Goal: Task Accomplishment & Management: Manage account settings

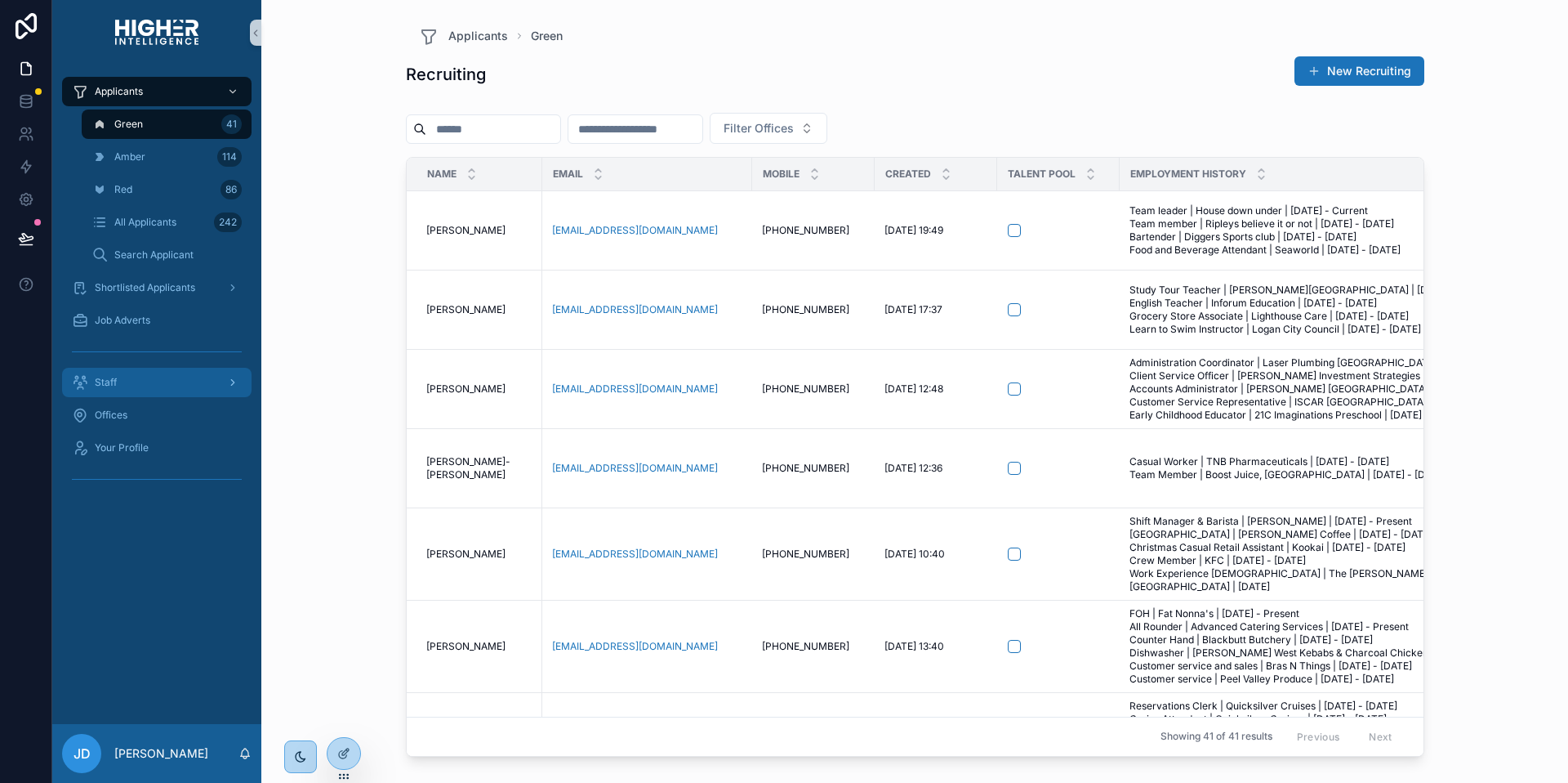
click at [108, 382] on span "Staff" at bounding box center [105, 383] width 22 height 13
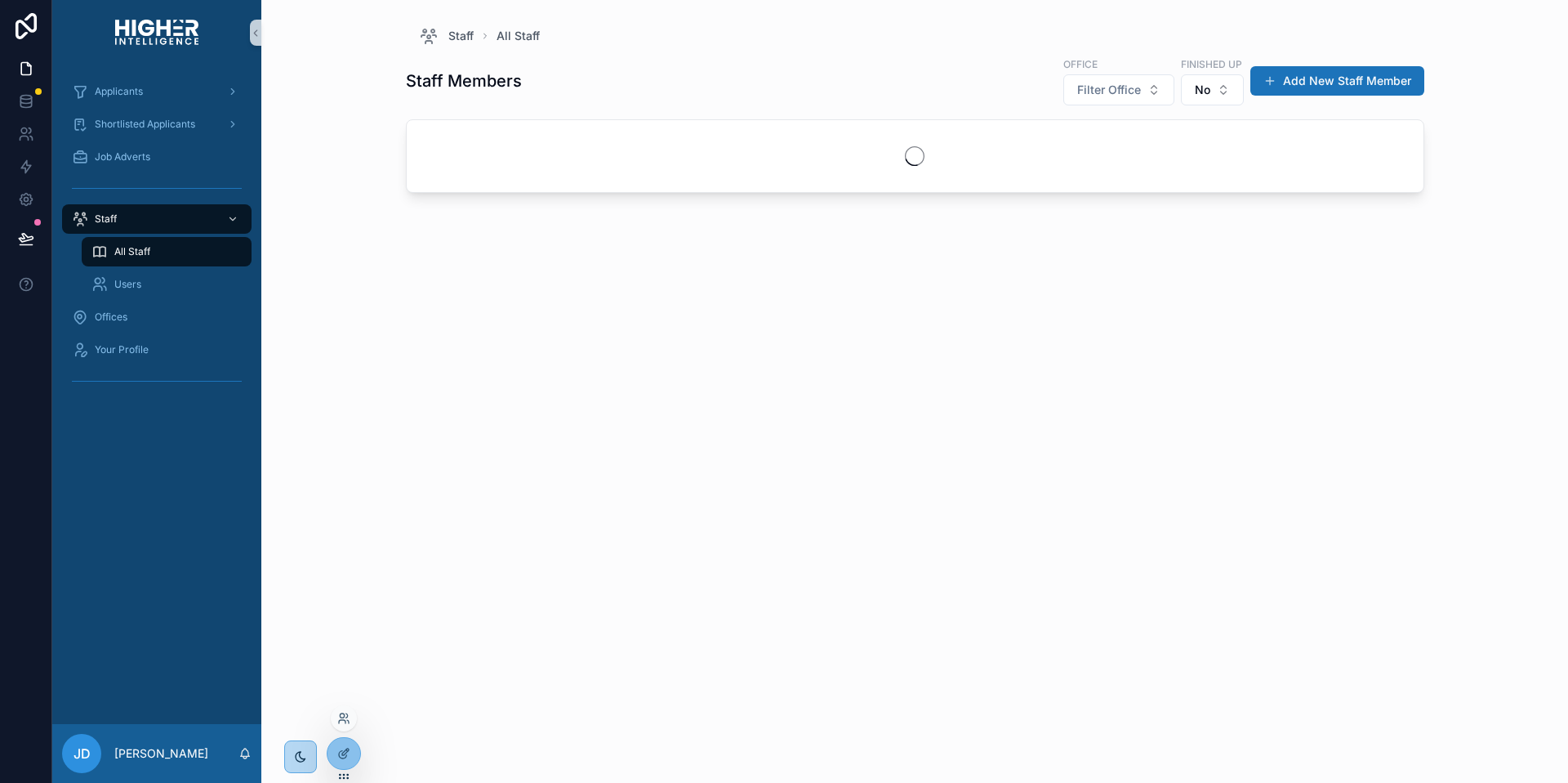
click at [352, 767] on div at bounding box center [344, 753] width 35 height 33
click at [341, 748] on icon at bounding box center [344, 753] width 13 height 13
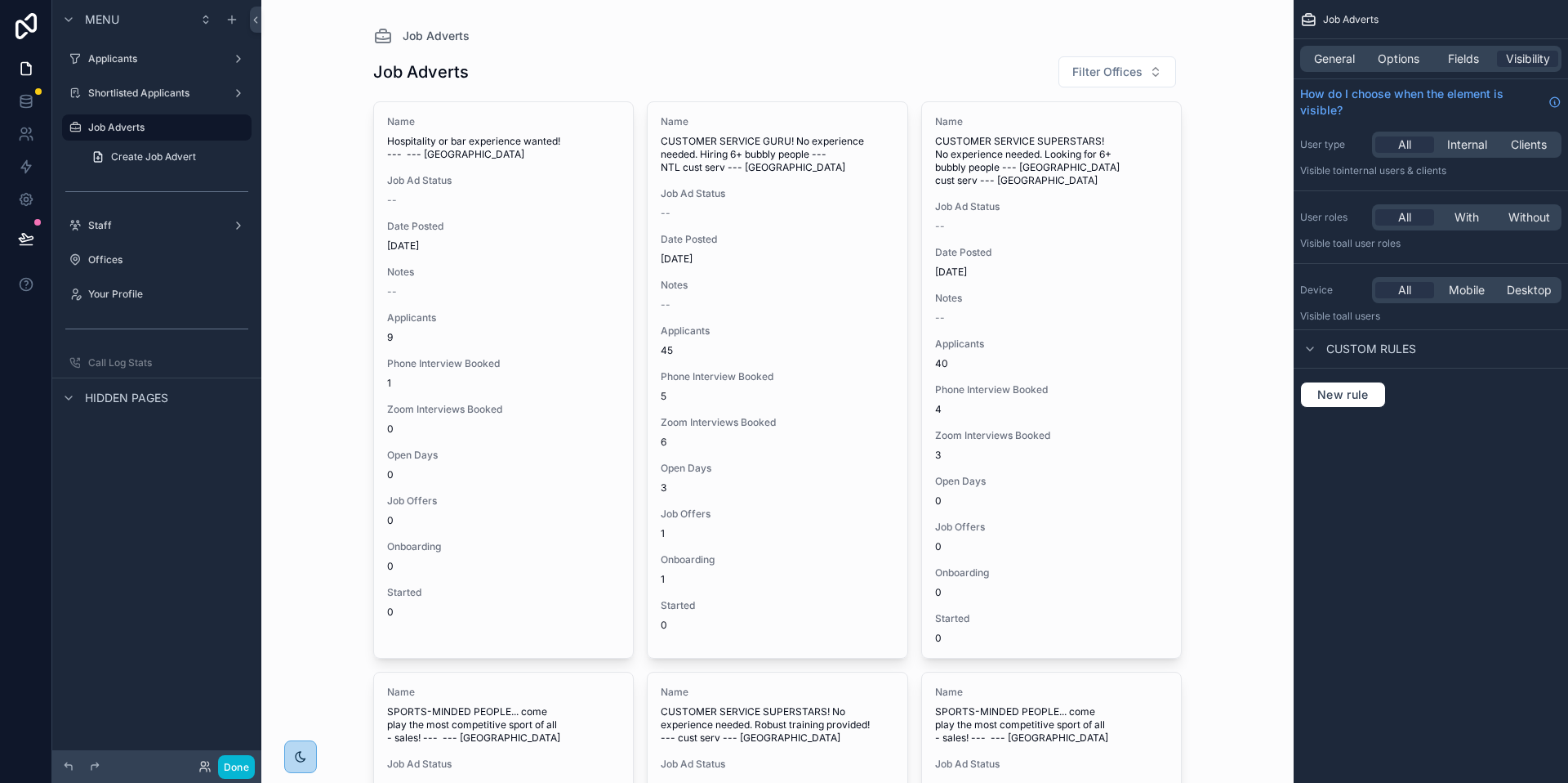
click at [139, 78] on div "Shortlisted Applicants" at bounding box center [157, 92] width 210 height 29
click at [135, 90] on label "Shortlisted Applicants" at bounding box center [153, 93] width 131 height 13
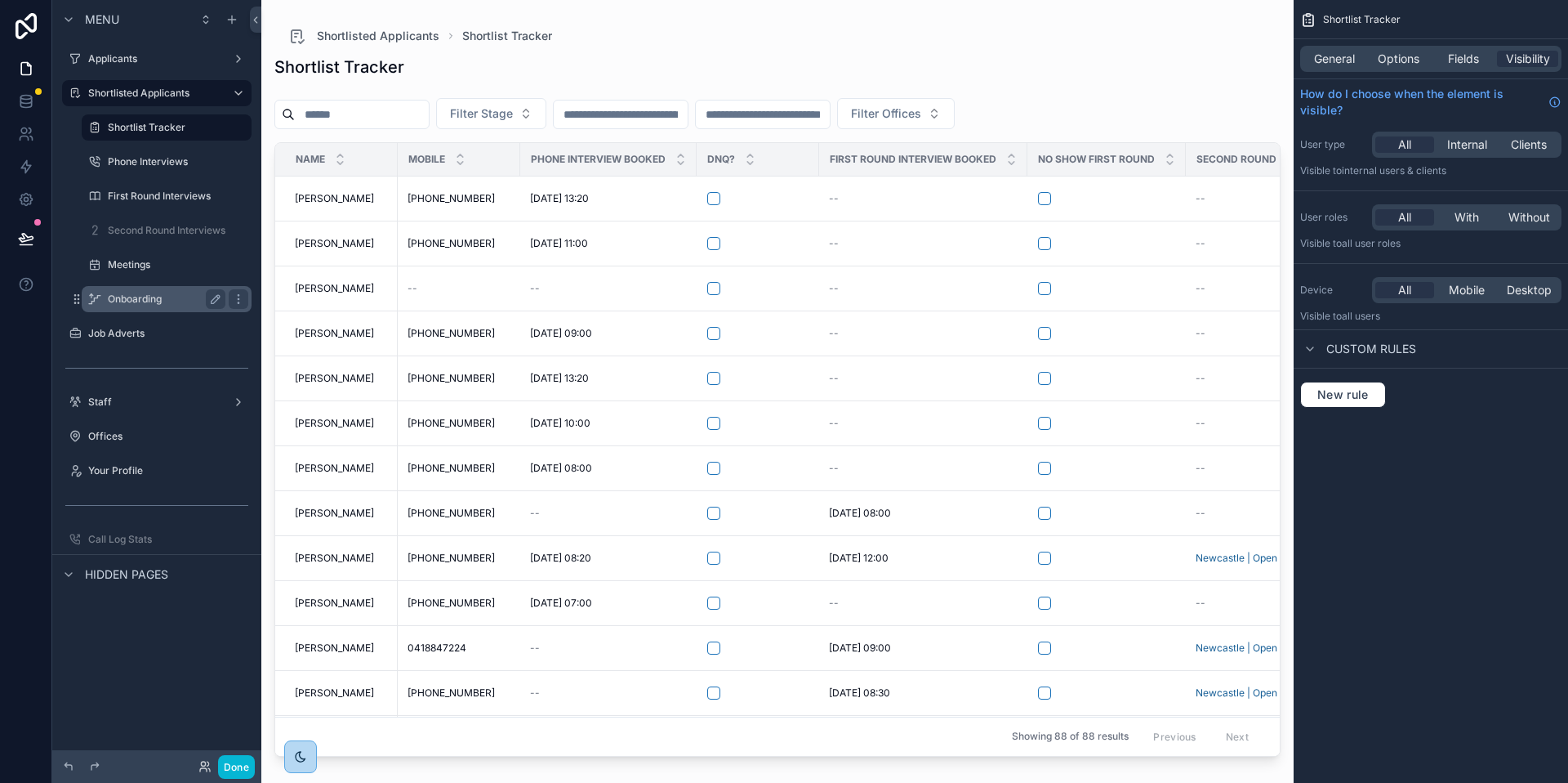
click at [134, 297] on label "Onboarding" at bounding box center [163, 299] width 111 height 13
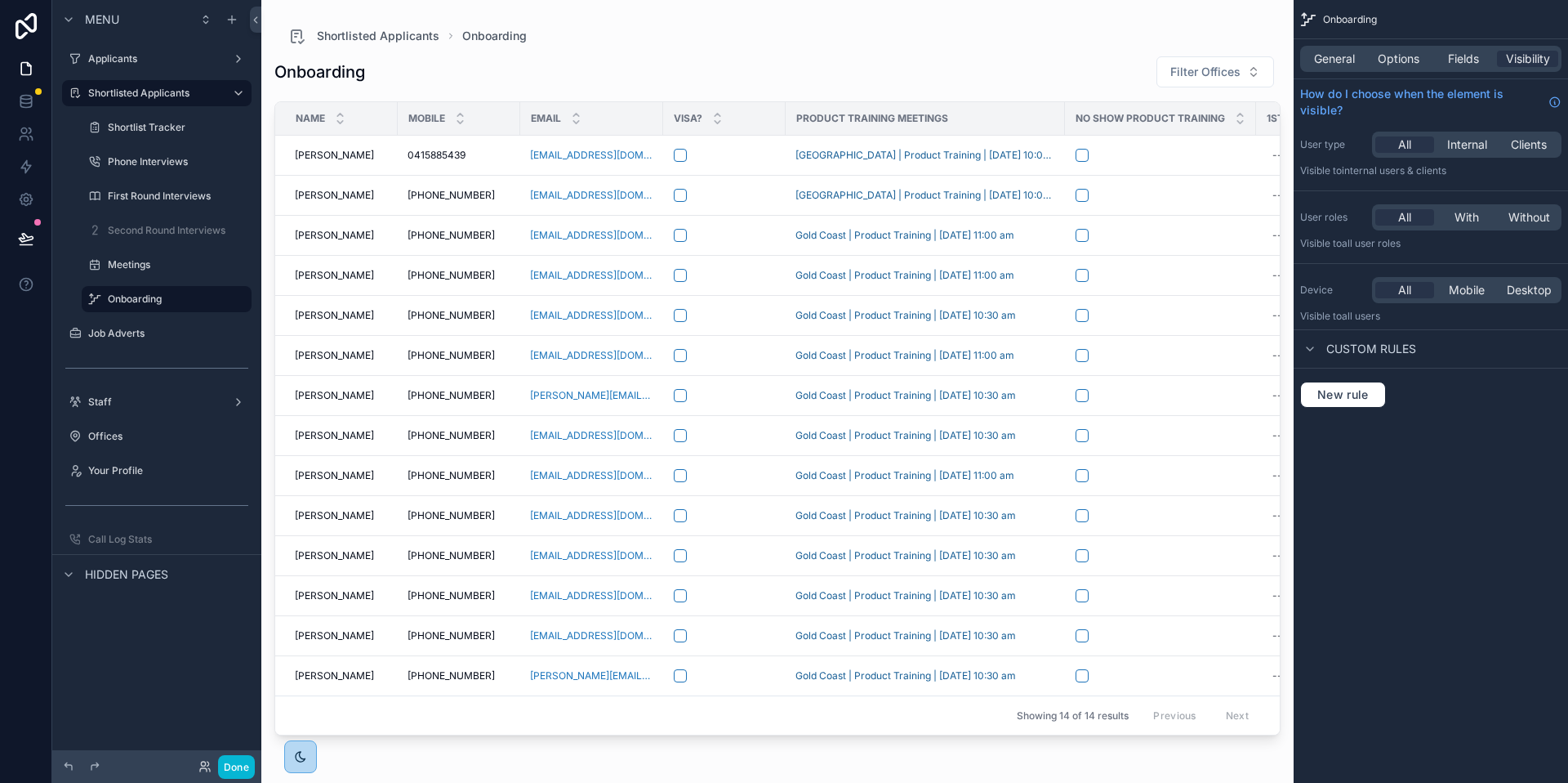
click at [775, 206] on div "scrollable content" at bounding box center [777, 382] width 1032 height 763
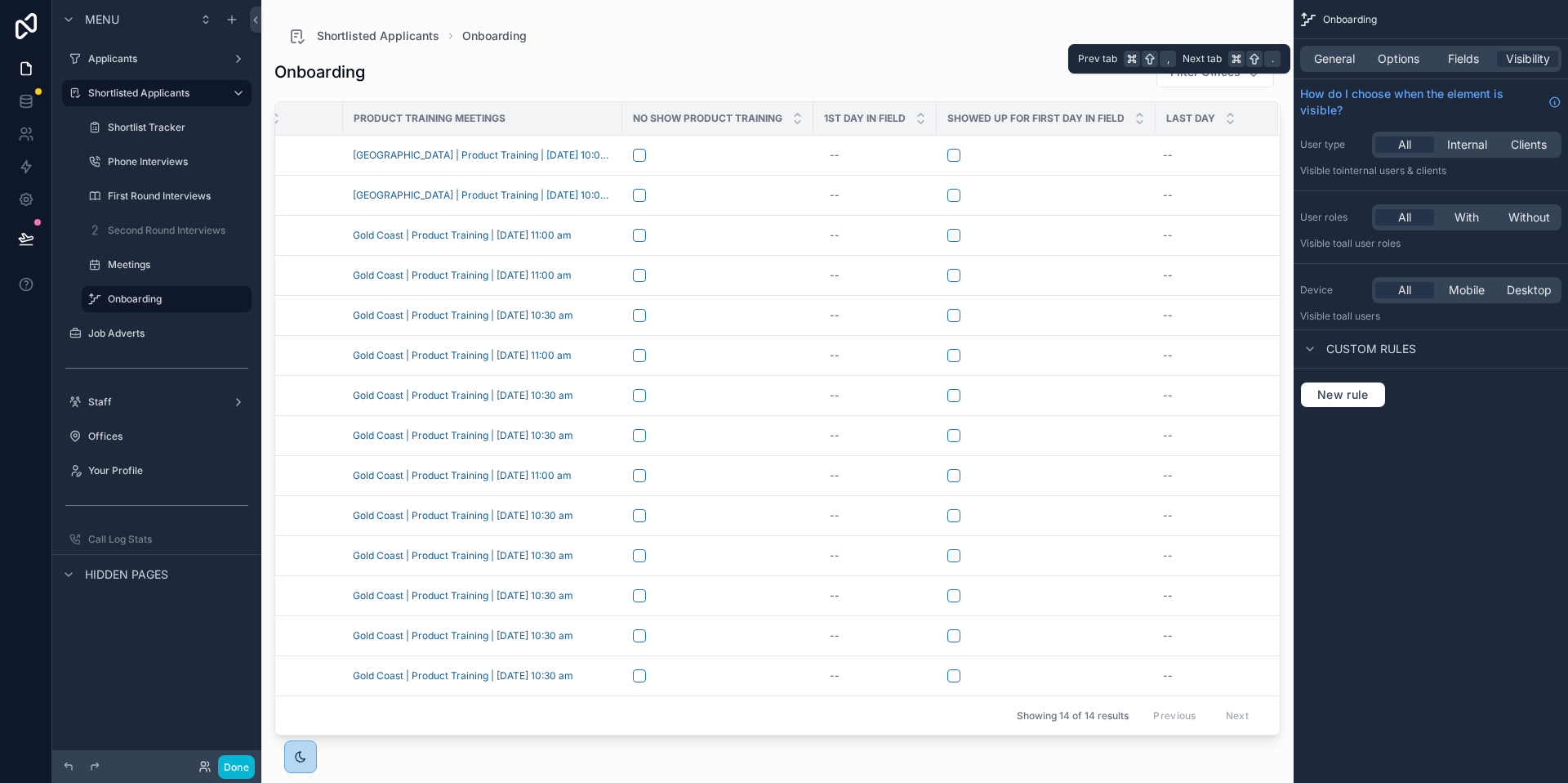
click at [1358, 67] on div "General Options Fields Visibility" at bounding box center [1431, 59] width 261 height 26
click at [1345, 56] on span "General" at bounding box center [1334, 58] width 40 height 16
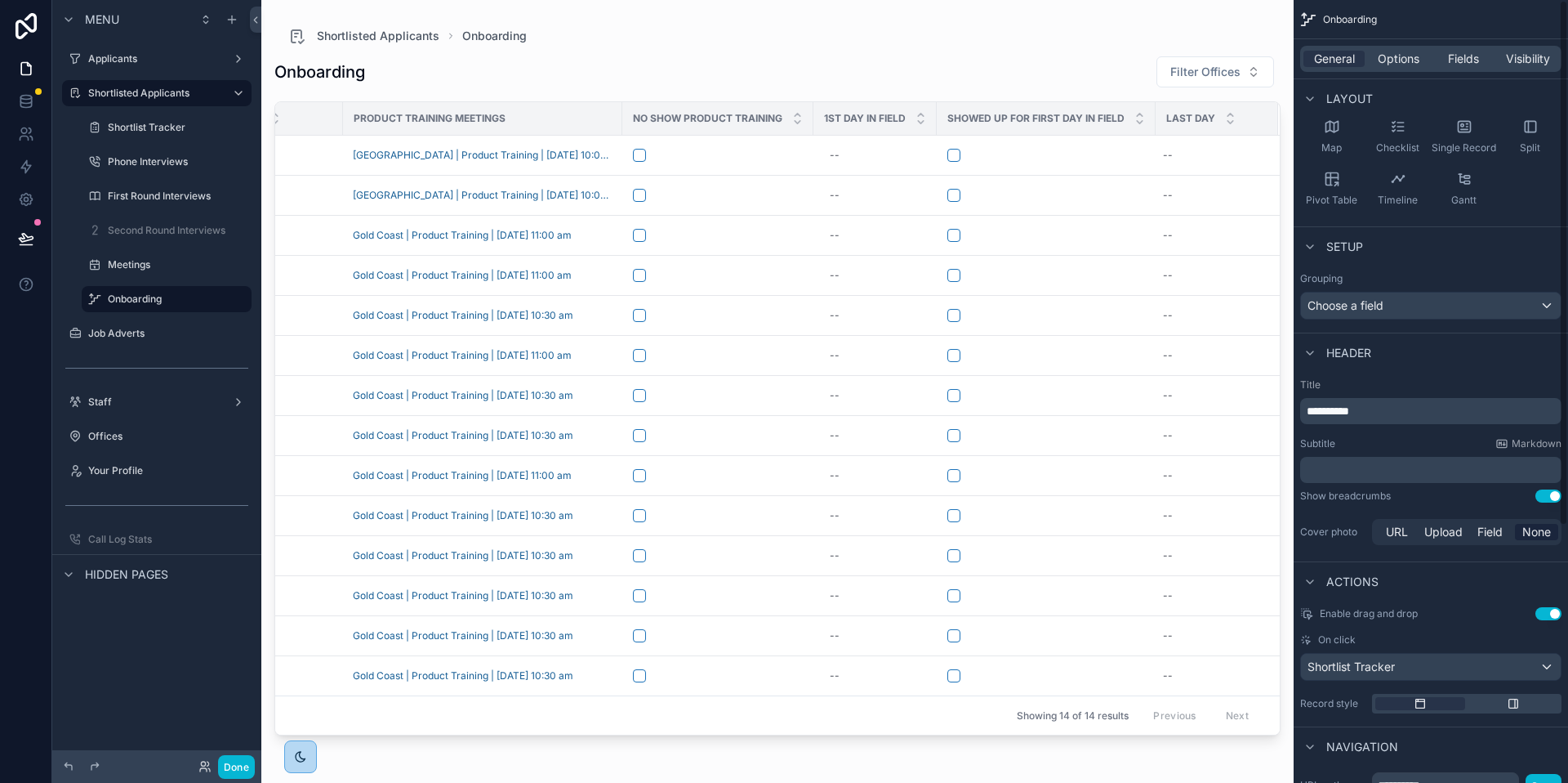
scroll to position [0, 0]
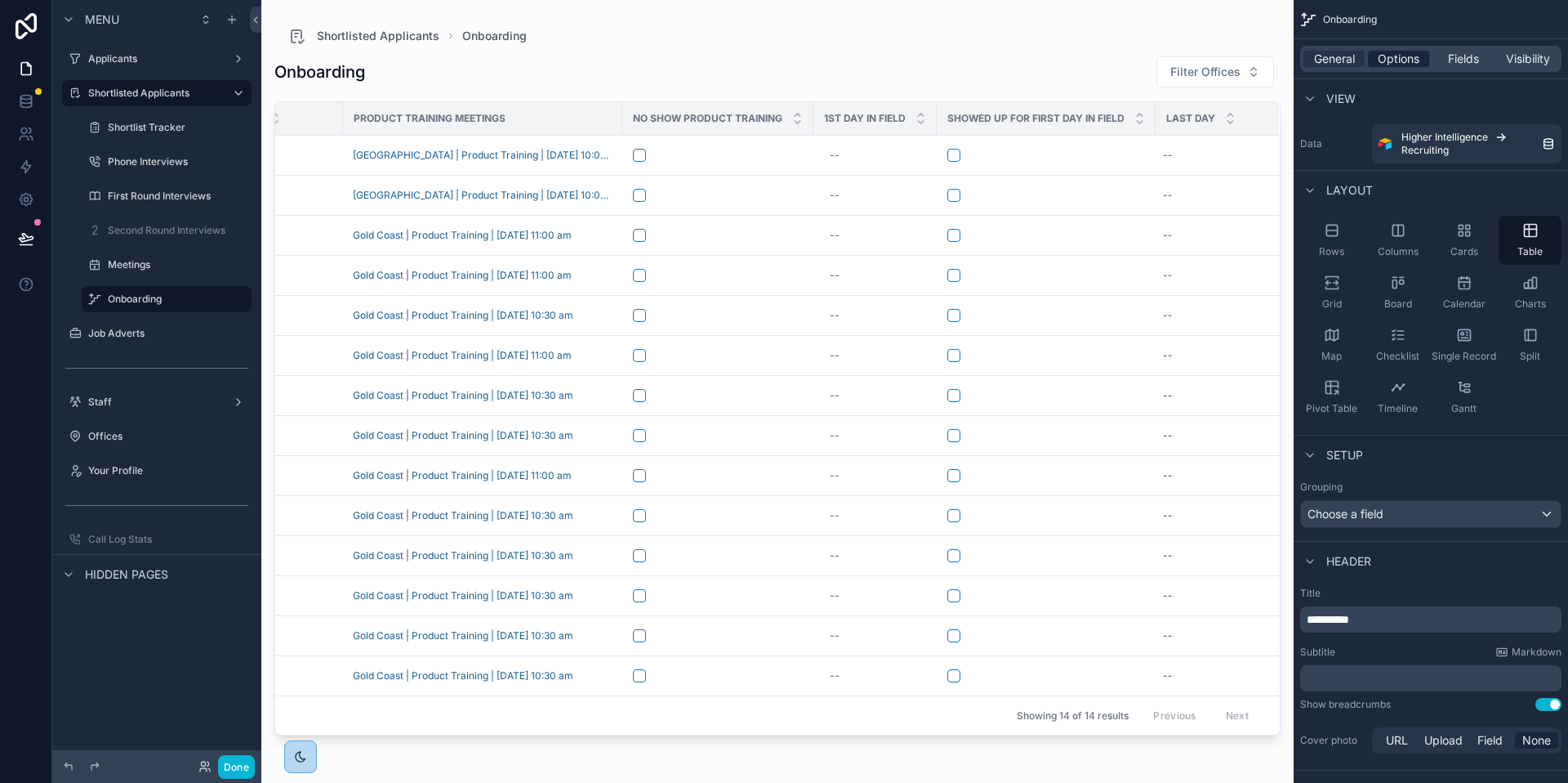
click at [1394, 51] on span "Options" at bounding box center [1398, 58] width 41 height 16
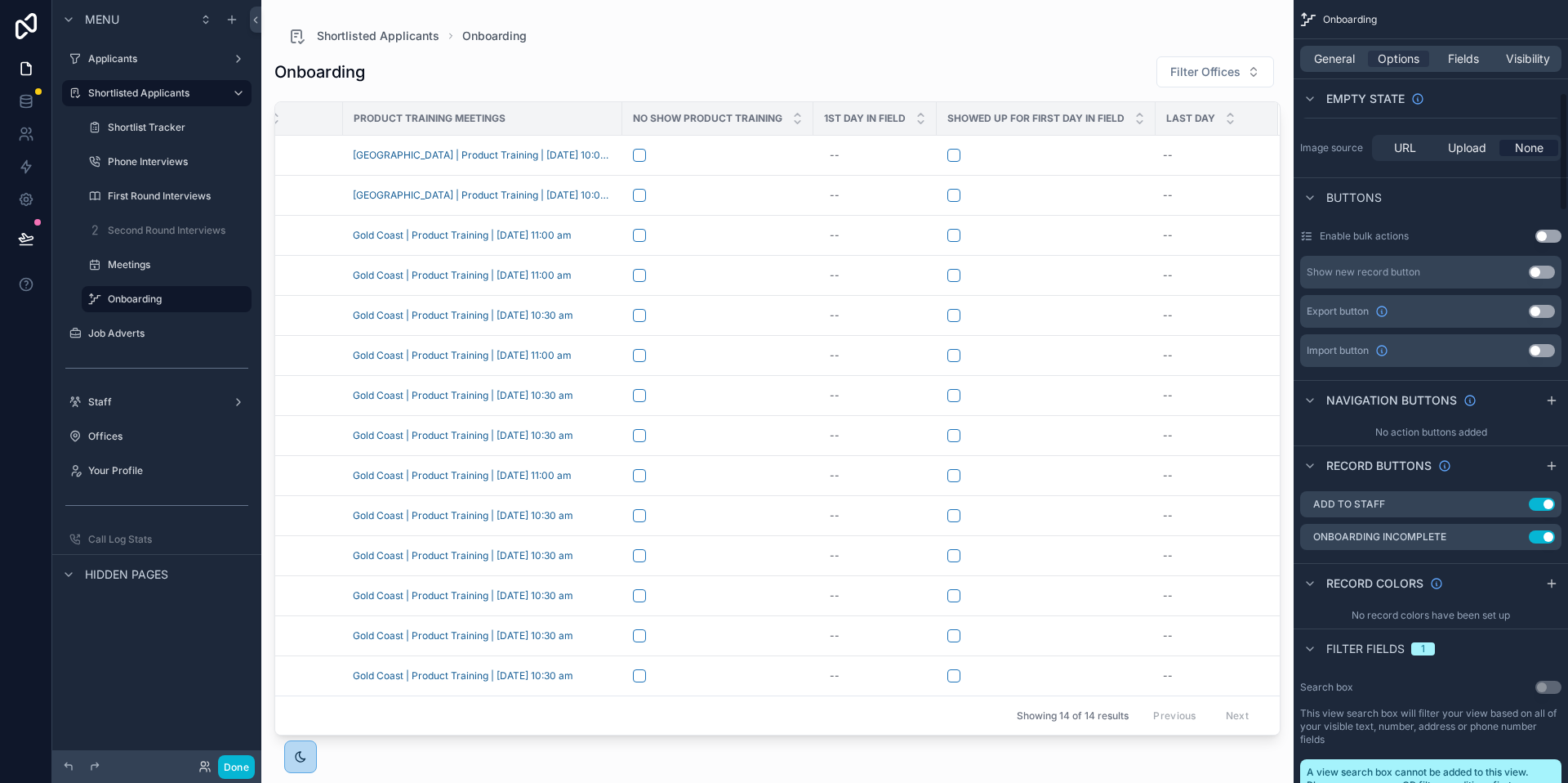
scroll to position [666, 0]
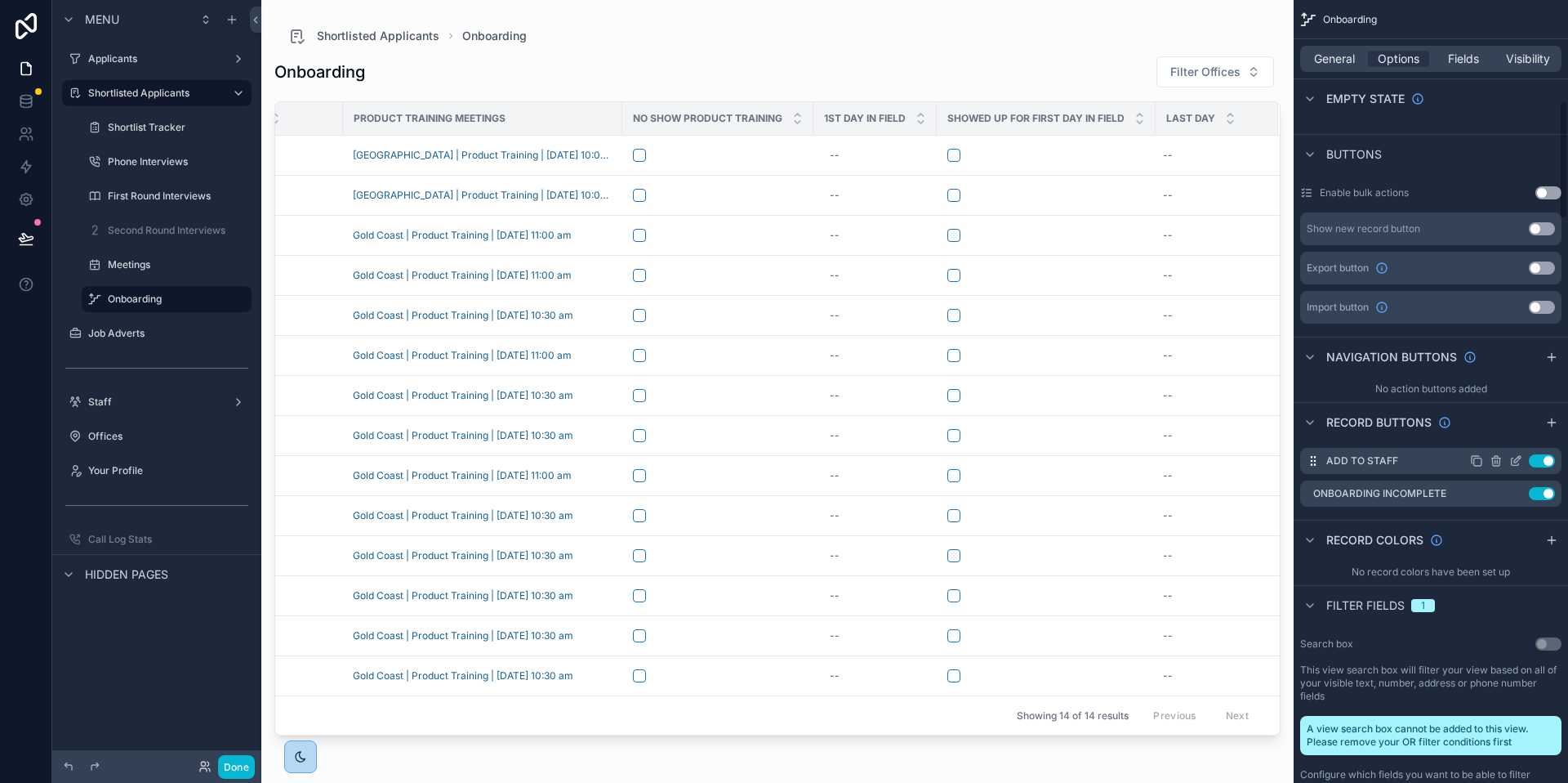
click at [1515, 455] on icon "scrollable content" at bounding box center [1515, 461] width 13 height 13
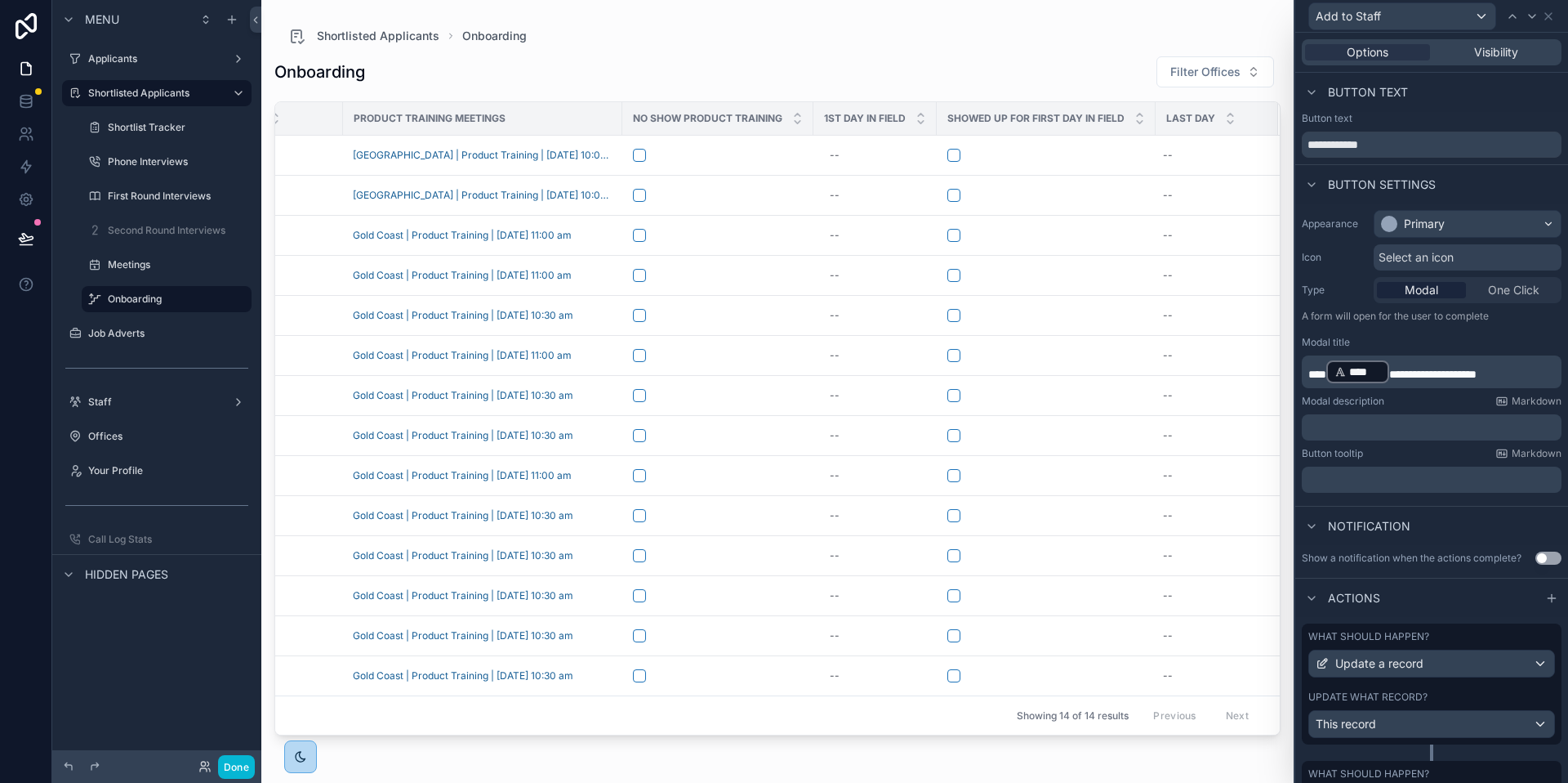
scroll to position [148, 0]
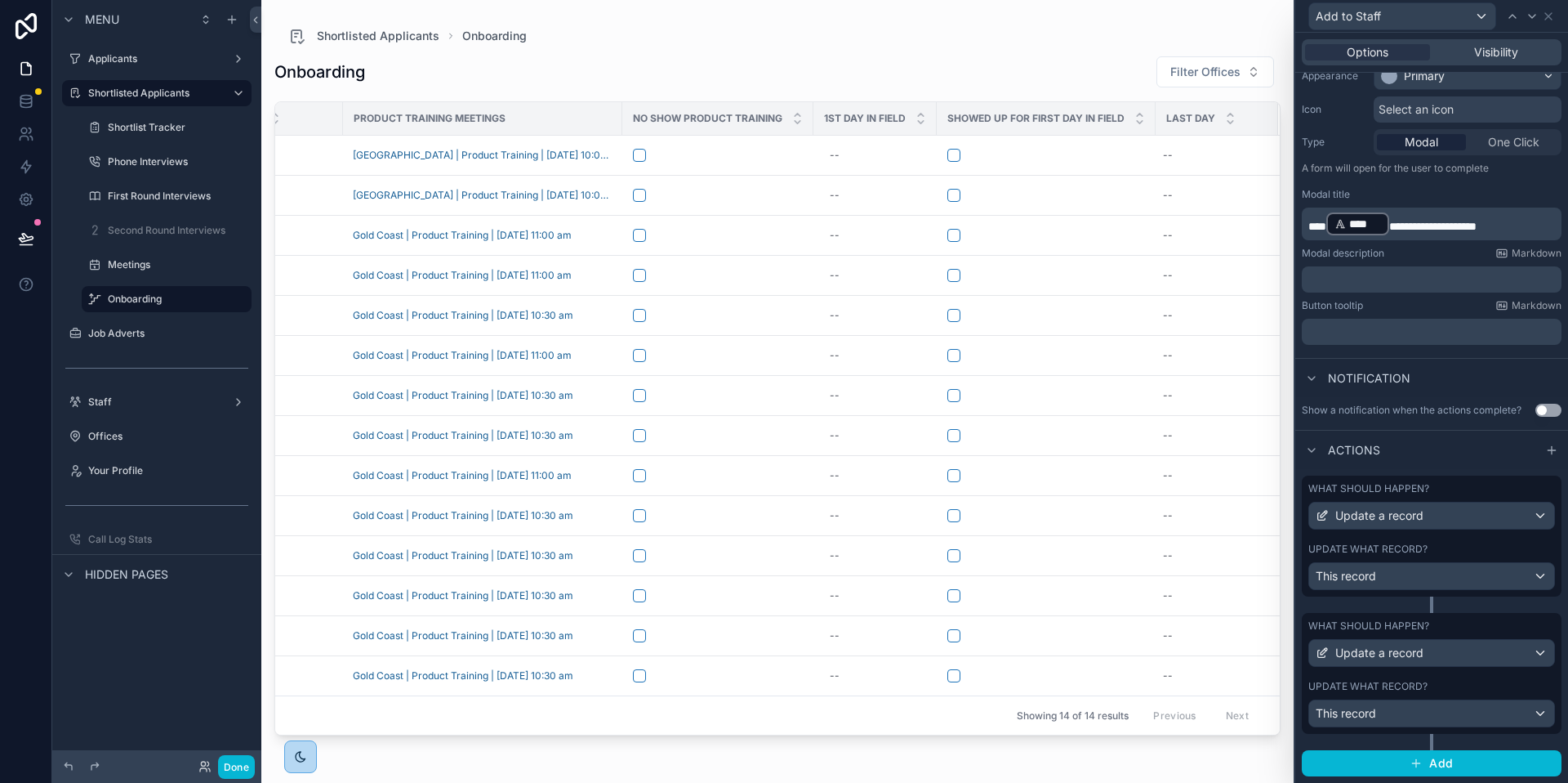
click at [1462, 685] on div "Update what record?" at bounding box center [1431, 686] width 246 height 13
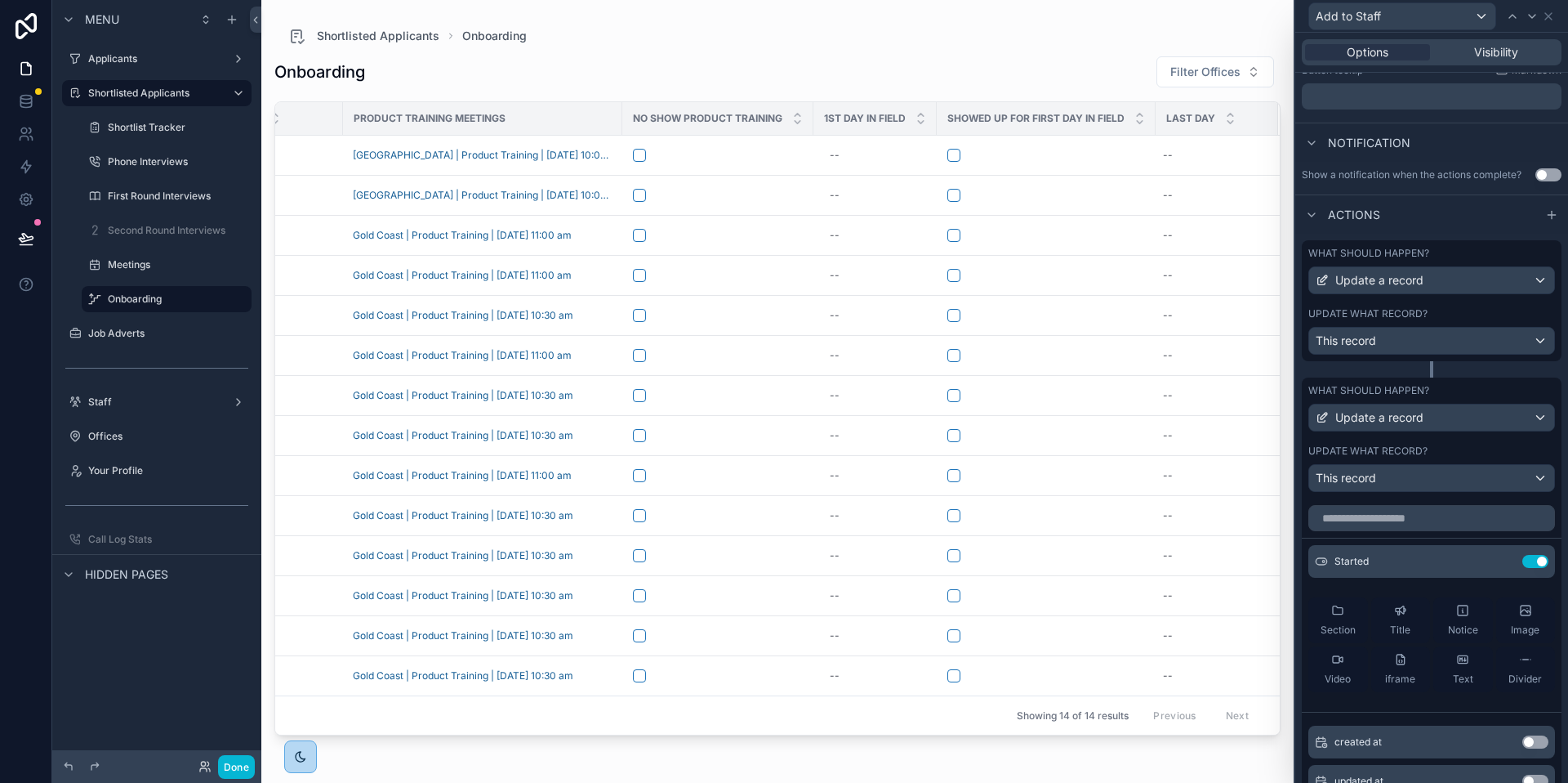
scroll to position [409, 0]
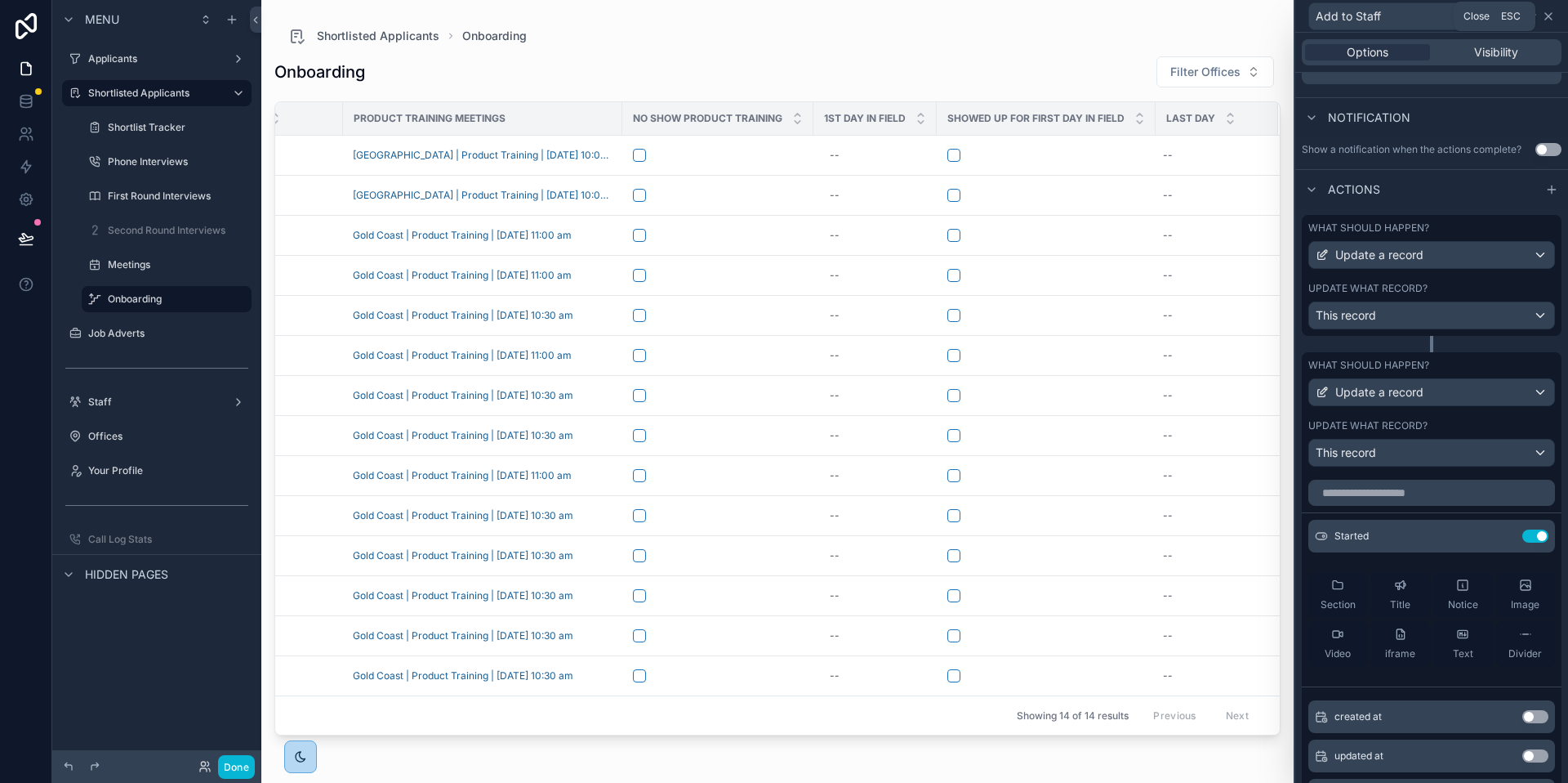
click at [1550, 16] on icon at bounding box center [1548, 16] width 13 height 13
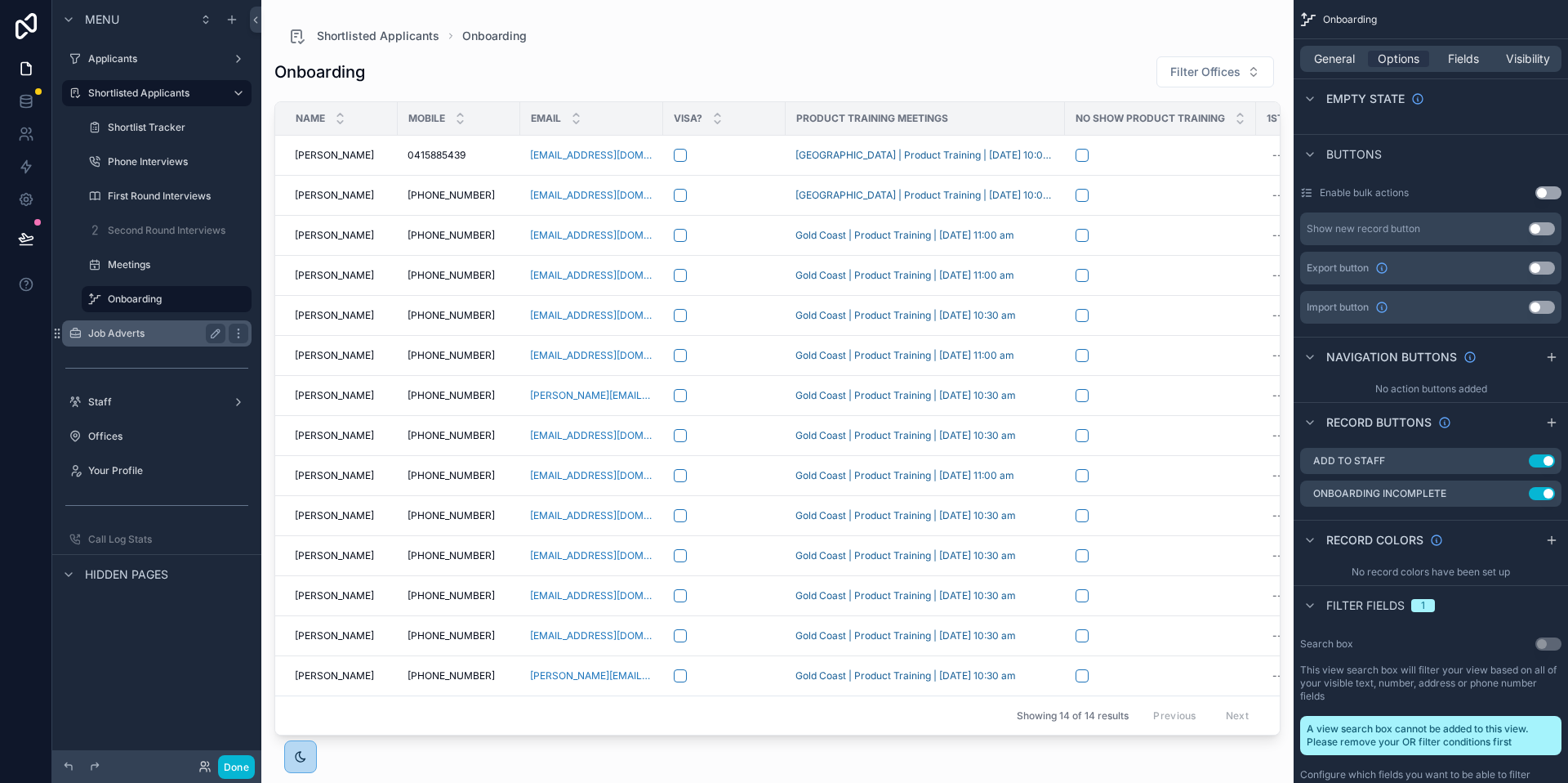
click at [112, 337] on label "Job Adverts" at bounding box center [153, 334] width 131 height 13
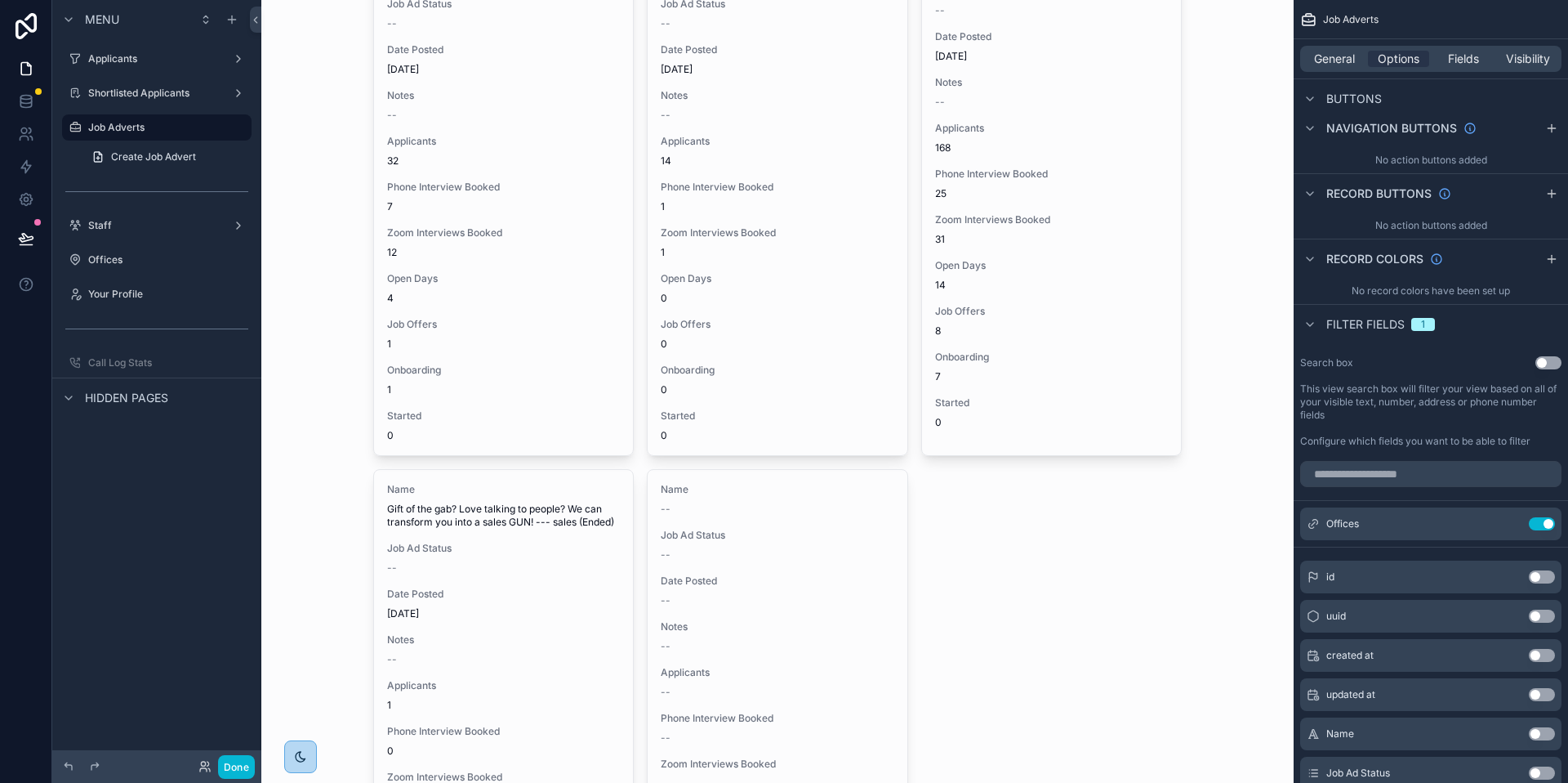
scroll to position [1574, 0]
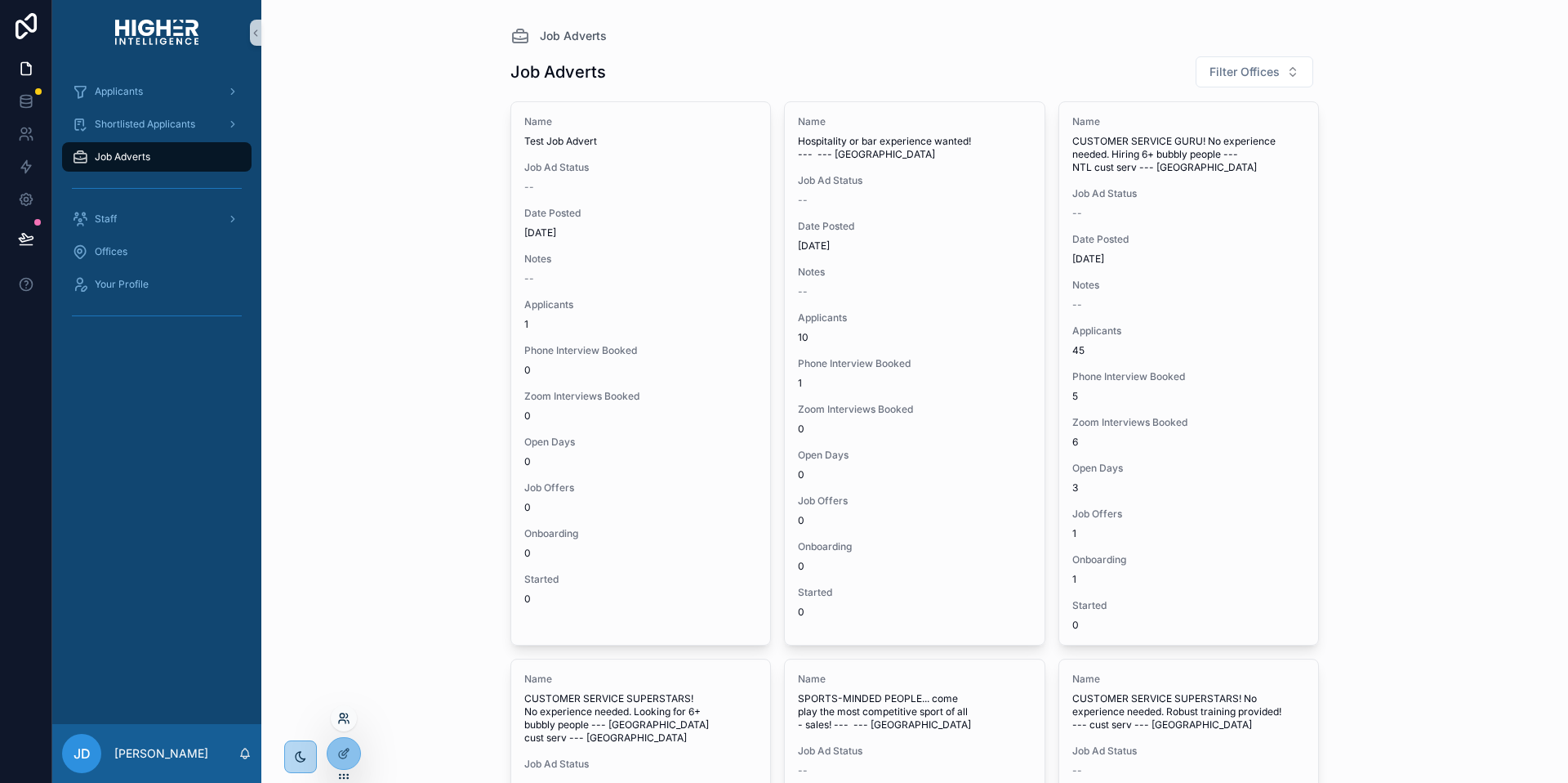
click at [344, 717] on icon at bounding box center [344, 718] width 13 height 13
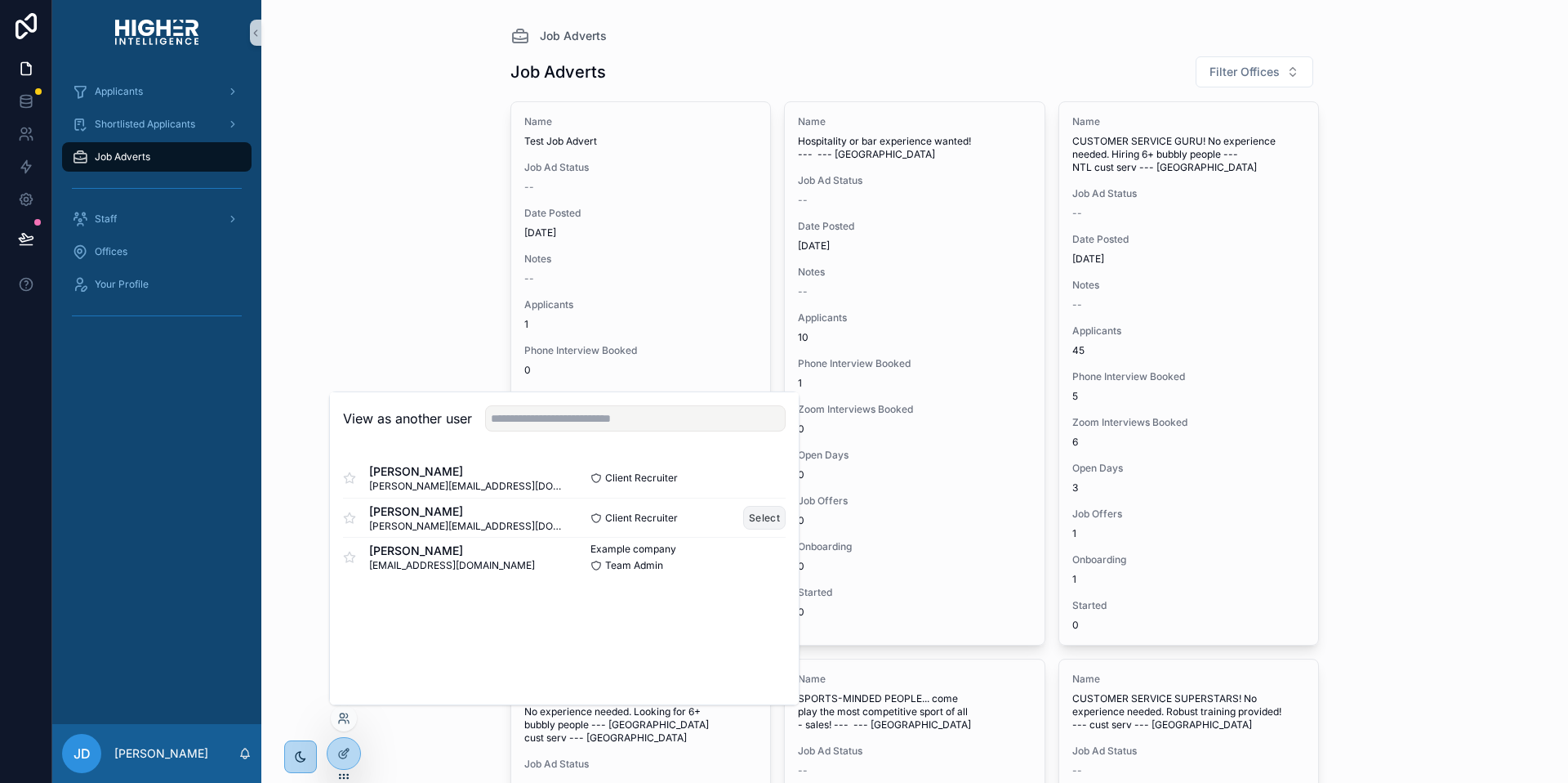
click at [765, 516] on button "Select" at bounding box center [764, 517] width 42 height 23
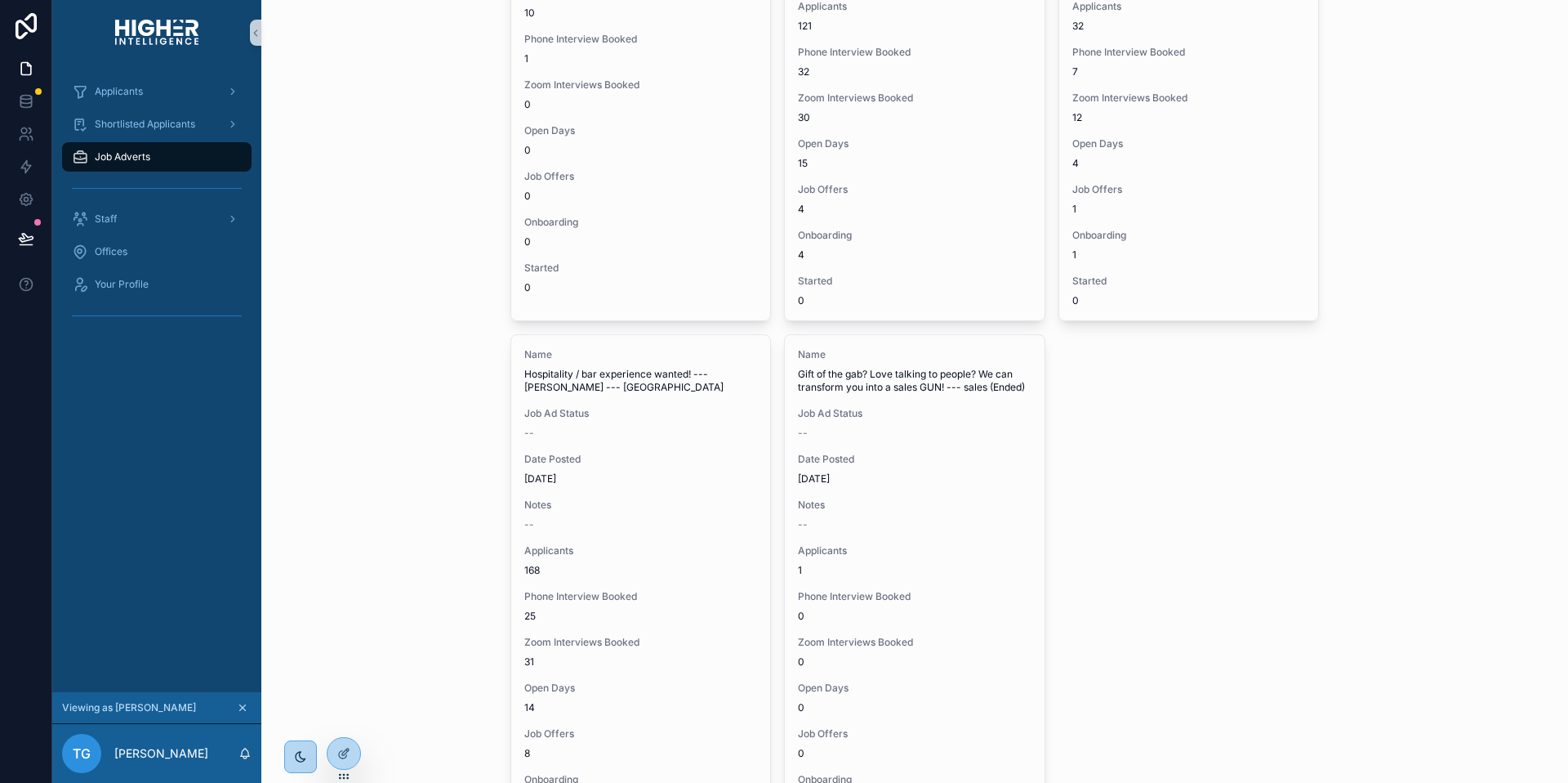
scroll to position [415, 0]
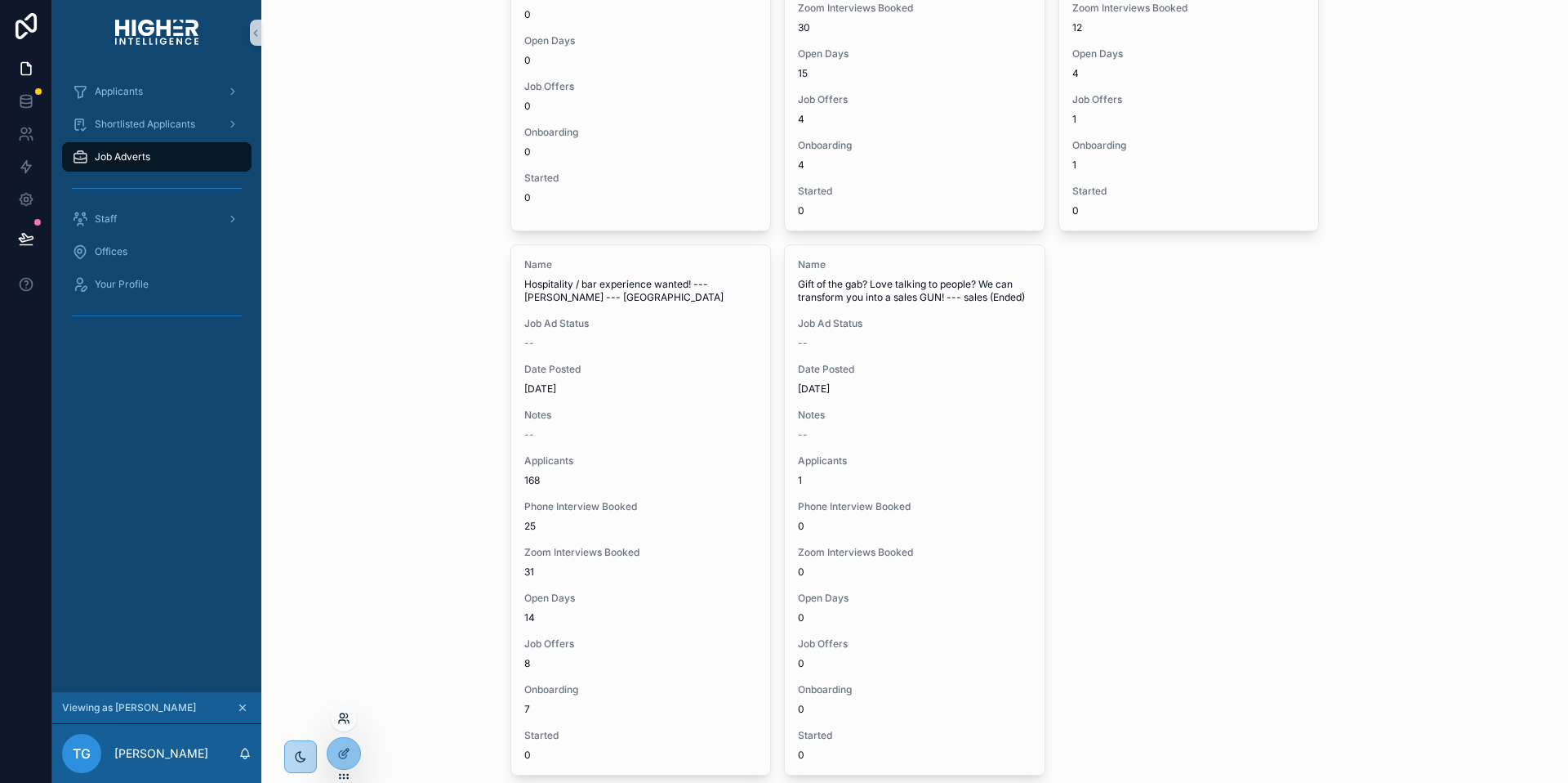
click at [345, 723] on icon at bounding box center [344, 718] width 13 height 13
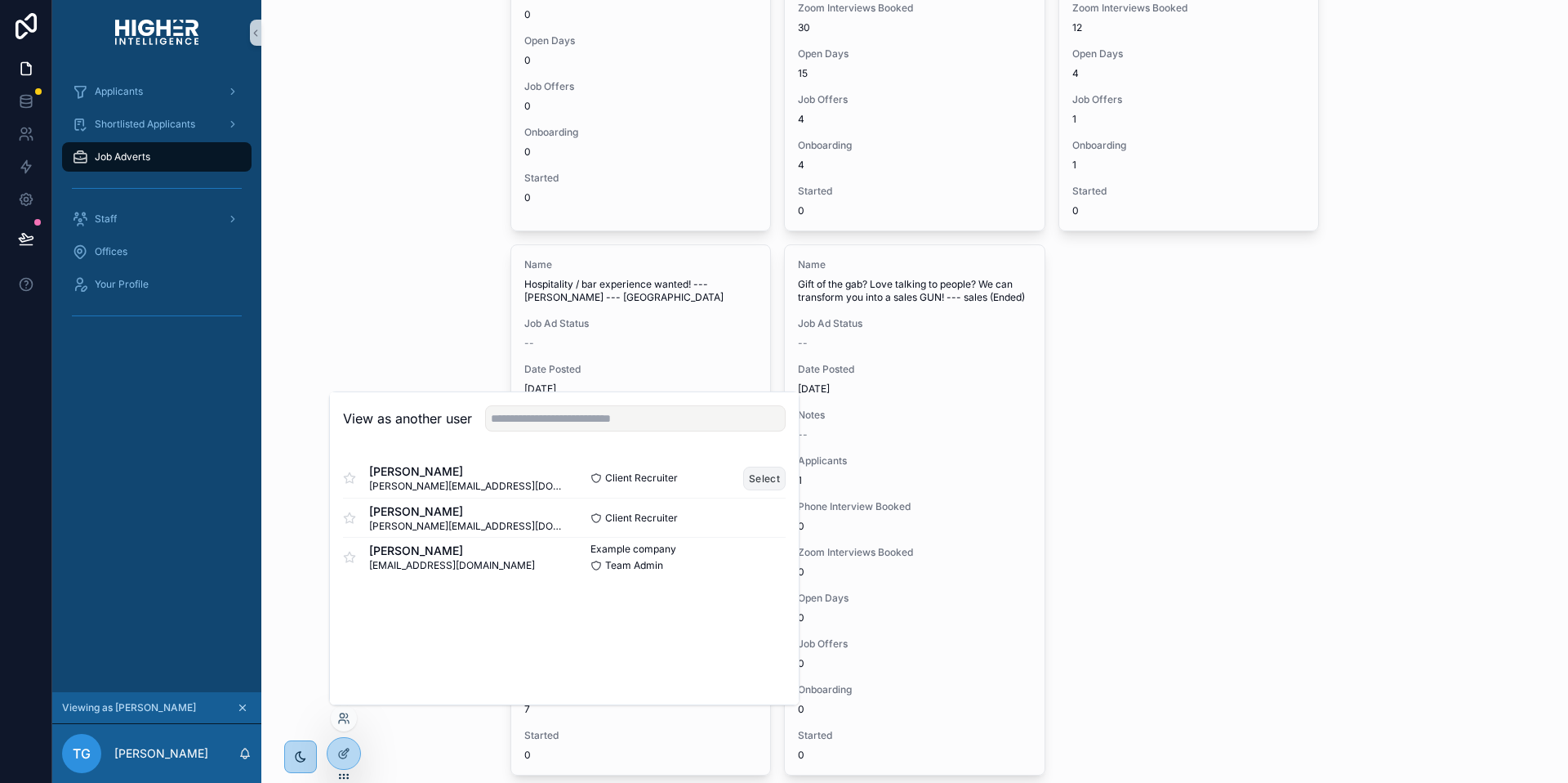
click at [750, 476] on button "Select" at bounding box center [764, 478] width 42 height 23
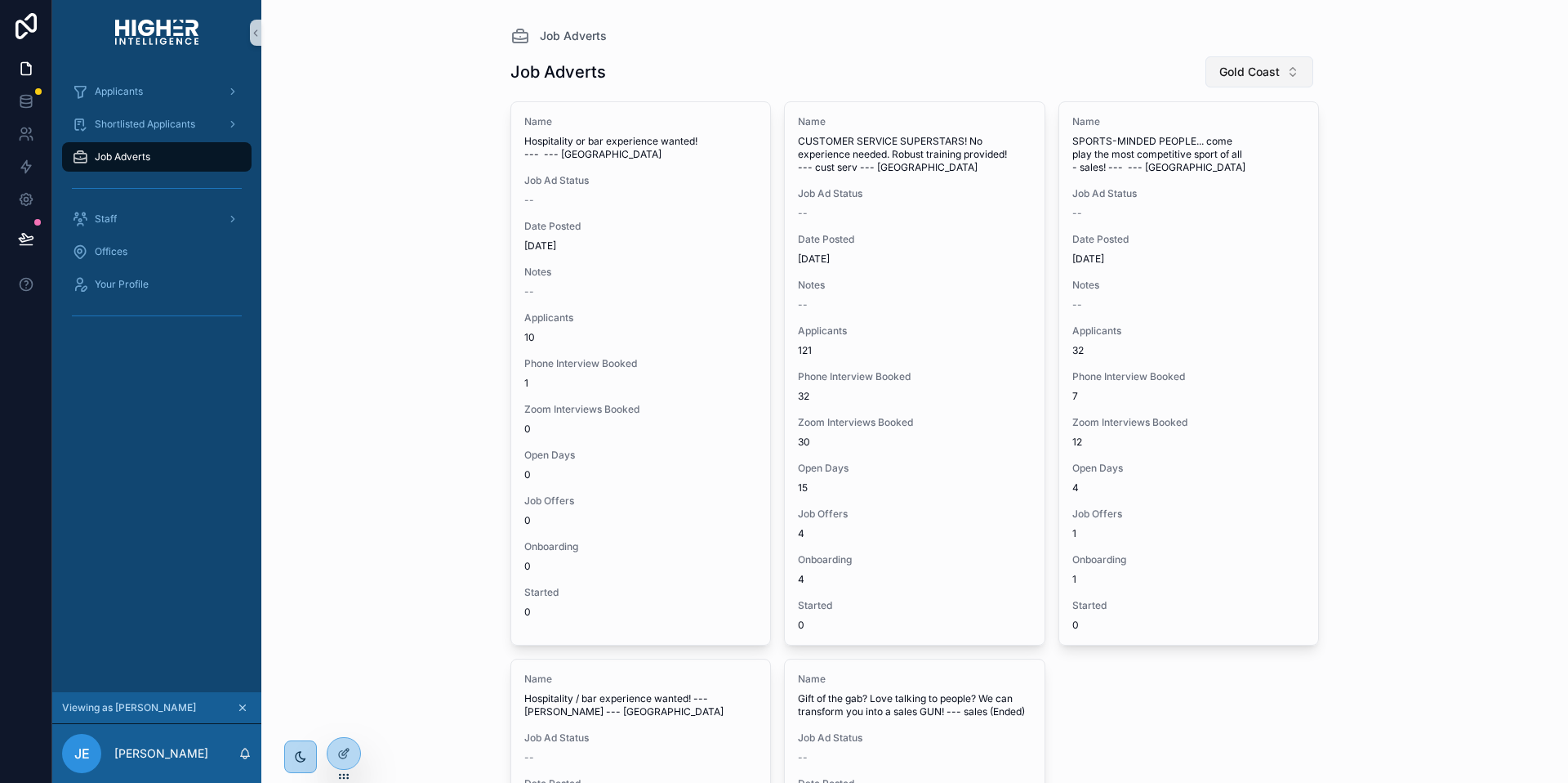
click at [1266, 70] on span "Gold Coast" at bounding box center [1250, 71] width 60 height 16
click at [1061, 30] on div "Job Adverts" at bounding box center [914, 36] width 809 height 20
click at [1251, 82] on button "Gold Coast" at bounding box center [1259, 71] width 108 height 31
click at [1195, 138] on div "None" at bounding box center [1252, 138] width 196 height 26
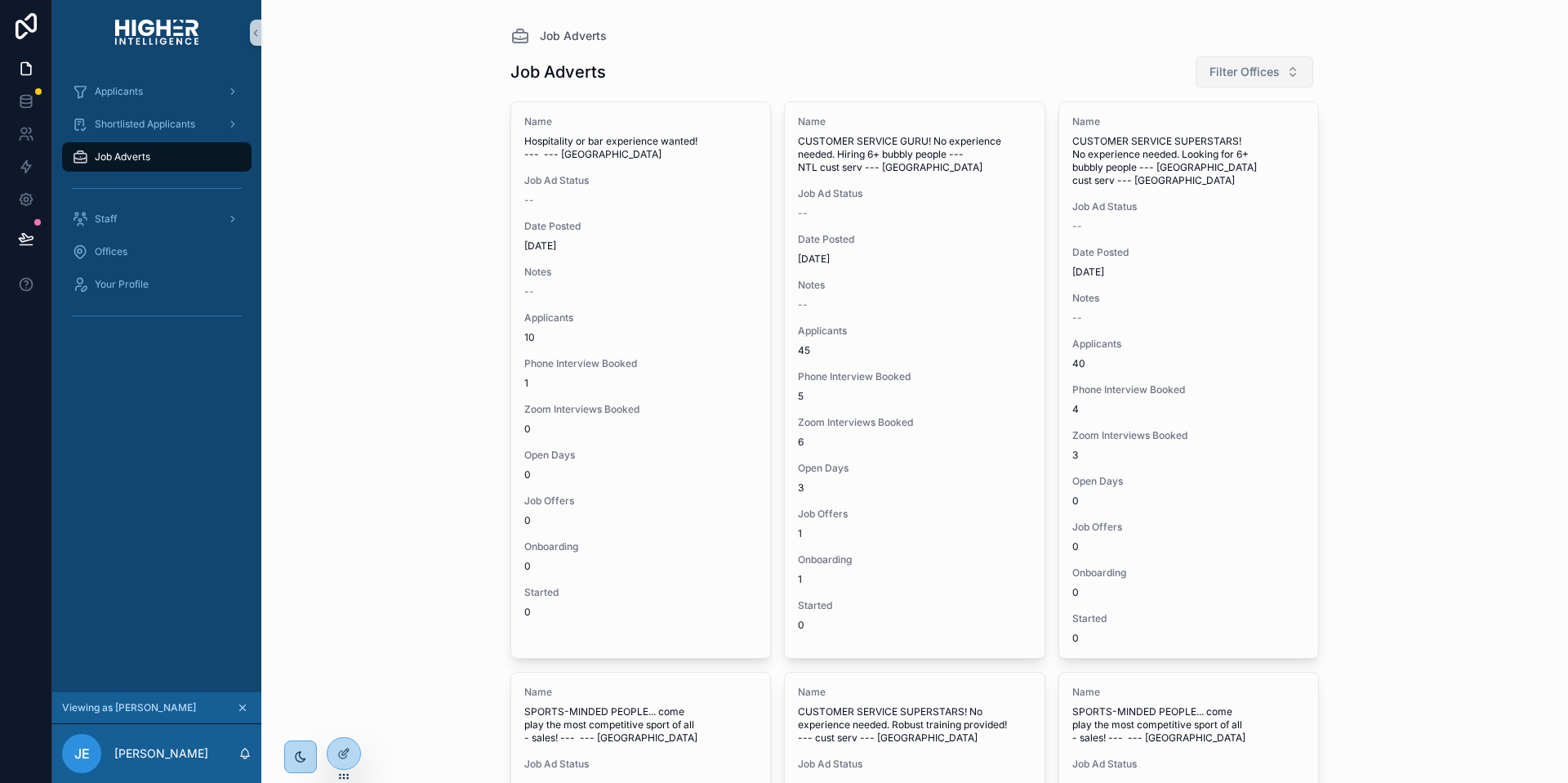
click at [1265, 74] on span "Filter Offices" at bounding box center [1244, 71] width 70 height 16
click at [1179, 162] on span "Gold Coast" at bounding box center [1186, 164] width 59 height 16
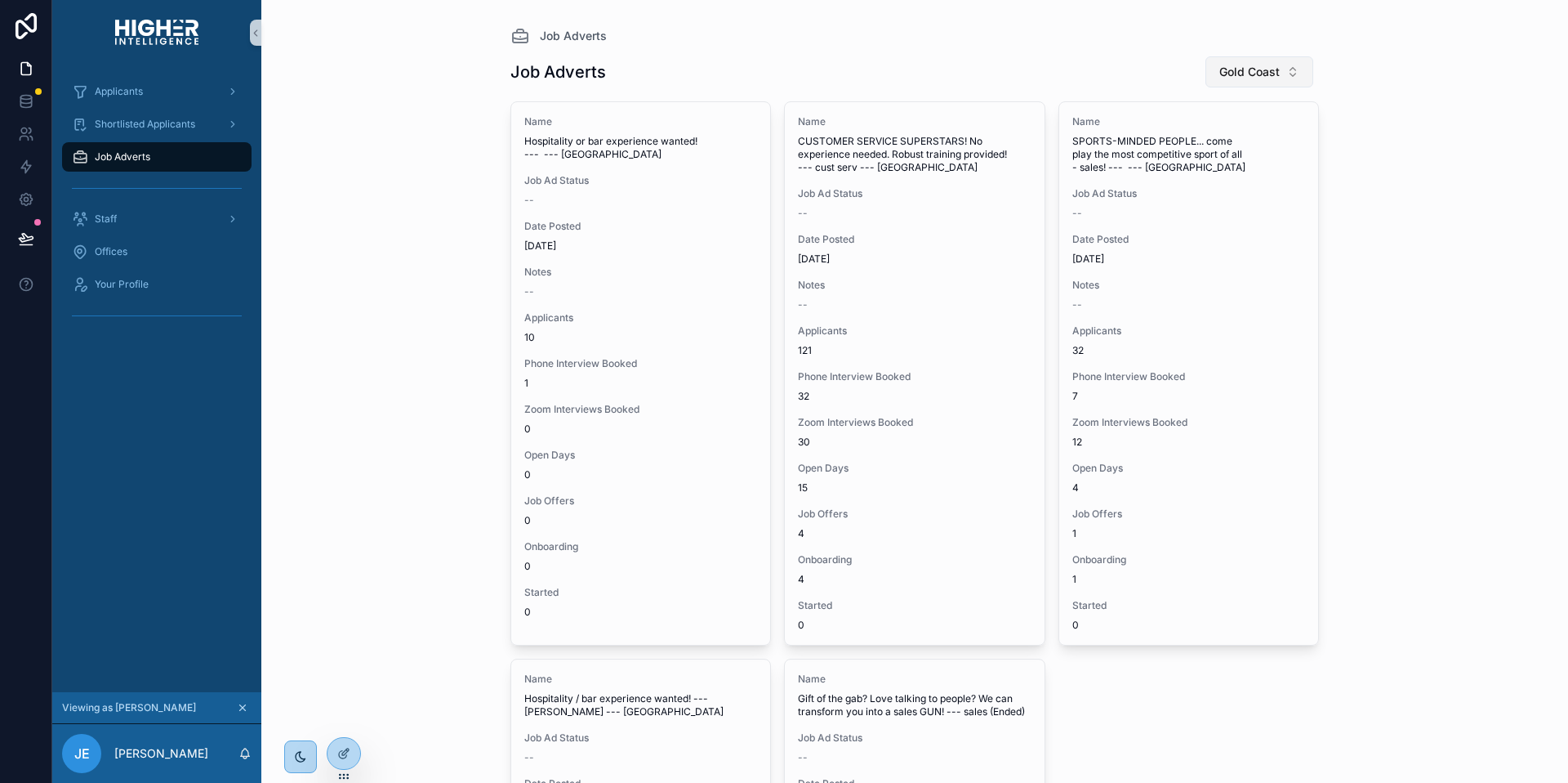
click at [1271, 75] on span "Gold Coast" at bounding box center [1250, 71] width 60 height 16
click at [1170, 160] on span "Newcastle" at bounding box center [1219, 164] width 116 height 16
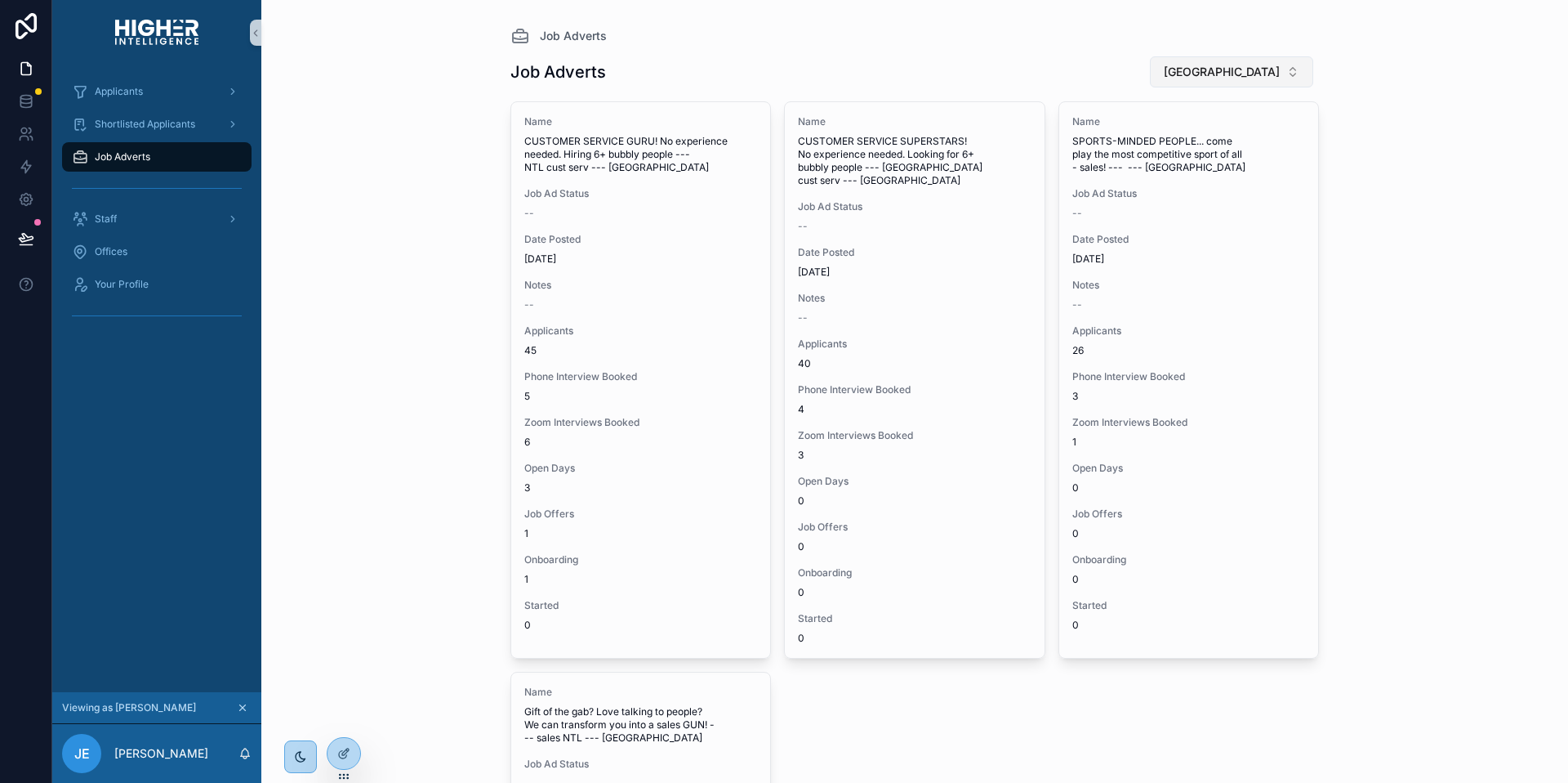
click at [1289, 78] on button "Newcastle" at bounding box center [1232, 71] width 163 height 31
click at [1187, 133] on div "None" at bounding box center [1254, 138] width 196 height 26
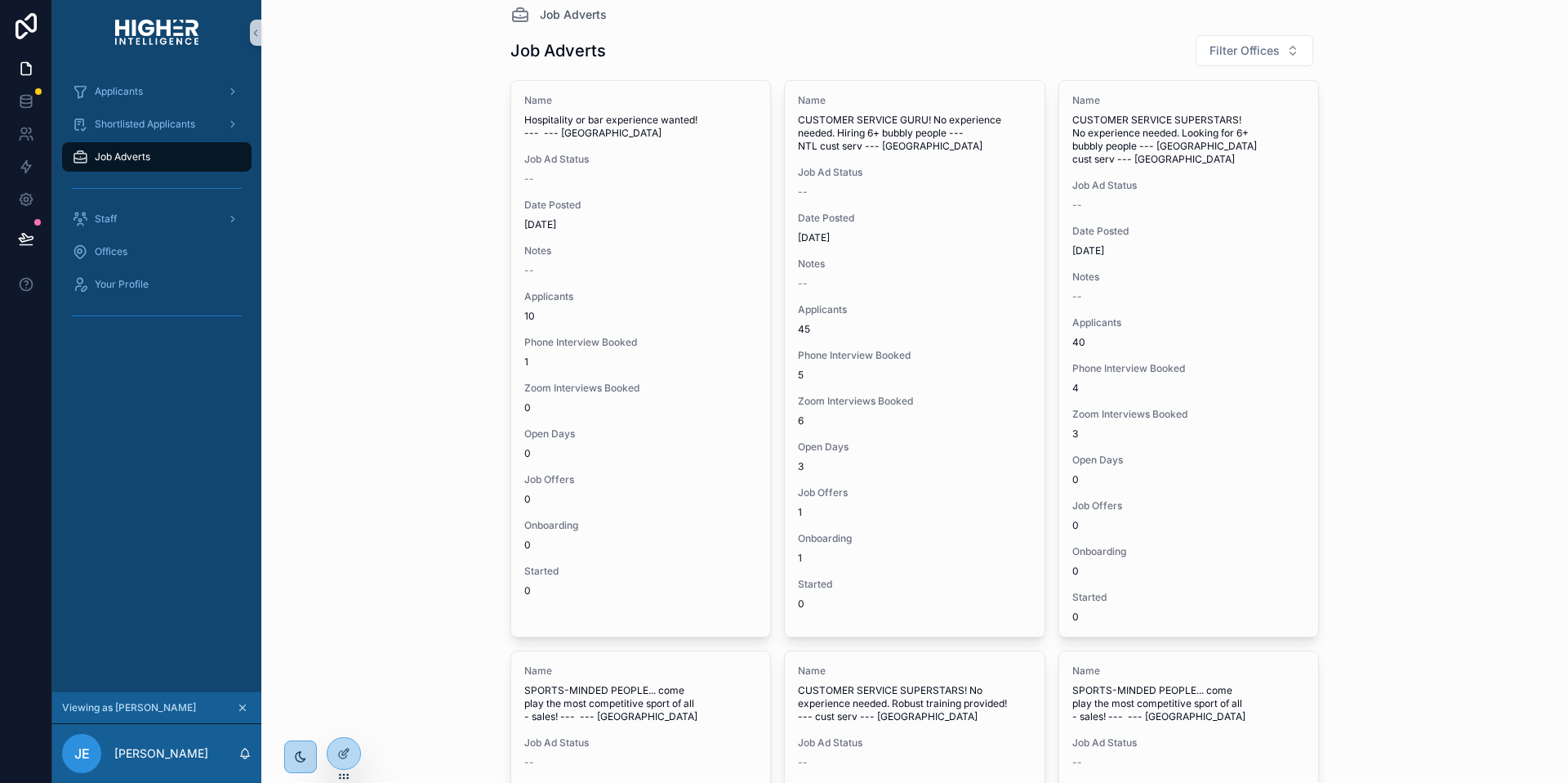
scroll to position [22, 0]
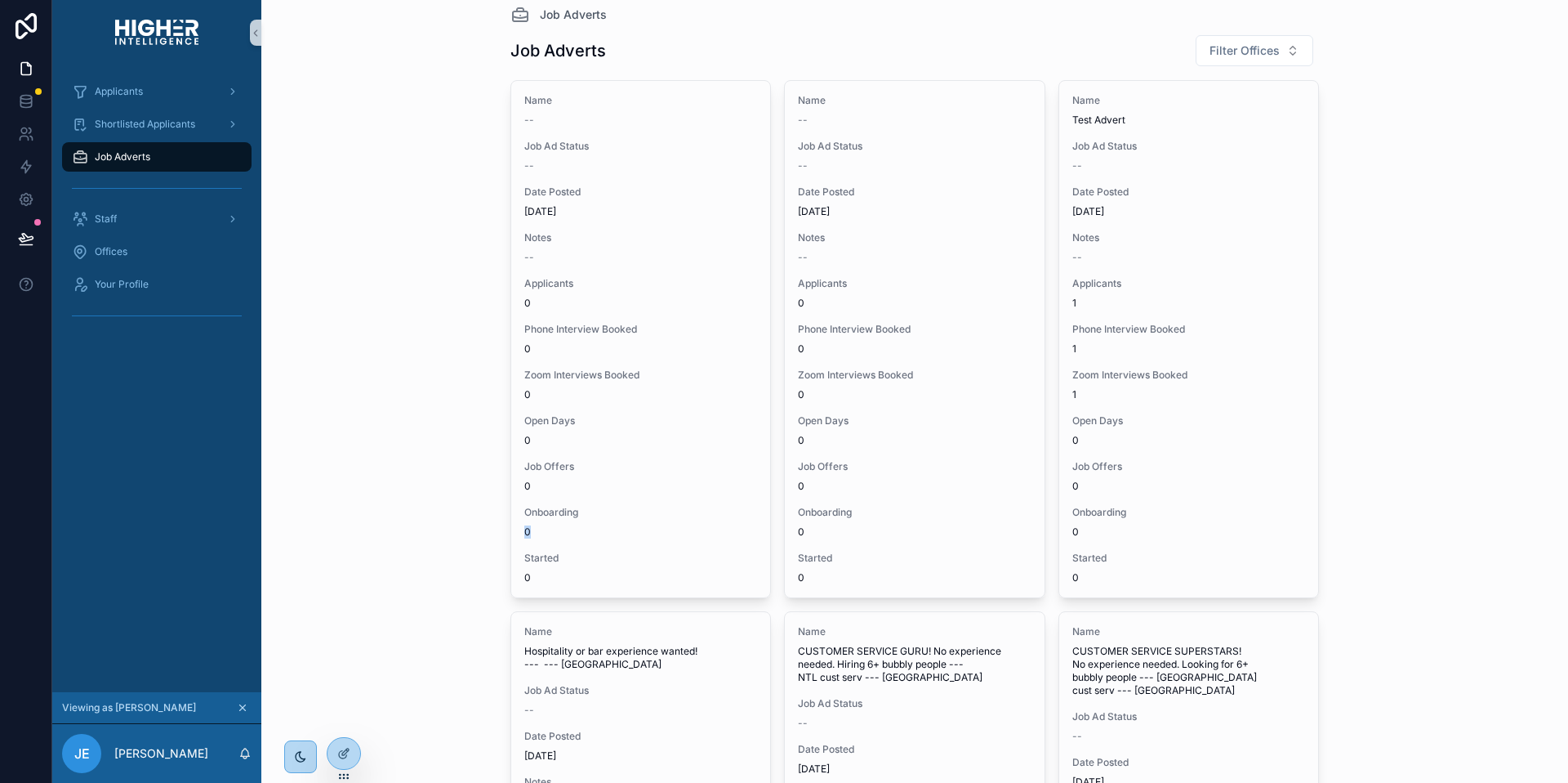
click at [361, 537] on div "Job Adverts Job Adverts Filter Offices Name -- Job Ad Status -- Date Posted 10/…" at bounding box center [914, 369] width 1307 height 783
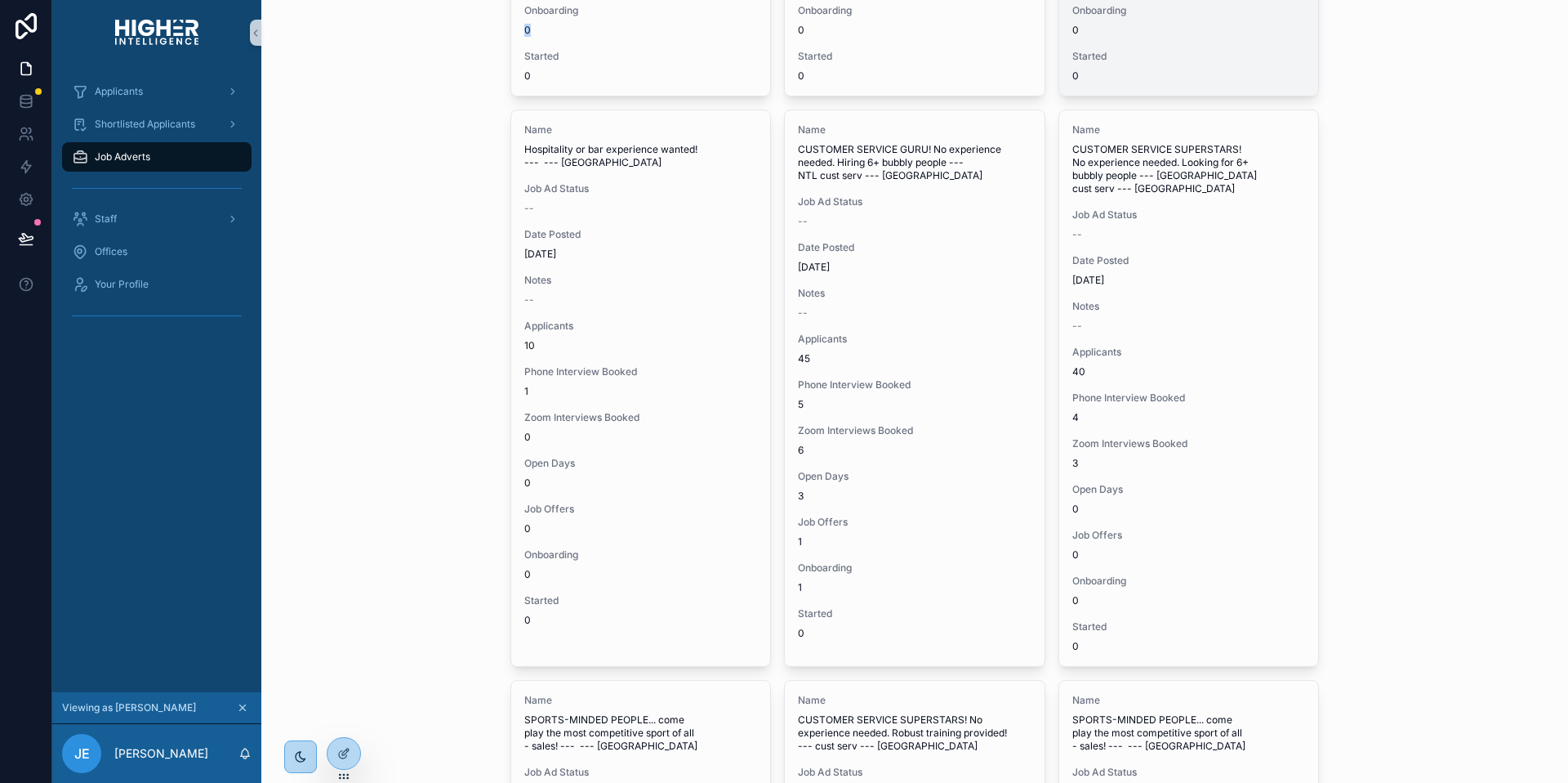
scroll to position [0, 0]
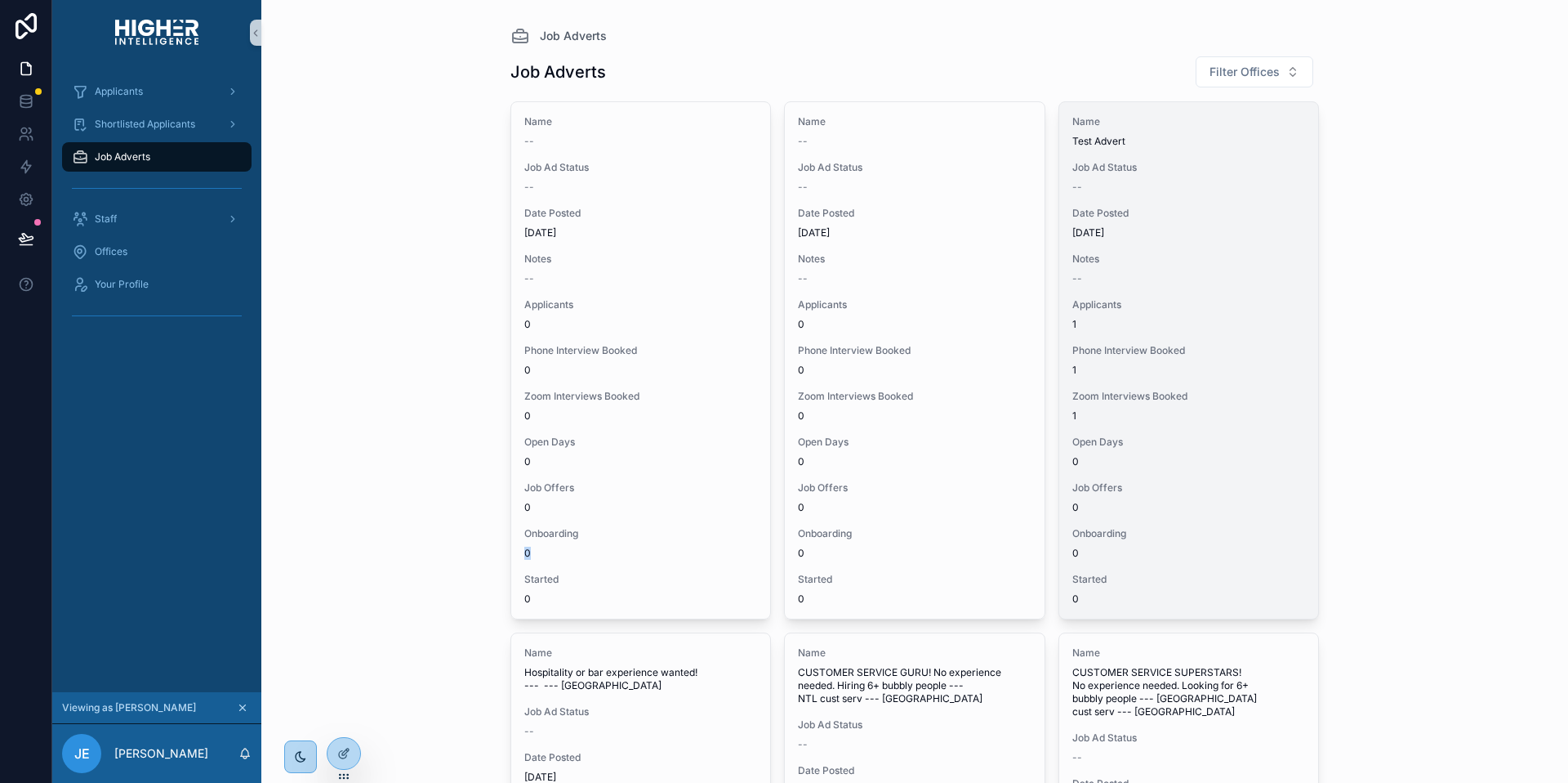
click at [1227, 329] on span "1" at bounding box center [1188, 324] width 234 height 13
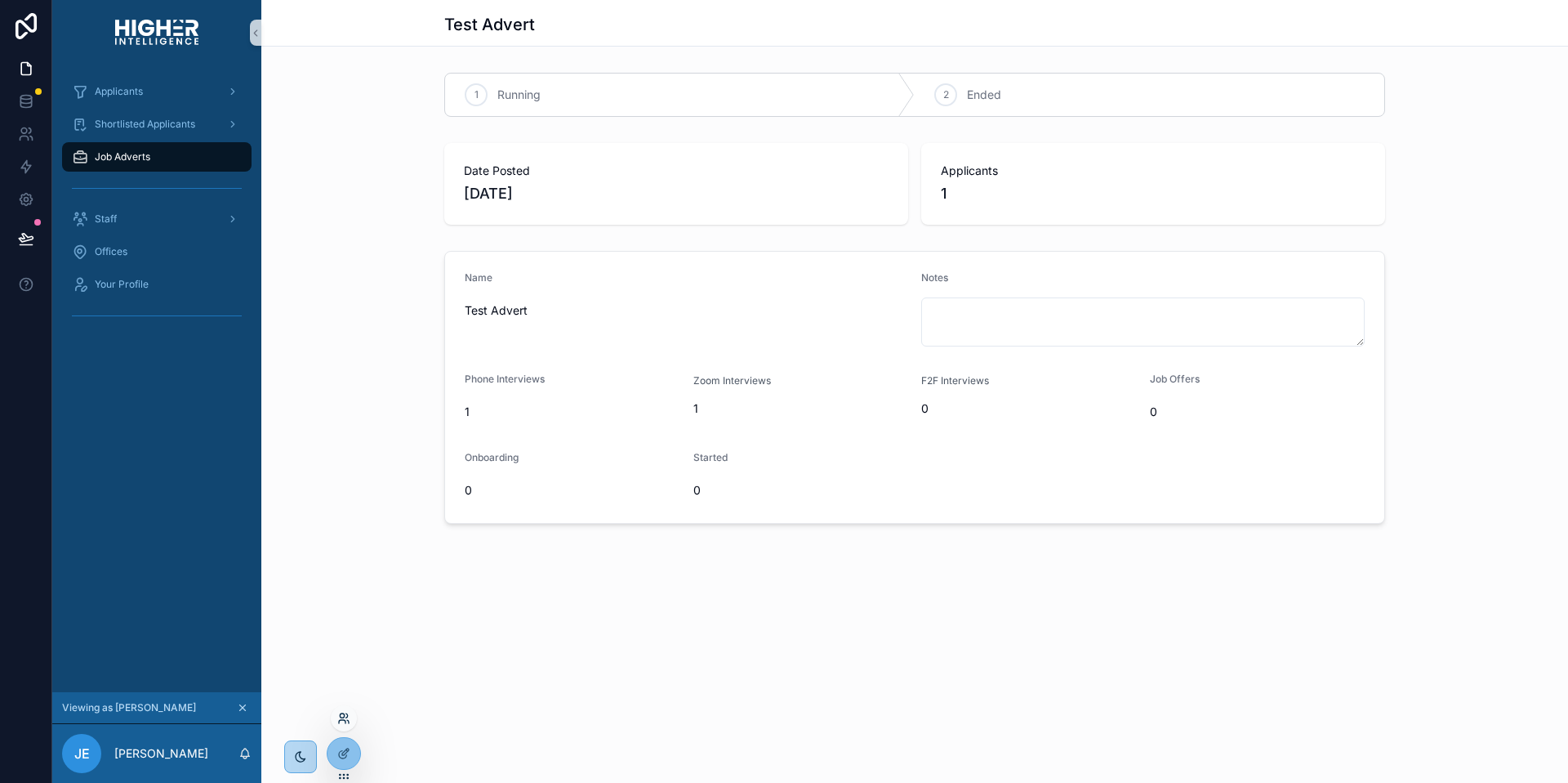
click at [343, 724] on div at bounding box center [344, 718] width 26 height 26
click at [348, 717] on icon at bounding box center [344, 718] width 13 height 13
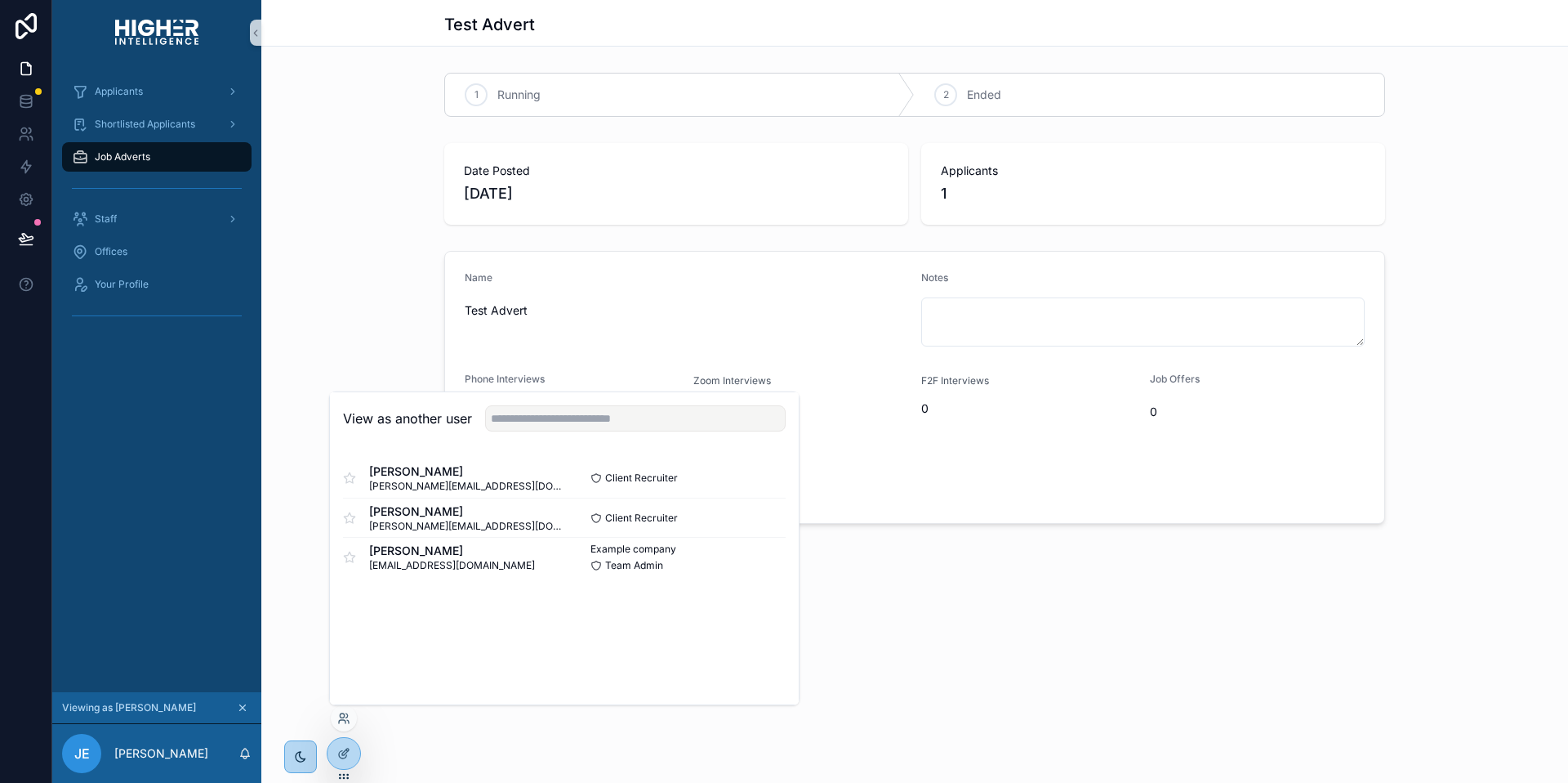
click at [324, 582] on div "Test Advert 1 Running 2 Ended Date Posted 10/08/2025 Applicants 1 Name Test Adv…" at bounding box center [914, 317] width 1307 height 634
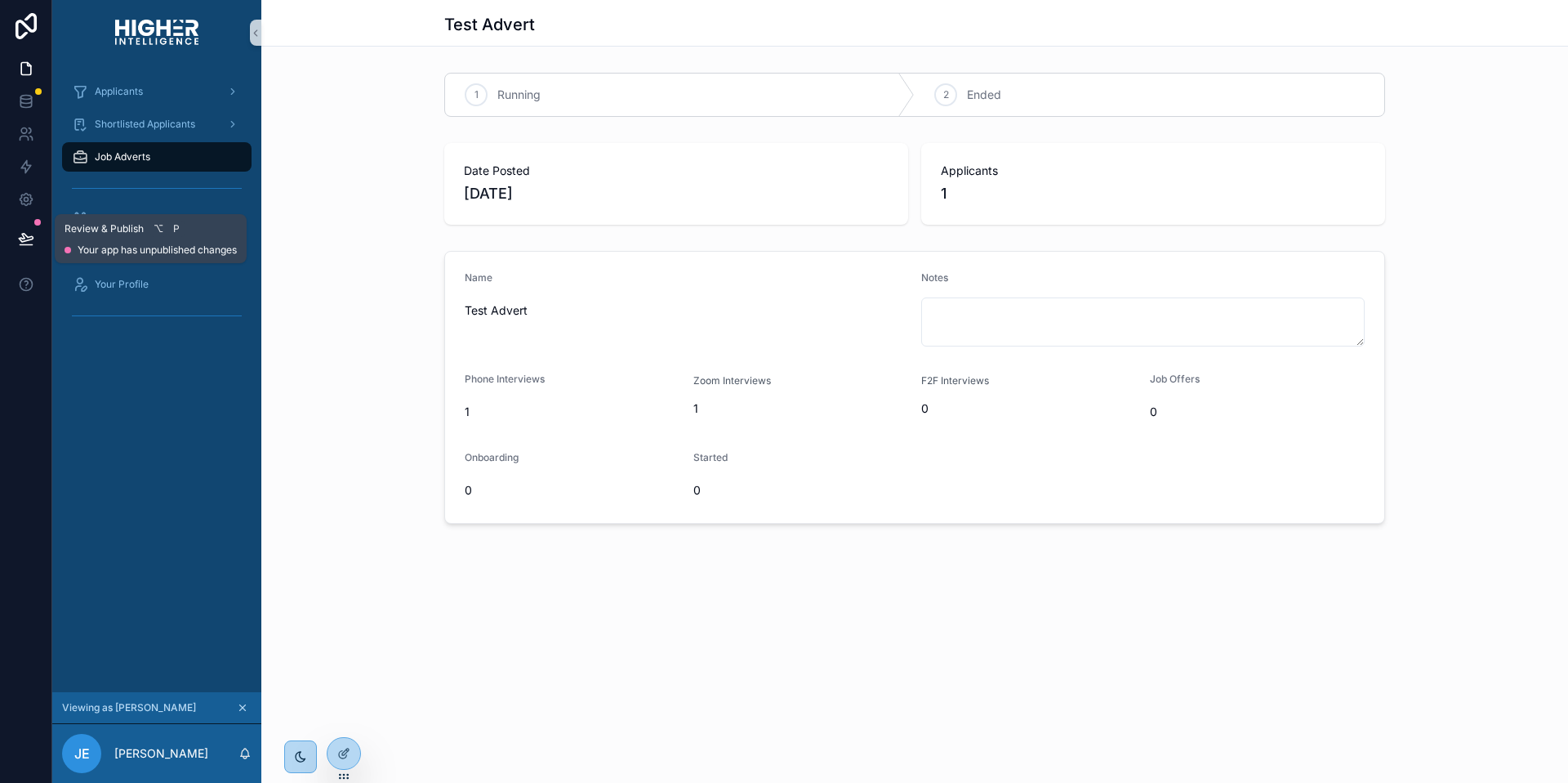
click at [23, 221] on button at bounding box center [26, 238] width 36 height 46
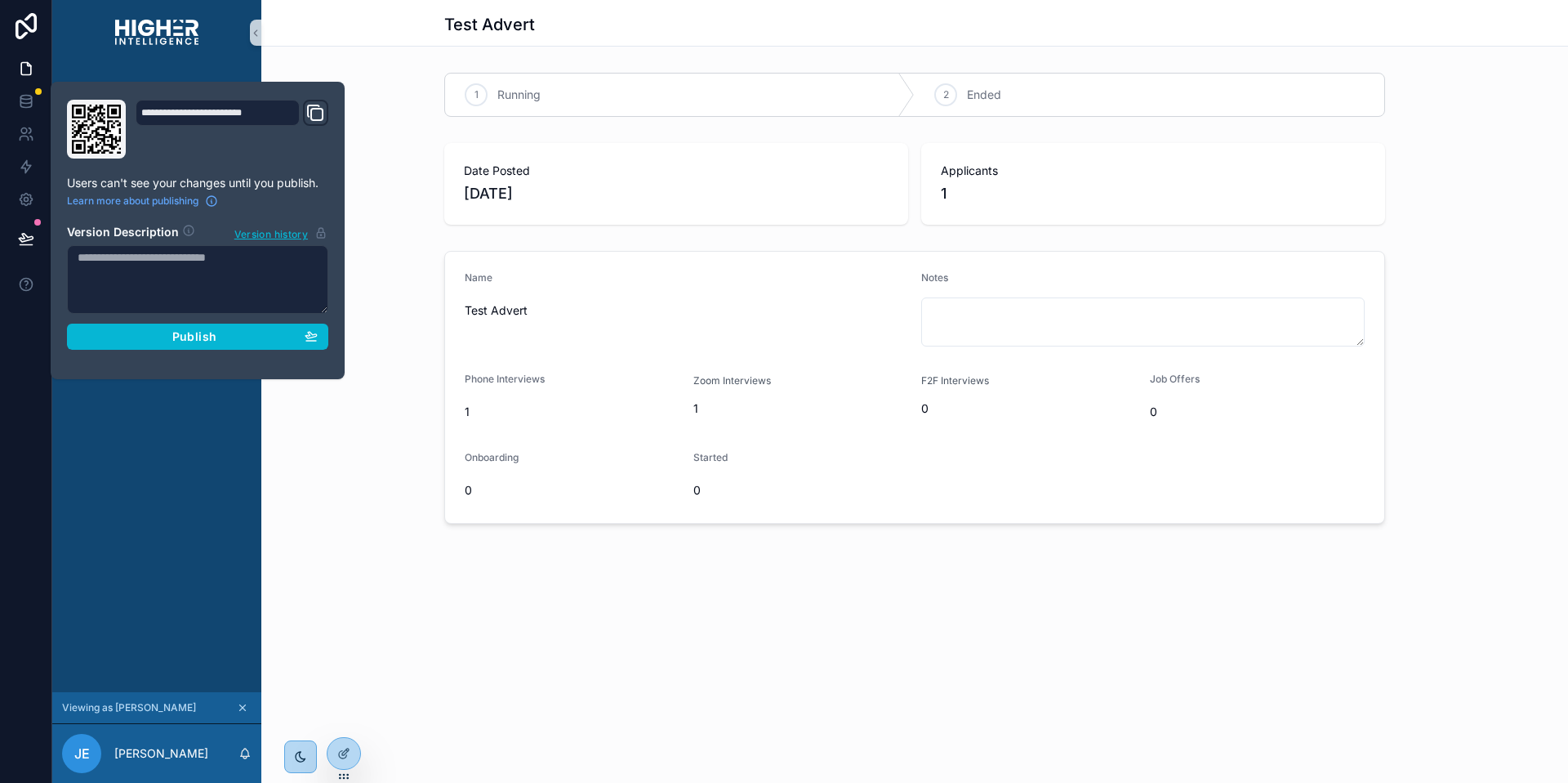
click at [334, 429] on div "Name Test Advert Notes Phone Interviews 1 Zoom Interviews 1 F2F Interviews 0 Jo…" at bounding box center [914, 387] width 1294 height 286
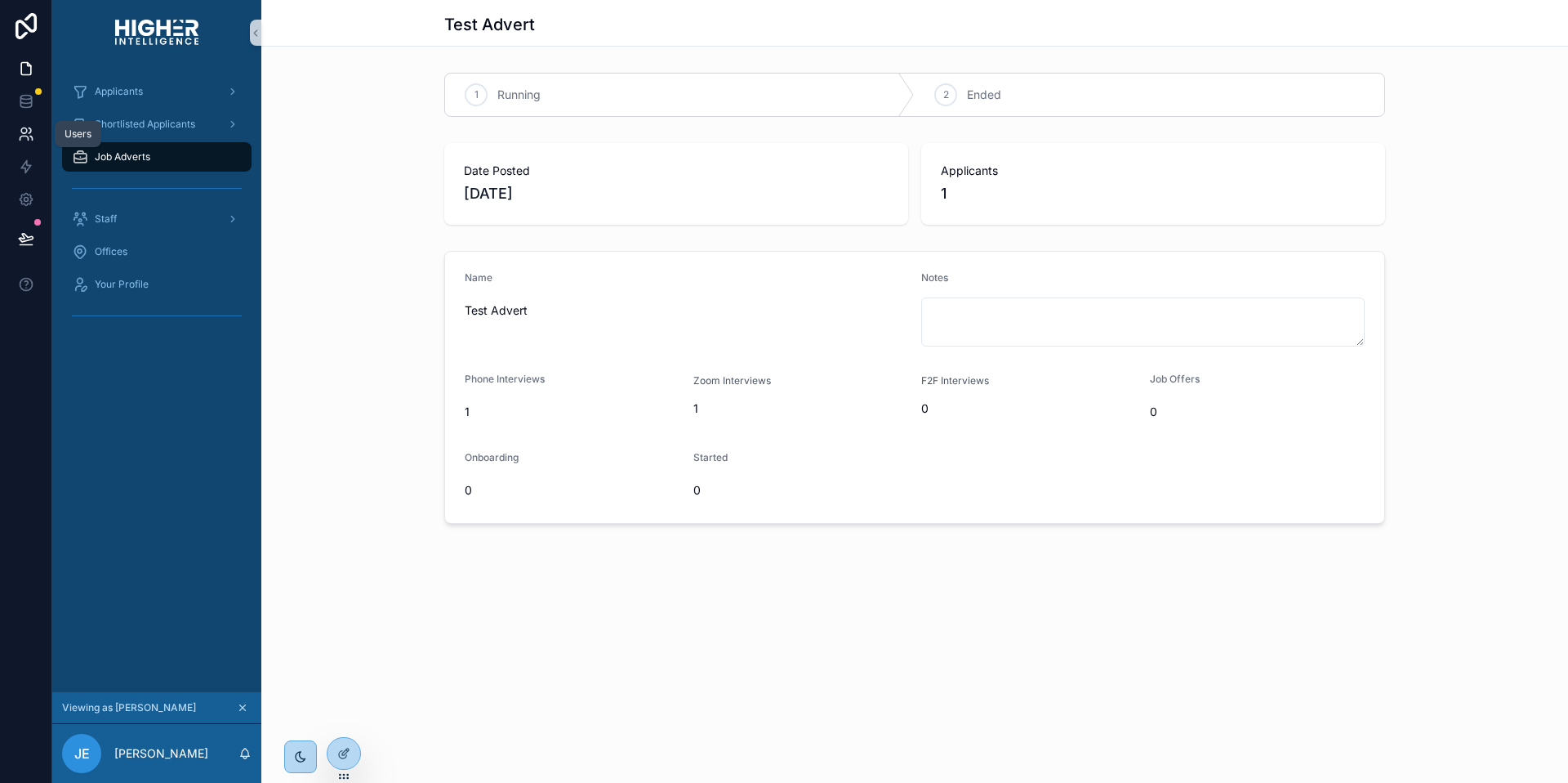
click at [28, 138] on icon at bounding box center [25, 133] width 16 height 16
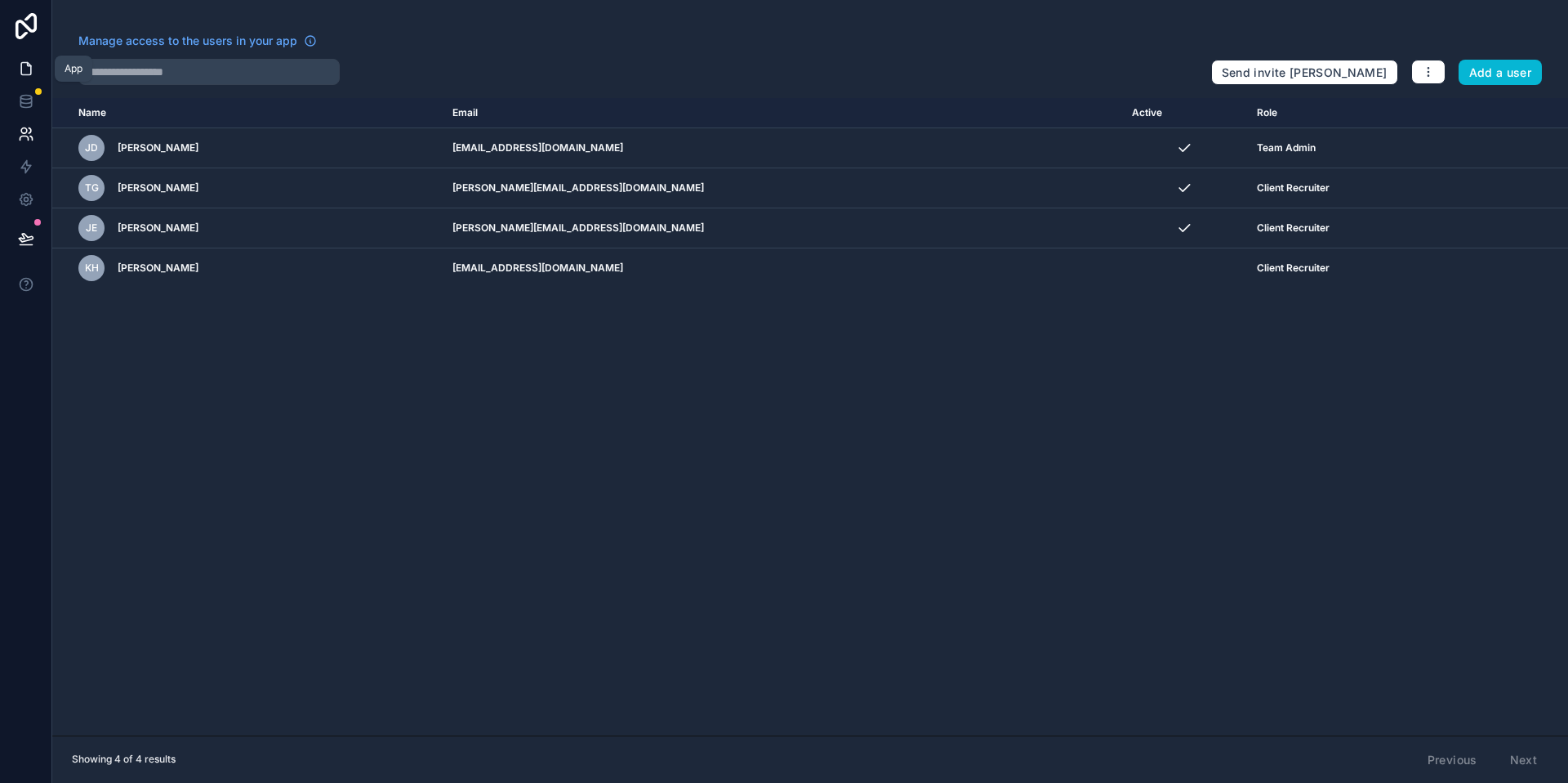
click at [21, 61] on icon at bounding box center [25, 68] width 16 height 16
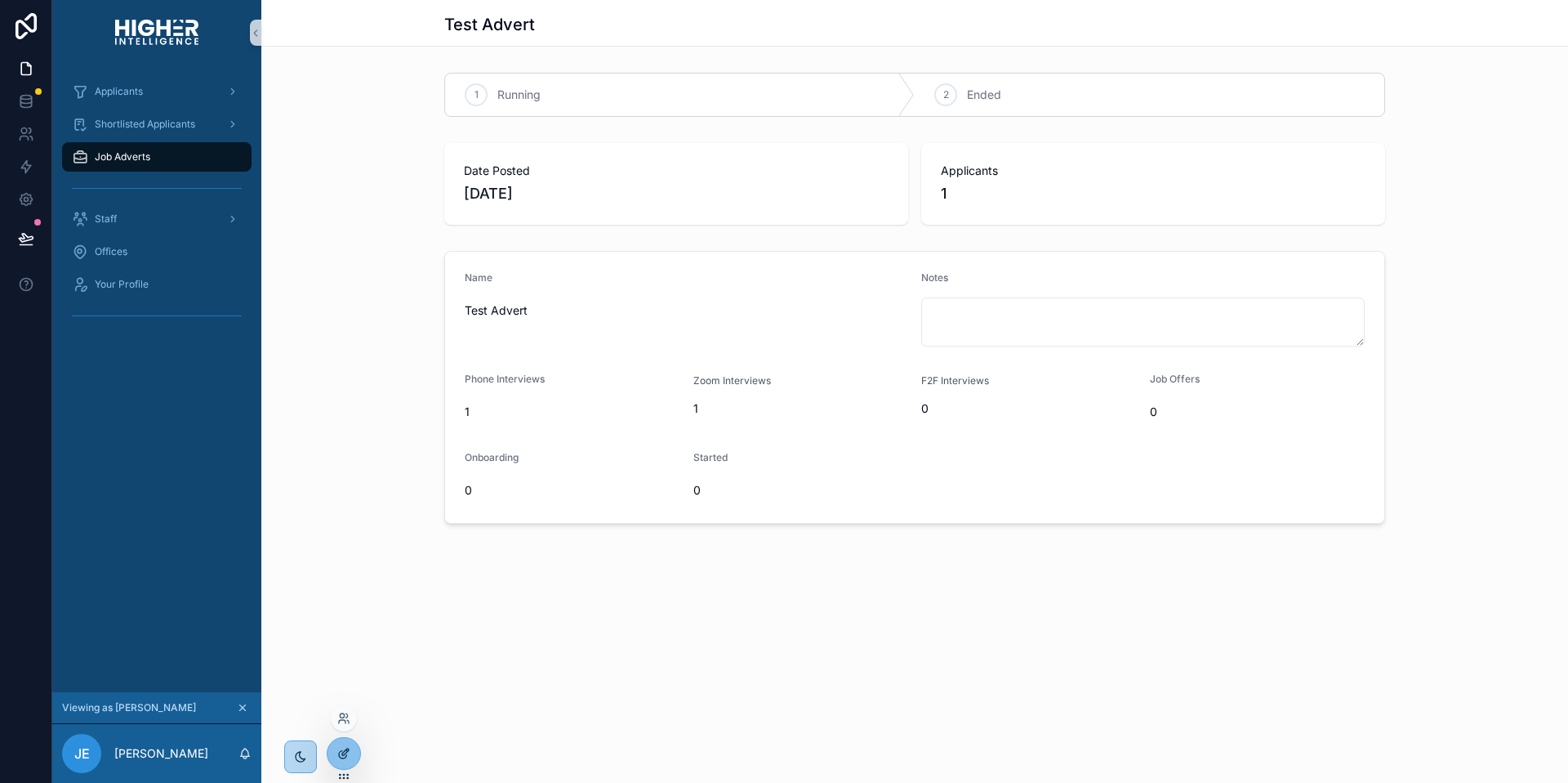
click at [340, 760] on div at bounding box center [344, 753] width 33 height 31
click at [374, 610] on div "Test Advert 1 Running 2 Ended Date Posted 10/08/2025 Applicants 1 Name Test Adv…" at bounding box center [914, 317] width 1307 height 634
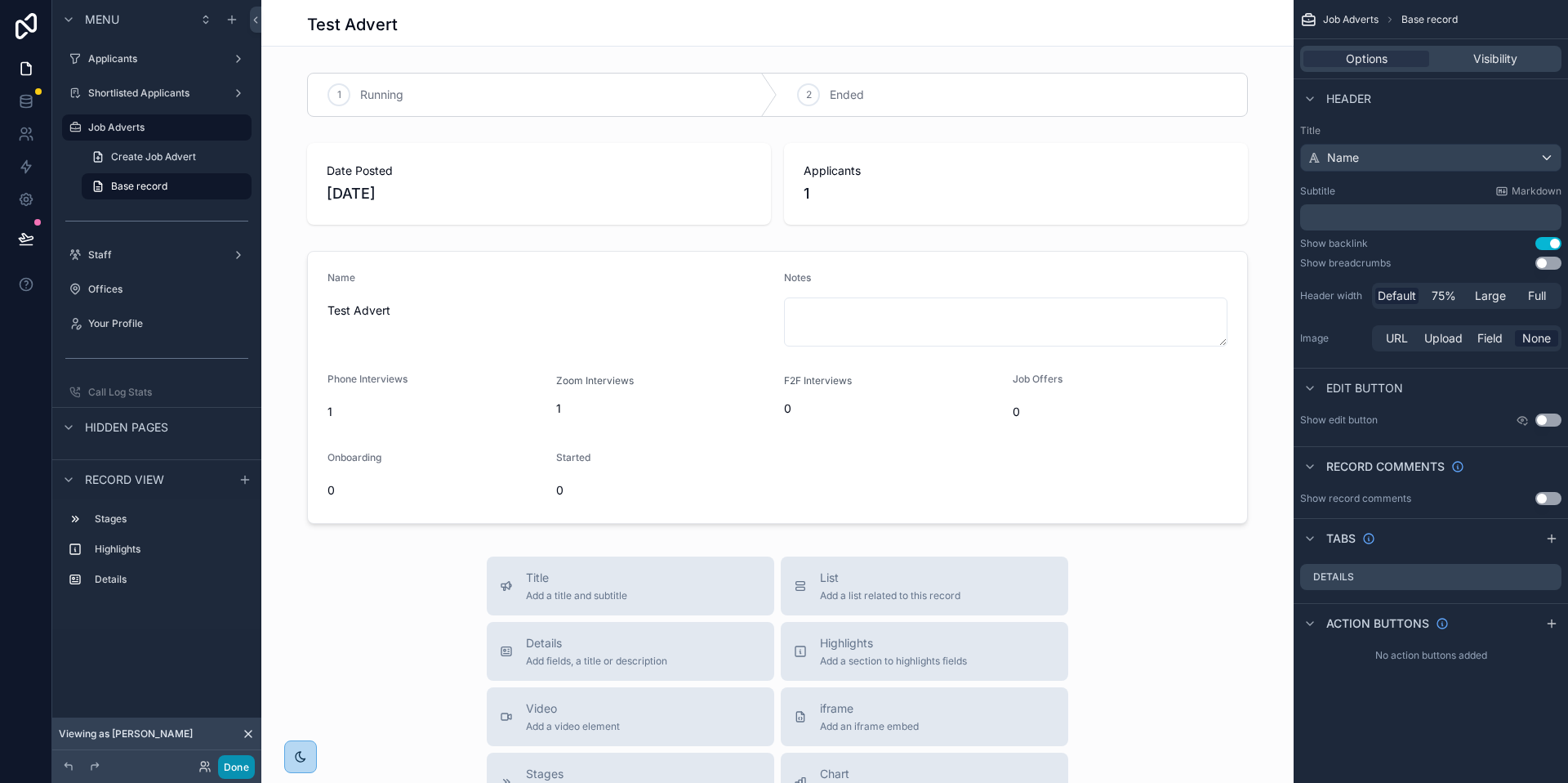
click at [236, 767] on button "Done" at bounding box center [236, 766] width 37 height 23
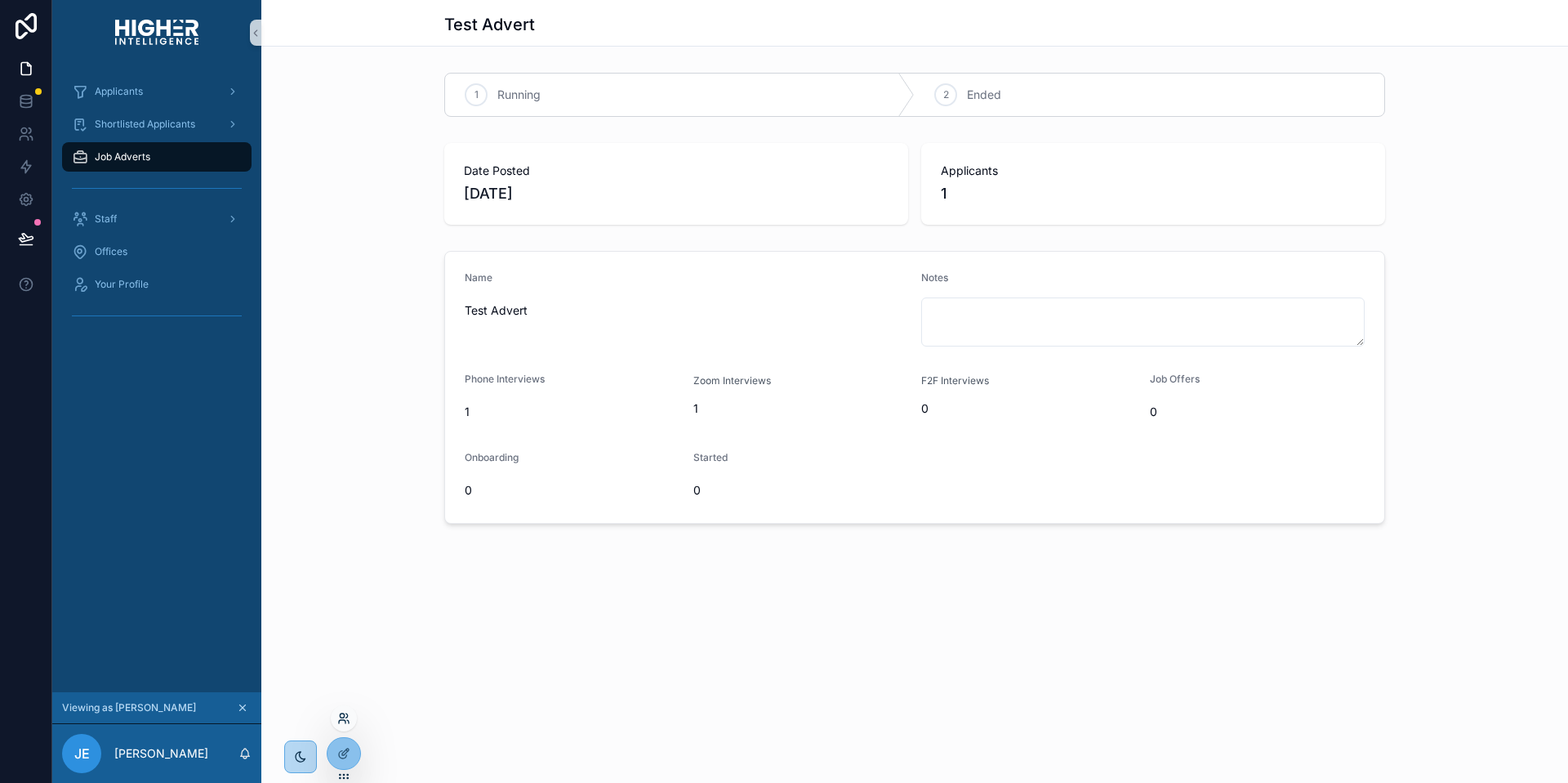
click at [342, 724] on icon at bounding box center [344, 718] width 13 height 13
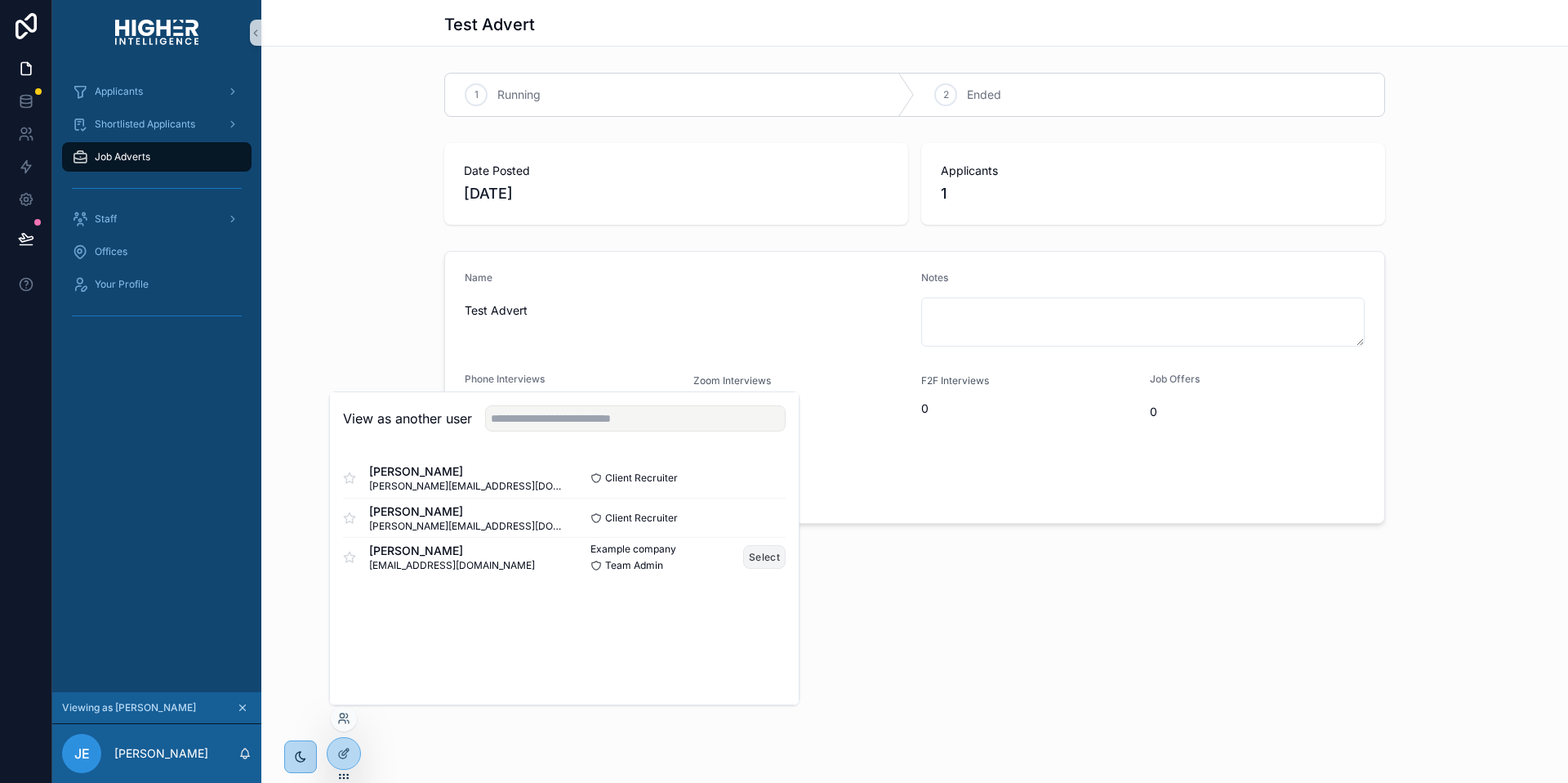
click at [752, 550] on button "Select" at bounding box center [764, 556] width 42 height 23
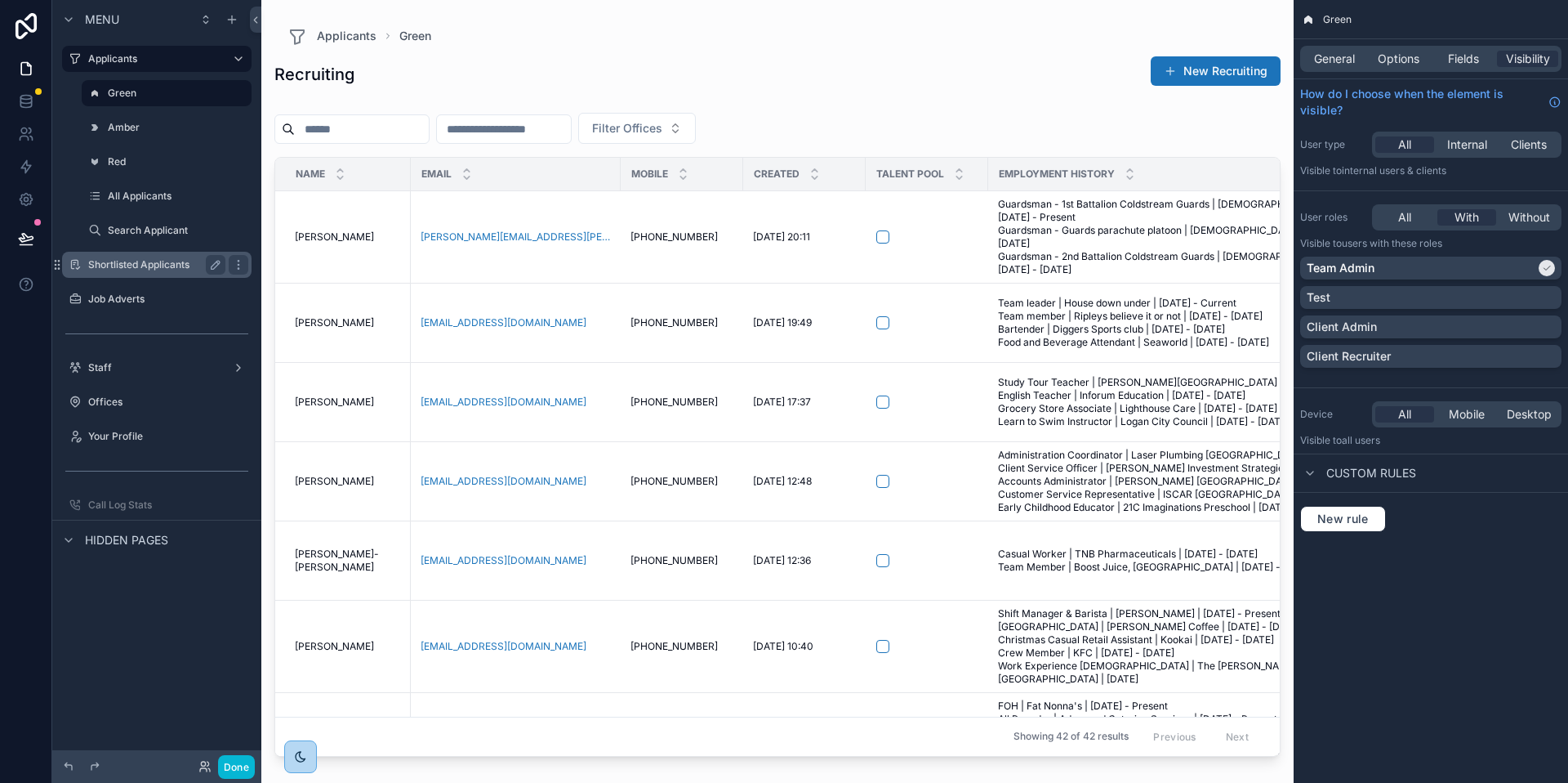
click at [146, 265] on label "Shortlisted Applicants" at bounding box center [153, 265] width 131 height 13
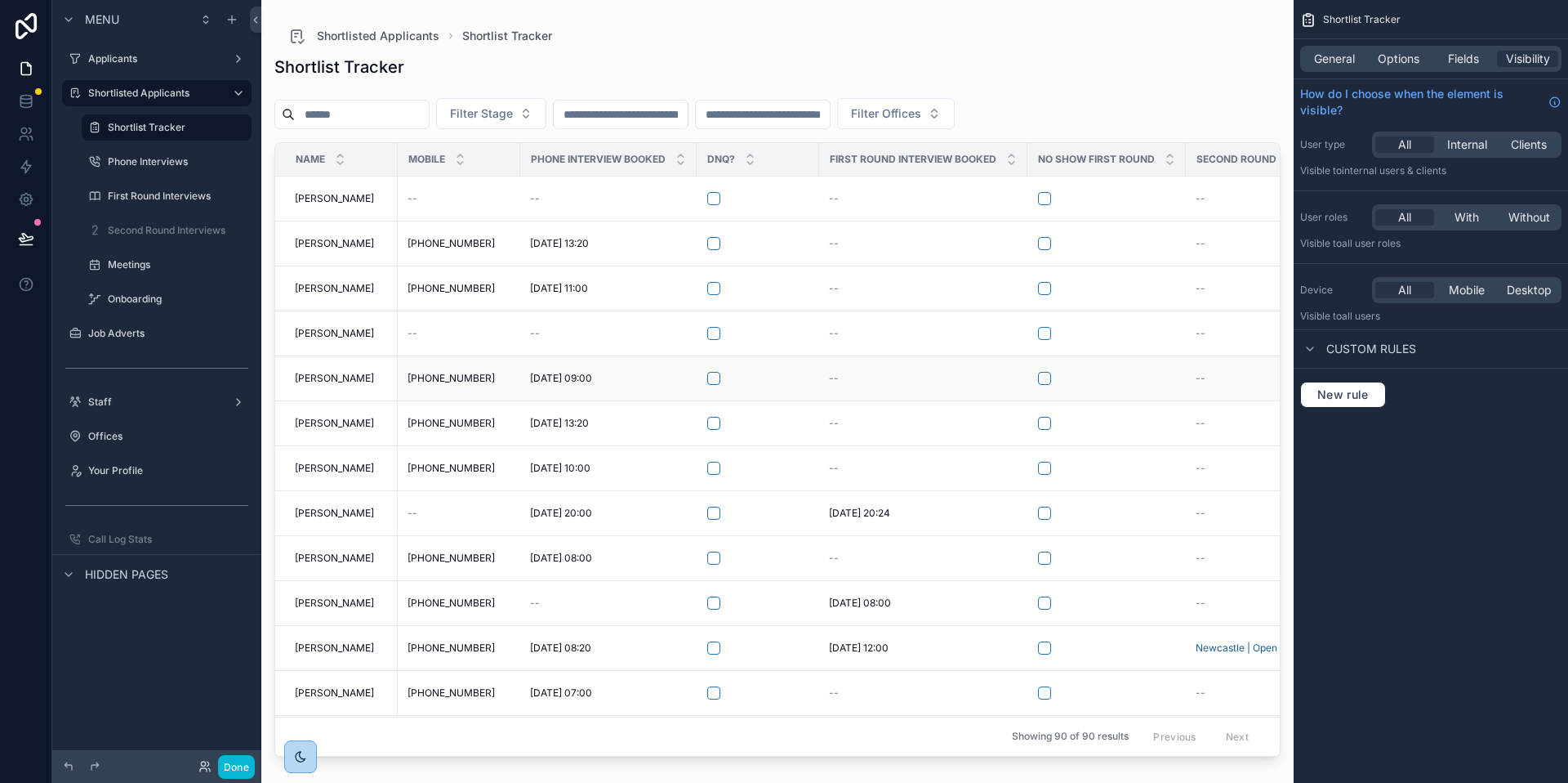
click at [333, 362] on td "Isaac Usher Isaac Usher" at bounding box center [336, 379] width 122 height 45
click at [354, 511] on span "jack dearman" at bounding box center [334, 513] width 79 height 13
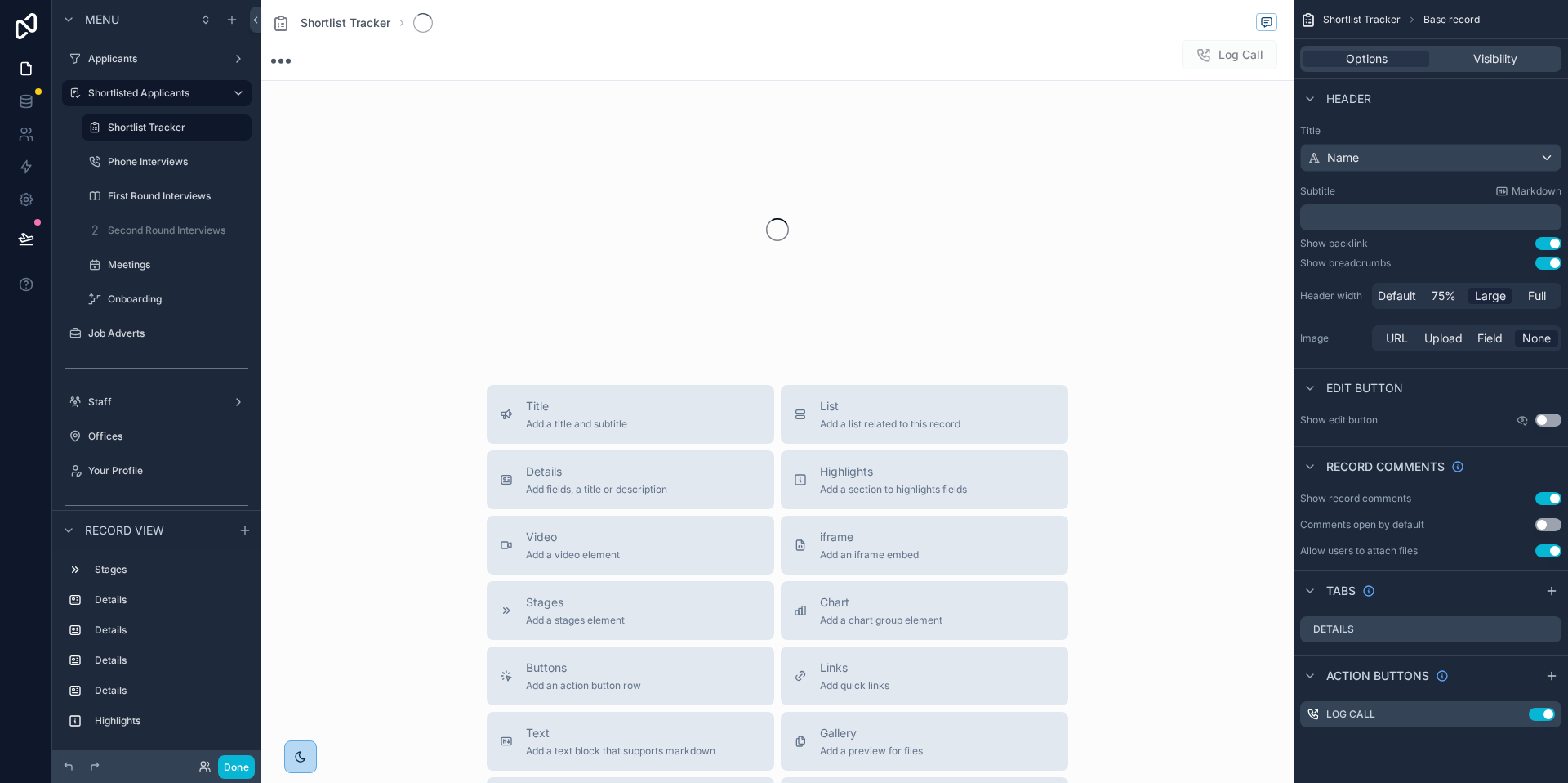
click at [354, 511] on div "Title Add a title and subtitle List Add a list related to this record Details A…" at bounding box center [777, 675] width 1032 height 582
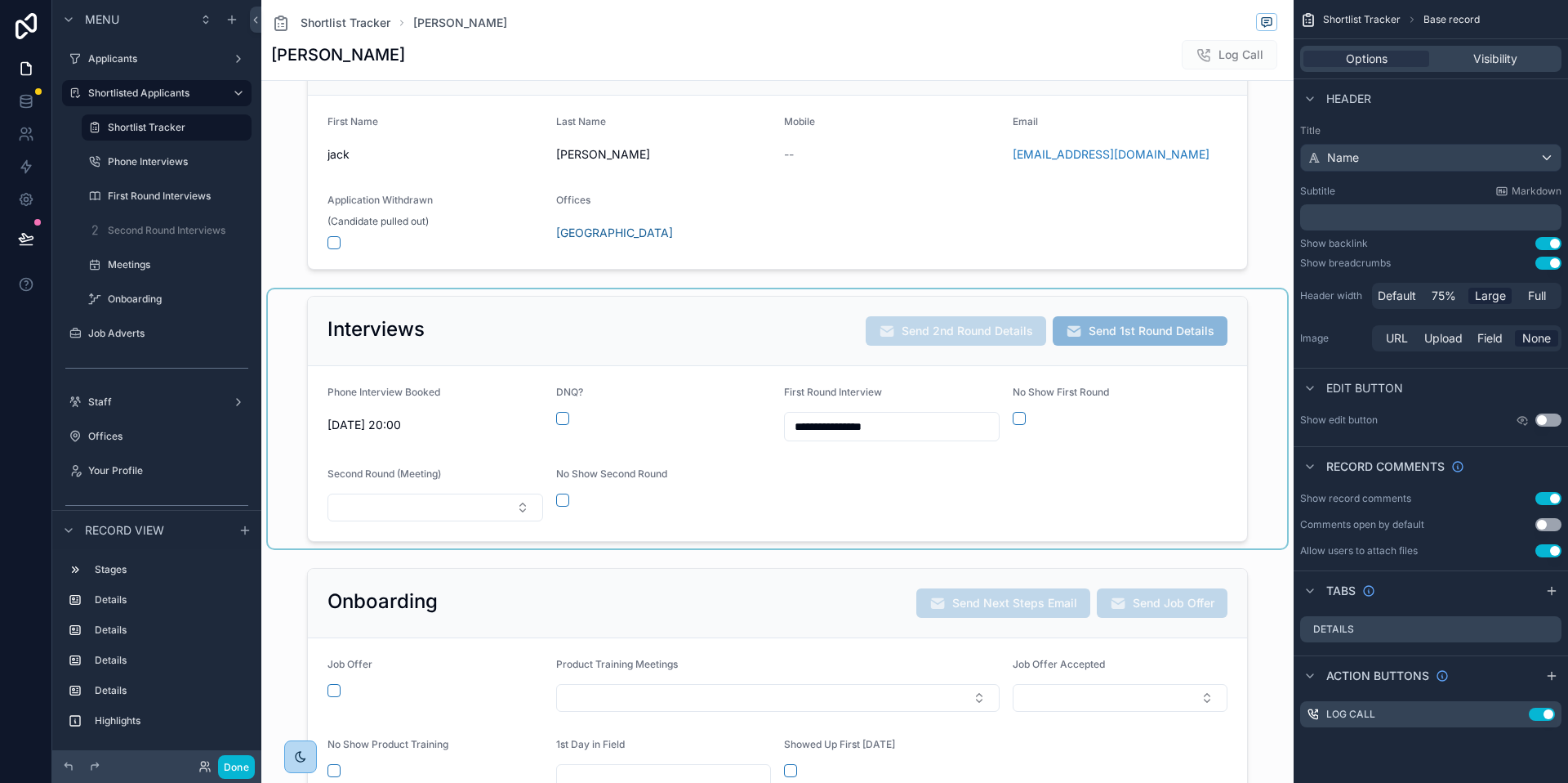
scroll to position [153, 0]
click at [488, 522] on div "scrollable content" at bounding box center [777, 418] width 1019 height 259
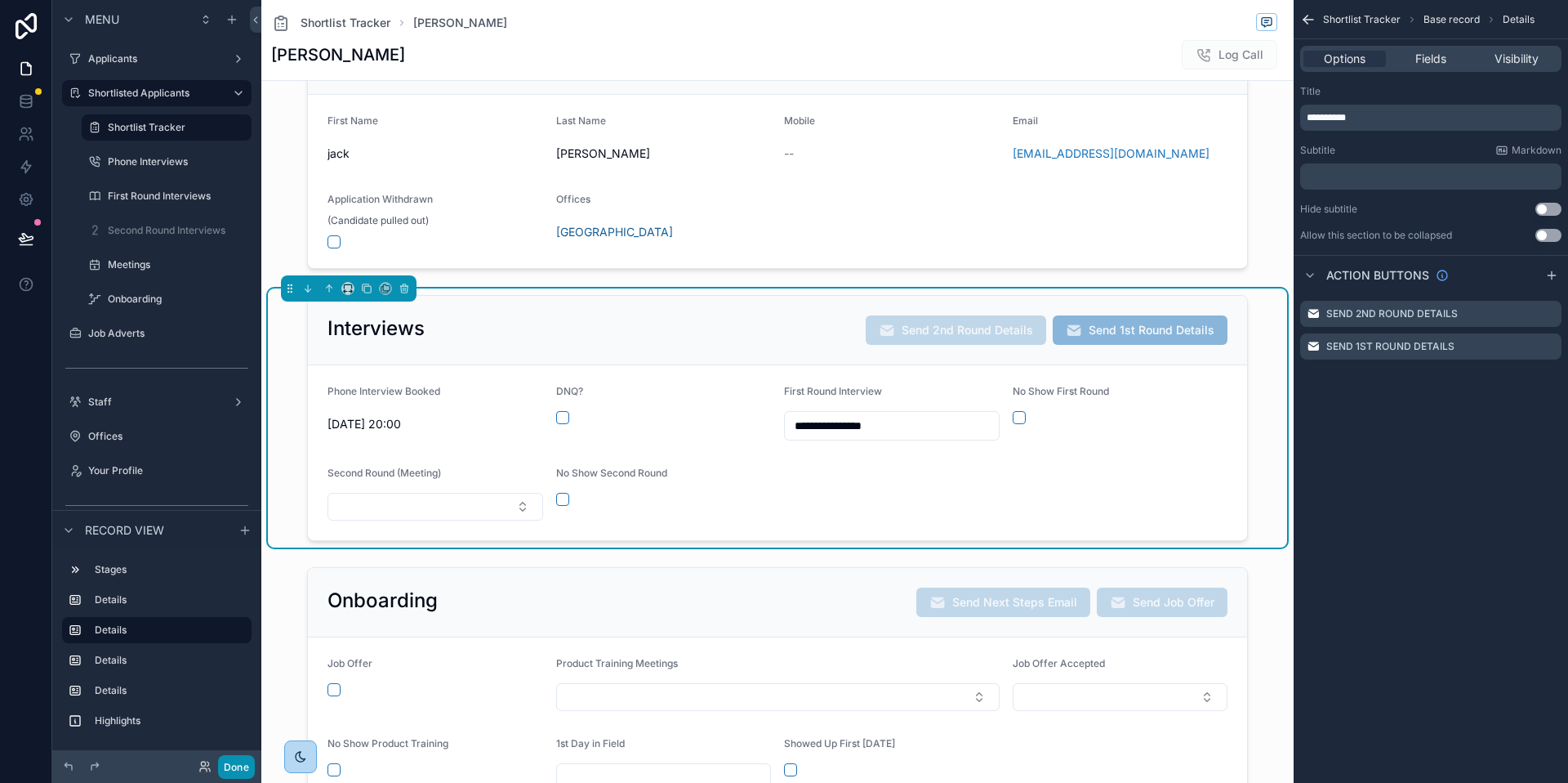
drag, startPoint x: 233, startPoint y: 772, endPoint x: 256, endPoint y: 733, distance: 45.3
click at [234, 772] on button "Done" at bounding box center [236, 766] width 37 height 23
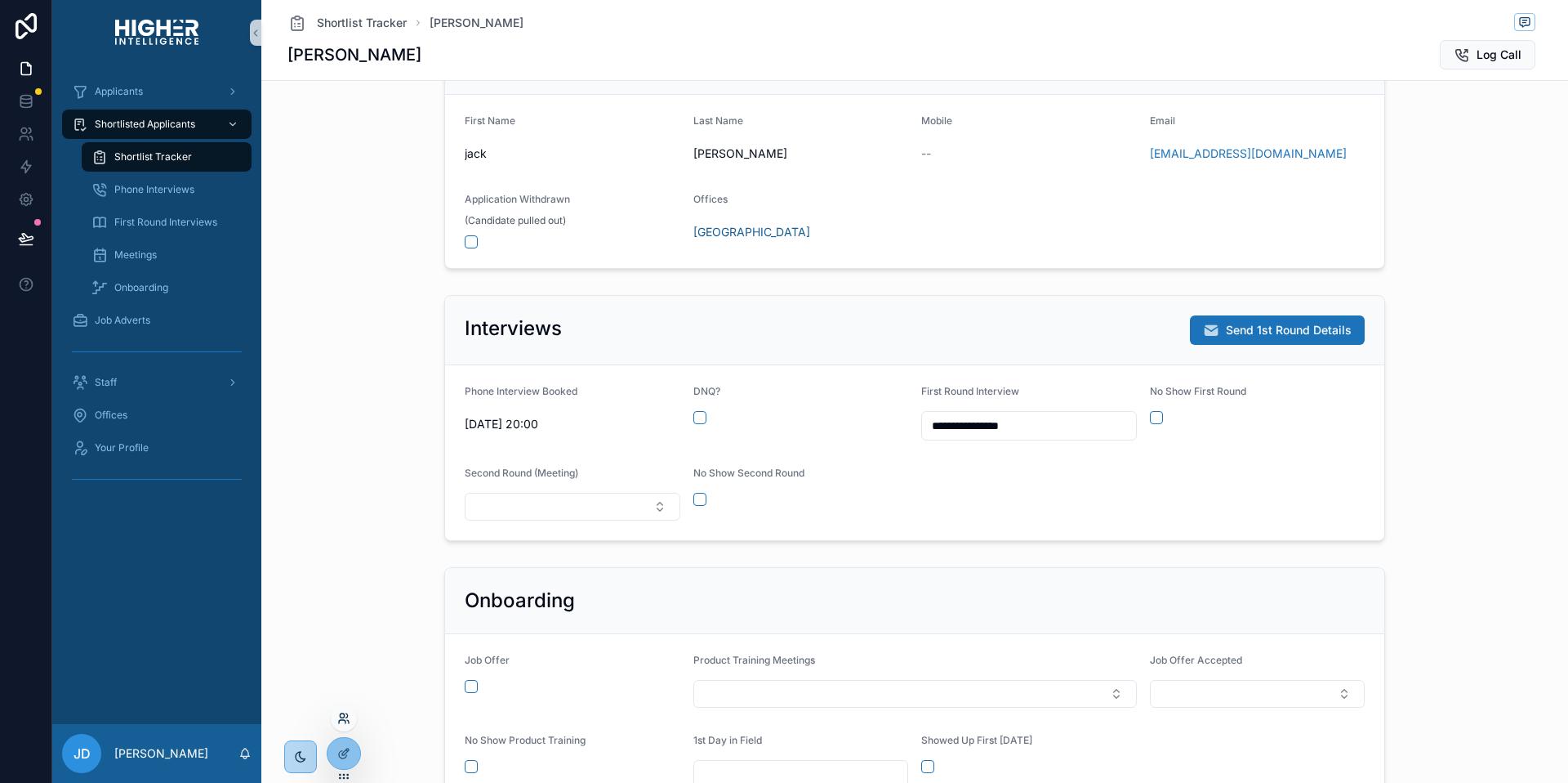
click at [344, 713] on icon at bounding box center [342, 715] width 4 height 4
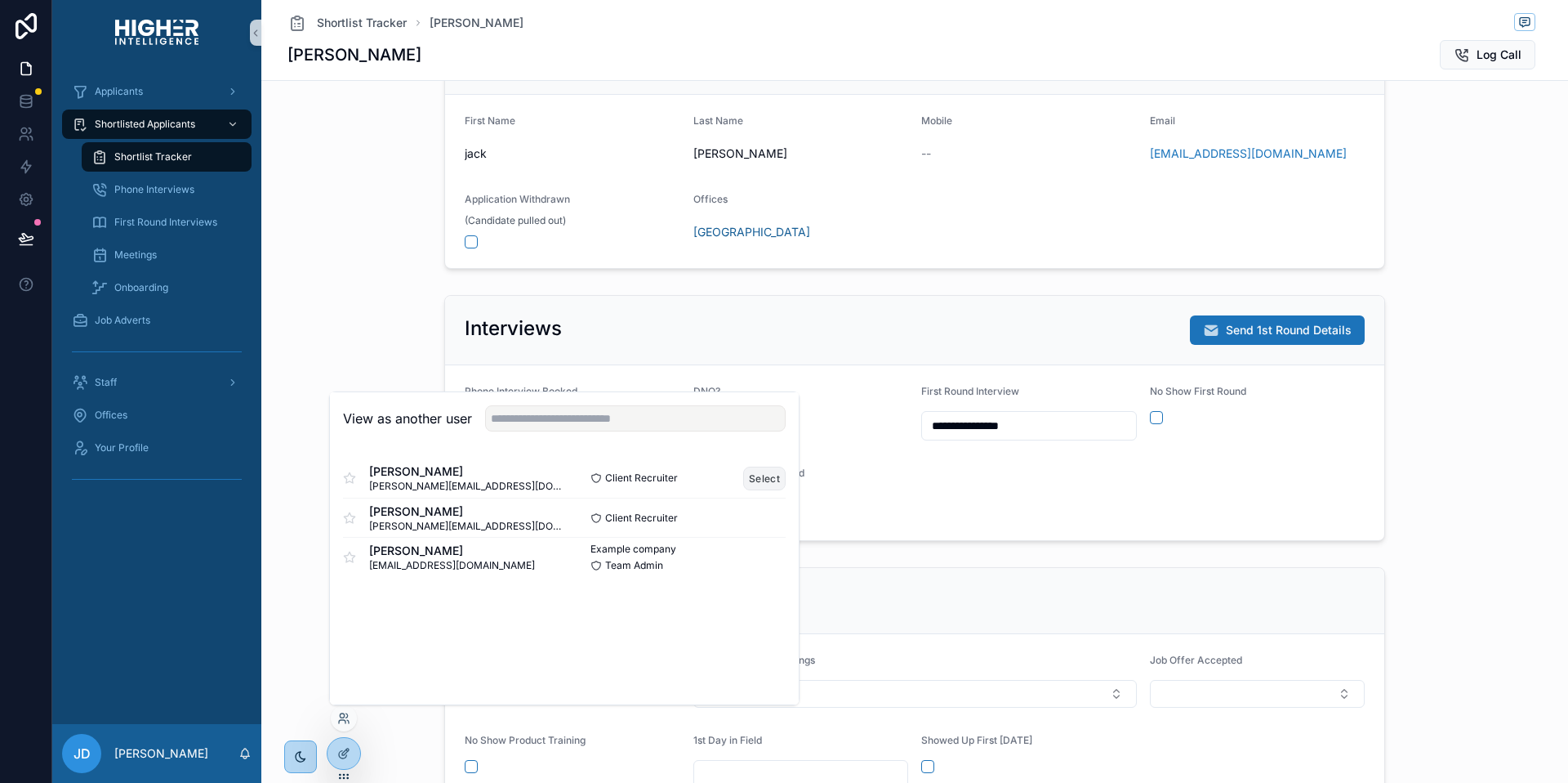
click at [762, 482] on button "Select" at bounding box center [764, 478] width 42 height 23
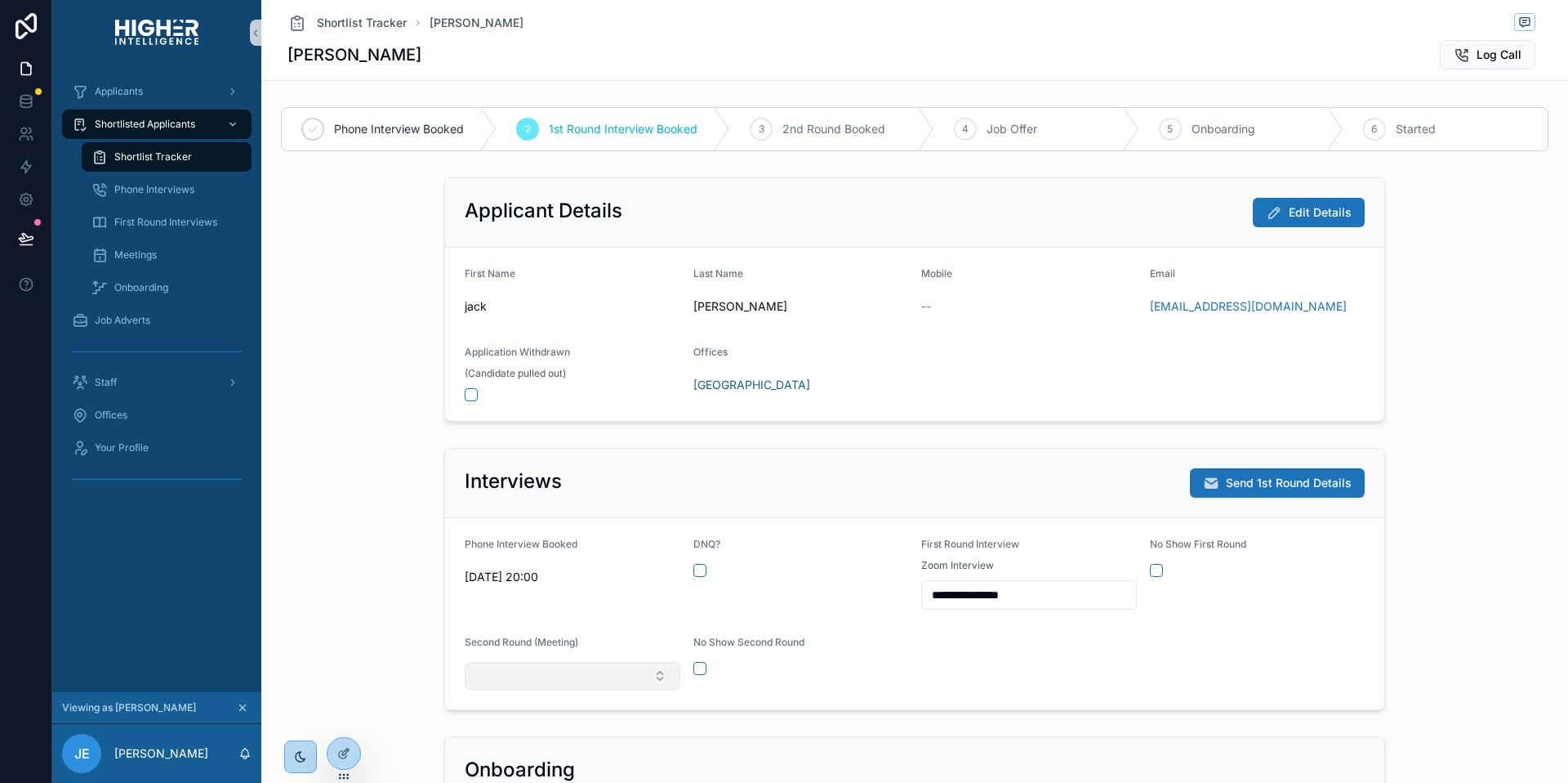
click at [536, 667] on button "Select Button" at bounding box center [572, 676] width 215 height 28
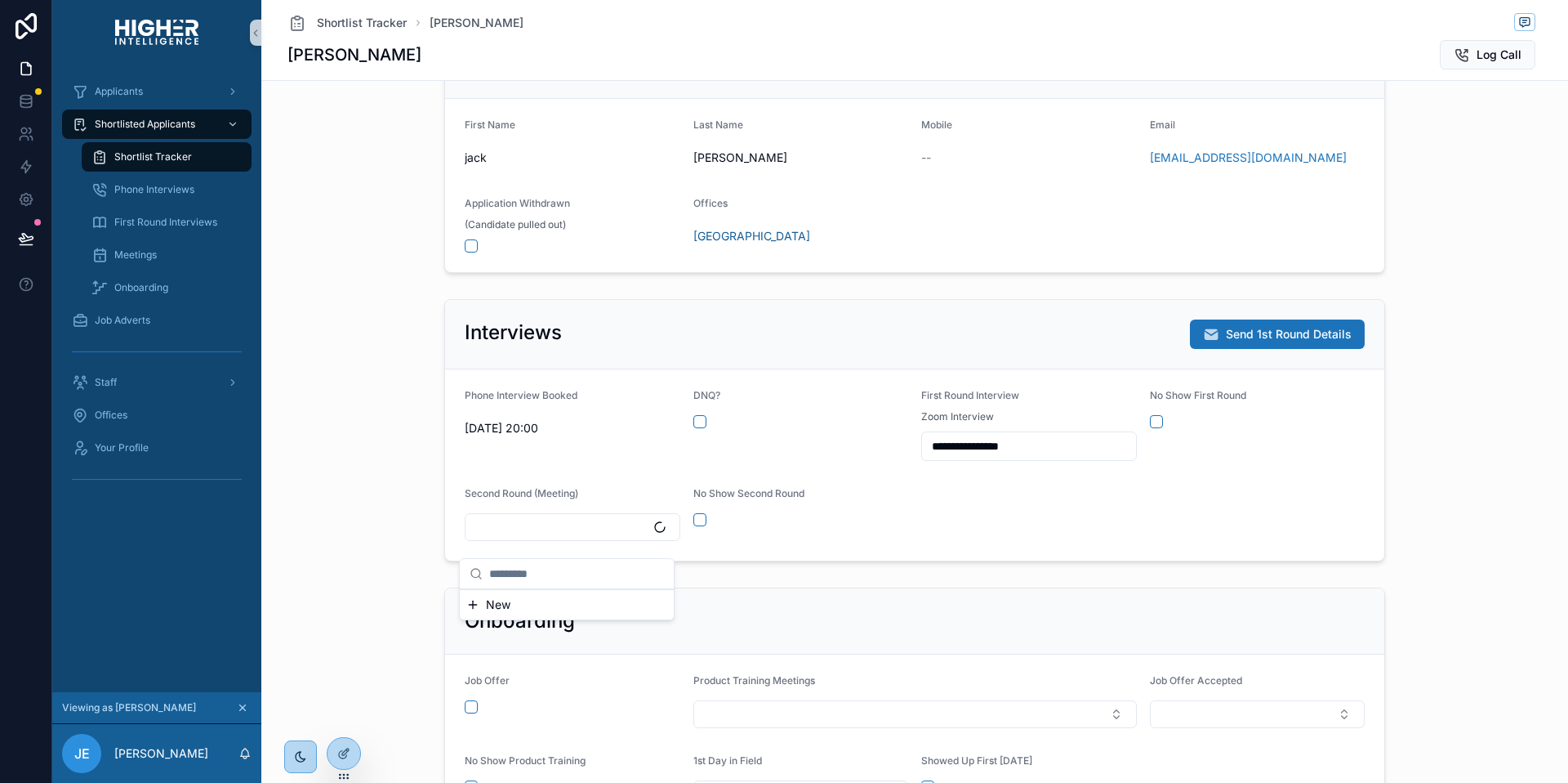
scroll to position [150, 0]
click at [508, 591] on span "New" at bounding box center [498, 588] width 24 height 16
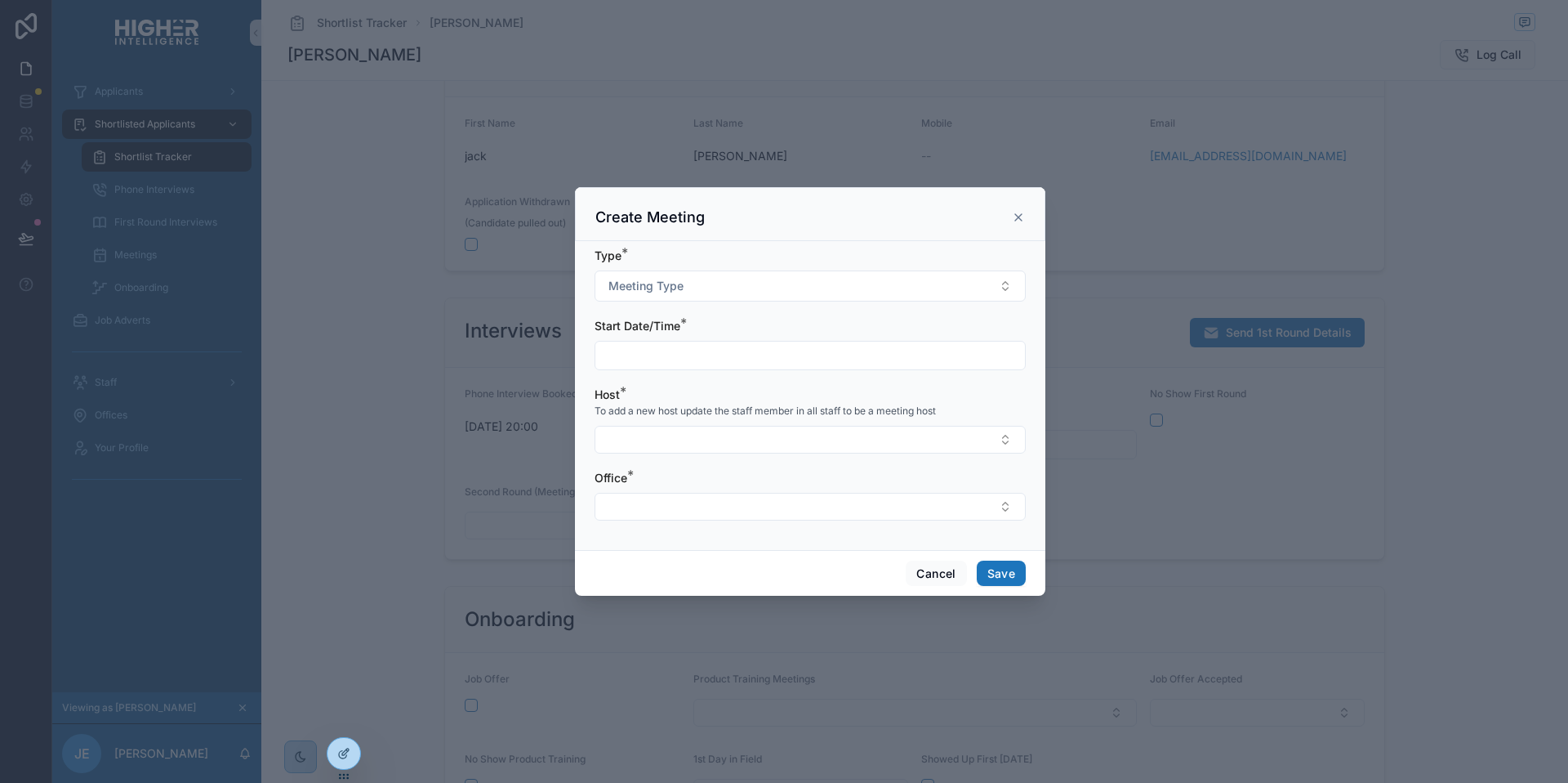
click at [1019, 211] on icon "scrollable content" at bounding box center [1018, 217] width 13 height 13
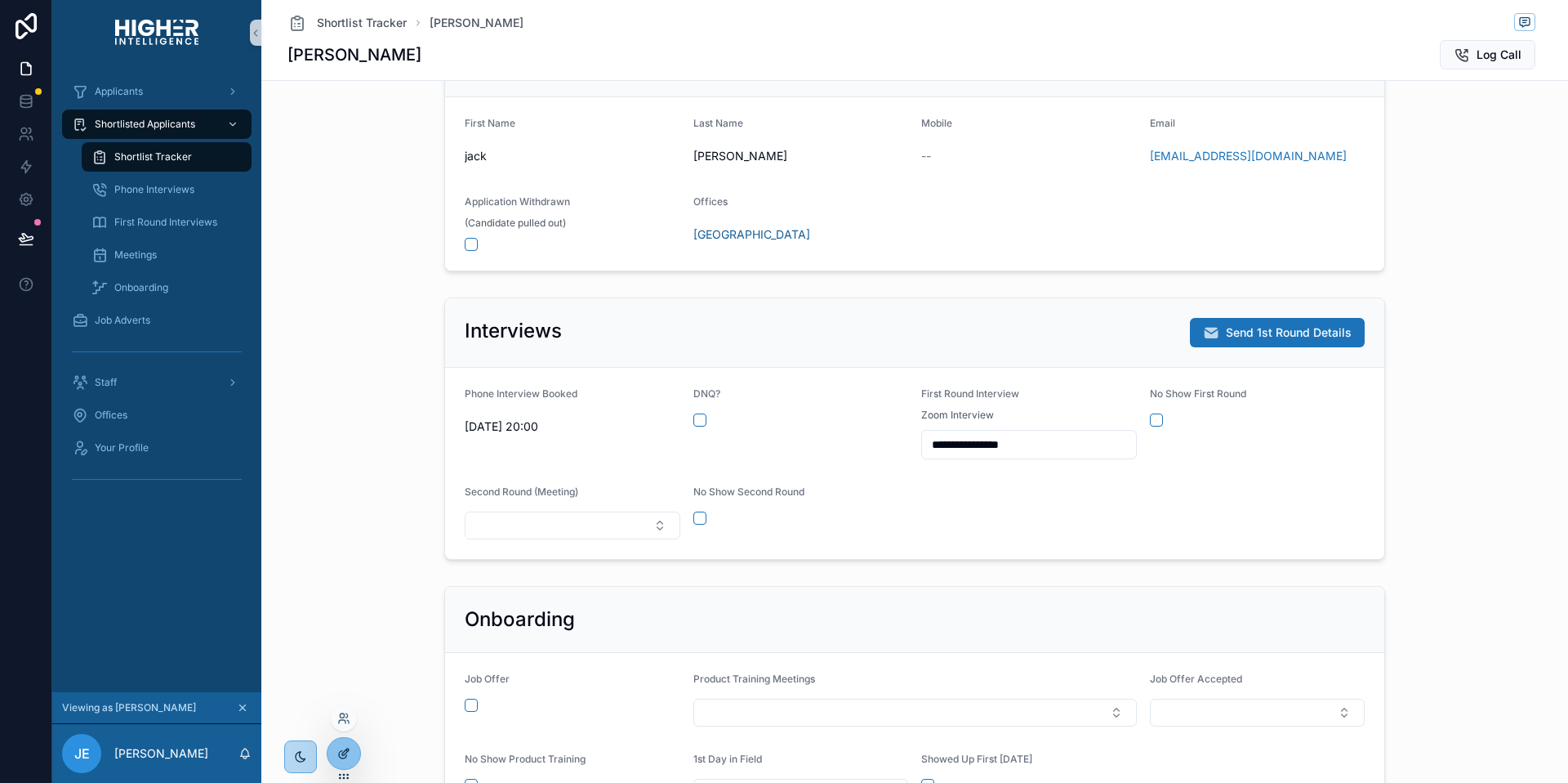
click at [341, 745] on div at bounding box center [344, 753] width 33 height 31
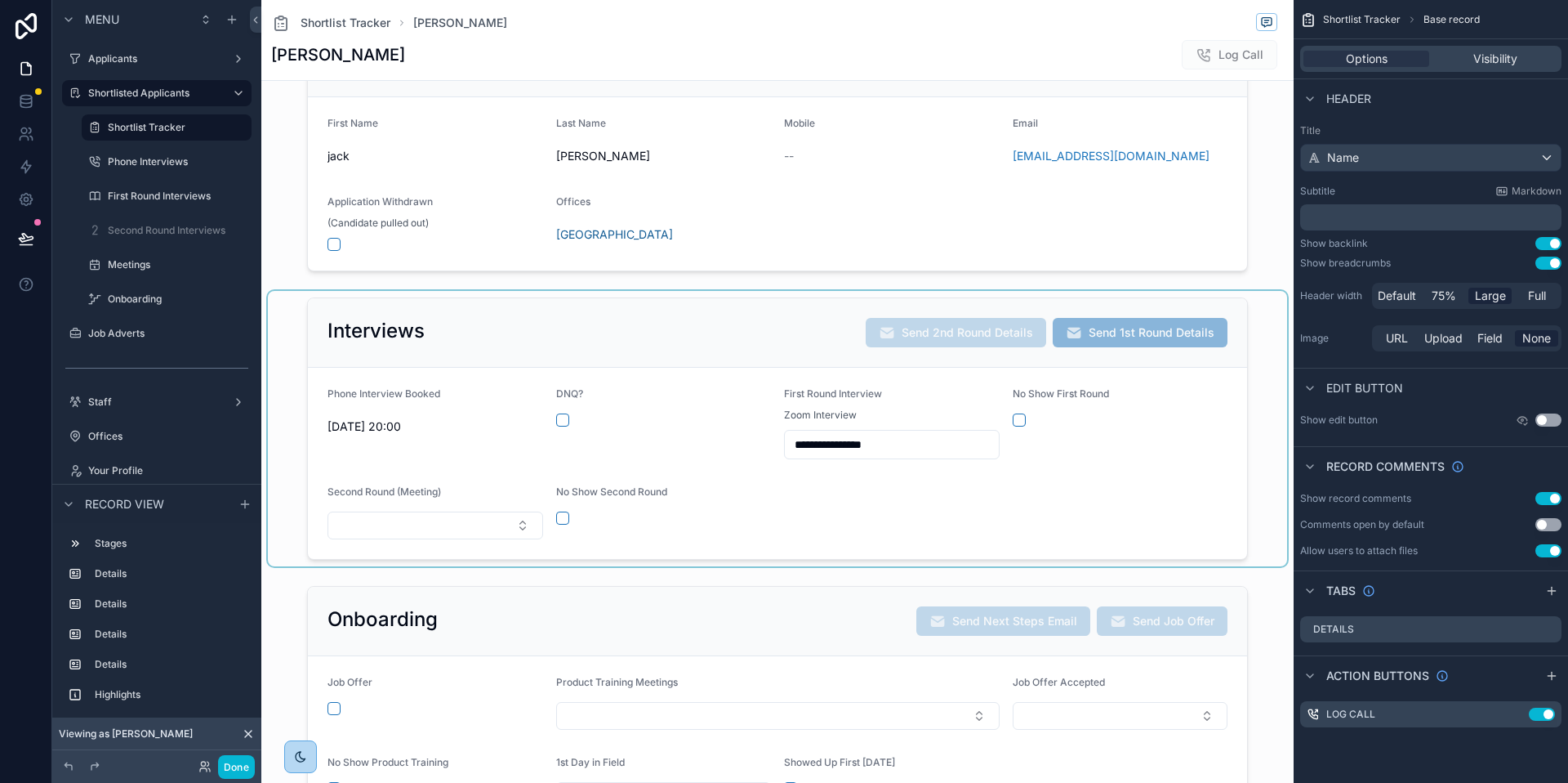
click at [648, 394] on div "scrollable content" at bounding box center [777, 428] width 1019 height 275
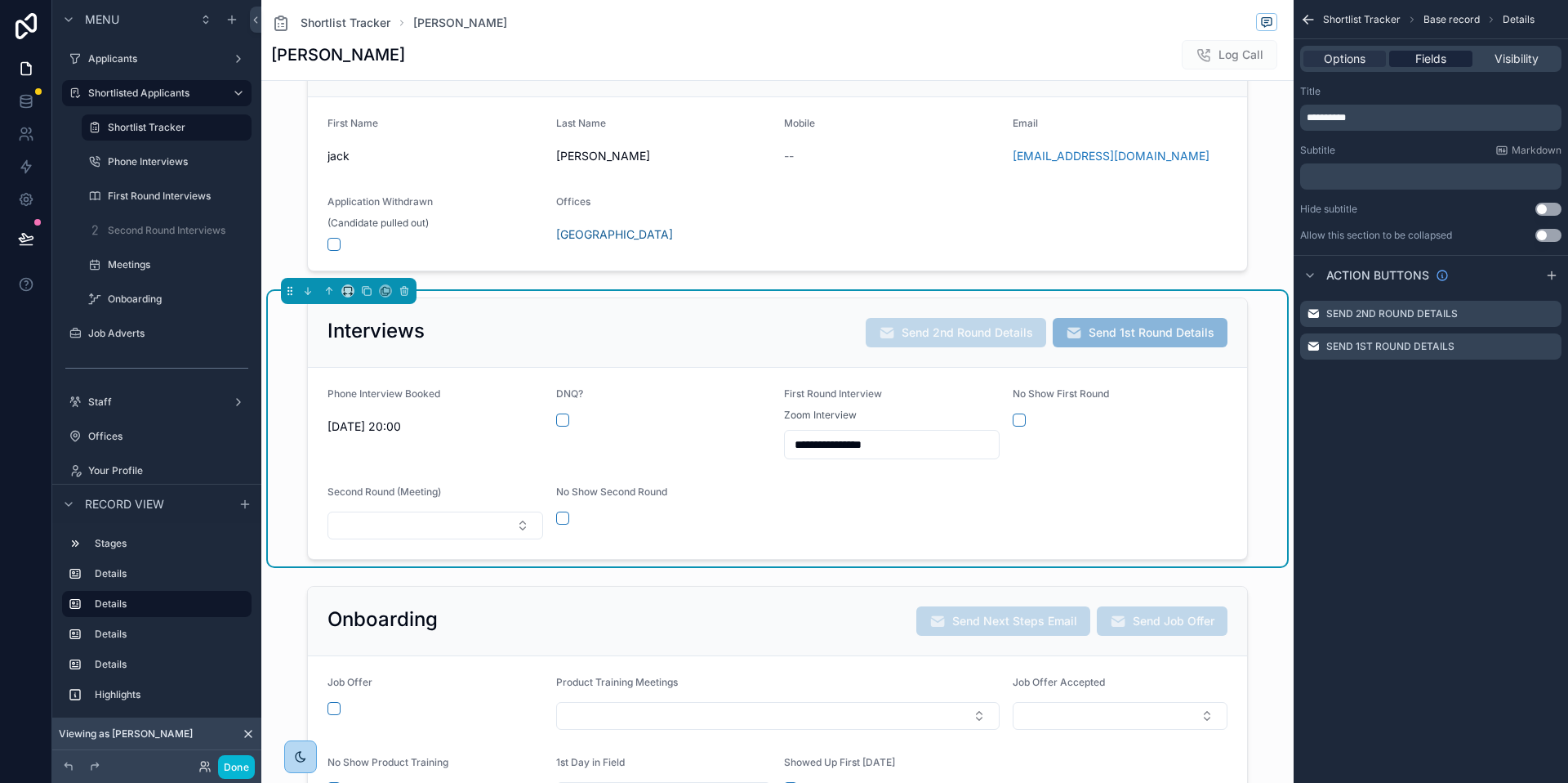
click at [1432, 53] on span "Fields" at bounding box center [1430, 58] width 31 height 16
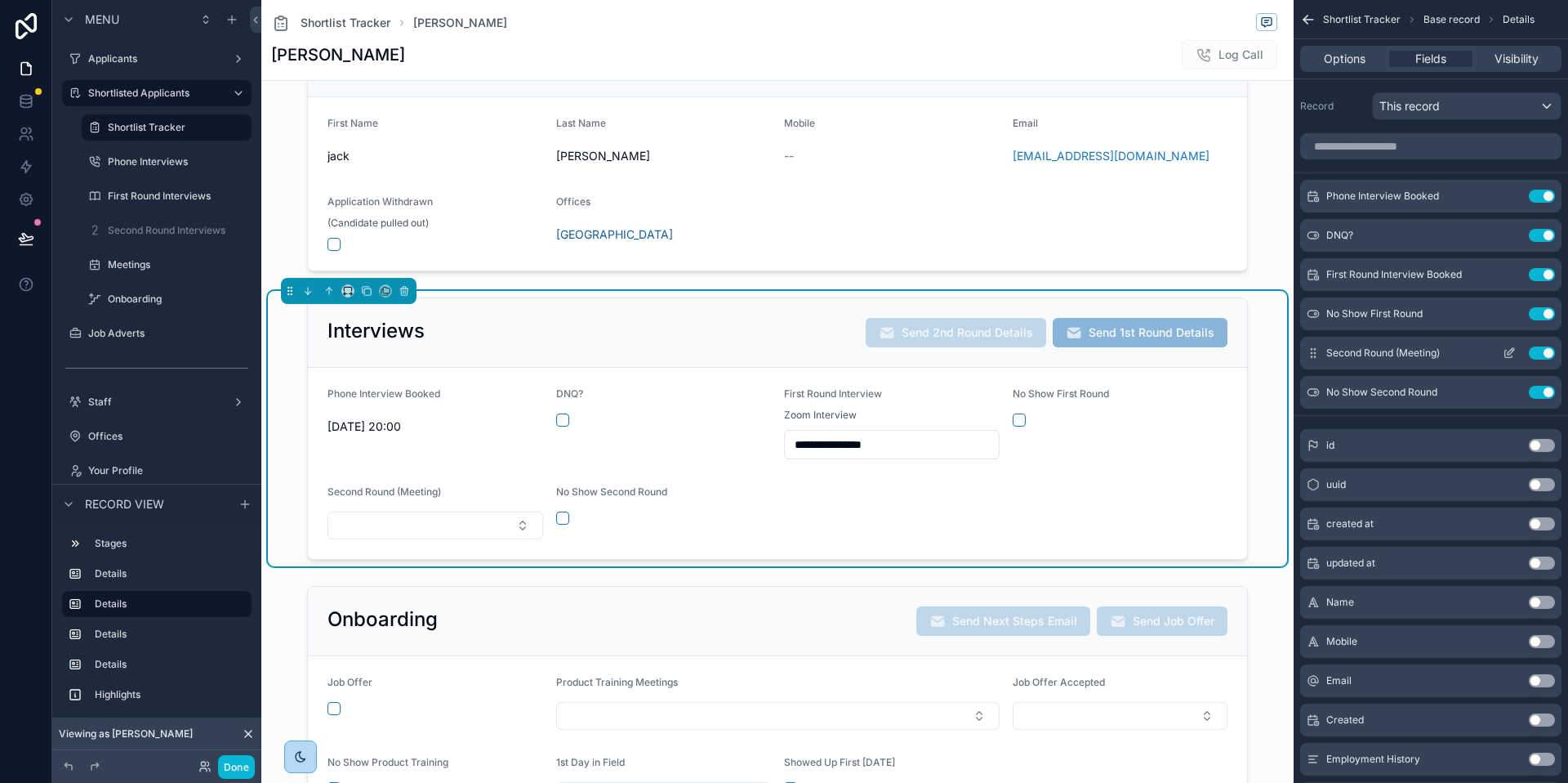
click at [1507, 356] on icon "scrollable content" at bounding box center [1509, 353] width 13 height 13
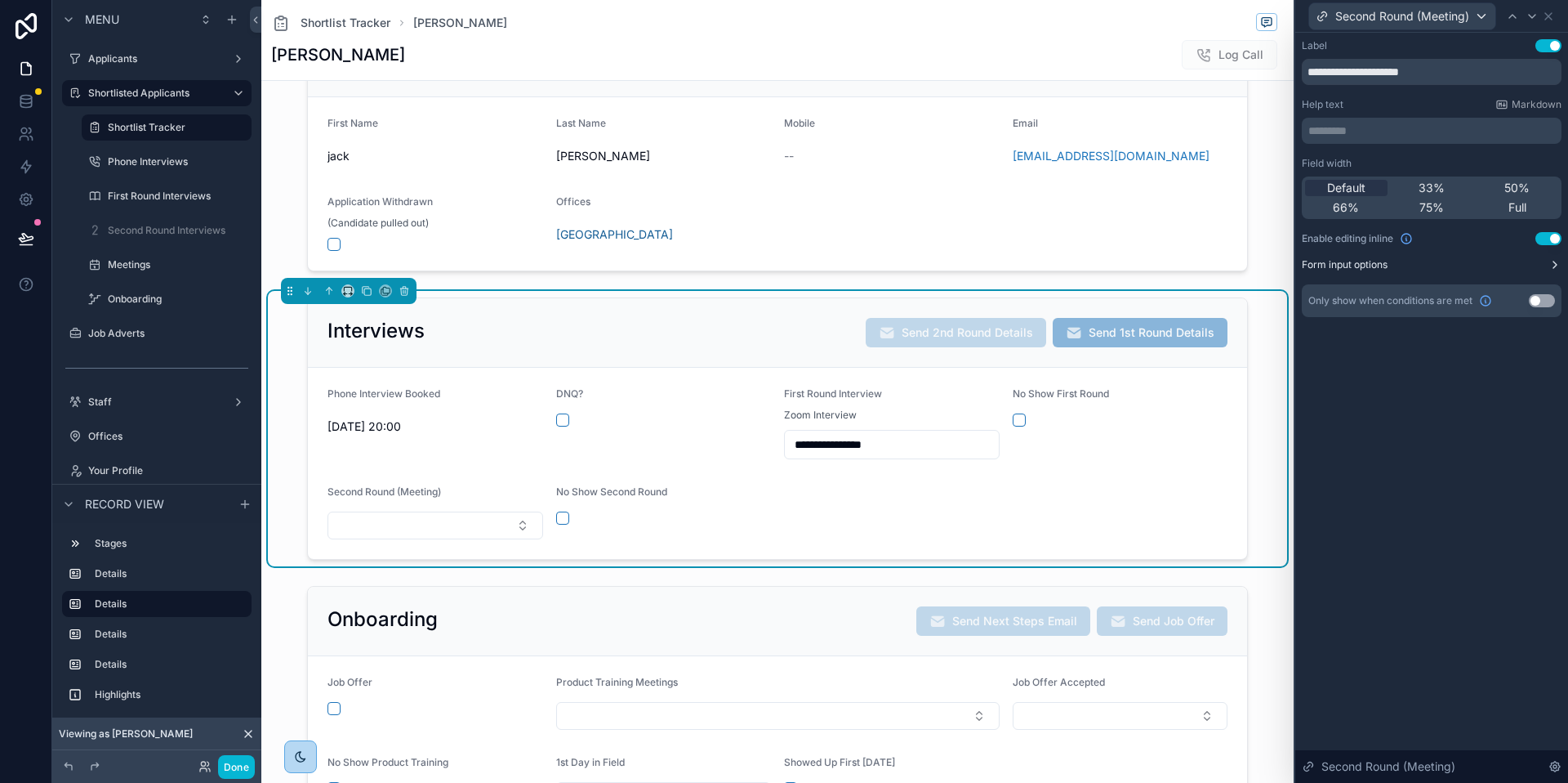
click at [1356, 267] on label "Form input options" at bounding box center [1343, 265] width 85 height 13
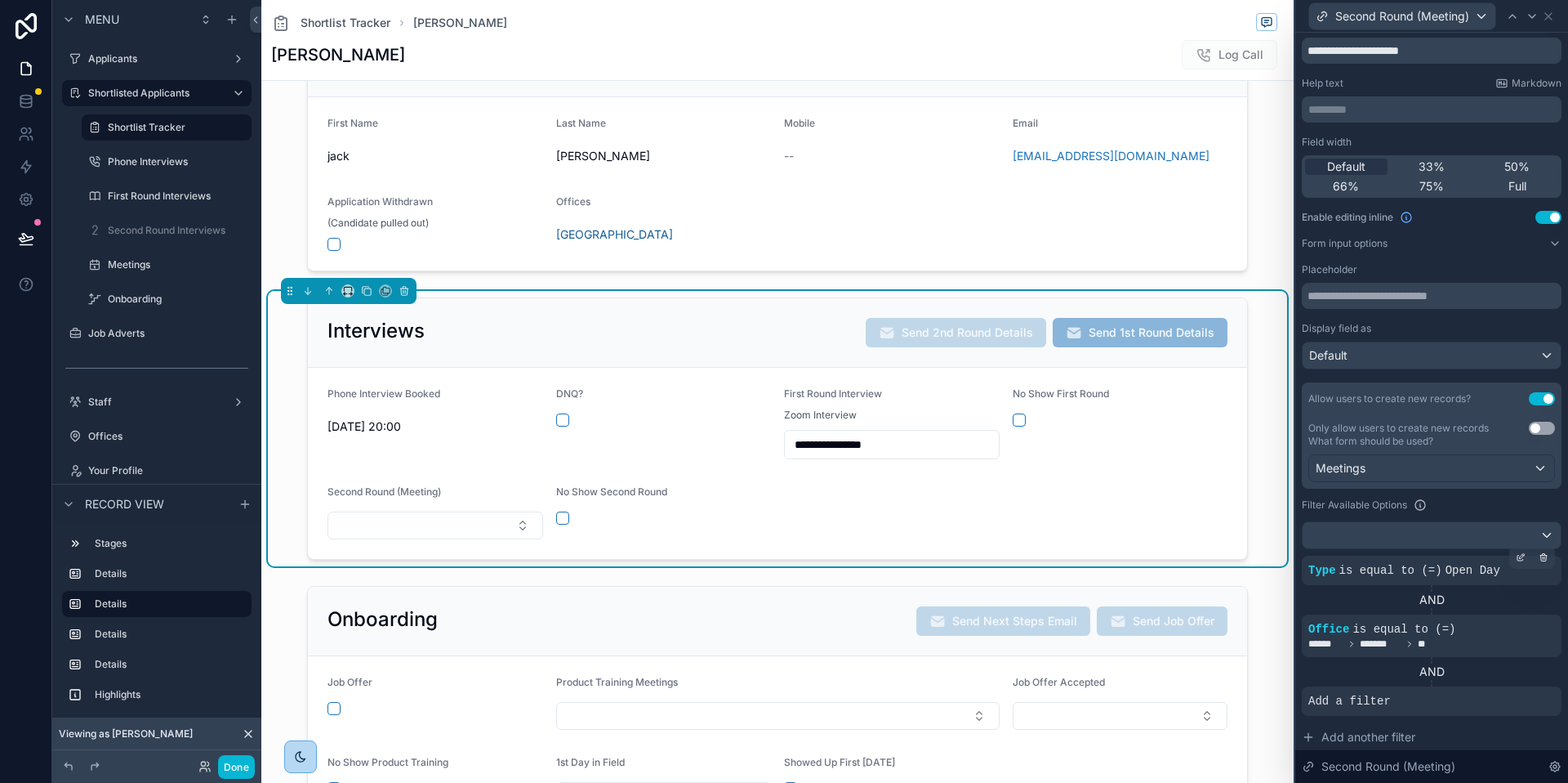
scroll to position [18, 0]
click at [1537, 472] on div "Meetings" at bounding box center [1431, 472] width 245 height 26
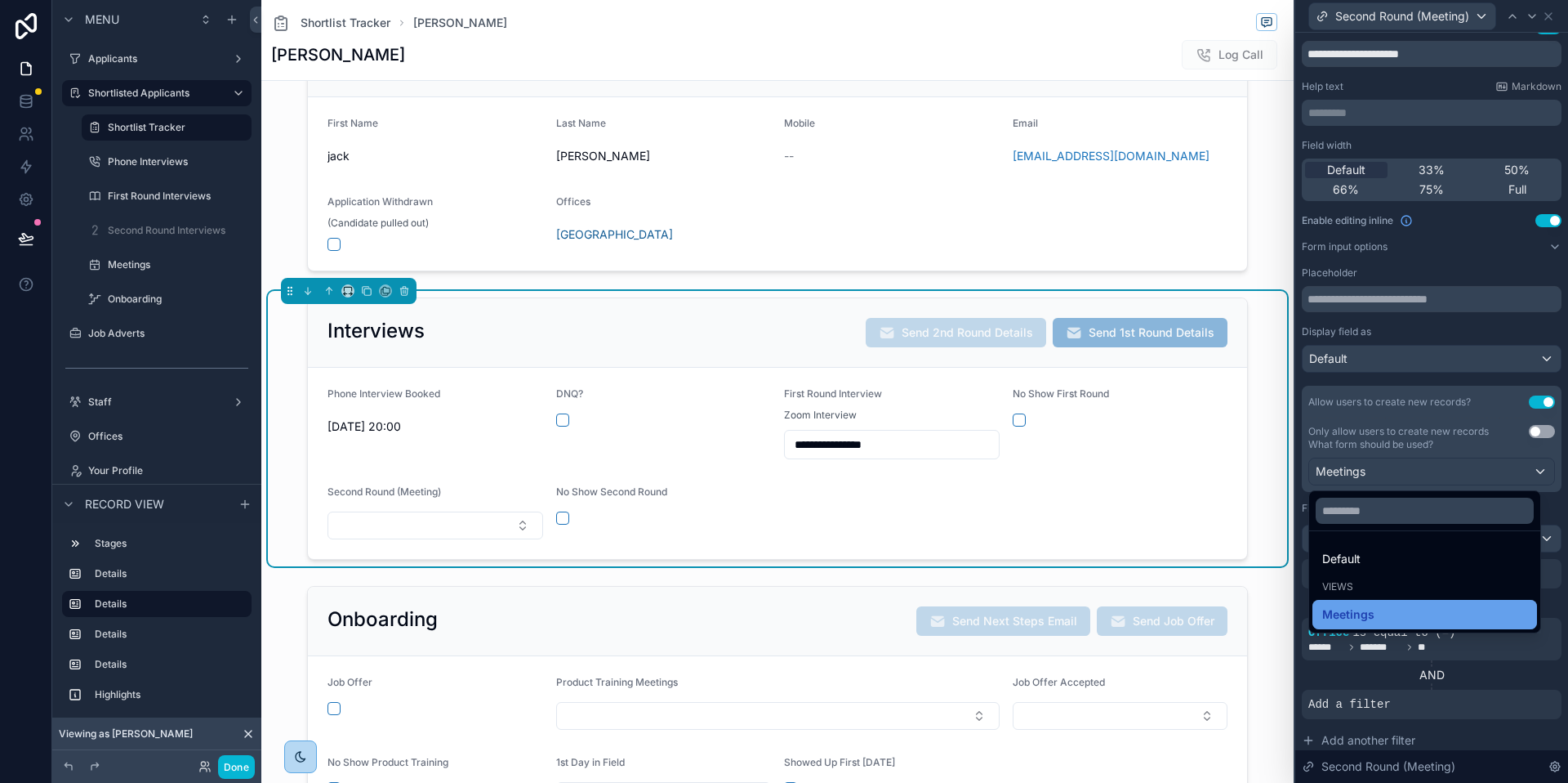
click at [1337, 619] on span "Meetings" at bounding box center [1348, 614] width 53 height 20
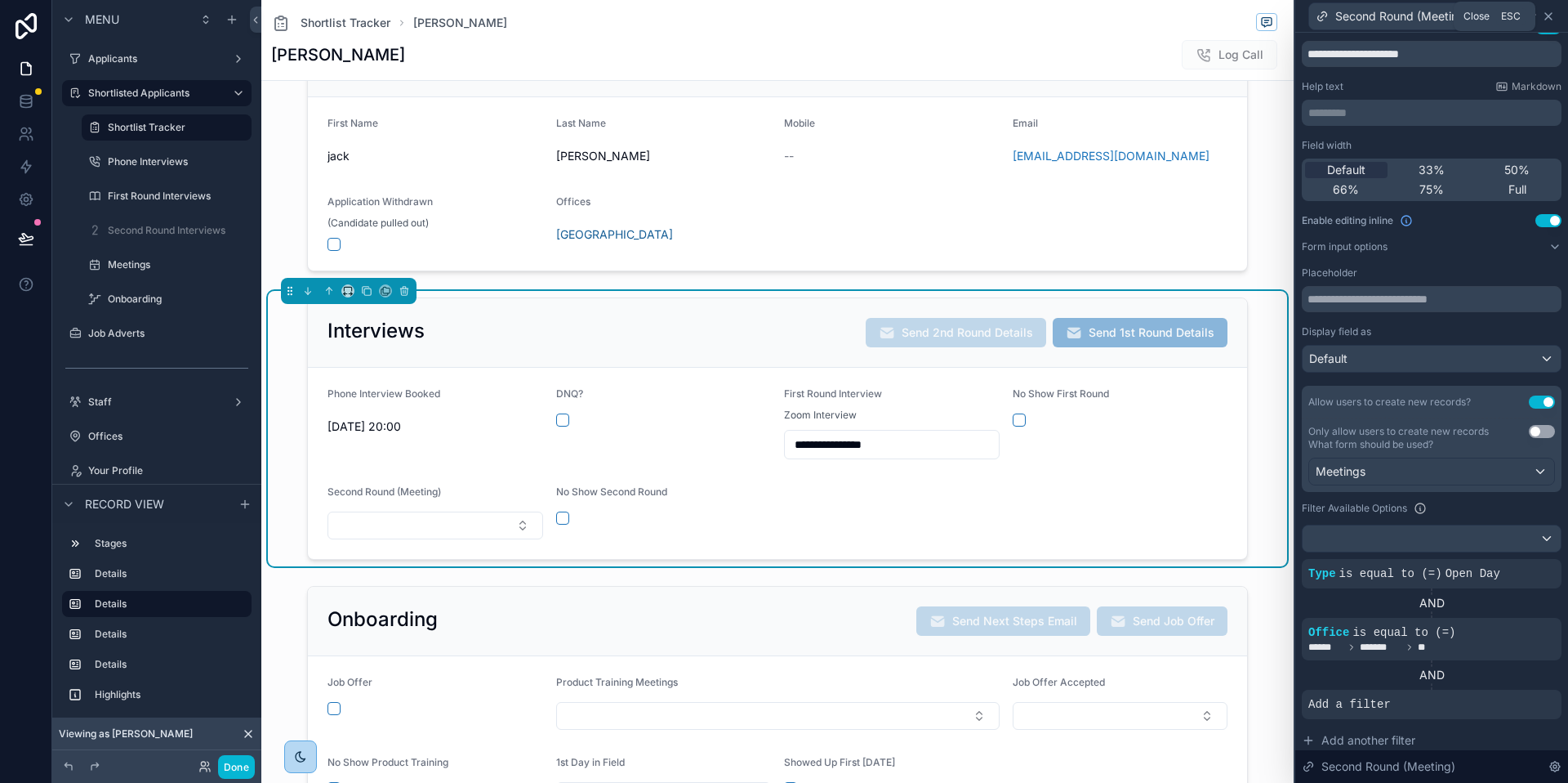
click at [1548, 17] on icon at bounding box center [1548, 16] width 13 height 13
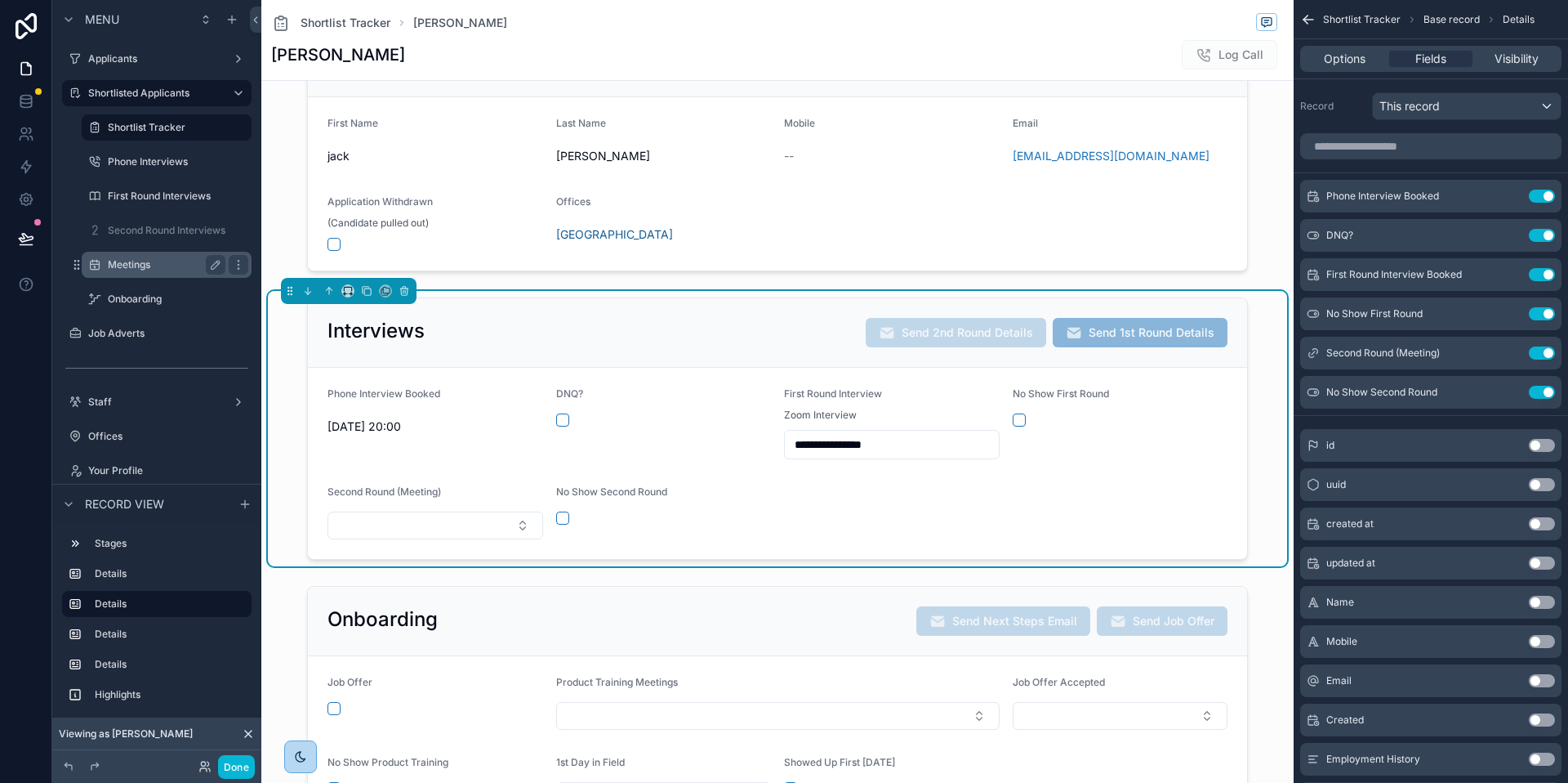
click at [132, 259] on label "Meetings" at bounding box center [163, 265] width 111 height 13
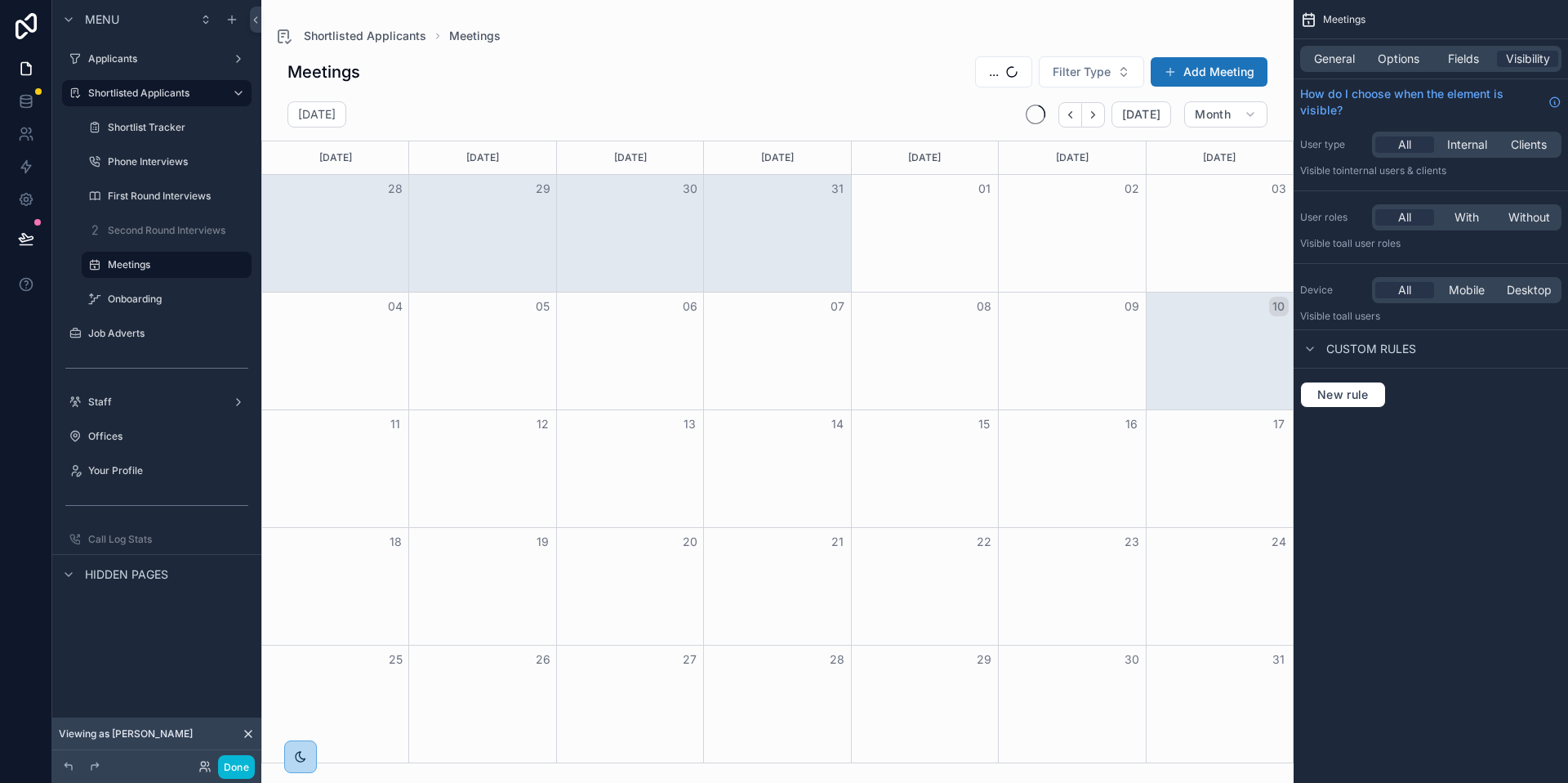
click at [1211, 63] on div "scrollable content" at bounding box center [777, 391] width 1032 height 783
click at [1210, 78] on button "Add Meeting" at bounding box center [1209, 71] width 116 height 29
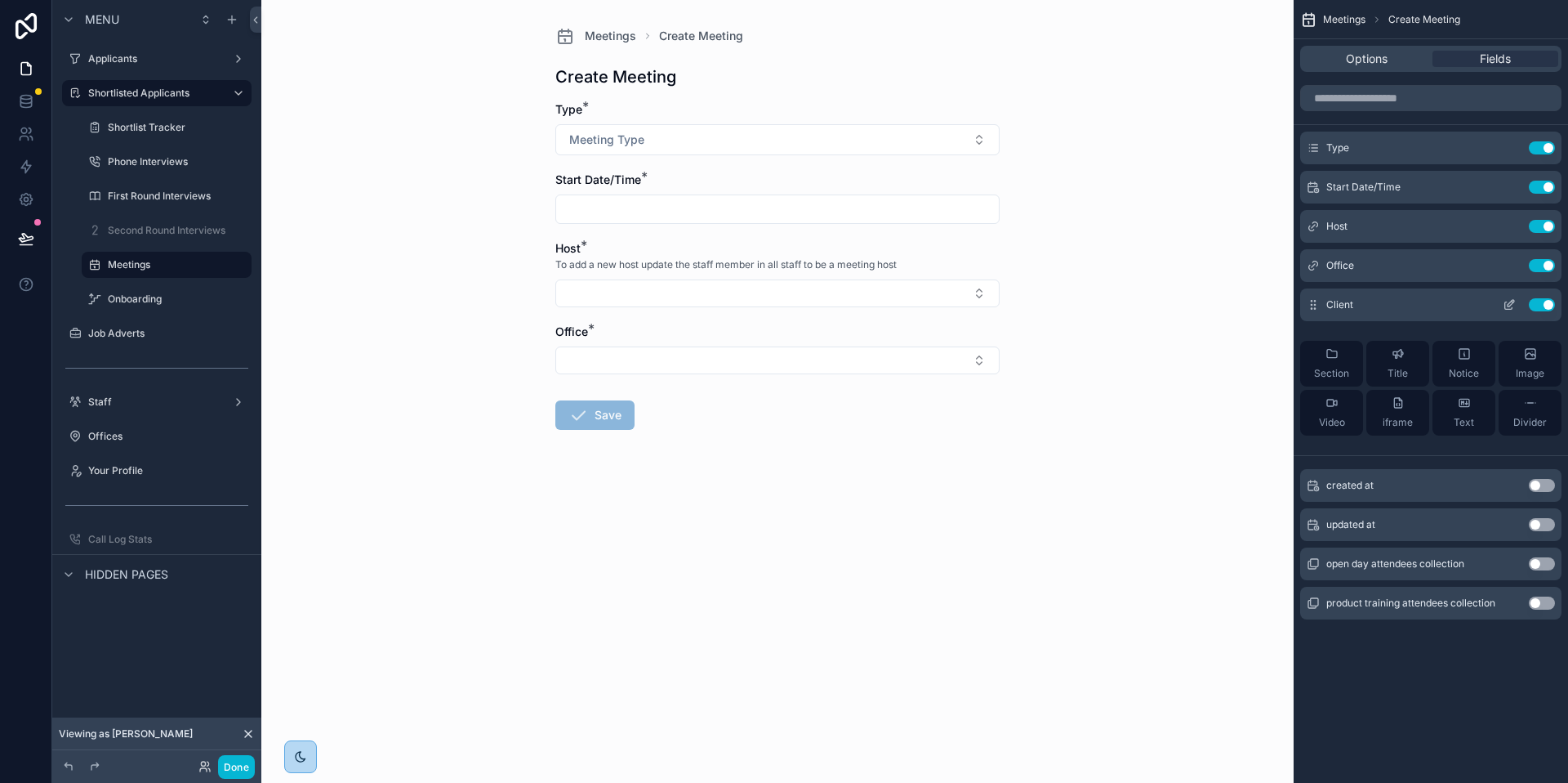
click at [1510, 305] on icon "scrollable content" at bounding box center [1509, 305] width 13 height 13
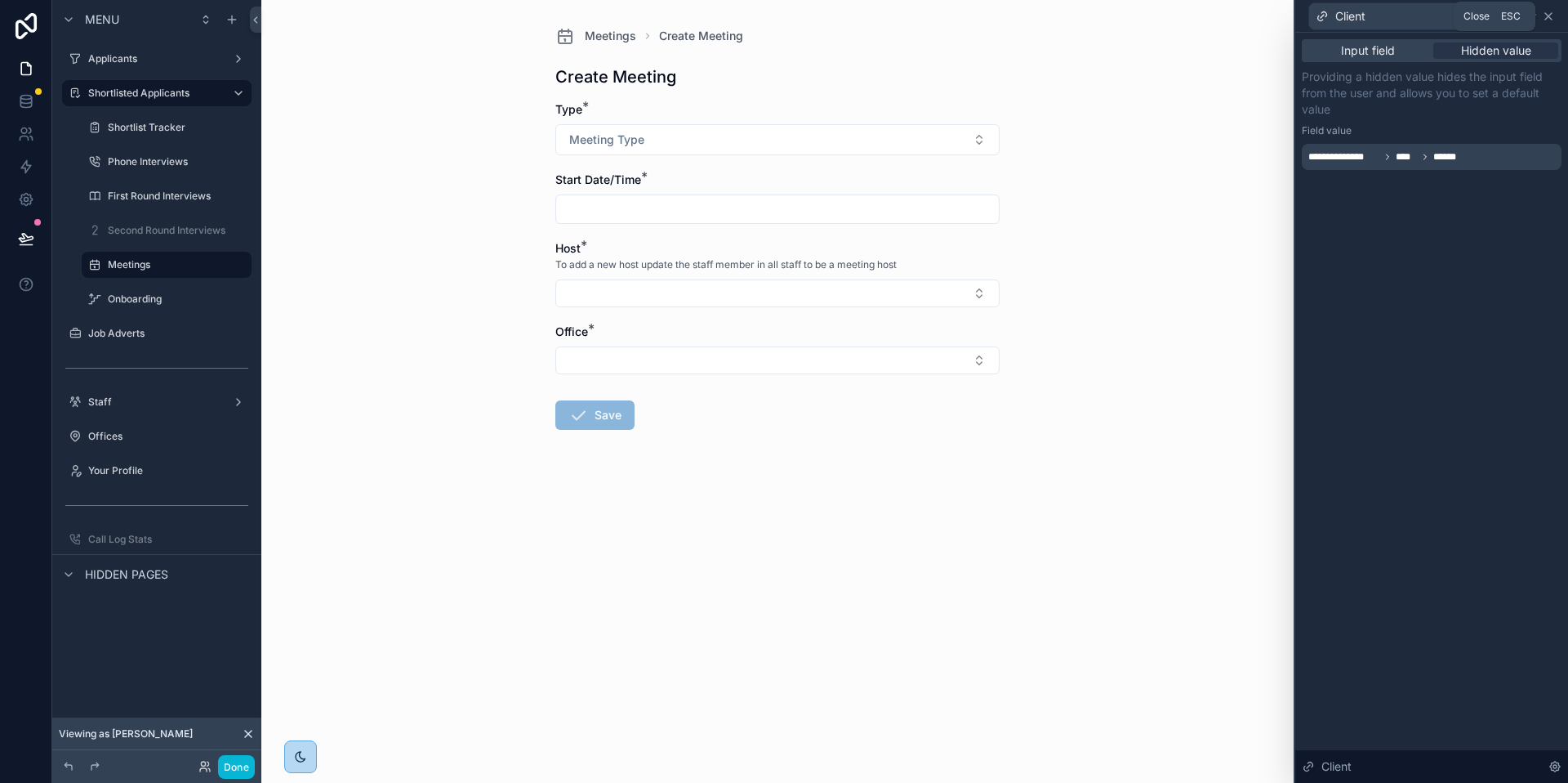
click at [1552, 10] on icon at bounding box center [1548, 16] width 13 height 13
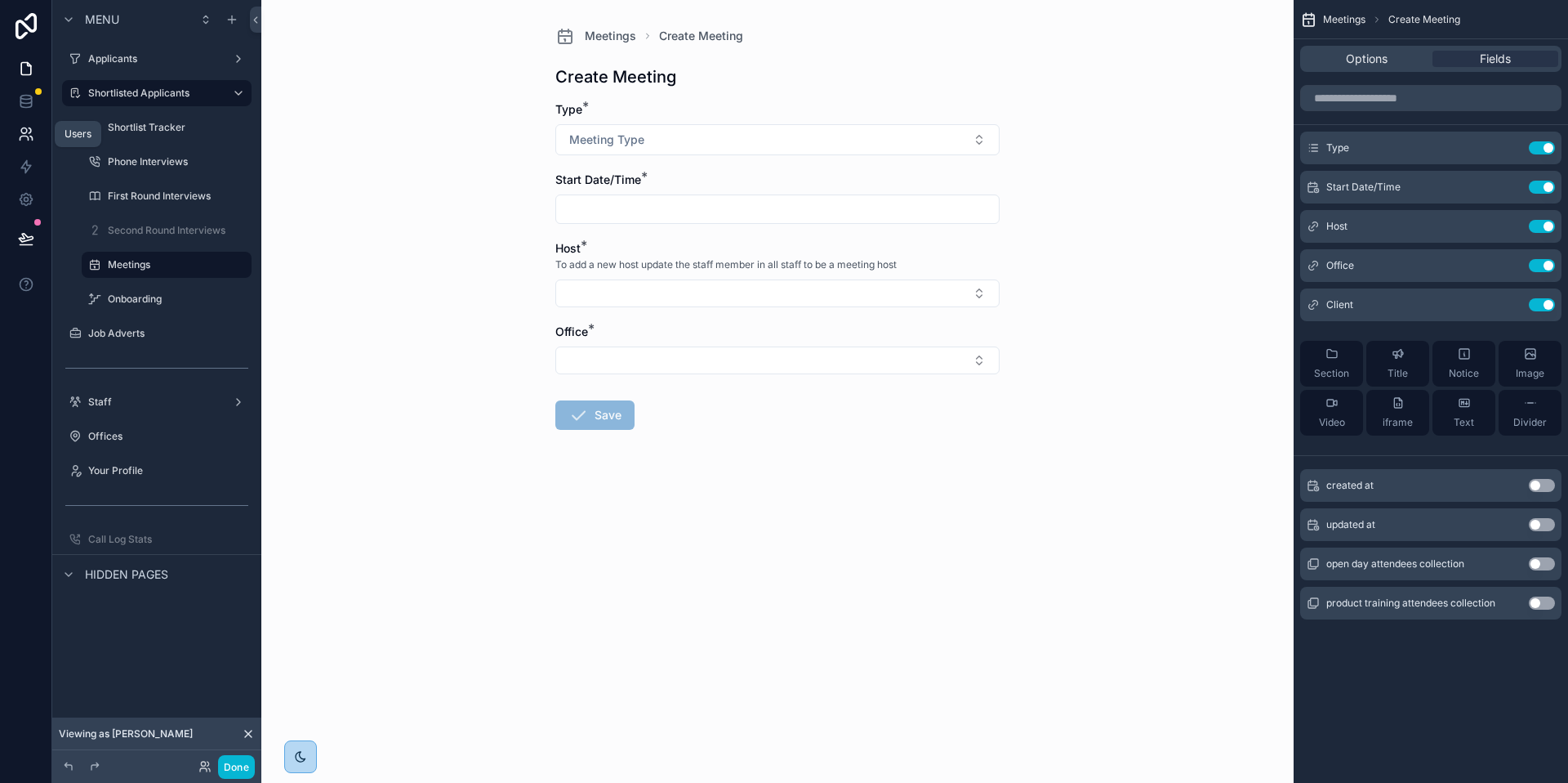
click at [33, 132] on icon at bounding box center [25, 133] width 16 height 16
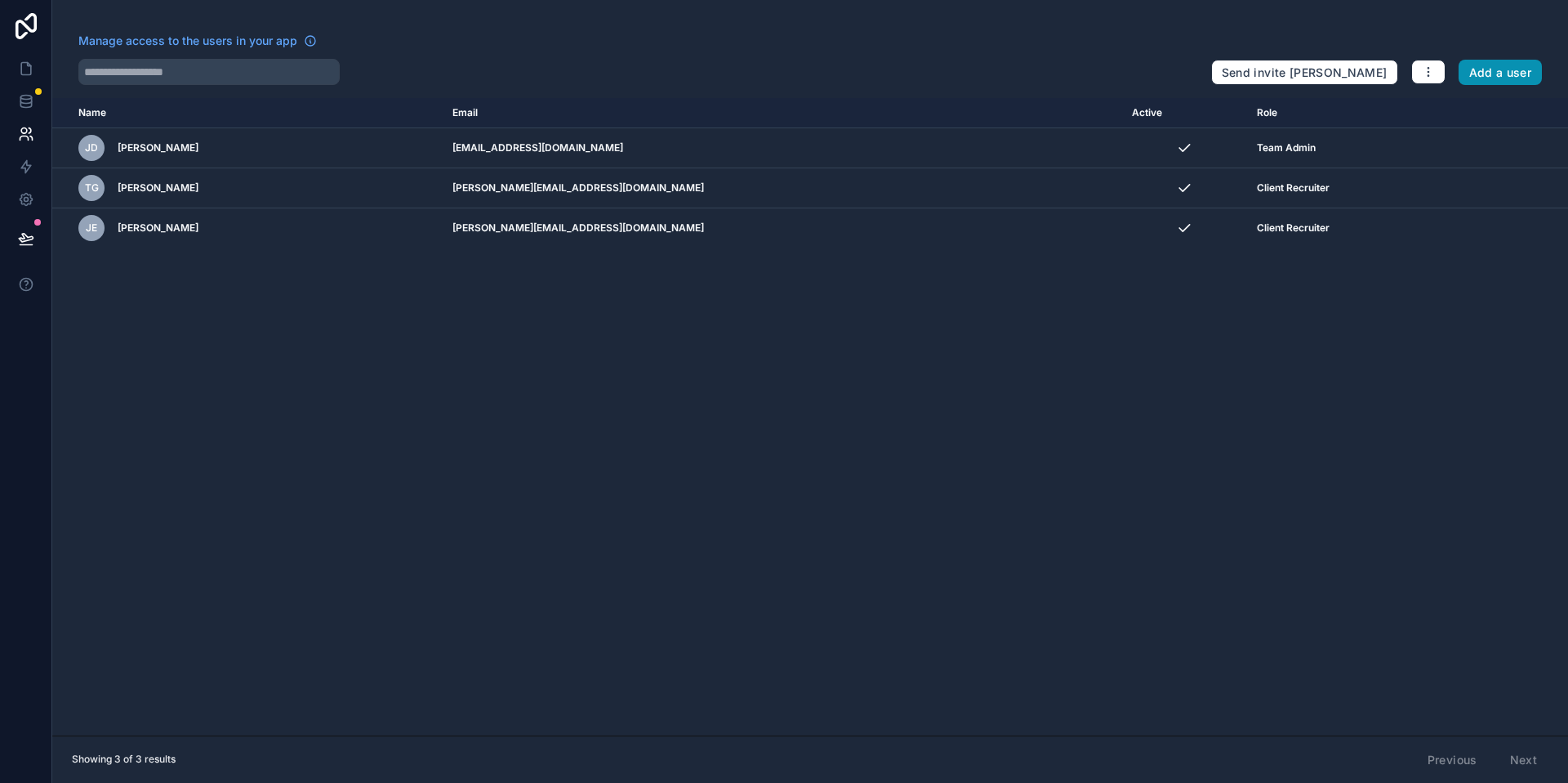
click at [1516, 80] on button "Add a user" at bounding box center [1500, 72] width 85 height 26
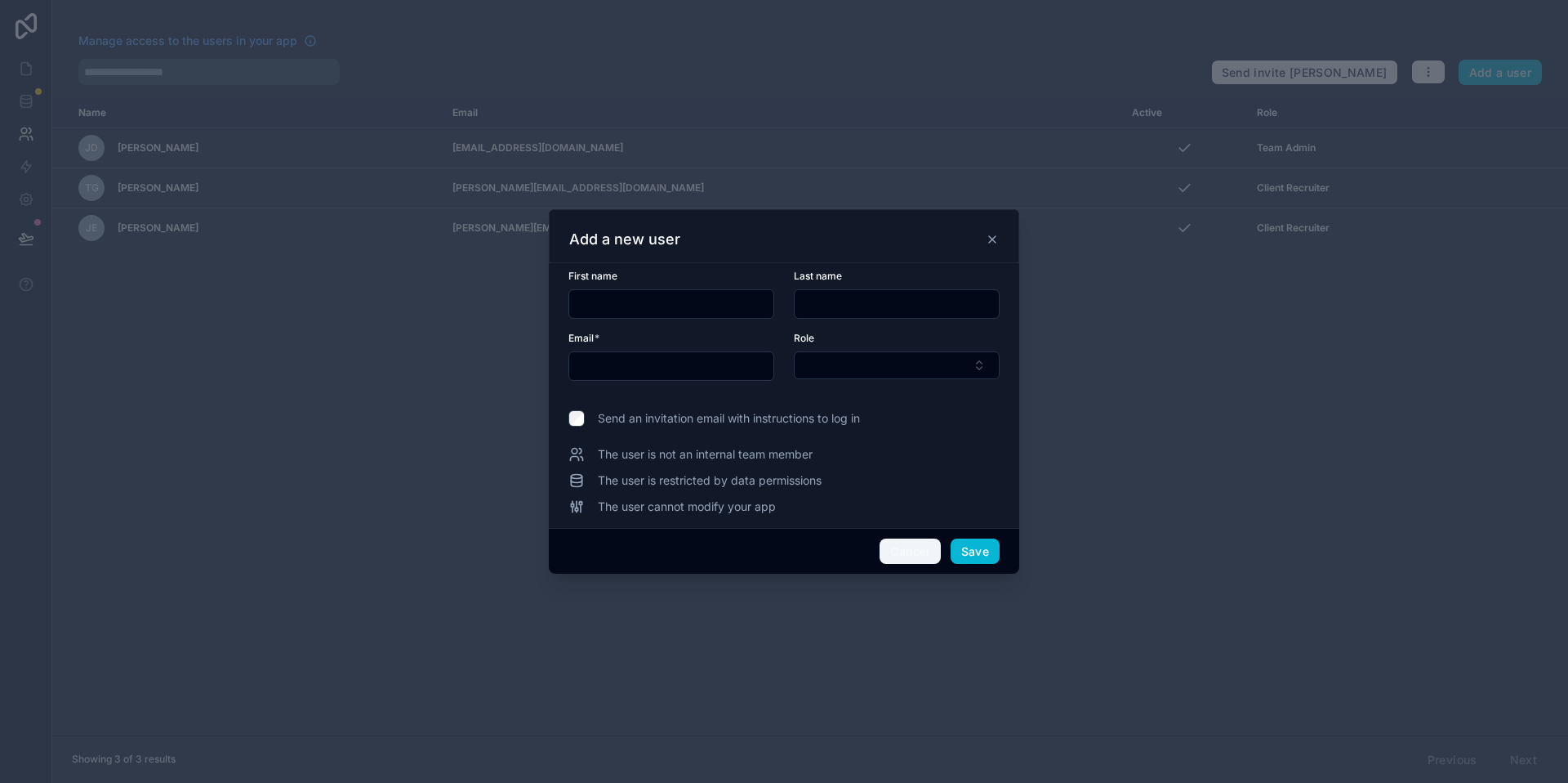
click at [914, 540] on button "Cancel" at bounding box center [909, 552] width 60 height 26
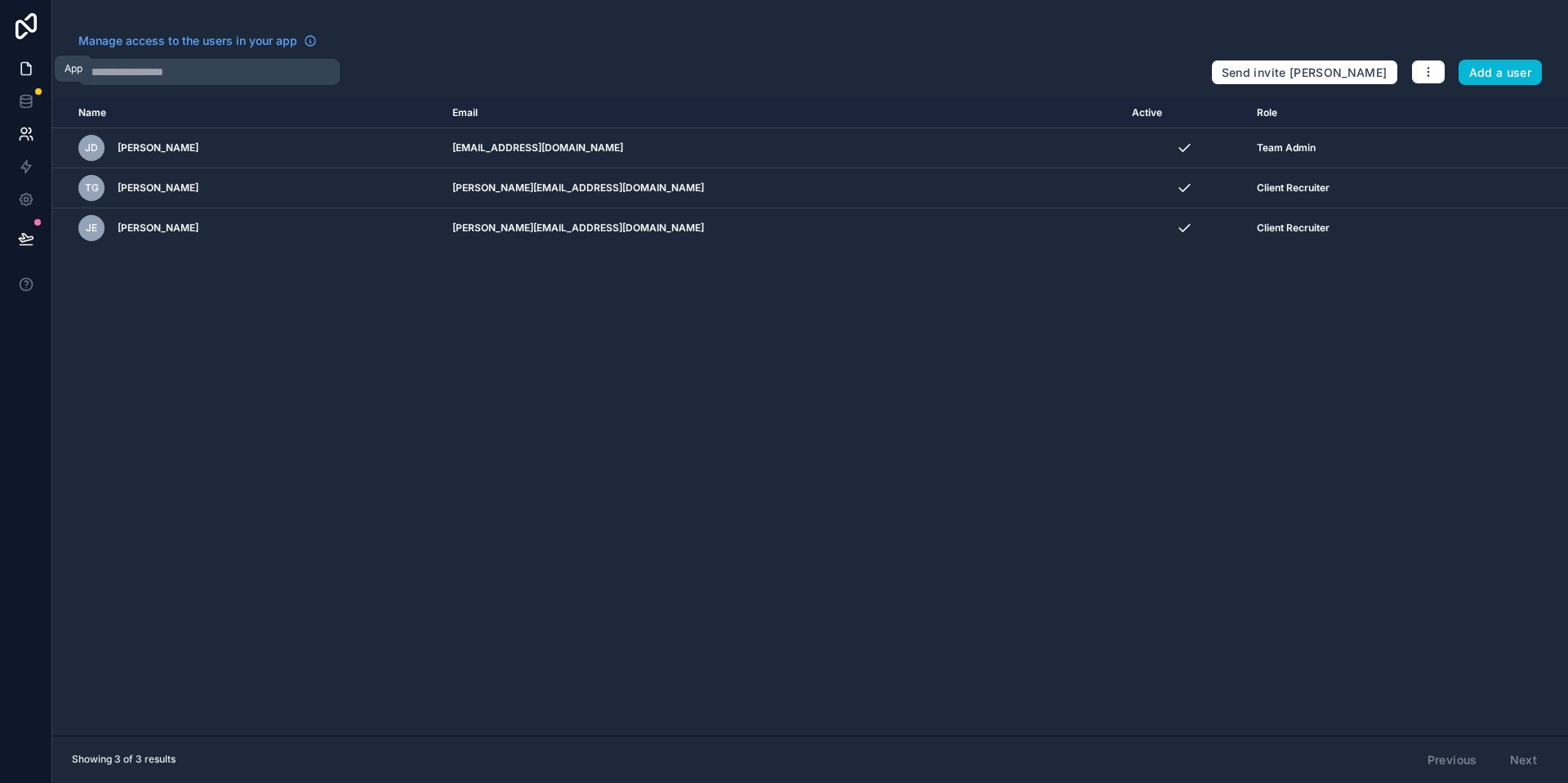
click at [25, 74] on icon at bounding box center [26, 69] width 9 height 12
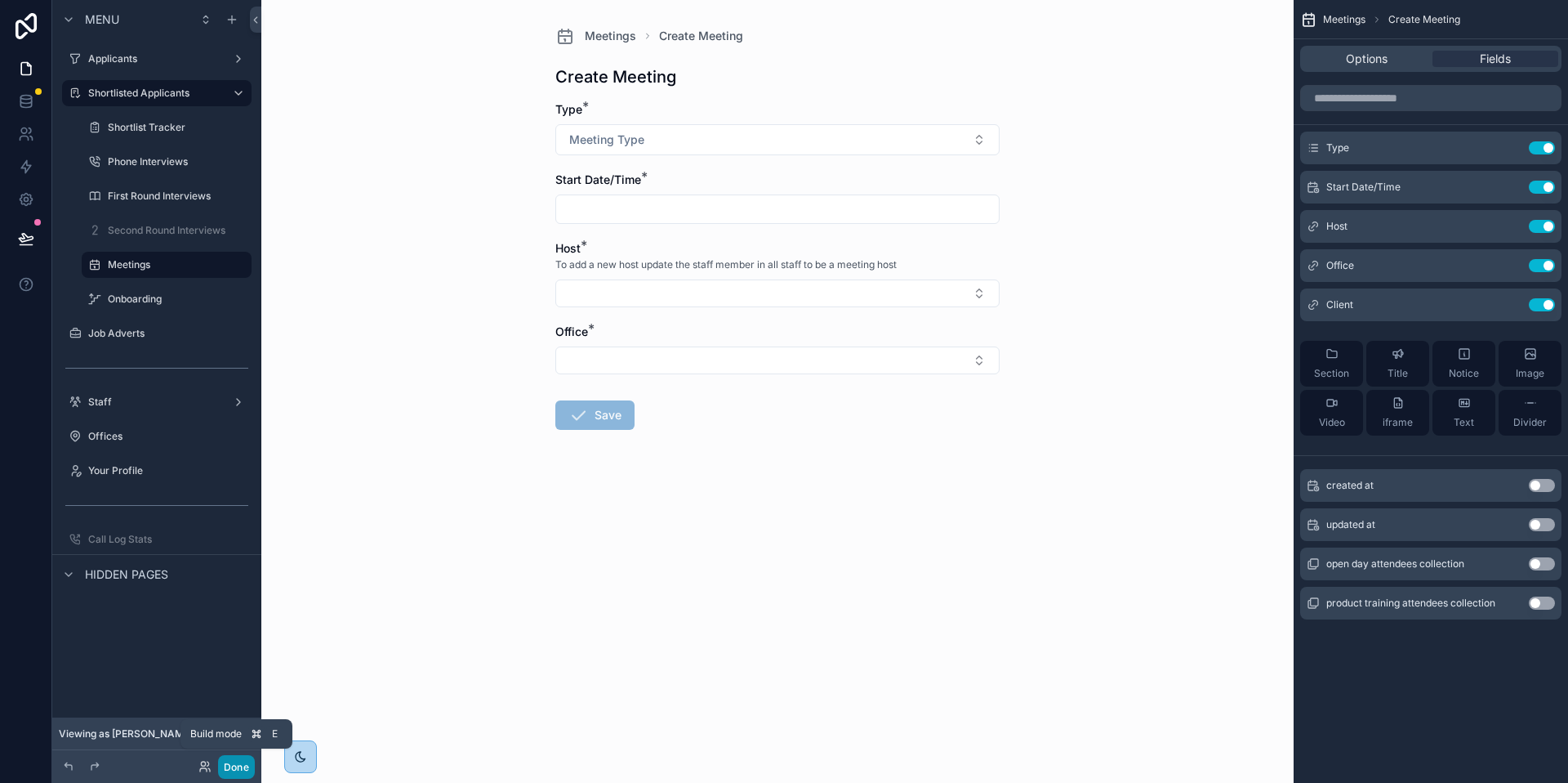
click at [232, 760] on button "Done" at bounding box center [236, 766] width 37 height 23
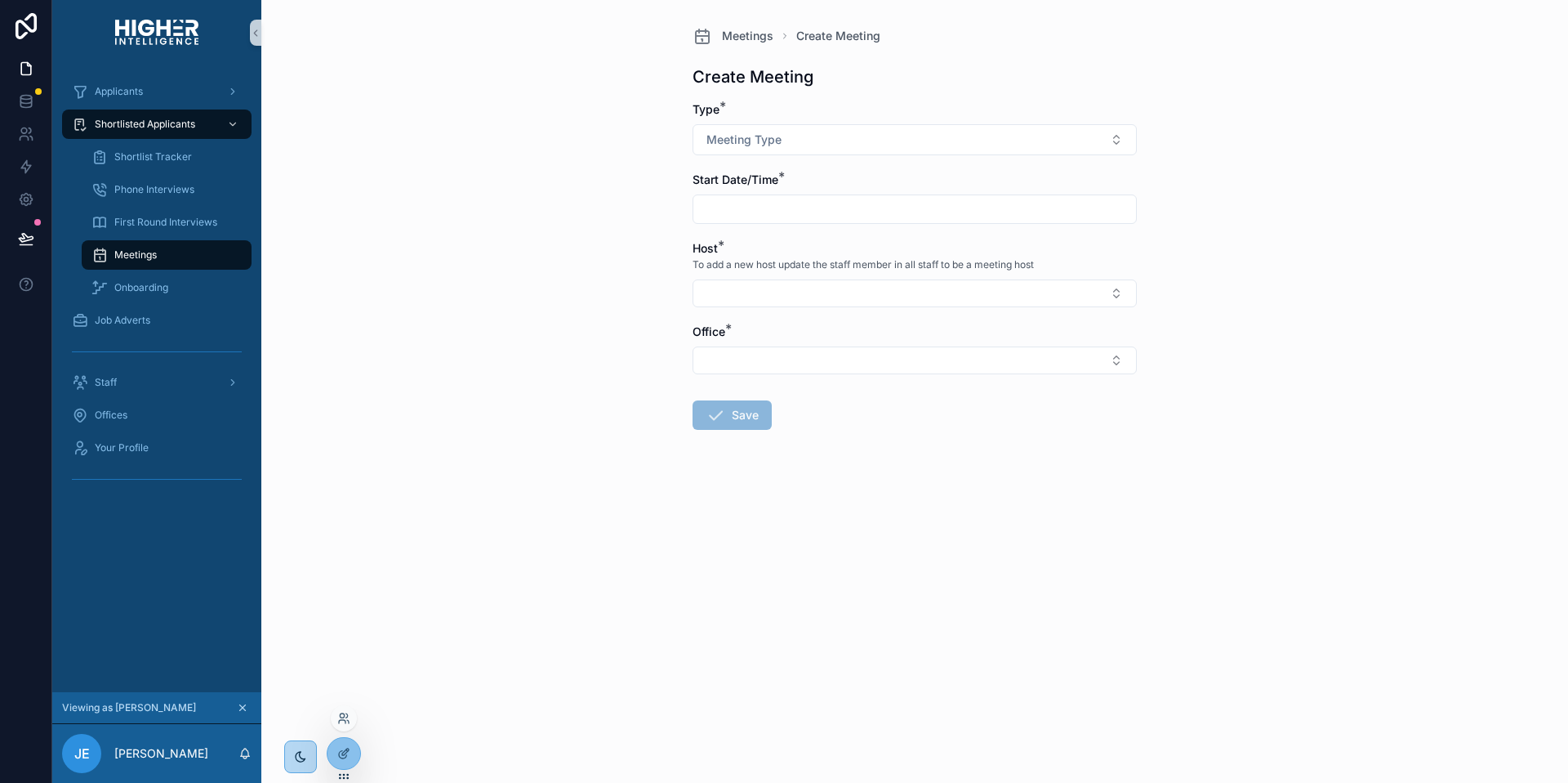
click at [340, 725] on div at bounding box center [344, 718] width 26 height 26
click at [348, 715] on icon at bounding box center [344, 718] width 13 height 13
click at [294, 625] on div "Meetings Create Meeting Create Meeting Type * Meeting Type Start Date/Time * Ho…" at bounding box center [914, 391] width 1307 height 783
click at [28, 128] on icon at bounding box center [29, 130] width 3 height 5
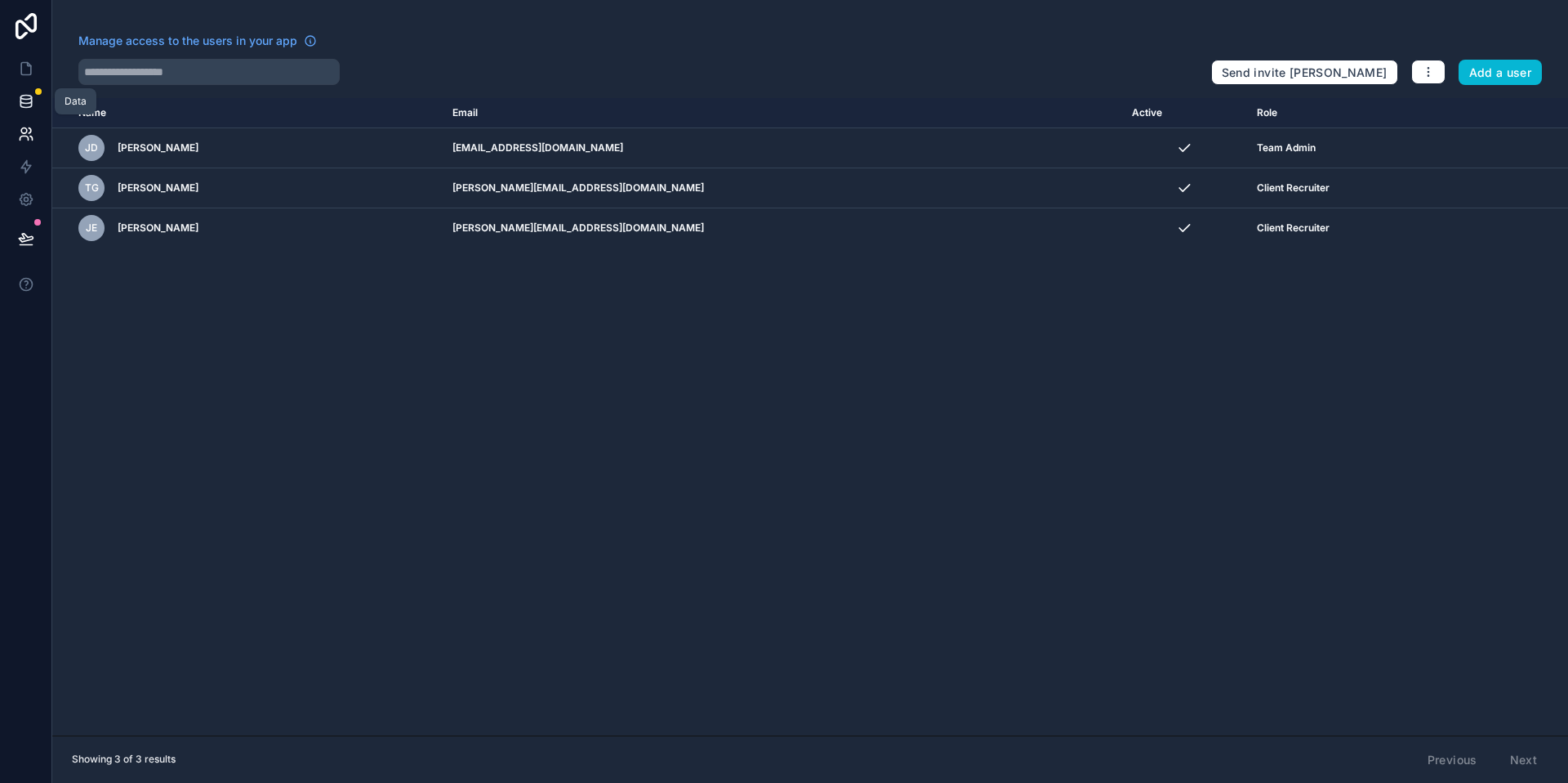
click at [18, 102] on icon at bounding box center [25, 101] width 16 height 16
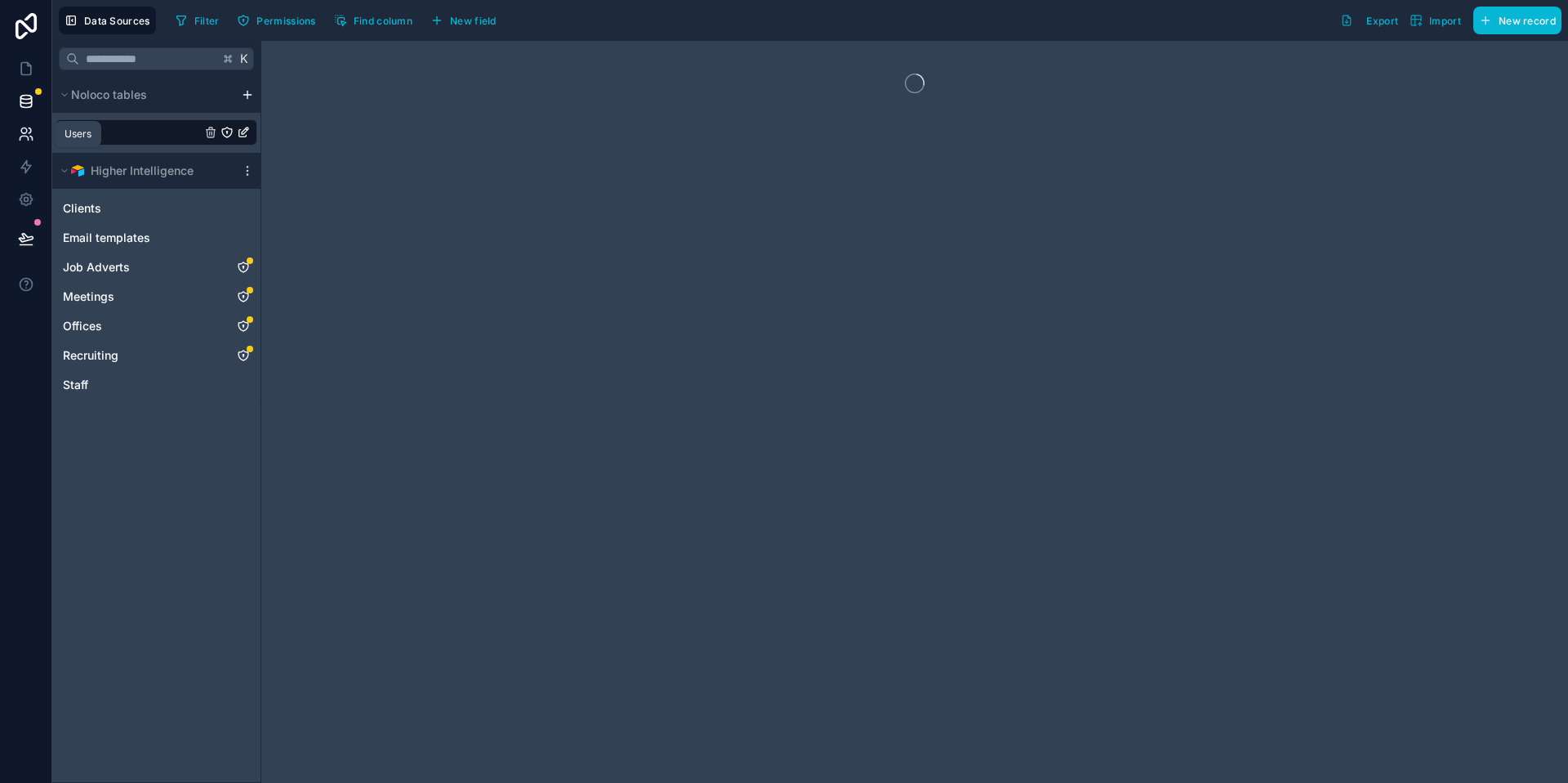
click at [23, 136] on icon at bounding box center [25, 133] width 16 height 16
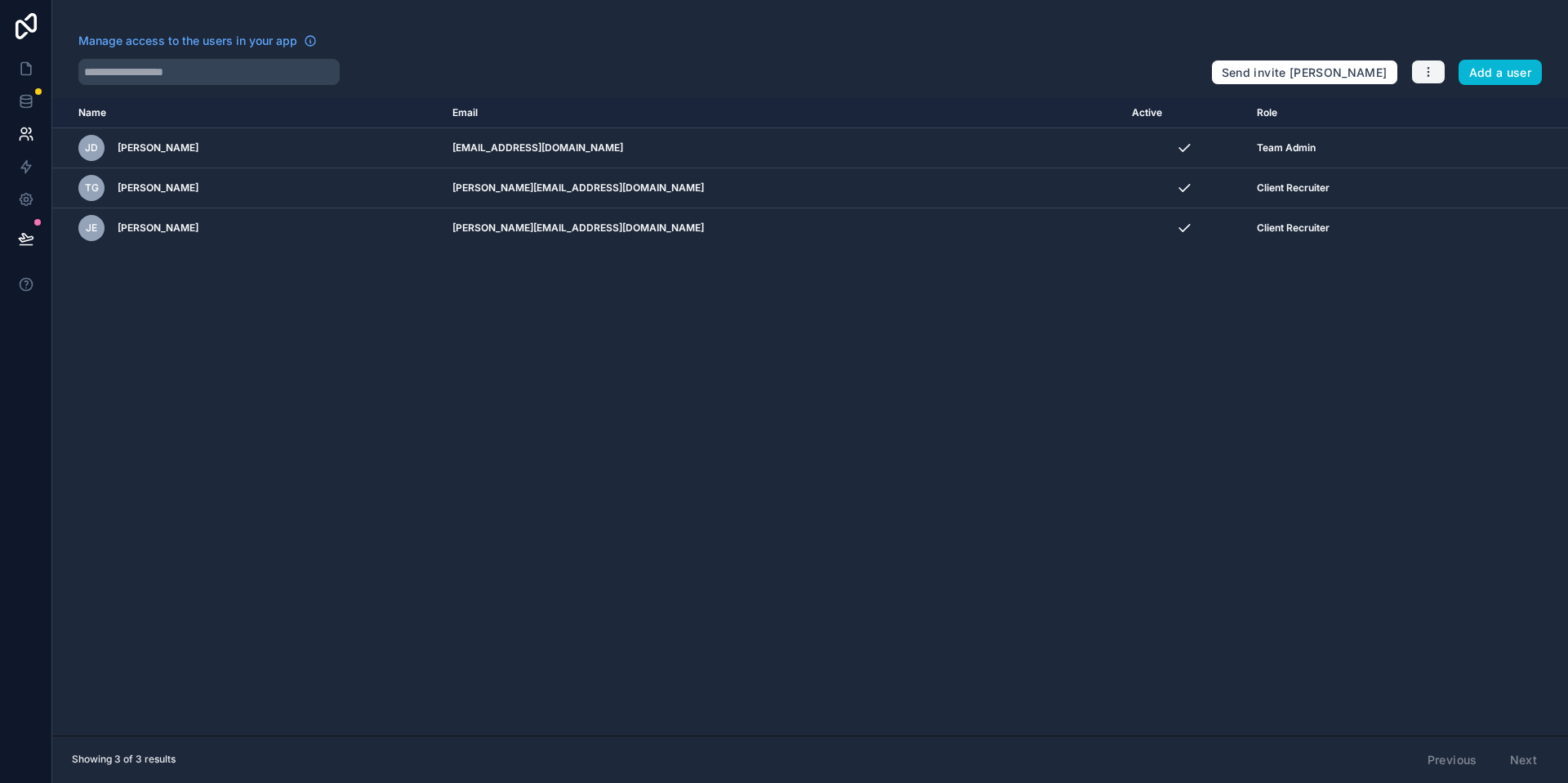
click at [1413, 73] on button "button" at bounding box center [1428, 71] width 35 height 24
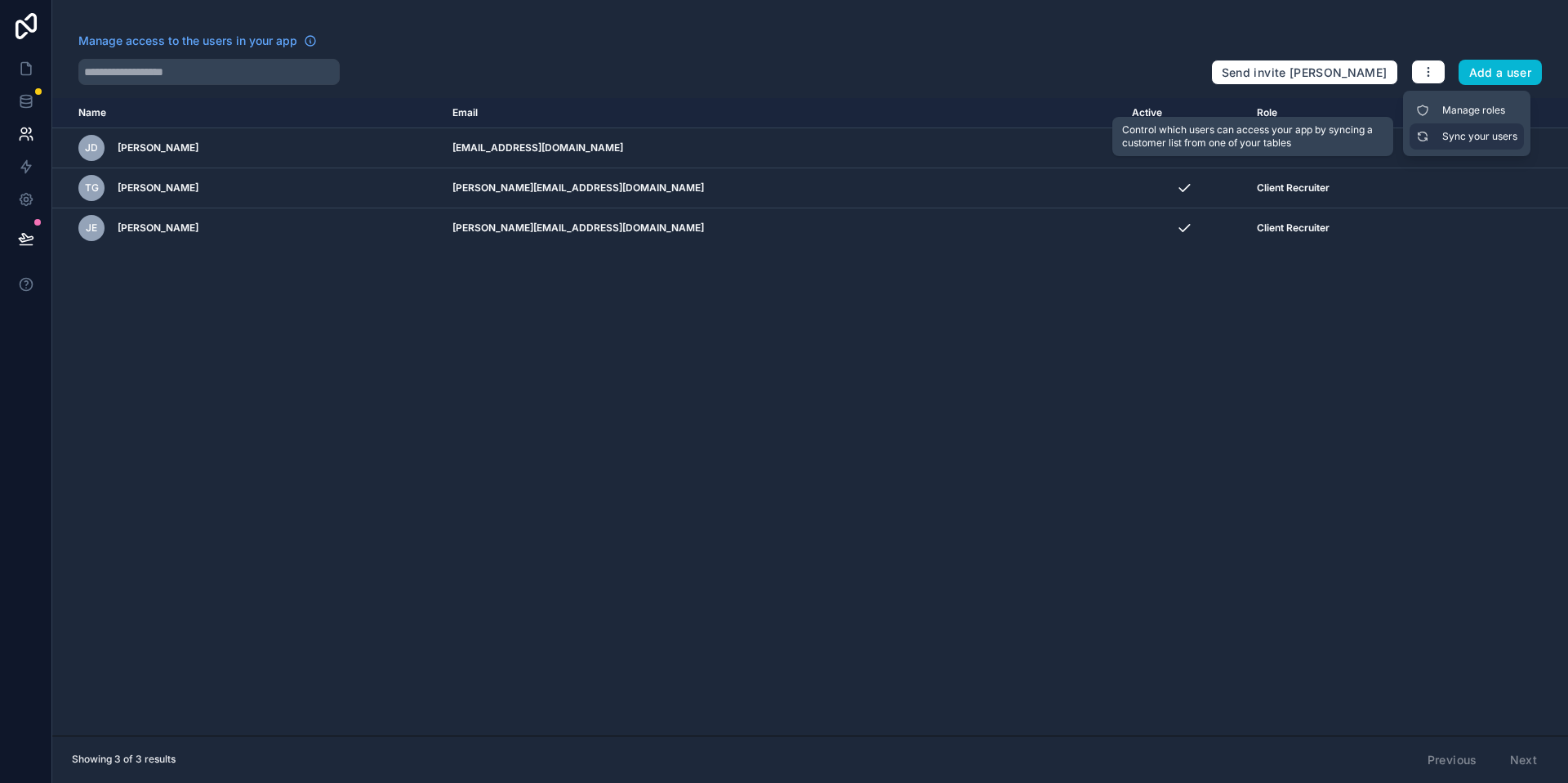
click at [1453, 137] on link "Sync your users" at bounding box center [1467, 136] width 115 height 26
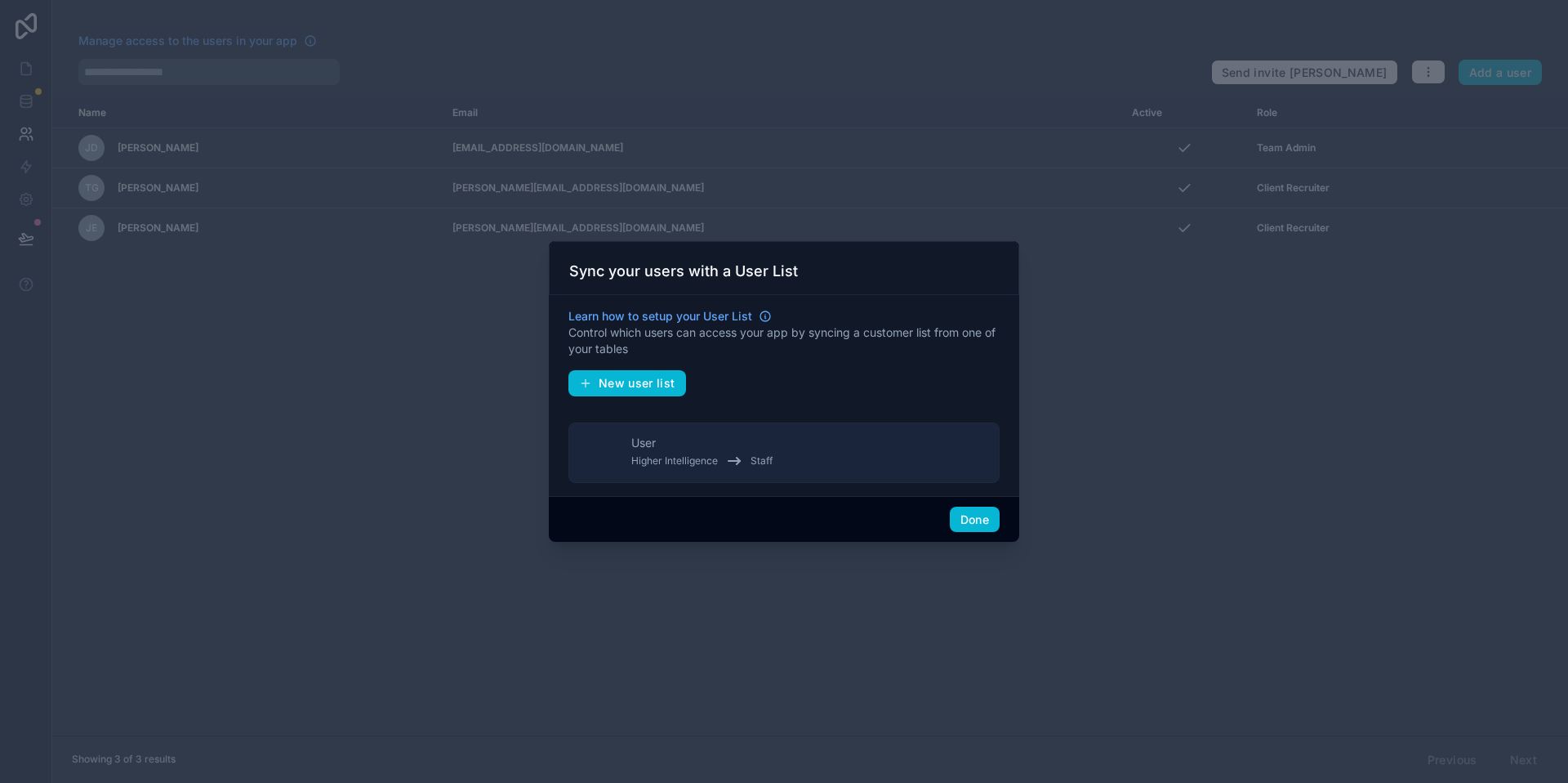
click at [589, 526] on div "Done" at bounding box center [784, 520] width 471 height 47
click at [982, 519] on button "Done" at bounding box center [974, 520] width 50 height 26
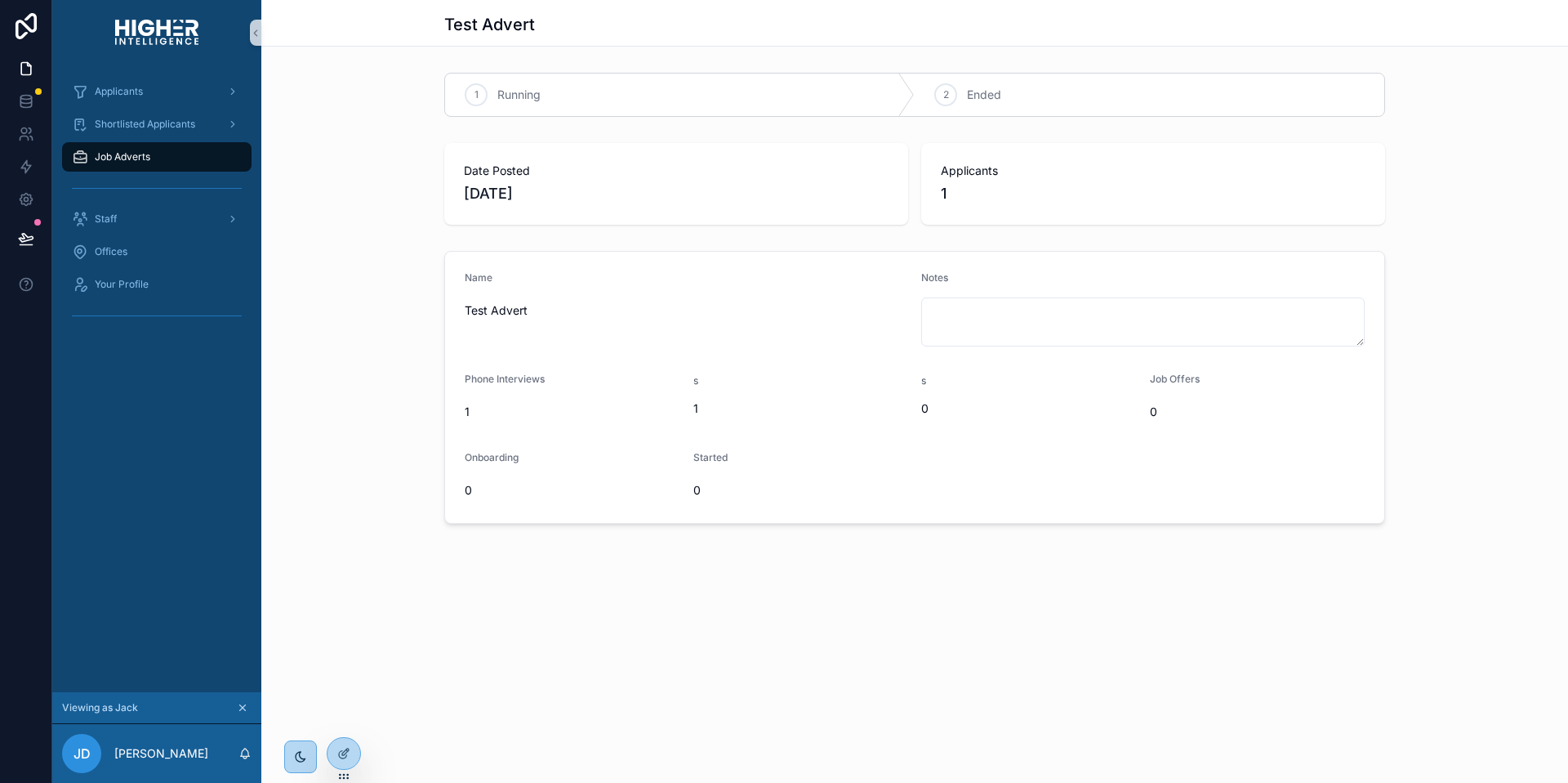
click at [120, 163] on div "Job Adverts" at bounding box center [156, 157] width 170 height 26
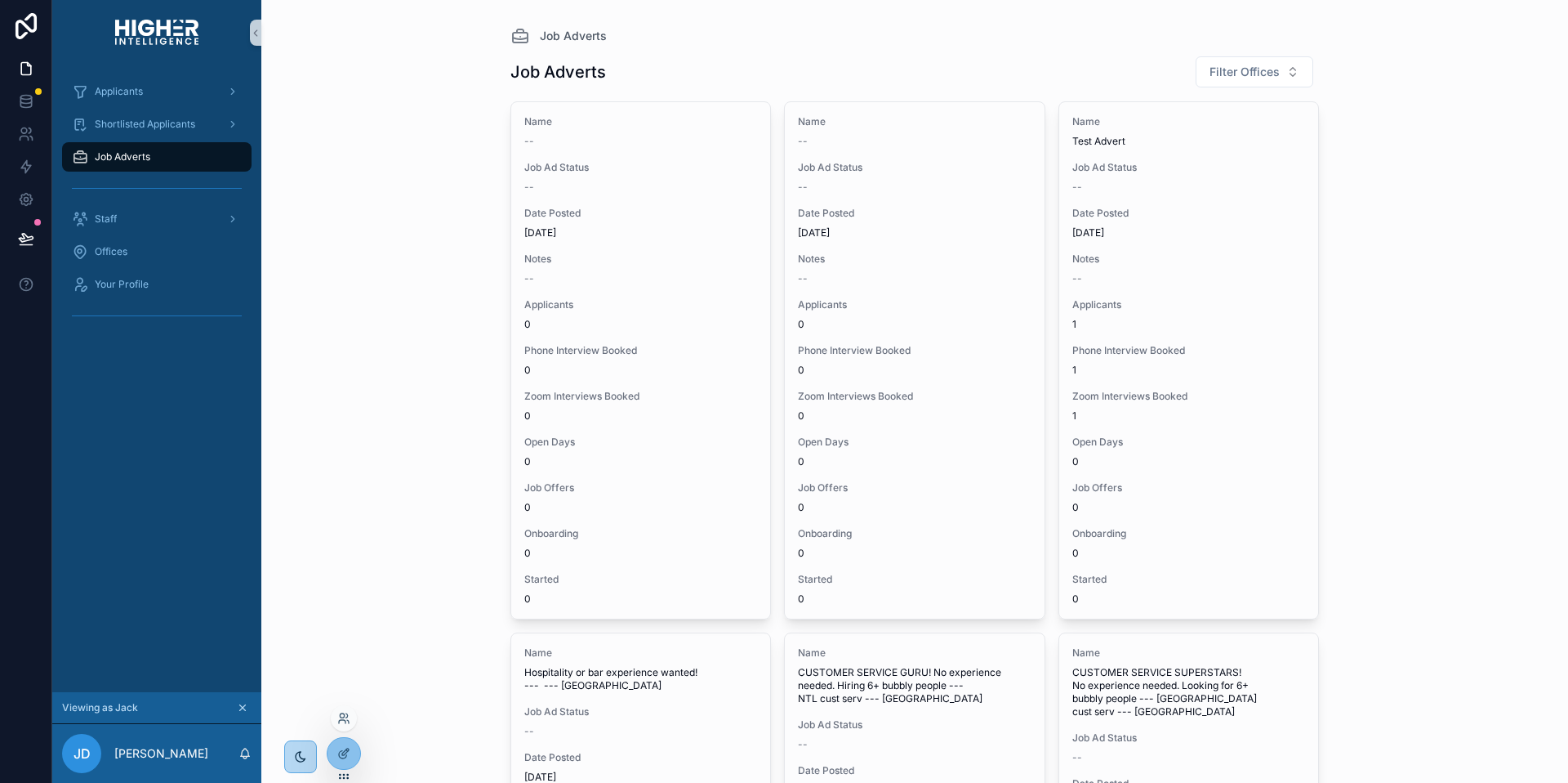
click at [350, 721] on div at bounding box center [344, 718] width 26 height 26
click at [347, 714] on icon at bounding box center [348, 715] width 2 height 4
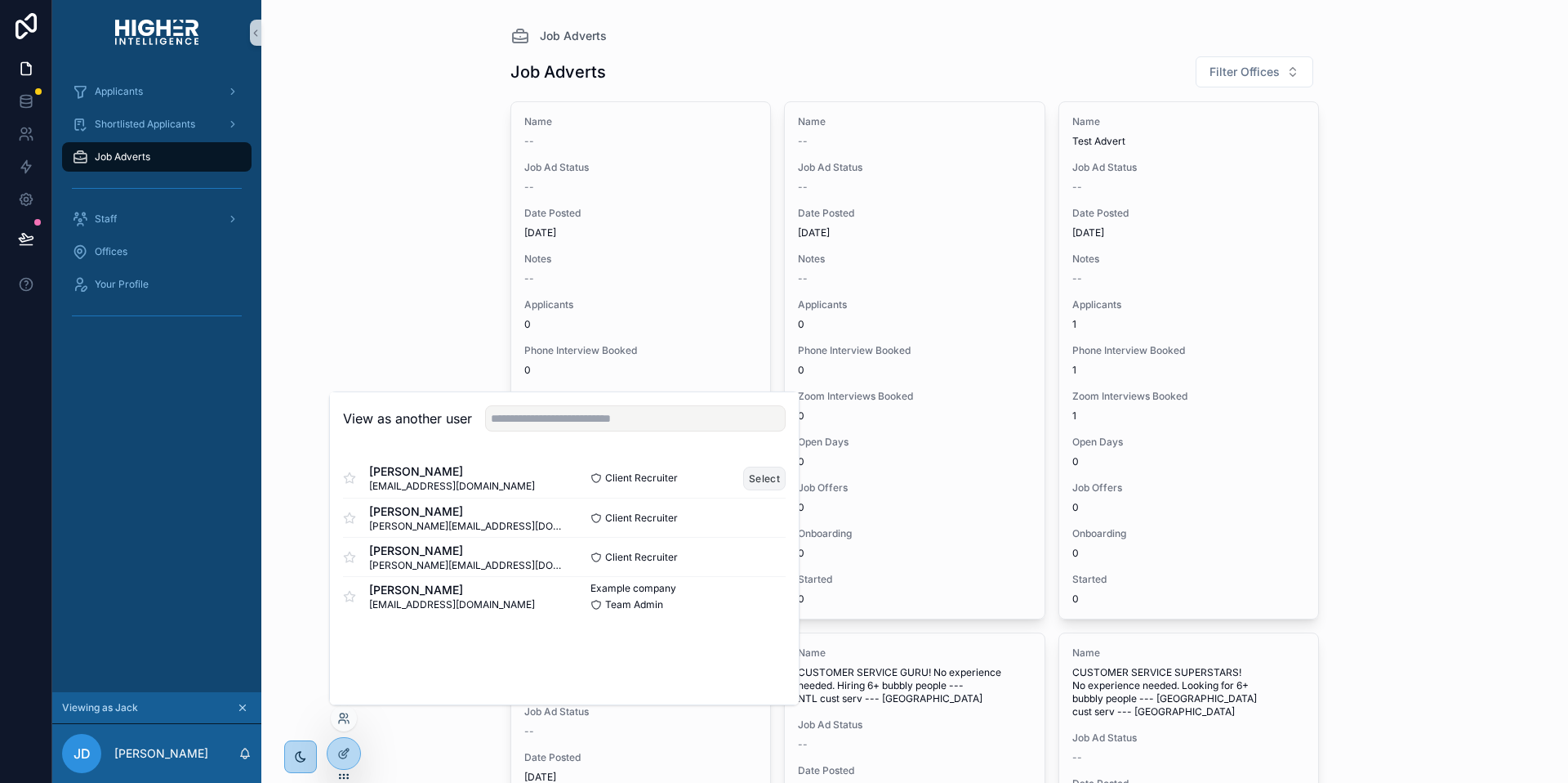
click at [756, 481] on button "Select" at bounding box center [764, 478] width 42 height 23
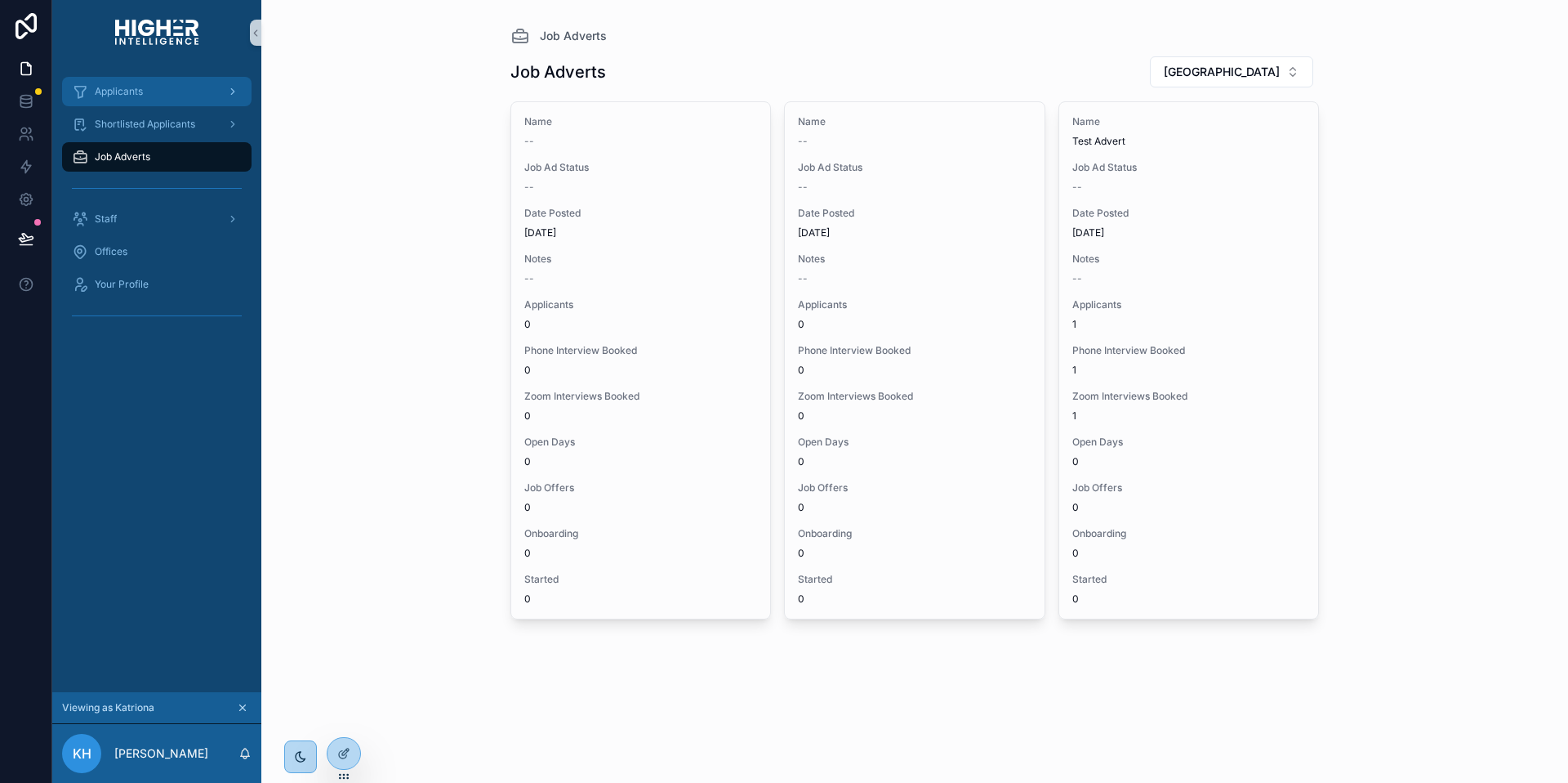
click at [118, 89] on span "Applicants" at bounding box center [118, 91] width 48 height 13
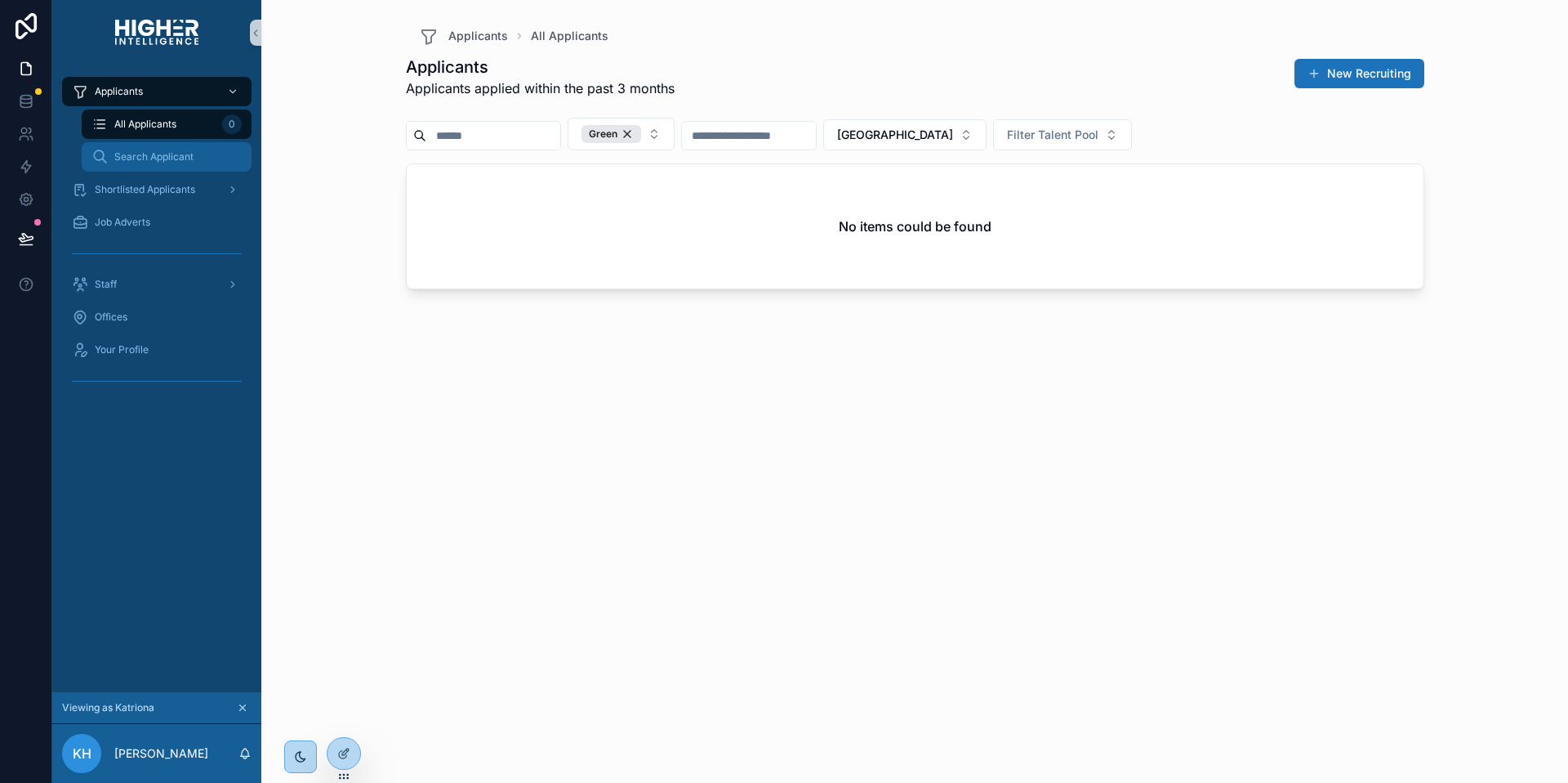
click at [138, 149] on div "Search Applicant" at bounding box center [166, 157] width 150 height 26
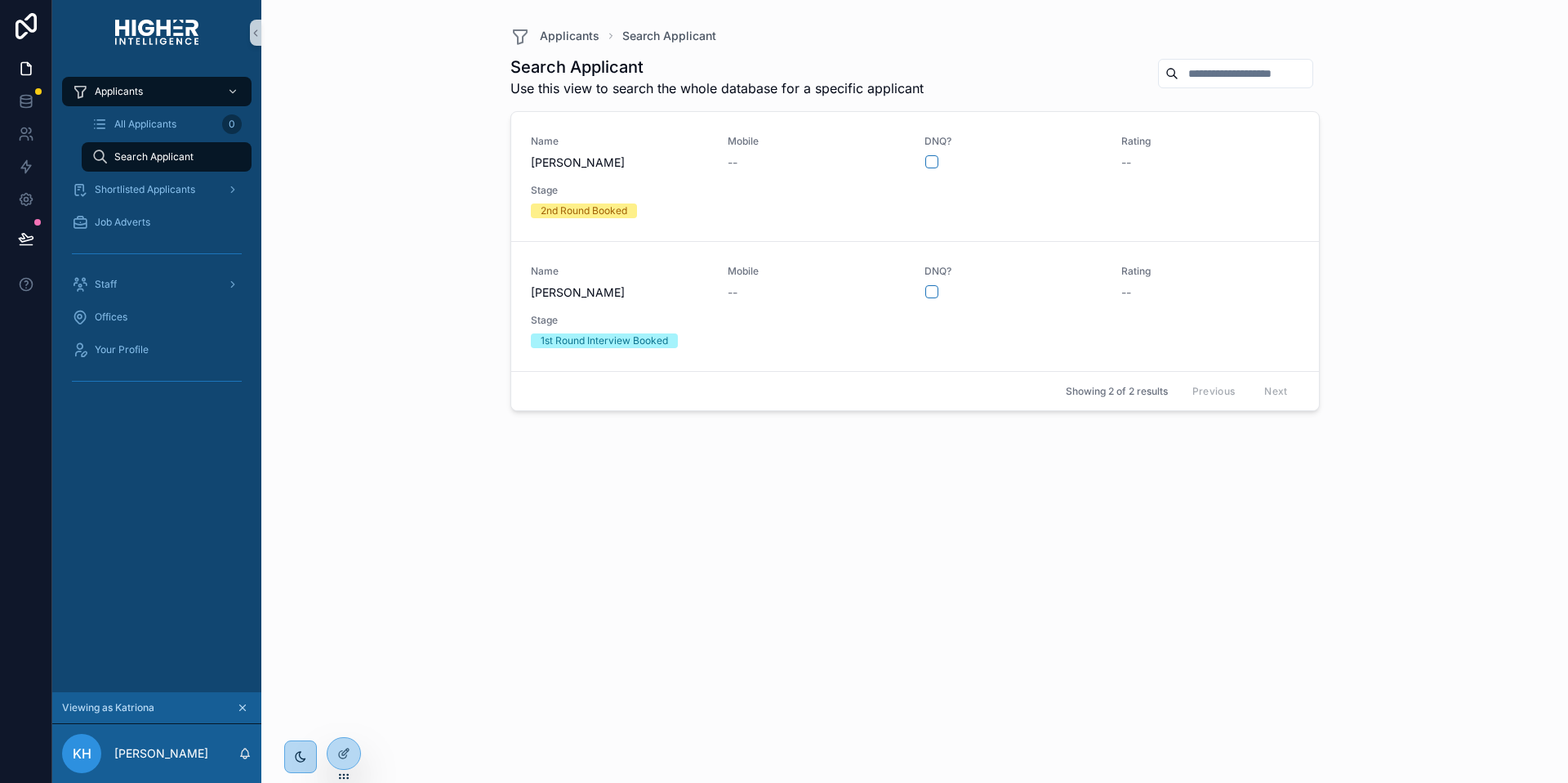
click at [1178, 70] on input "scrollable content" at bounding box center [1245, 73] width 134 height 23
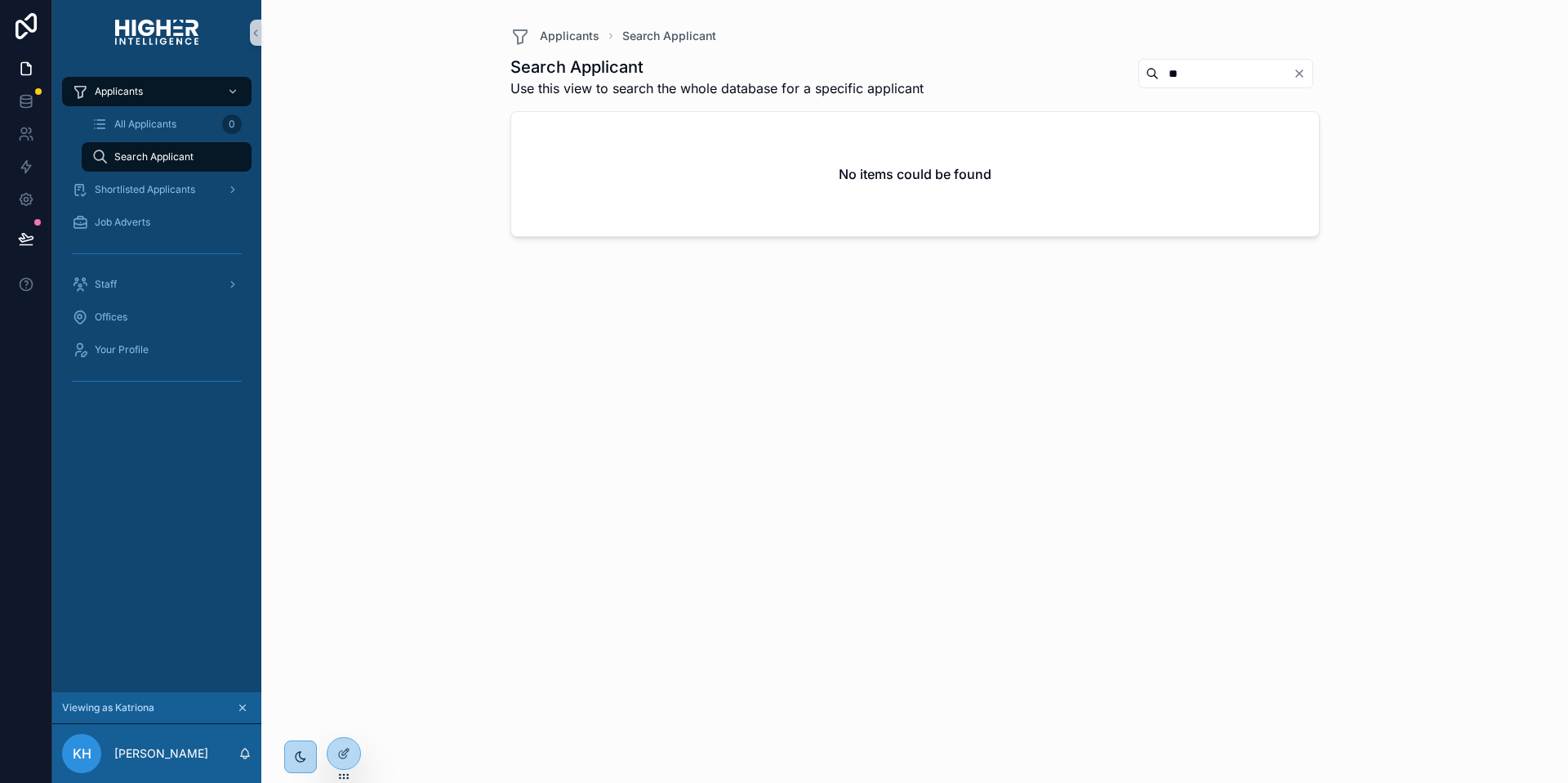
type input "*"
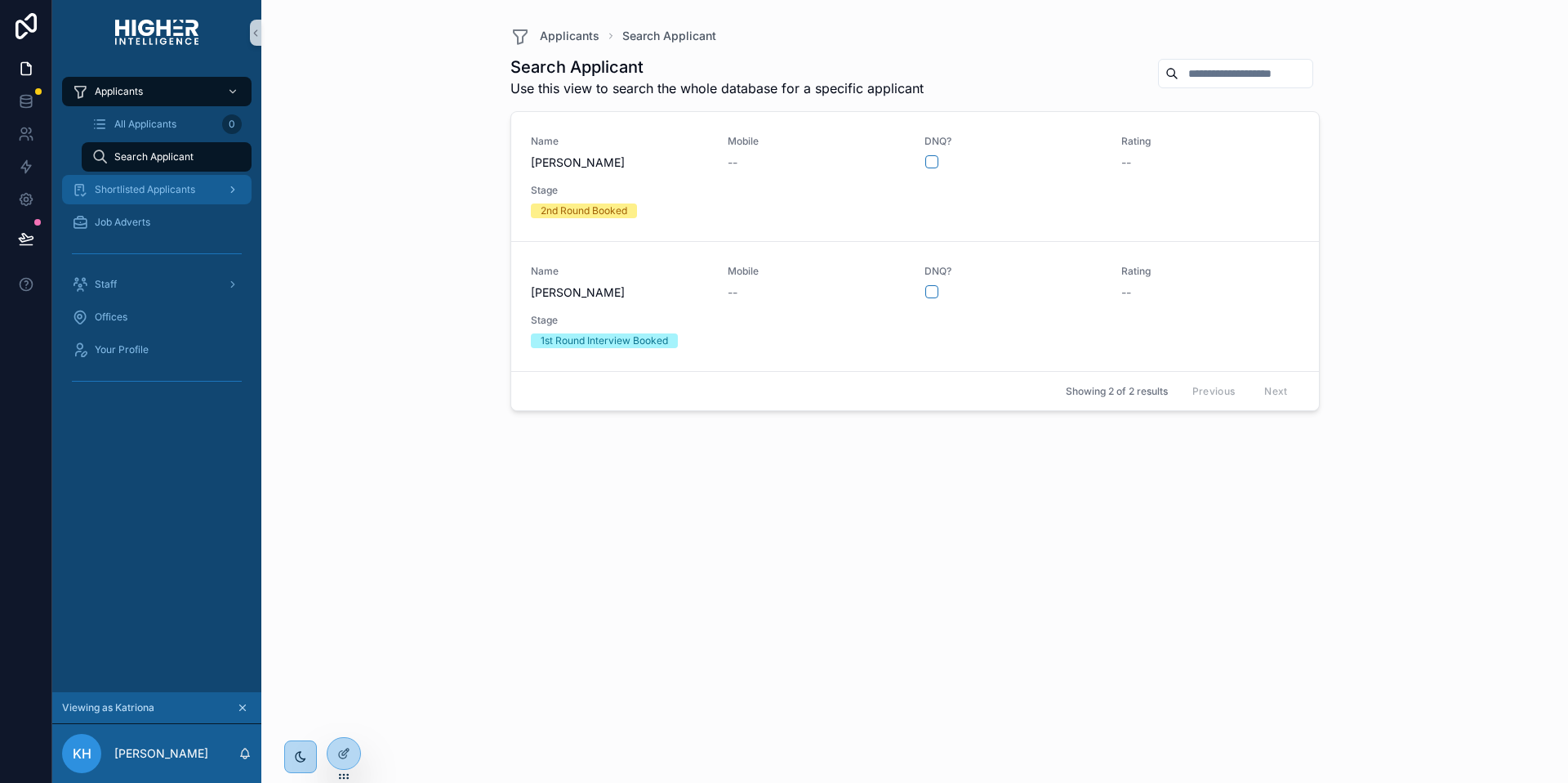
click at [177, 181] on div "Shortlisted Applicants" at bounding box center [156, 190] width 170 height 26
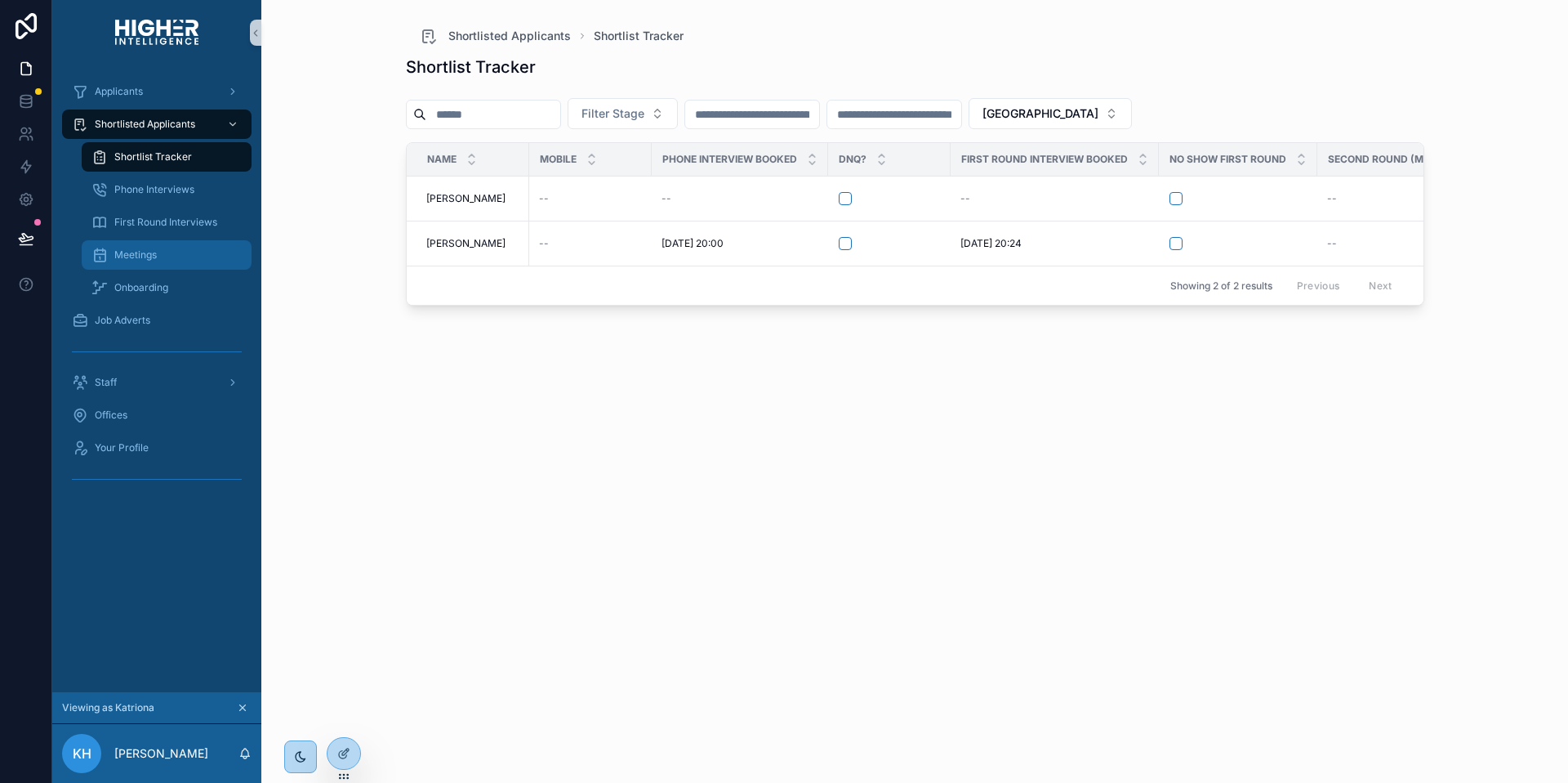
click at [159, 247] on div "Meetings" at bounding box center [166, 255] width 150 height 26
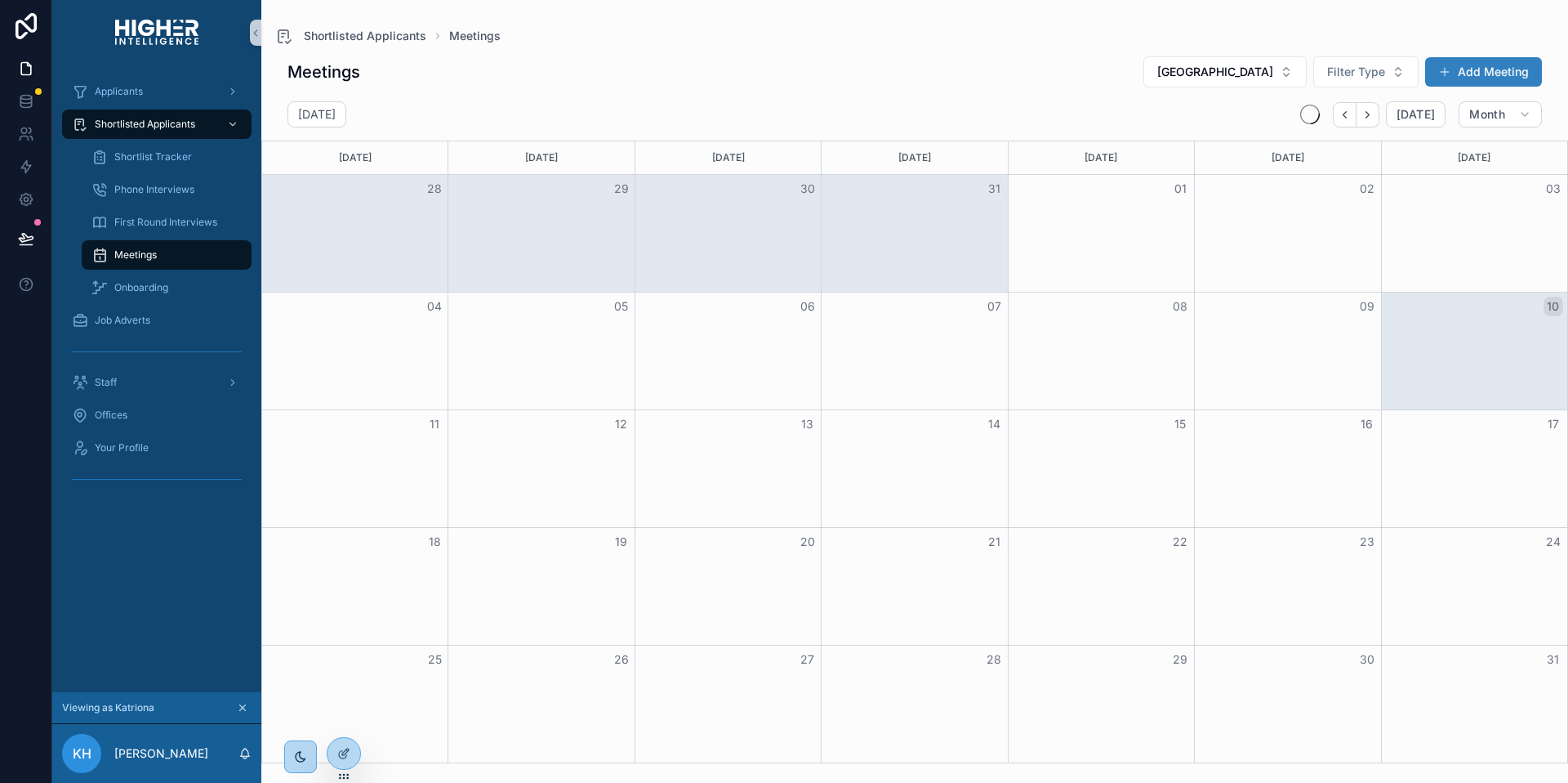
click at [1496, 59] on button "Add Meeting" at bounding box center [1483, 71] width 116 height 29
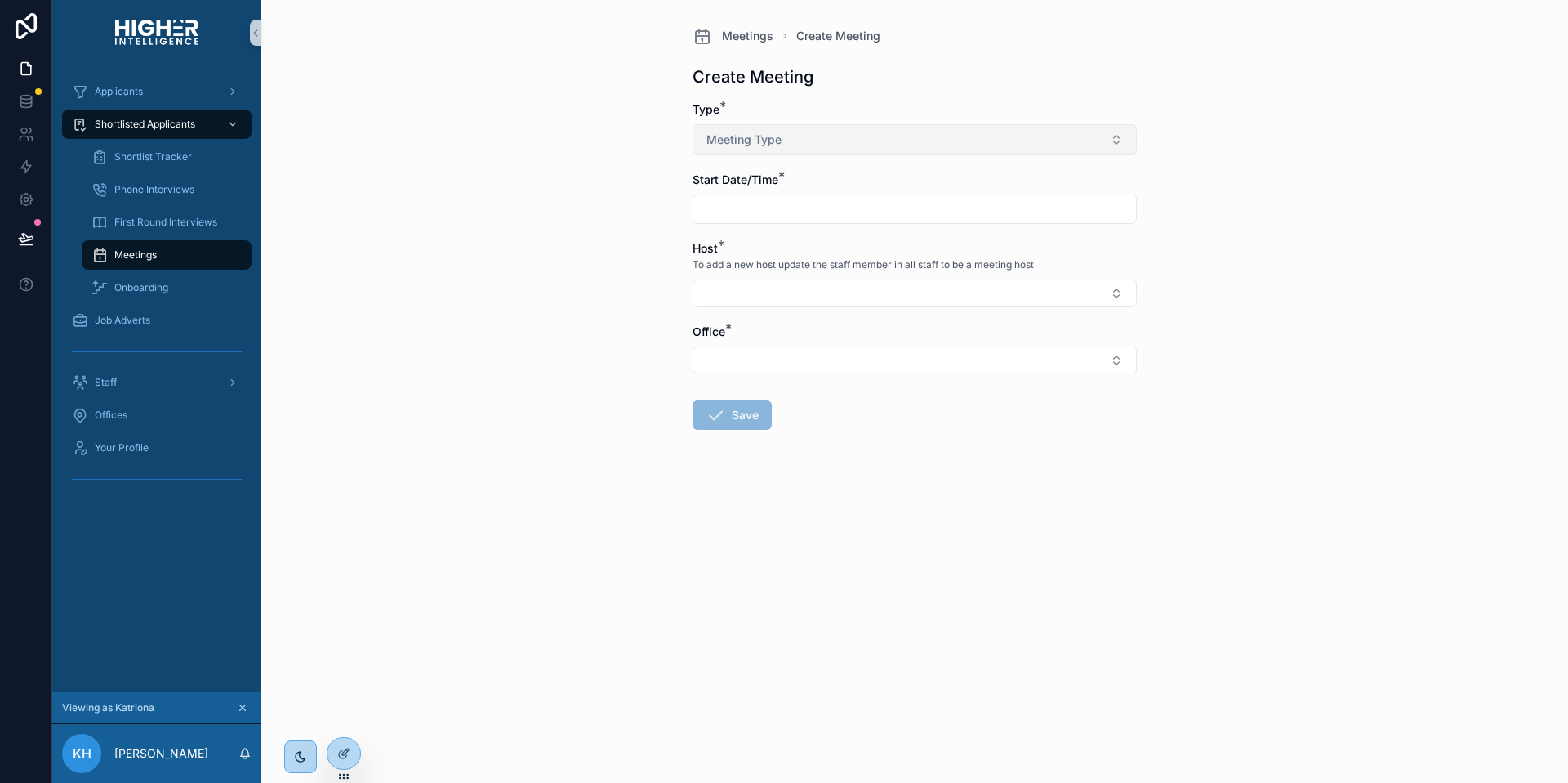
click at [824, 128] on button "Meeting Type" at bounding box center [914, 139] width 444 height 31
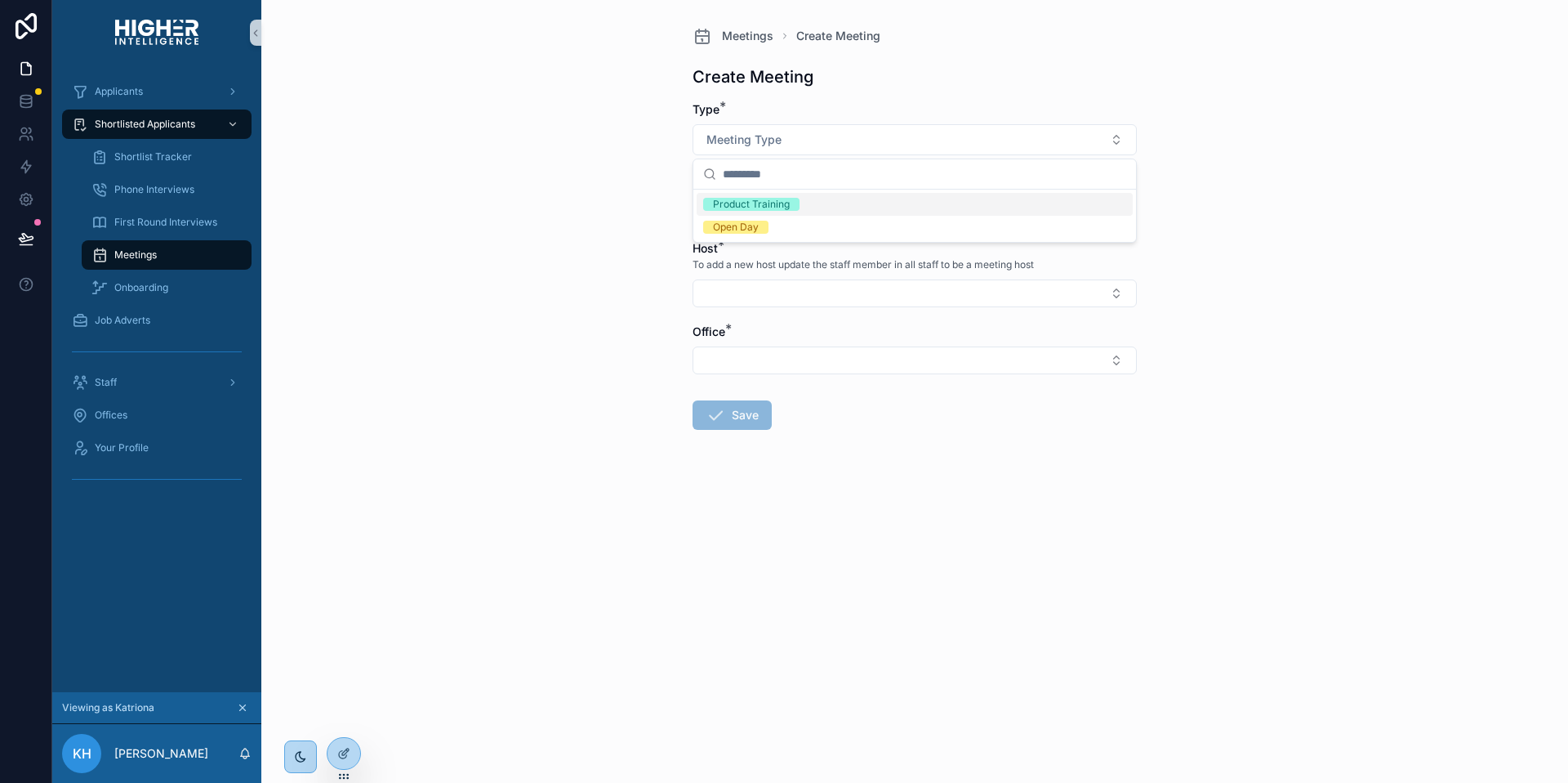
click at [778, 203] on div "Product Training" at bounding box center [752, 204] width 77 height 13
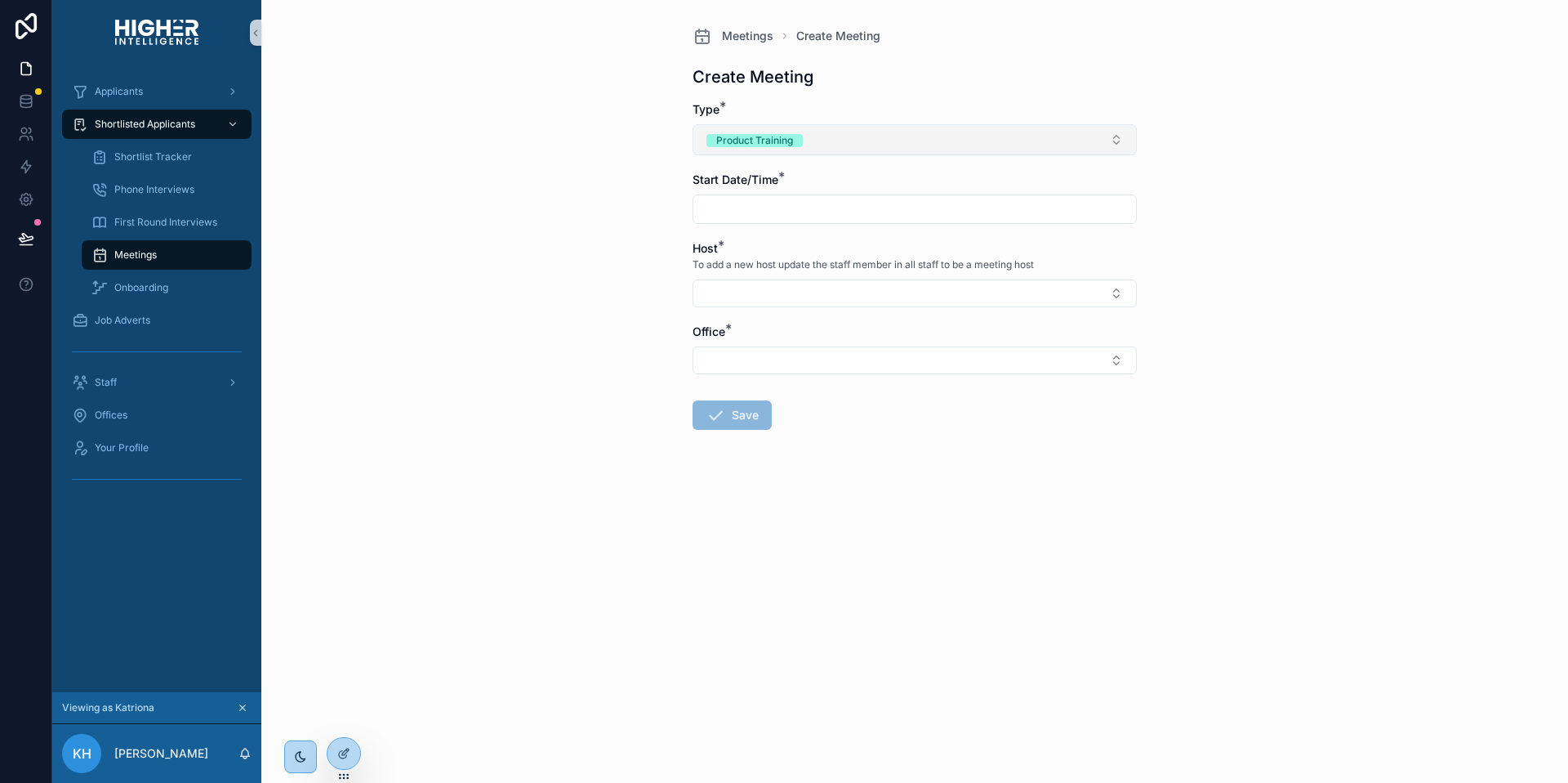
click at [801, 143] on span "Product Training" at bounding box center [754, 141] width 97 height 13
click at [737, 224] on div "Open Day" at bounding box center [736, 227] width 46 height 13
click at [737, 212] on input "scrollable content" at bounding box center [914, 209] width 442 height 23
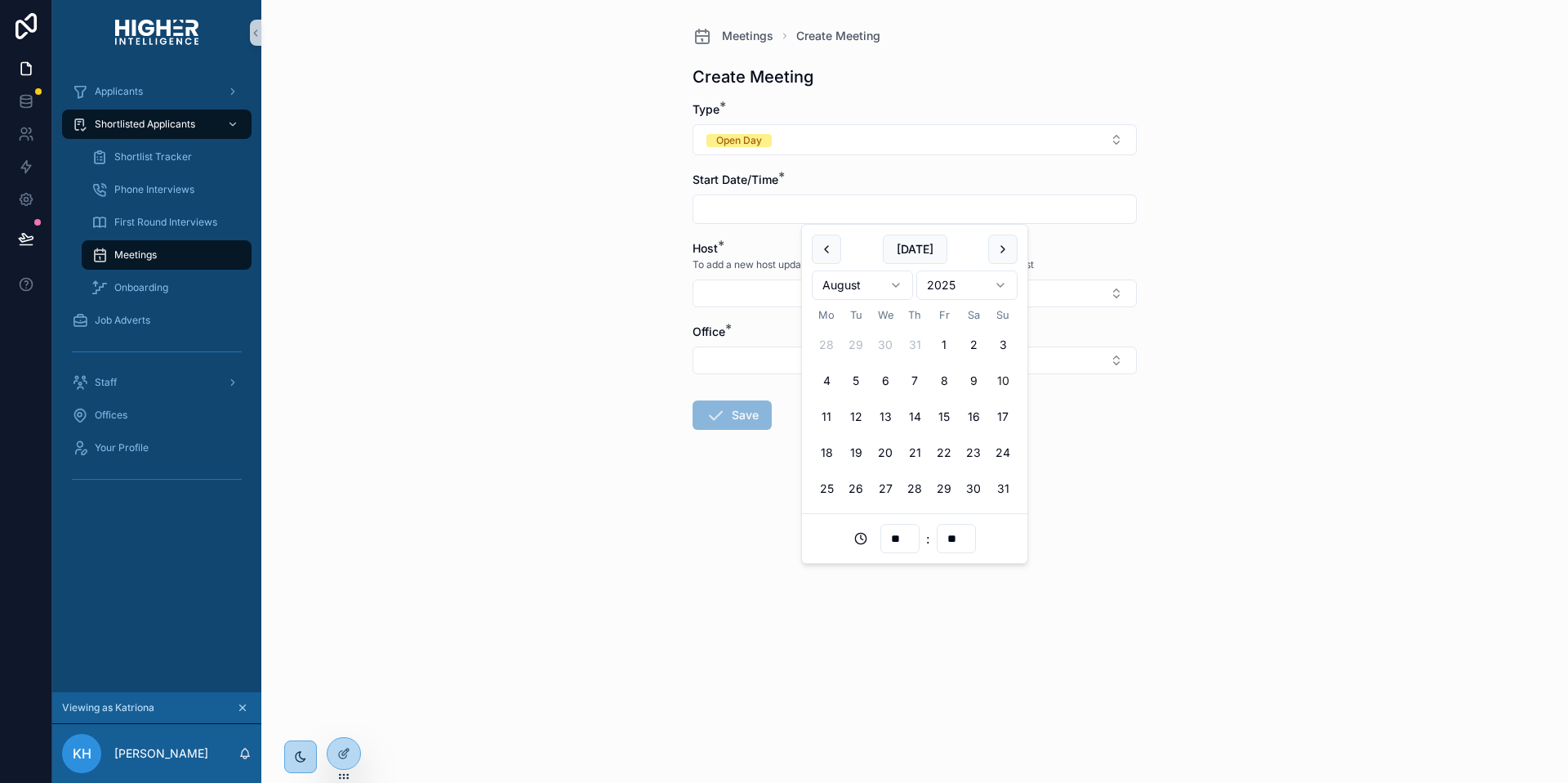
click at [907, 396] on tbody "28 29 30 31 1 2 3 4 5 6 7 8 9 10 11 12 13 14 15 16 17 18 19 20 21 22 23 24 25 2…" at bounding box center [914, 413] width 206 height 180
click at [921, 373] on button "7" at bounding box center [914, 380] width 29 height 29
type input "**********"
click at [753, 279] on button "Select Button" at bounding box center [914, 293] width 444 height 28
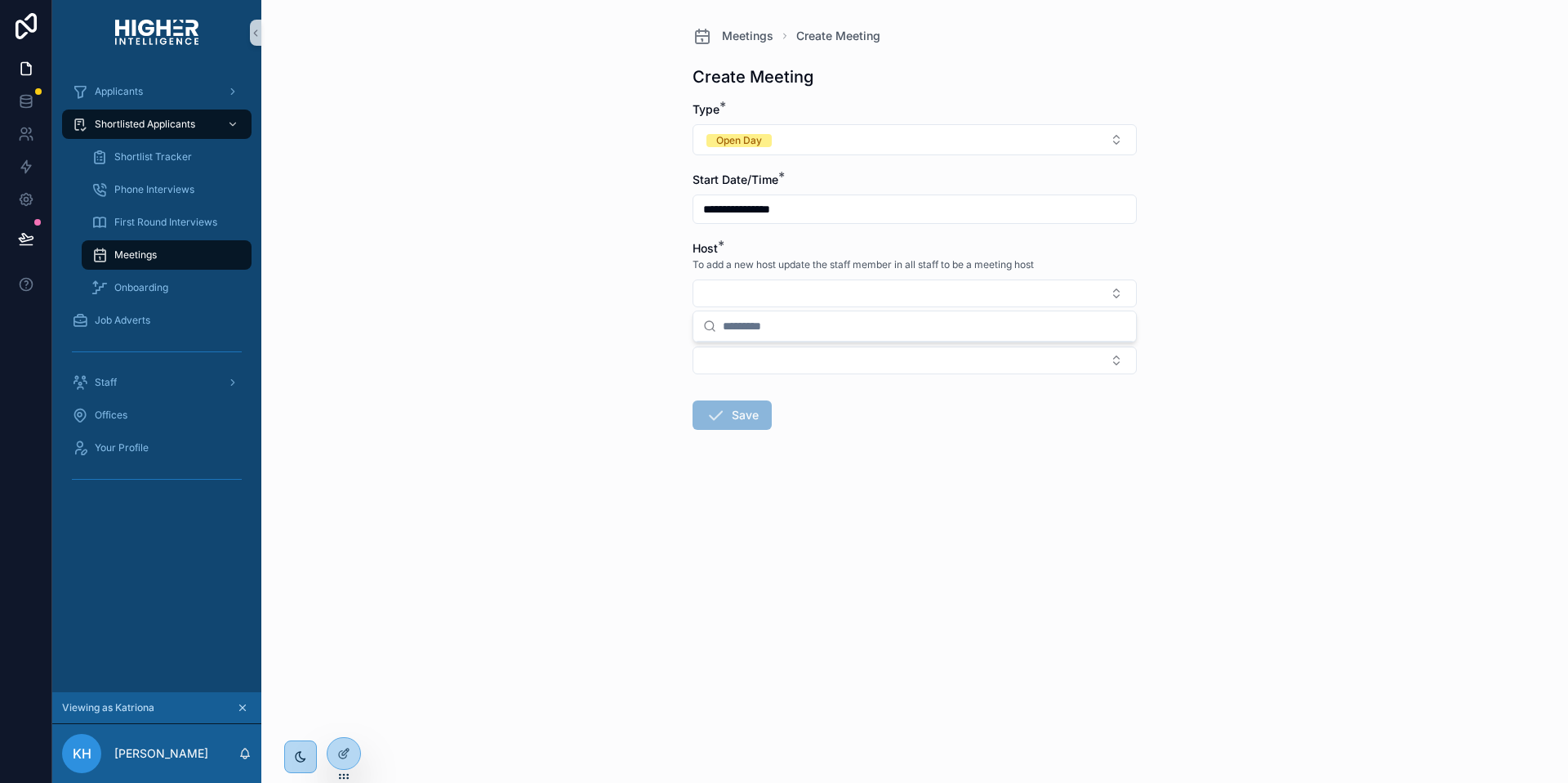
click at [971, 483] on form "**********" at bounding box center [914, 318] width 444 height 433
click at [102, 390] on div "Staff" at bounding box center [156, 383] width 170 height 26
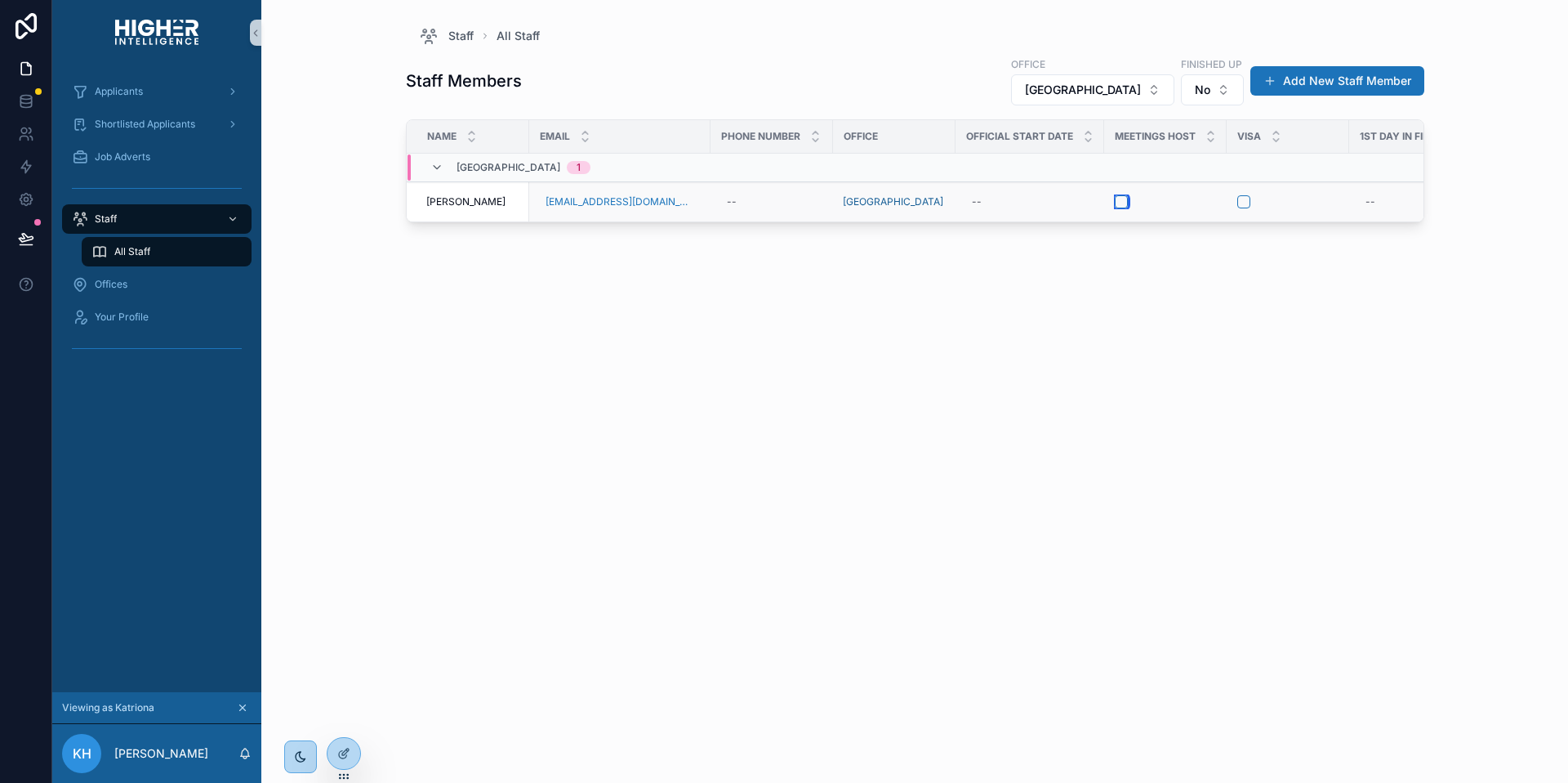
click at [1114, 198] on button "scrollable content" at bounding box center [1121, 202] width 13 height 13
click at [955, 328] on div "Staff Members Office Brisbane Finished up No Add New Staff Member Name Email Ph…" at bounding box center [915, 404] width 1018 height 717
click at [147, 121] on span "Shortlisted Applicants" at bounding box center [145, 124] width 101 height 13
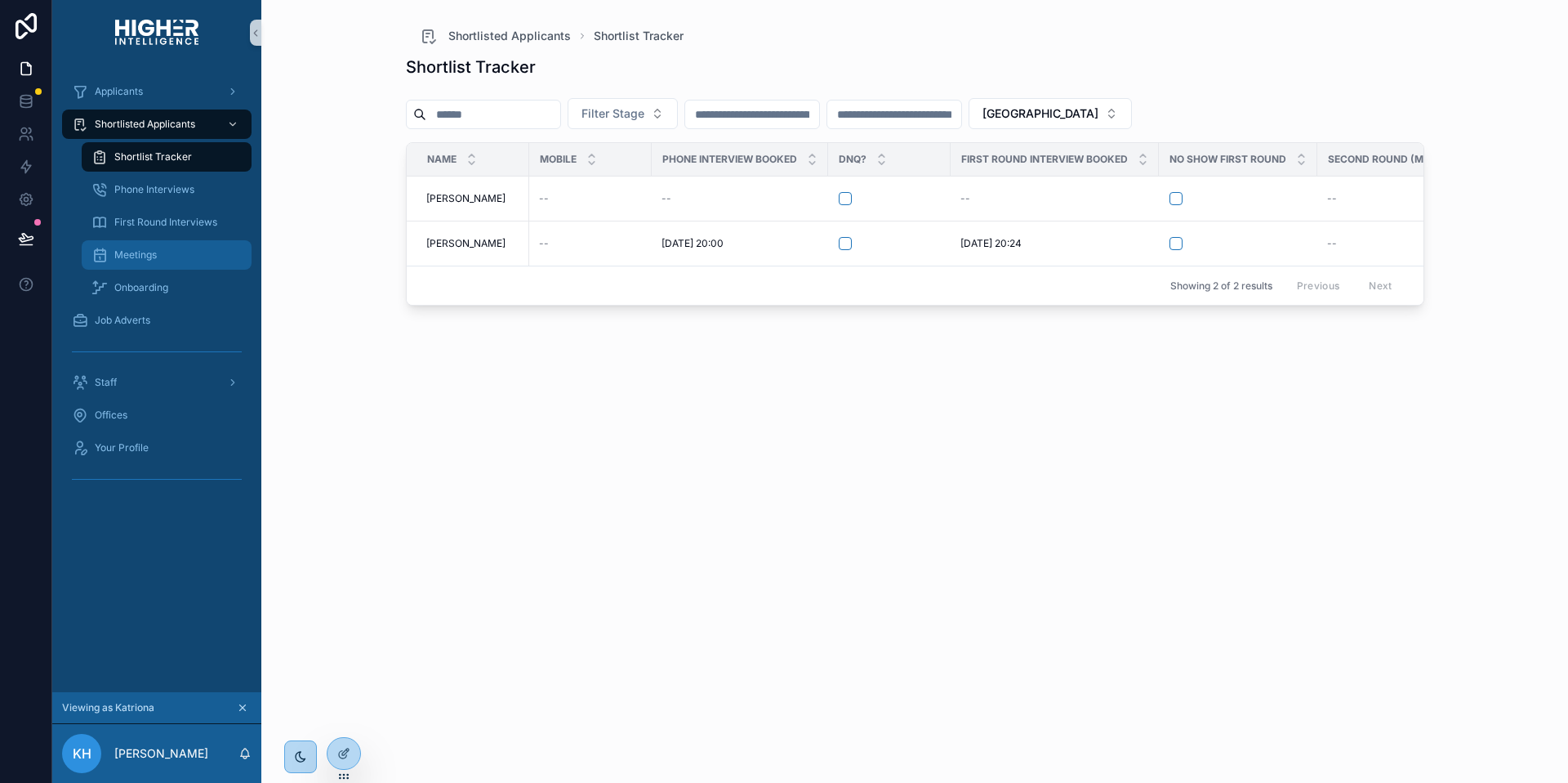
click at [142, 261] on div "Meetings" at bounding box center [166, 255] width 150 height 26
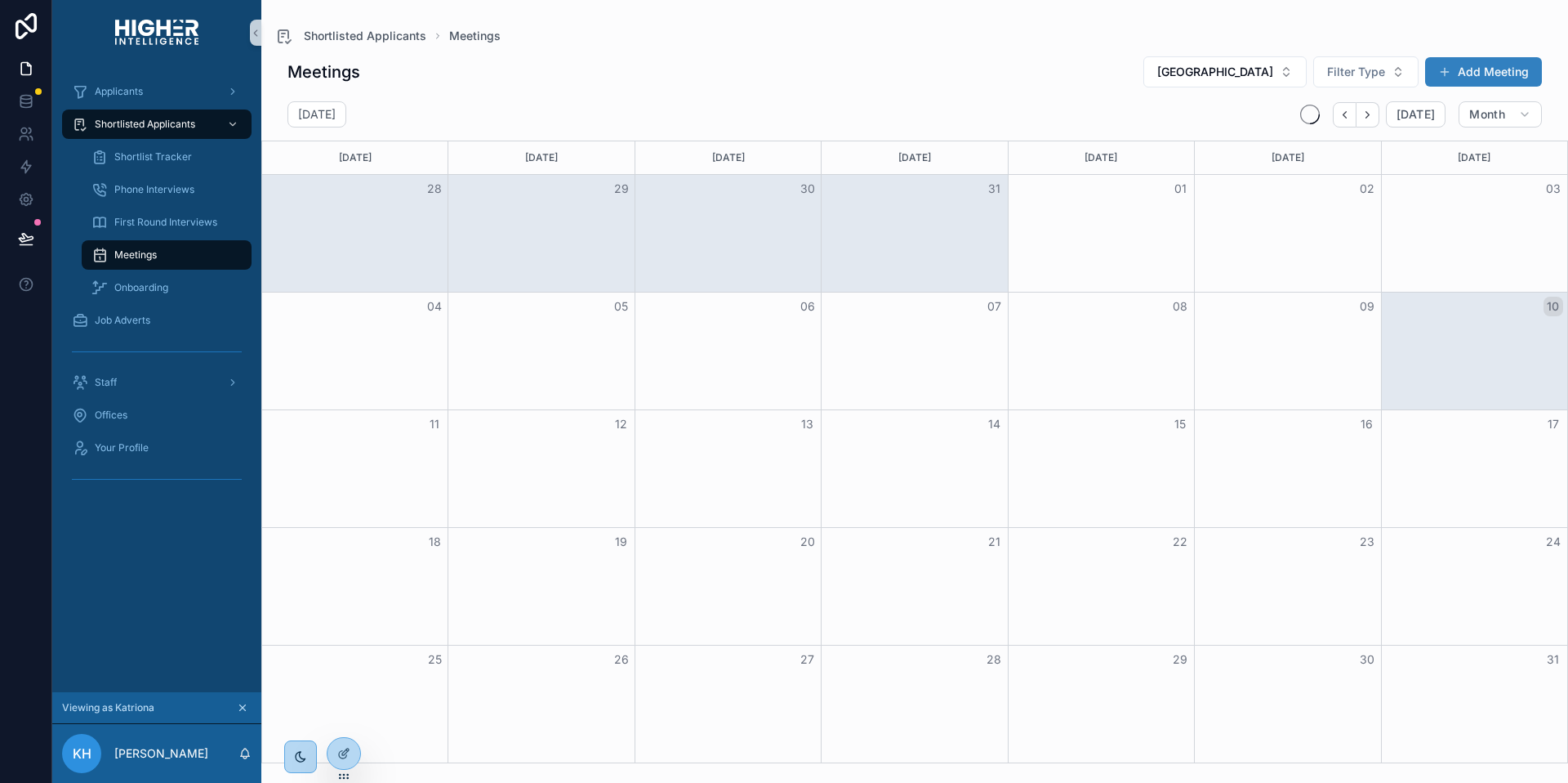
click at [1490, 68] on button "Add Meeting" at bounding box center [1483, 71] width 116 height 29
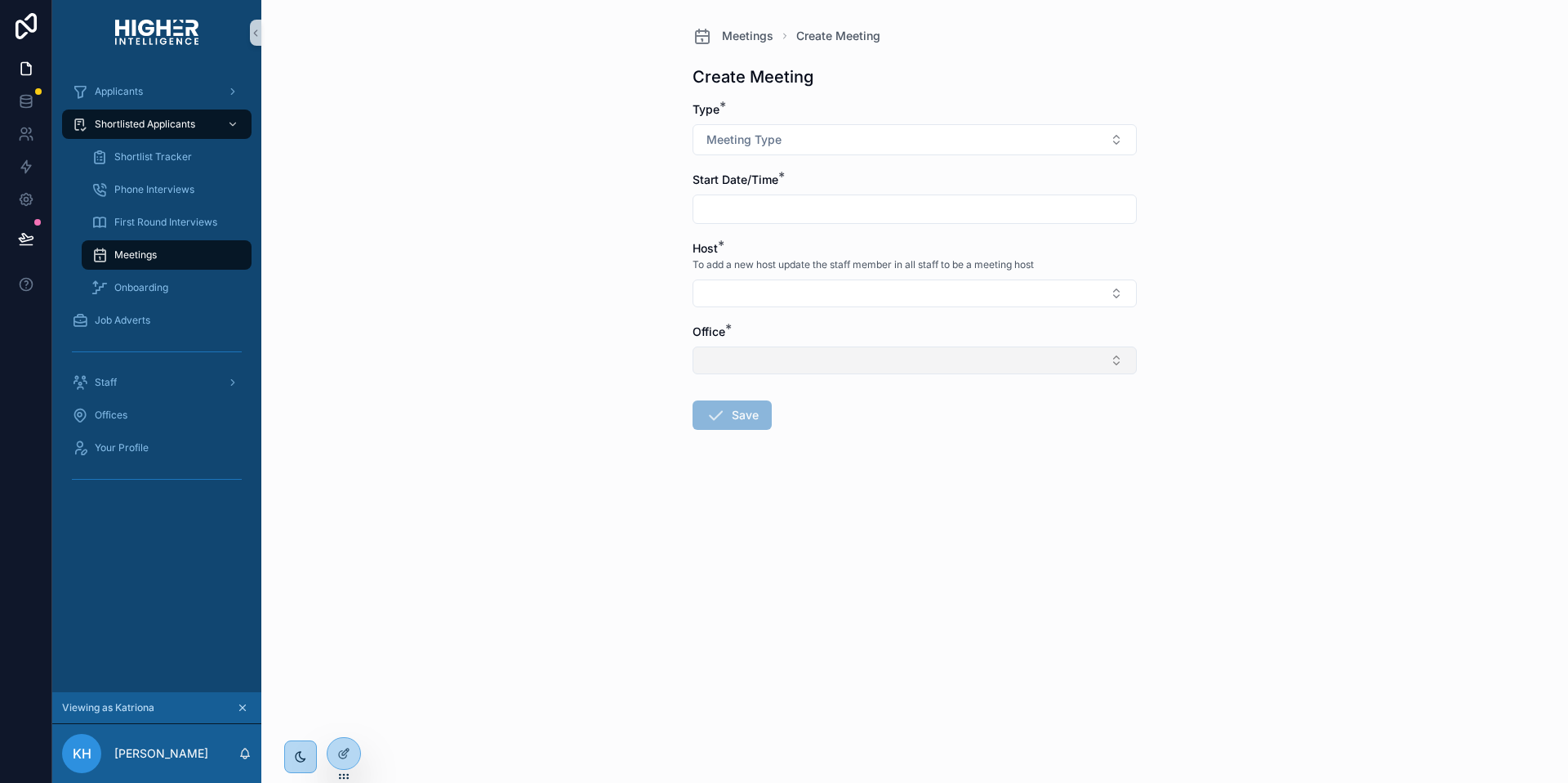
click at [762, 353] on button "Select Button" at bounding box center [914, 361] width 444 height 28
click at [736, 432] on span "[GEOGRAPHIC_DATA]" at bounding box center [761, 424] width 116 height 16
click at [846, 352] on button "[GEOGRAPHIC_DATA]" at bounding box center [914, 362] width 444 height 31
click at [644, 528] on div "Meetings Create Meeting Create Meeting Type * Meeting Type Start Date/Time * Ho…" at bounding box center [914, 391] width 1307 height 783
click at [765, 361] on button "[GEOGRAPHIC_DATA]" at bounding box center [914, 362] width 444 height 31
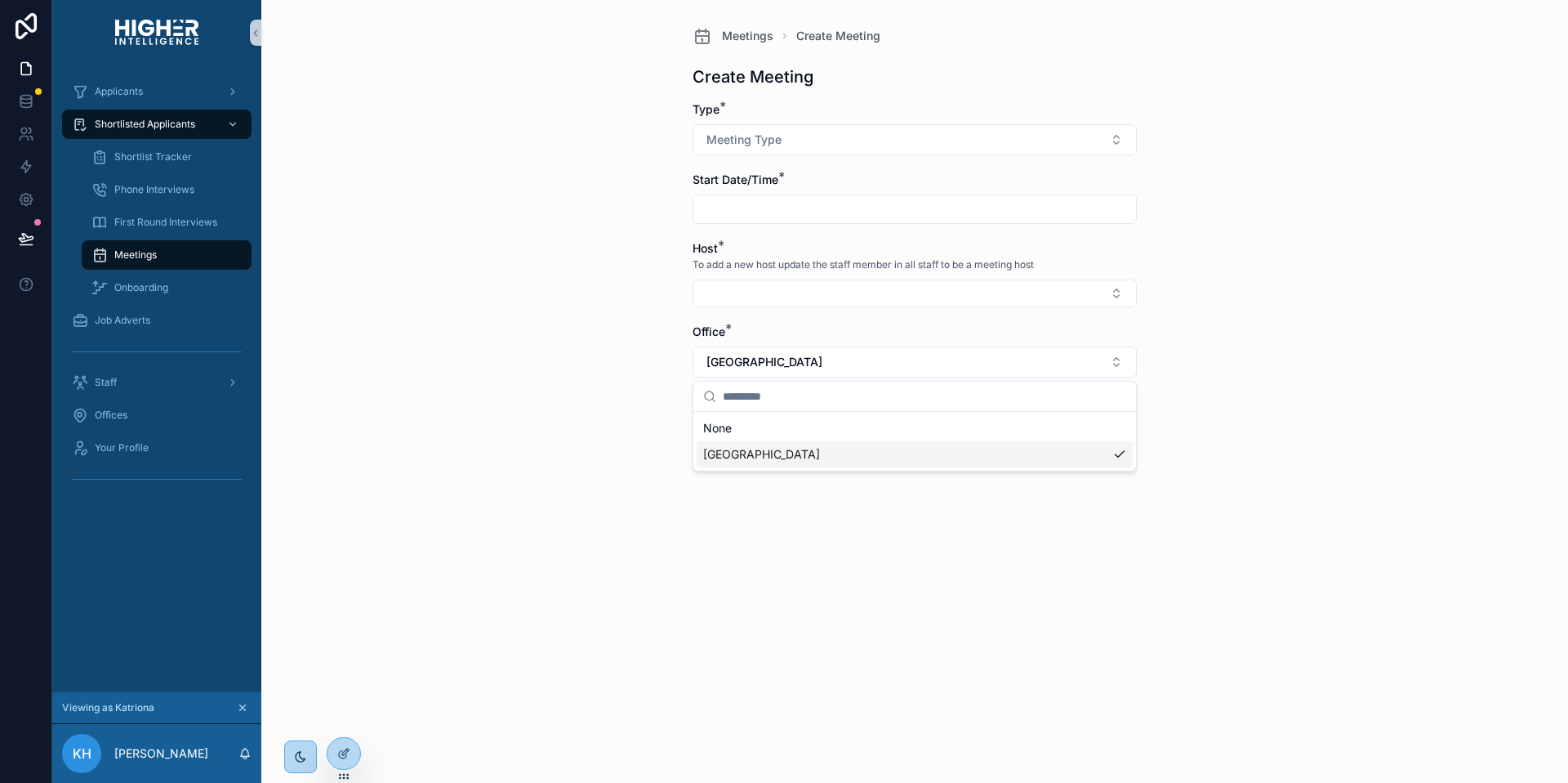
click at [726, 451] on span "[GEOGRAPHIC_DATA]" at bounding box center [761, 454] width 116 height 16
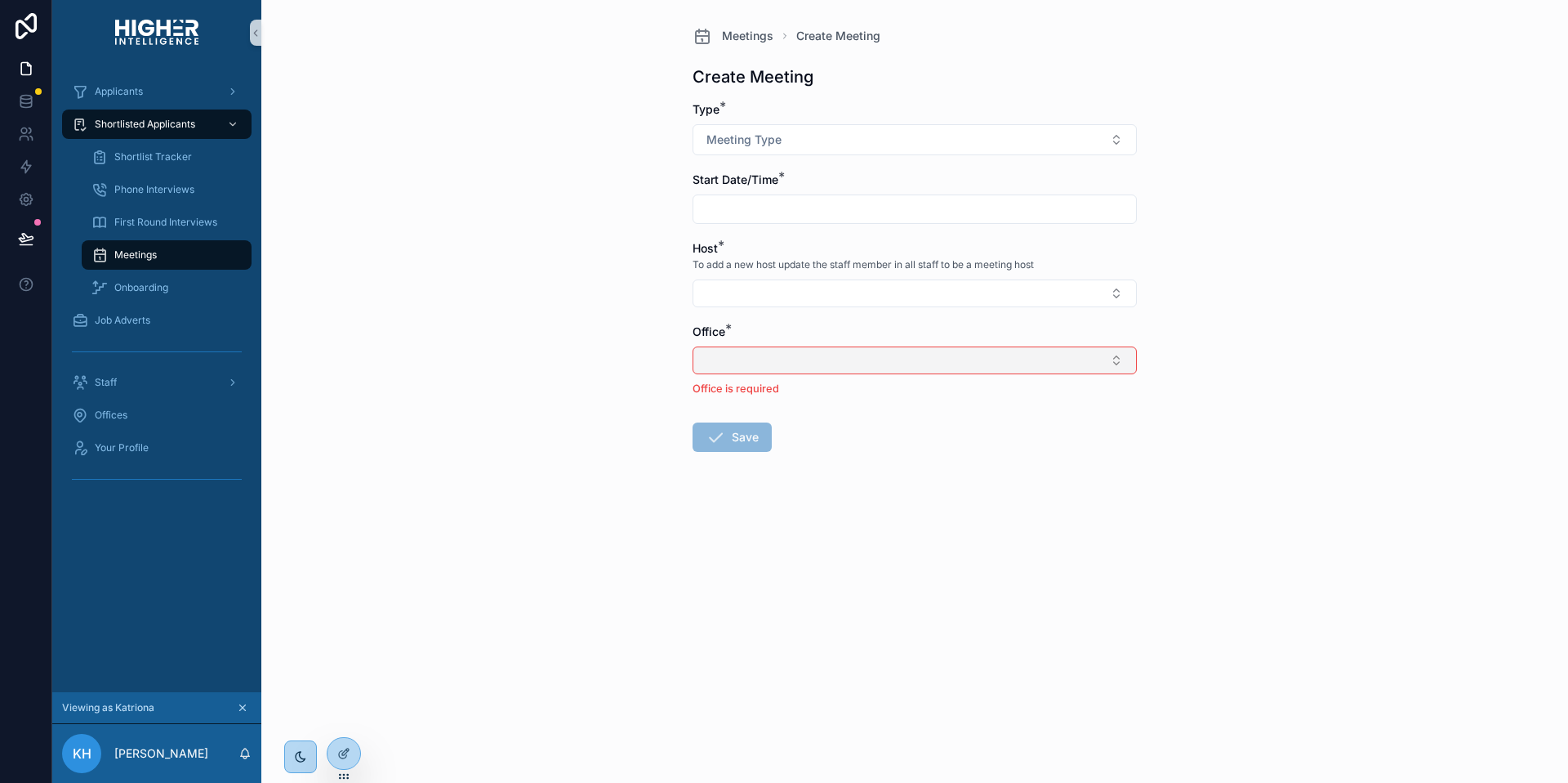
click at [801, 363] on button "Select Button" at bounding box center [914, 361] width 444 height 28
click at [731, 428] on span "[GEOGRAPHIC_DATA]" at bounding box center [761, 424] width 116 height 16
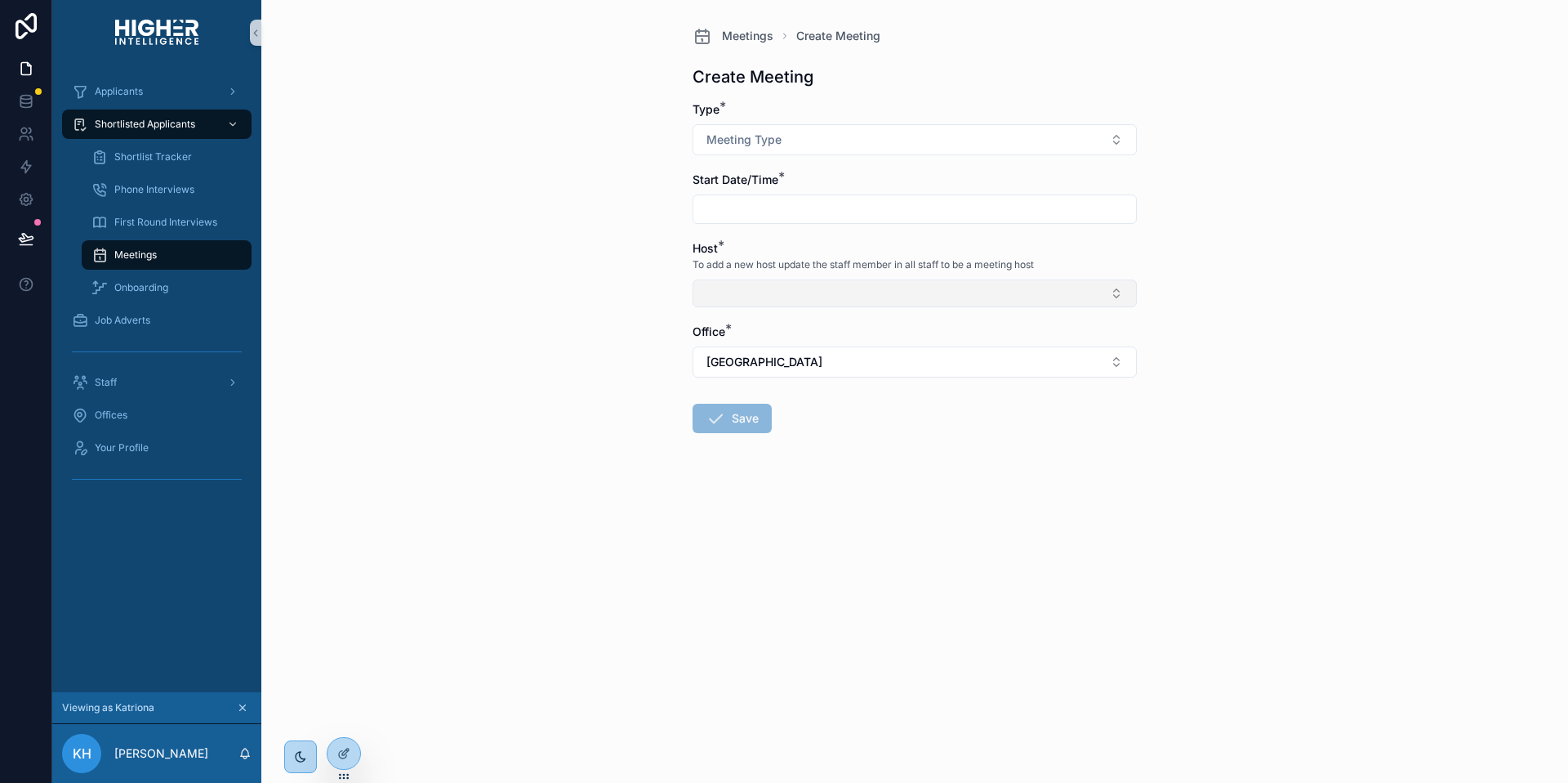
click at [810, 294] on button "Select Button" at bounding box center [914, 293] width 444 height 28
click at [860, 462] on form "Type * Meeting Type Start Date/Time * Host * To add a new host update the staff…" at bounding box center [914, 320] width 444 height 436
click at [828, 291] on button "Select Button" at bounding box center [914, 293] width 444 height 28
click at [751, 352] on span "[PERSON_NAME]" at bounding box center [750, 357] width 94 height 16
click at [753, 200] on input "scrollable content" at bounding box center [914, 209] width 442 height 23
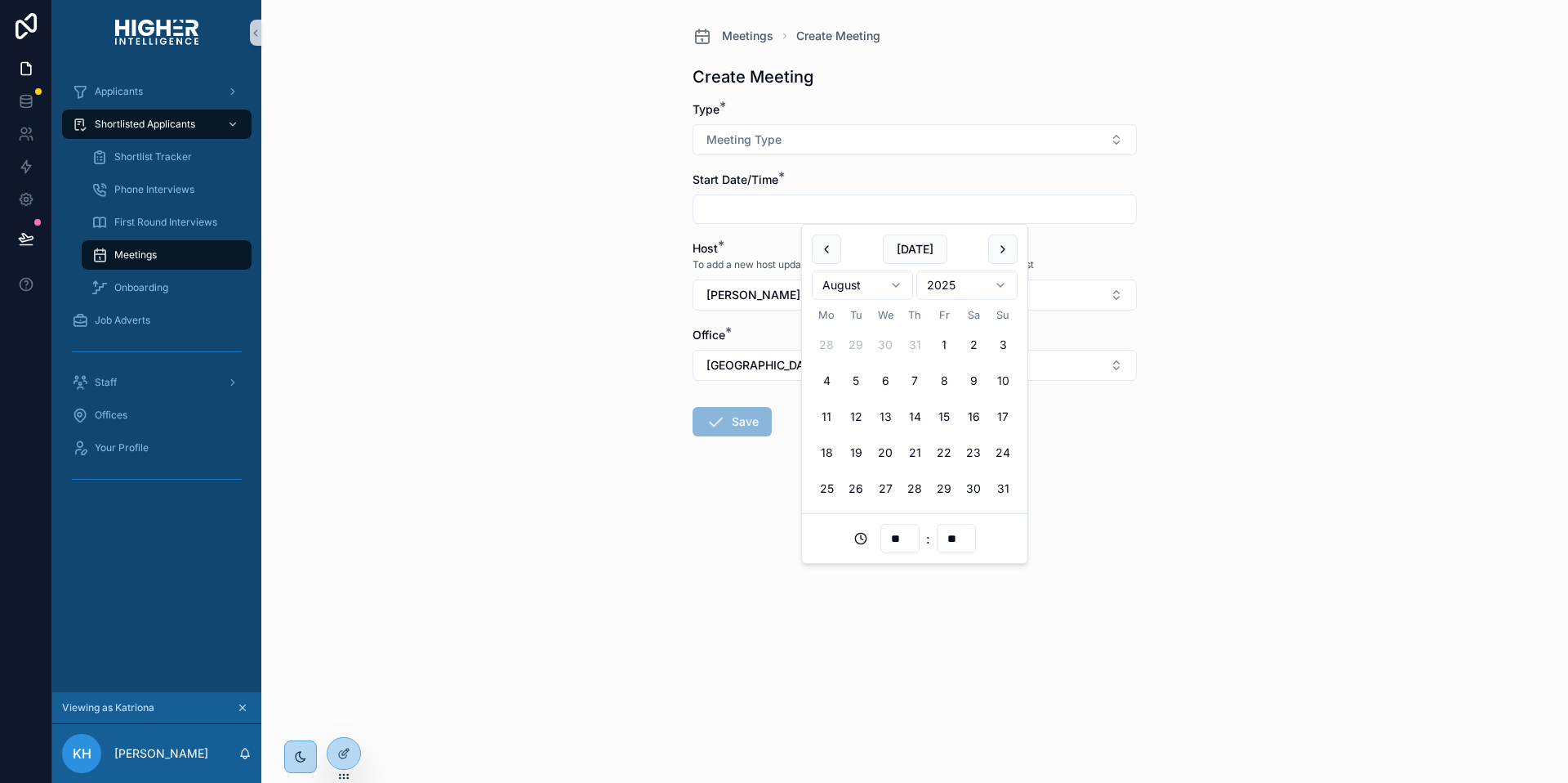
click at [851, 391] on button "5" at bounding box center [855, 380] width 29 height 29
type input "**********"
click at [776, 138] on span "Meeting Type" at bounding box center [744, 139] width 75 height 16
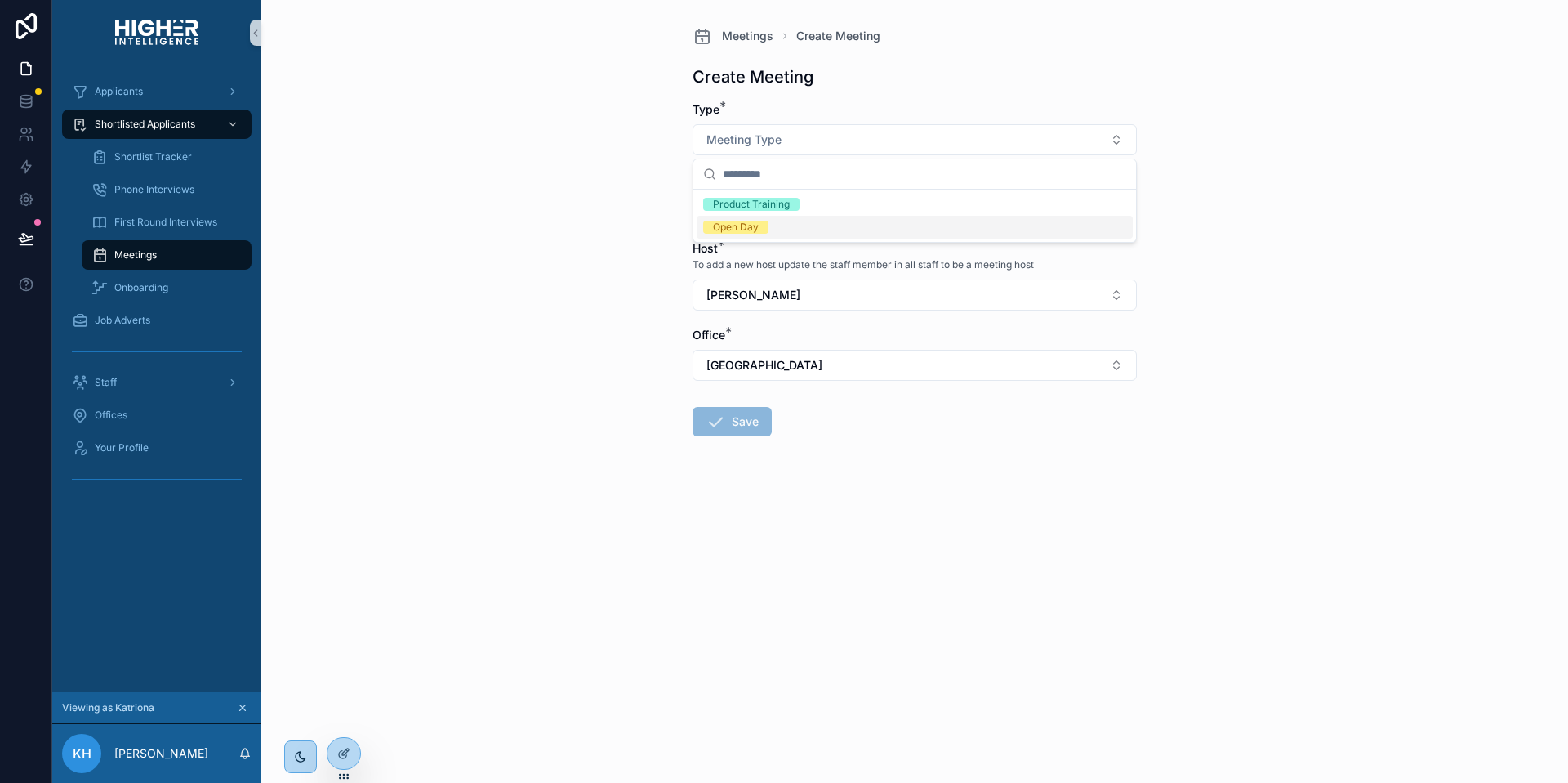
click at [739, 230] on div "Open Day" at bounding box center [736, 227] width 46 height 13
click at [742, 422] on button "Save" at bounding box center [732, 421] width 79 height 29
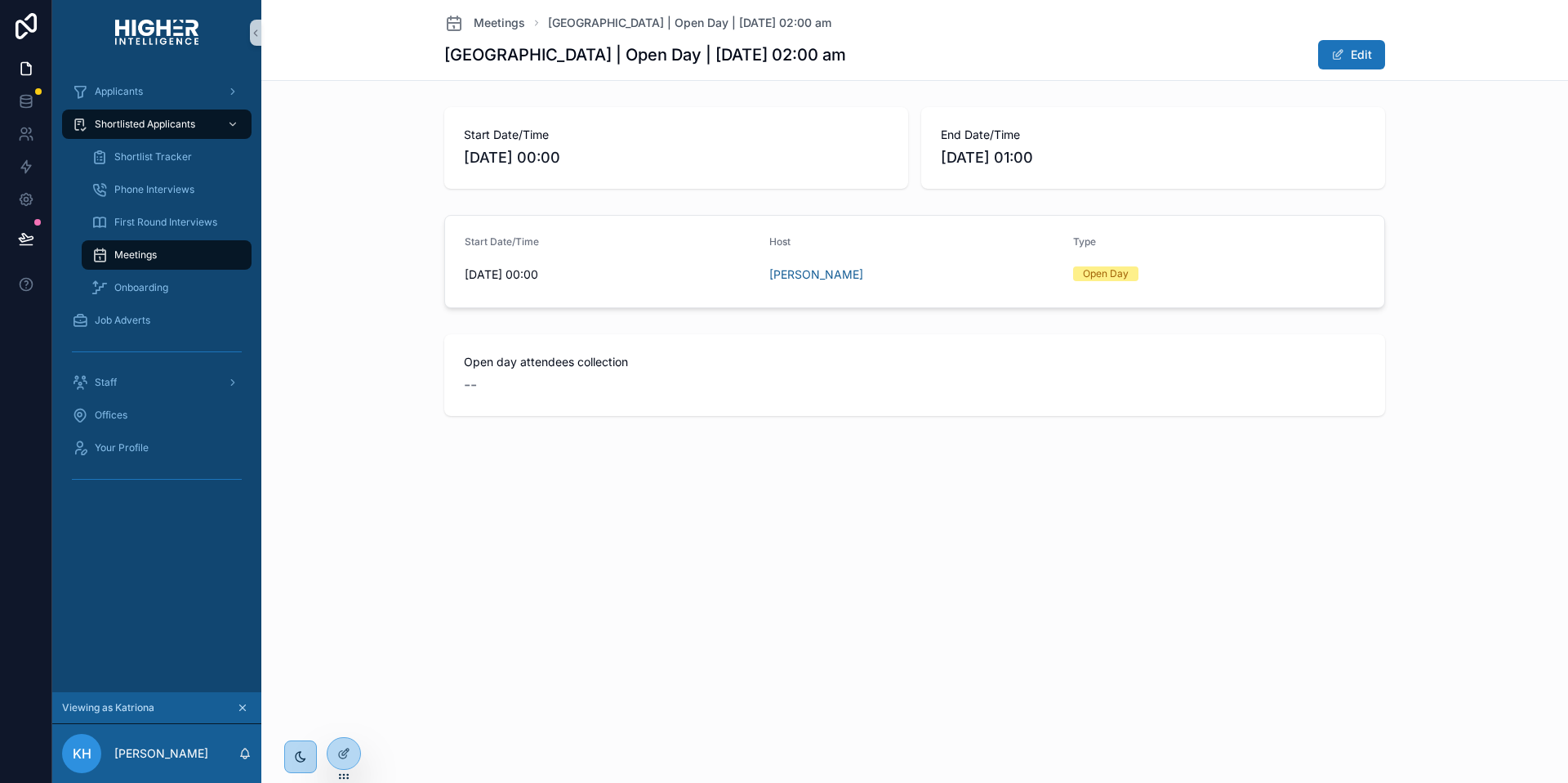
click at [520, 399] on div "Open day attendees collection --" at bounding box center [914, 375] width 940 height 82
click at [505, 390] on div "--" at bounding box center [915, 384] width 902 height 23
click at [115, 86] on span "Applicants" at bounding box center [118, 91] width 48 height 13
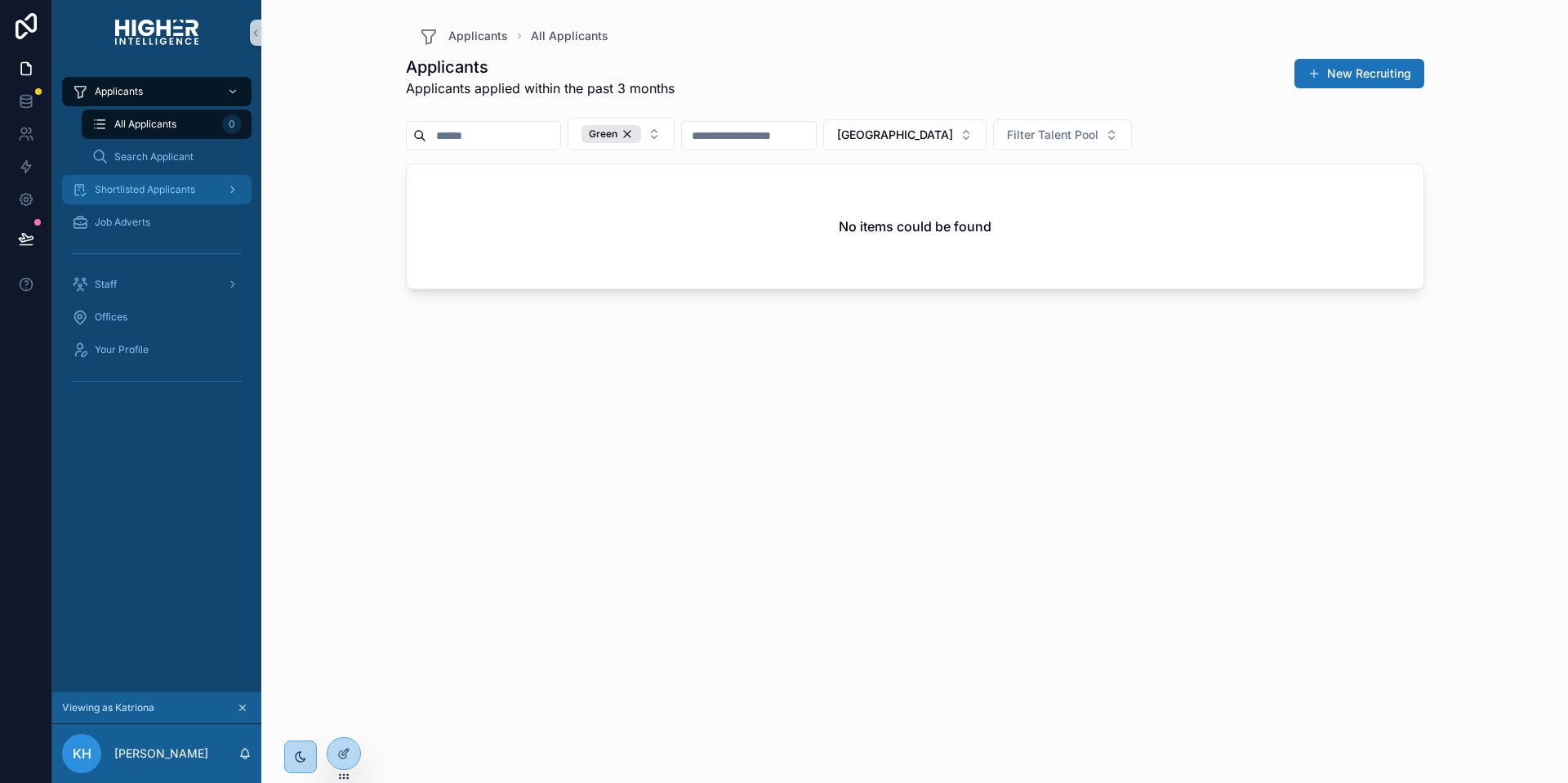
click at [123, 191] on span "Shortlisted Applicants" at bounding box center [145, 190] width 101 height 13
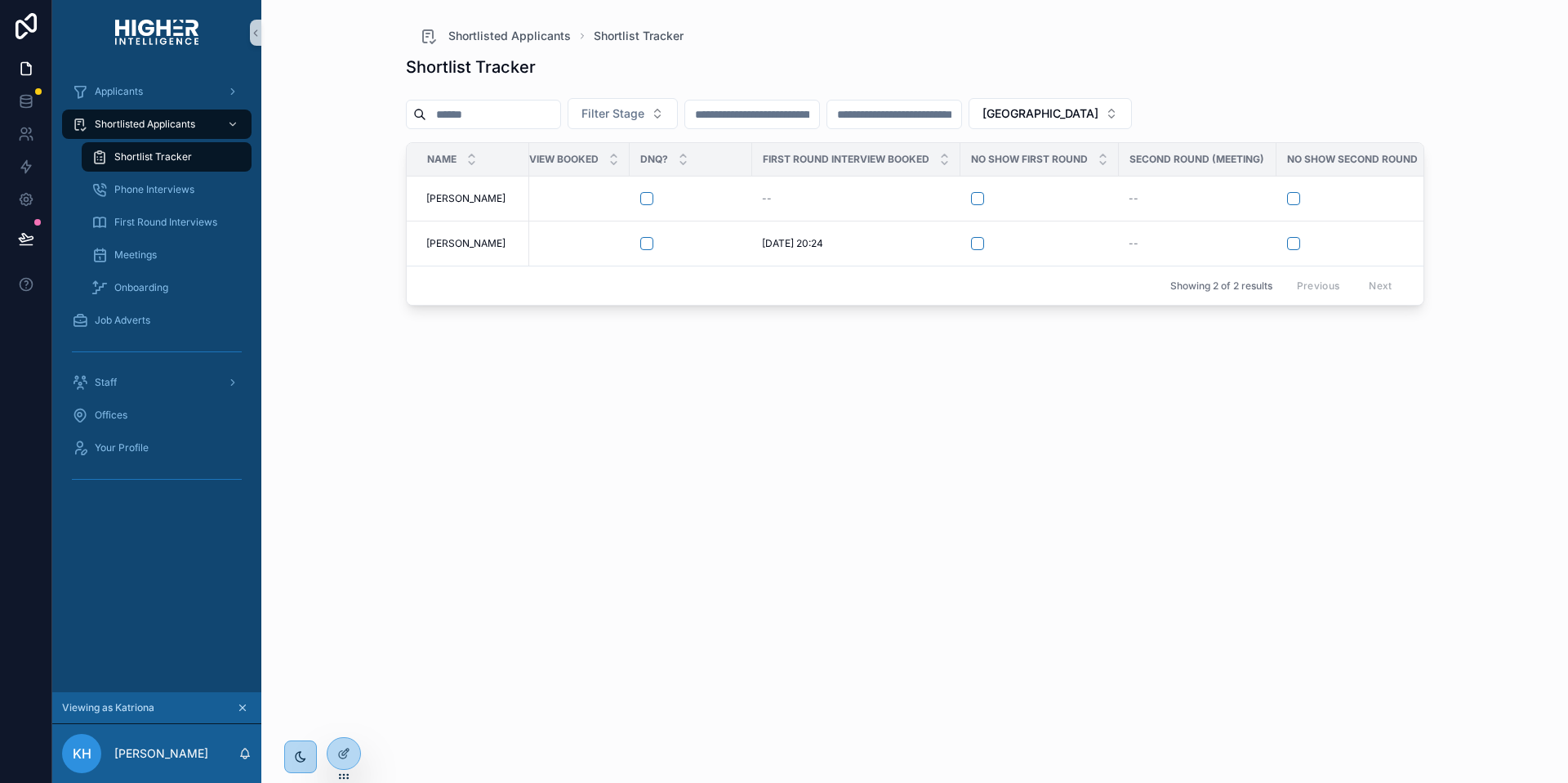
scroll to position [0, 211]
click at [1145, 241] on div "--" at bounding box center [1184, 243] width 138 height 13
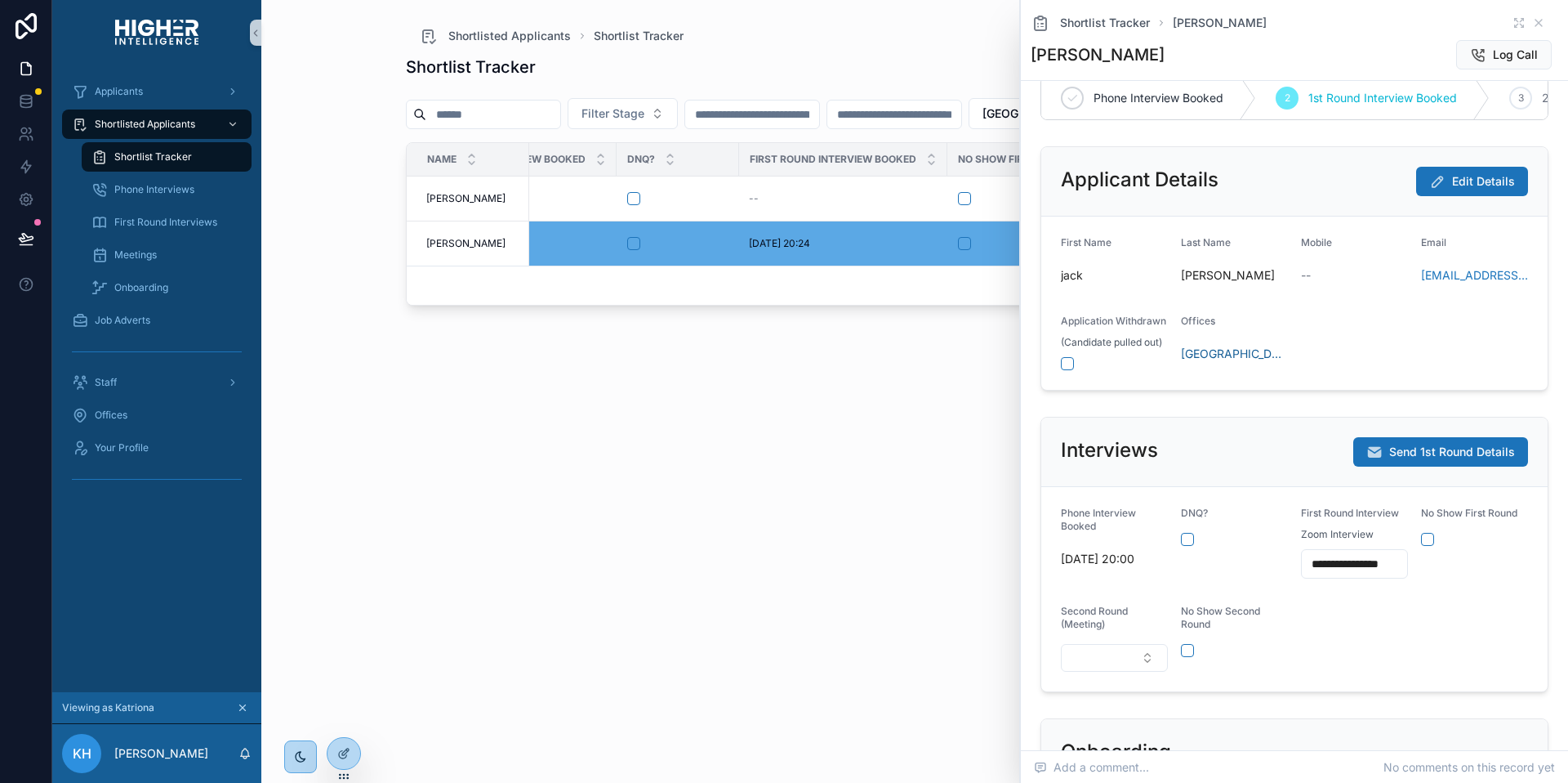
scroll to position [32, 0]
click at [1094, 671] on button "Select Button" at bounding box center [1114, 657] width 107 height 28
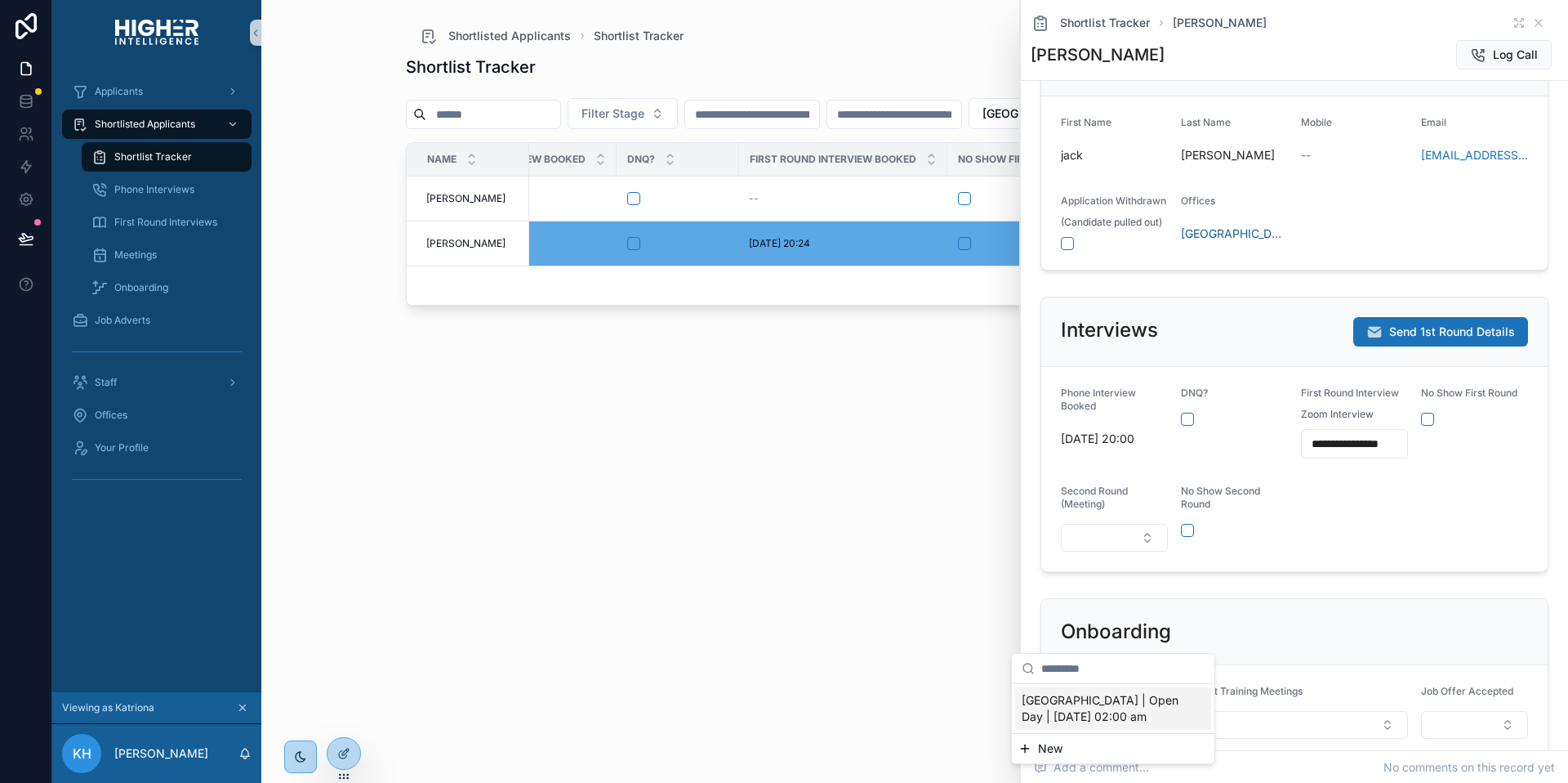
scroll to position [370, 0]
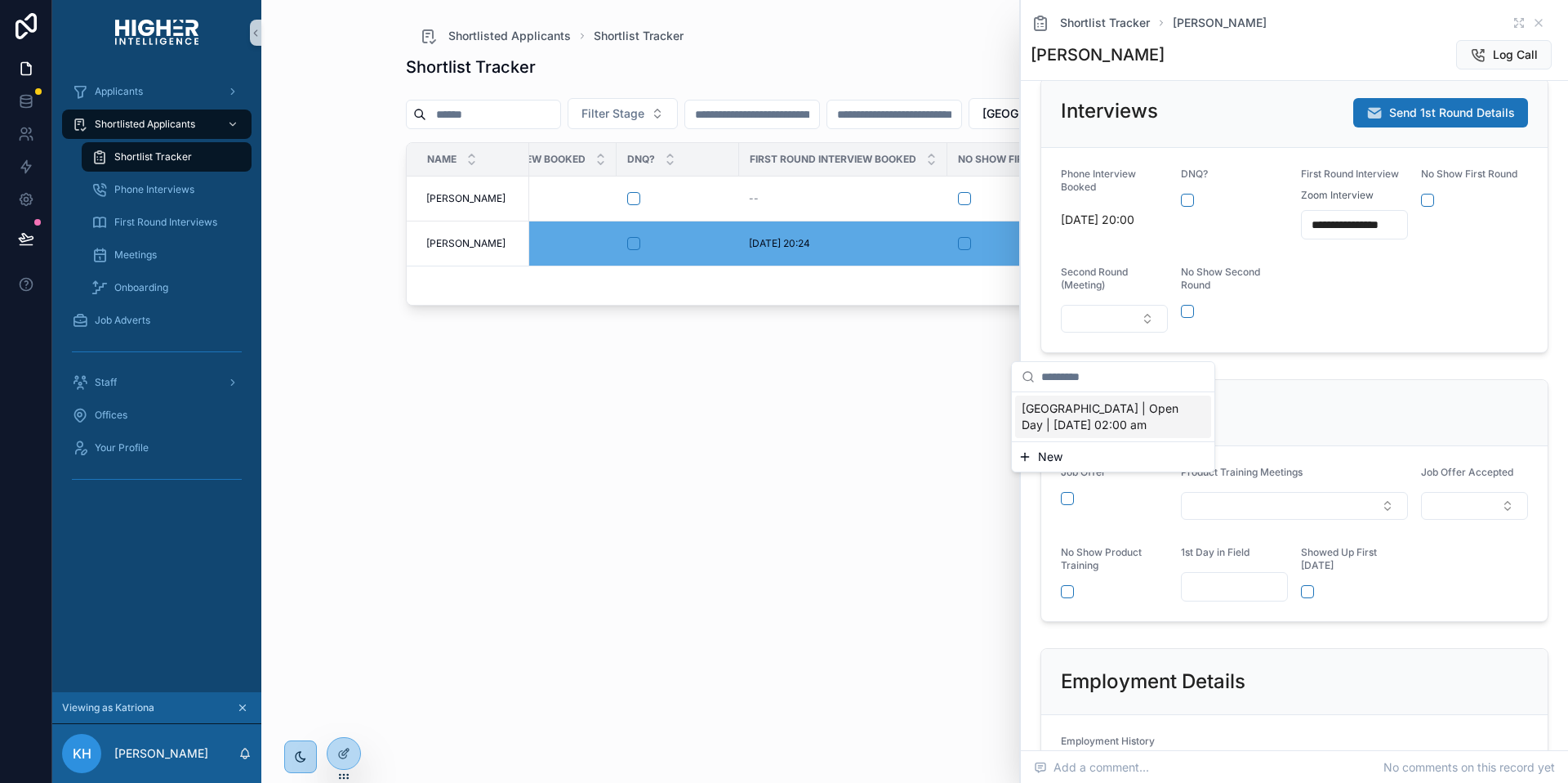
click at [1102, 416] on span "Brisbane | Open Day | 05/08/2025 02:00 am" at bounding box center [1103, 416] width 163 height 33
click at [801, 522] on div "Shortlist Tracker Filter Stage Brisbane Name Mobile Phone Interview Booked DNQ?…" at bounding box center [915, 404] width 1018 height 717
click at [1240, 392] on div "**********" at bounding box center [1294, 376] width 547 height 1292
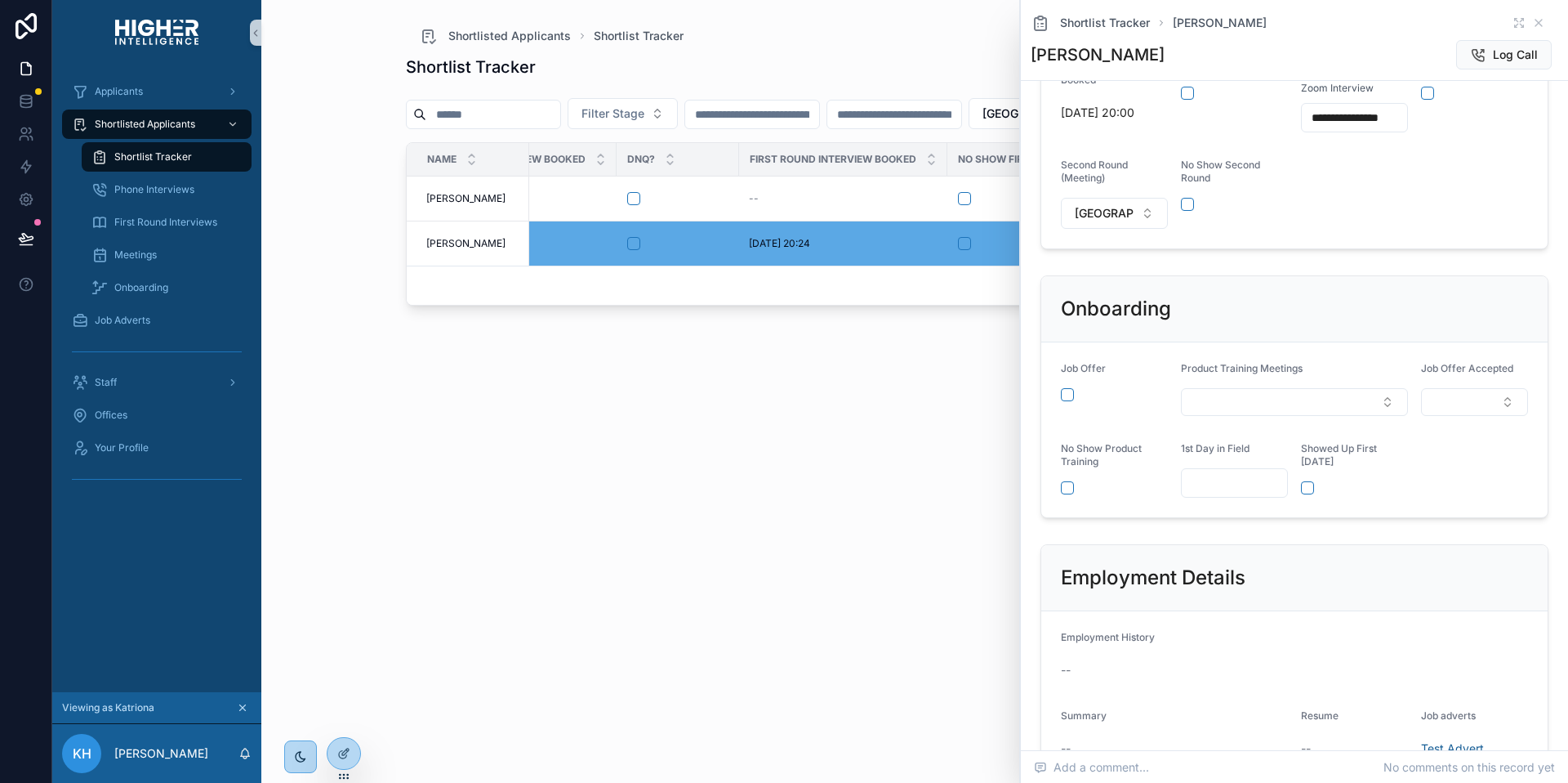
scroll to position [499, 0]
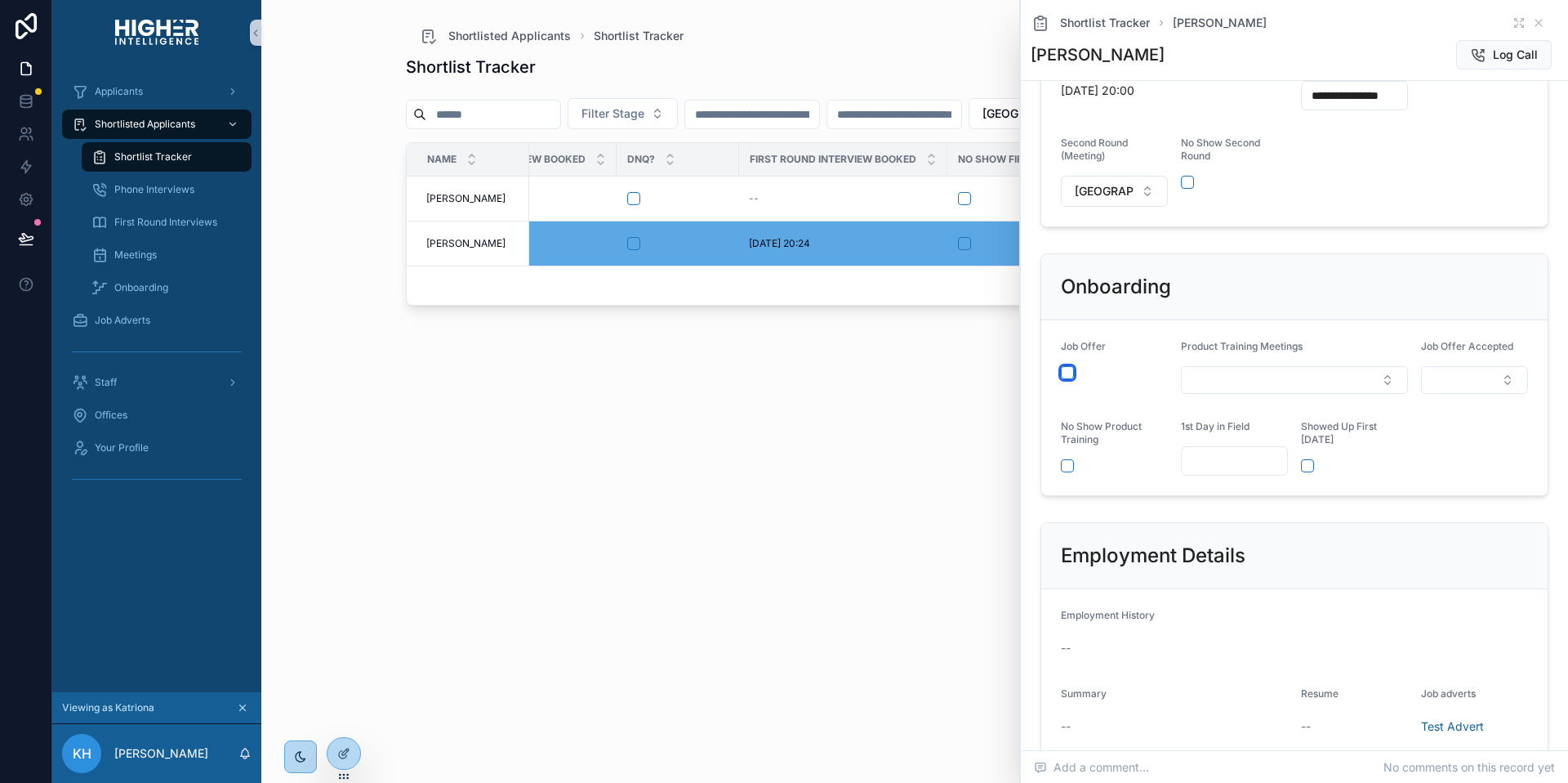
click at [1068, 379] on button "scrollable content" at bounding box center [1067, 372] width 13 height 13
click at [862, 422] on div "Shortlist Tracker Filter Stage Brisbane Name Mobile Phone Interview Booked DNQ?…" at bounding box center [915, 404] width 1018 height 717
click at [1071, 376] on button "scrollable content" at bounding box center [1067, 369] width 13 height 13
click at [1068, 379] on button "scrollable content" at bounding box center [1067, 372] width 13 height 13
click at [1327, 390] on button "Select Button" at bounding box center [1295, 377] width 227 height 28
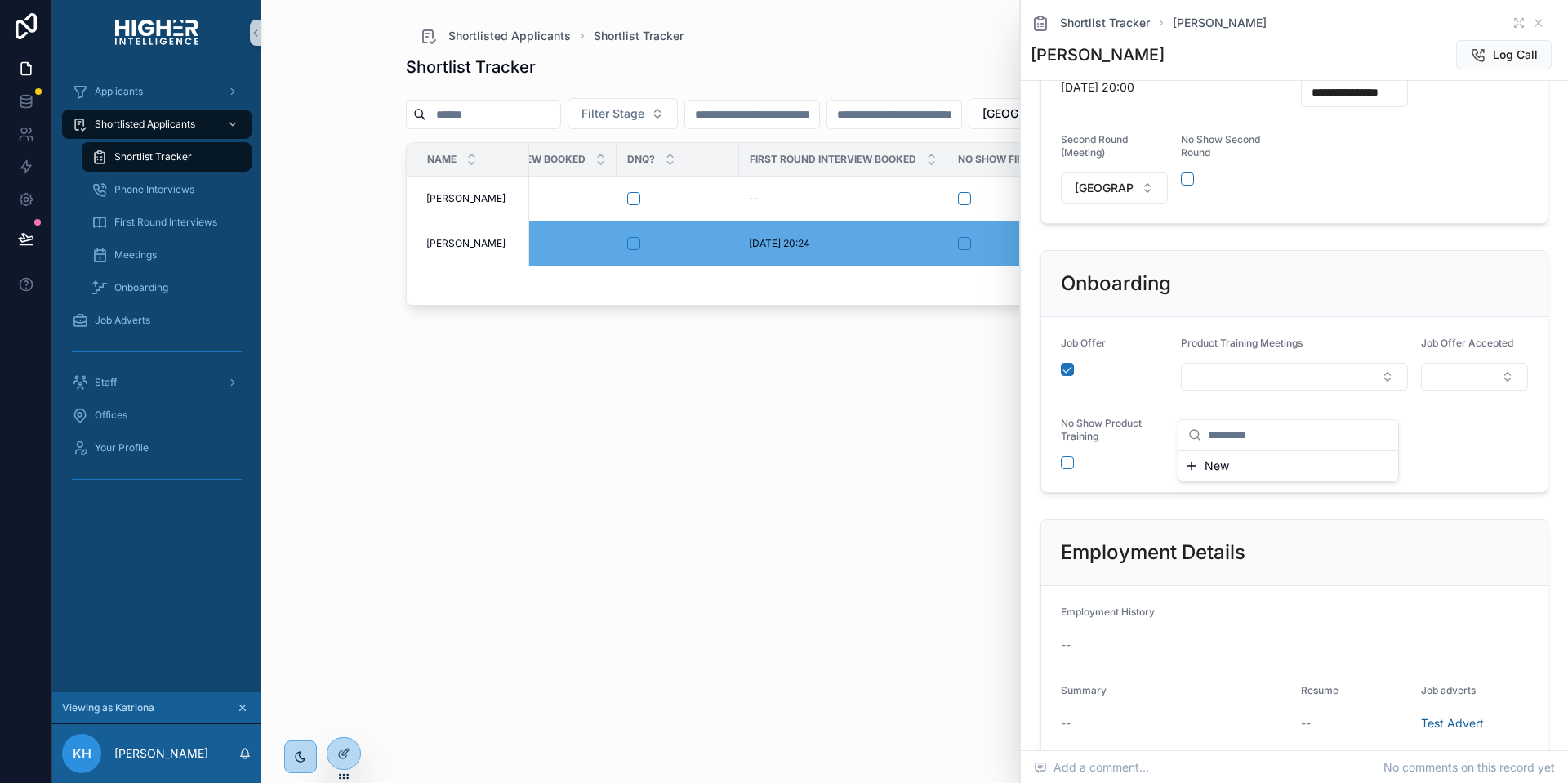
click at [1238, 463] on button "New" at bounding box center [1288, 465] width 207 height 16
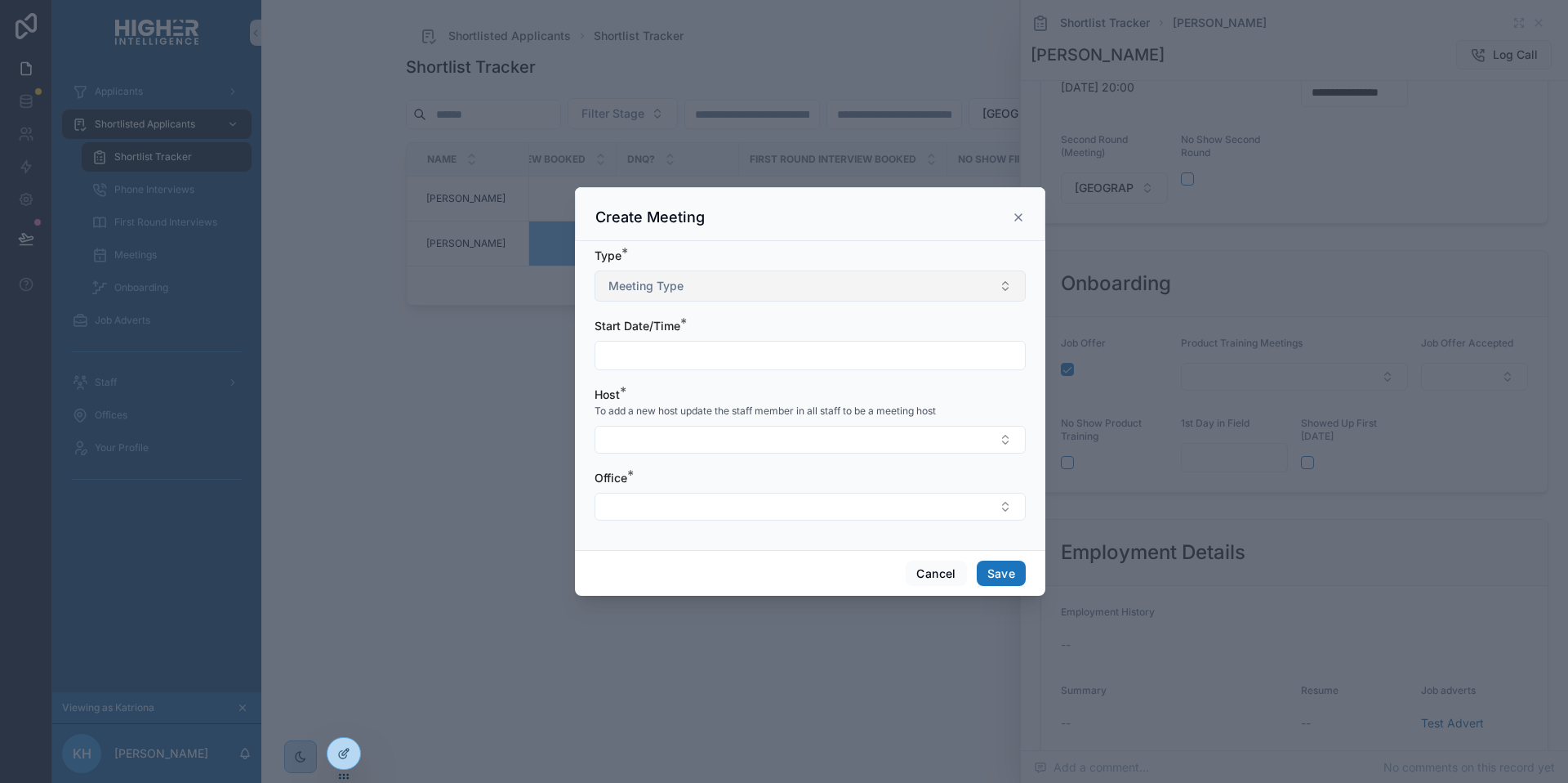
click at [710, 278] on button "Meeting Type" at bounding box center [810, 286] width 431 height 31
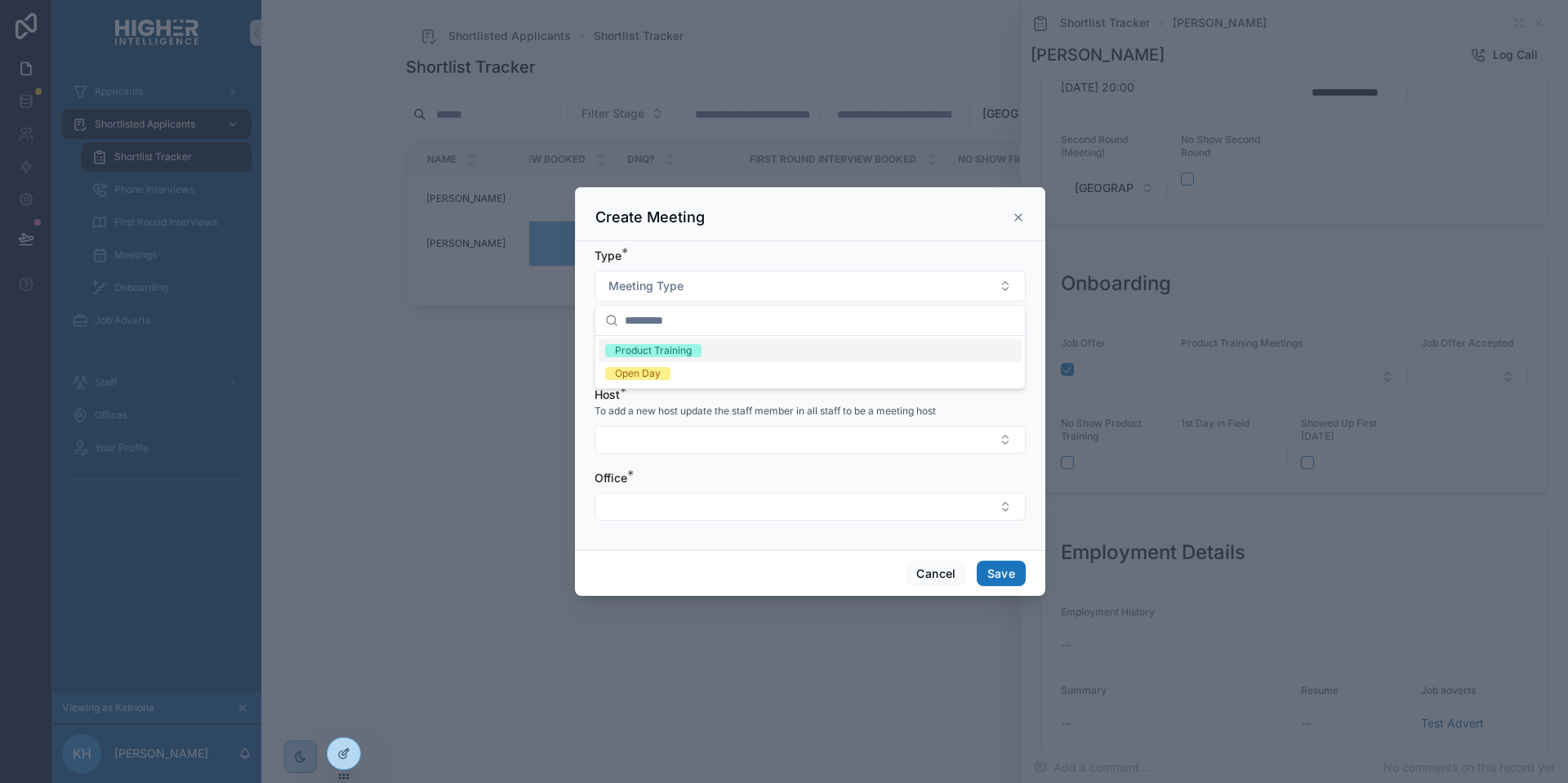
click at [655, 352] on div "Product Training" at bounding box center [654, 351] width 77 height 13
click at [657, 351] on input "scrollable content" at bounding box center [810, 355] width 429 height 23
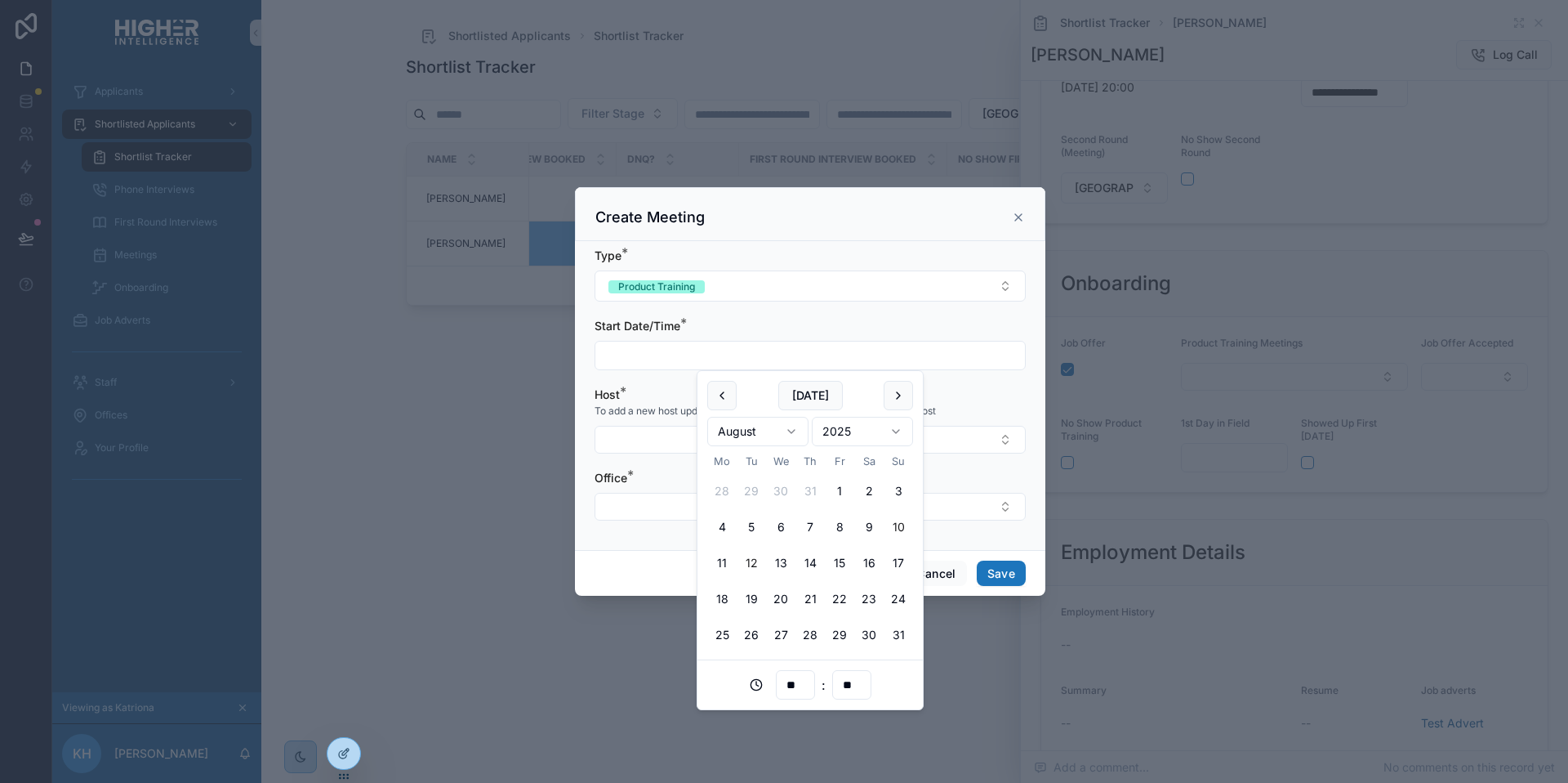
click at [750, 560] on button "12" at bounding box center [751, 562] width 29 height 29
type input "**********"
click at [956, 535] on form "**********" at bounding box center [810, 392] width 431 height 290
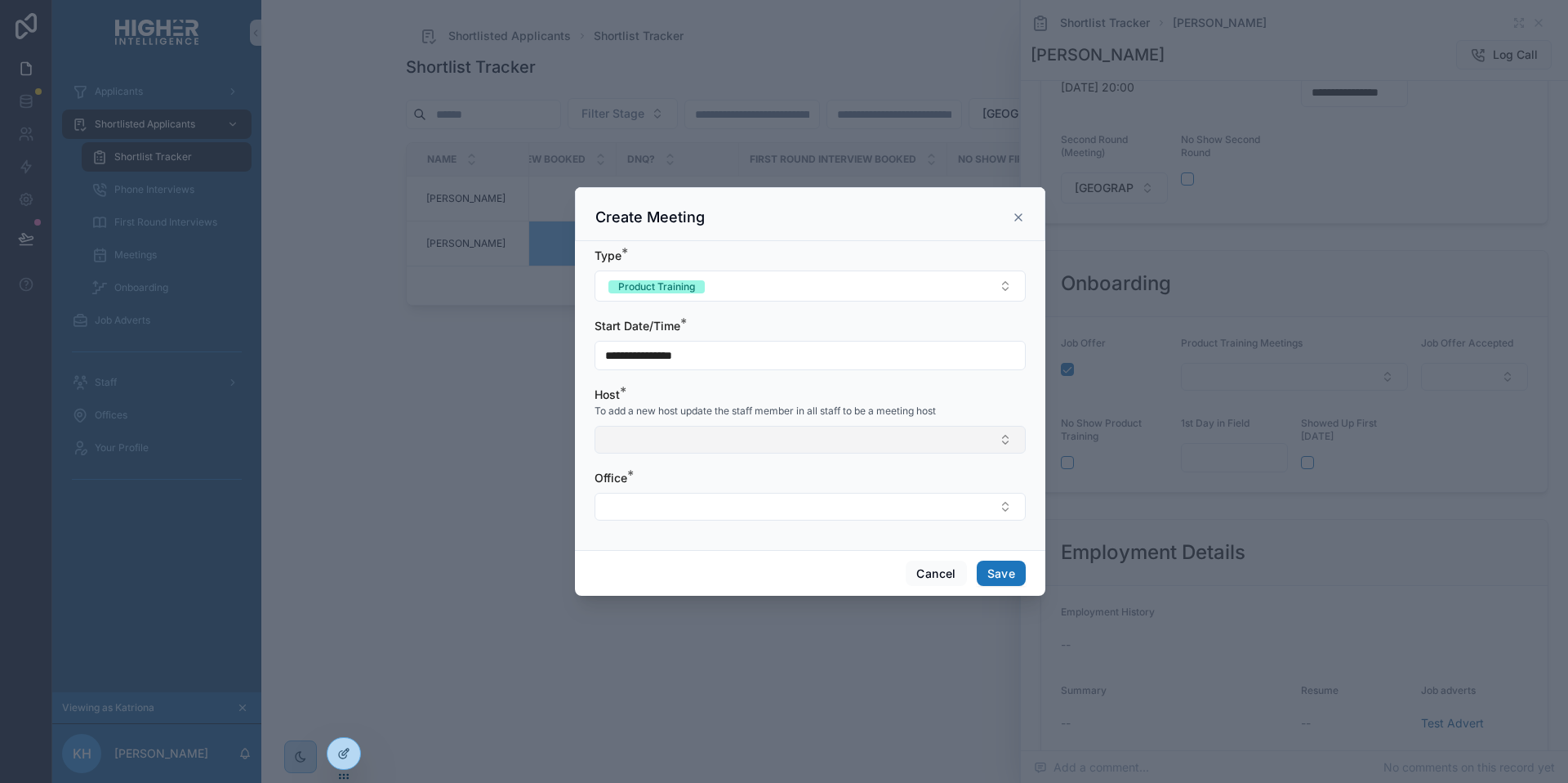
click at [695, 430] on button "Select Button" at bounding box center [810, 440] width 431 height 28
click at [654, 507] on span "[PERSON_NAME]" at bounding box center [652, 504] width 94 height 16
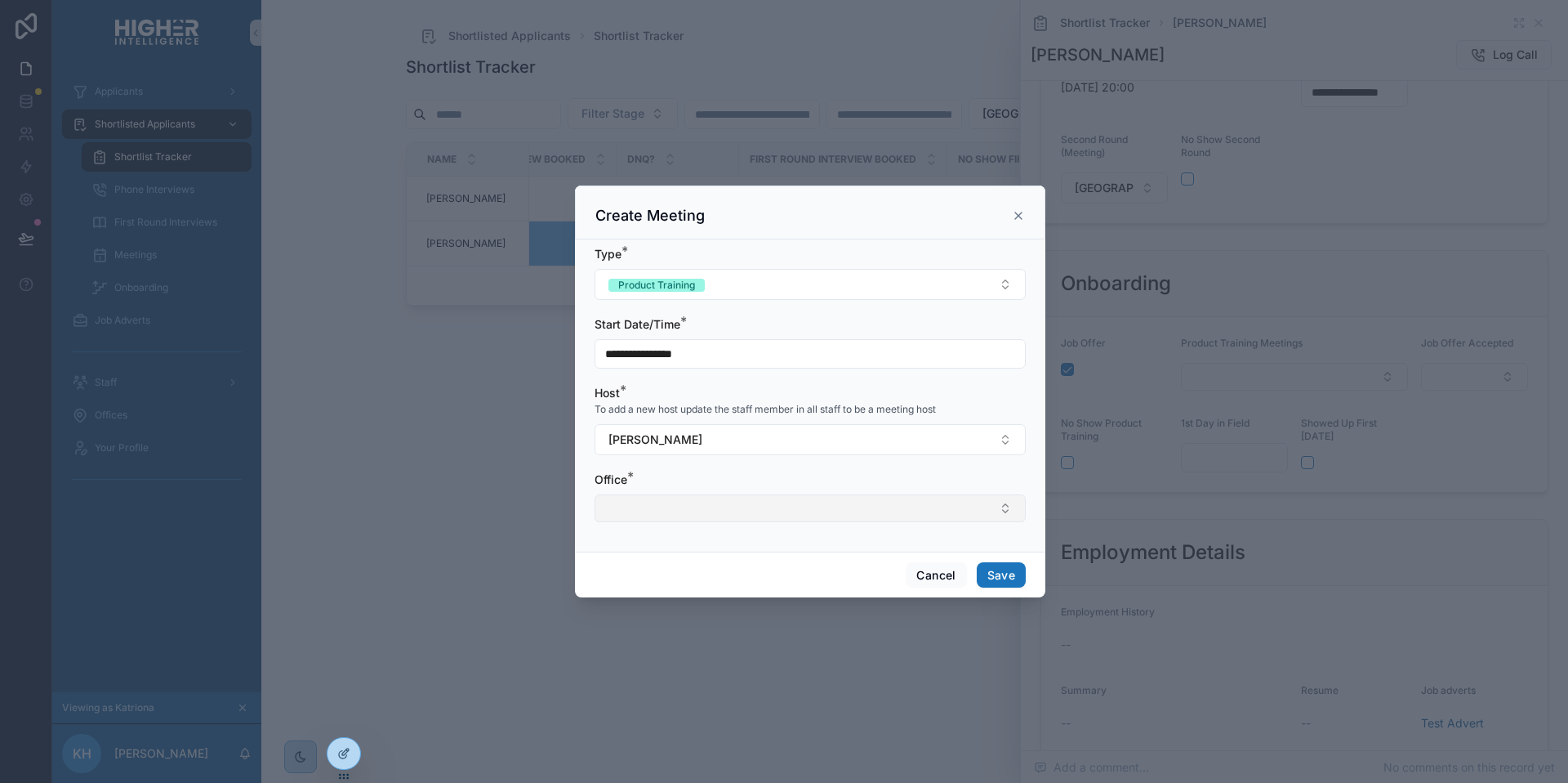
click at [721, 509] on button "Select Button" at bounding box center [810, 509] width 431 height 28
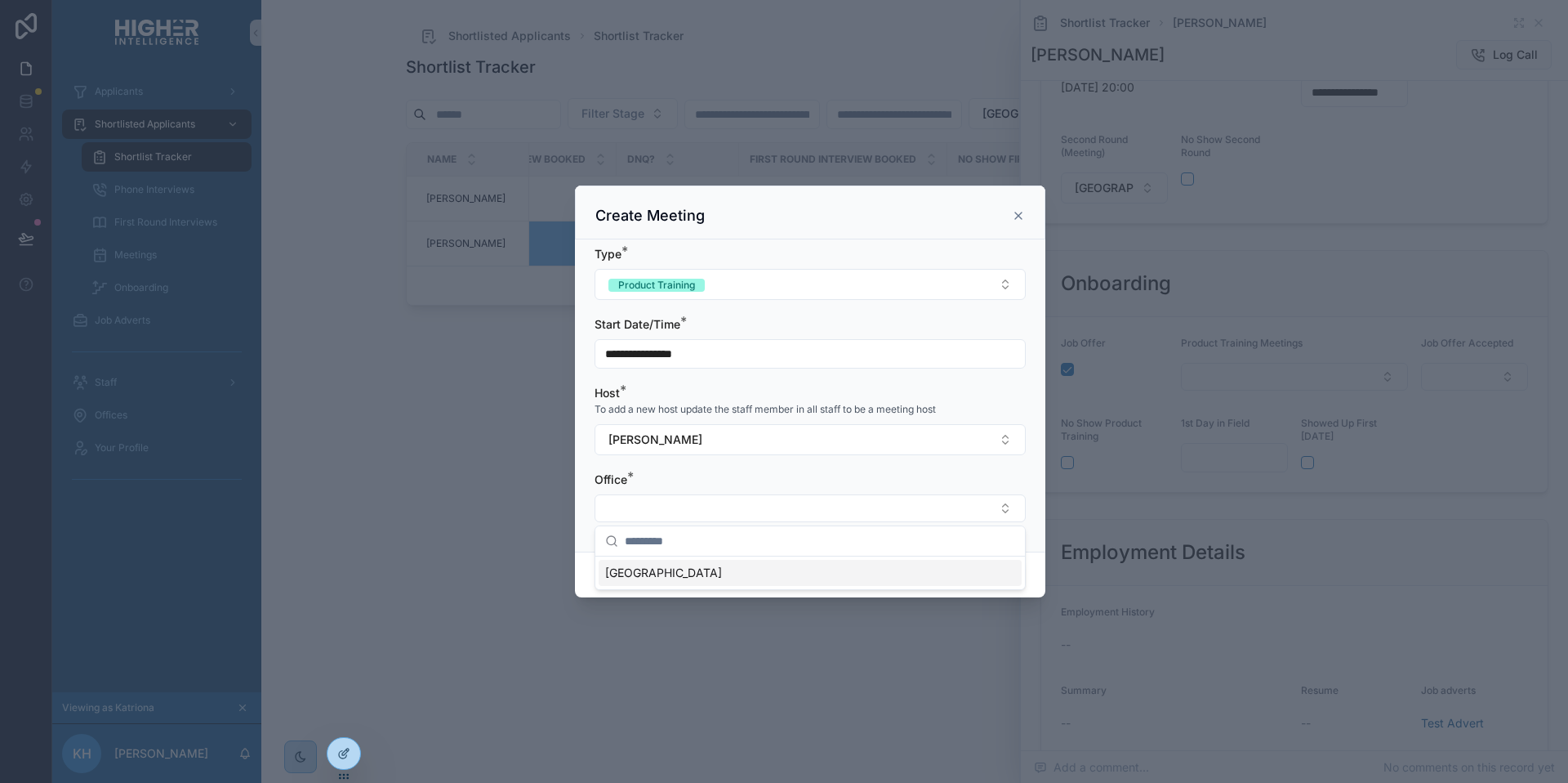
click at [646, 573] on span "Brisbane" at bounding box center [663, 572] width 116 height 16
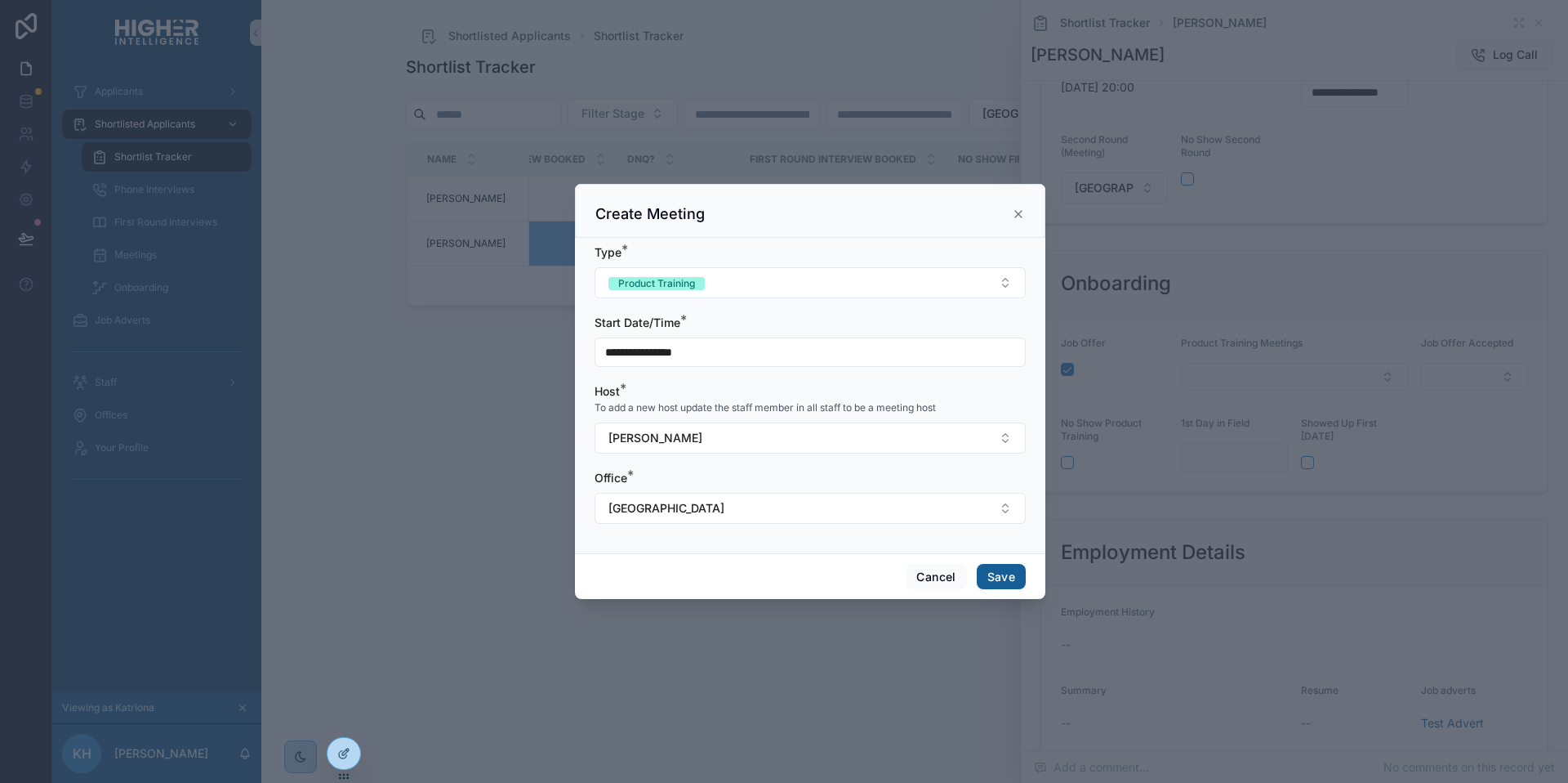
click at [1001, 580] on button "Save" at bounding box center [1001, 577] width 49 height 26
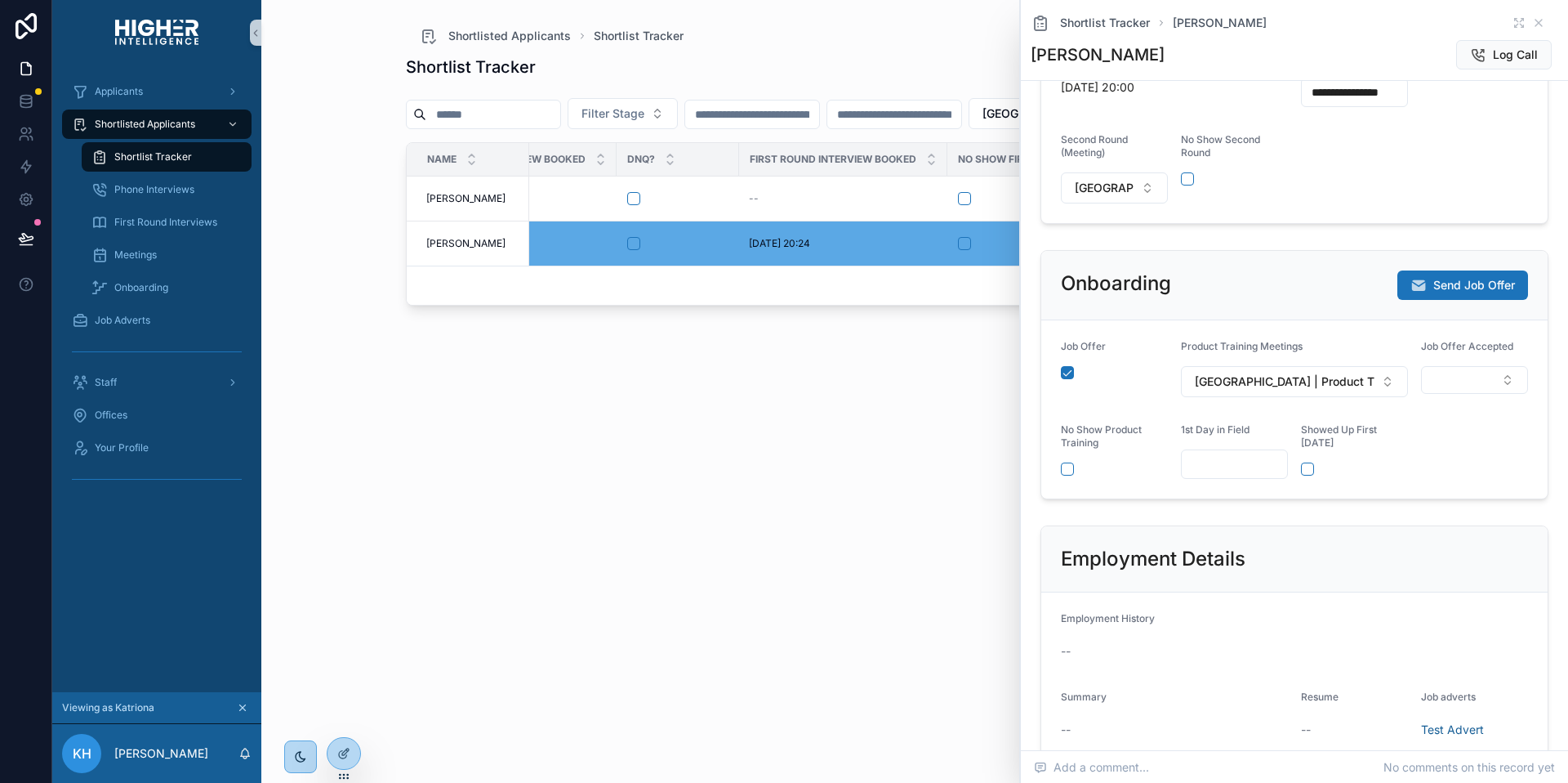
click at [1259, 321] on div "Onboarding Send Job Offer" at bounding box center [1294, 286] width 506 height 70
drag, startPoint x: 1466, startPoint y: 384, endPoint x: 1466, endPoint y: 393, distance: 9.0
click at [1466, 359] on div "Job Offer Accepted" at bounding box center [1474, 350] width 107 height 20
click at [1467, 394] on button "Select Button" at bounding box center [1474, 380] width 107 height 28
click at [1405, 469] on span "Yes" at bounding box center [1389, 469] width 36 height 15
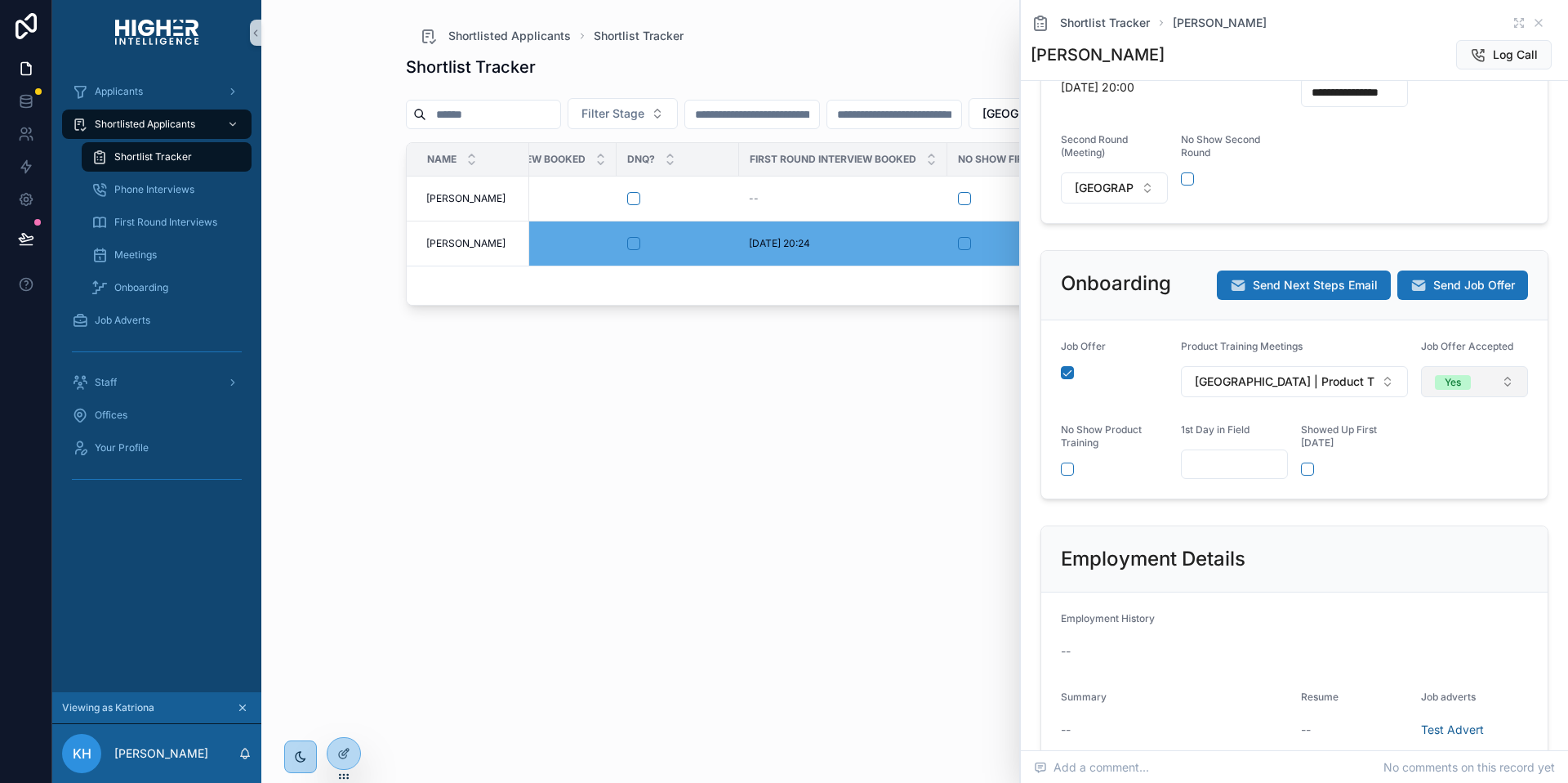
click at [1472, 397] on button "Yes" at bounding box center [1474, 381] width 107 height 31
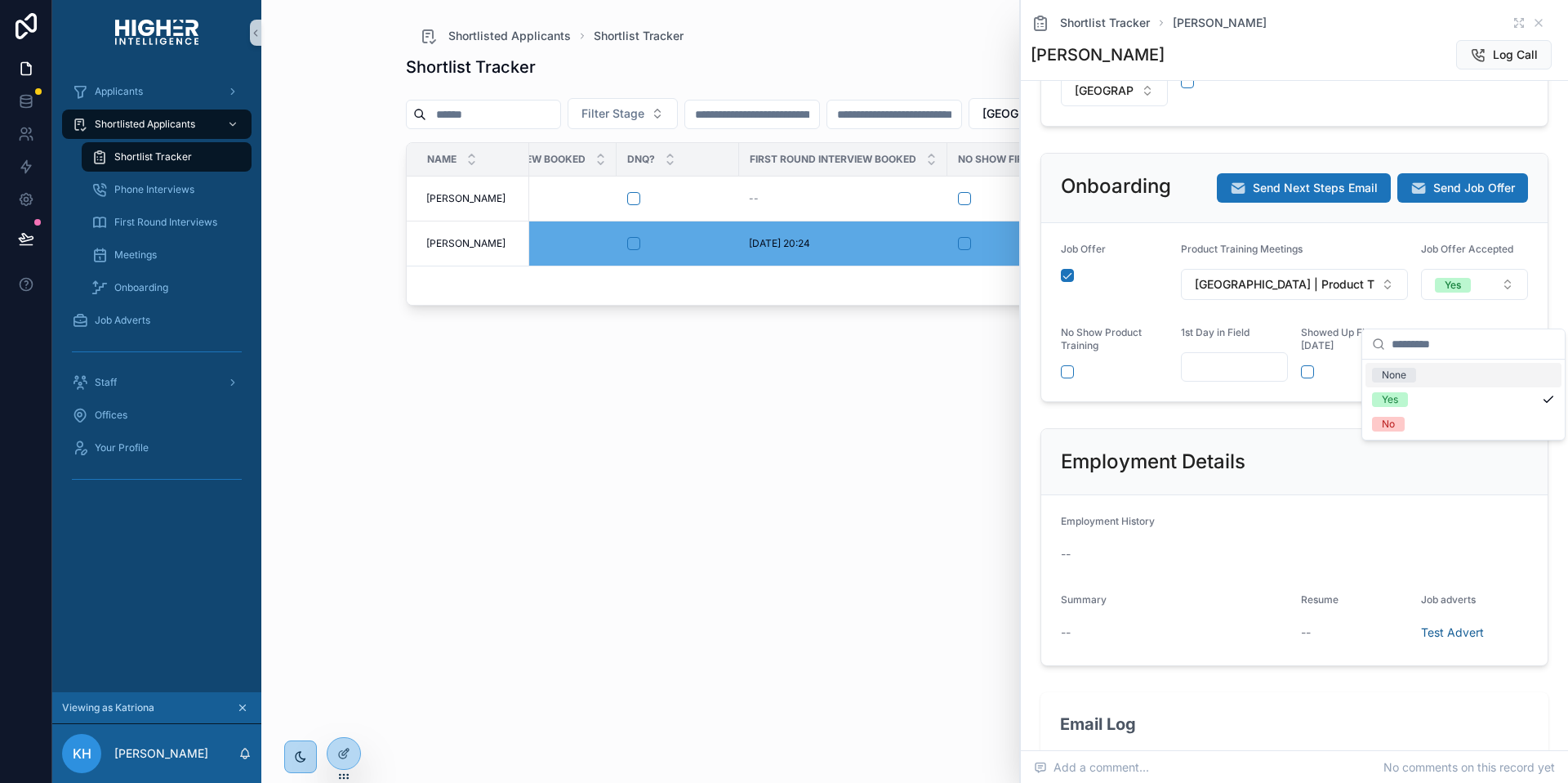
scroll to position [776, 0]
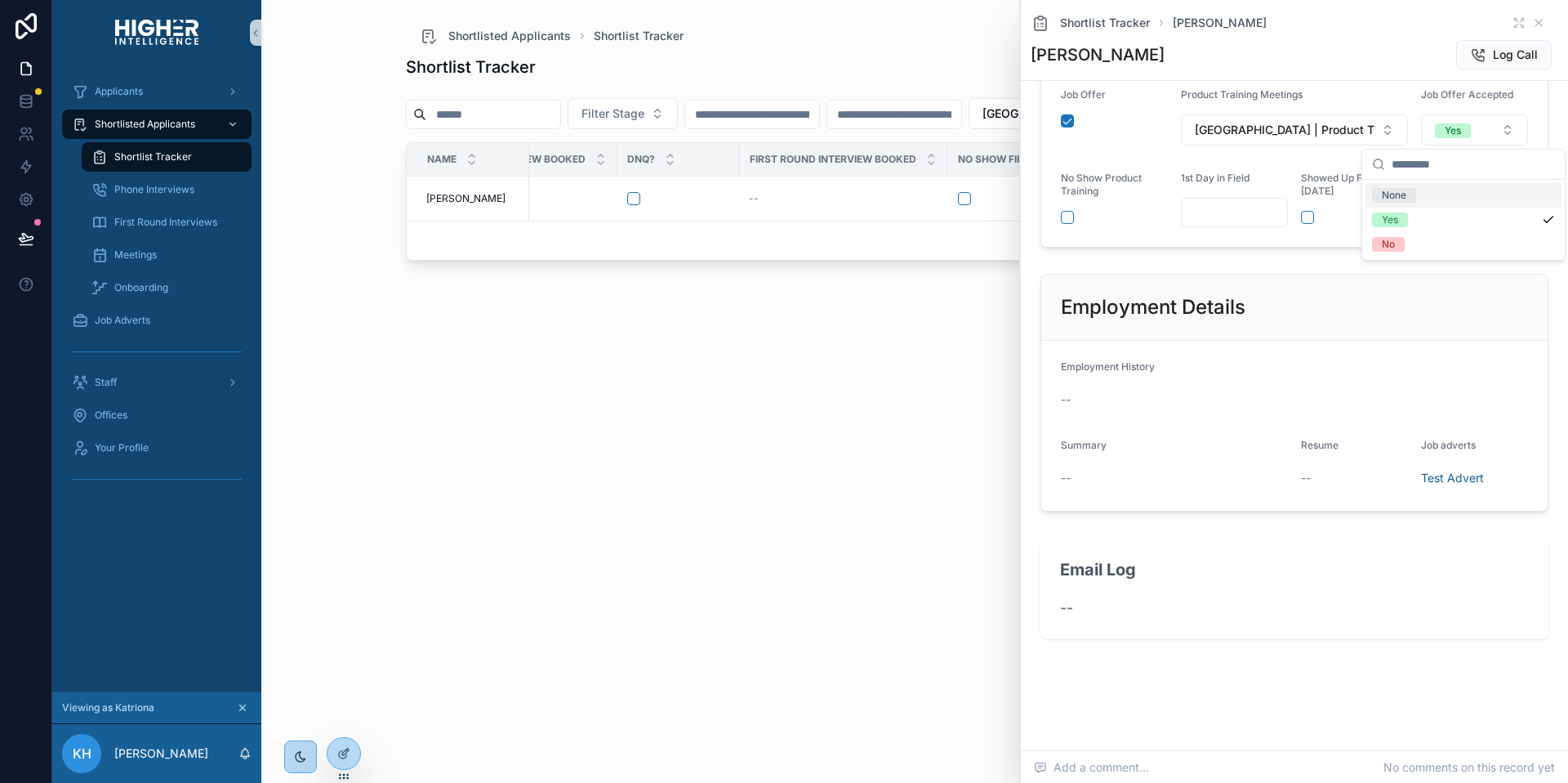
click at [1358, 325] on div "Employment Details" at bounding box center [1294, 307] width 506 height 66
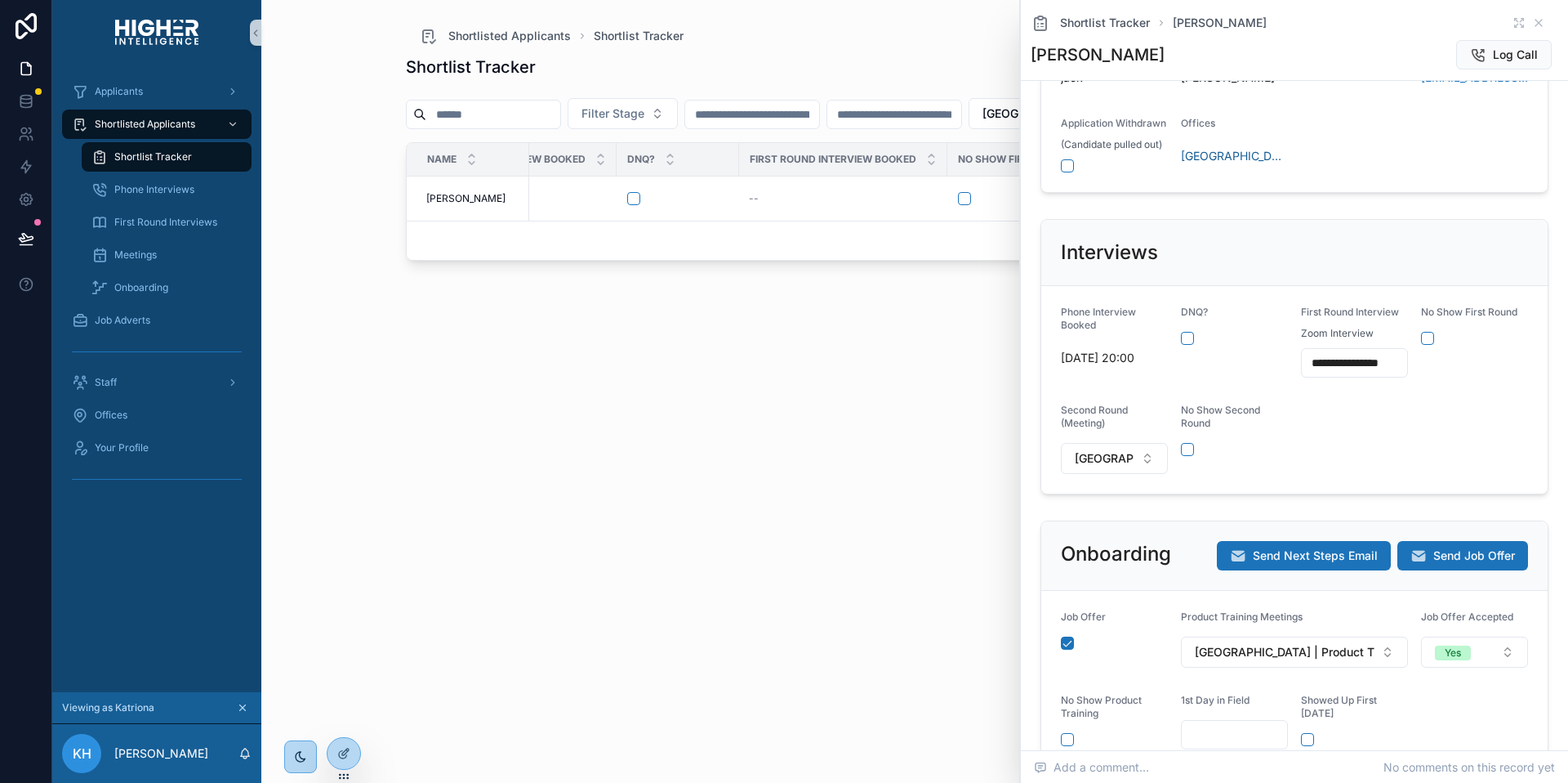
scroll to position [234, 0]
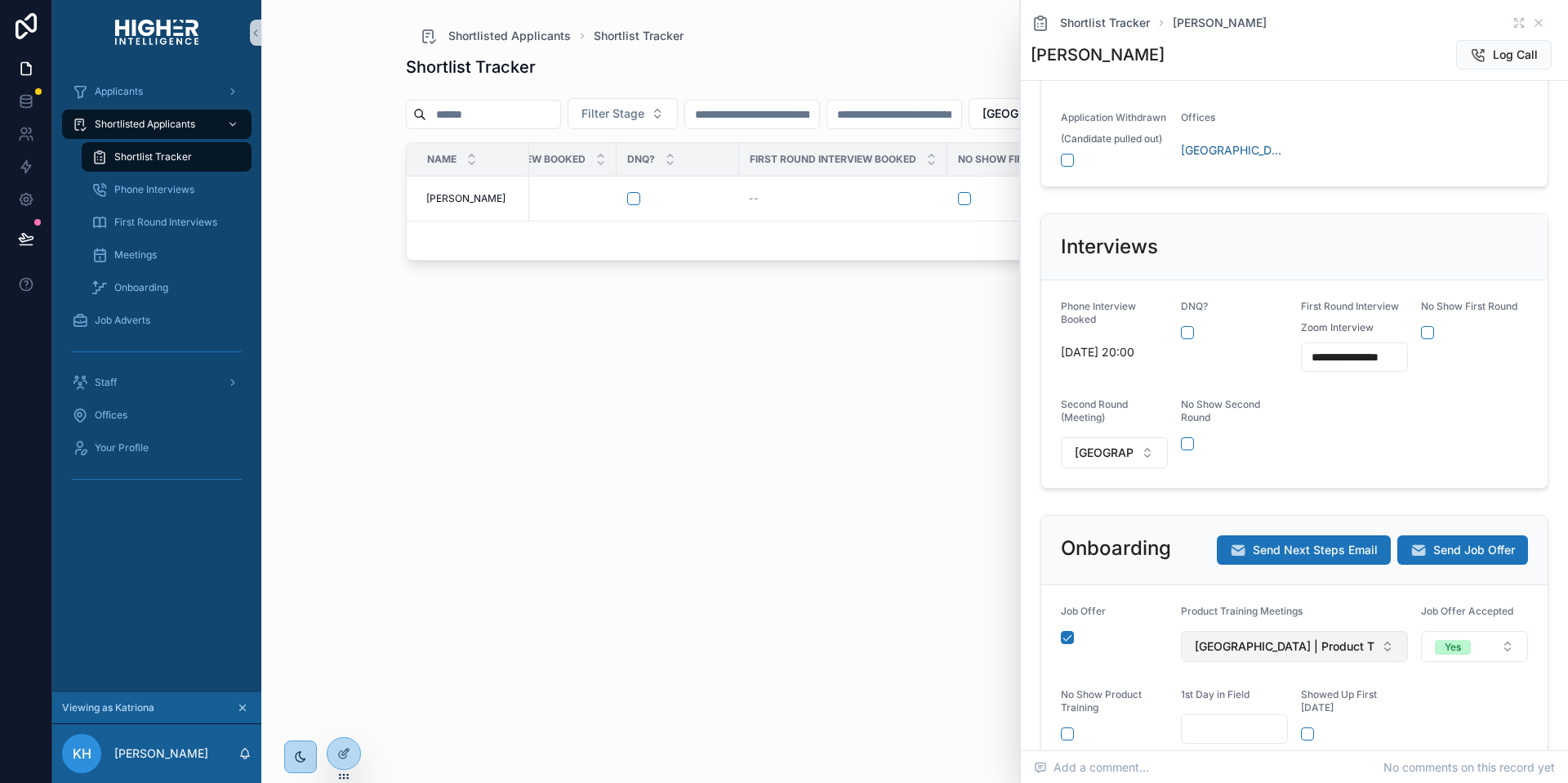
click at [1220, 654] on span "[GEOGRAPHIC_DATA] | Product Training | [DATE] 02:00 am" at bounding box center [1284, 646] width 179 height 16
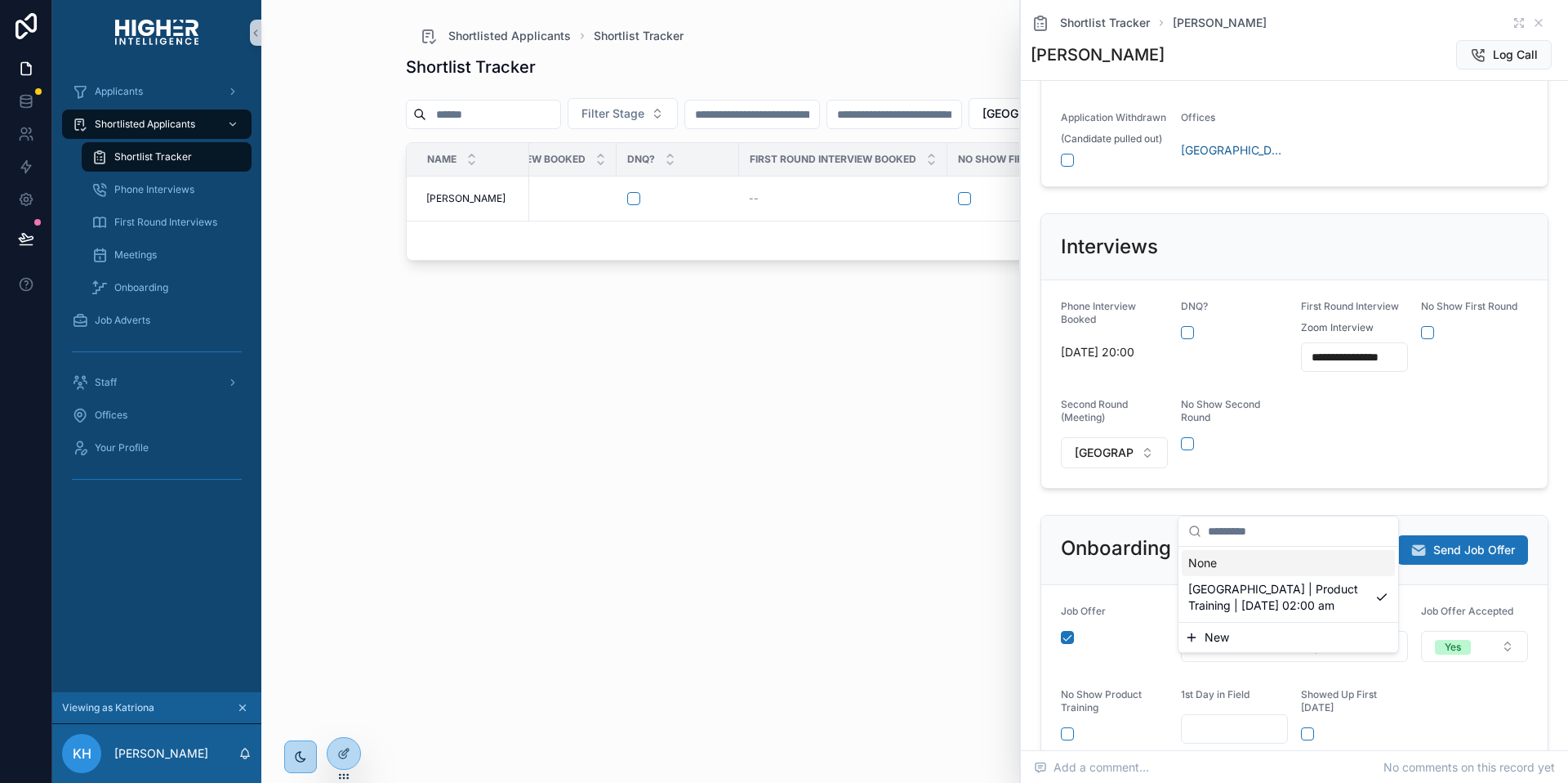
click at [1323, 452] on form "**********" at bounding box center [1294, 384] width 506 height 208
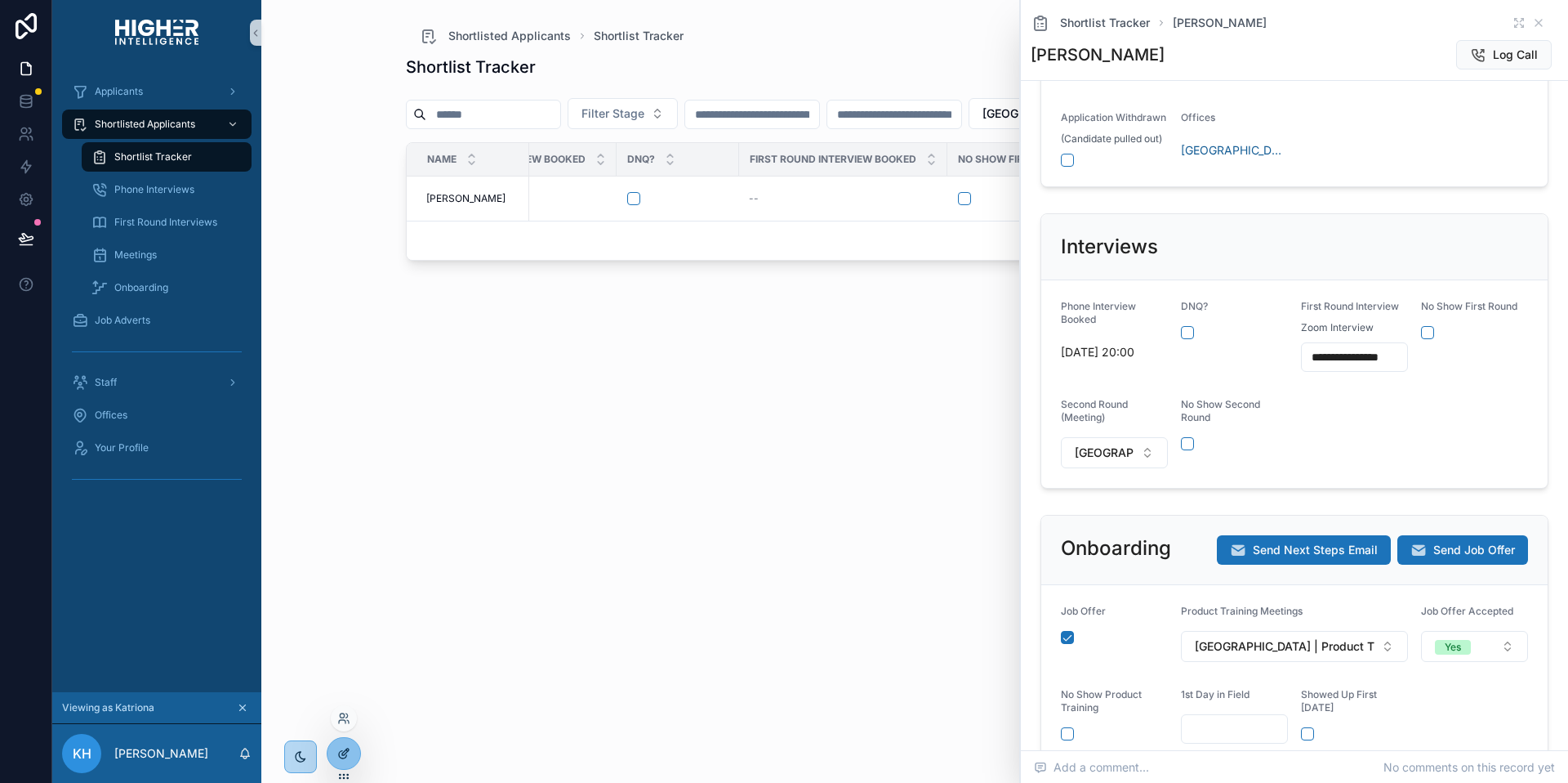
click at [352, 744] on div at bounding box center [344, 753] width 33 height 31
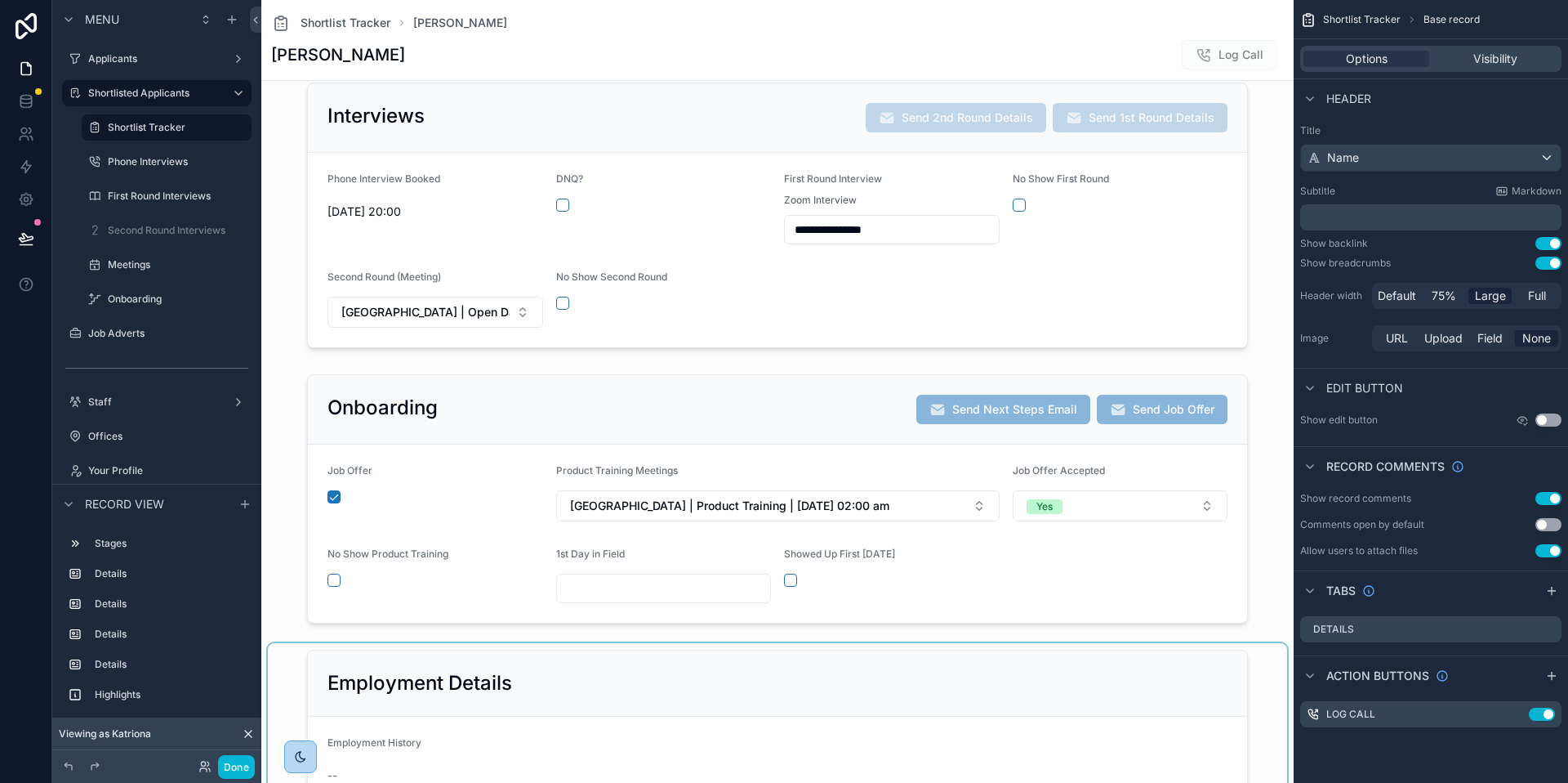
scroll to position [565, 0]
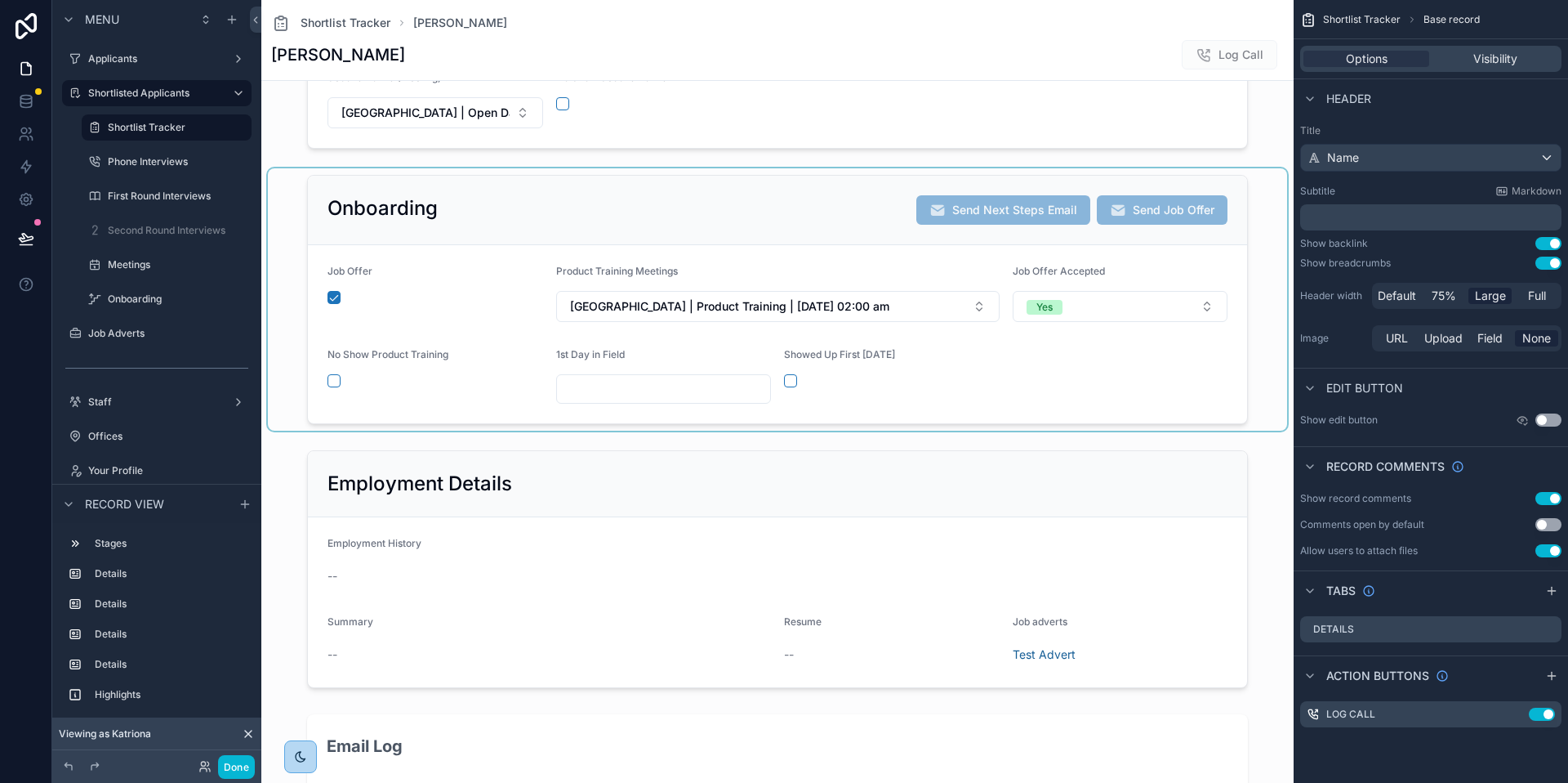
click at [748, 253] on div "scrollable content" at bounding box center [777, 299] width 1019 height 262
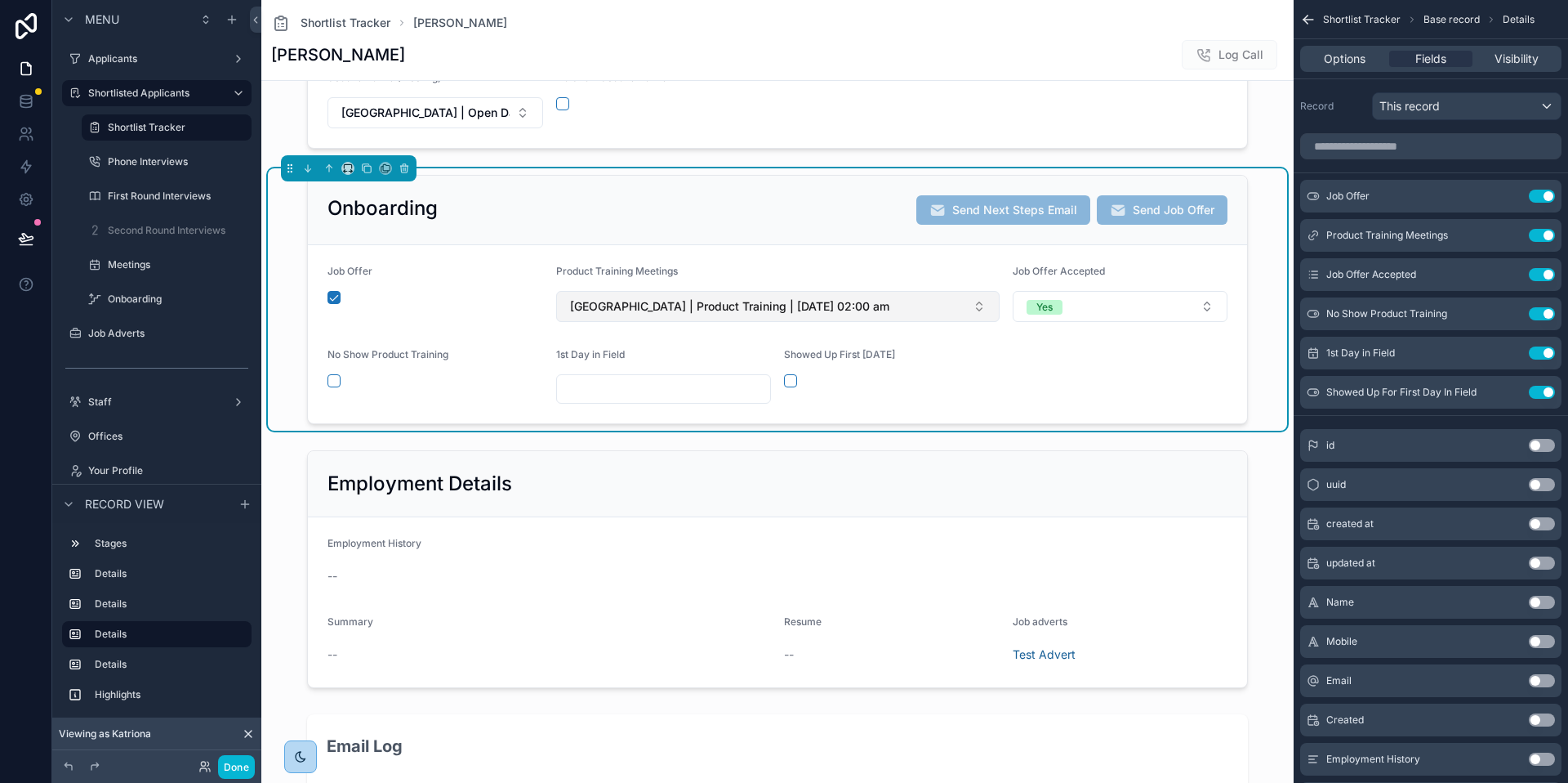
click at [788, 309] on span "[GEOGRAPHIC_DATA] | Product Training | [DATE] 02:00 am" at bounding box center [730, 305] width 319 height 16
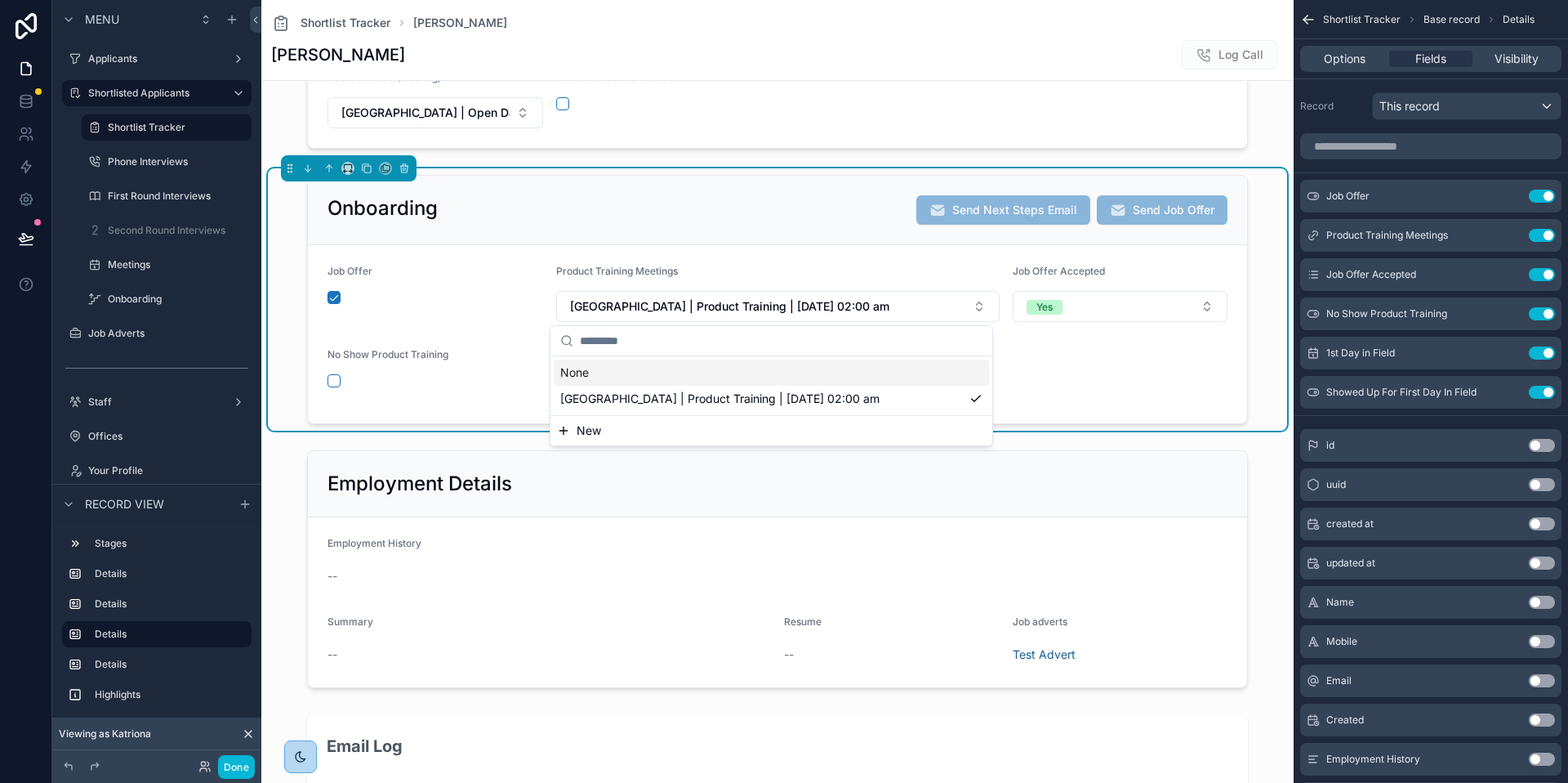
click at [1163, 390] on form "Job Offer Product Training Meetings Brisbane | Product Training | 12/08/2025 02…" at bounding box center [778, 334] width 939 height 178
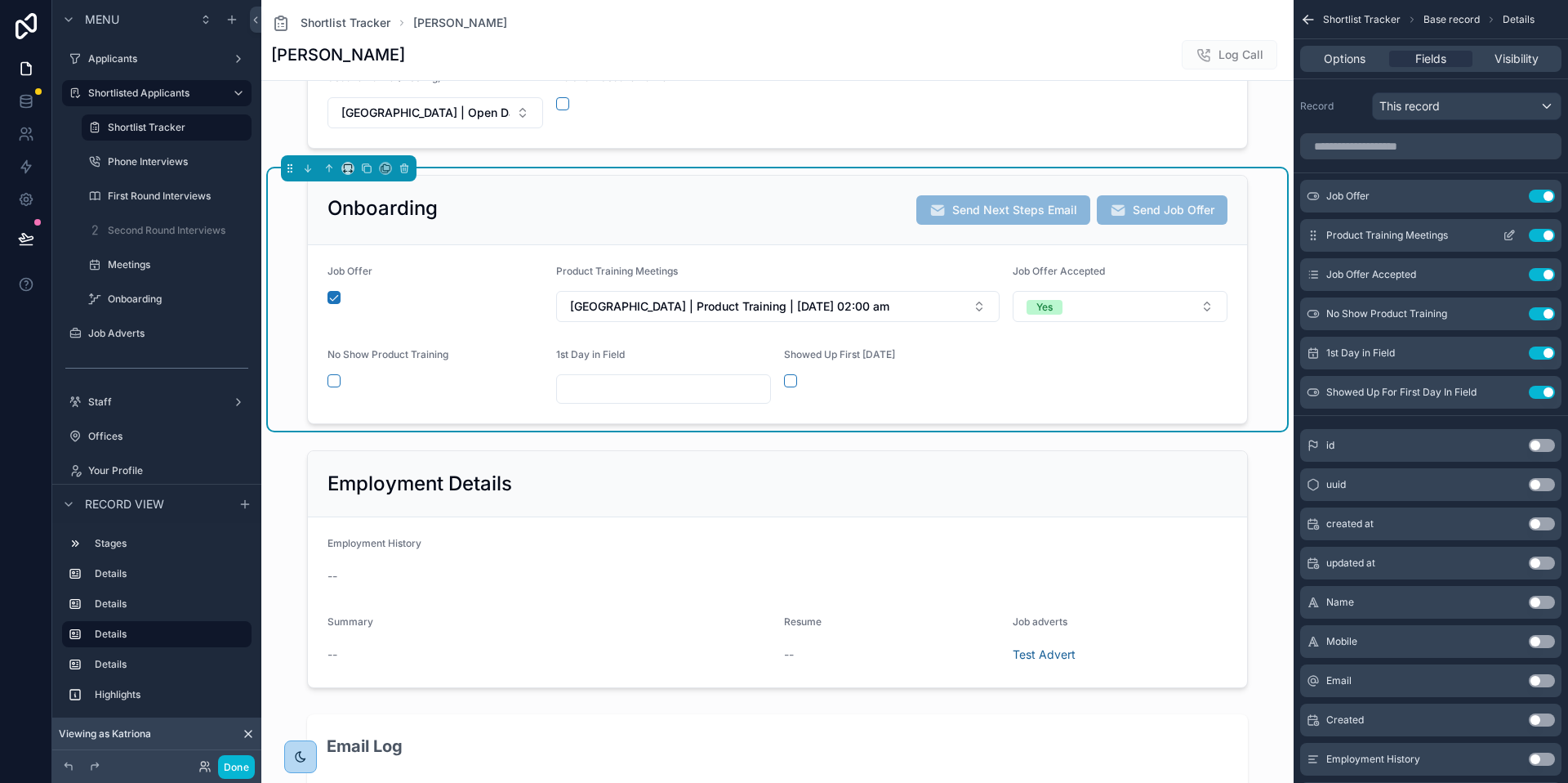
click at [1512, 234] on icon "scrollable content" at bounding box center [1509, 235] width 13 height 13
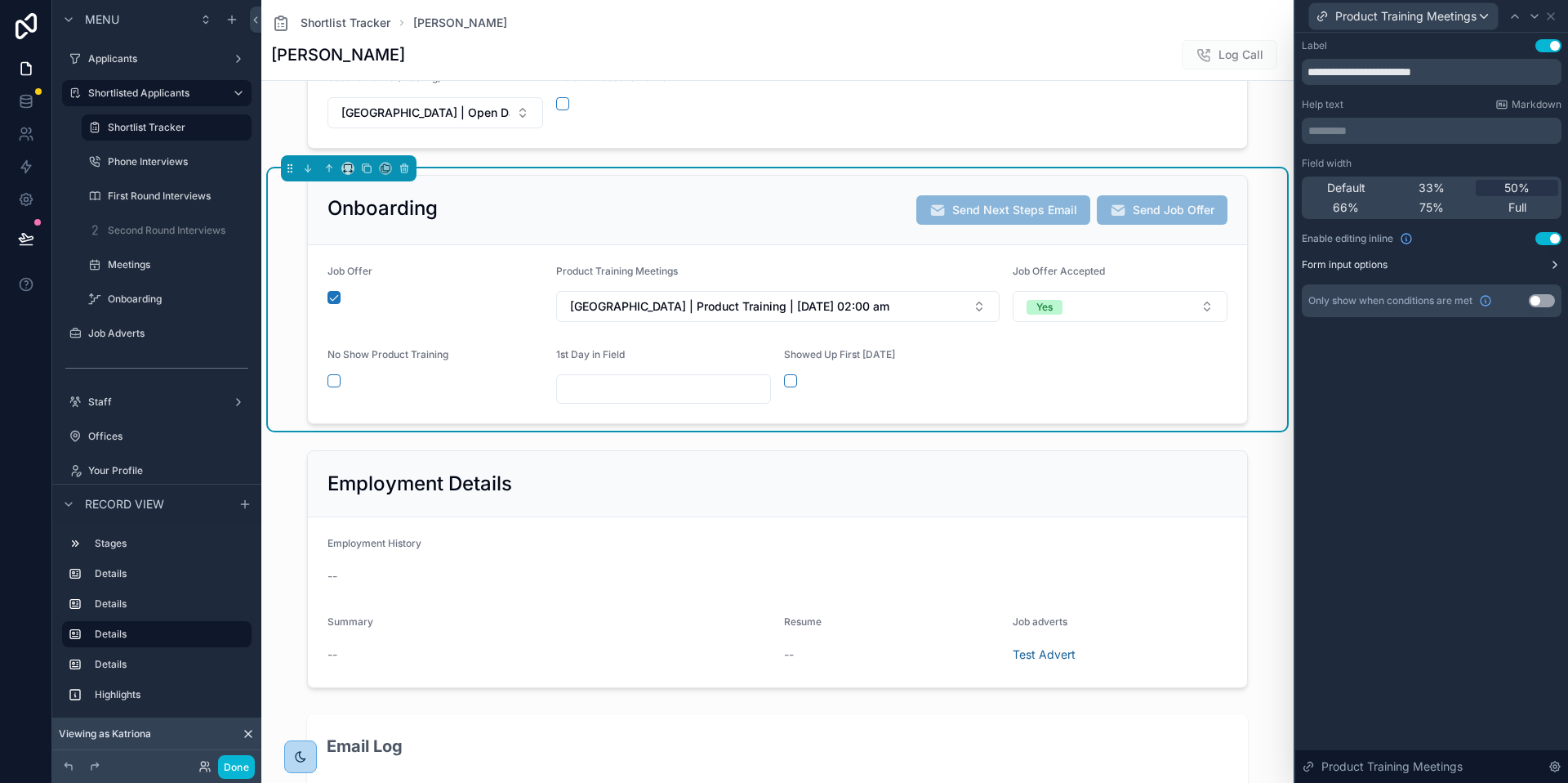
click at [1374, 262] on label "Form input options" at bounding box center [1343, 265] width 85 height 13
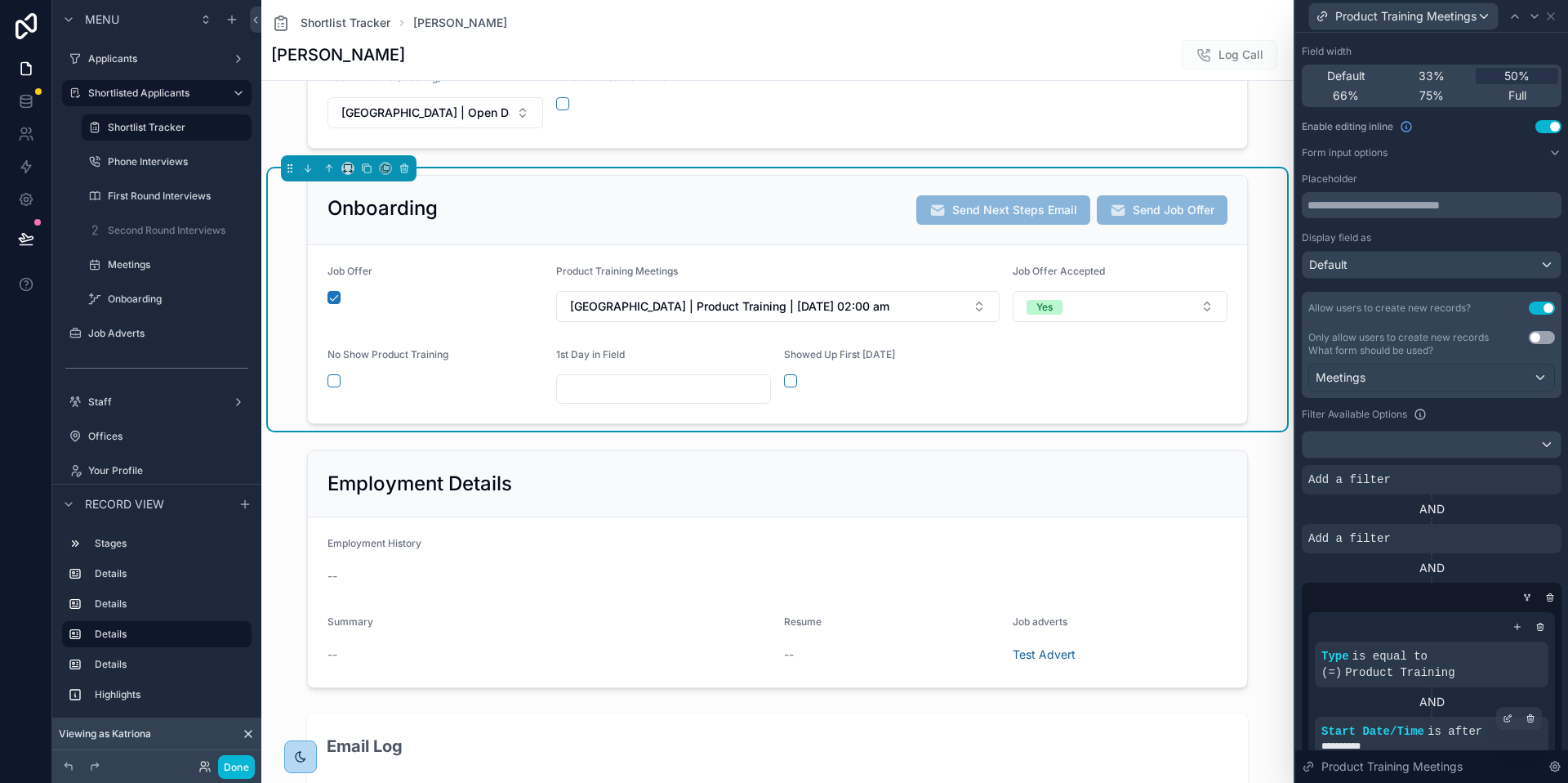
scroll to position [326, 0]
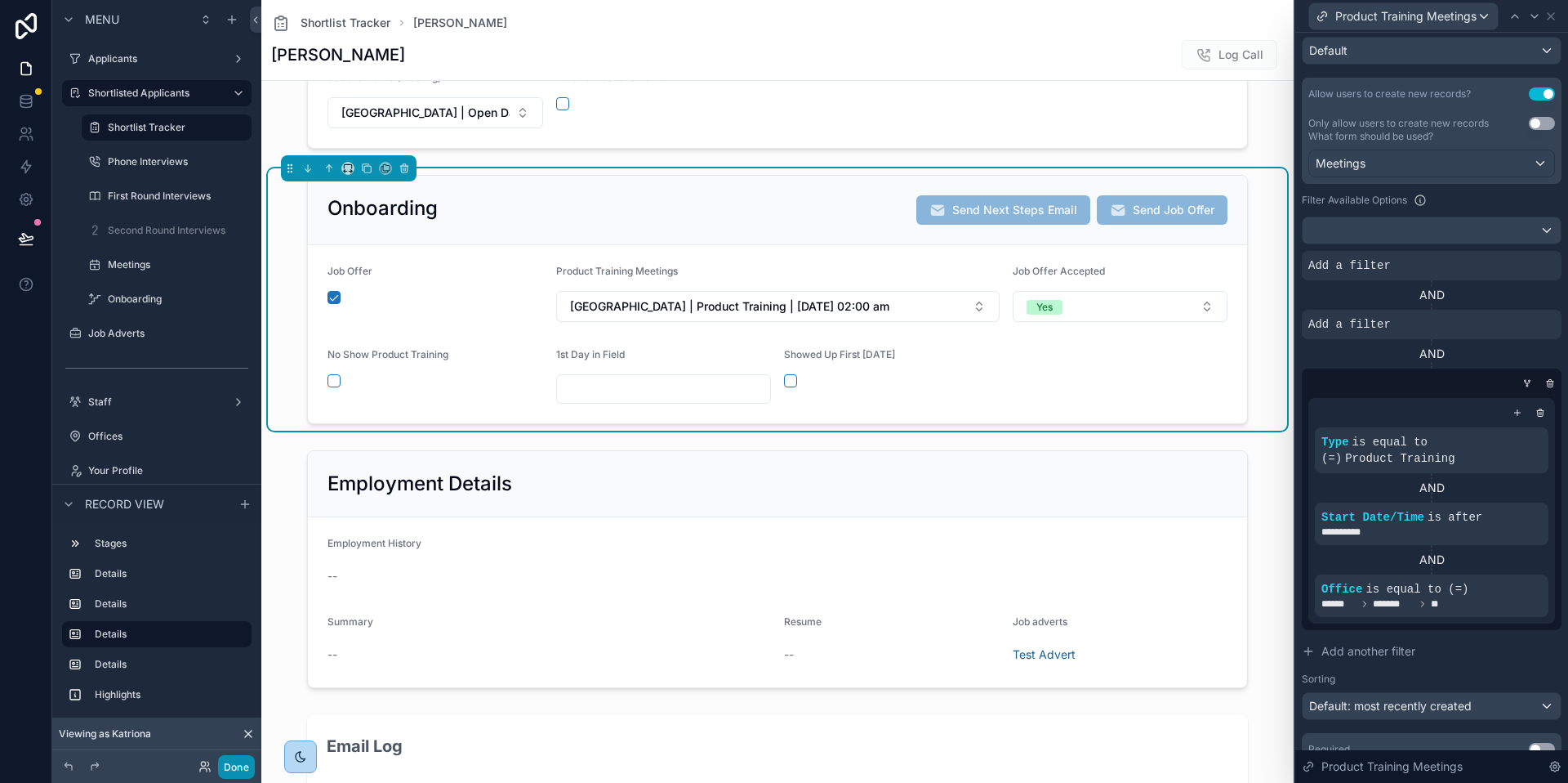
click at [241, 764] on button "Done" at bounding box center [236, 766] width 37 height 23
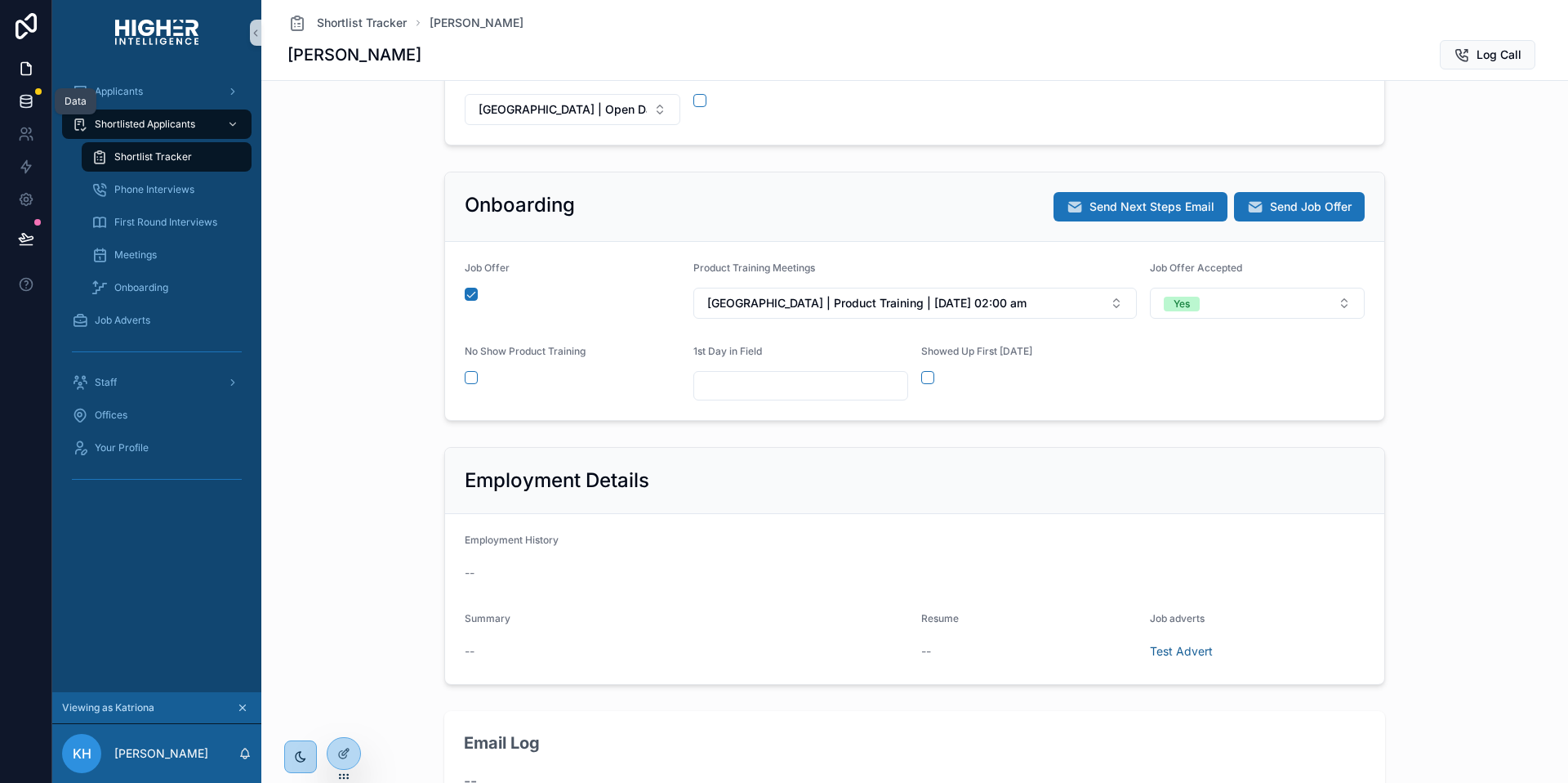
click at [23, 101] on icon at bounding box center [25, 101] width 16 height 16
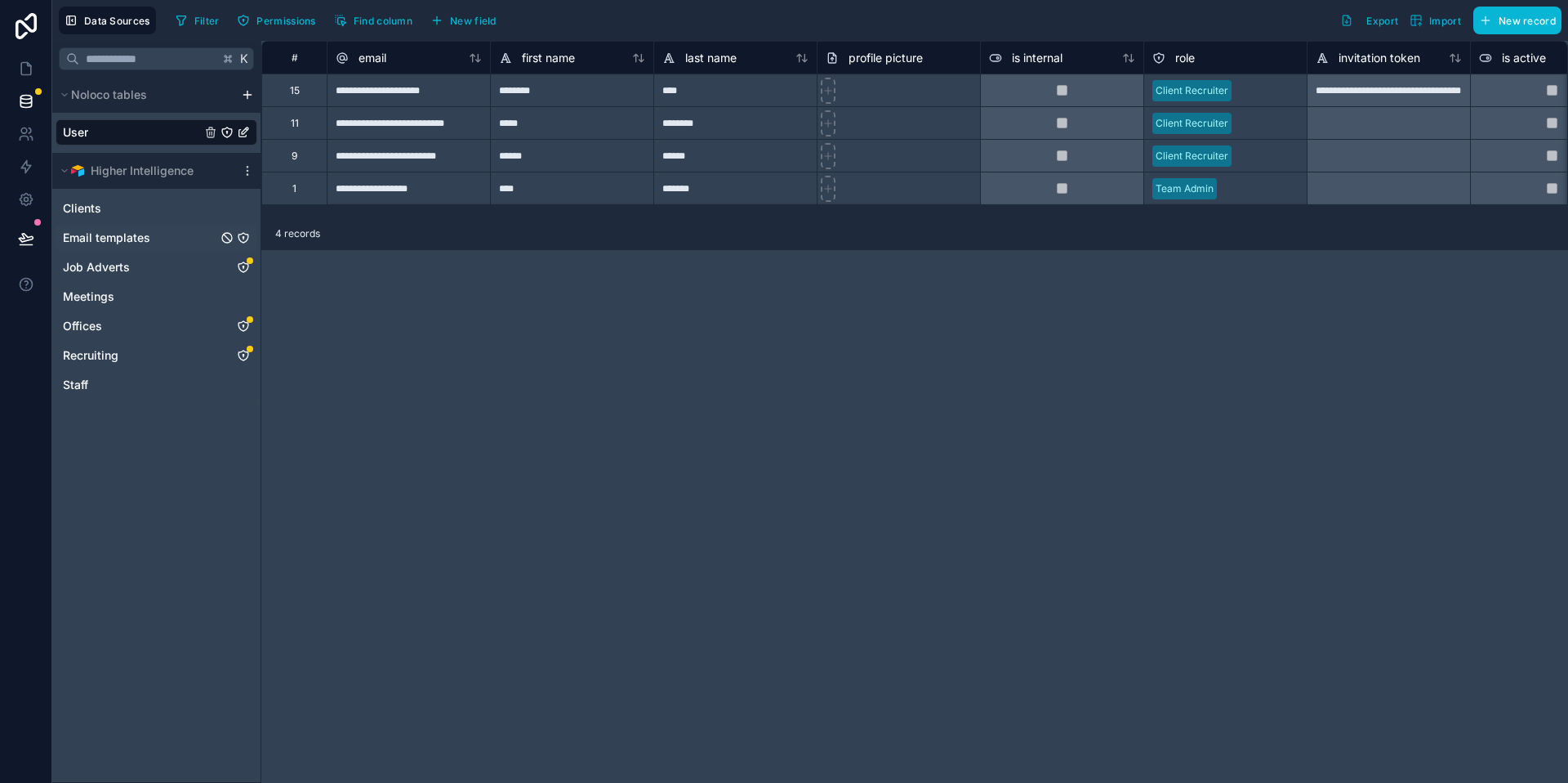
click at [99, 242] on span "Email templates" at bounding box center [106, 237] width 87 height 16
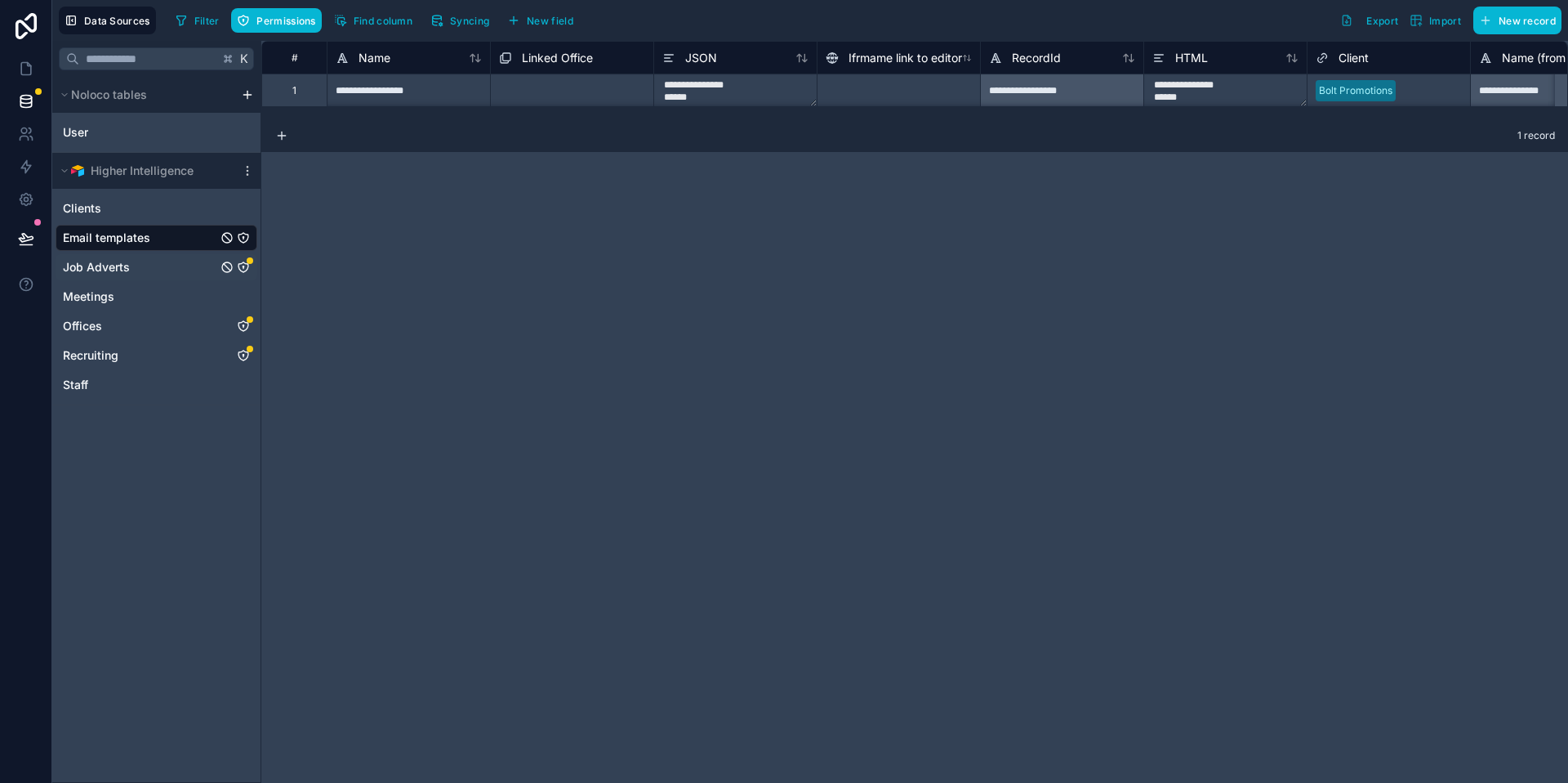
click at [129, 261] on span "Job Adverts" at bounding box center [96, 267] width 67 height 16
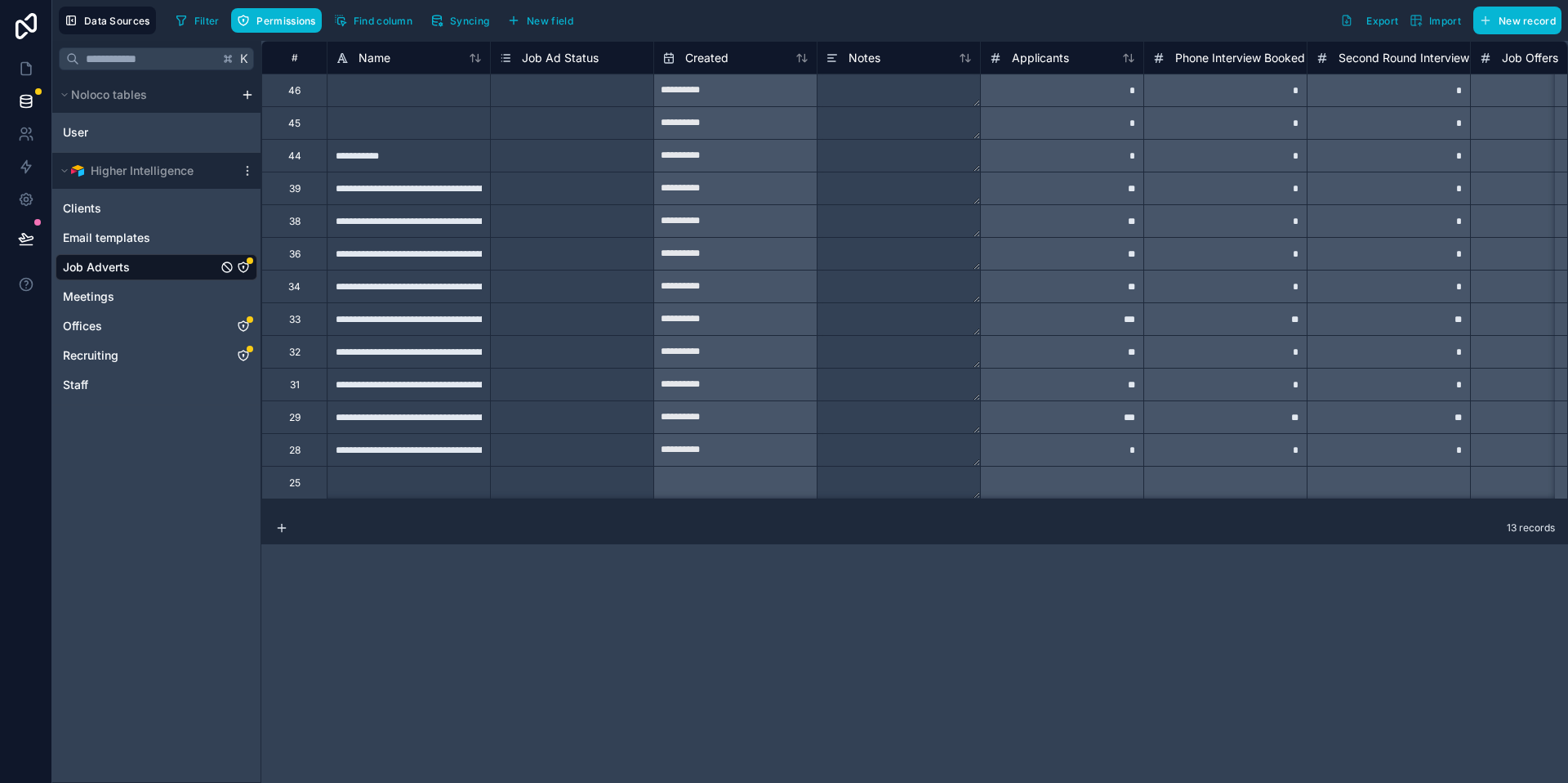
click at [244, 266] on icon "Job Adverts" at bounding box center [243, 267] width 13 height 13
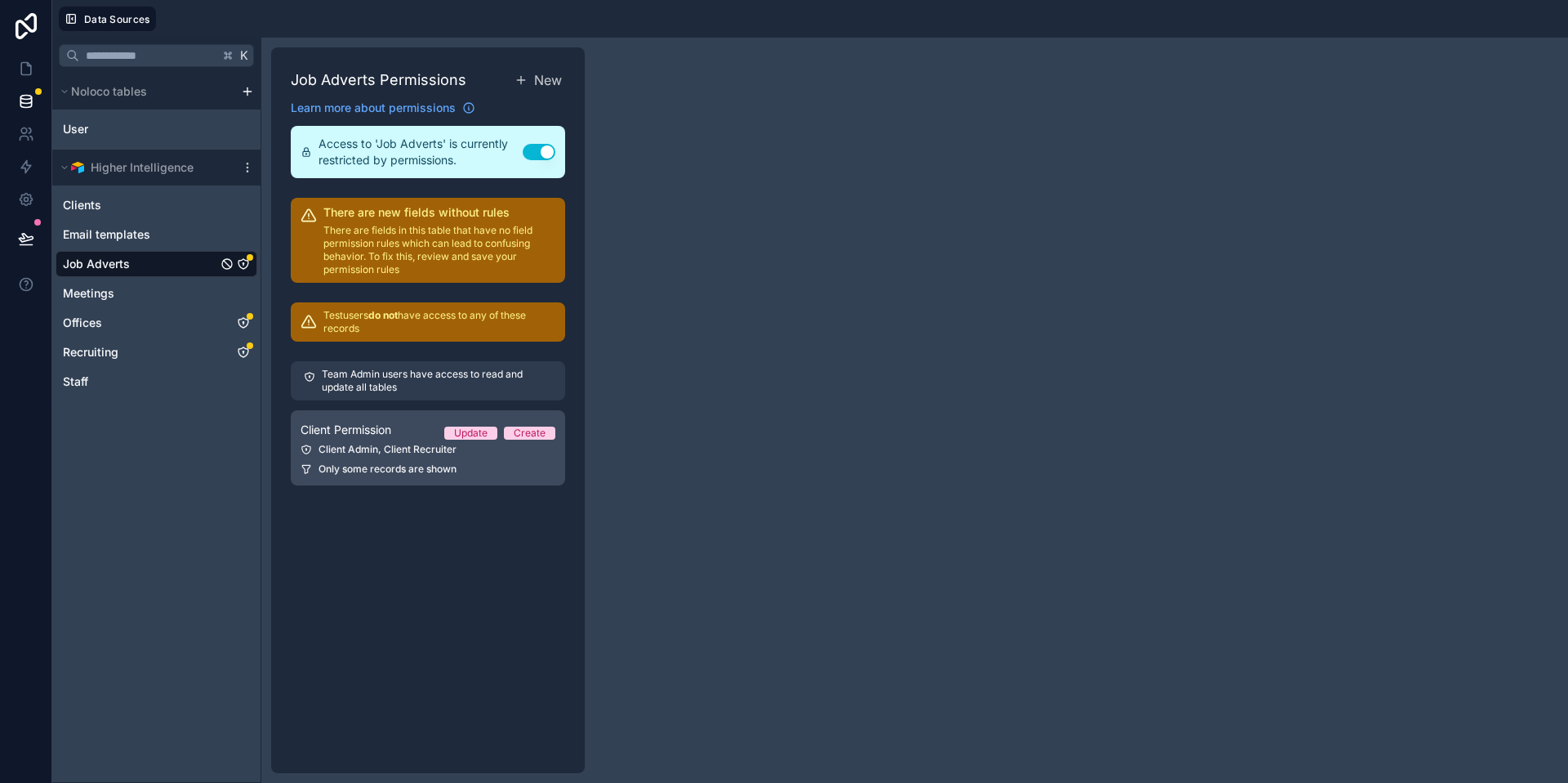
click at [370, 466] on span "Only some records are shown" at bounding box center [387, 469] width 138 height 13
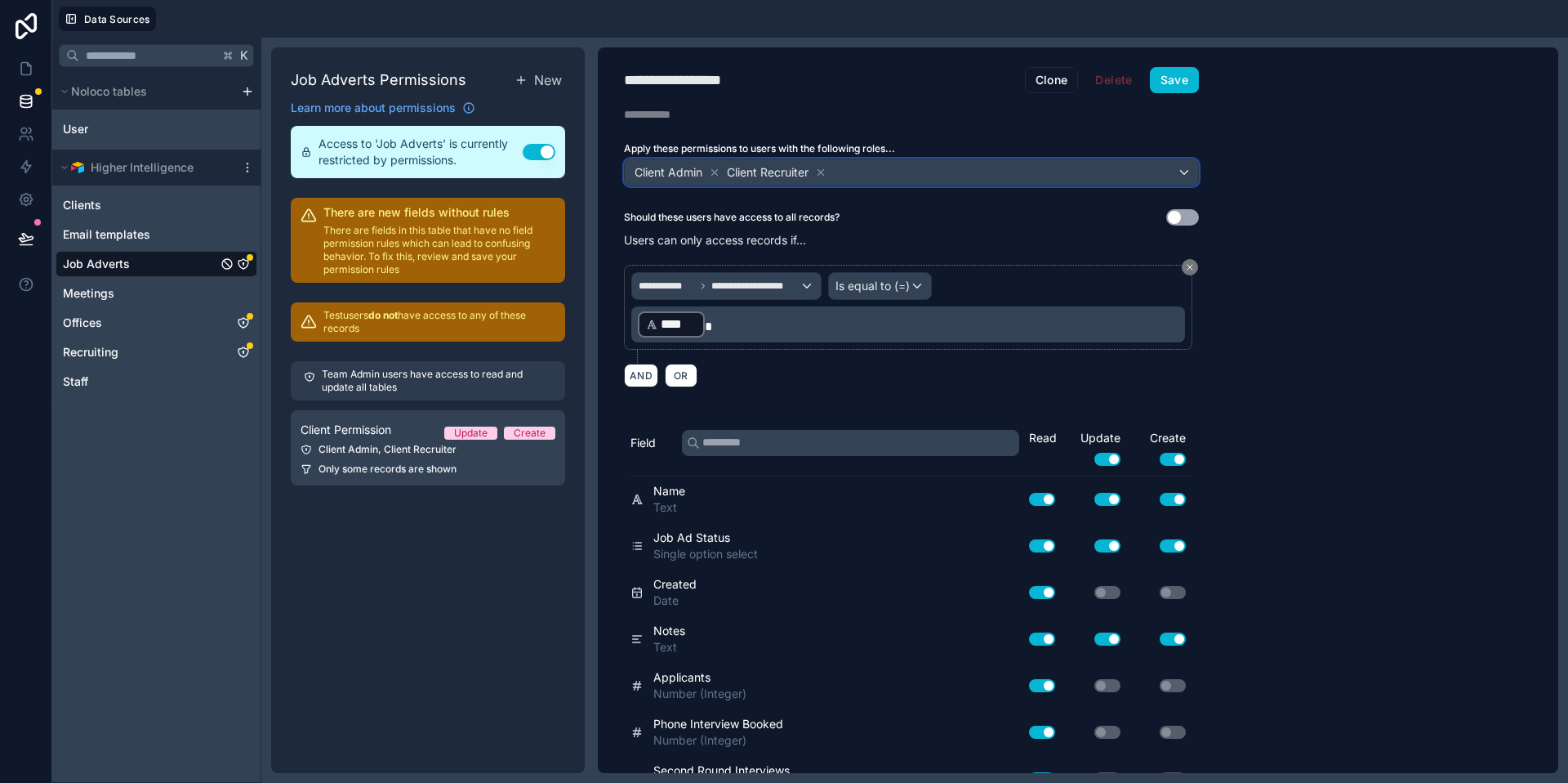
click at [1186, 172] on div "Client Admin Client Recruiter" at bounding box center [911, 172] width 573 height 26
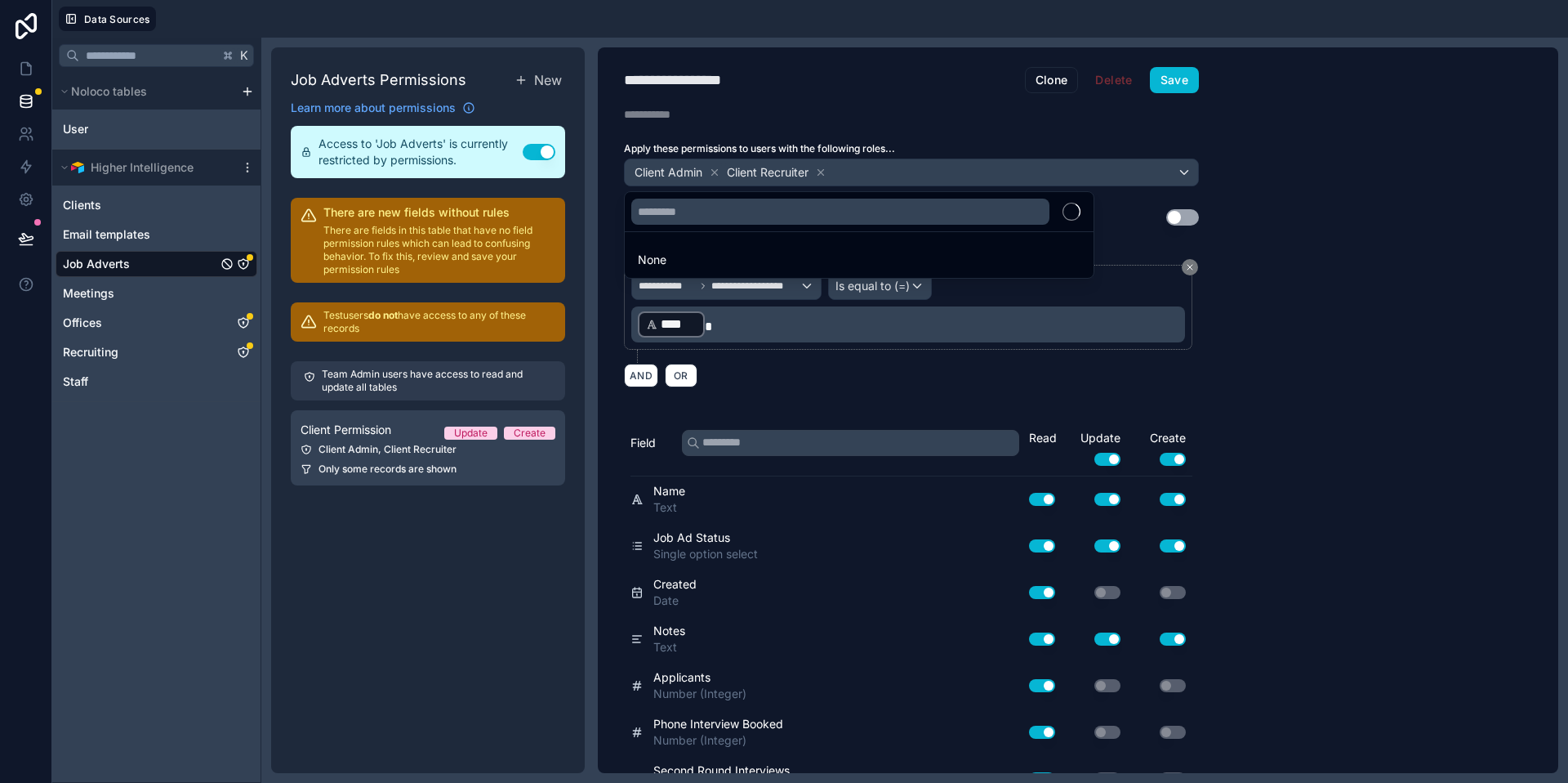
click at [1283, 197] on div at bounding box center [784, 391] width 1568 height 783
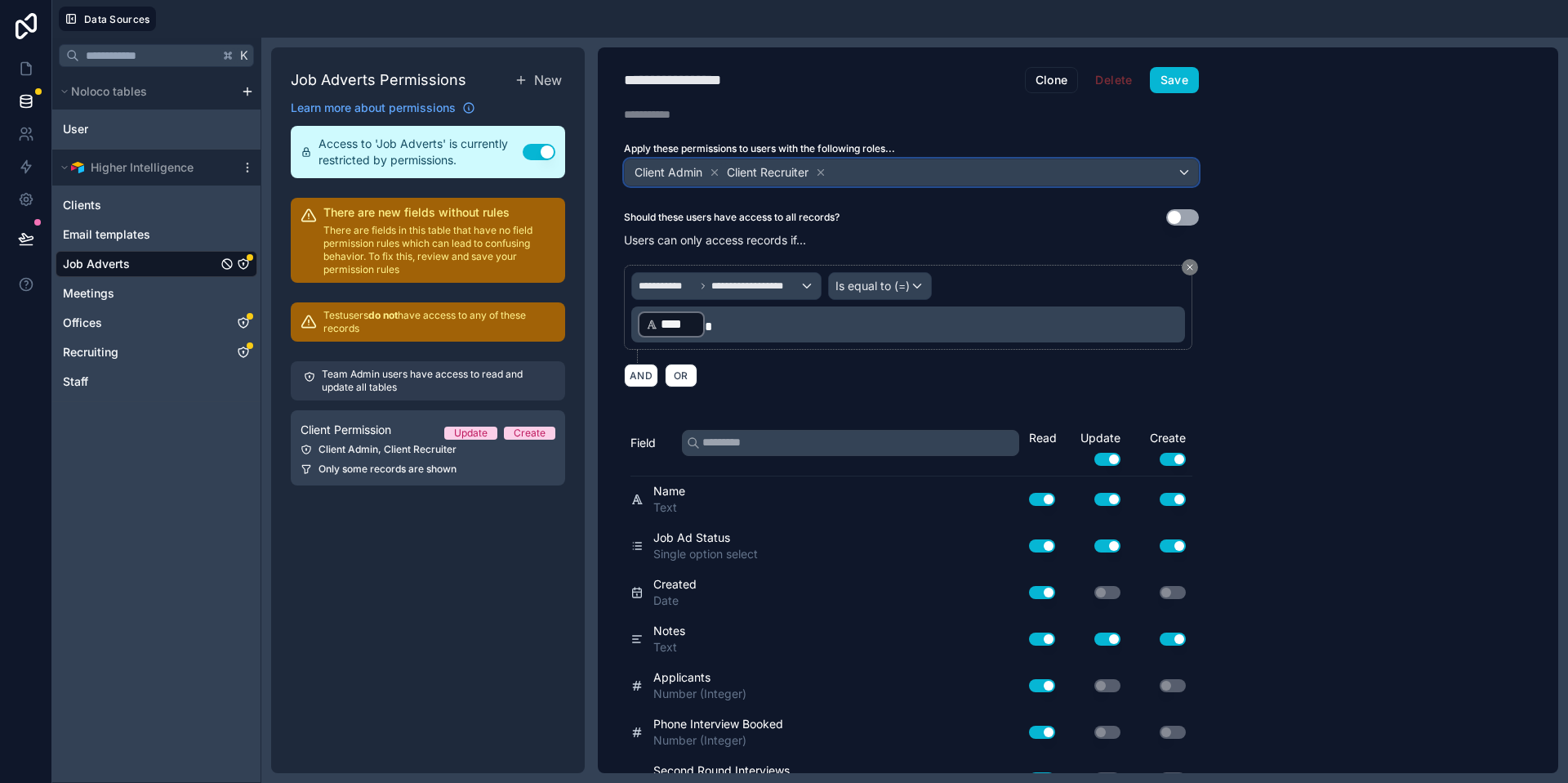
click at [1179, 172] on div "Client Admin Client Recruiter" at bounding box center [911, 172] width 573 height 26
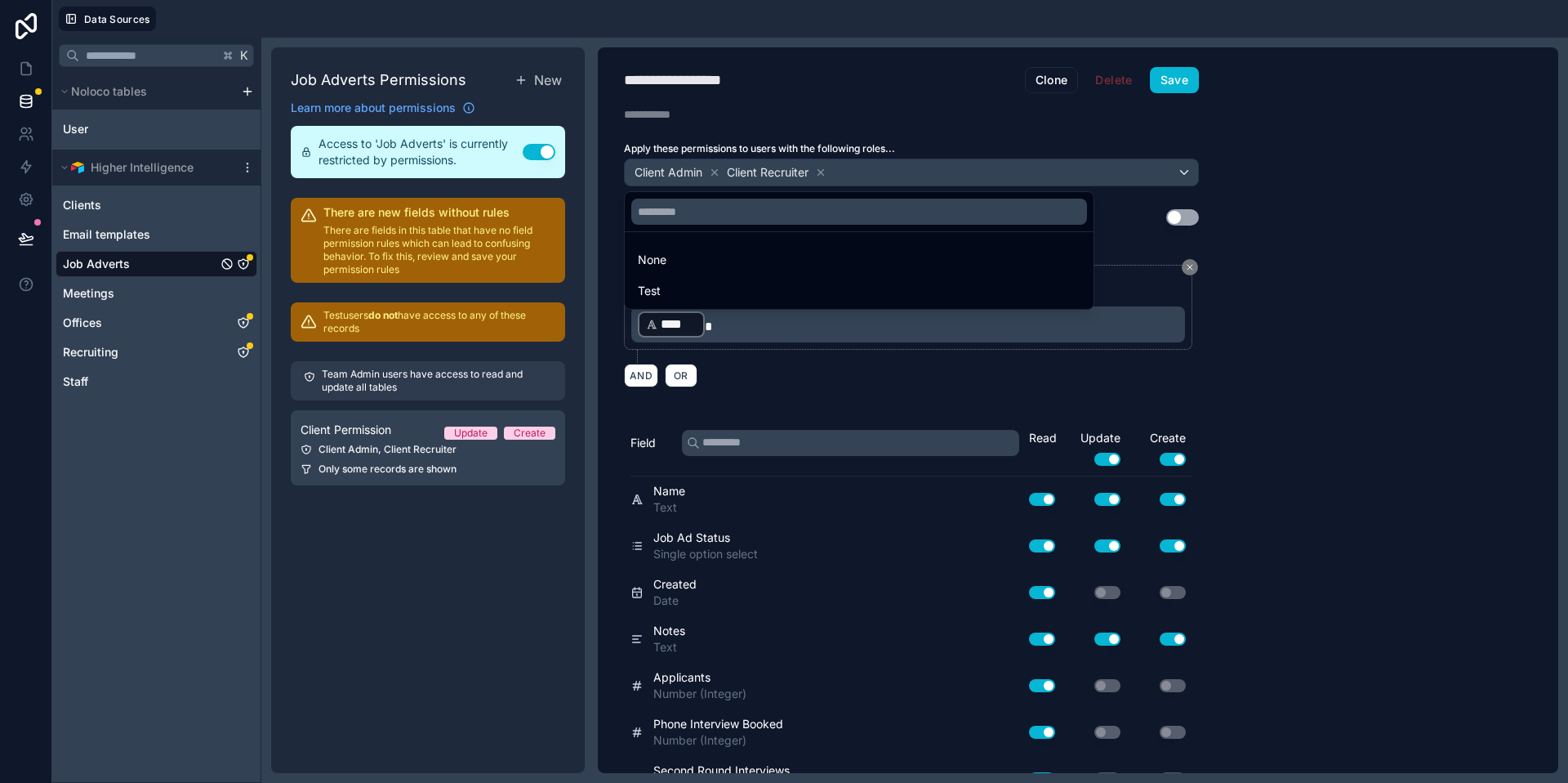
click at [1270, 183] on div at bounding box center [784, 391] width 1568 height 783
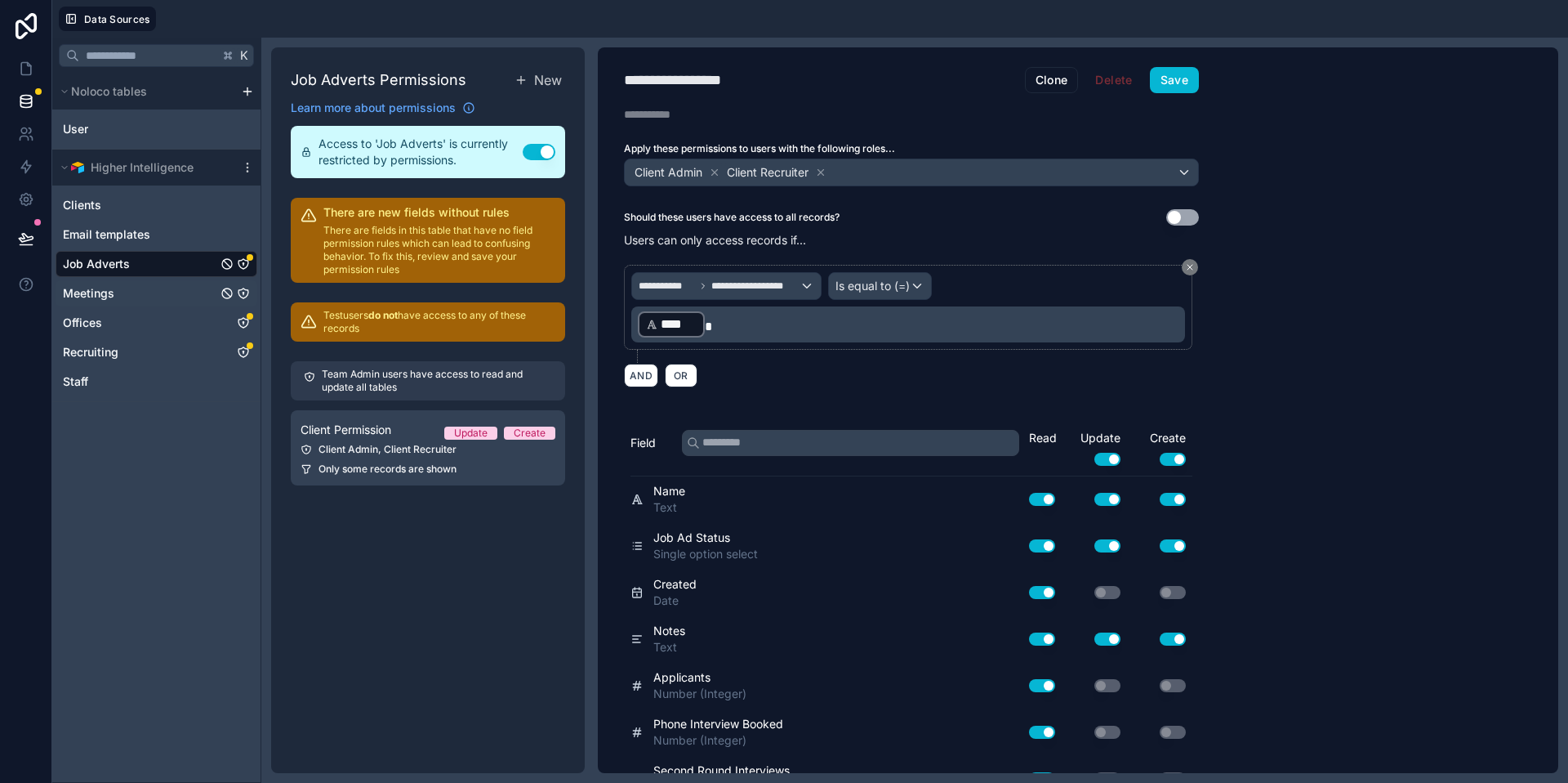
click at [246, 297] on icon "Meetings" at bounding box center [243, 293] width 13 height 13
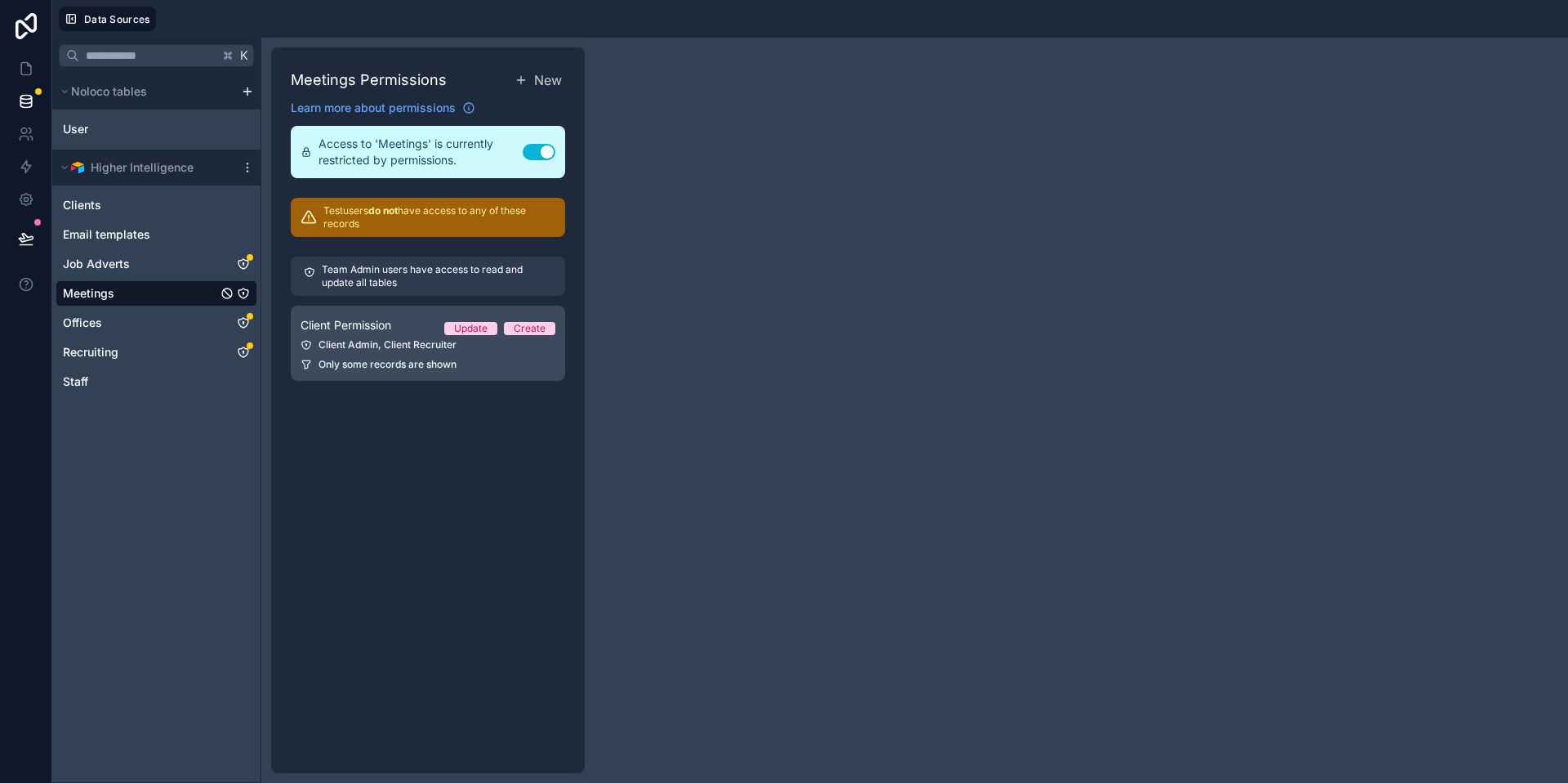
click at [394, 346] on div "Client Admin, Client Recruiter" at bounding box center [427, 345] width 255 height 13
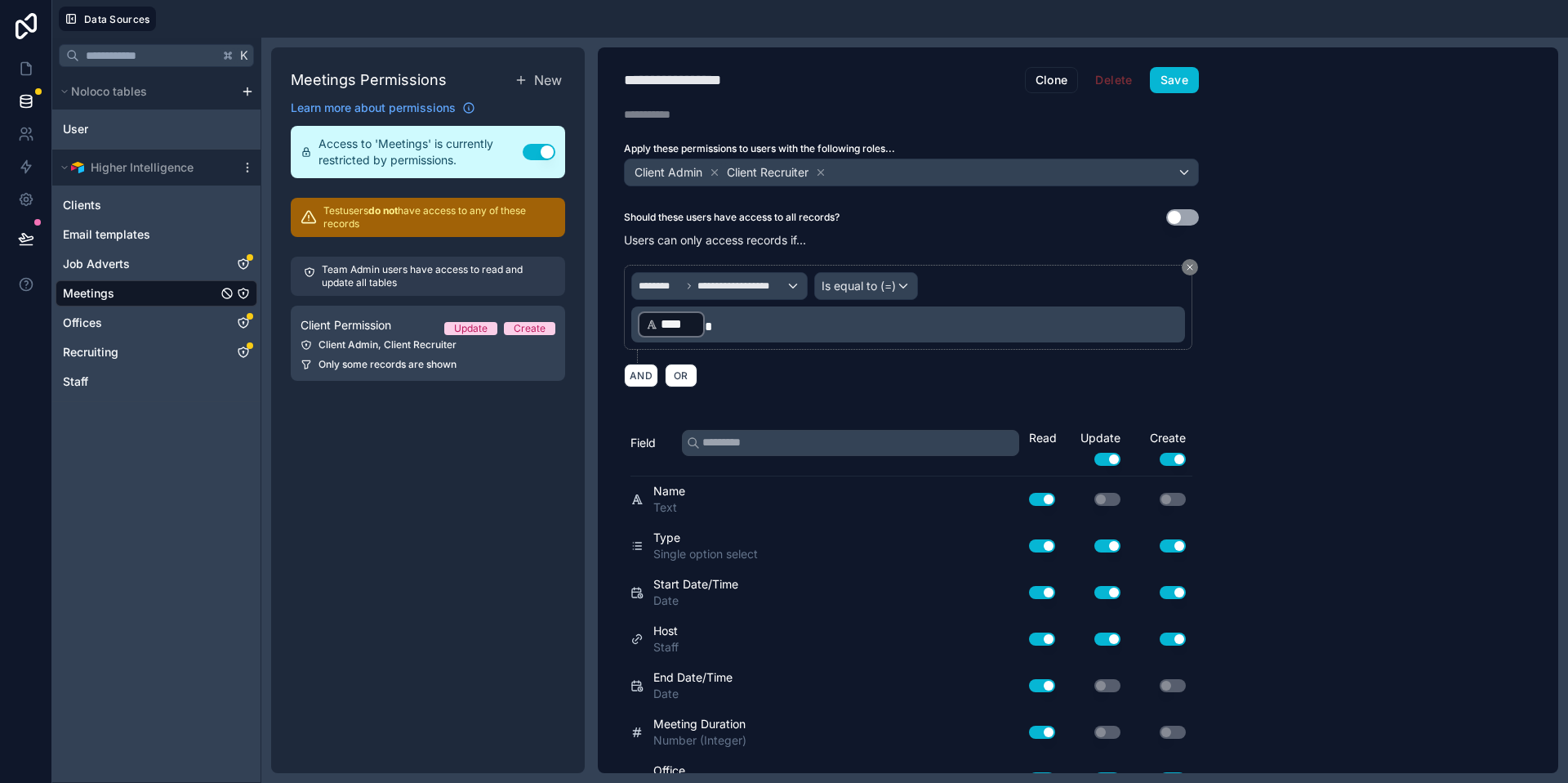
click at [753, 336] on p "﻿ **** ﻿" at bounding box center [909, 323] width 544 height 29
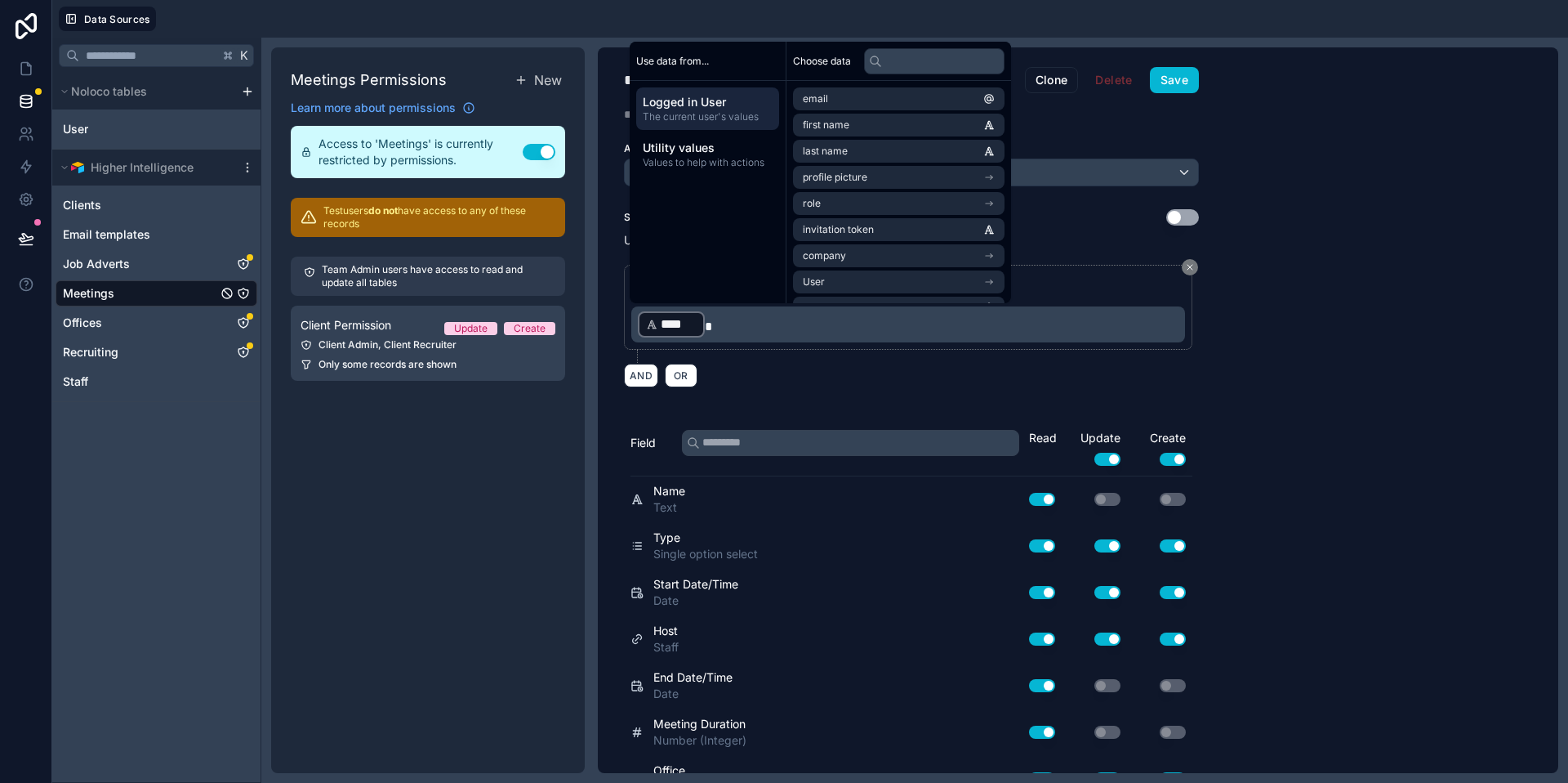
click at [662, 321] on span "****" at bounding box center [678, 324] width 36 height 20
click at [735, 395] on div "**********" at bounding box center [911, 325] width 575 height 142
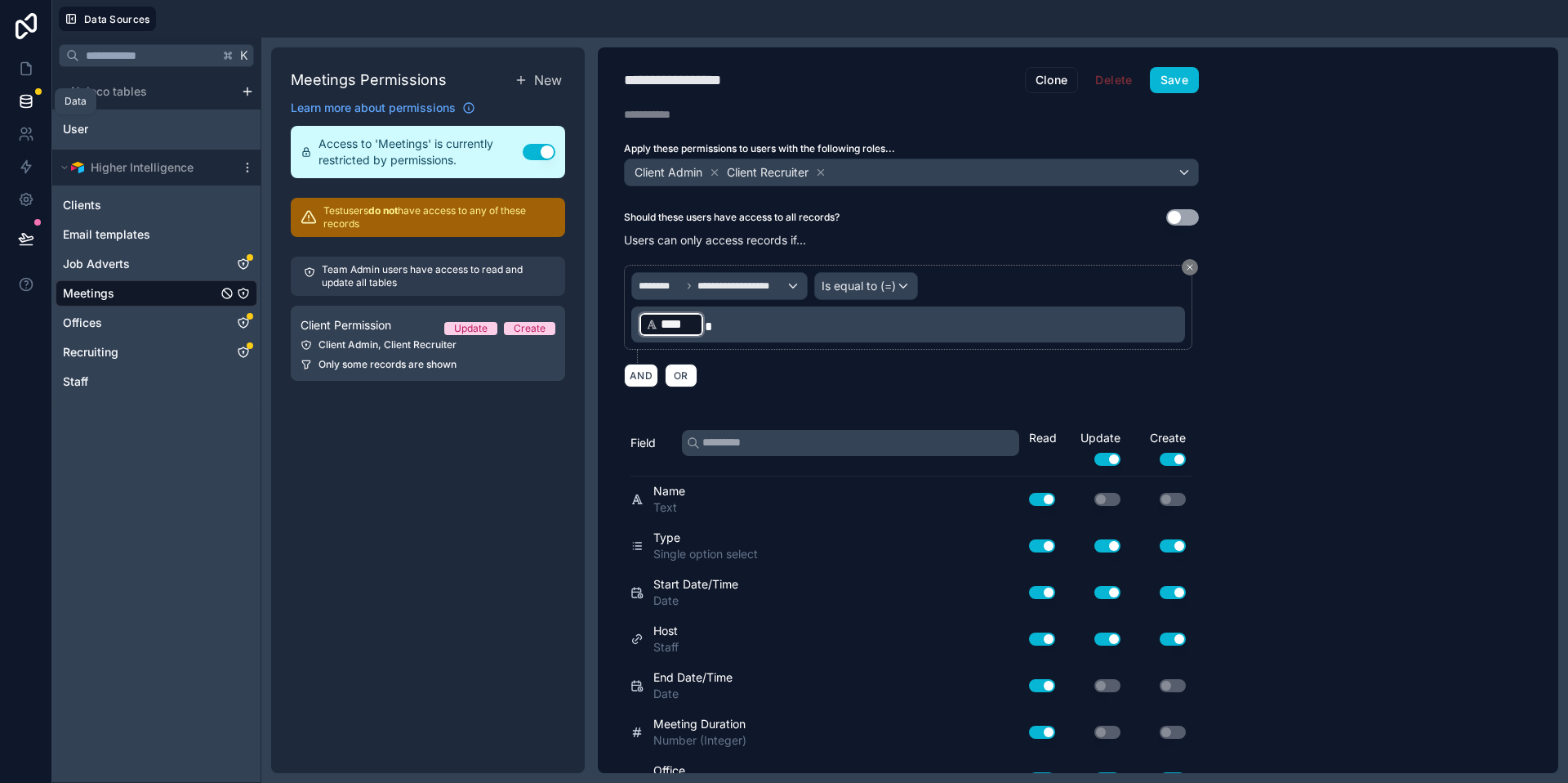
click at [31, 106] on icon at bounding box center [25, 101] width 16 height 16
click at [23, 55] on link at bounding box center [25, 69] width 52 height 33
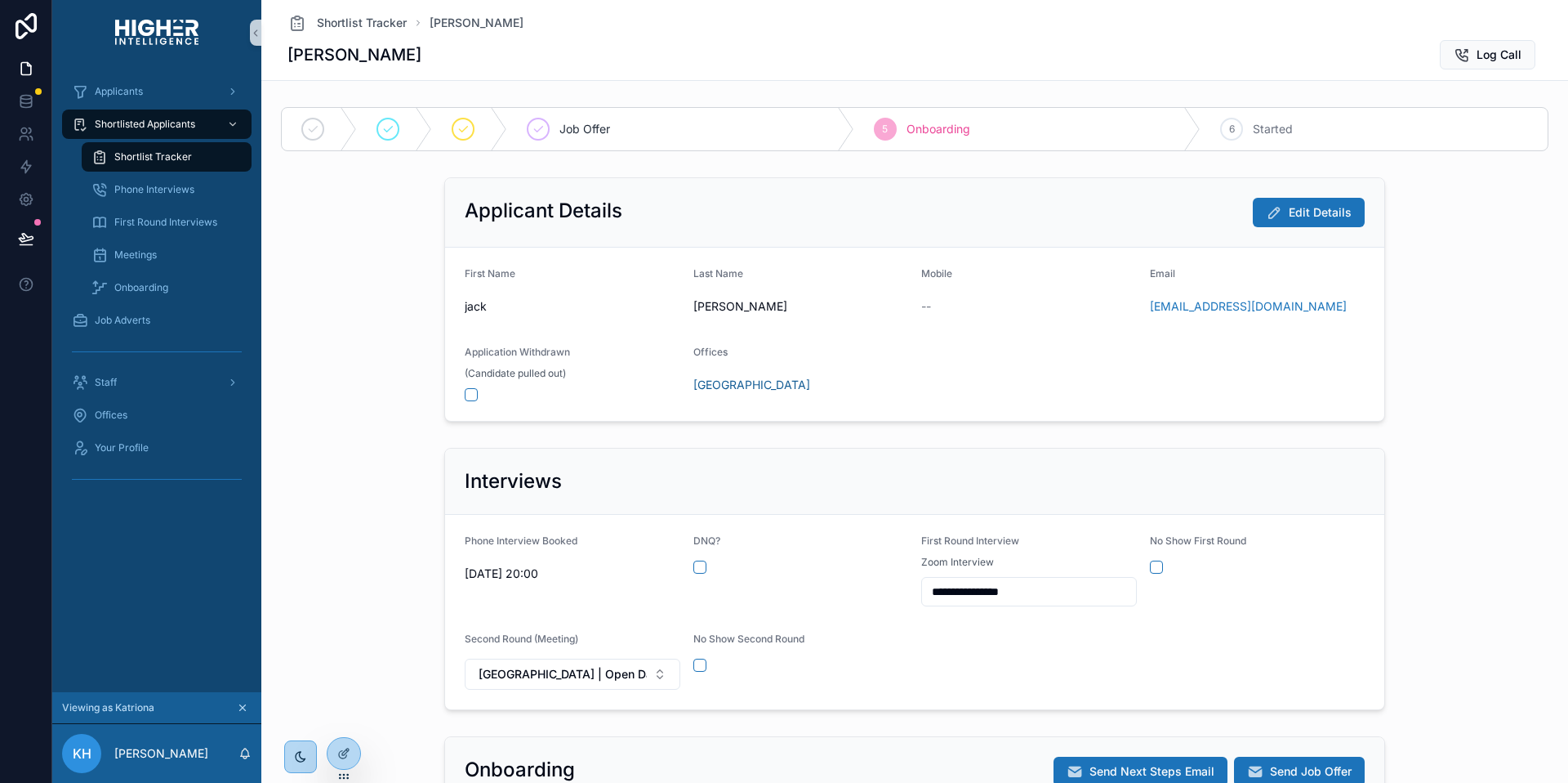
click at [378, 557] on div "**********" at bounding box center [914, 578] width 1294 height 275
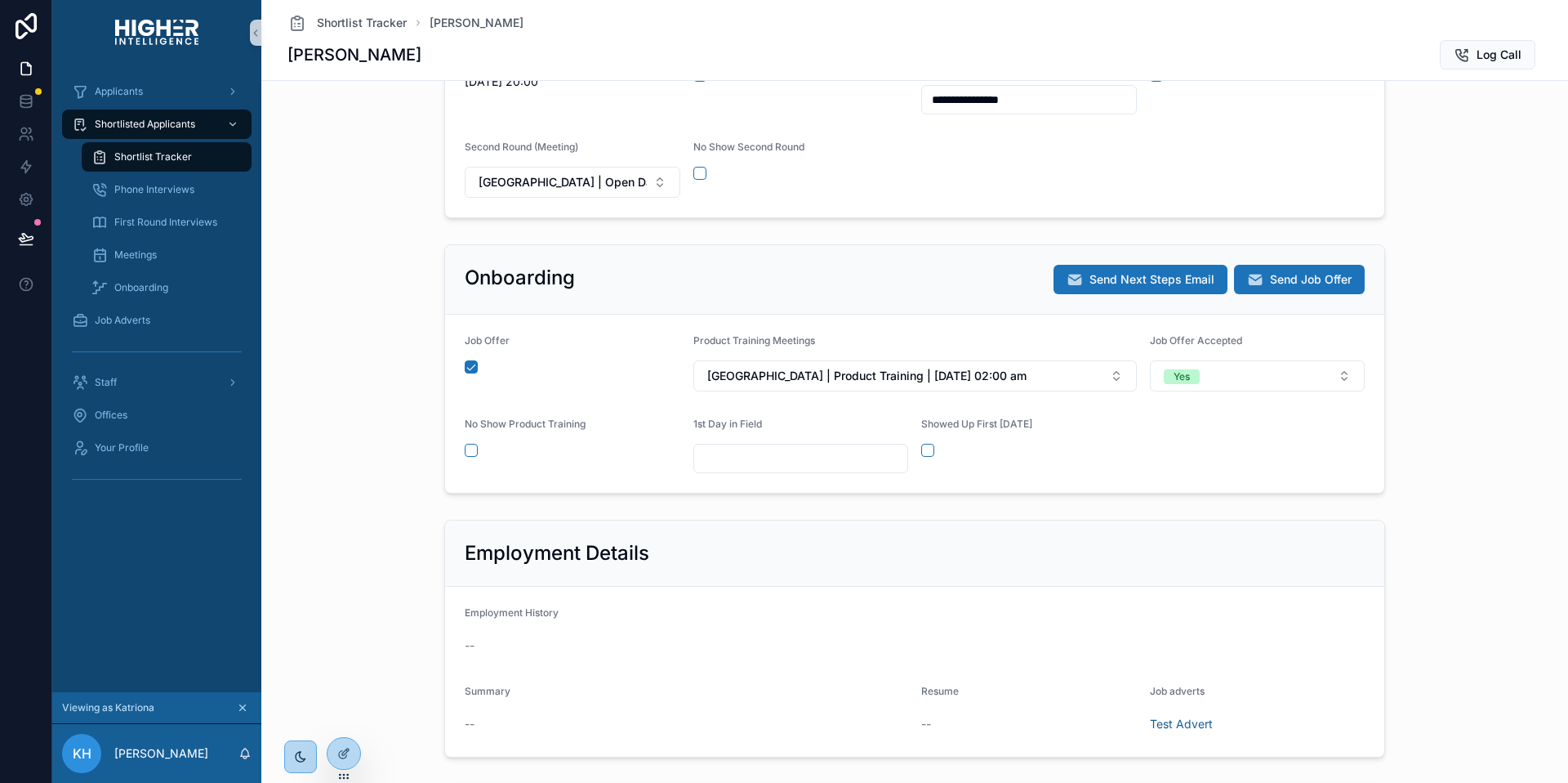
scroll to position [493, 0]
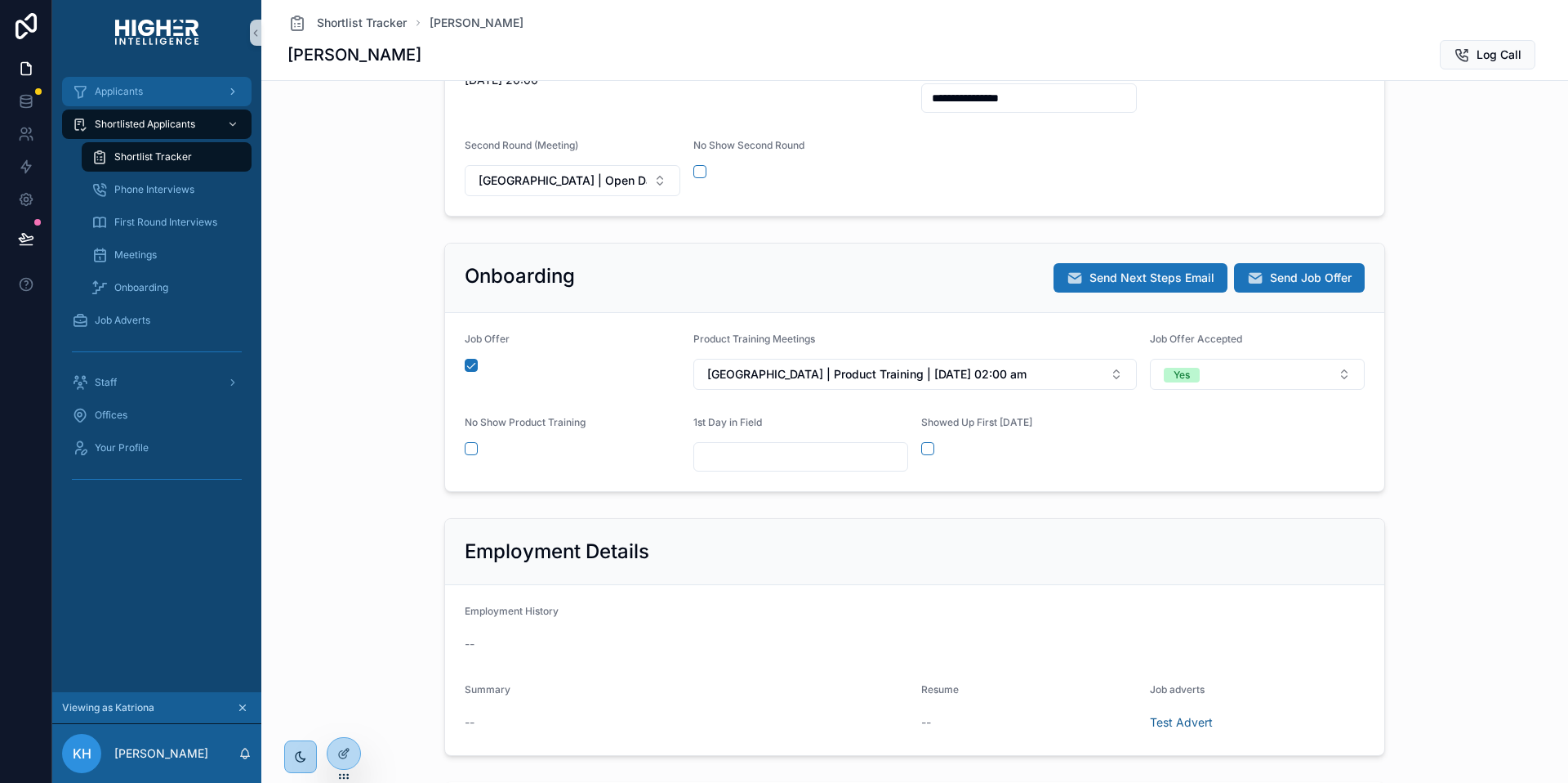
click at [178, 101] on div "Applicants" at bounding box center [156, 91] width 170 height 26
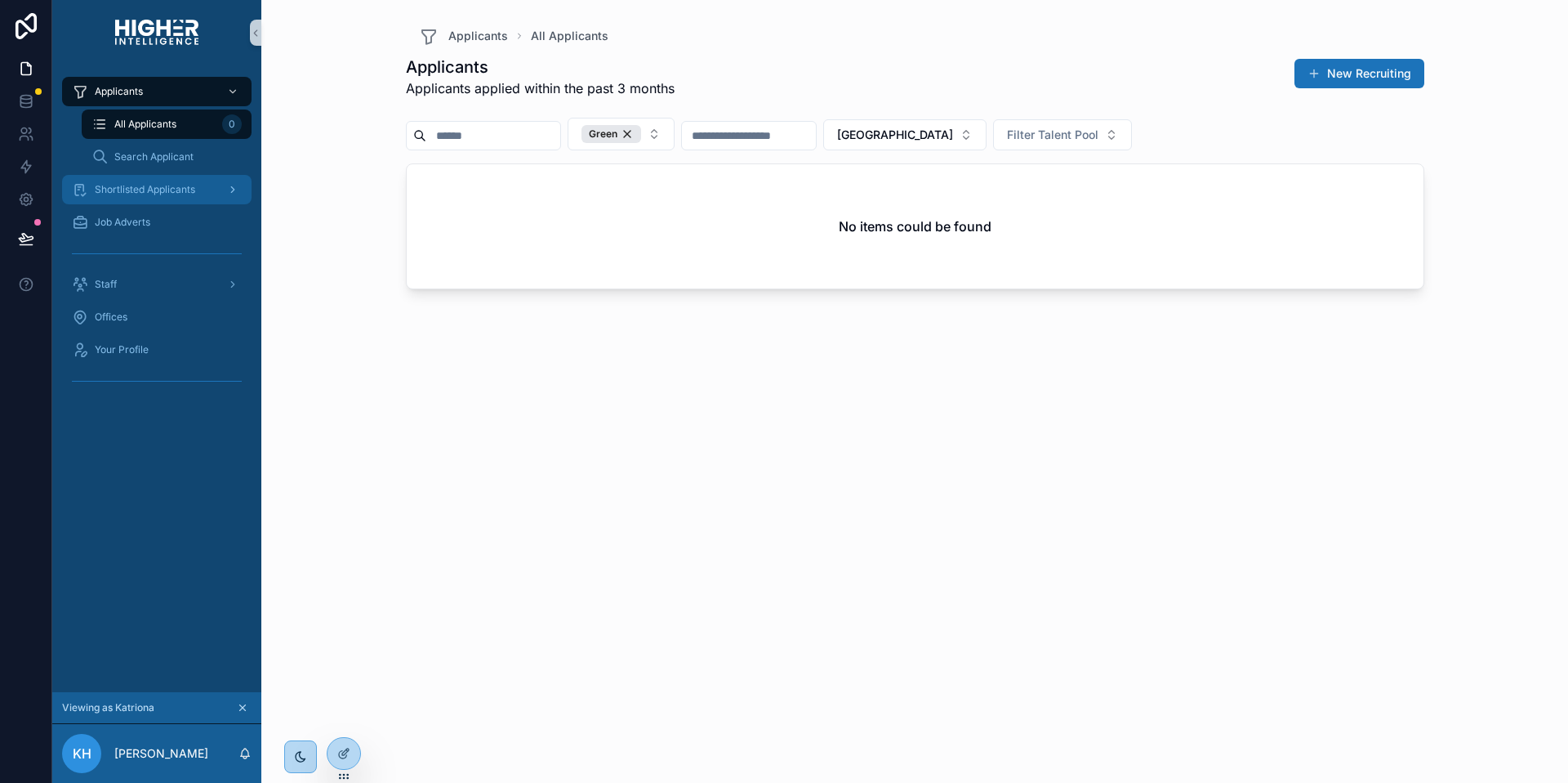
click at [119, 180] on div "Shortlisted Applicants" at bounding box center [156, 190] width 170 height 26
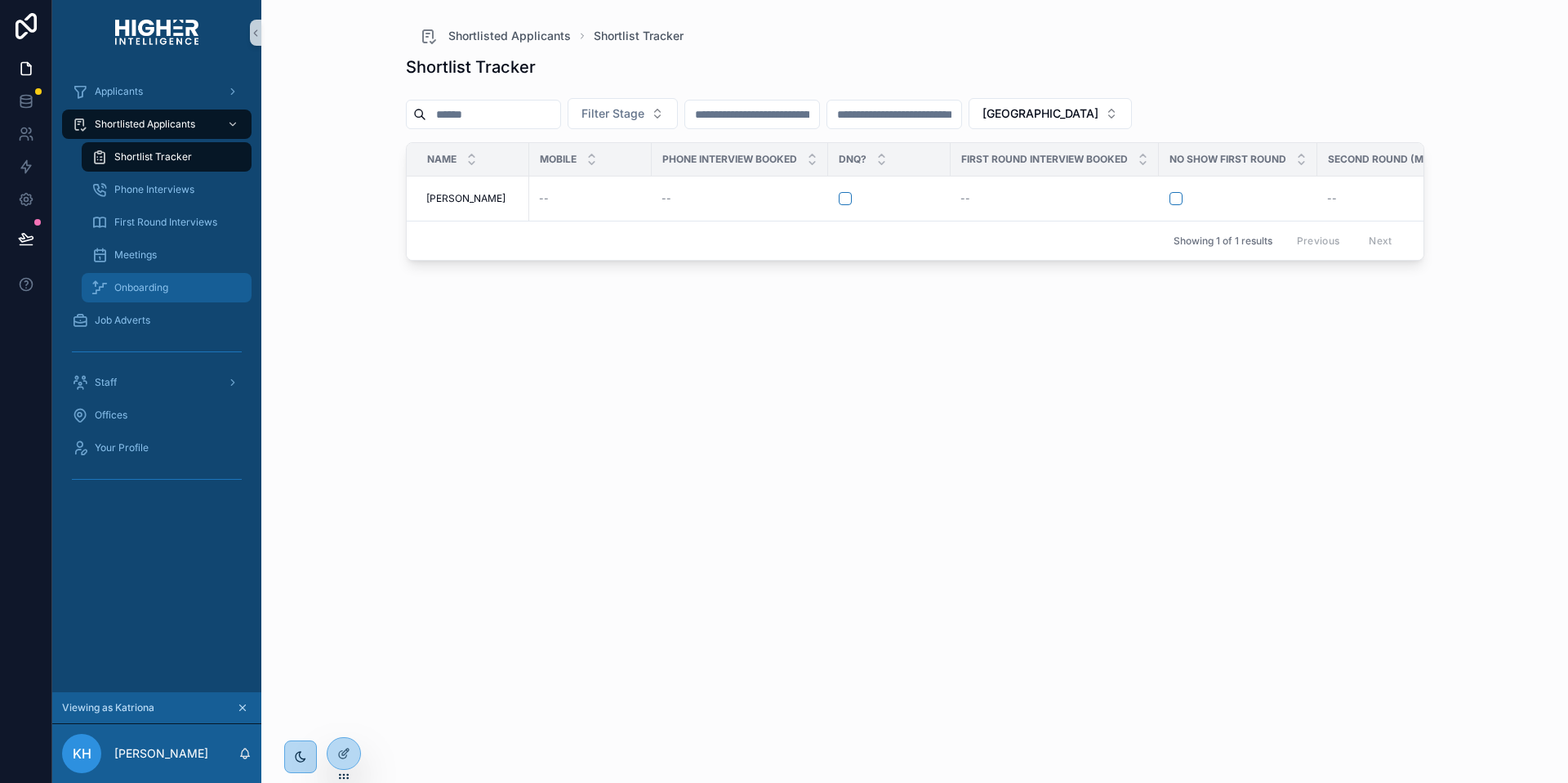
click at [159, 277] on div "Onboarding" at bounding box center [166, 288] width 150 height 26
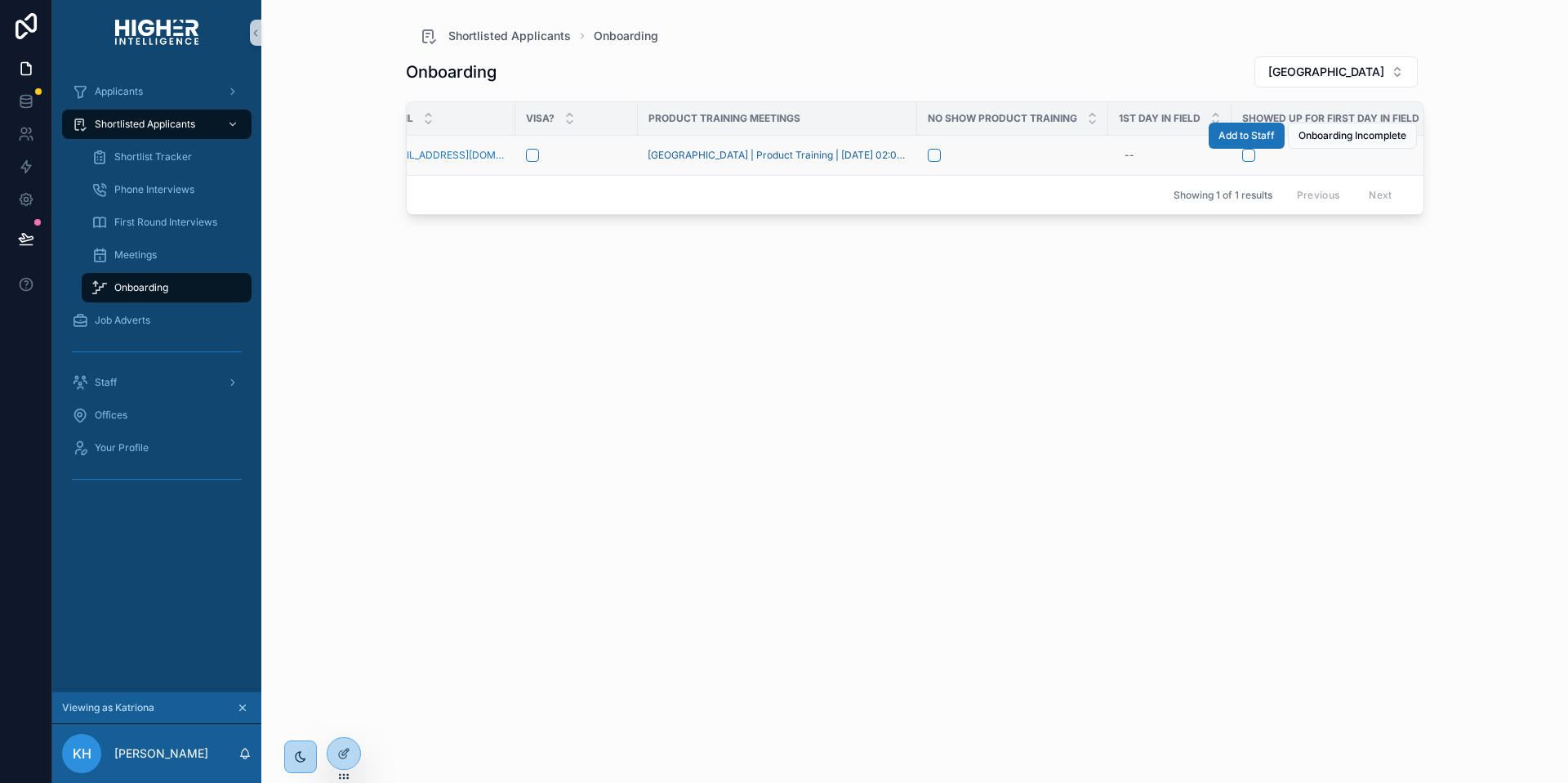
scroll to position [0, 417]
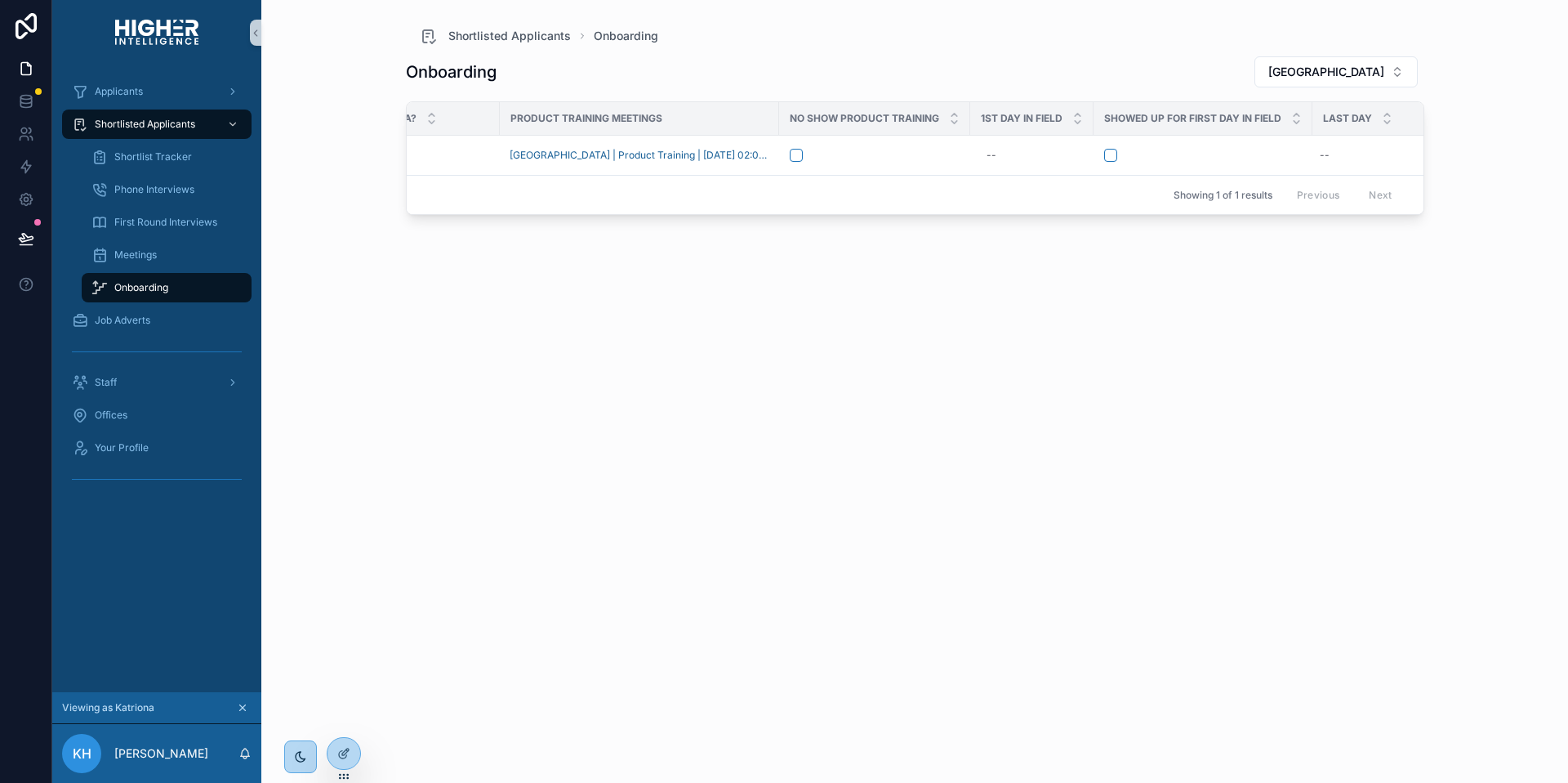
click at [860, 257] on div "Onboarding Brisbane Name Mobile Email Visa? Product Training Meetings No Show P…" at bounding box center [915, 404] width 1018 height 717
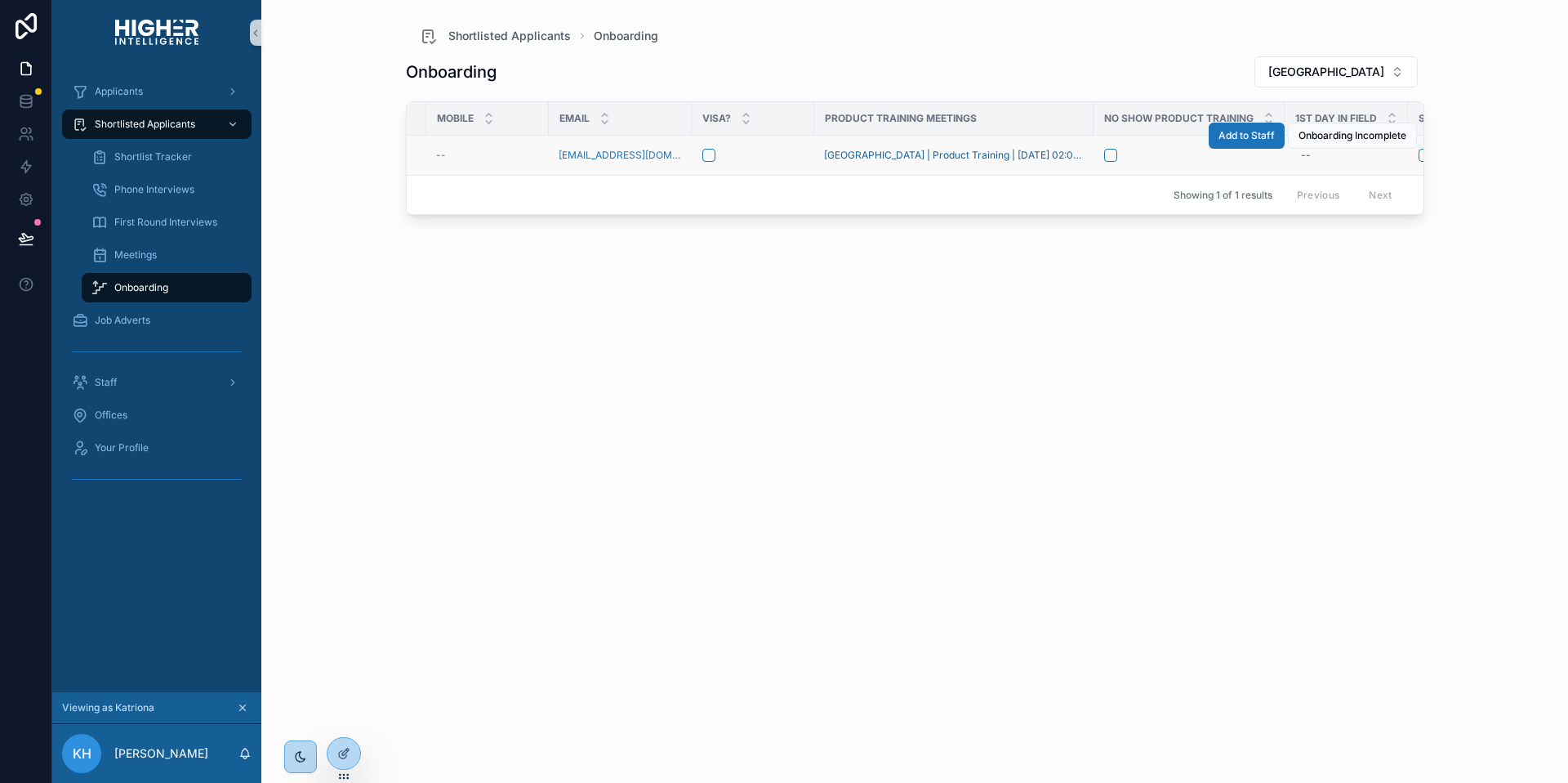
scroll to position [0, 0]
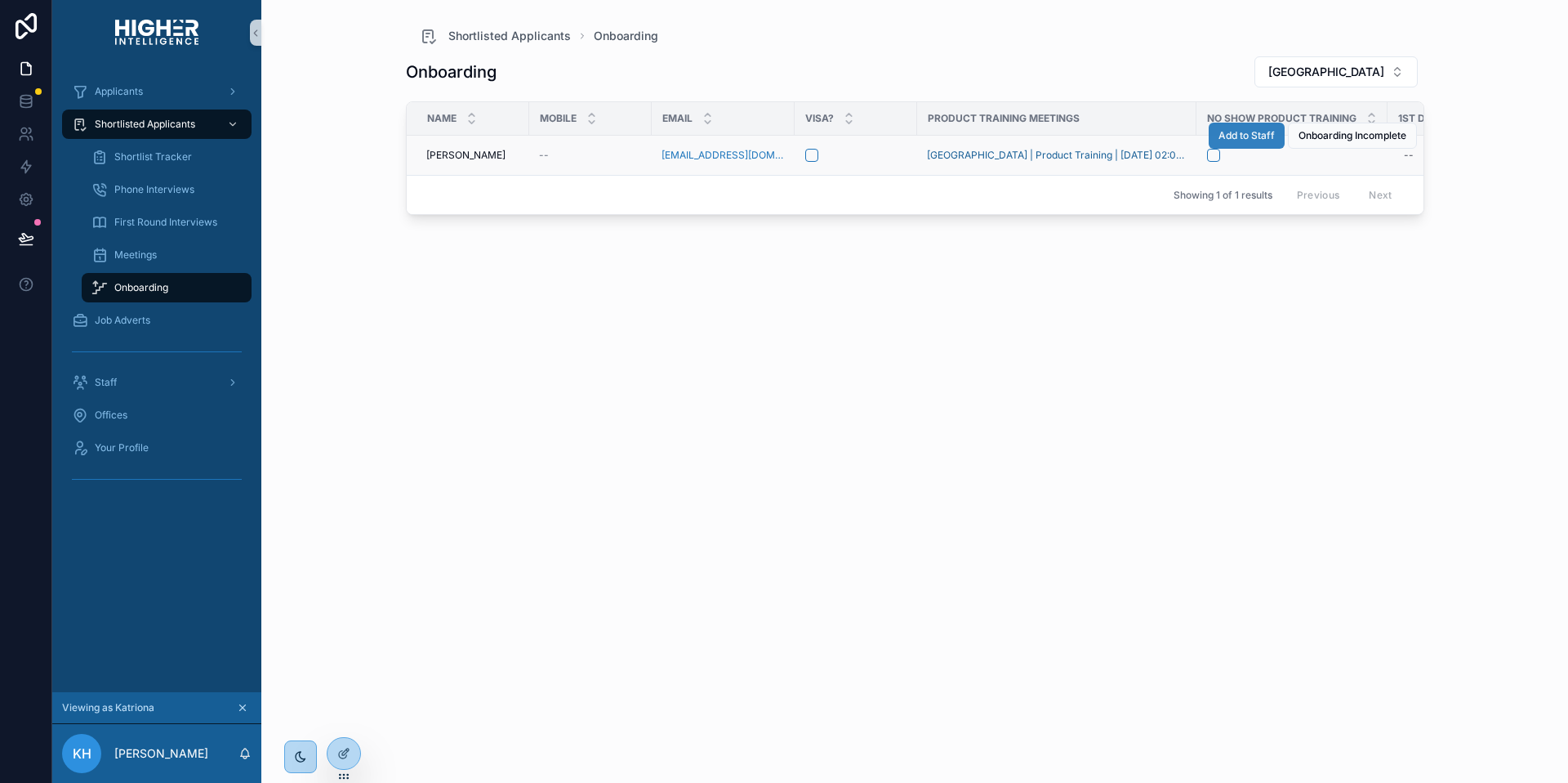
click at [1247, 133] on span "Add to Staff" at bounding box center [1247, 135] width 56 height 13
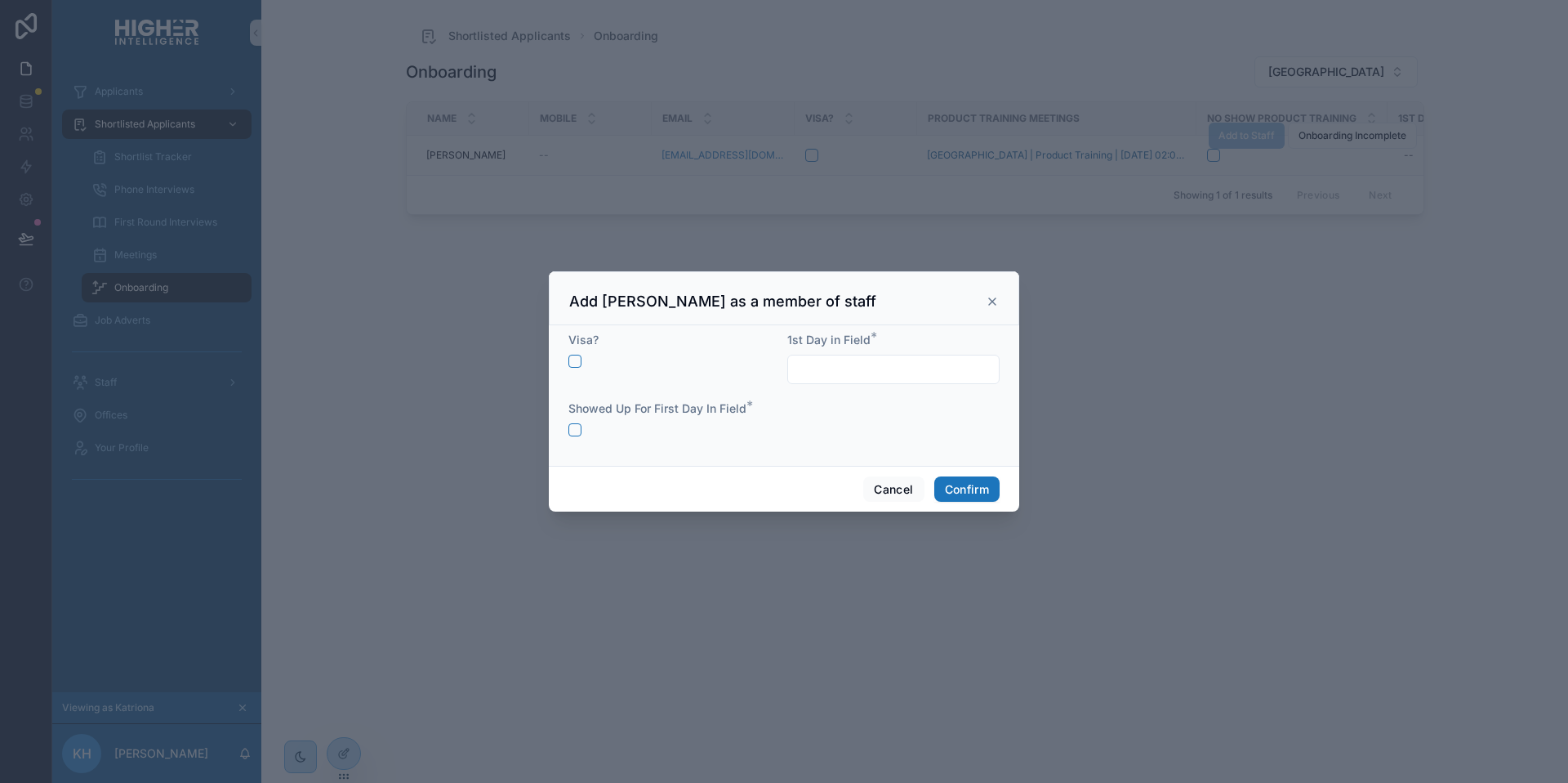
click at [866, 368] on input "text" at bounding box center [893, 369] width 210 height 23
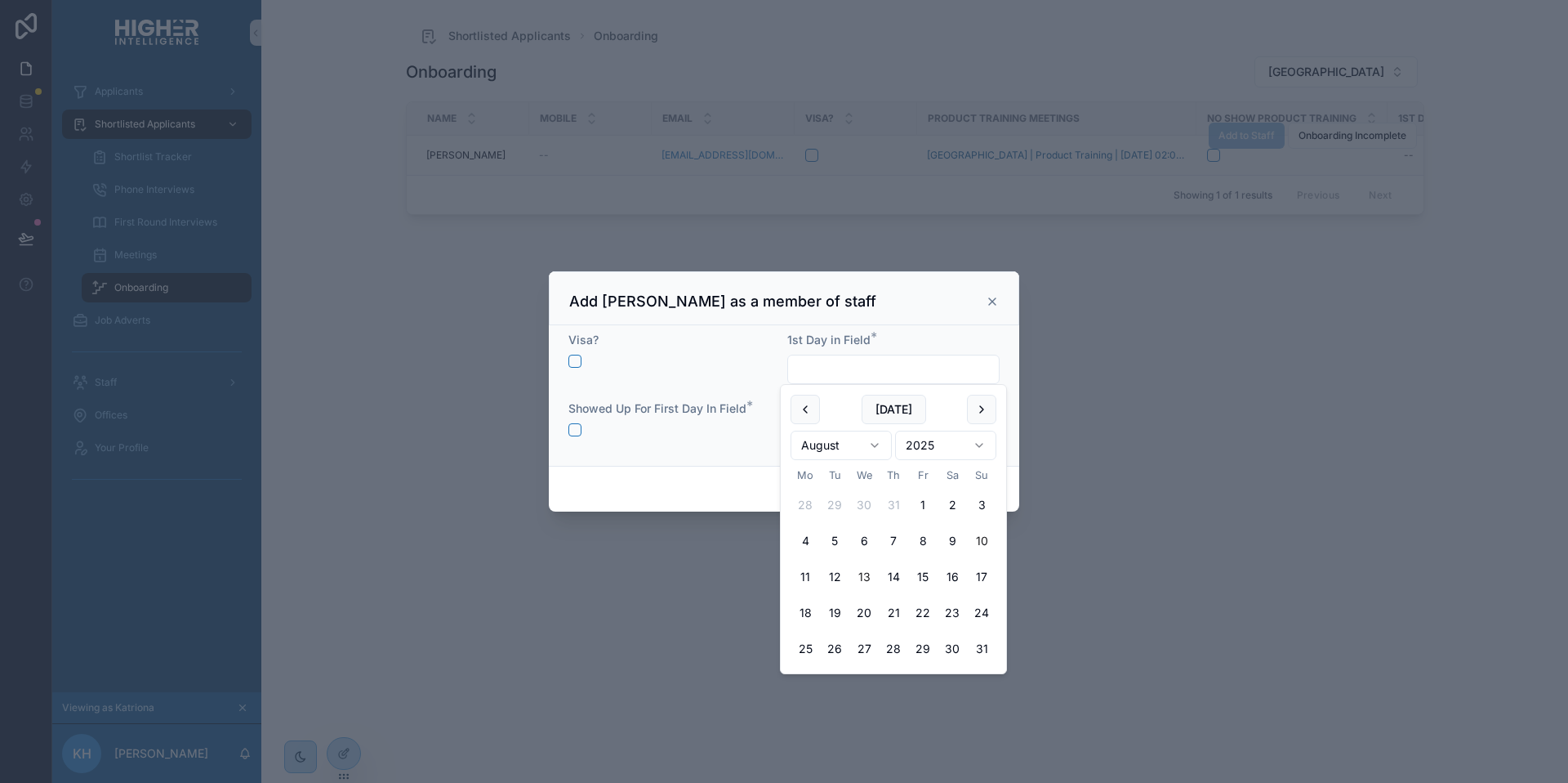
click at [857, 583] on button "13" at bounding box center [863, 576] width 29 height 29
type input "**********"
click at [746, 465] on div "Cancel Confirm" at bounding box center [784, 489] width 471 height 47
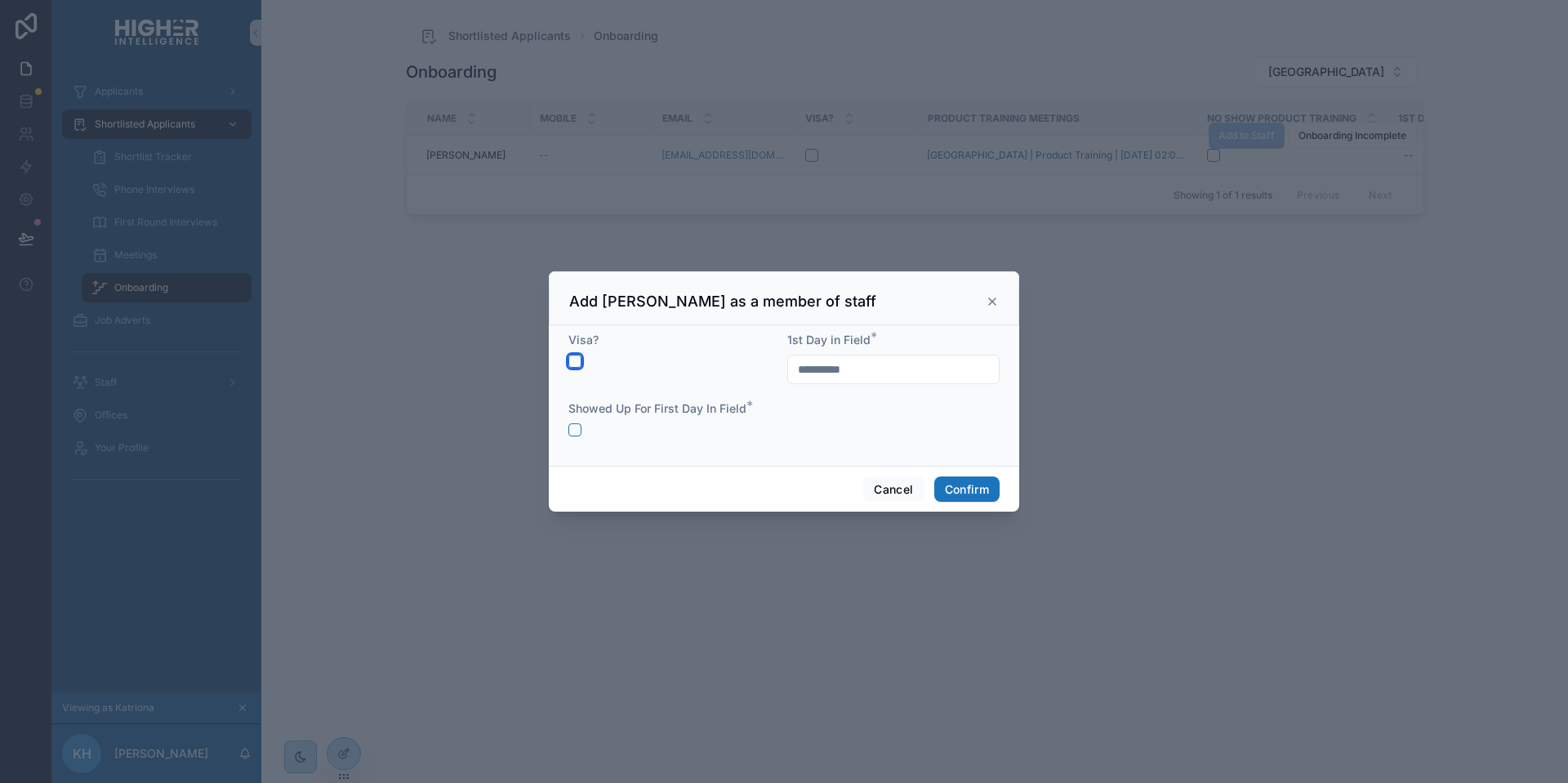
click at [578, 365] on button "button" at bounding box center [575, 361] width 13 height 13
click at [580, 425] on button "button" at bounding box center [575, 430] width 13 height 13
click at [973, 491] on button "Confirm" at bounding box center [967, 490] width 66 height 26
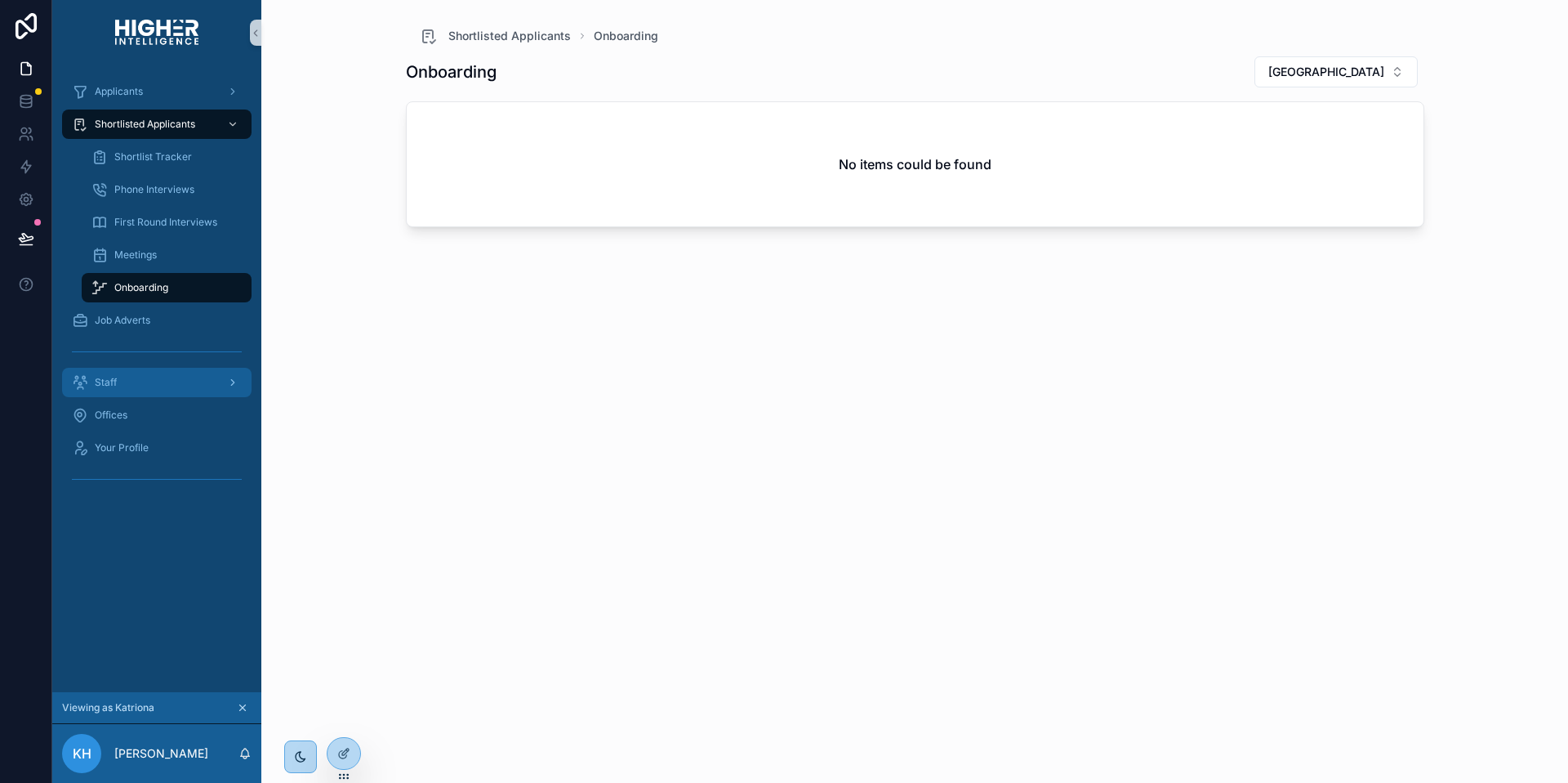
click at [139, 388] on div "Staff" at bounding box center [156, 383] width 170 height 26
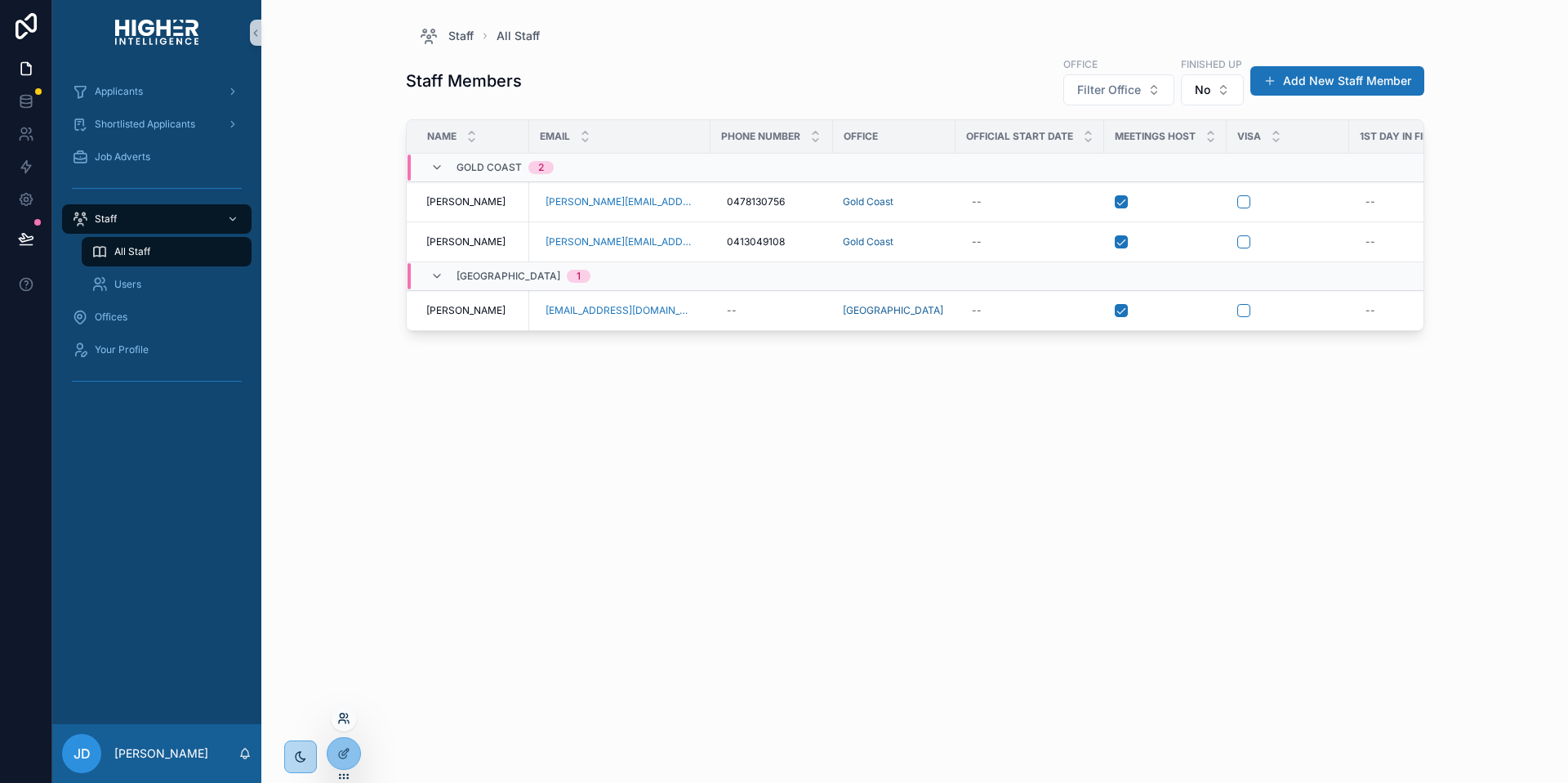
click at [346, 715] on icon at bounding box center [344, 718] width 13 height 13
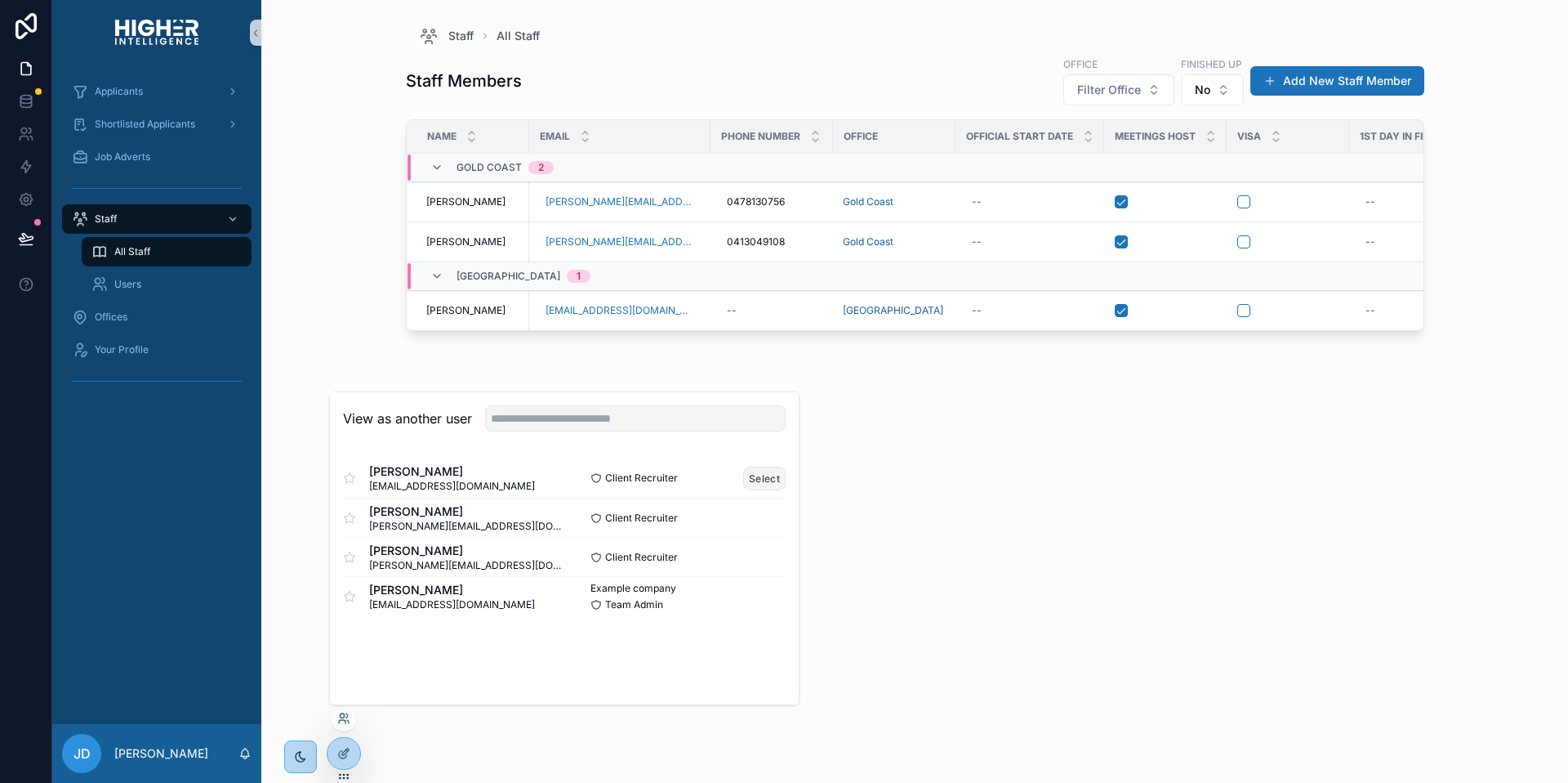
click at [754, 477] on button "Select" at bounding box center [764, 478] width 42 height 23
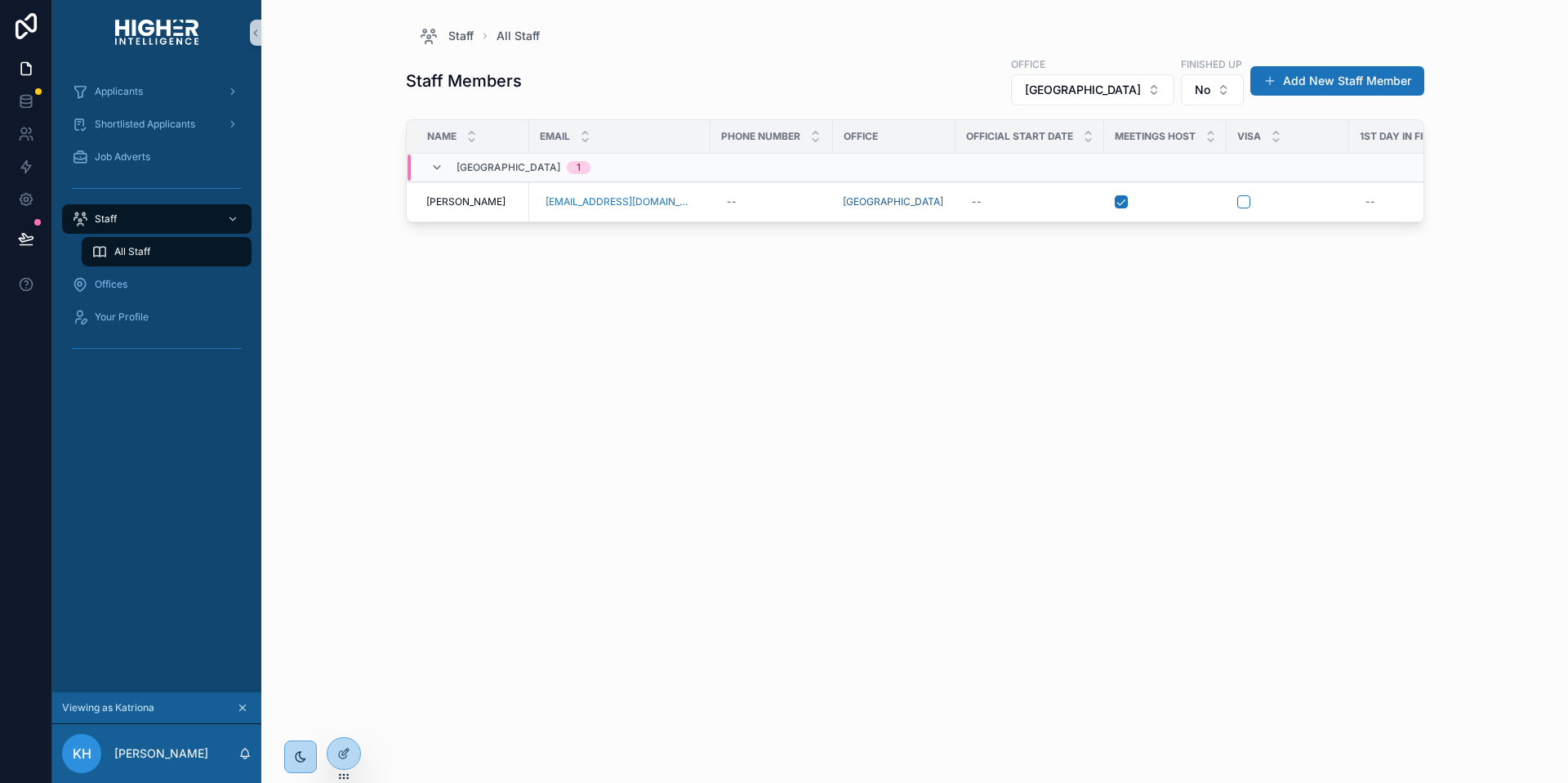
click at [577, 305] on div "Staff Members Office [GEOGRAPHIC_DATA] Finished up No Add New Staff Member Name…" at bounding box center [915, 404] width 1018 height 717
click at [116, 93] on span "Applicants" at bounding box center [118, 91] width 48 height 13
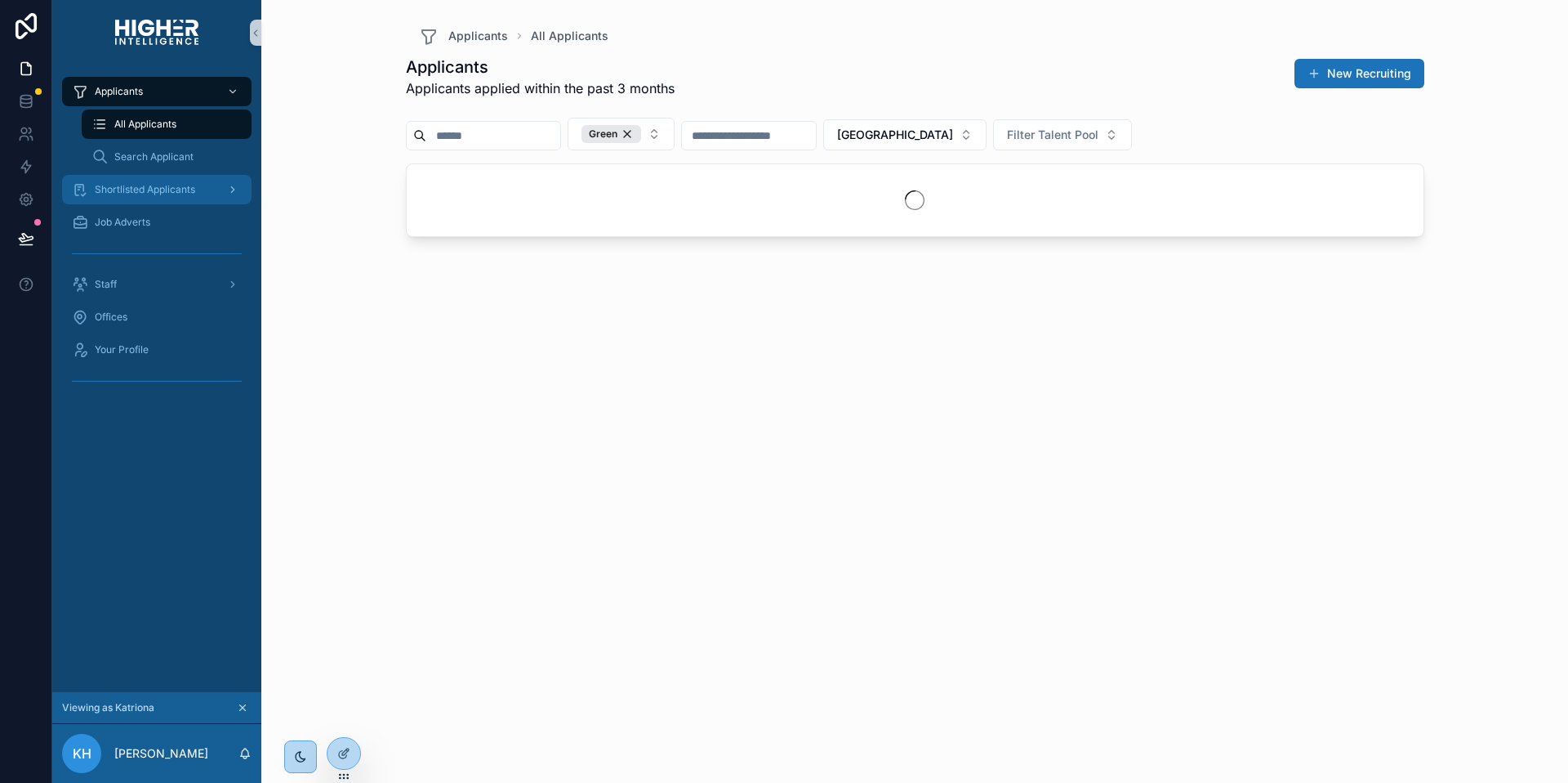
click at [122, 178] on div "Shortlisted Applicants" at bounding box center [156, 190] width 170 height 26
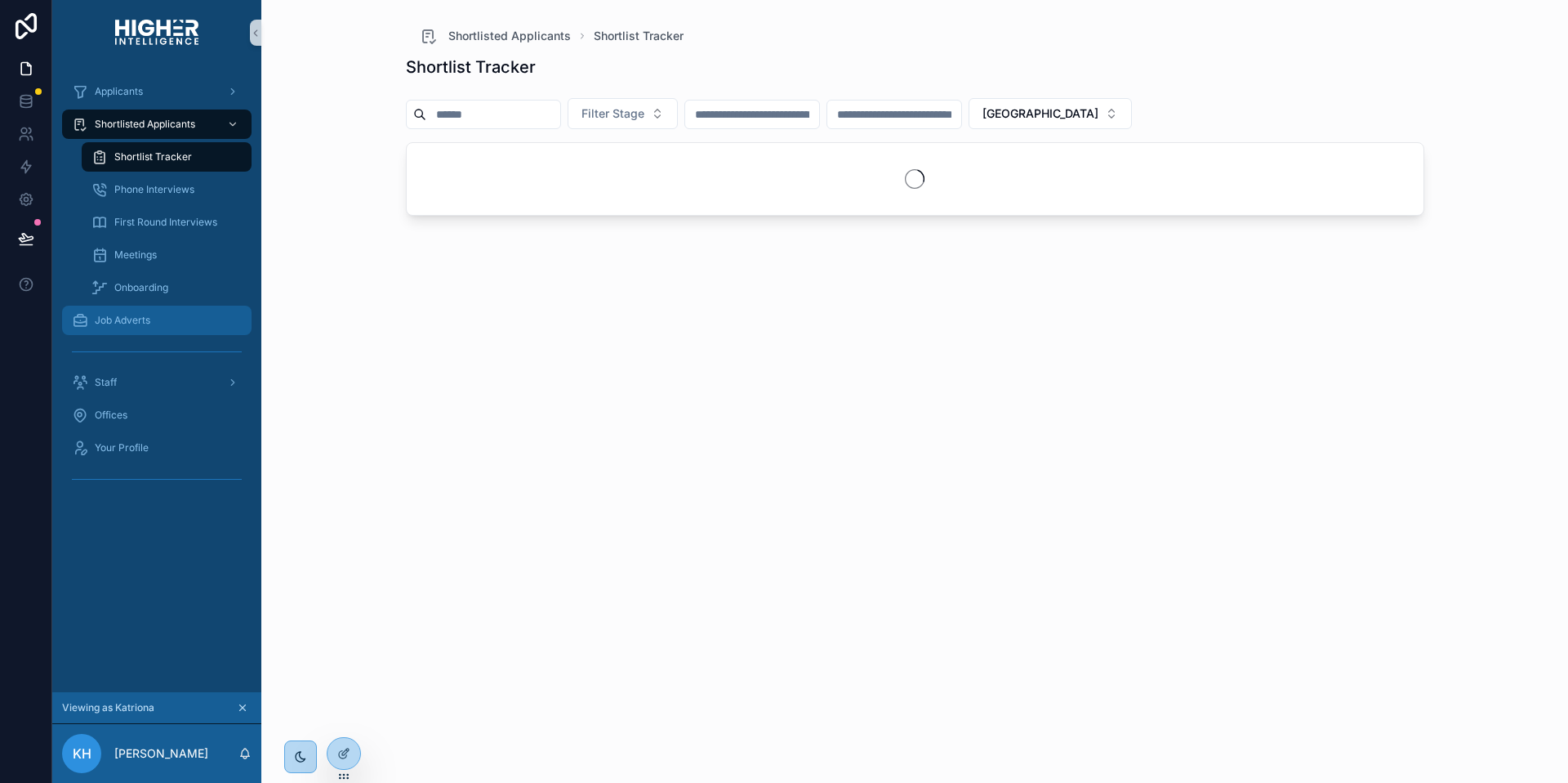
click at [131, 309] on div "Job Adverts" at bounding box center [156, 321] width 170 height 26
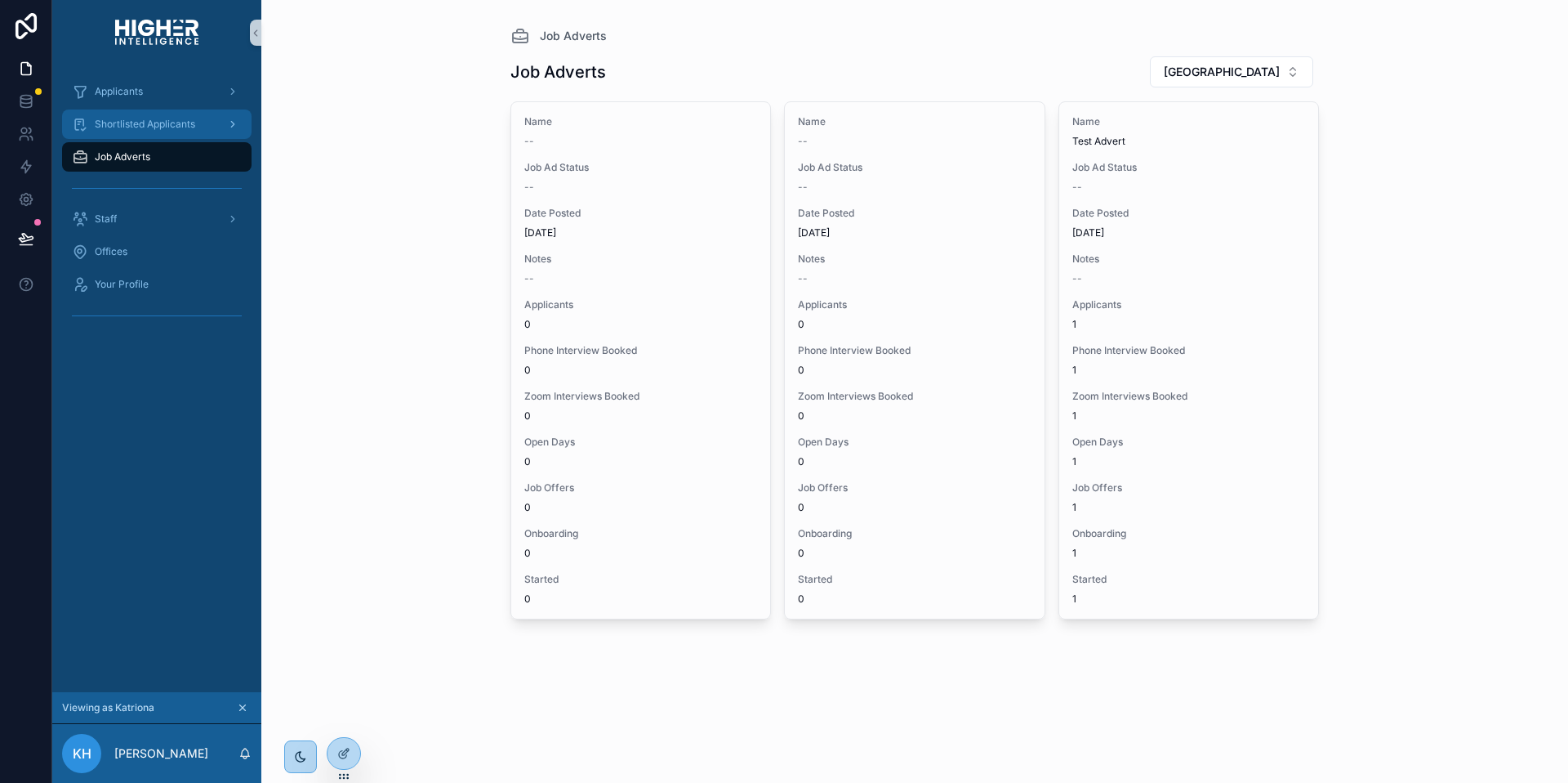
click at [124, 119] on span "Shortlisted Applicants" at bounding box center [145, 124] width 101 height 13
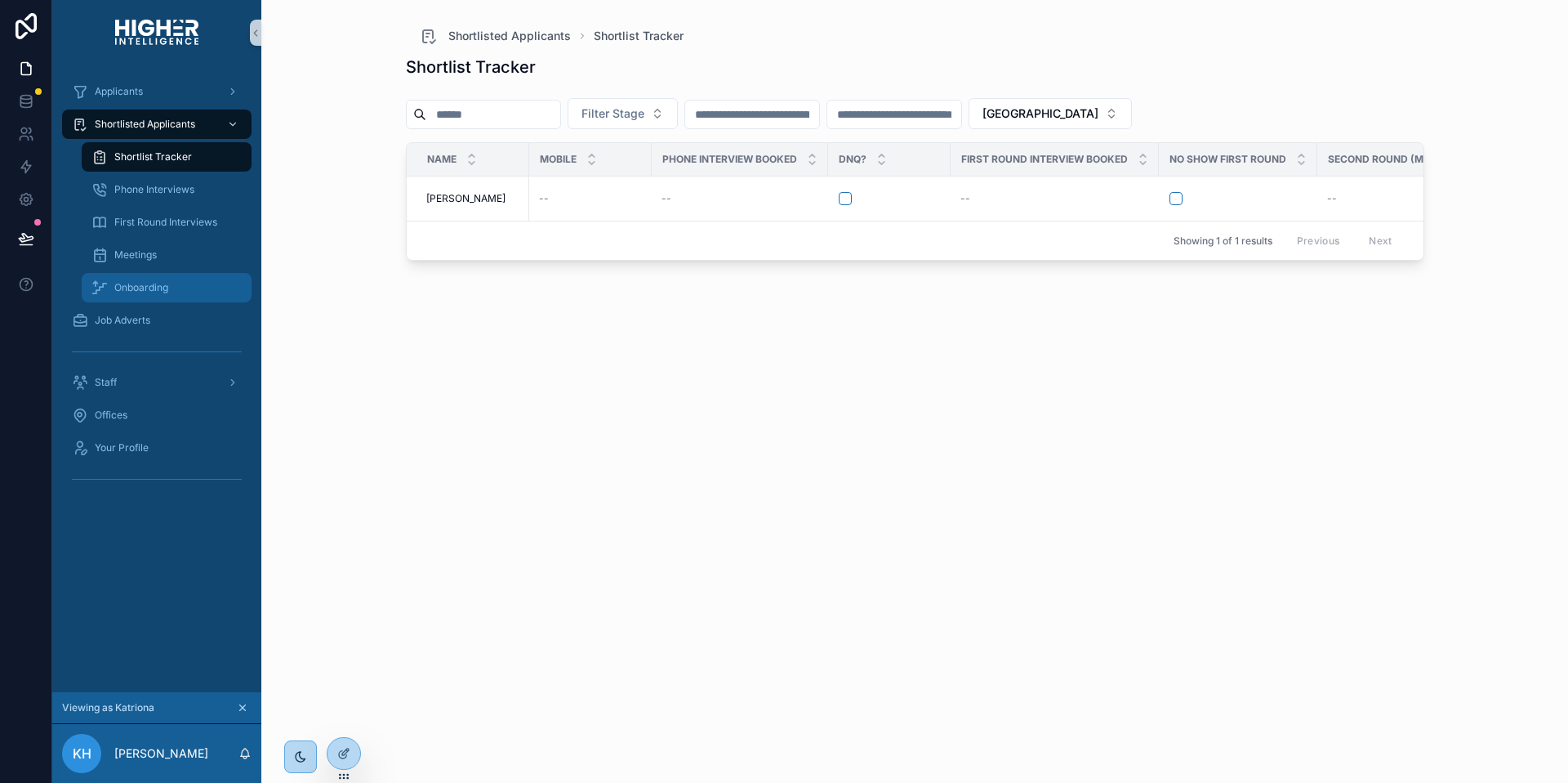
click at [141, 296] on div "Onboarding" at bounding box center [166, 288] width 150 height 26
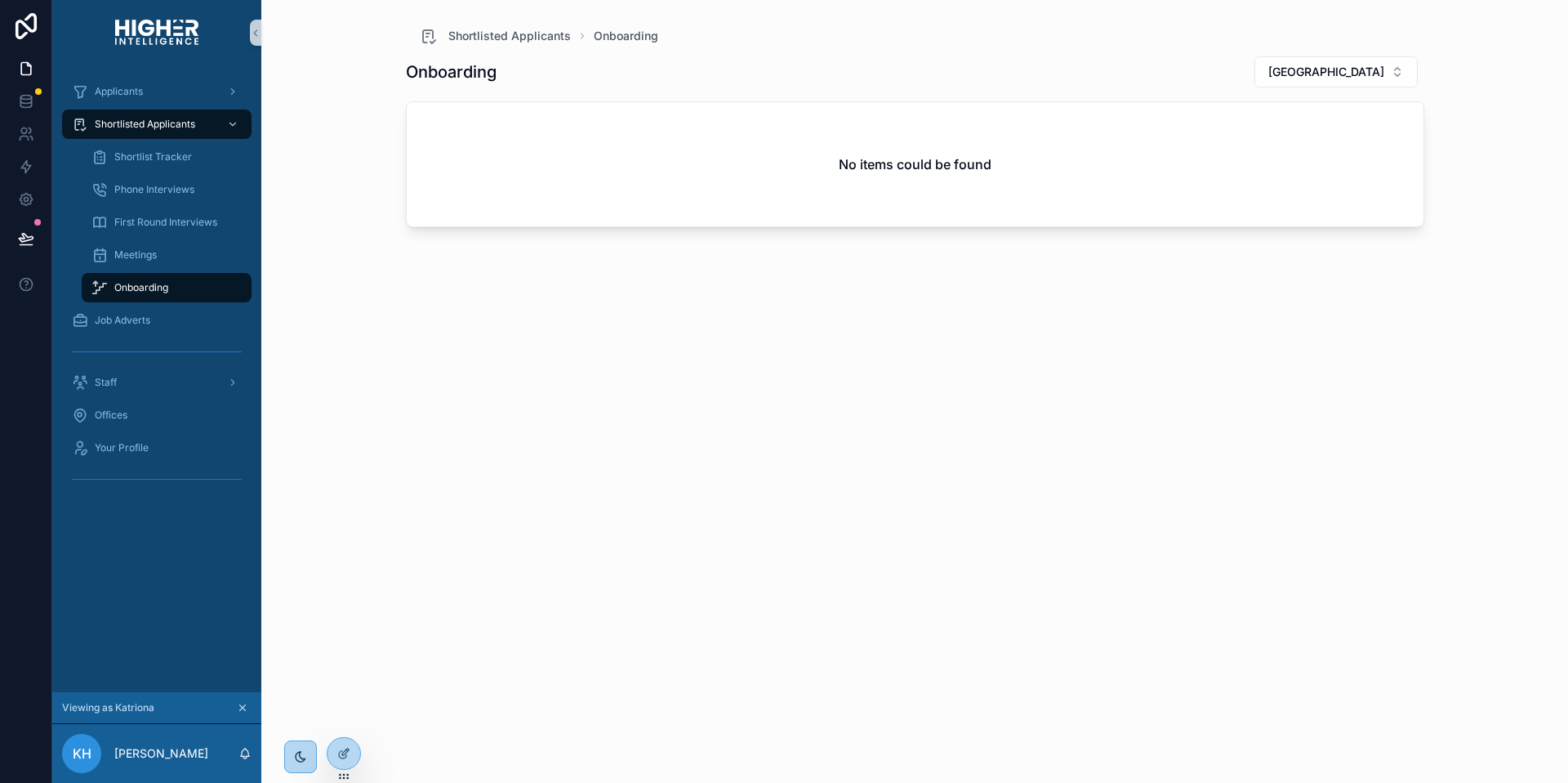
click at [473, 332] on div "Onboarding [GEOGRAPHIC_DATA] No items could be found" at bounding box center [915, 404] width 1018 height 717
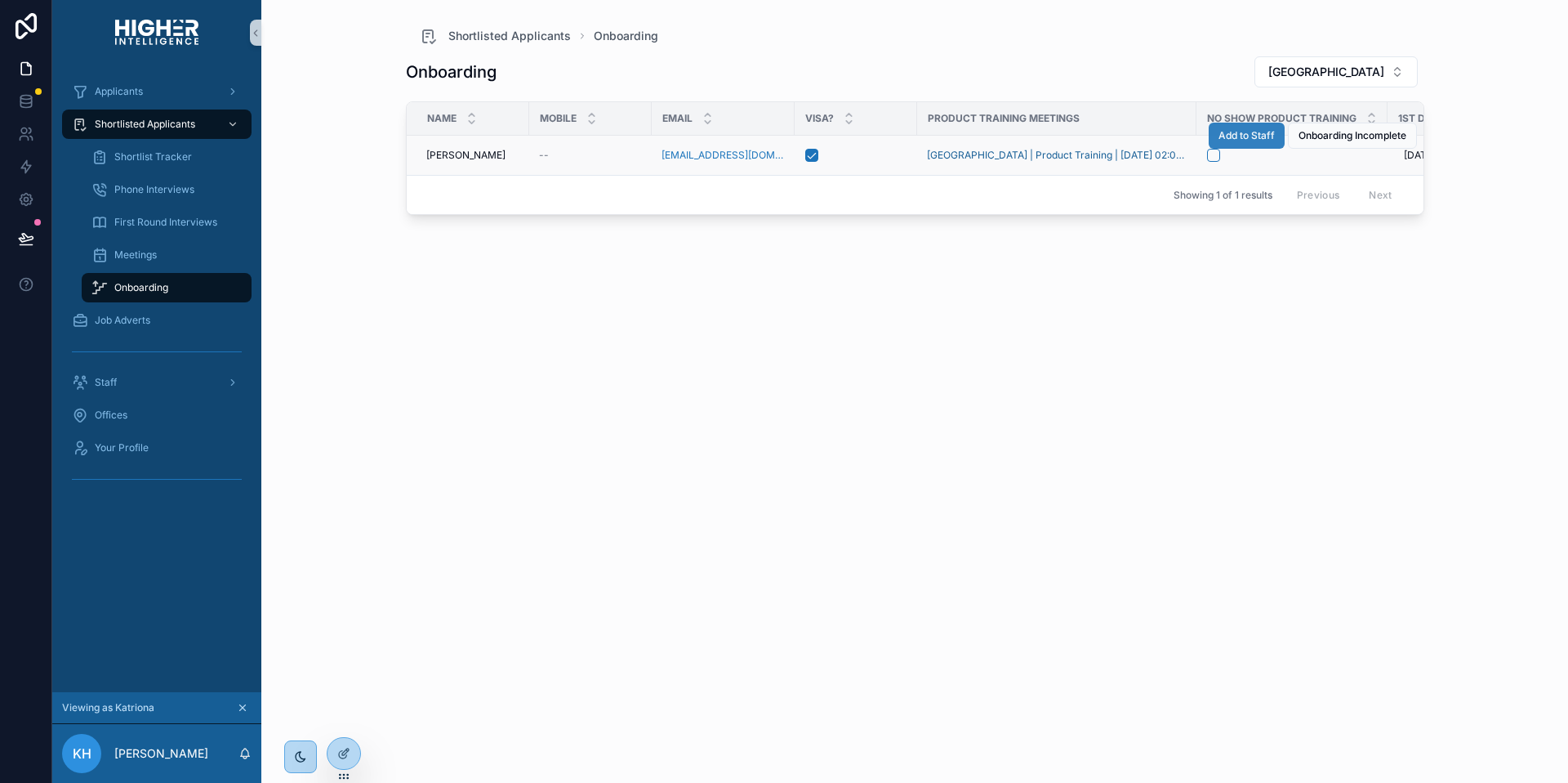
click at [1235, 135] on span "Add to Staff" at bounding box center [1247, 135] width 56 height 13
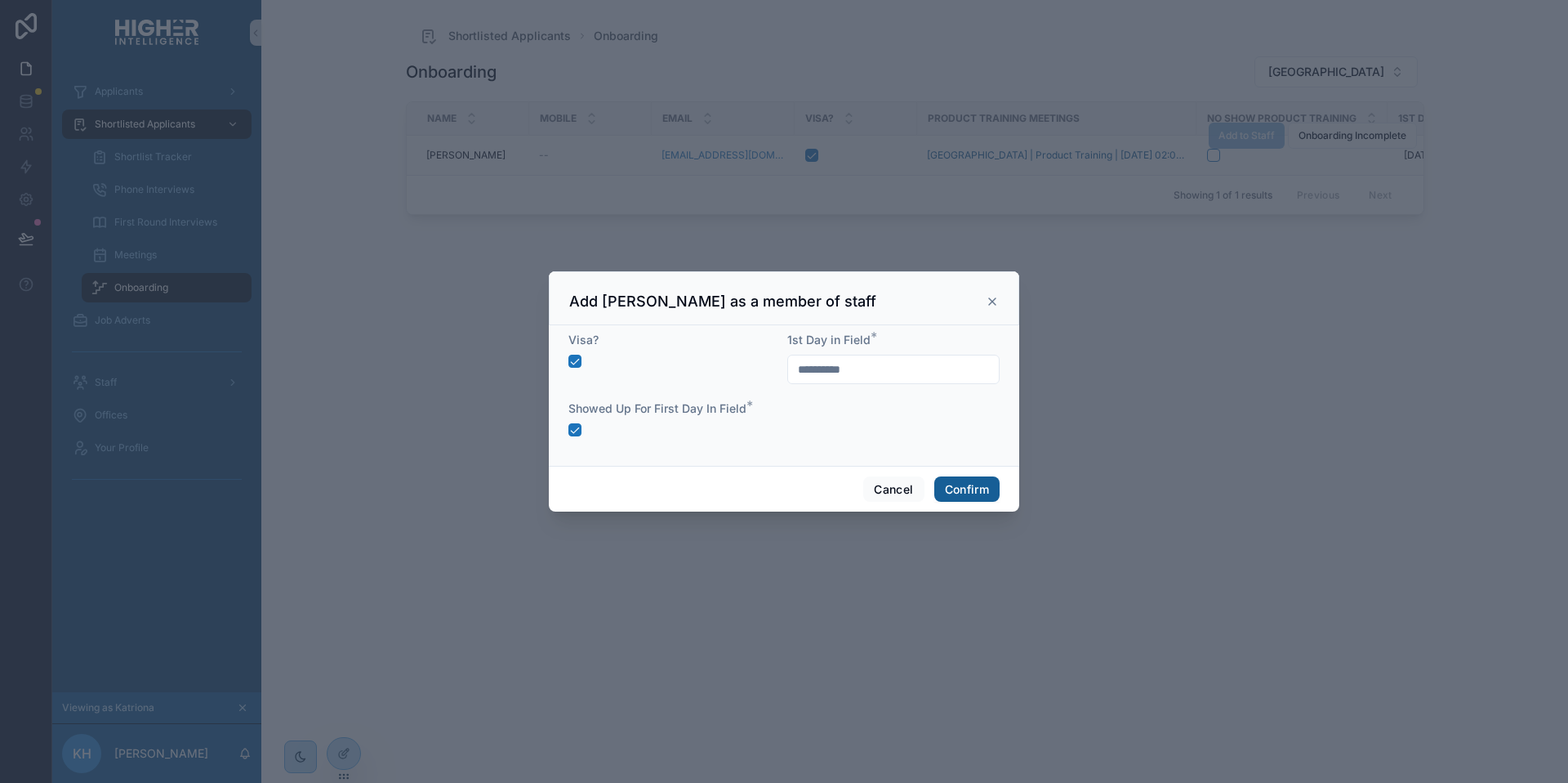
click at [973, 489] on button "Confirm" at bounding box center [967, 490] width 66 height 26
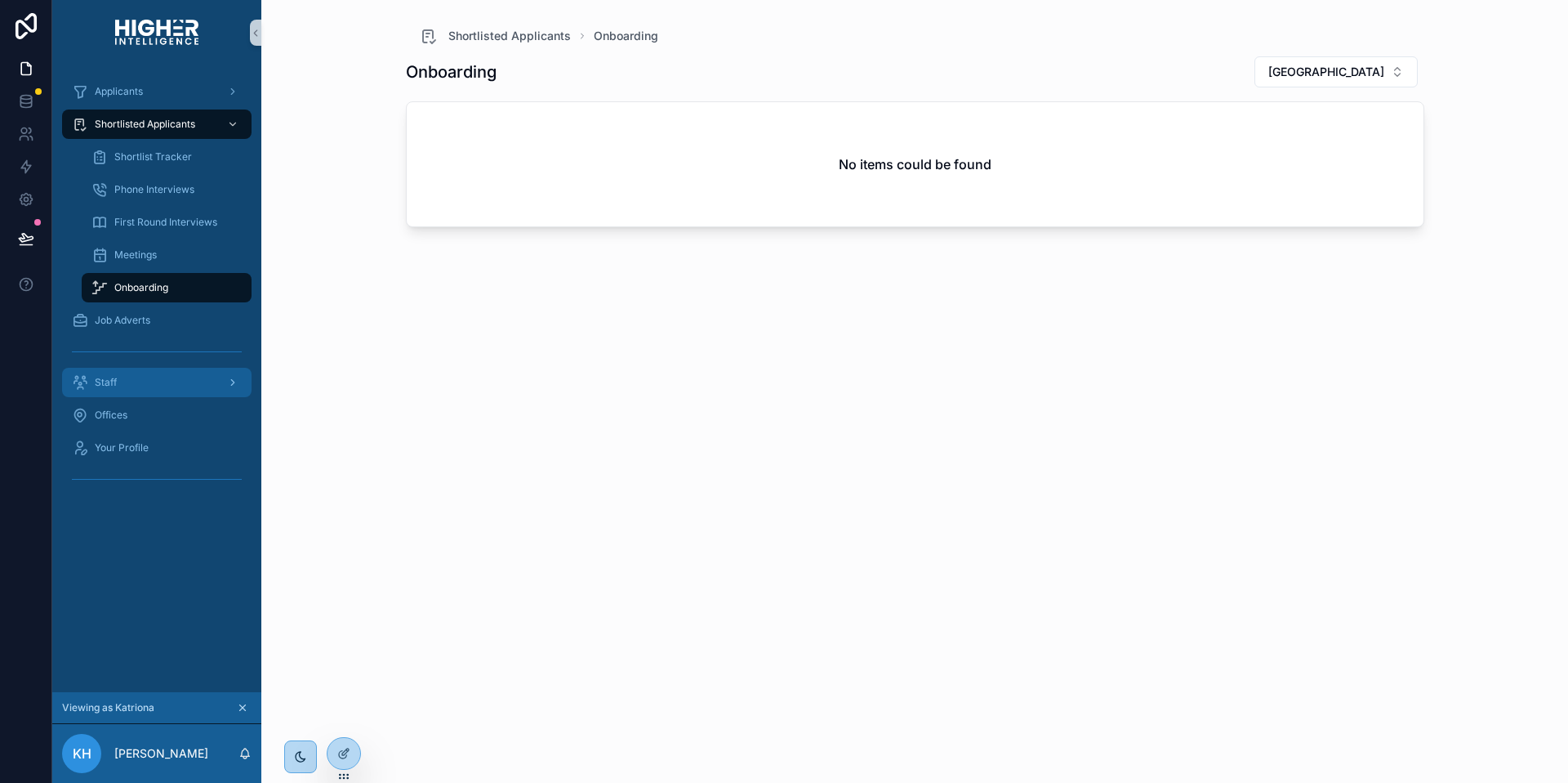
click at [134, 384] on div "Staff" at bounding box center [156, 383] width 170 height 26
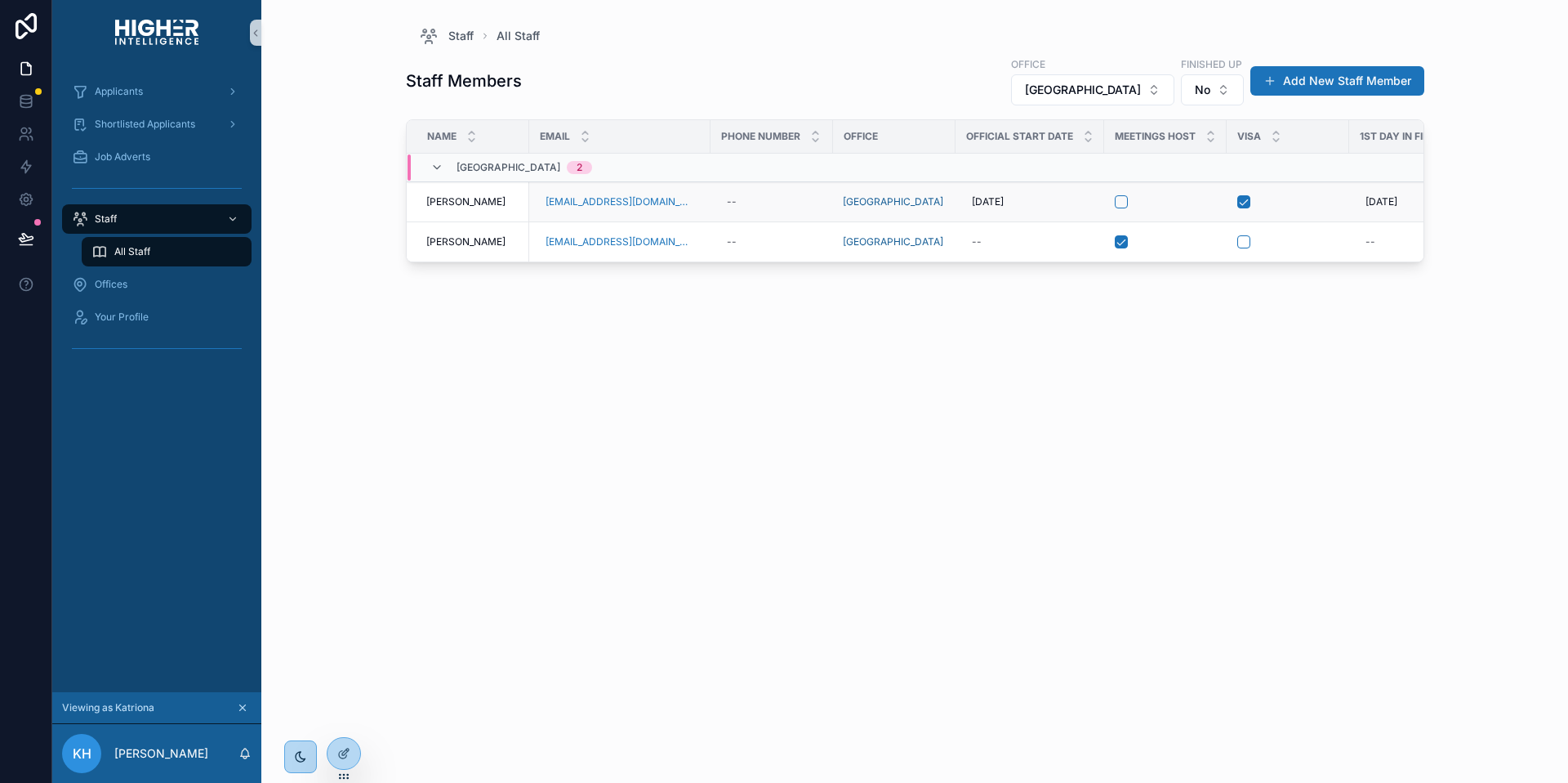
click at [484, 202] on span "[PERSON_NAME]" at bounding box center [466, 202] width 79 height 13
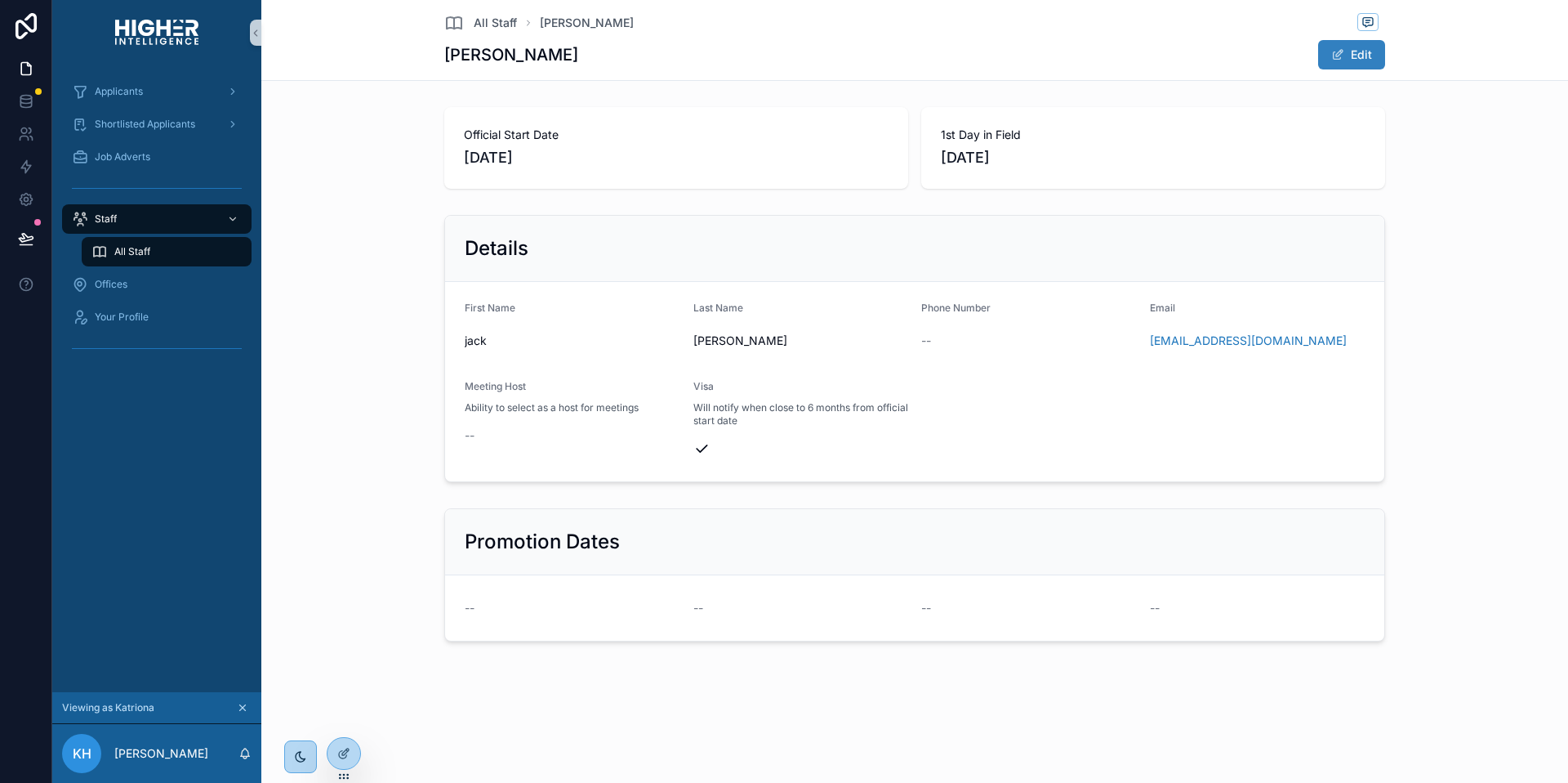
click at [1352, 53] on button "Edit" at bounding box center [1351, 55] width 67 height 29
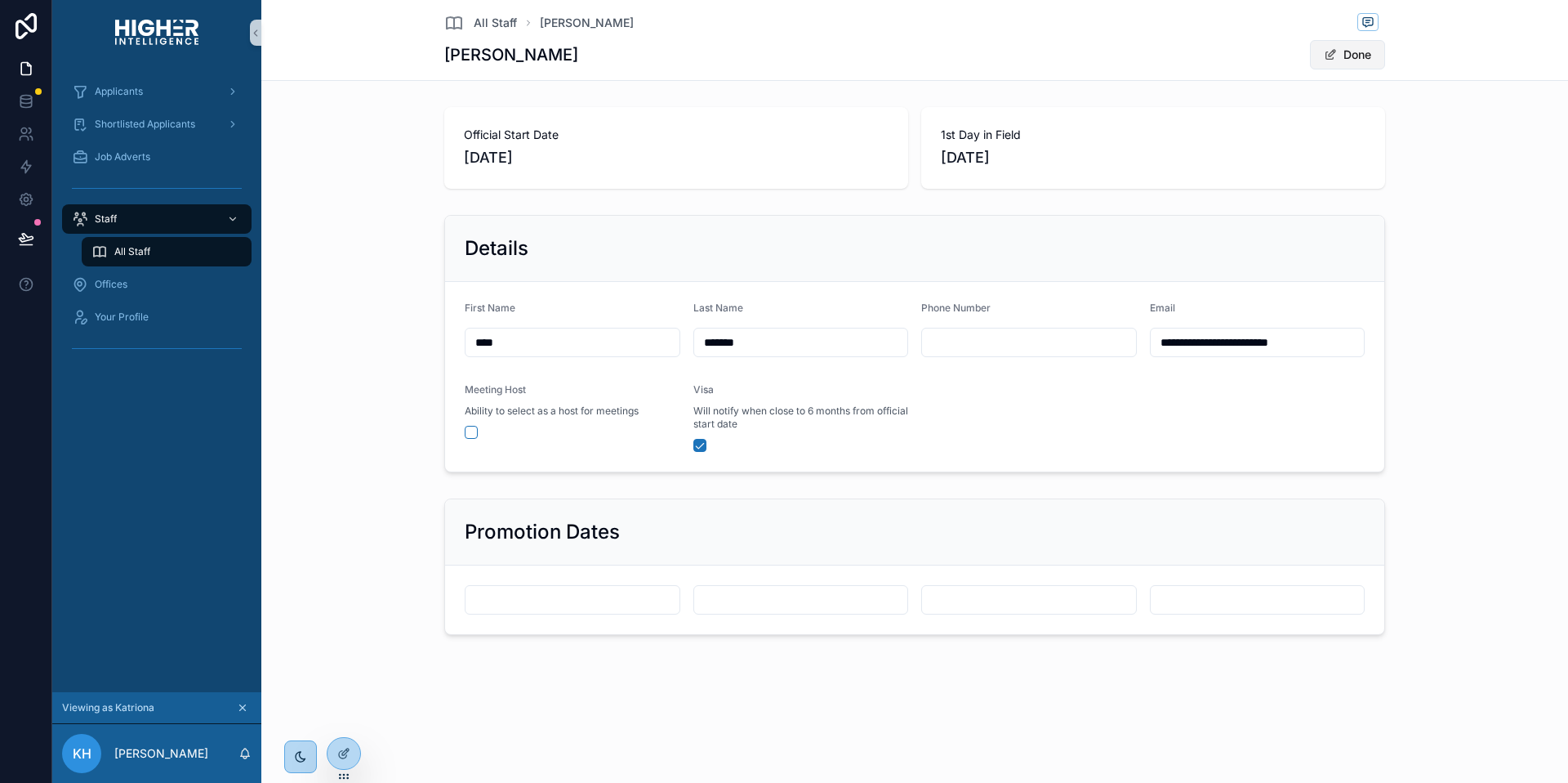
click at [1352, 53] on button "Done" at bounding box center [1347, 55] width 75 height 29
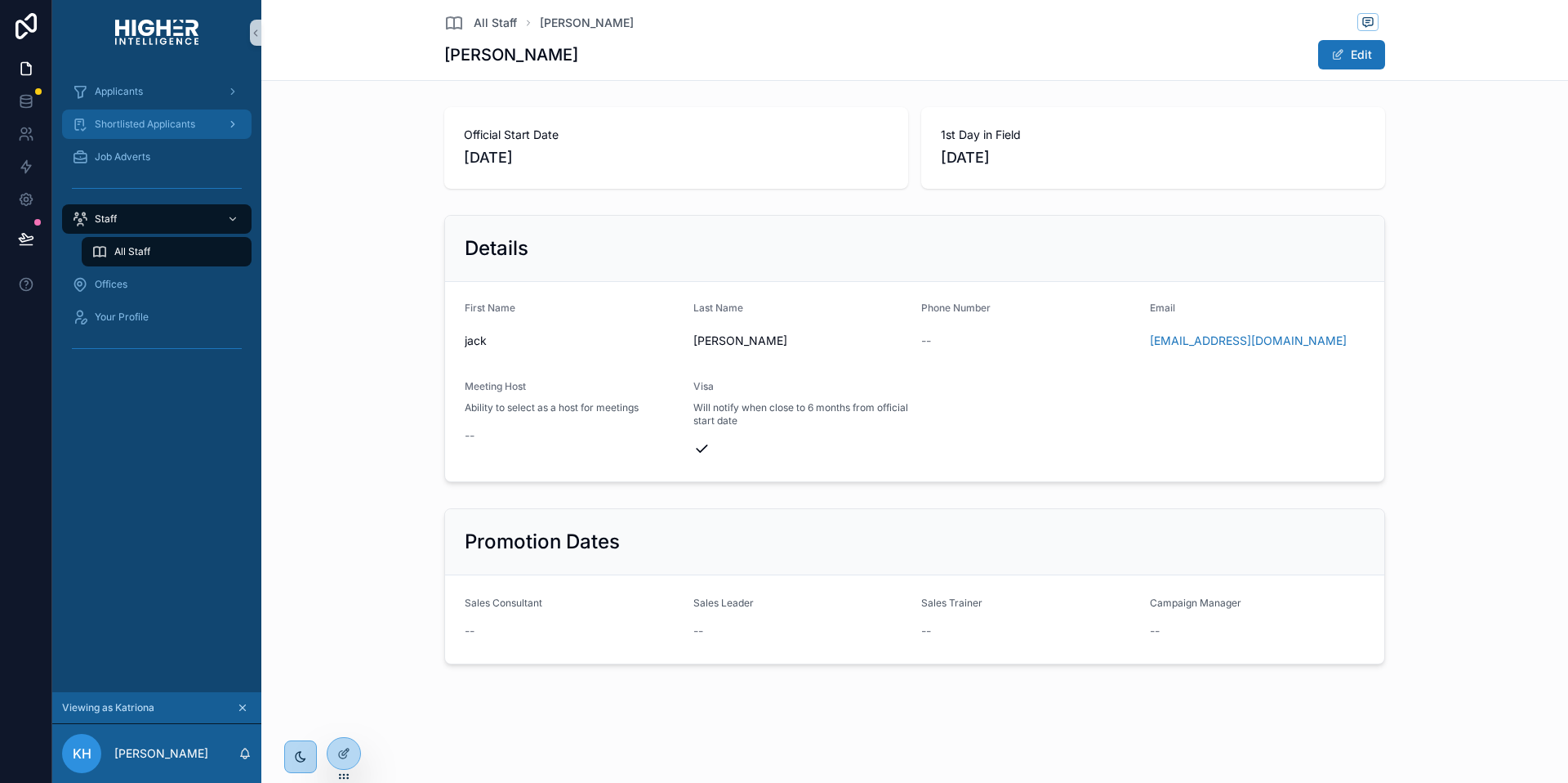
click at [134, 109] on link "Shortlisted Applicants" at bounding box center [157, 123] width 190 height 29
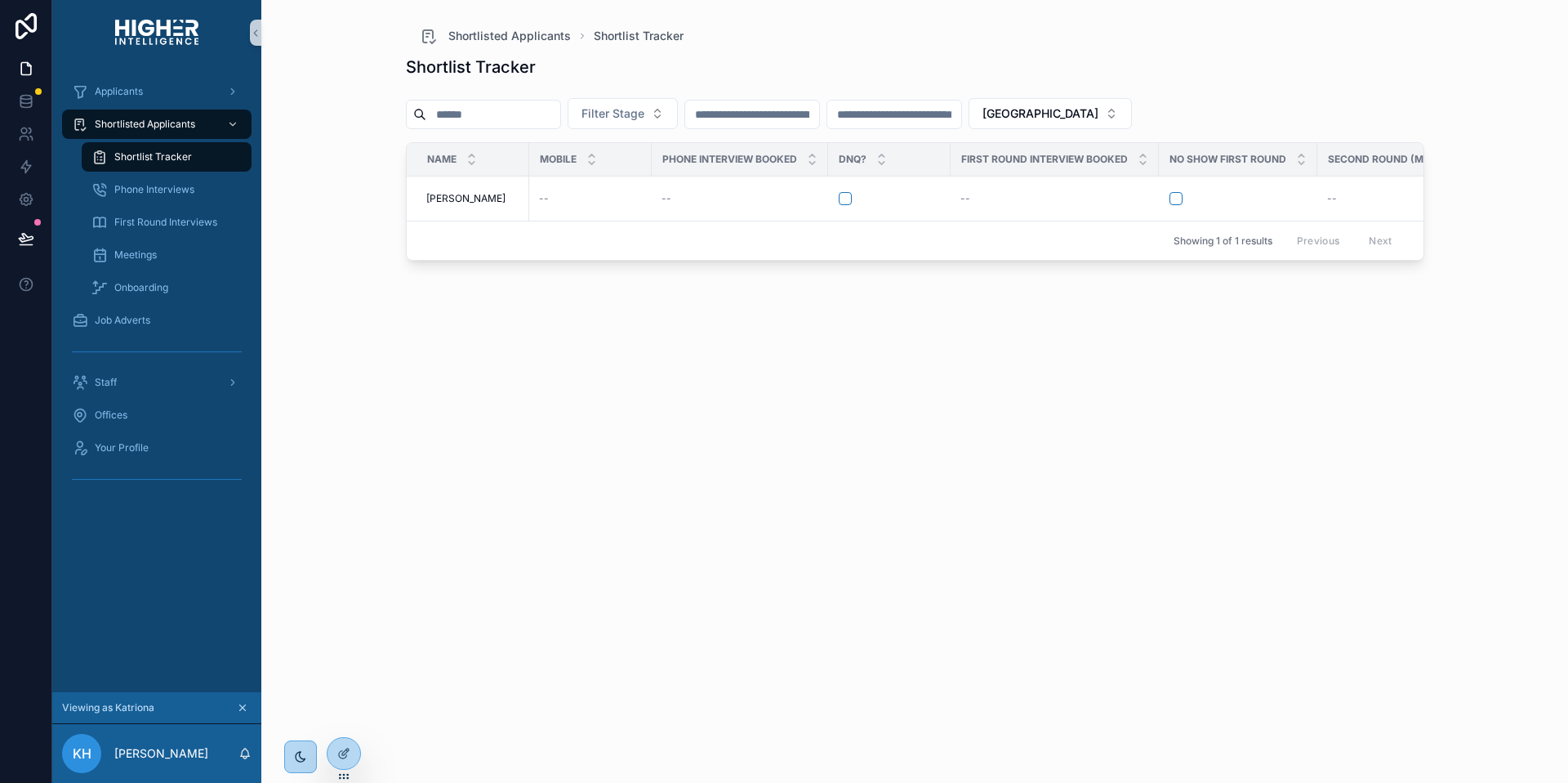
click at [139, 139] on div "Shortlisted Applicants Shortlist Tracker Phone Interviews First Round Interview…" at bounding box center [157, 206] width 210 height 196
click at [142, 158] on span "Shortlist Tracker" at bounding box center [153, 157] width 78 height 13
click at [147, 189] on span "Phone Interviews" at bounding box center [154, 190] width 80 height 13
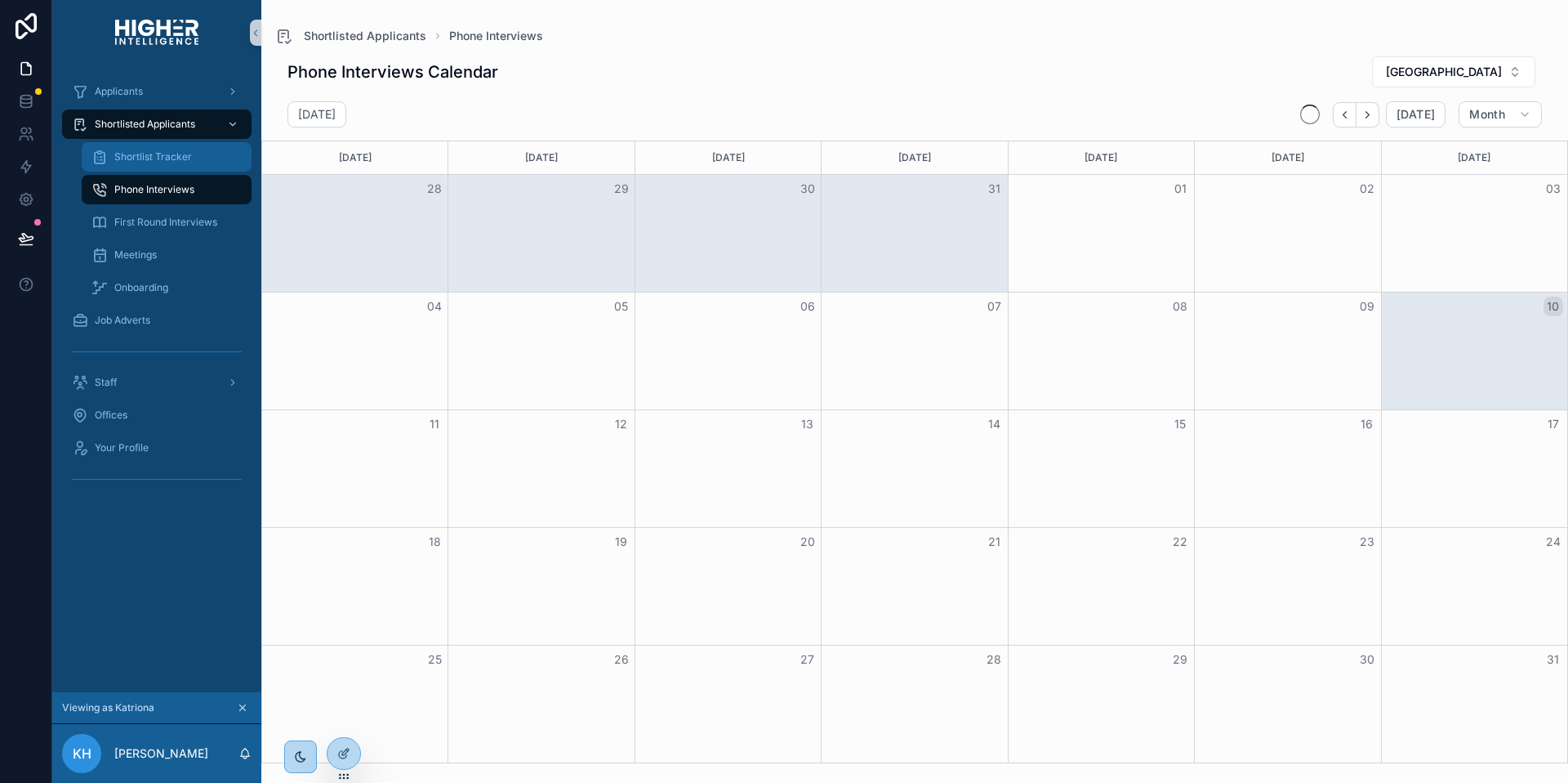
click at [151, 158] on span "Shortlist Tracker" at bounding box center [153, 157] width 78 height 13
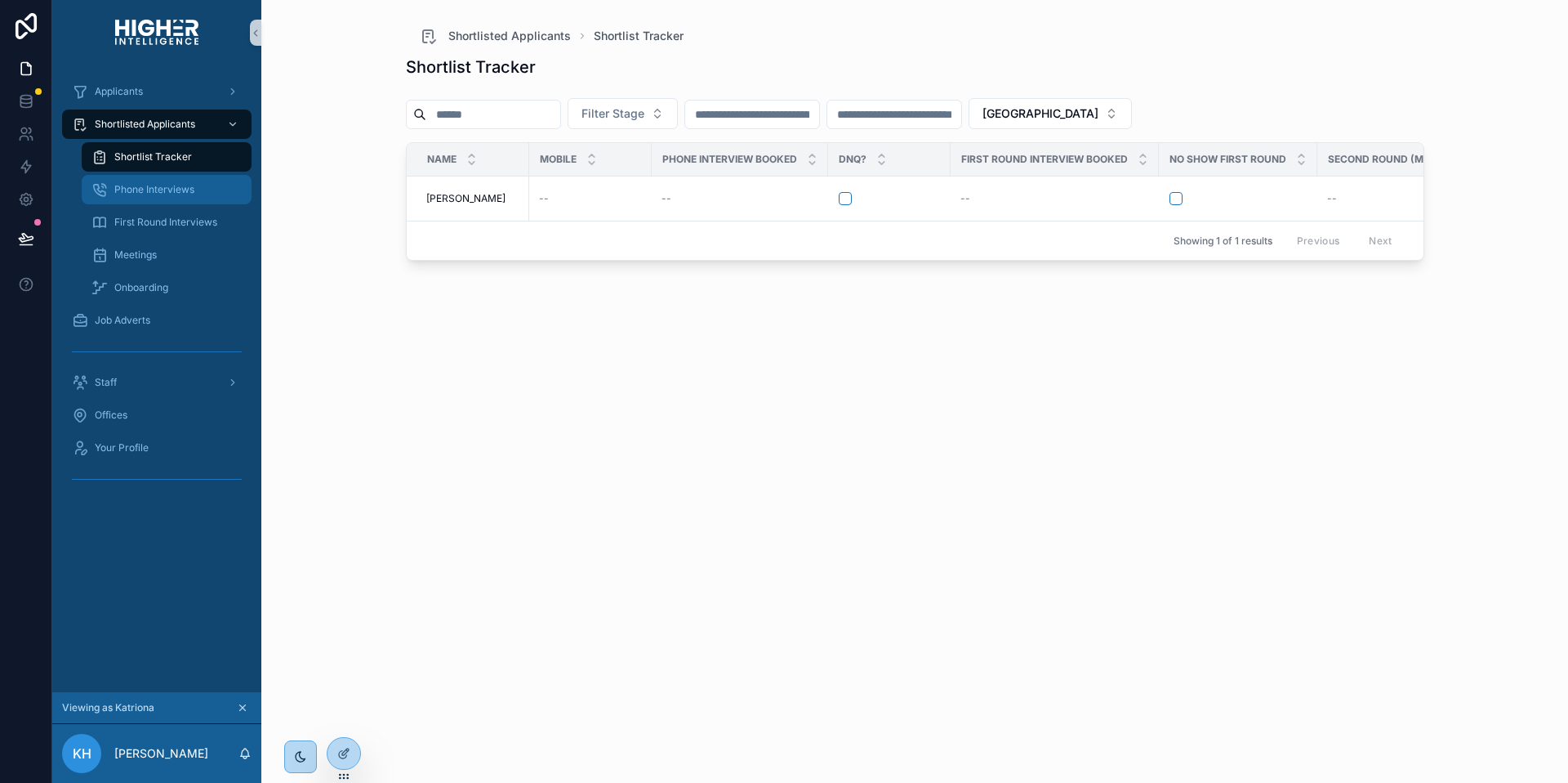
click at [161, 188] on span "Phone Interviews" at bounding box center [154, 190] width 80 height 13
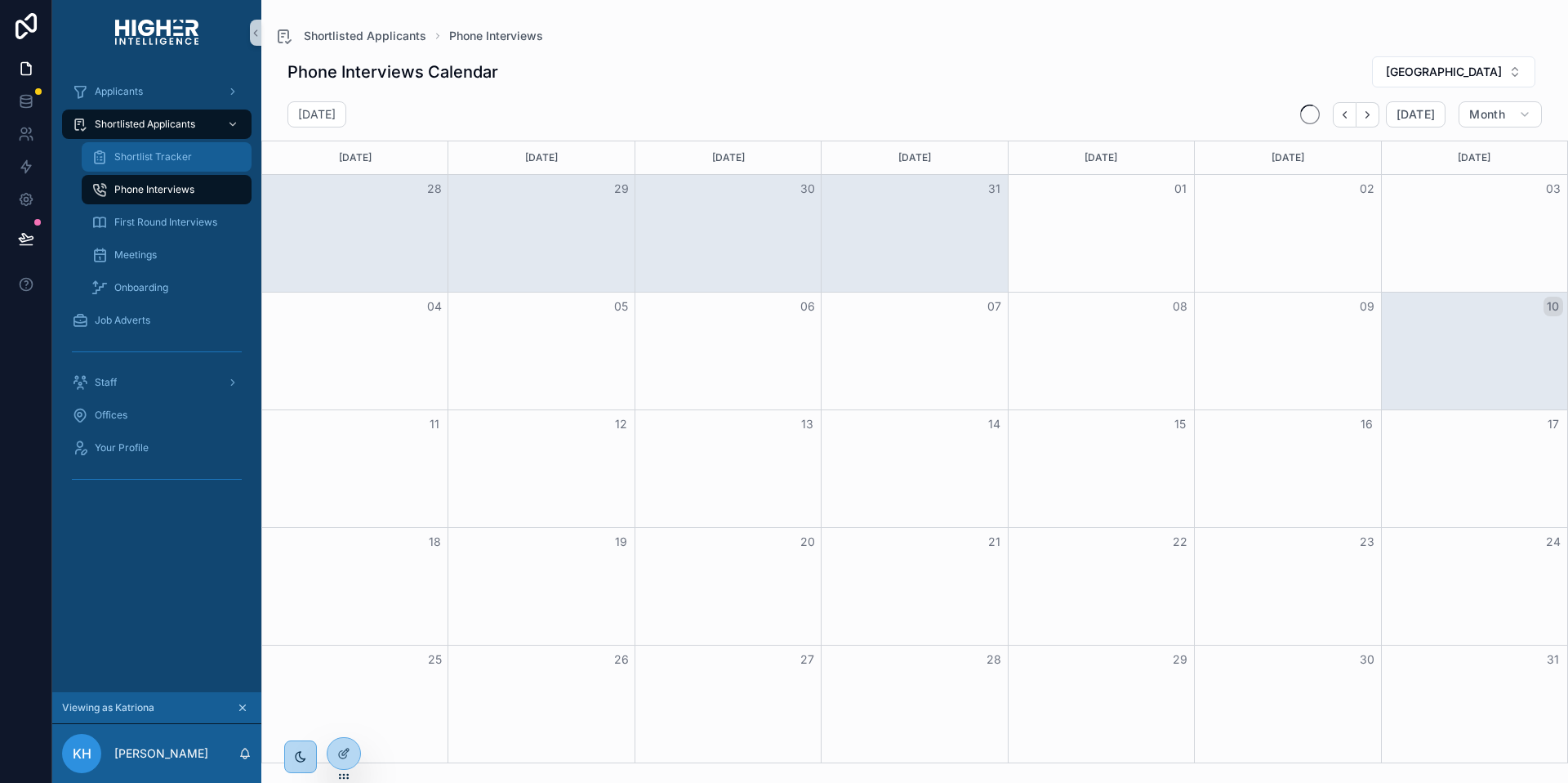
click at [164, 159] on span "Shortlist Tracker" at bounding box center [153, 157] width 78 height 13
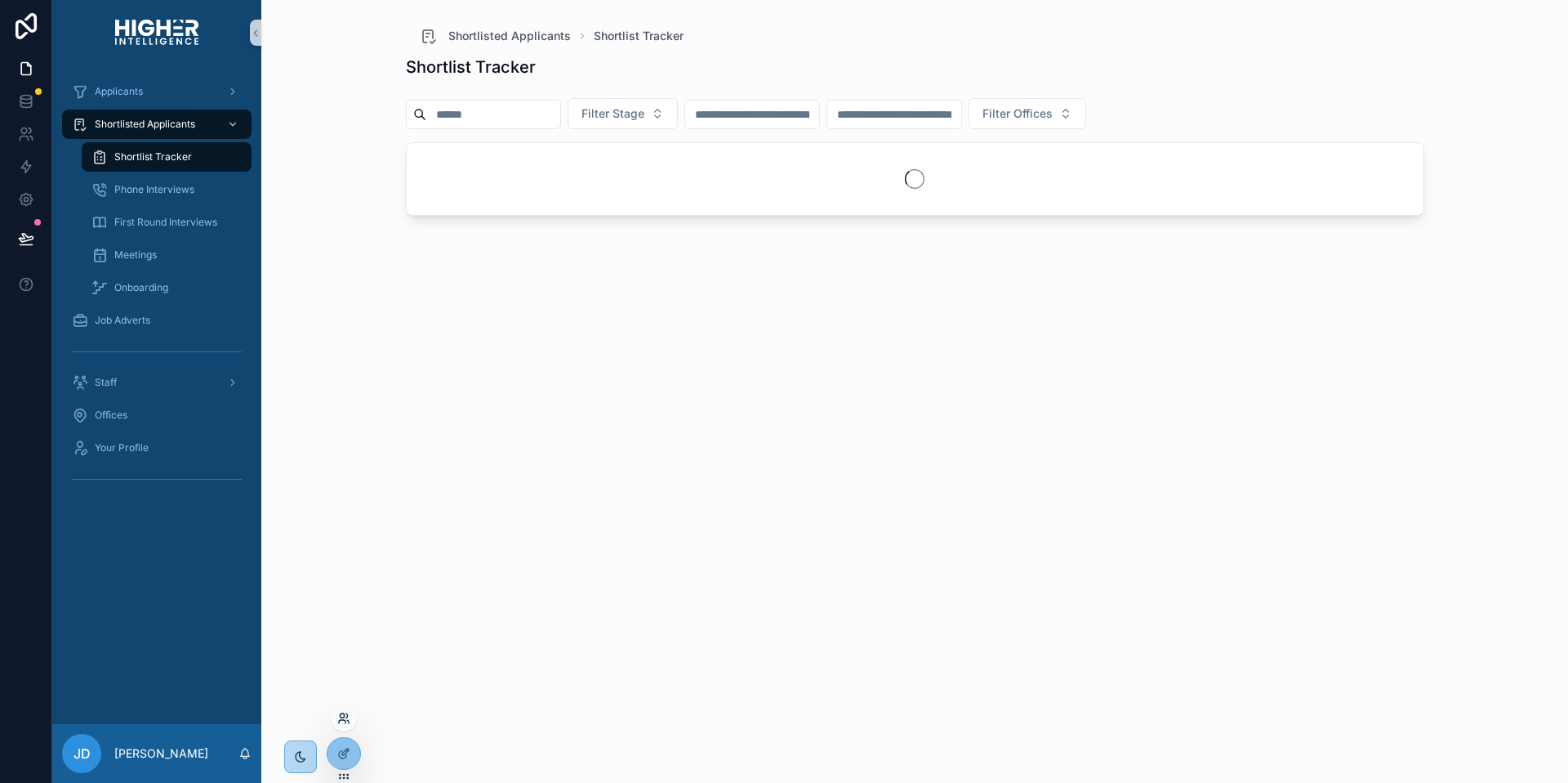
click at [345, 717] on icon at bounding box center [344, 718] width 13 height 13
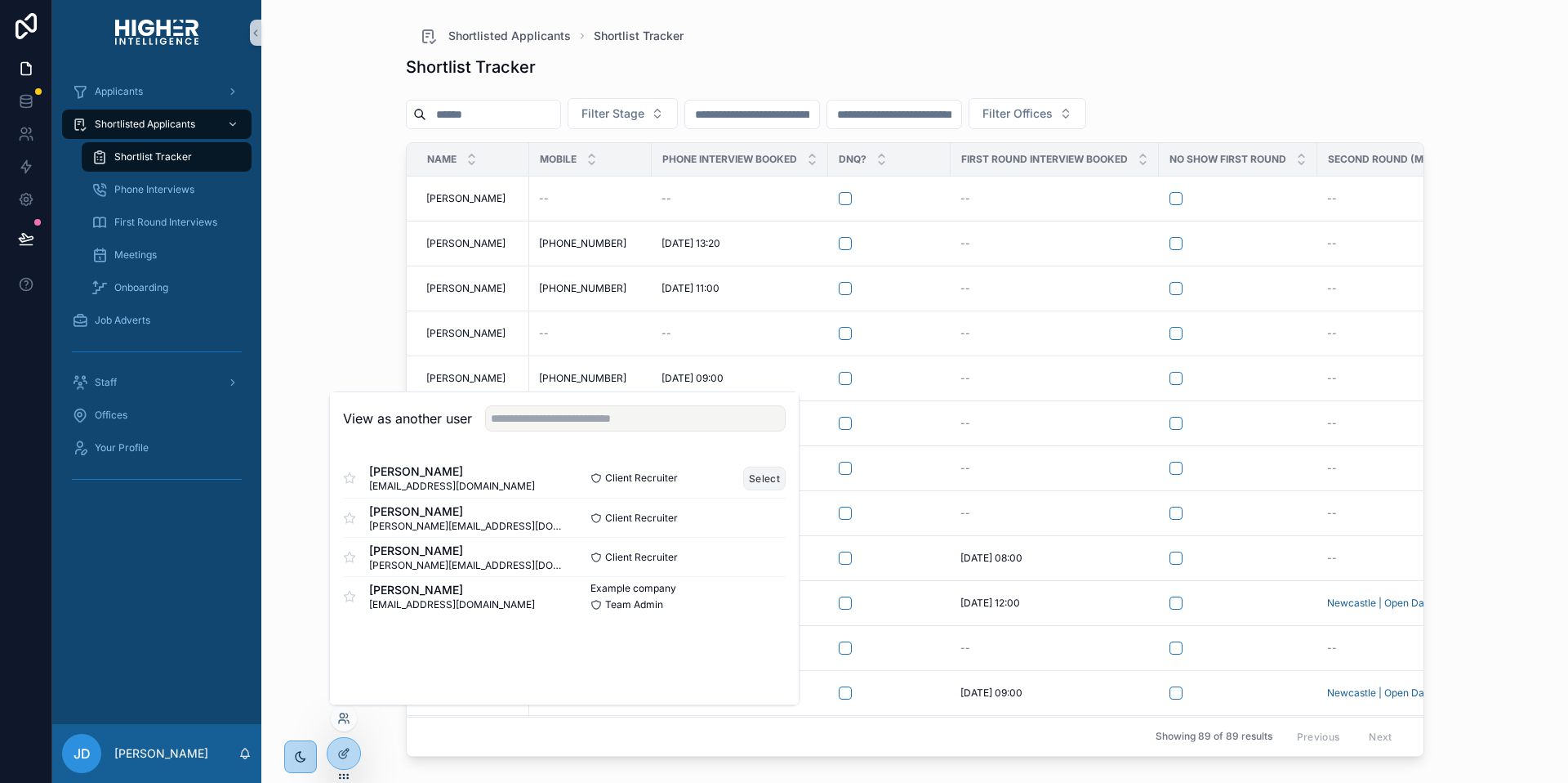
click at [768, 476] on button "Select" at bounding box center [764, 478] width 42 height 23
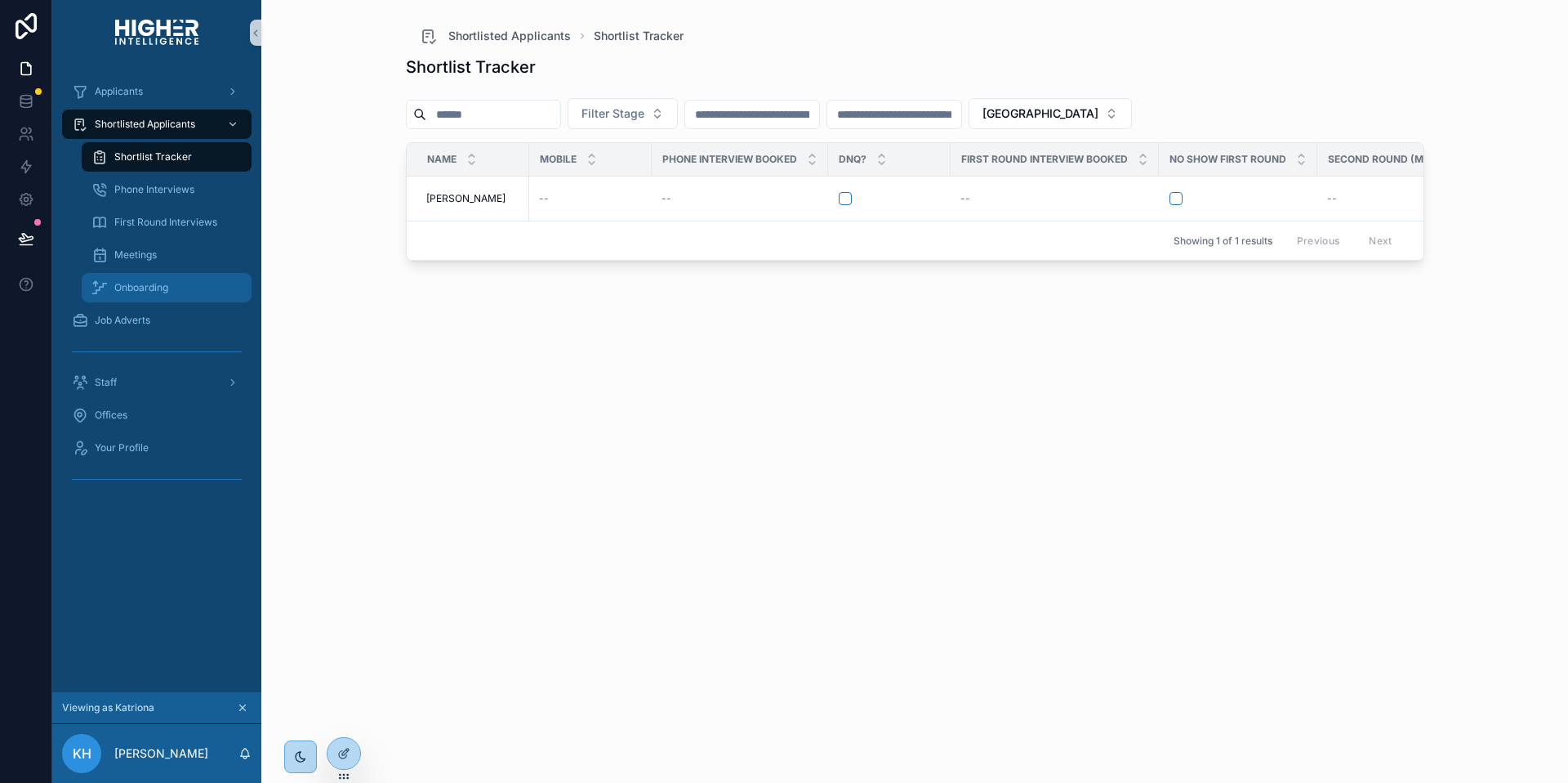
click at [123, 292] on span "Onboarding" at bounding box center [141, 288] width 54 height 13
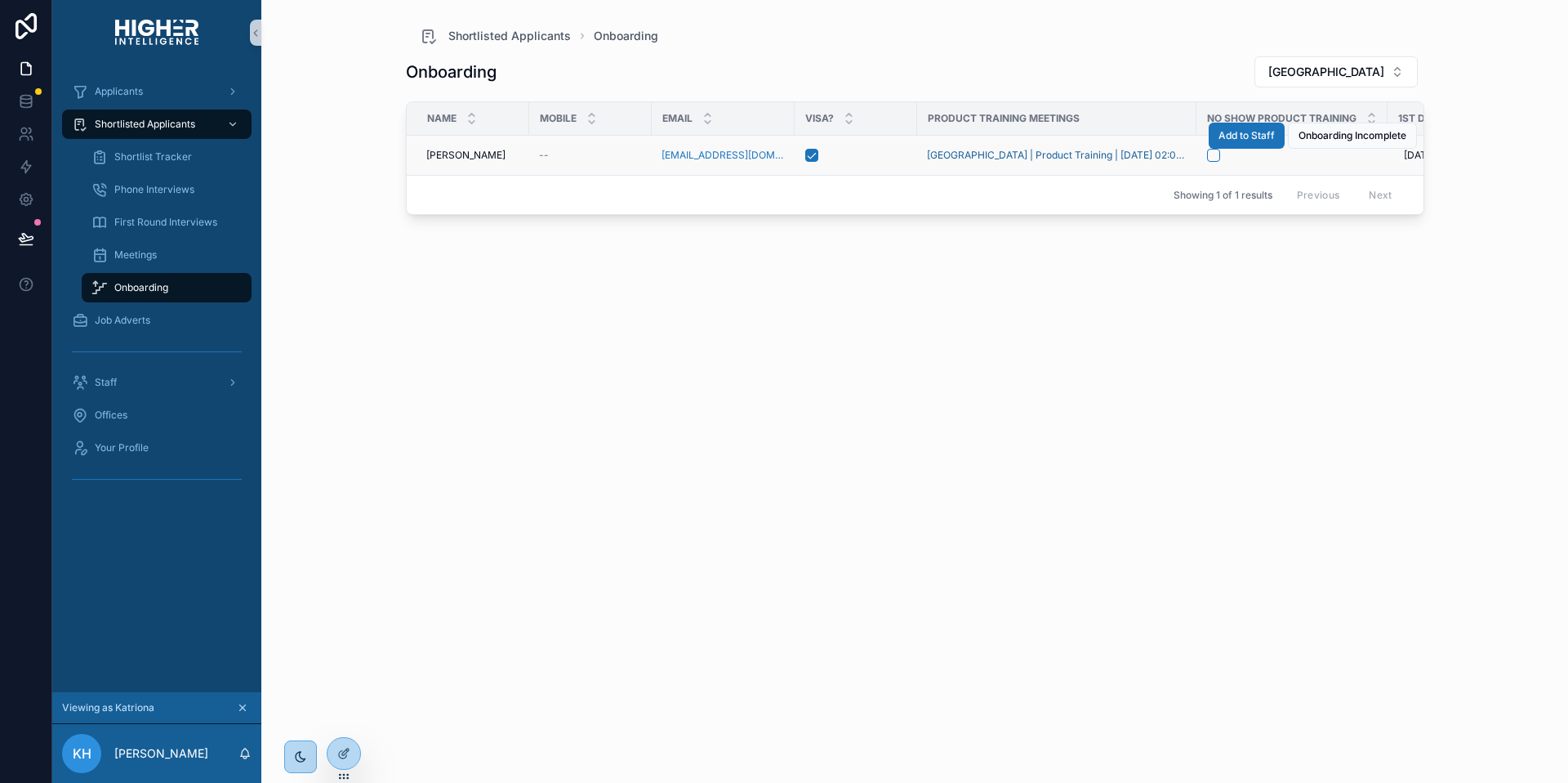
click at [486, 155] on span "[PERSON_NAME]" at bounding box center [466, 155] width 79 height 13
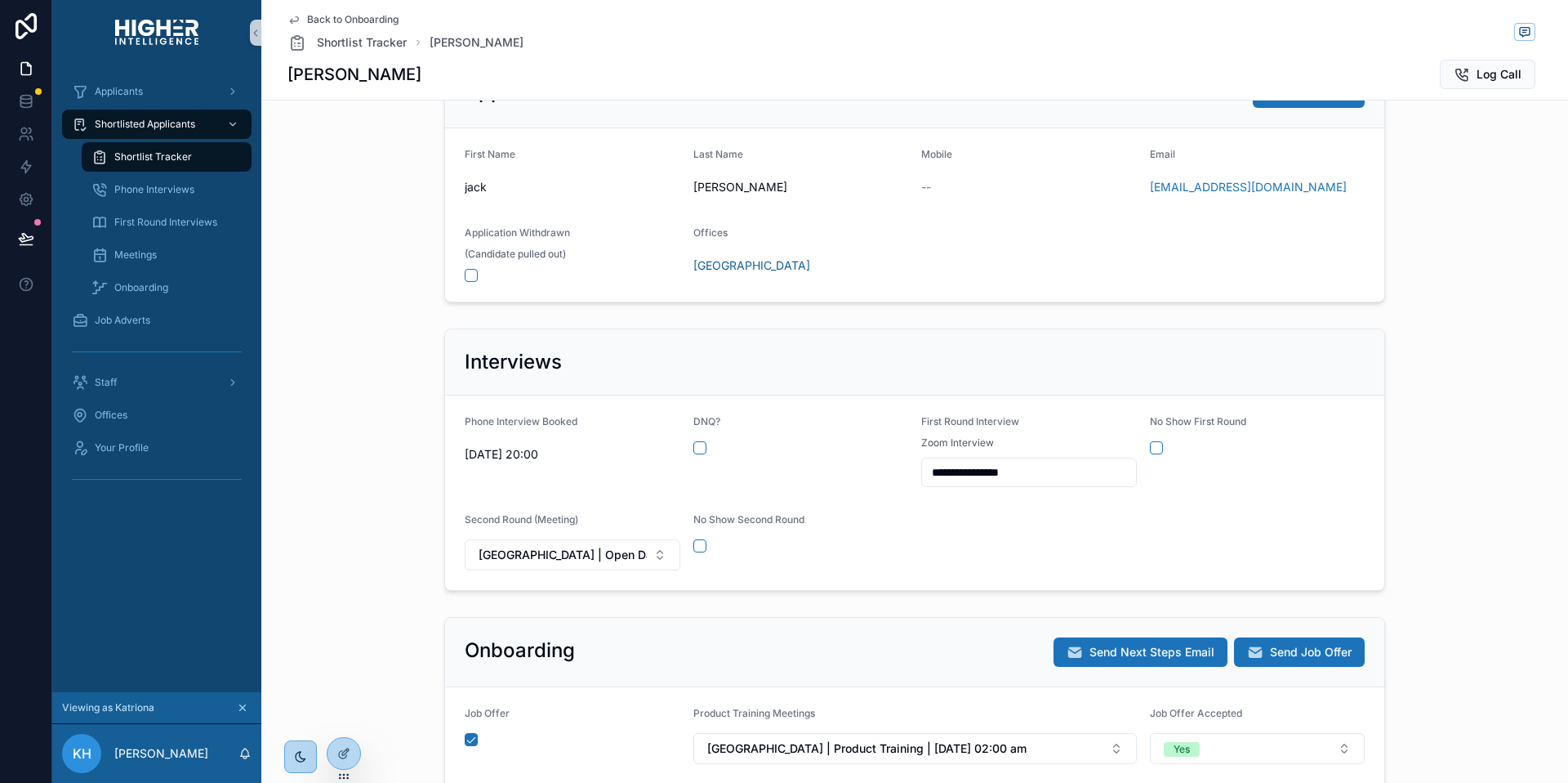
scroll to position [348, 0]
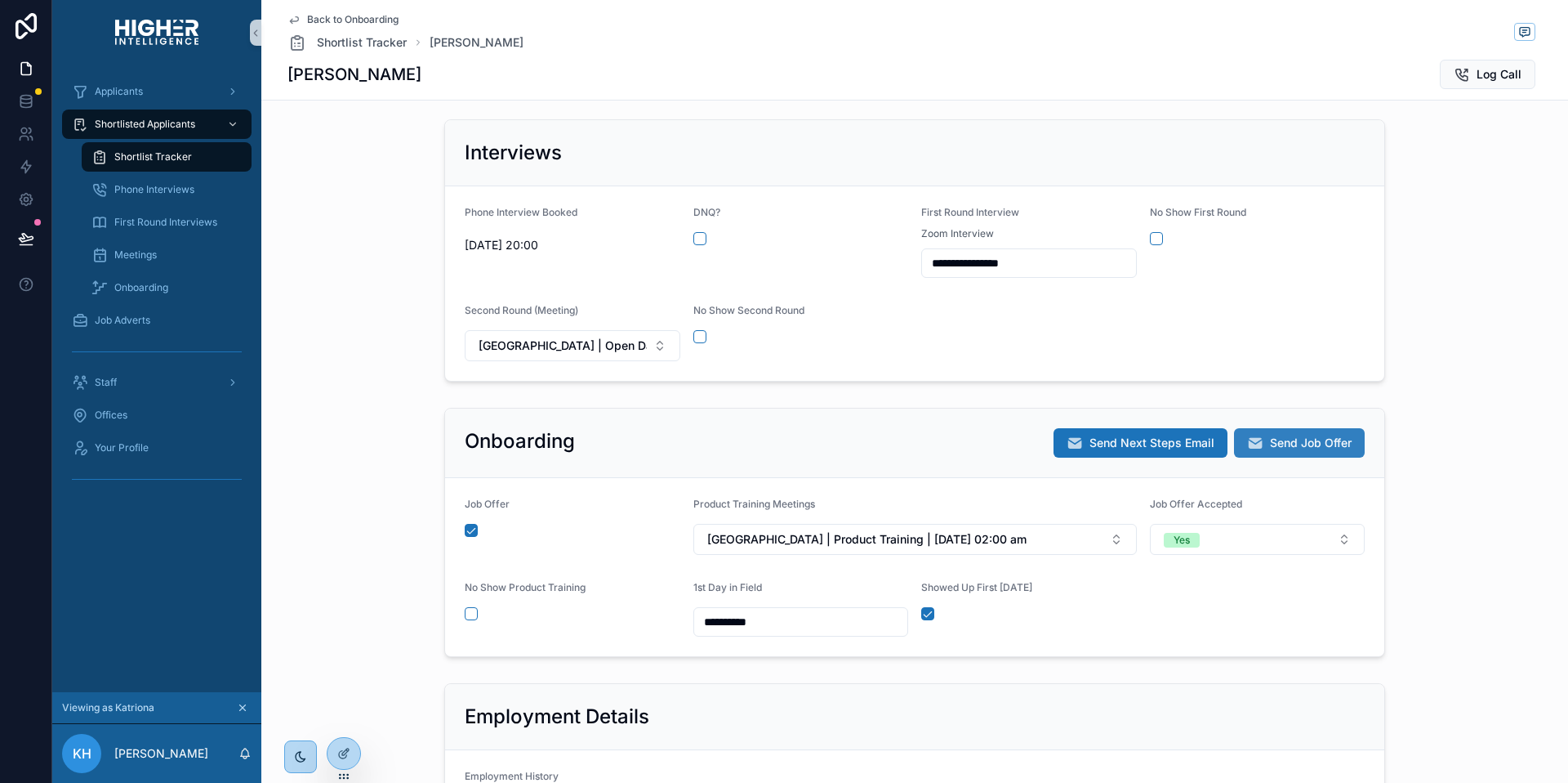
click at [1276, 441] on span "Send Job Offer" at bounding box center [1311, 442] width 82 height 16
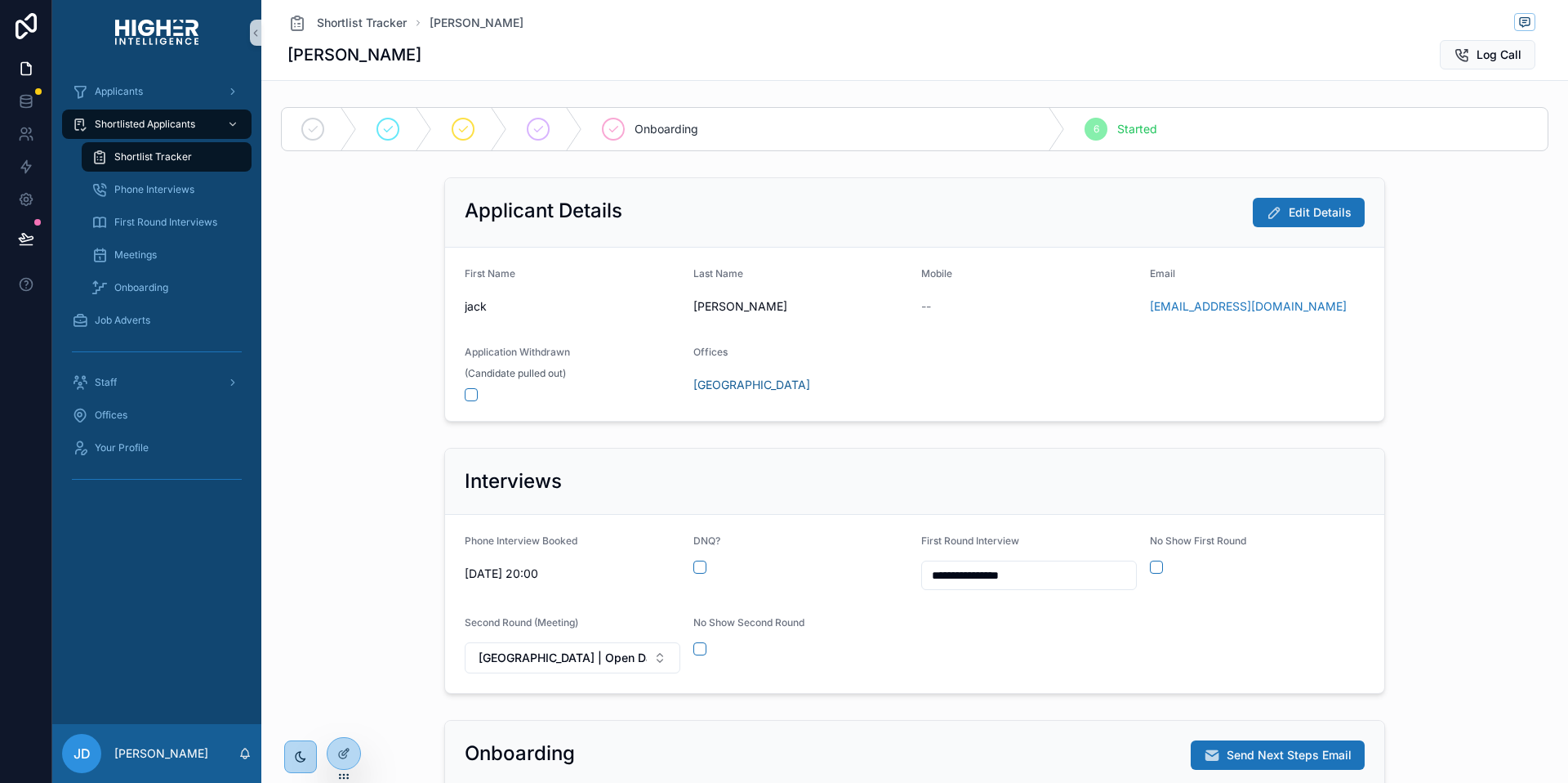
scroll to position [354, 0]
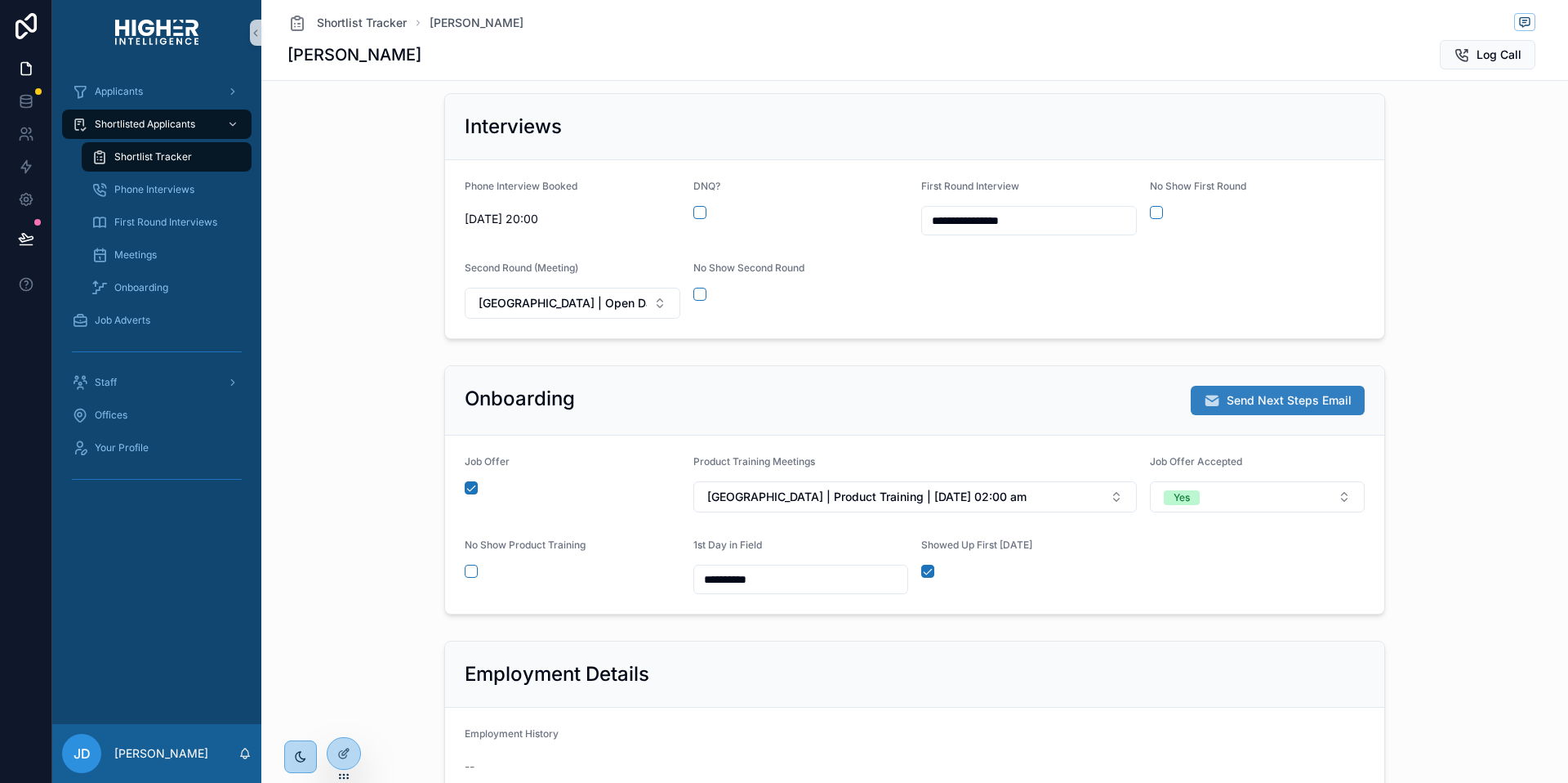
click at [1233, 394] on span "Send Next Steps Email" at bounding box center [1289, 399] width 125 height 16
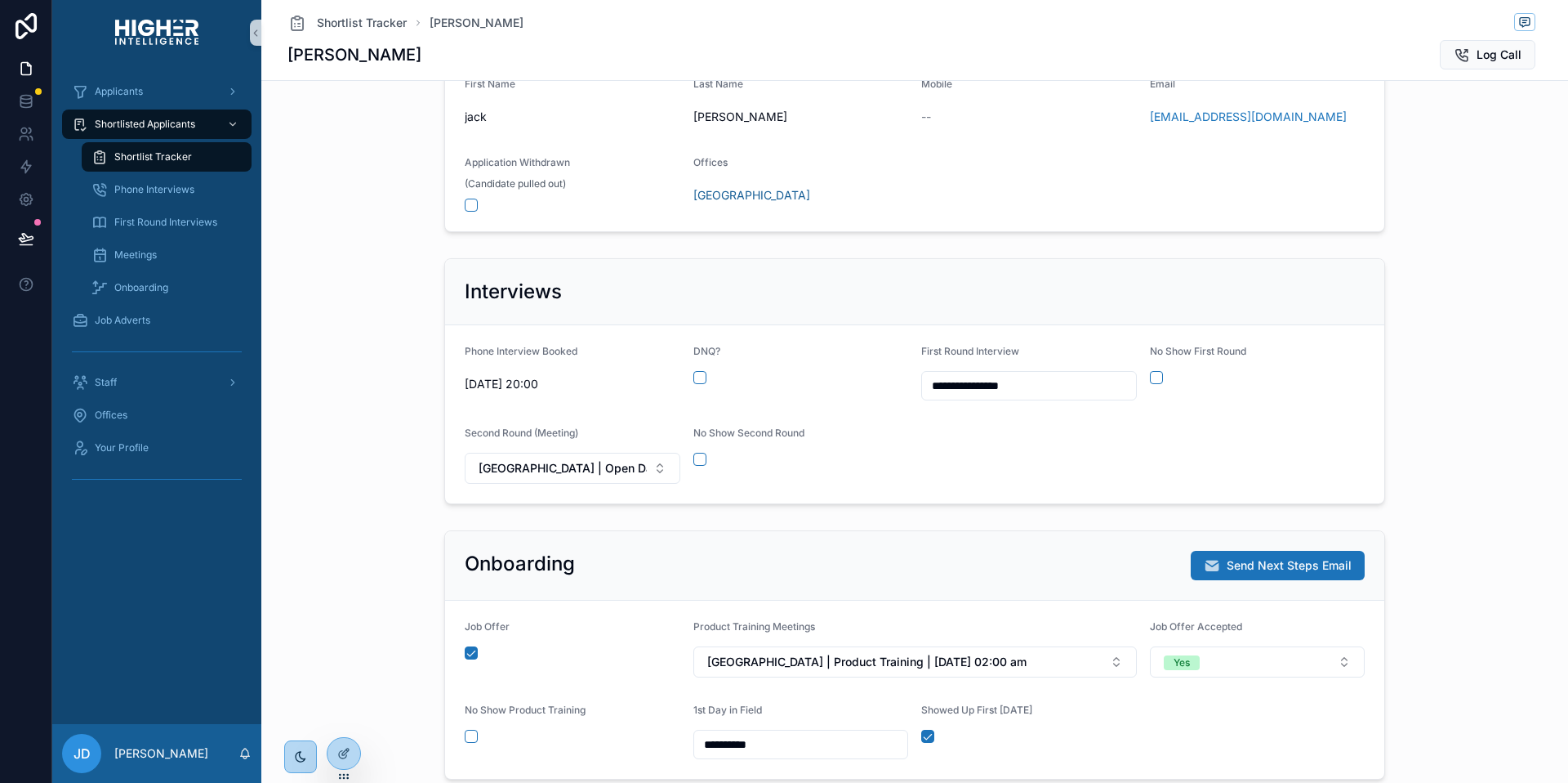
scroll to position [16, 0]
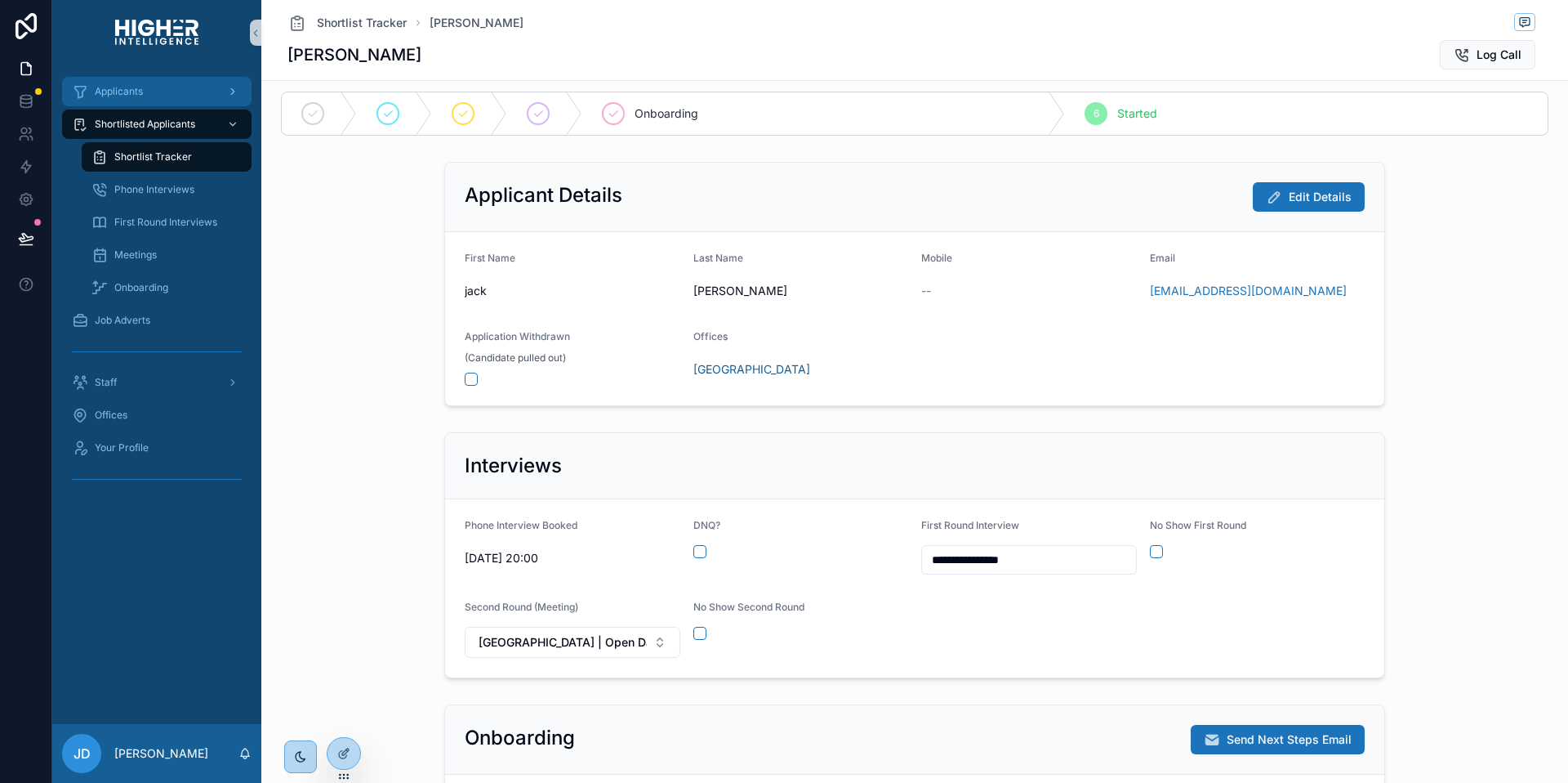
click at [134, 90] on span "Applicants" at bounding box center [118, 91] width 48 height 13
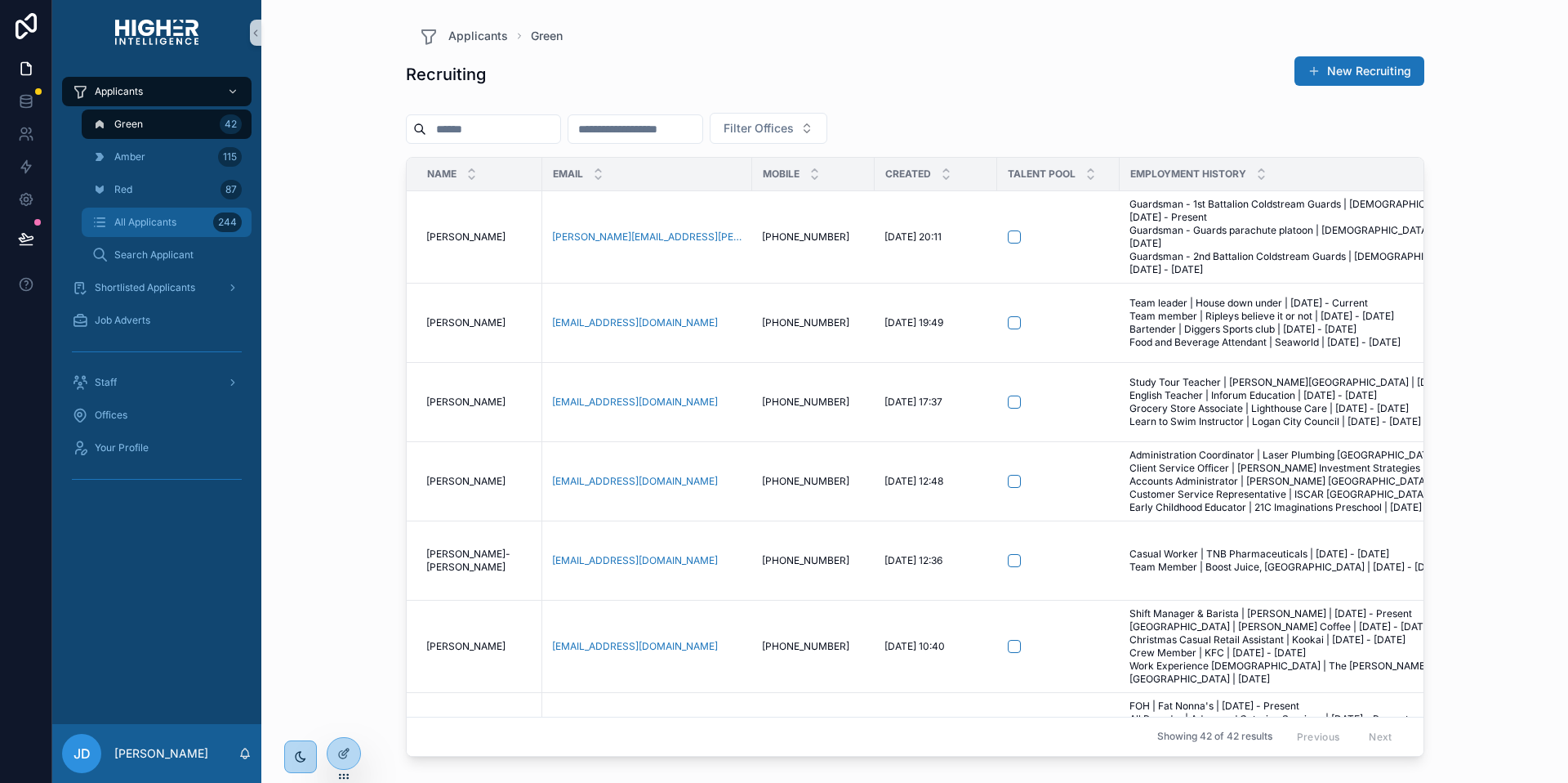
click at [141, 230] on div "All Applicants 244" at bounding box center [166, 223] width 150 height 26
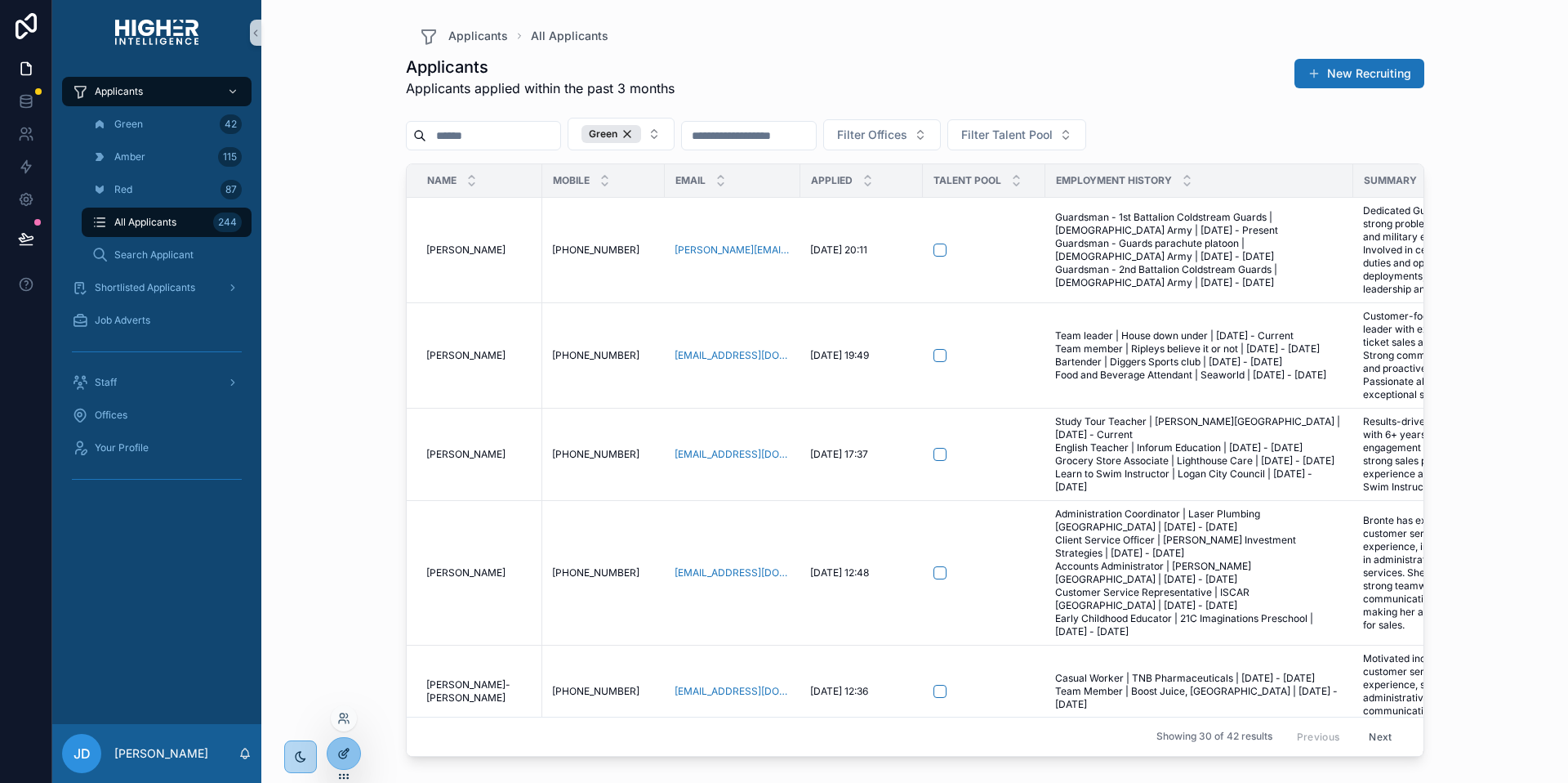
click at [340, 751] on icon at bounding box center [343, 755] width 8 height 8
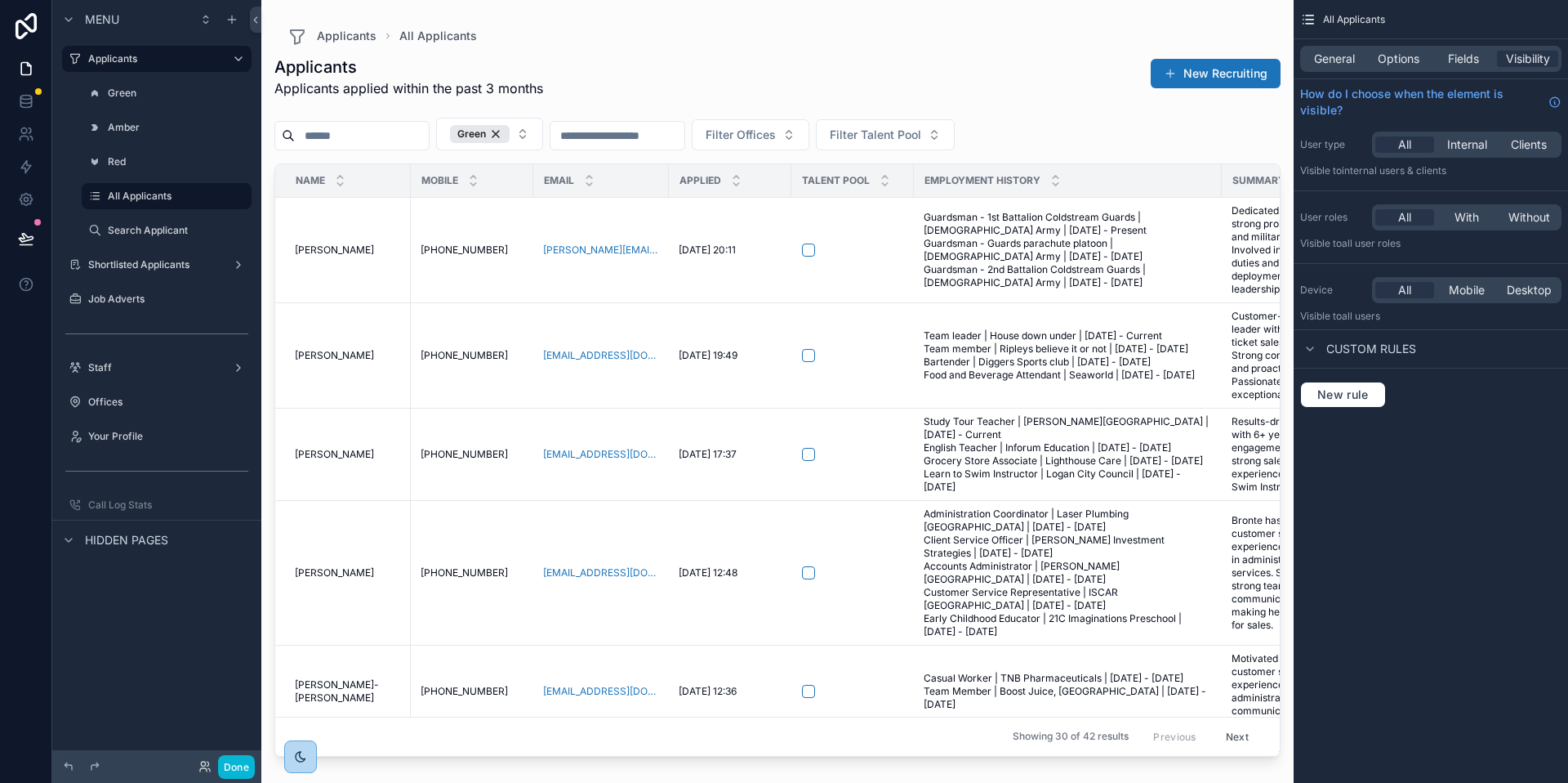
click at [896, 261] on div "scrollable content" at bounding box center [777, 382] width 1032 height 763
click at [1388, 53] on span "Options" at bounding box center [1398, 58] width 41 height 16
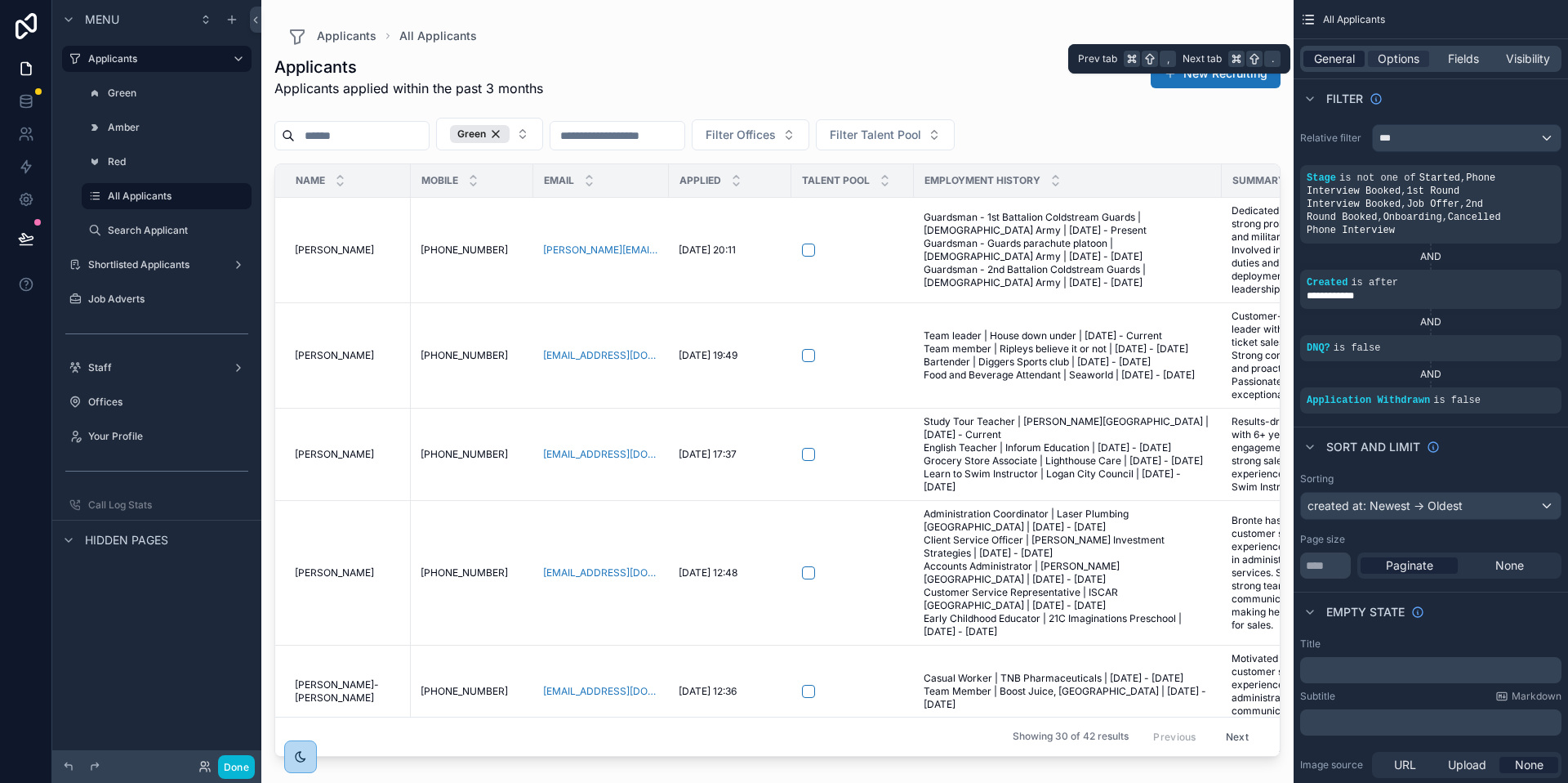
click at [1348, 60] on span "General" at bounding box center [1334, 58] width 40 height 16
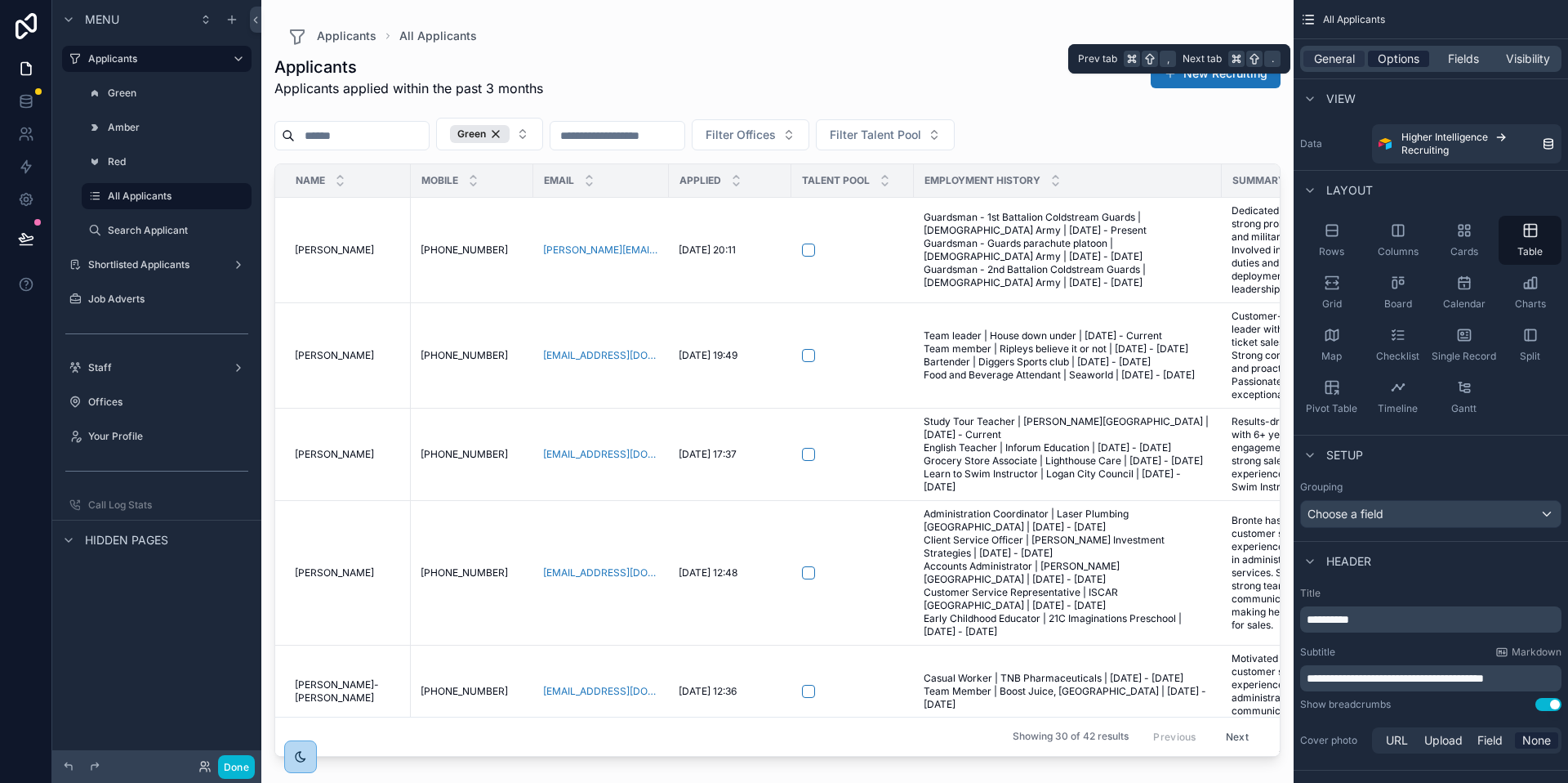
click at [1400, 61] on span "Options" at bounding box center [1398, 58] width 41 height 16
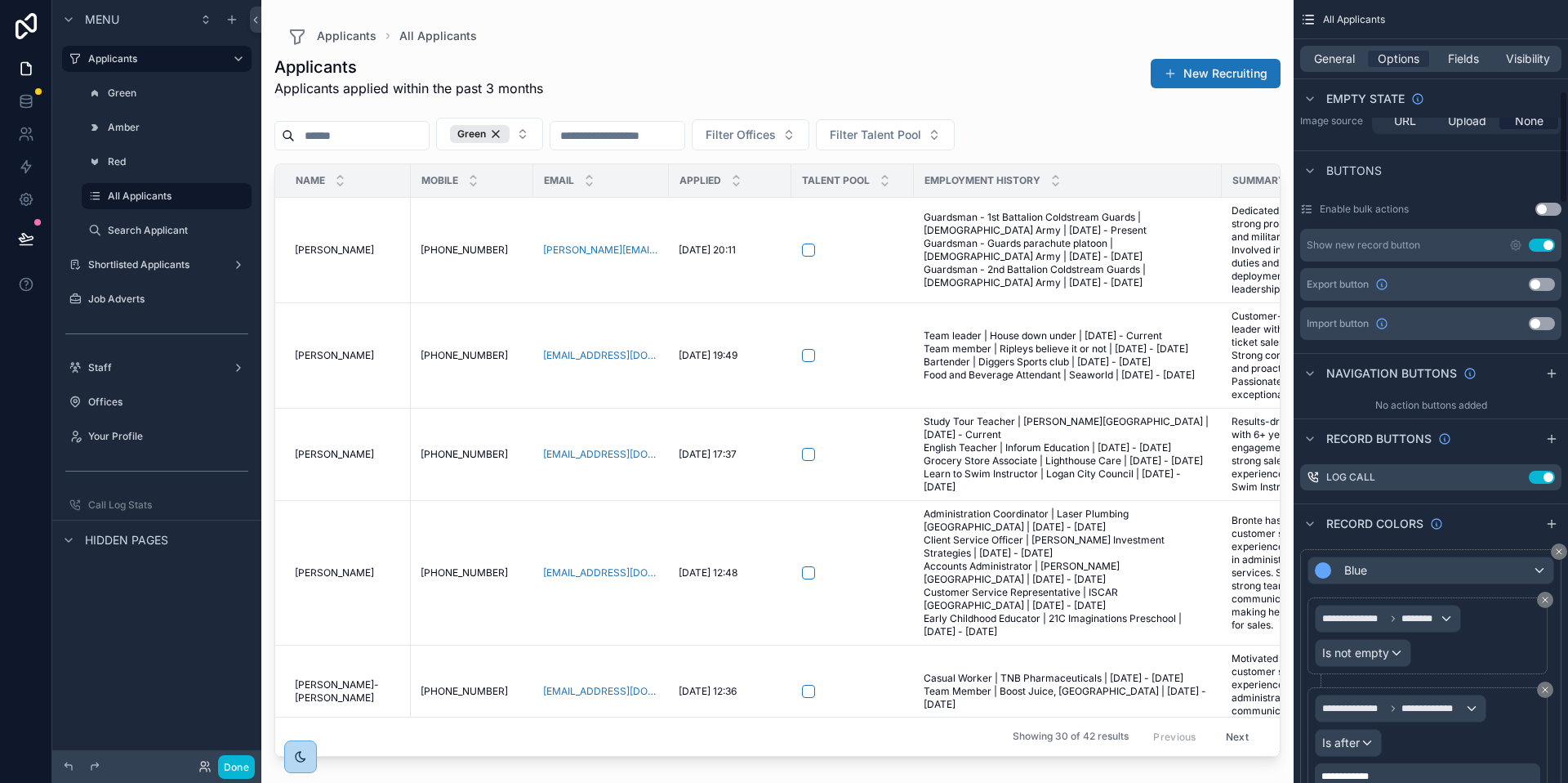
scroll to position [647, 0]
click at [1514, 474] on icon "scrollable content" at bounding box center [1515, 474] width 13 height 13
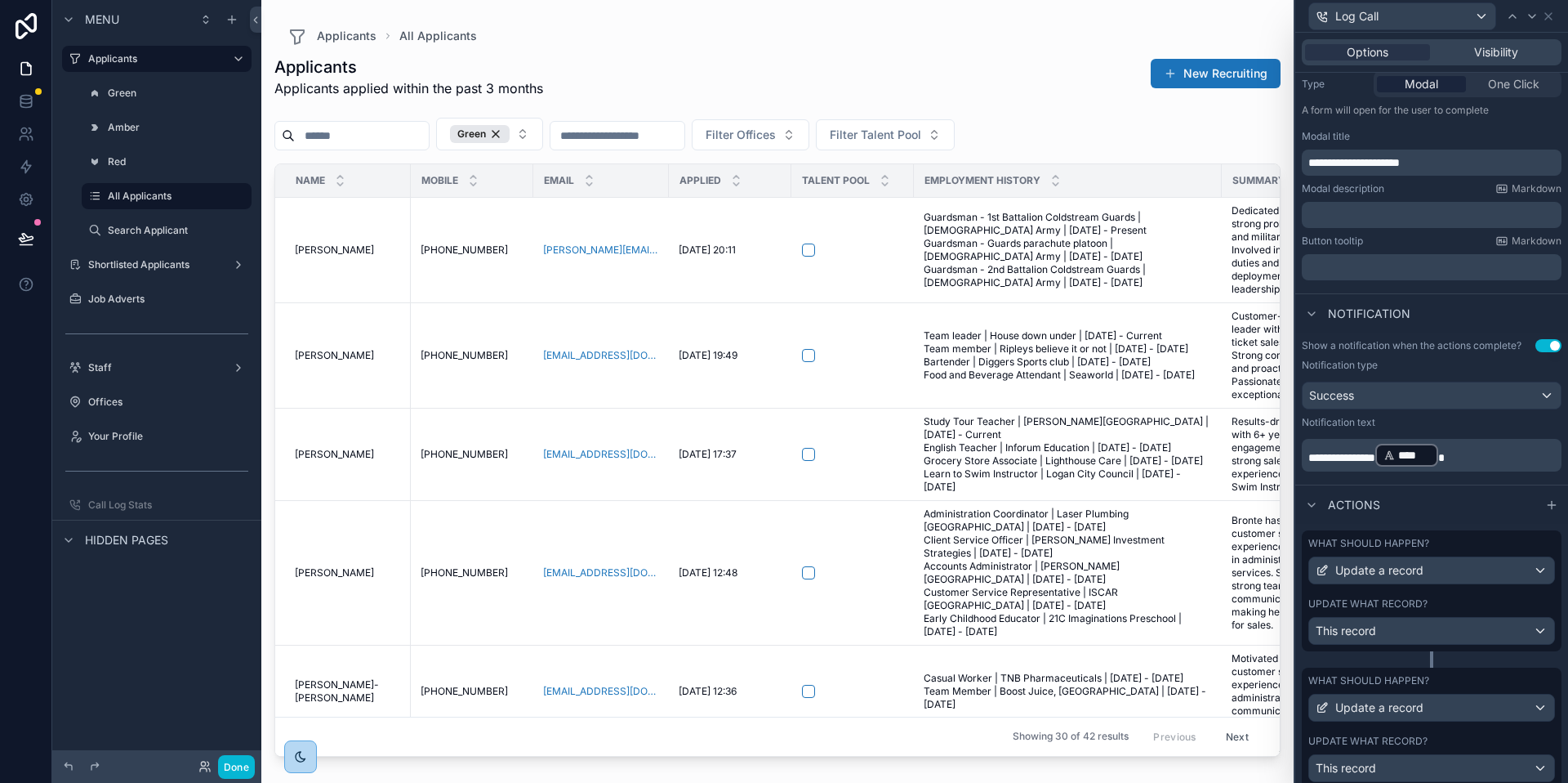
scroll to position [260, 0]
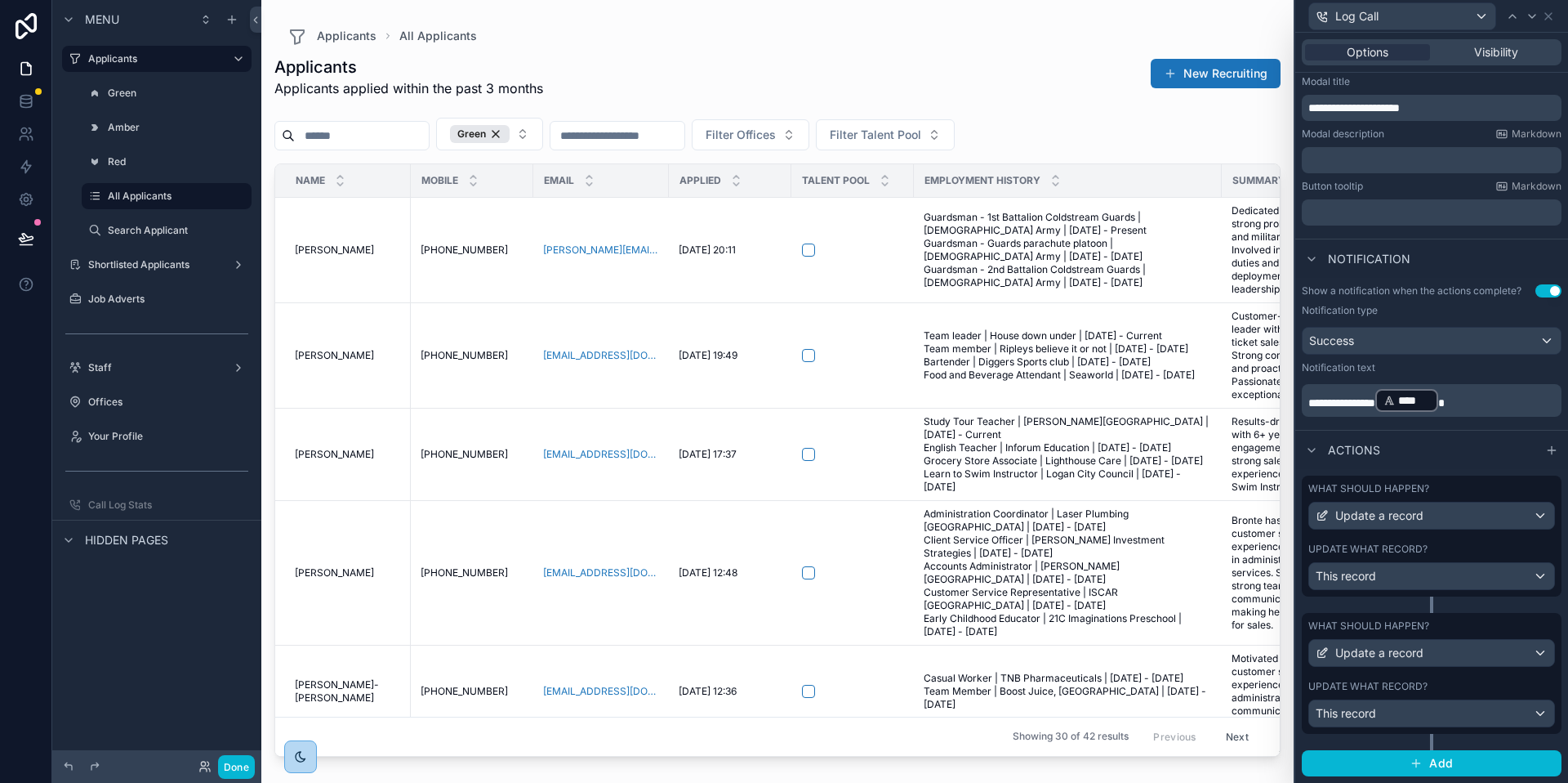
click at [1438, 553] on div "Update what record?" at bounding box center [1431, 549] width 246 height 13
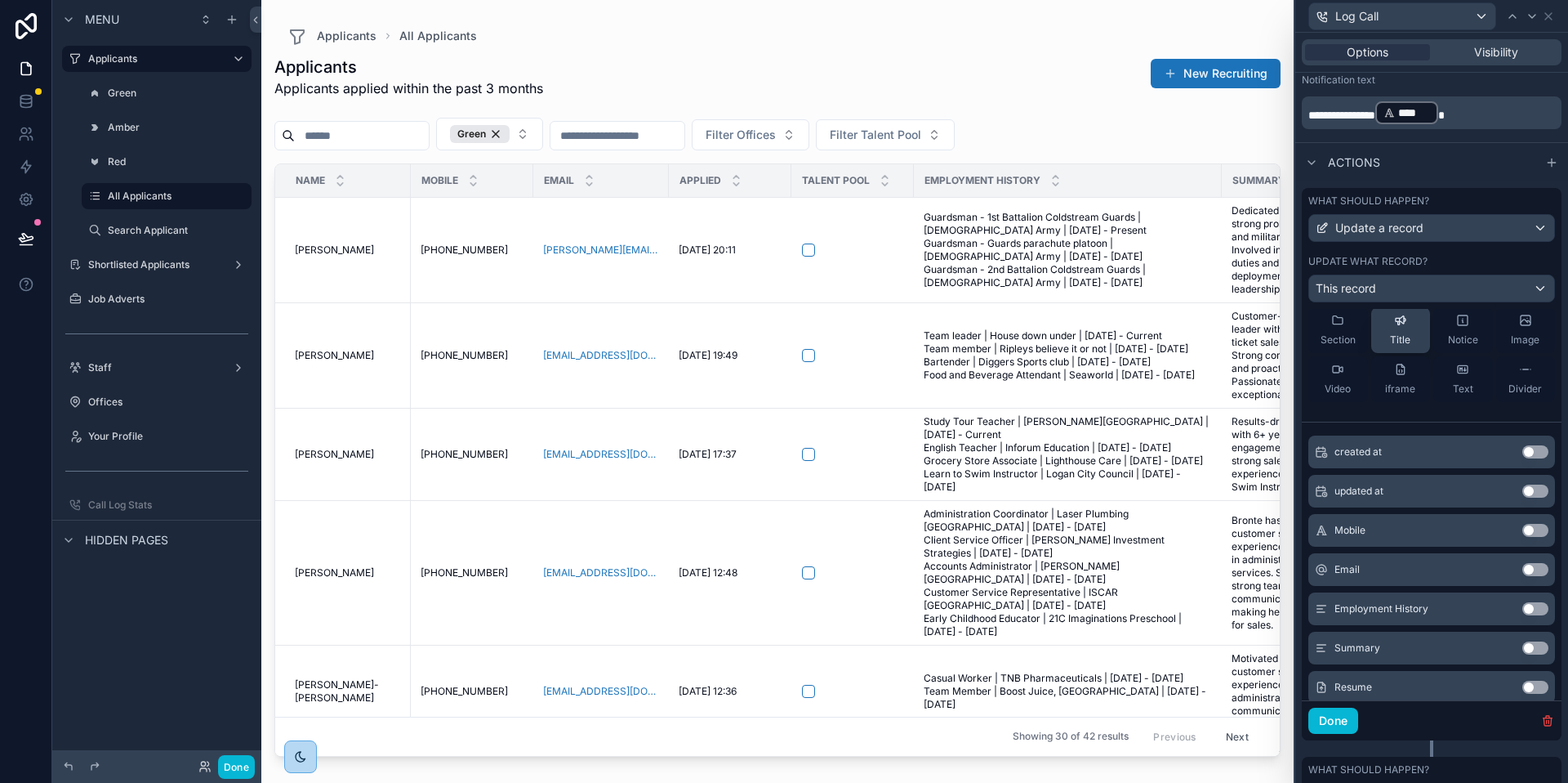
scroll to position [0, 0]
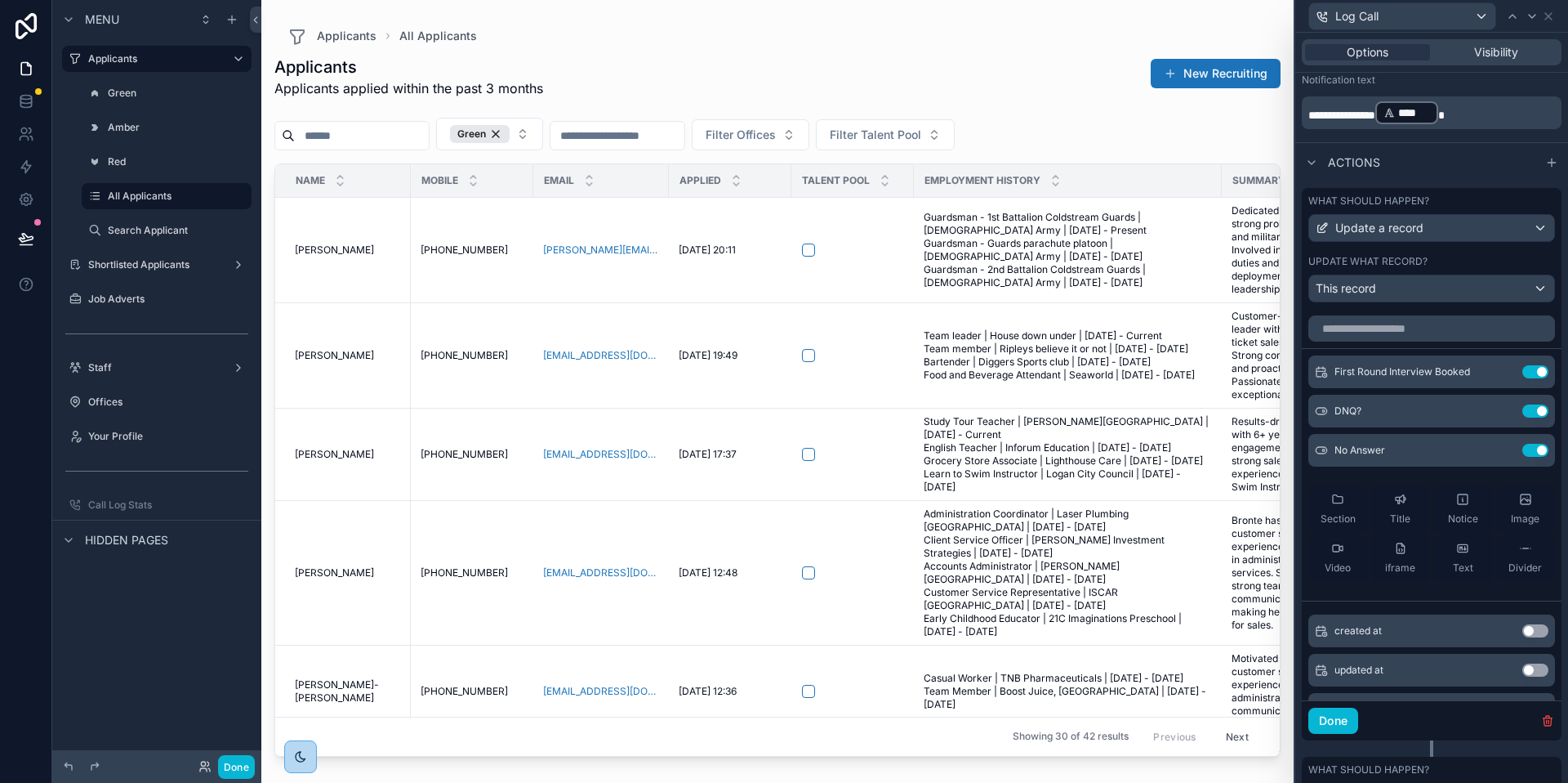
click at [1506, 179] on div "Actions" at bounding box center [1432, 162] width 272 height 39
click at [1343, 721] on button "Done" at bounding box center [1332, 721] width 50 height 26
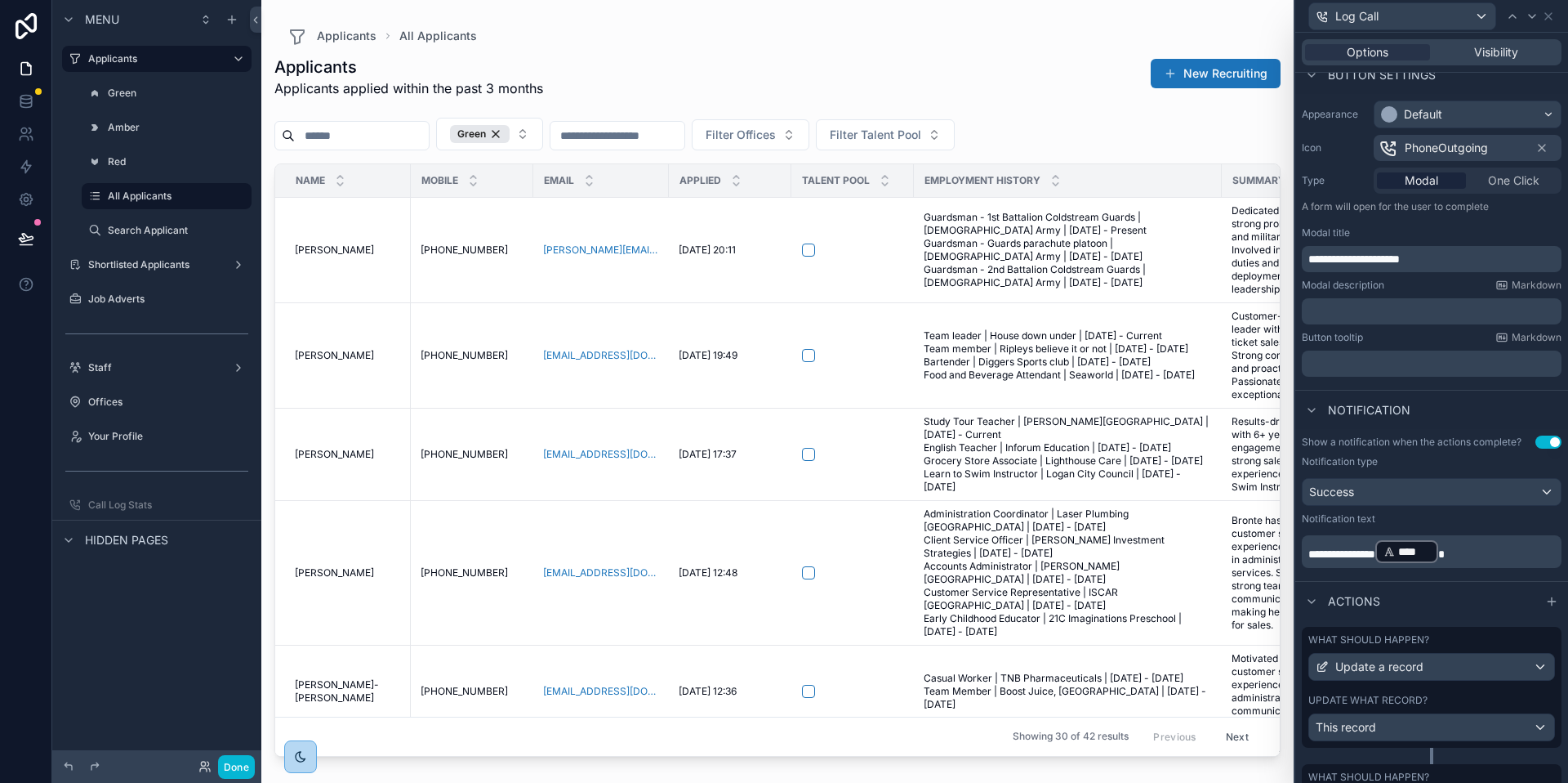
scroll to position [260, 0]
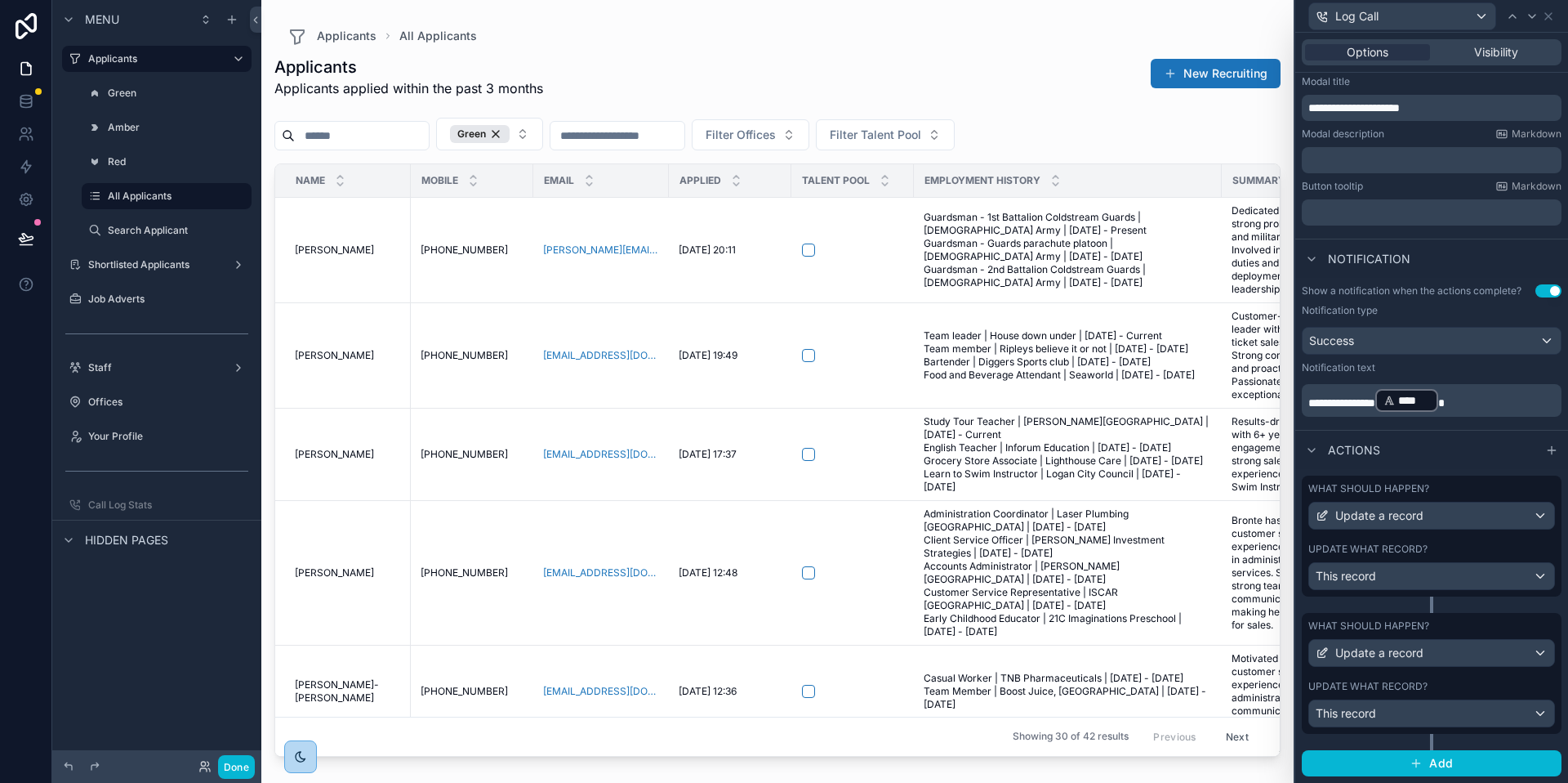
click at [1445, 682] on div "Update what record?" at bounding box center [1431, 686] width 246 height 13
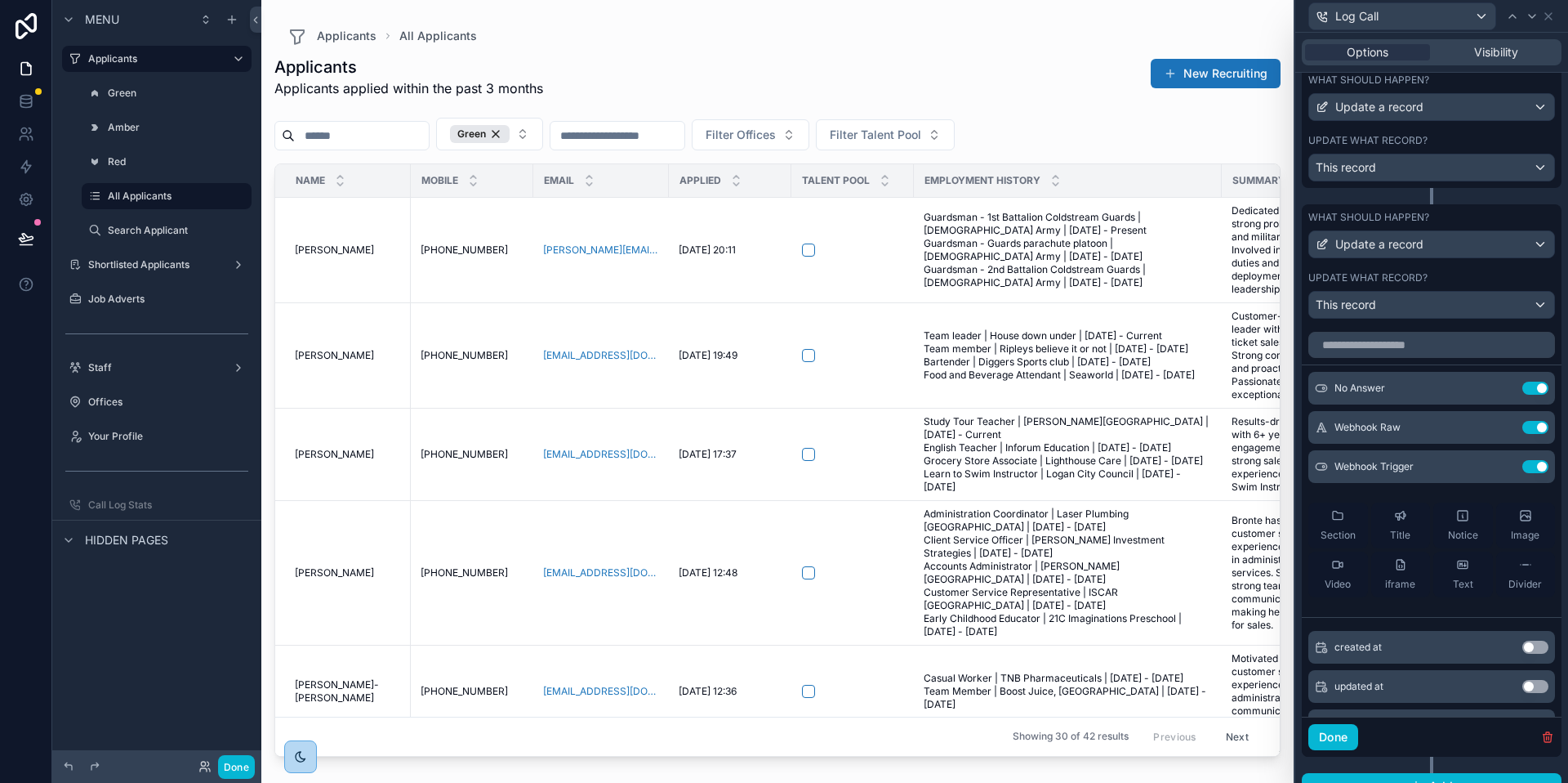
scroll to position [691, 0]
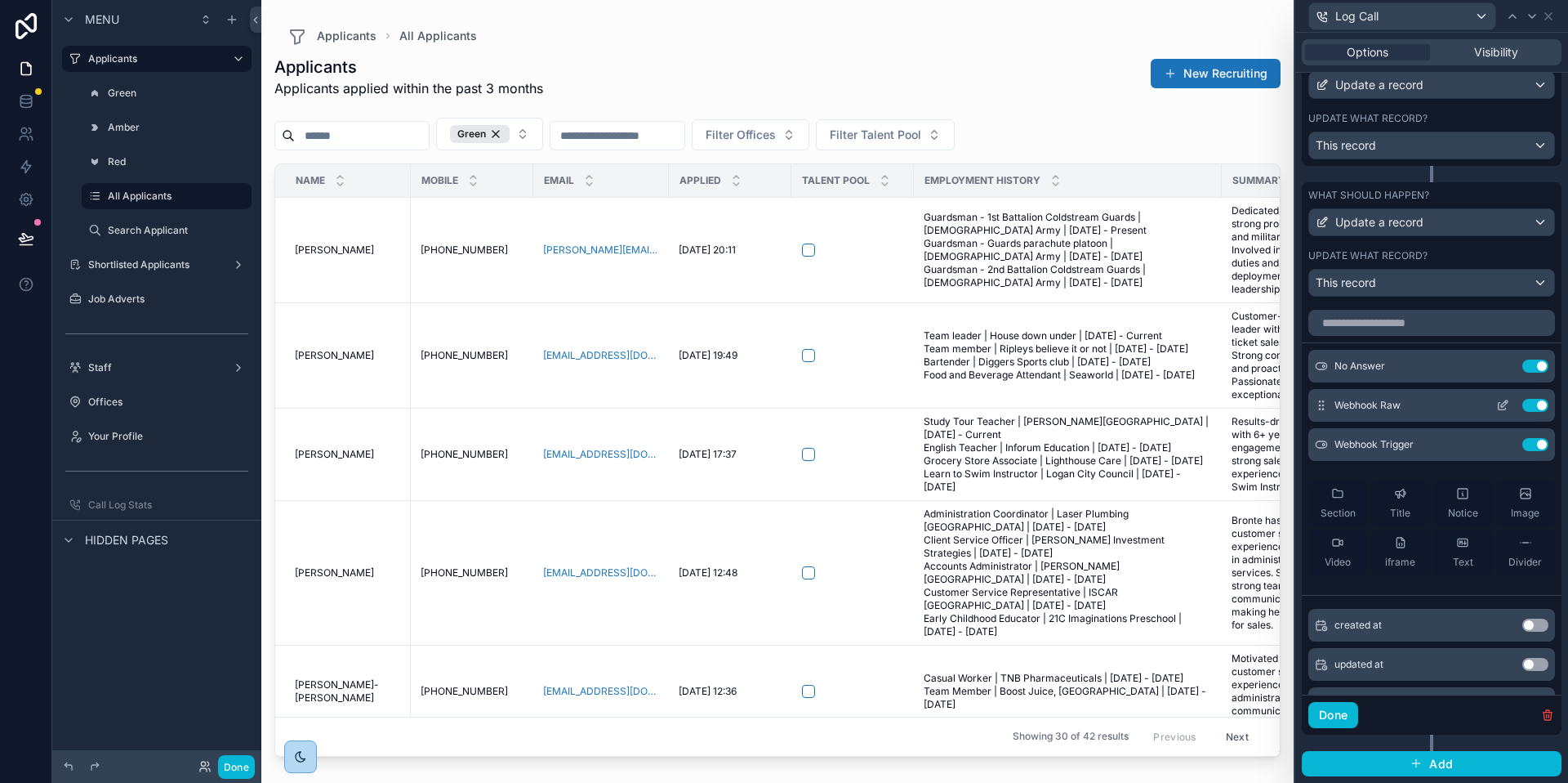
click at [1498, 409] on icon at bounding box center [1502, 407] width 8 height 8
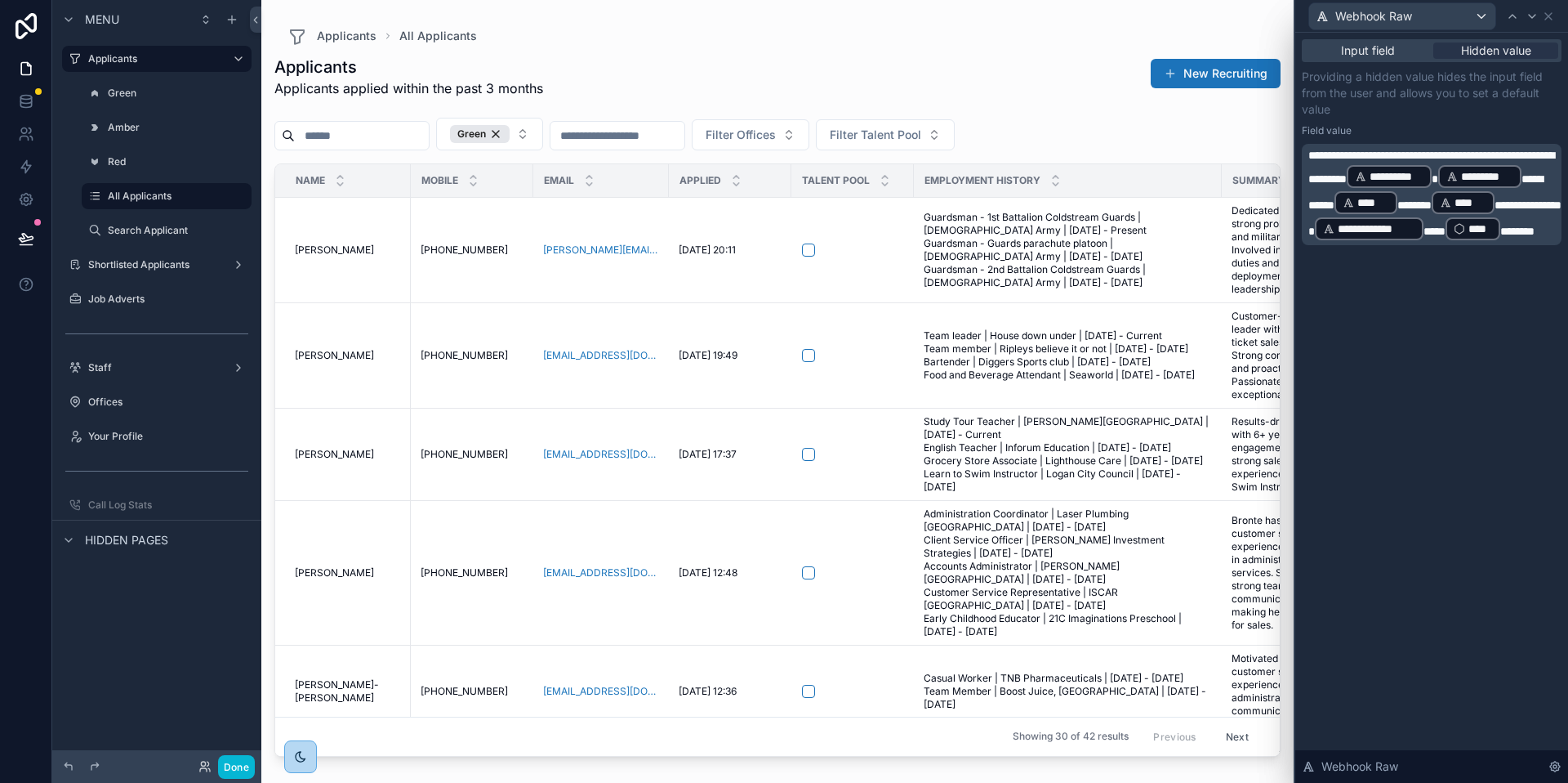
click at [1545, 227] on p "**********" at bounding box center [1433, 194] width 250 height 95
click at [1378, 640] on div "**********" at bounding box center [1432, 408] width 272 height 750
click at [355, 122] on div "scrollable content" at bounding box center [351, 135] width 155 height 29
click at [352, 133] on input "scrollable content" at bounding box center [362, 135] width 134 height 23
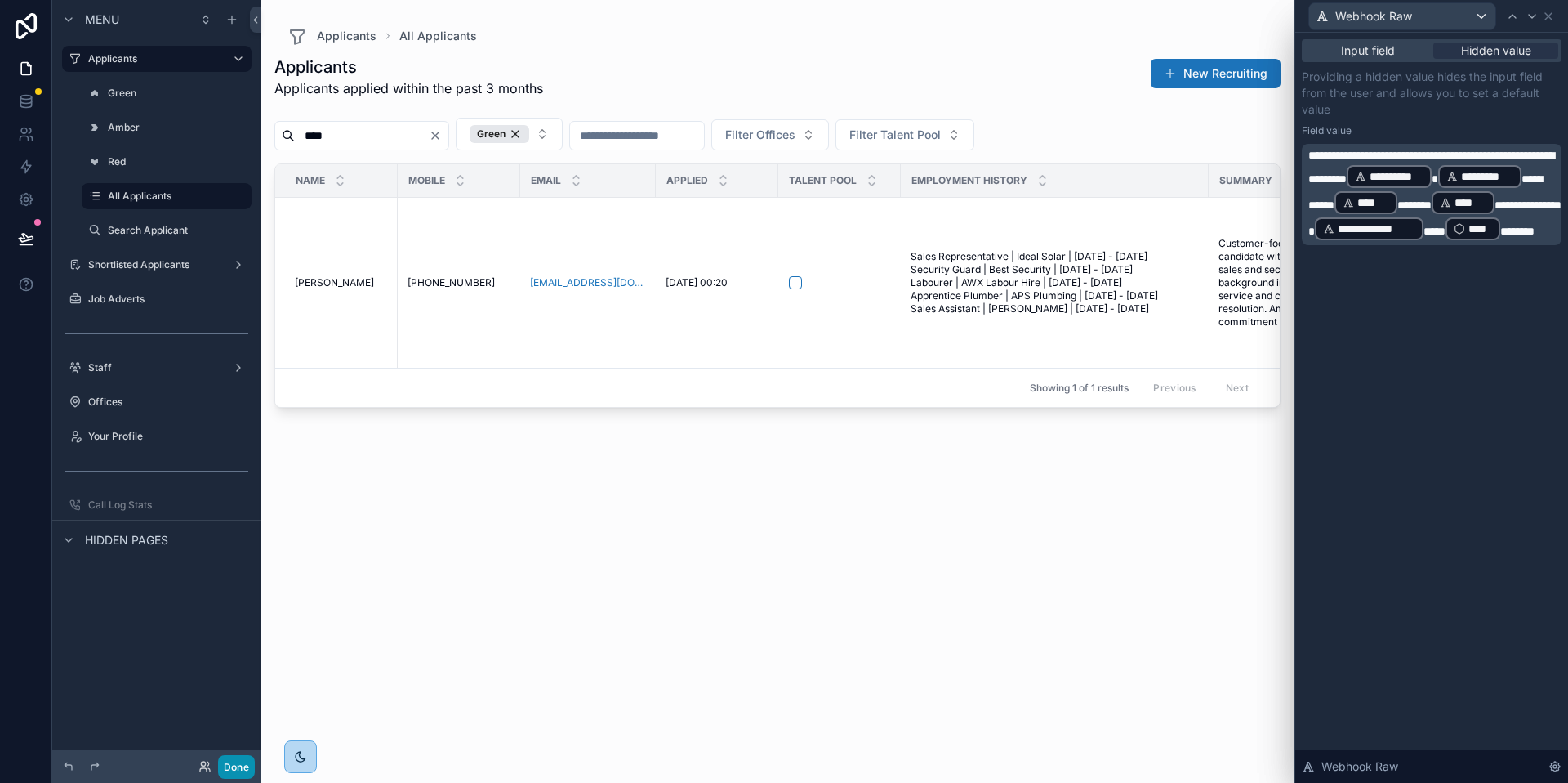
type input "****"
click at [231, 761] on button "Done" at bounding box center [236, 766] width 37 height 23
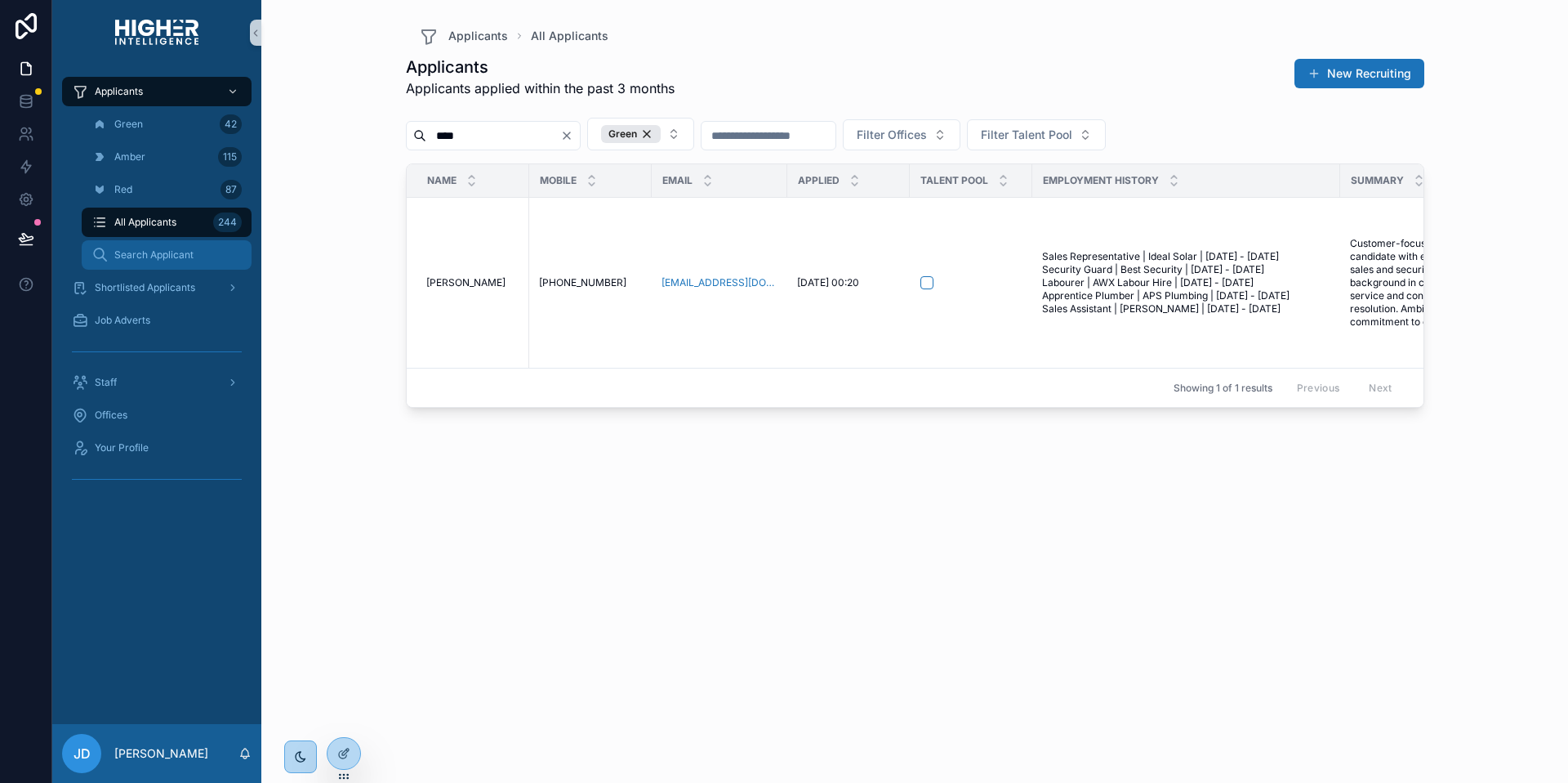
click at [196, 244] on div "Search Applicant" at bounding box center [166, 255] width 150 height 26
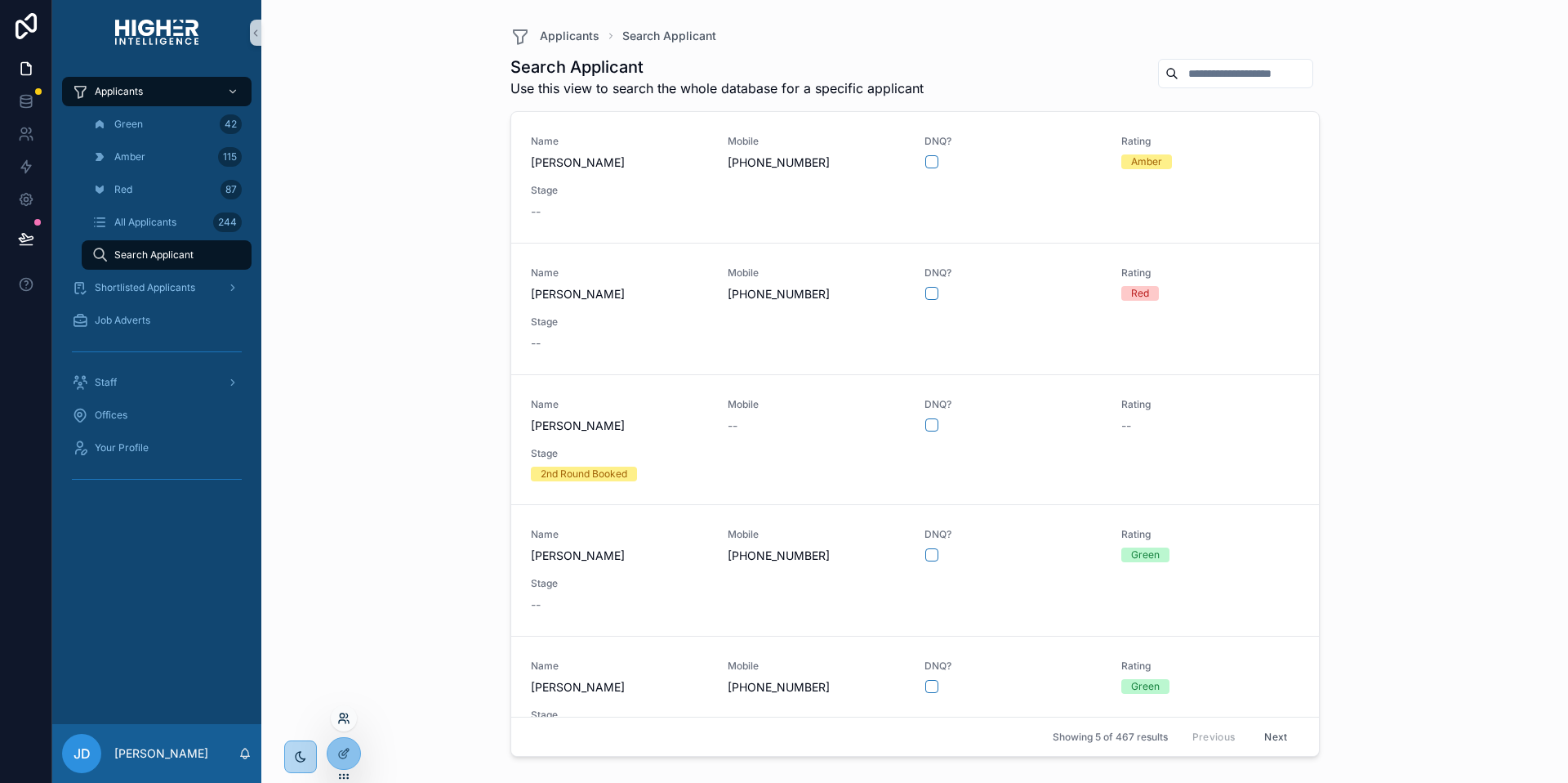
click at [342, 711] on div at bounding box center [344, 718] width 26 height 26
click at [342, 714] on icon at bounding box center [344, 718] width 13 height 13
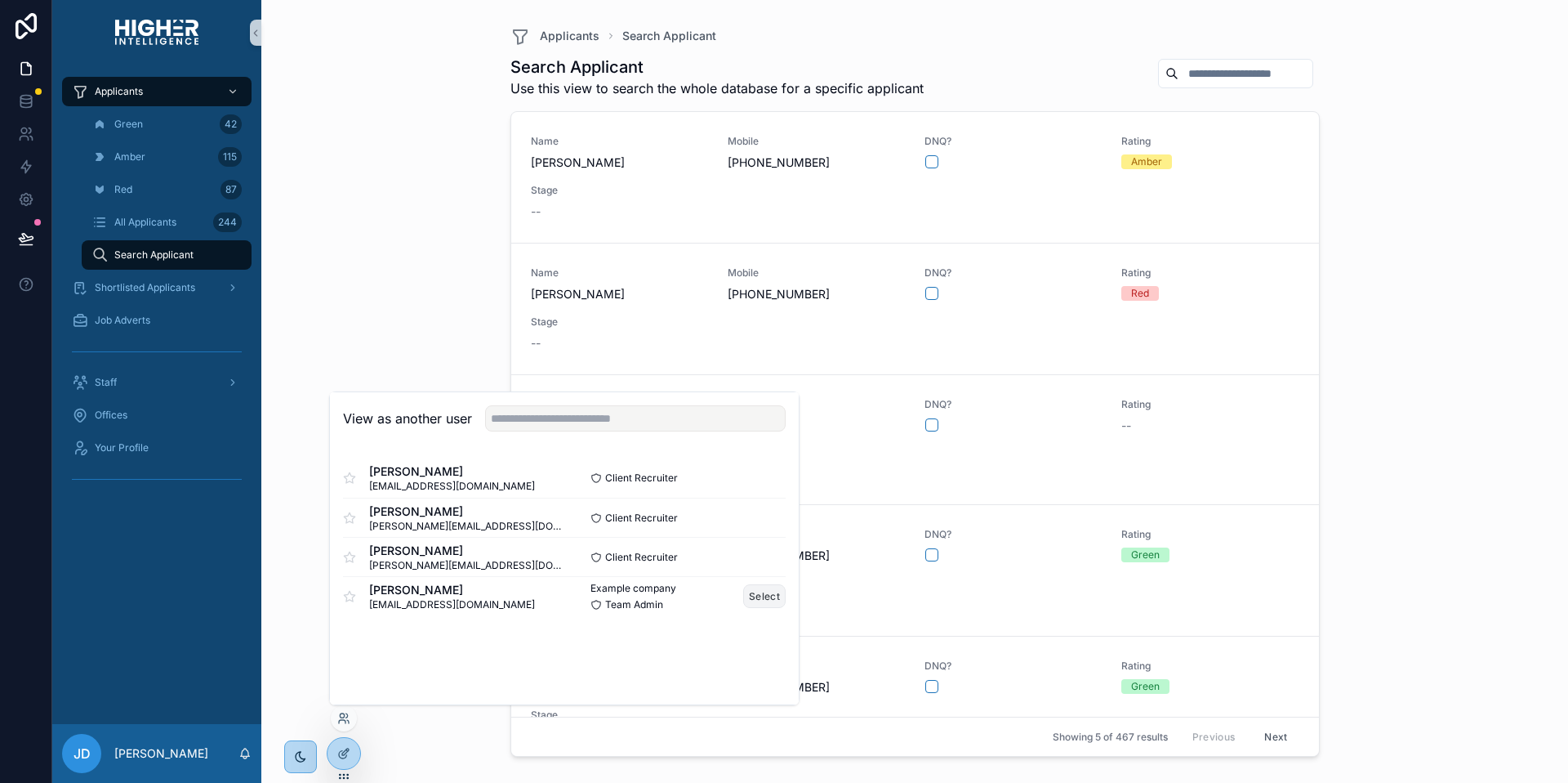
click at [753, 601] on button "Select" at bounding box center [764, 595] width 42 height 23
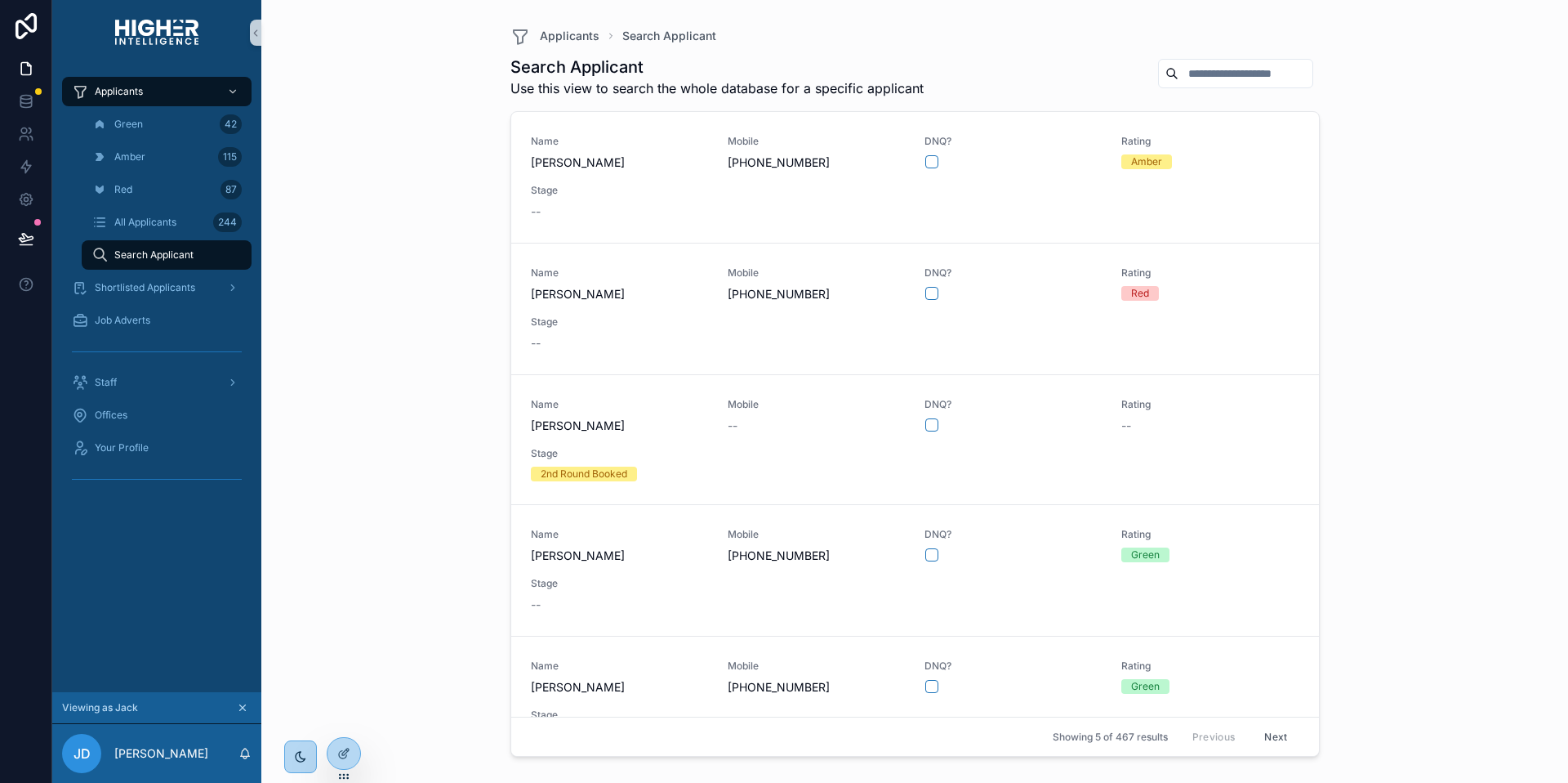
click at [1256, 62] on input "scrollable content" at bounding box center [1245, 73] width 134 height 23
type input "****"
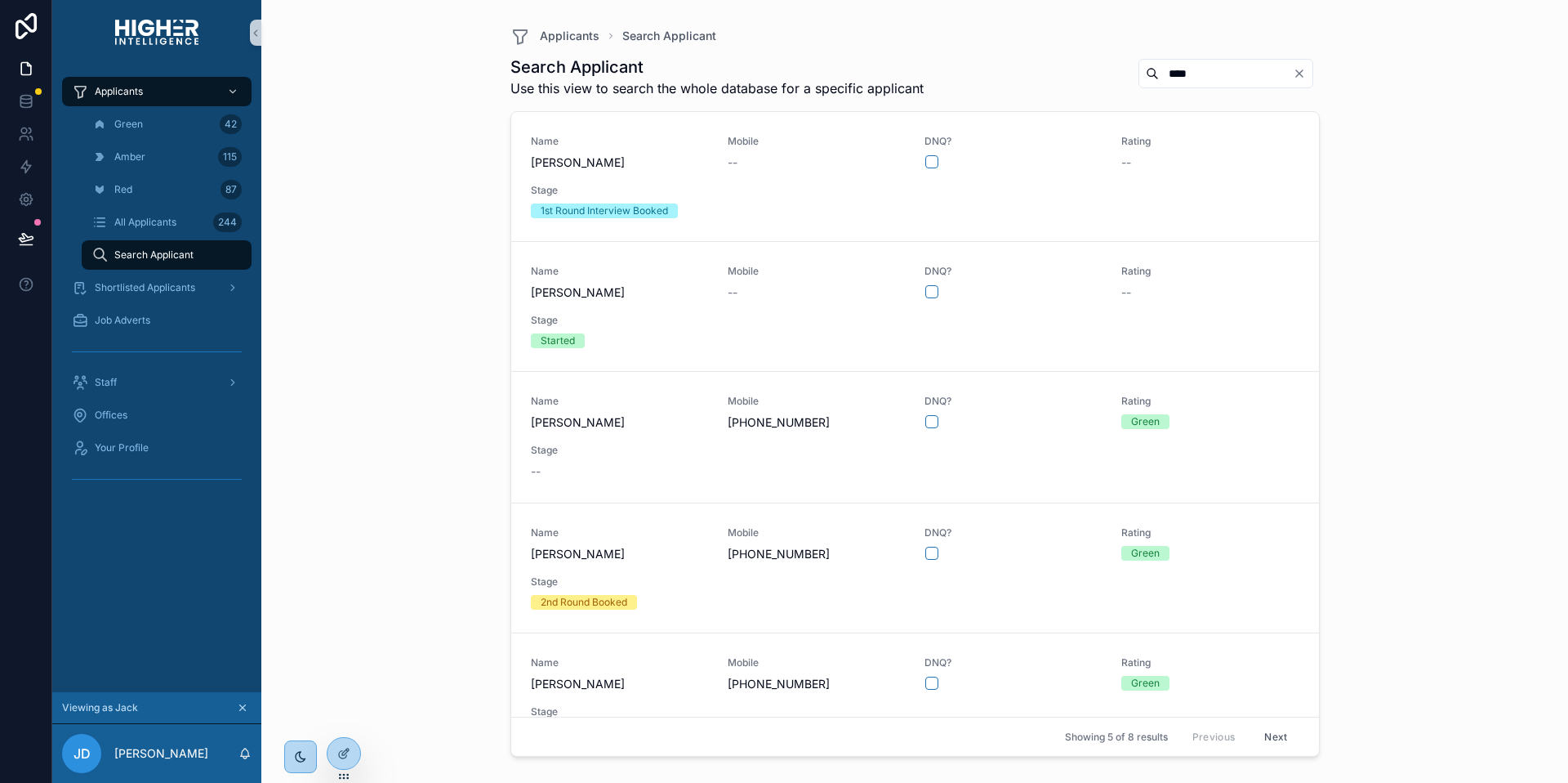
click at [246, 709] on icon "scrollable content" at bounding box center [242, 708] width 11 height 11
click at [349, 721] on icon at bounding box center [344, 718] width 13 height 13
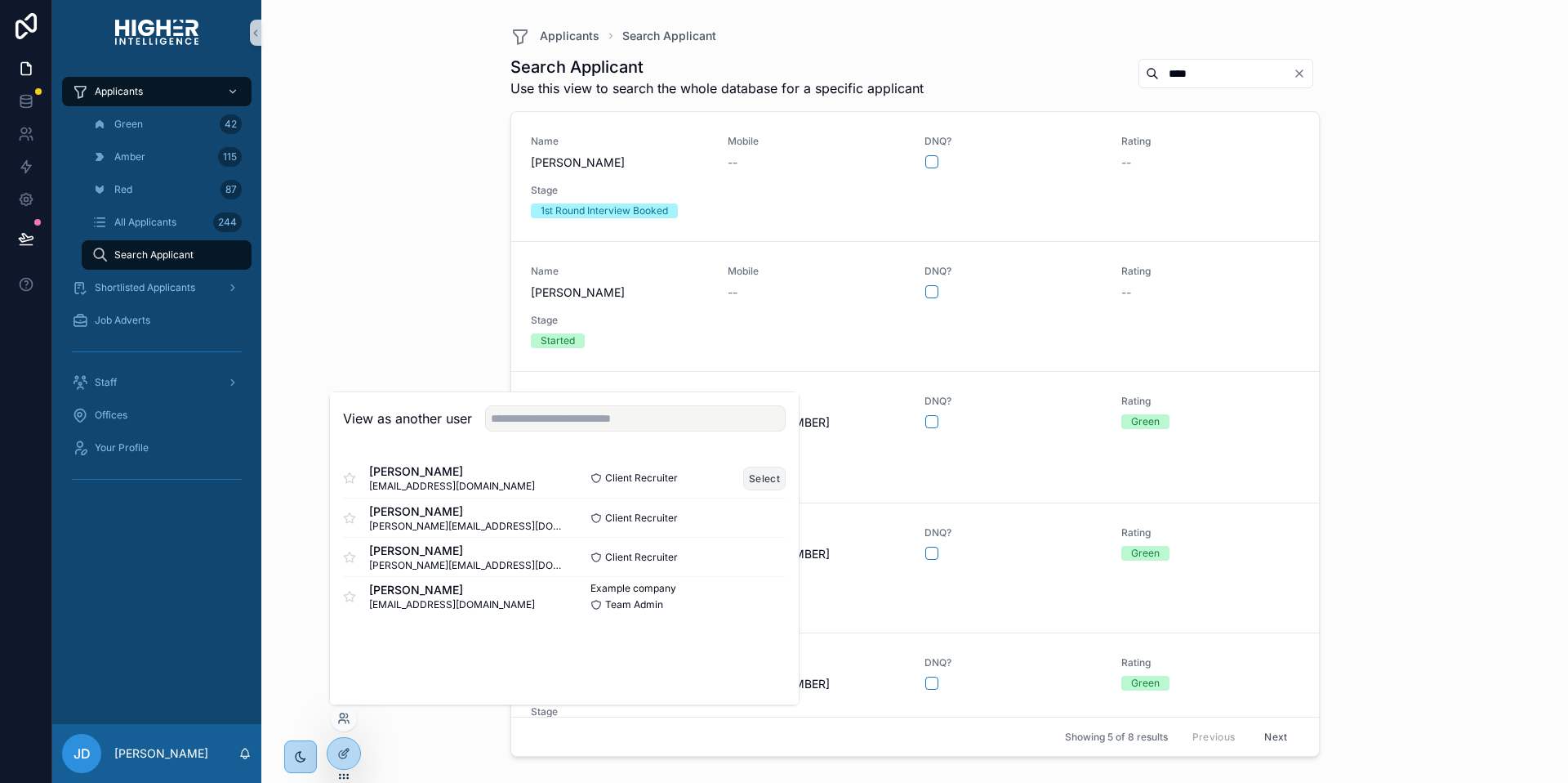
click at [753, 483] on button "Select" at bounding box center [764, 478] width 42 height 23
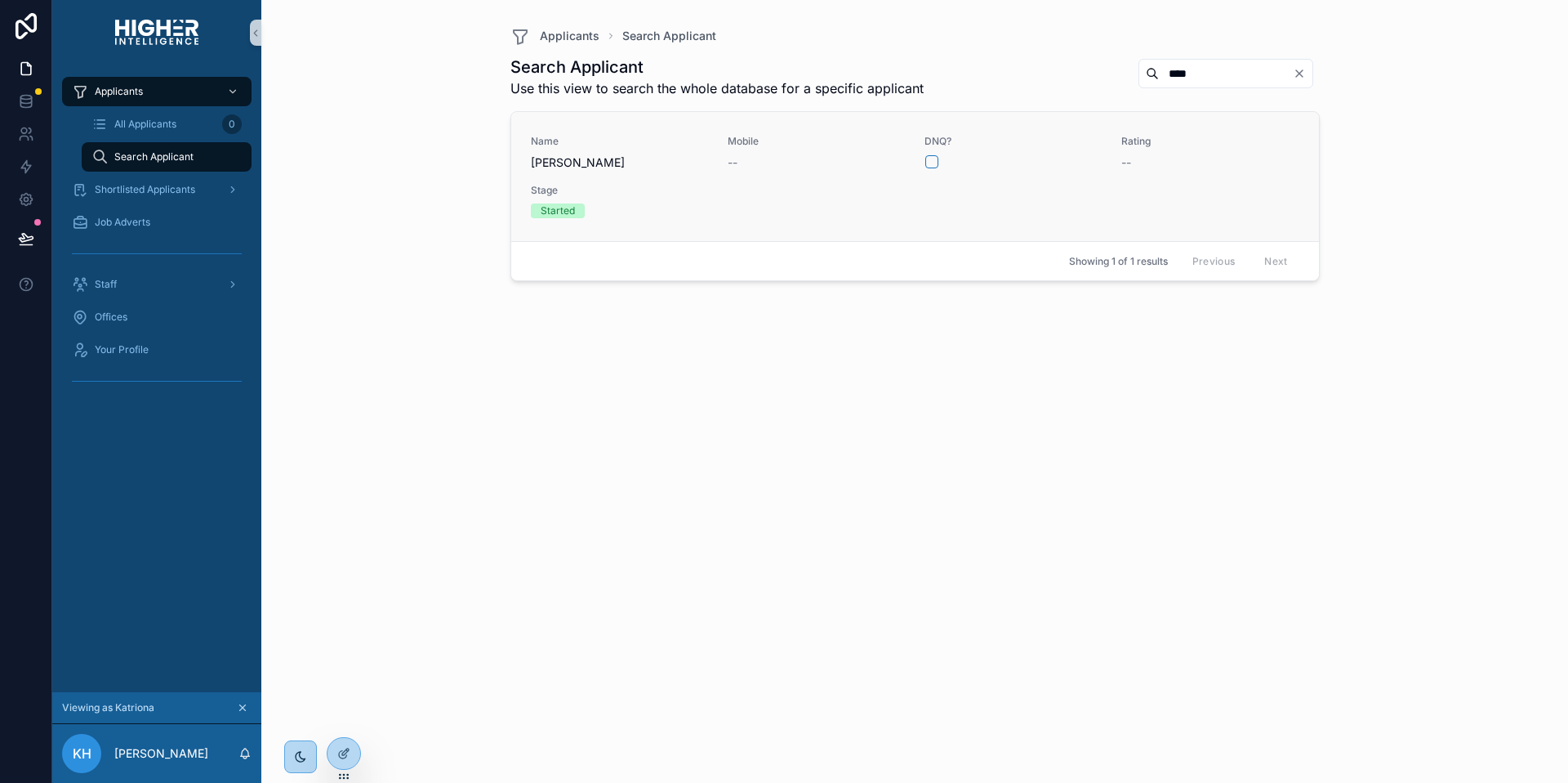
click at [788, 180] on div "Name [PERSON_NAME] Mobile -- DNQ? Rating -- Stage Started" at bounding box center [915, 176] width 768 height 84
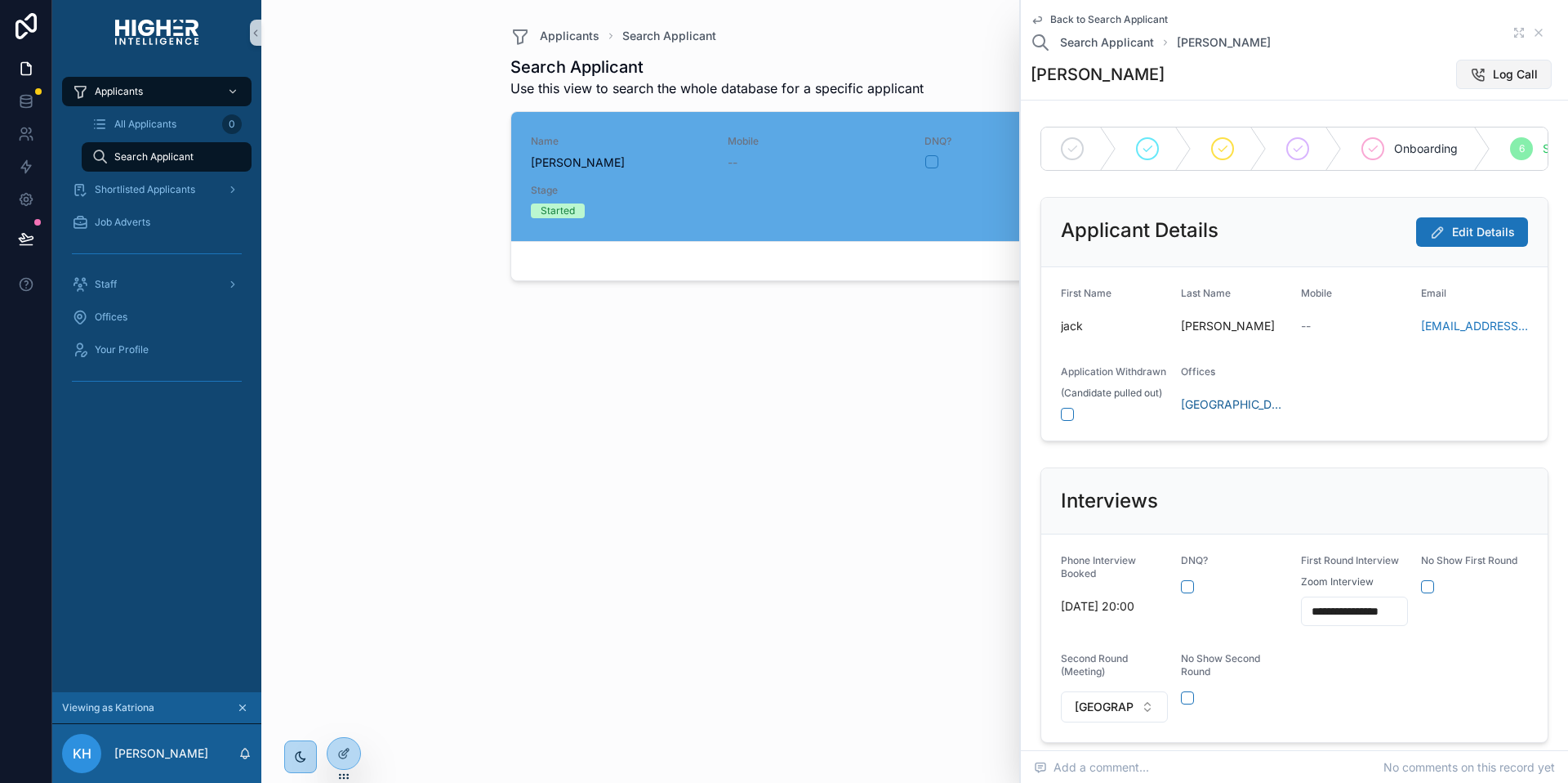
click at [1480, 75] on button "Log Call" at bounding box center [1504, 73] width 96 height 29
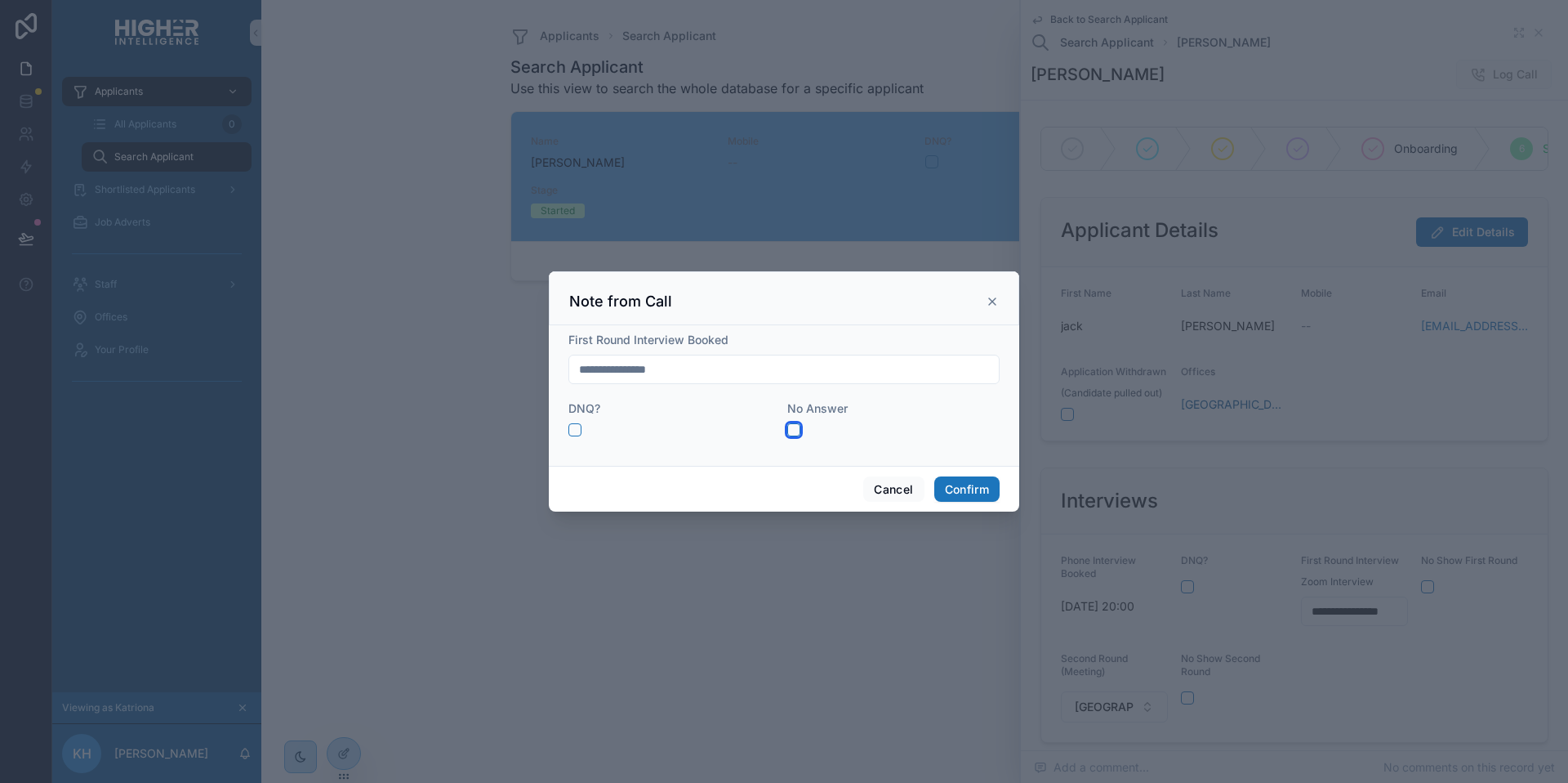
click at [793, 433] on button "button" at bounding box center [794, 430] width 13 height 13
click at [950, 495] on button "Confirm" at bounding box center [967, 490] width 66 height 26
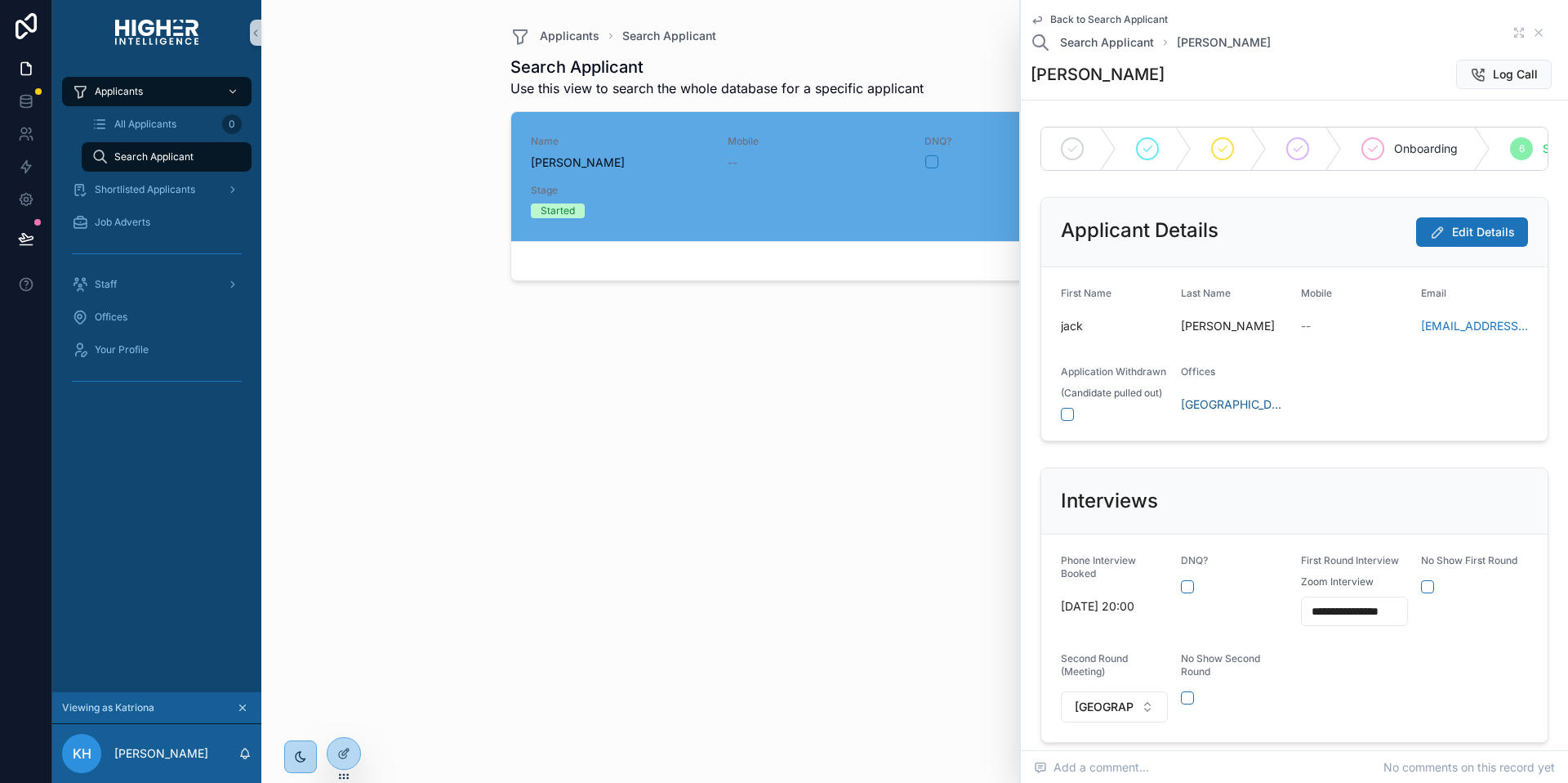
click at [1312, 690] on form "**********" at bounding box center [1294, 637] width 506 height 208
click at [1112, 23] on span "Back to Search Applicant" at bounding box center [1109, 20] width 117 height 13
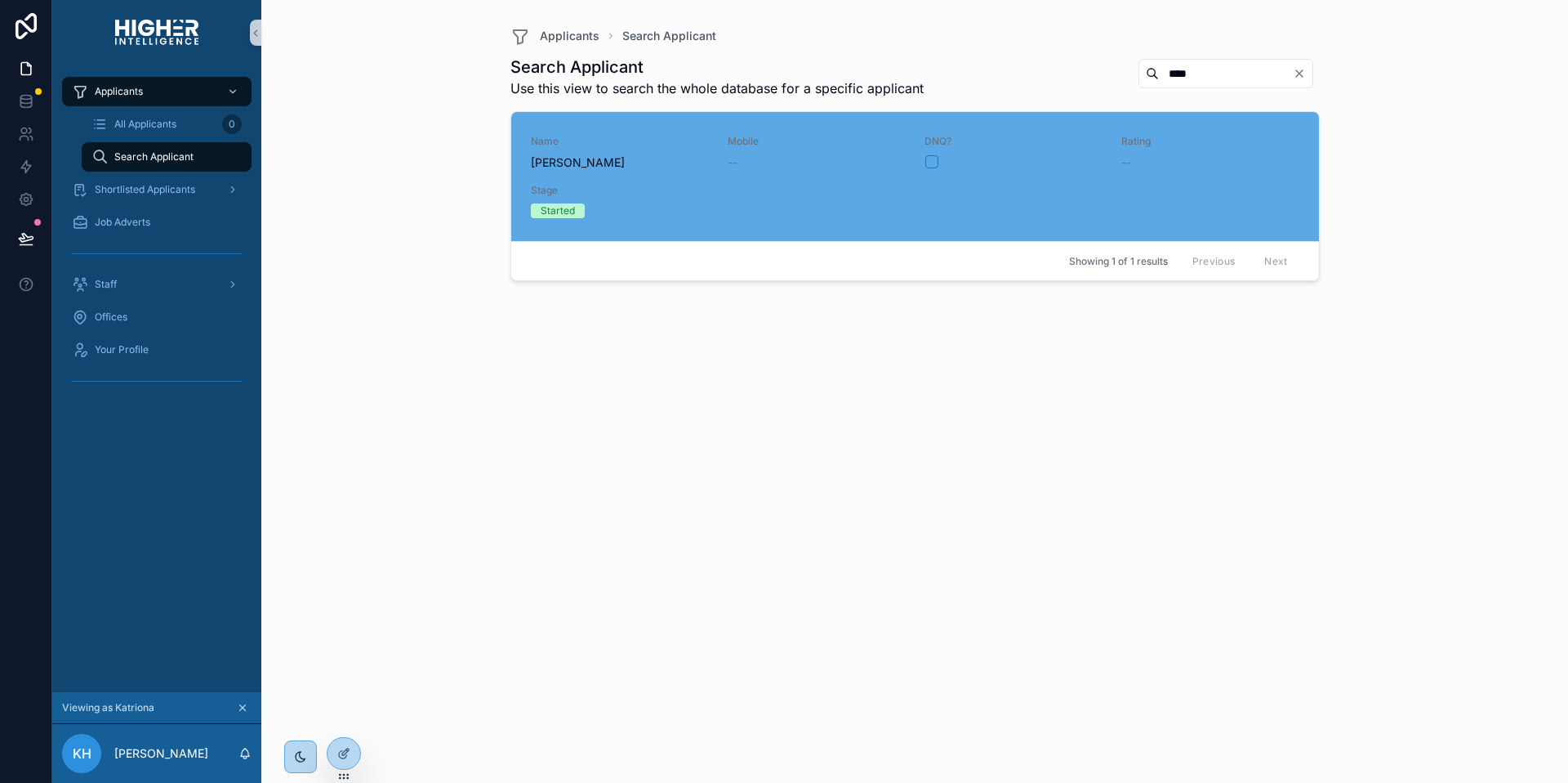
click at [787, 175] on div "Name [PERSON_NAME] Mobile -- DNQ? Rating -- Stage Started" at bounding box center [915, 176] width 768 height 84
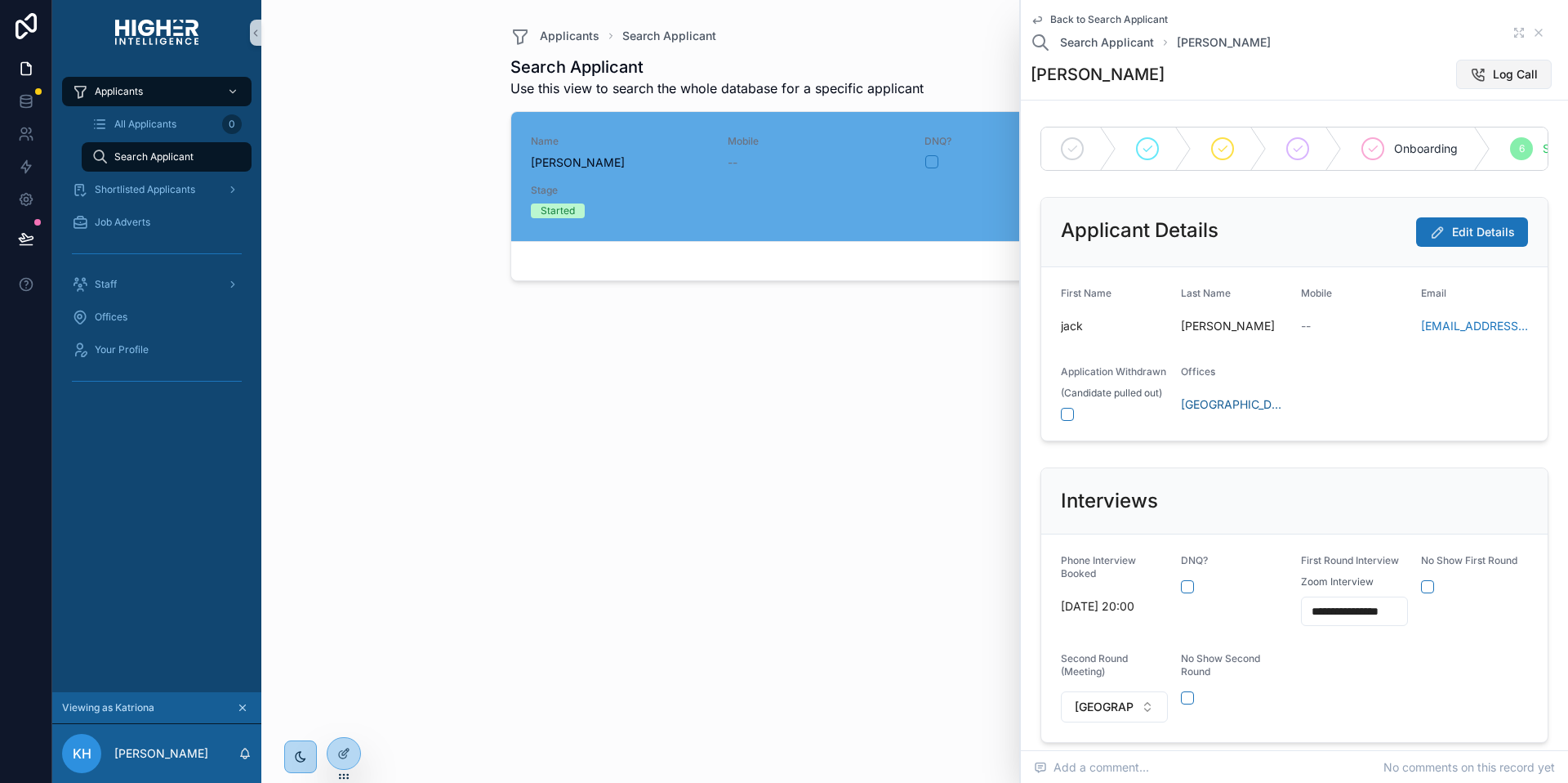
click at [1512, 71] on span "Log Call" at bounding box center [1515, 73] width 45 height 16
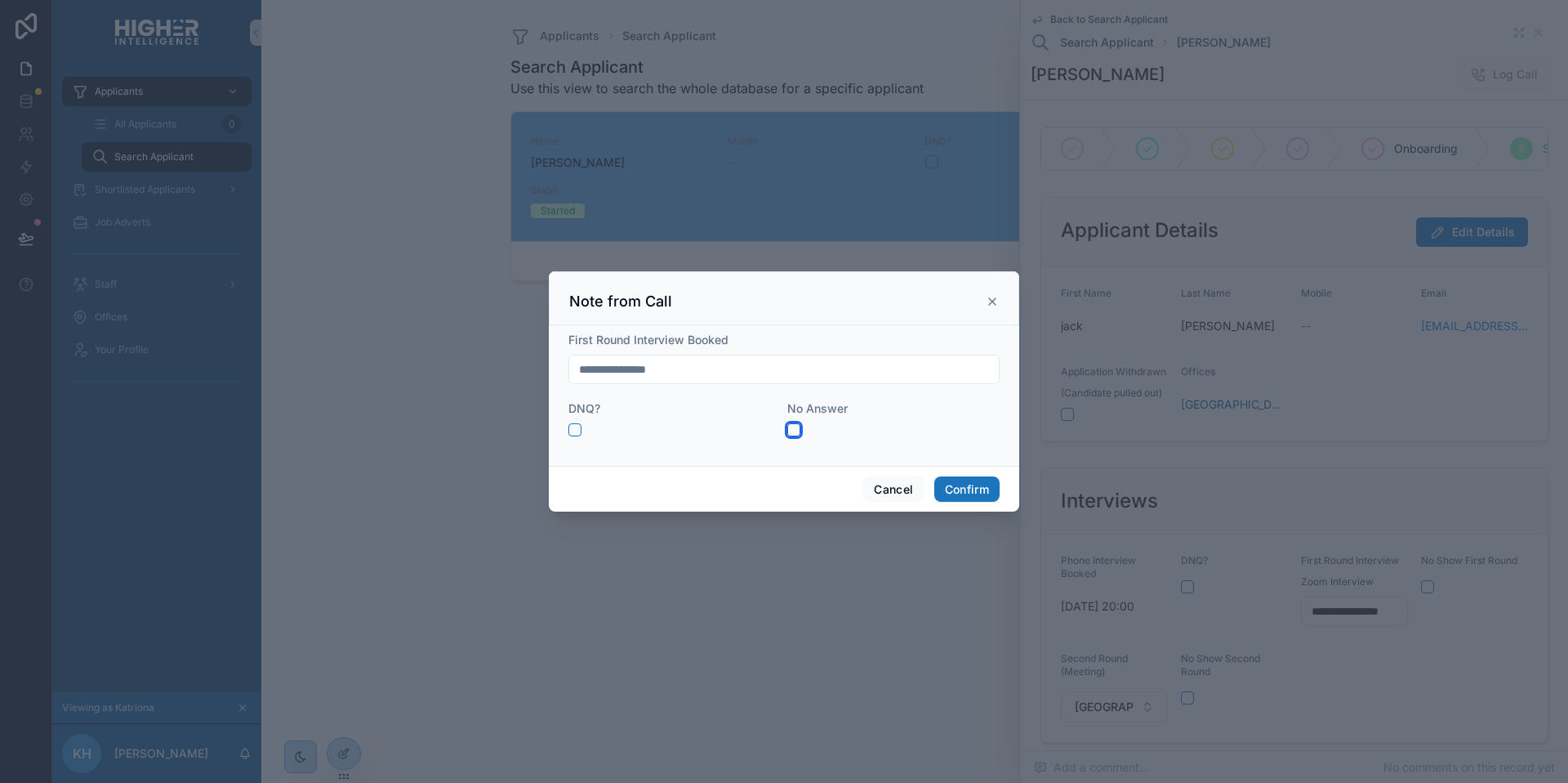
click at [791, 428] on button "button" at bounding box center [794, 430] width 13 height 13
click at [951, 489] on button "Confirm" at bounding box center [967, 490] width 66 height 26
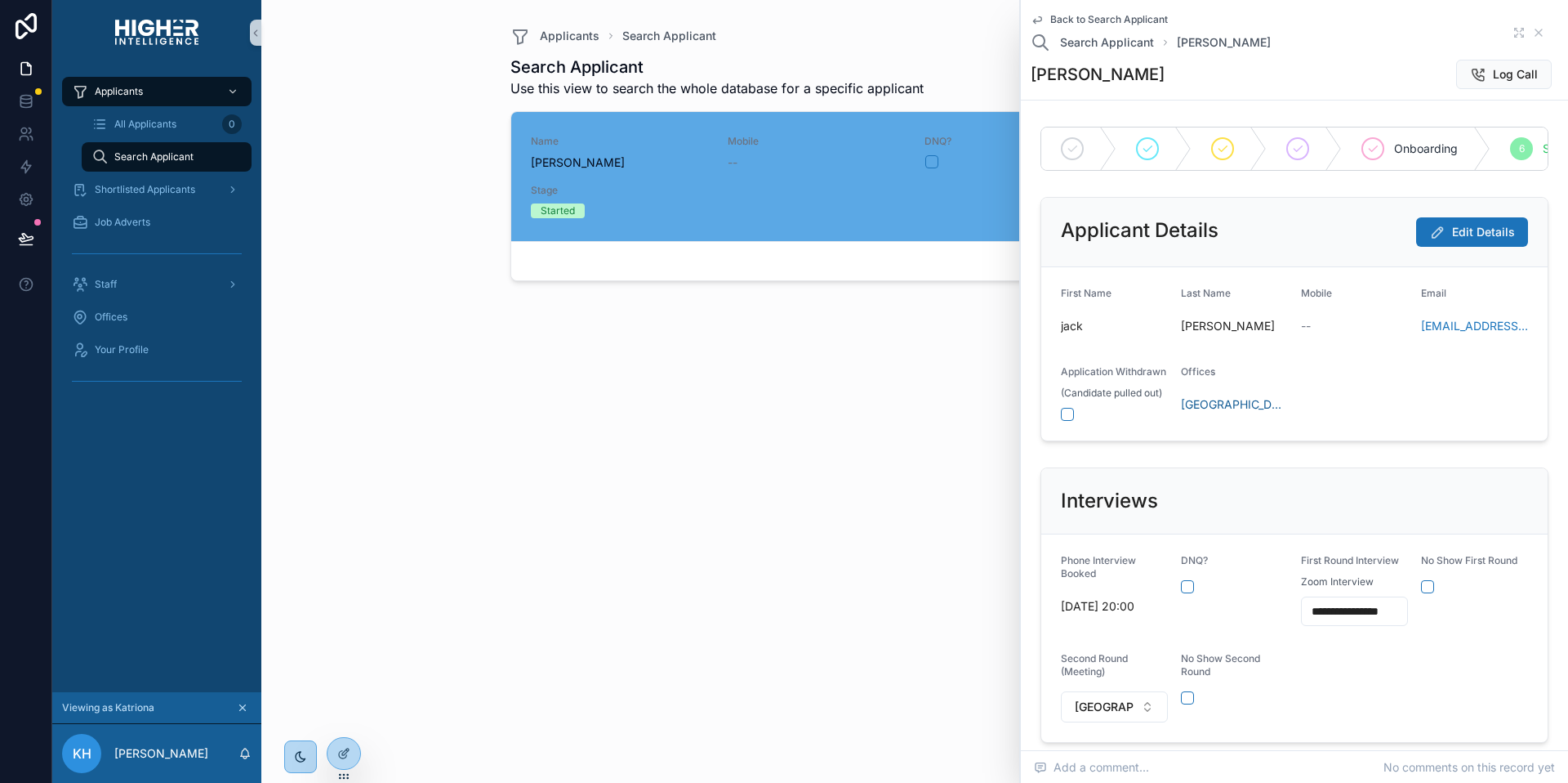
click at [641, 400] on div "Search Applicant Use this view to search the whole database for a specific appl…" at bounding box center [914, 404] width 809 height 717
click at [1504, 78] on span "Log Call" at bounding box center [1515, 73] width 45 height 16
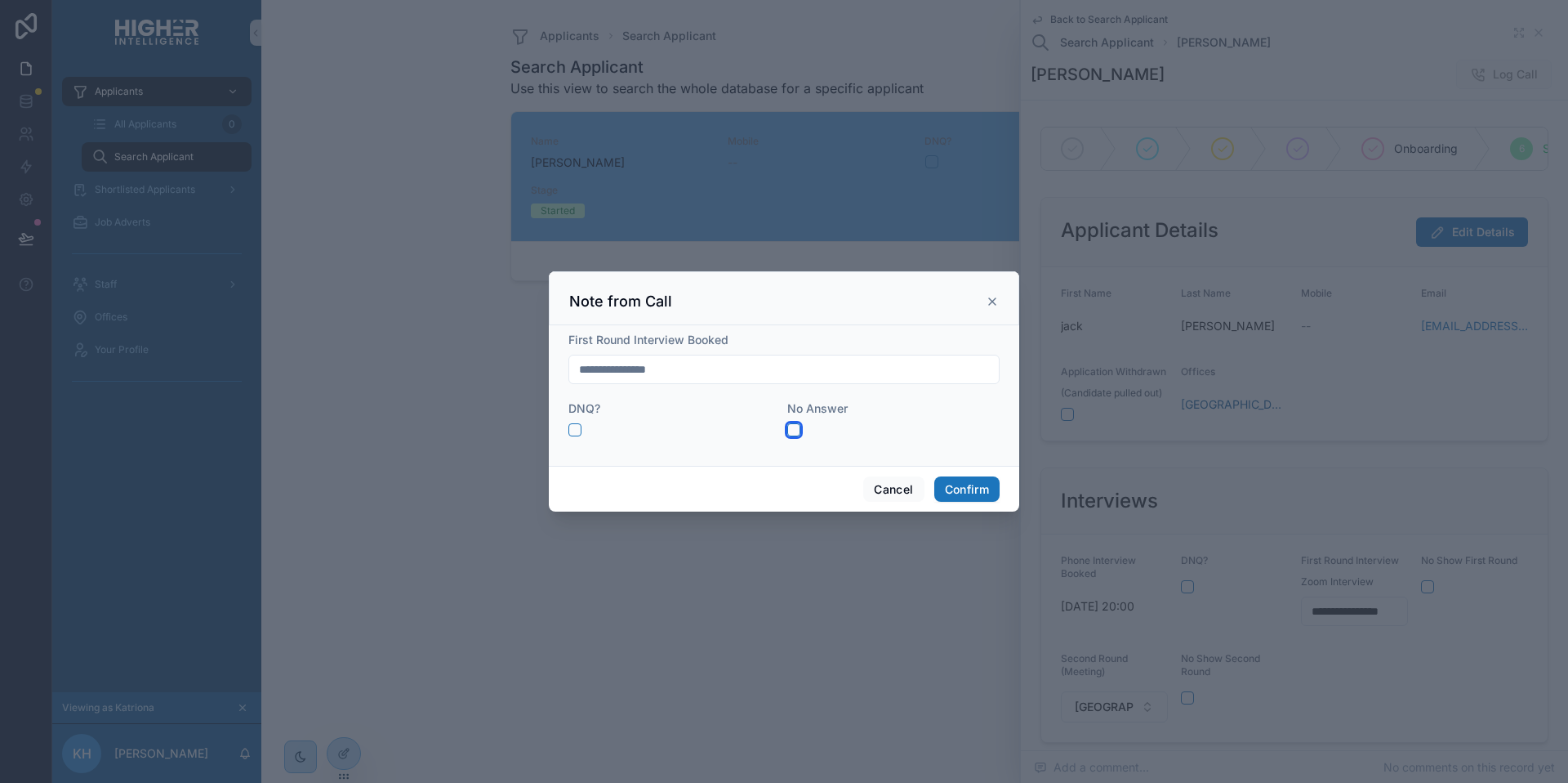
click at [796, 428] on button "button" at bounding box center [794, 430] width 13 height 13
click at [970, 487] on button "Confirm" at bounding box center [967, 490] width 66 height 26
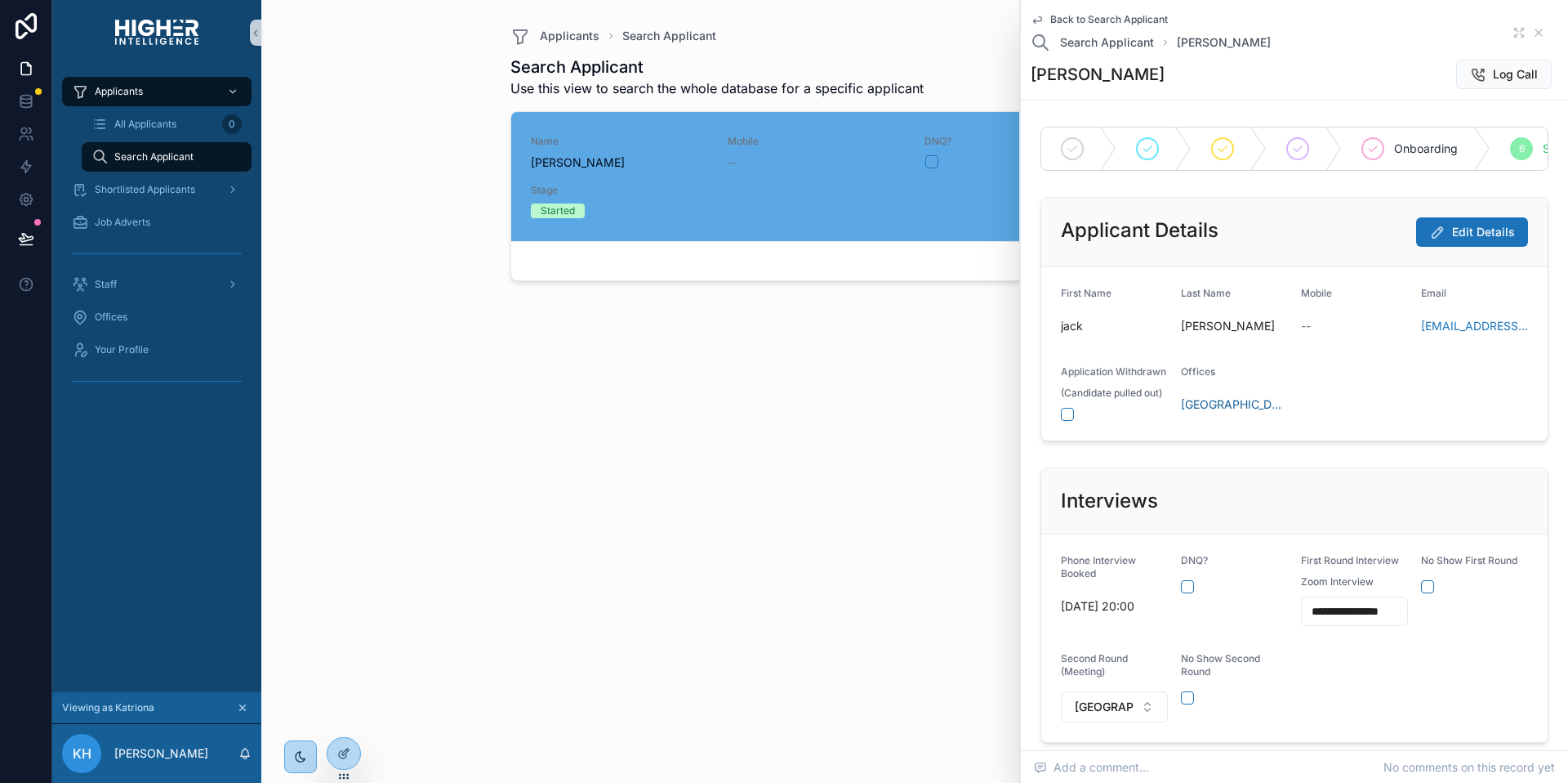
click at [355, 750] on div at bounding box center [344, 753] width 33 height 31
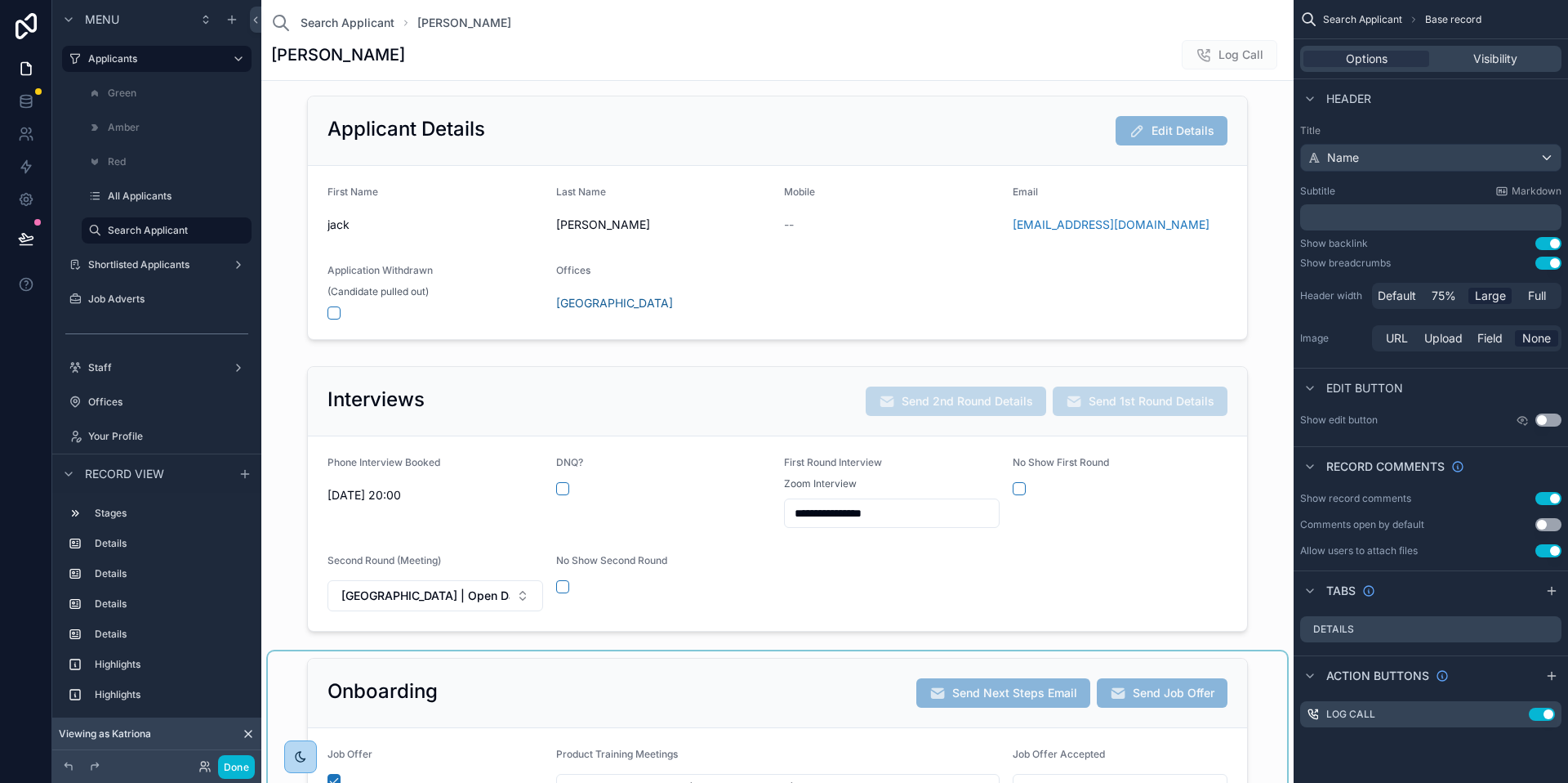
scroll to position [168, 0]
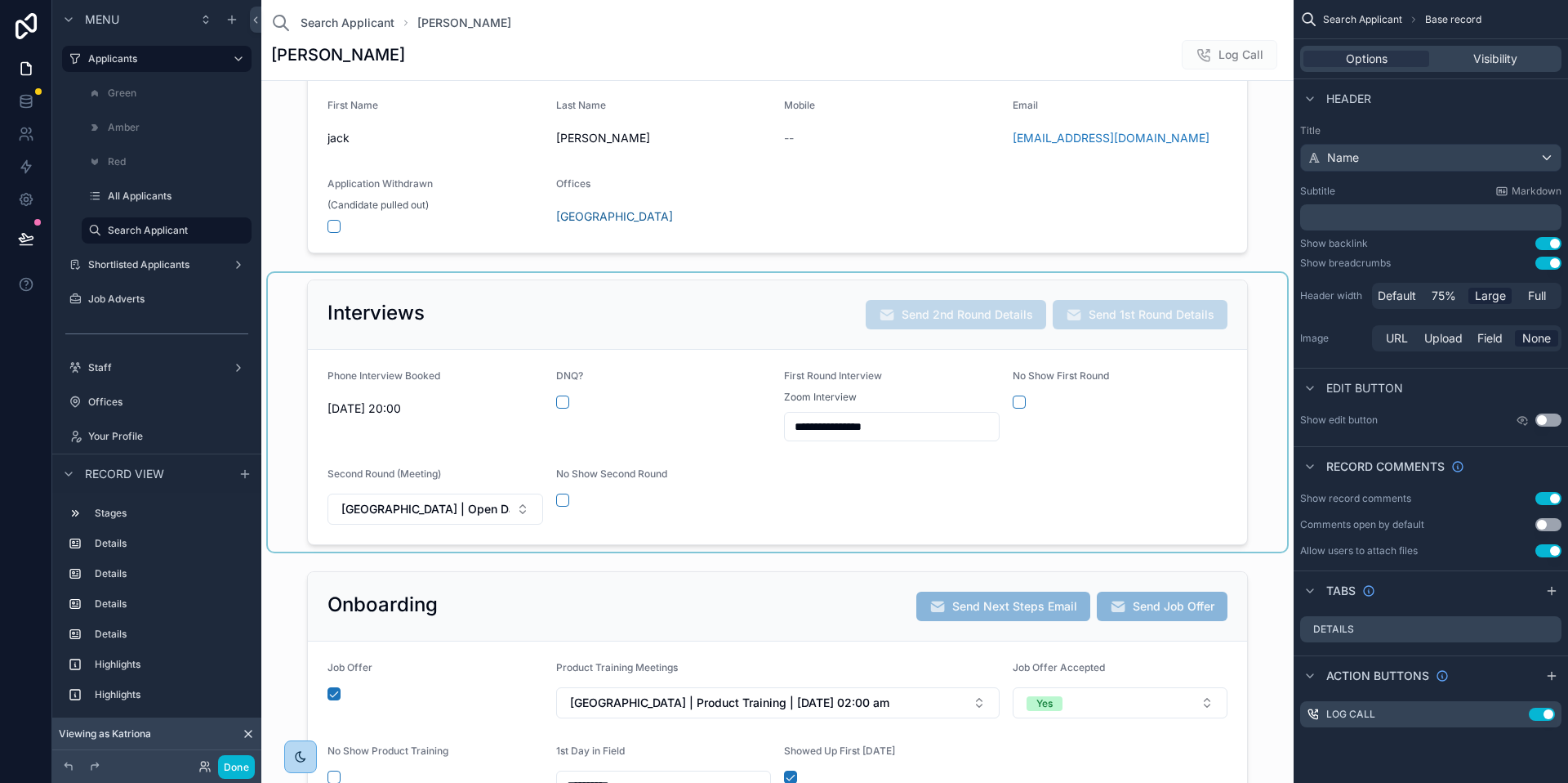
click at [887, 516] on div "scrollable content" at bounding box center [777, 412] width 1019 height 278
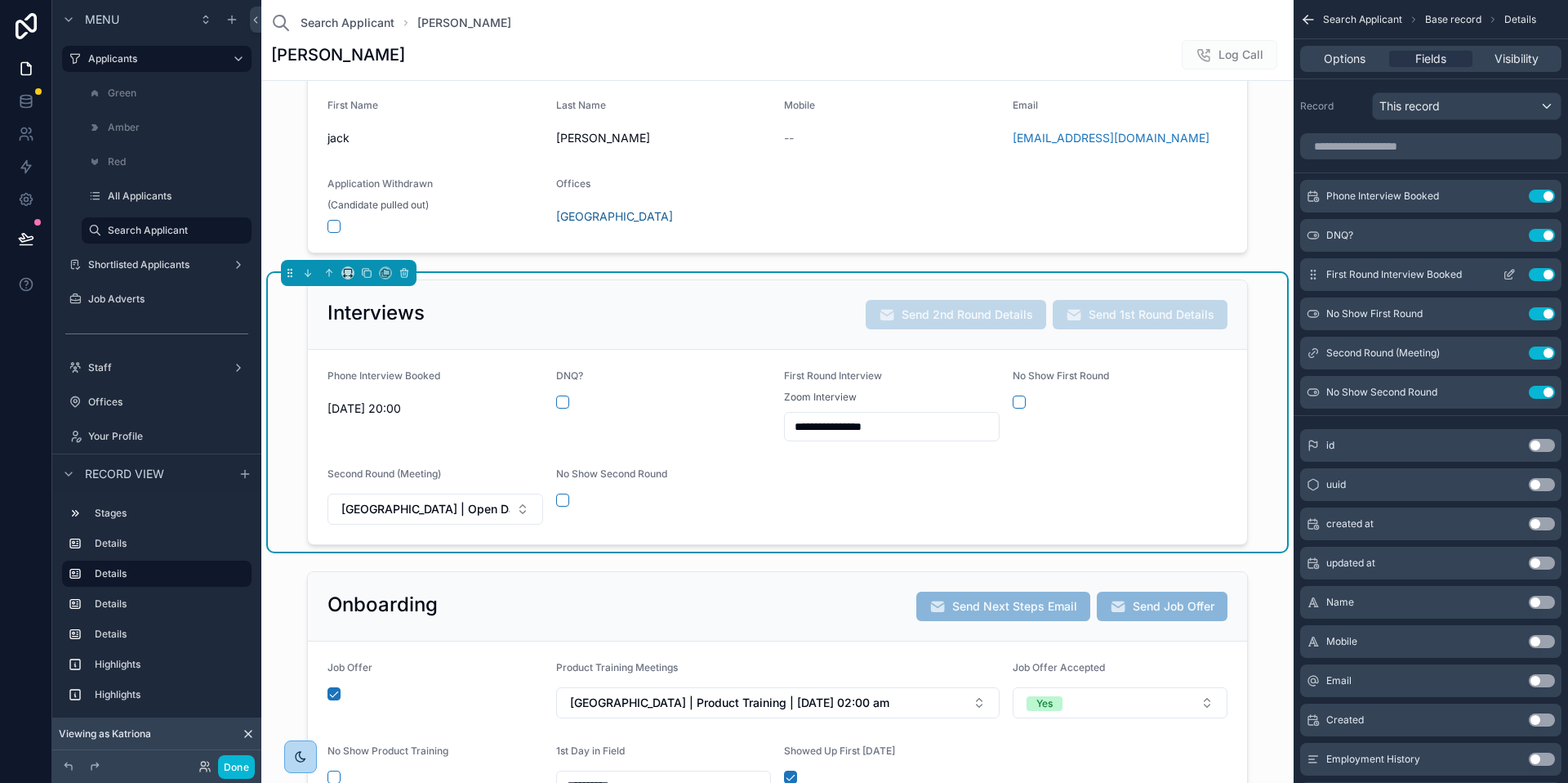
click at [1508, 275] on icon "scrollable content" at bounding box center [1509, 274] width 13 height 13
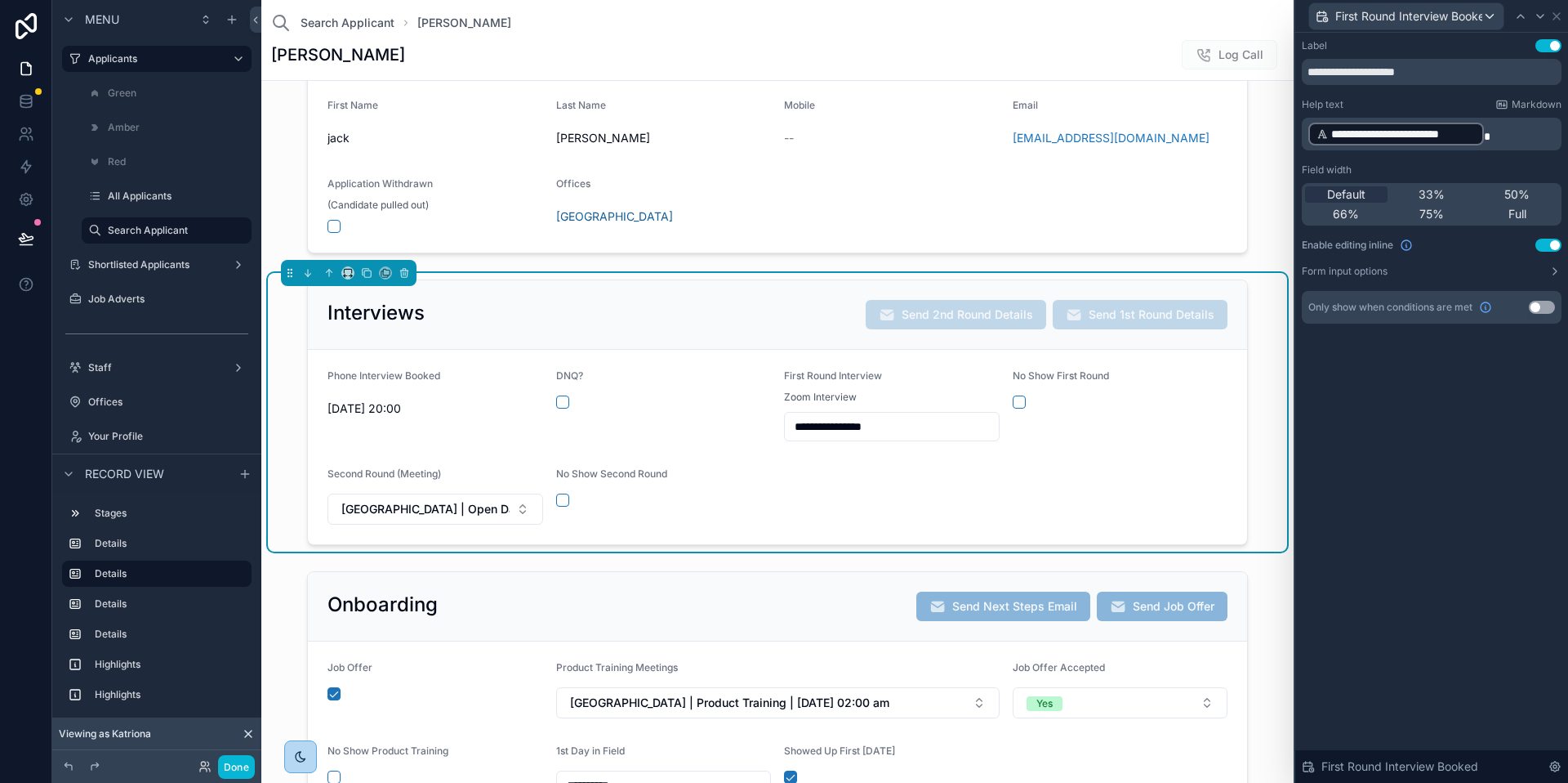
click at [1550, 241] on button "Use setting" at bounding box center [1548, 245] width 26 height 13
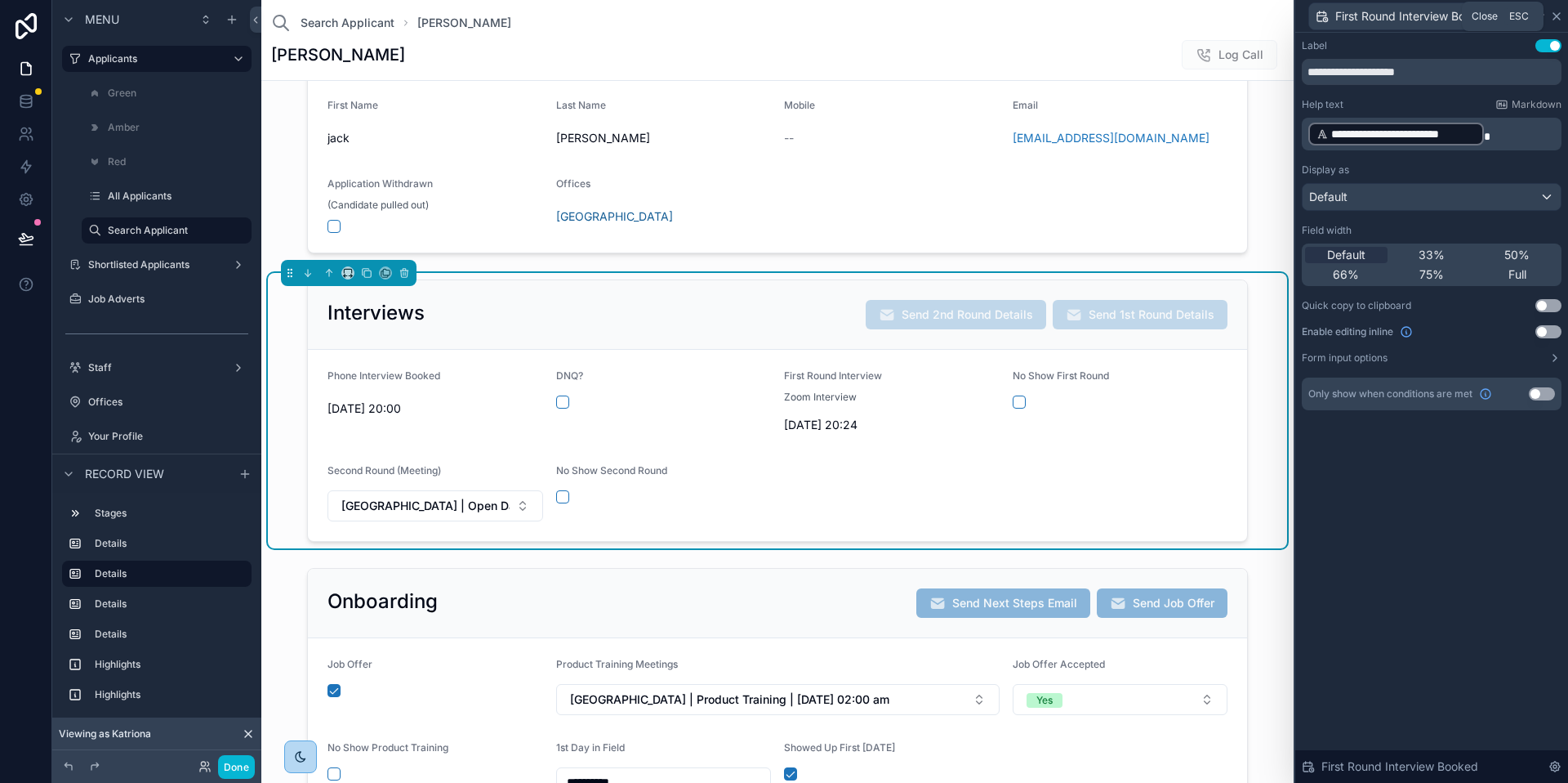
click at [1560, 15] on icon at bounding box center [1557, 16] width 13 height 13
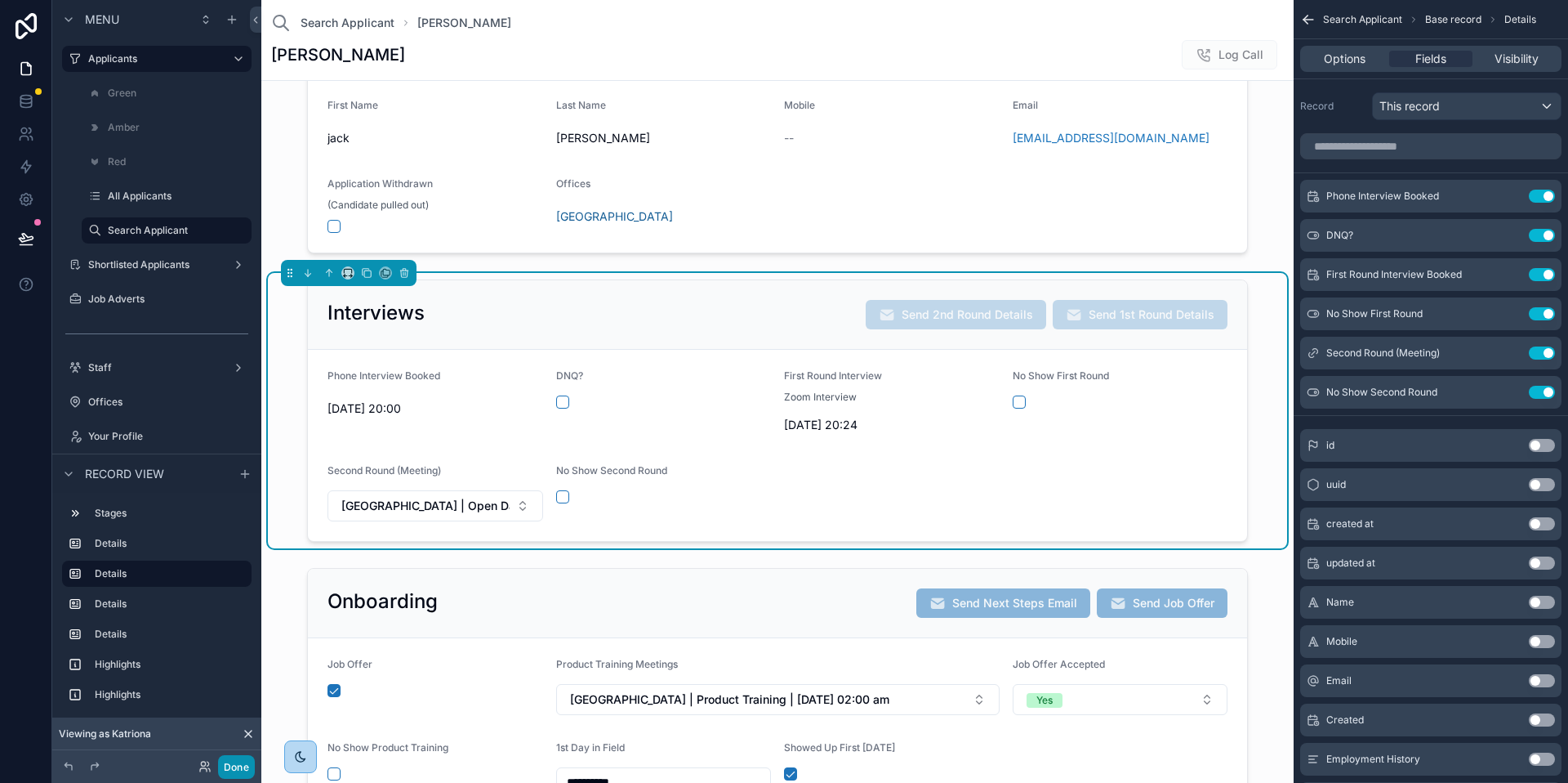
click at [243, 762] on button "Done" at bounding box center [236, 766] width 37 height 23
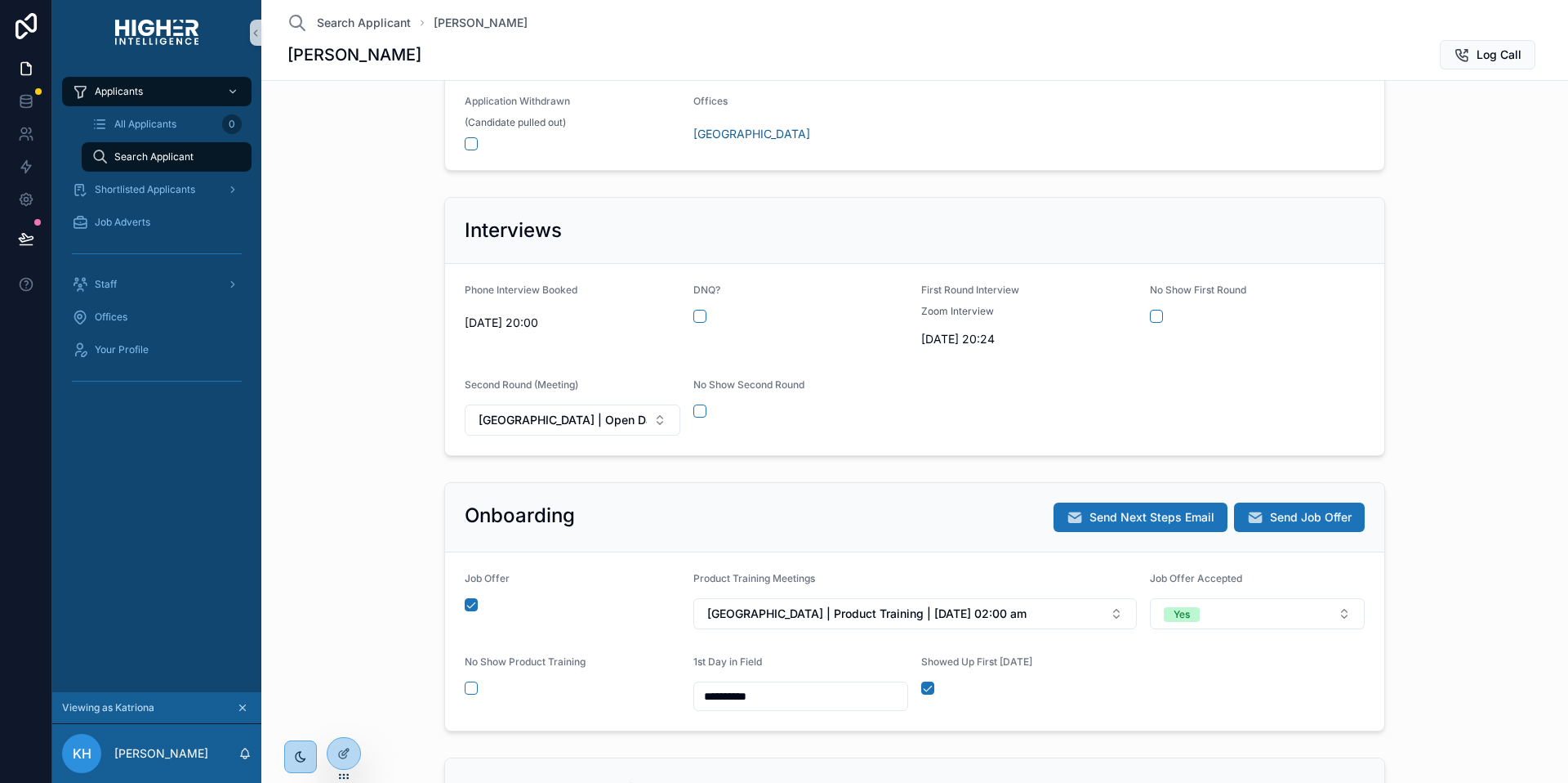
scroll to position [300, 0]
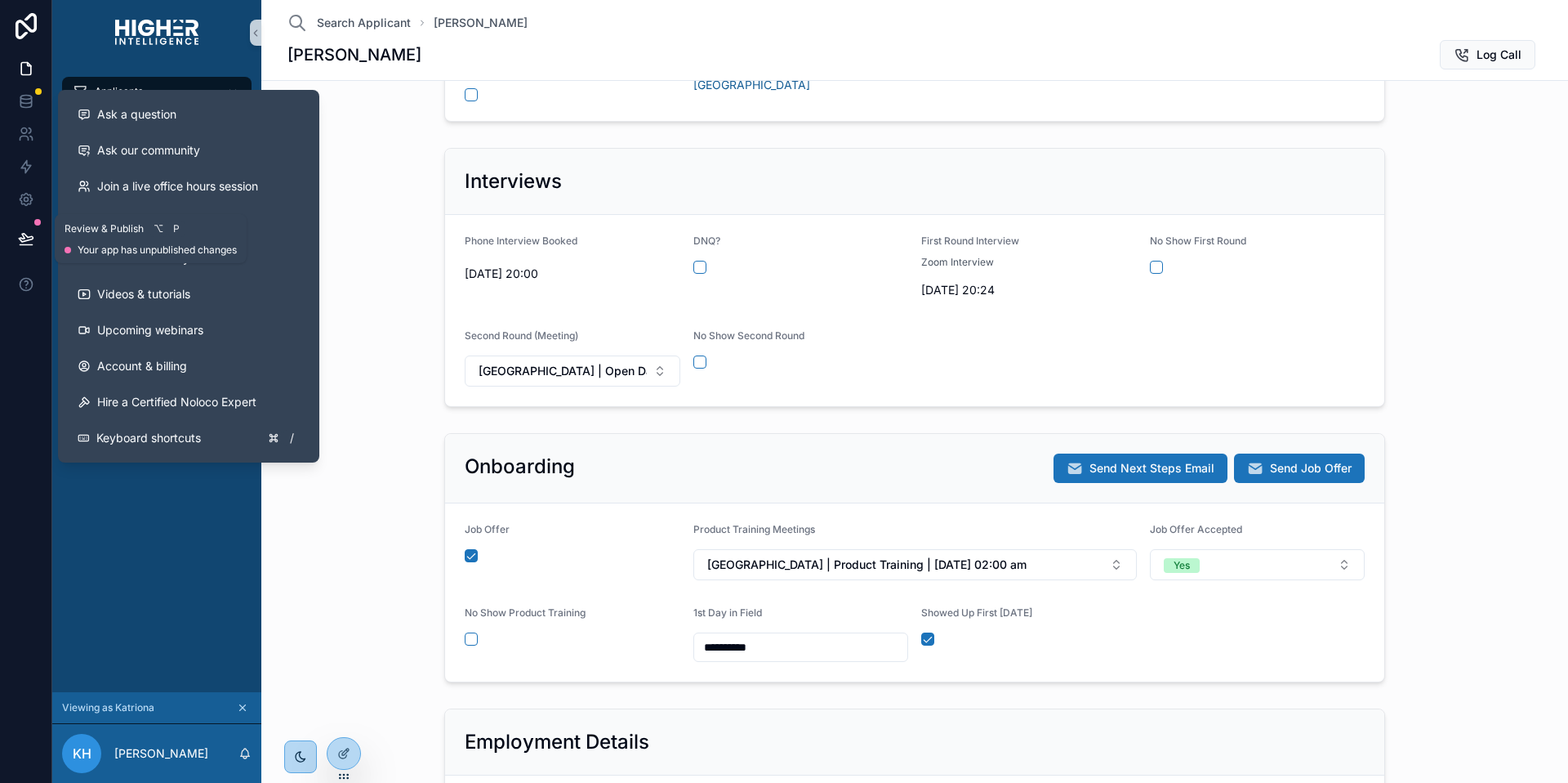
click at [28, 228] on button at bounding box center [26, 238] width 36 height 46
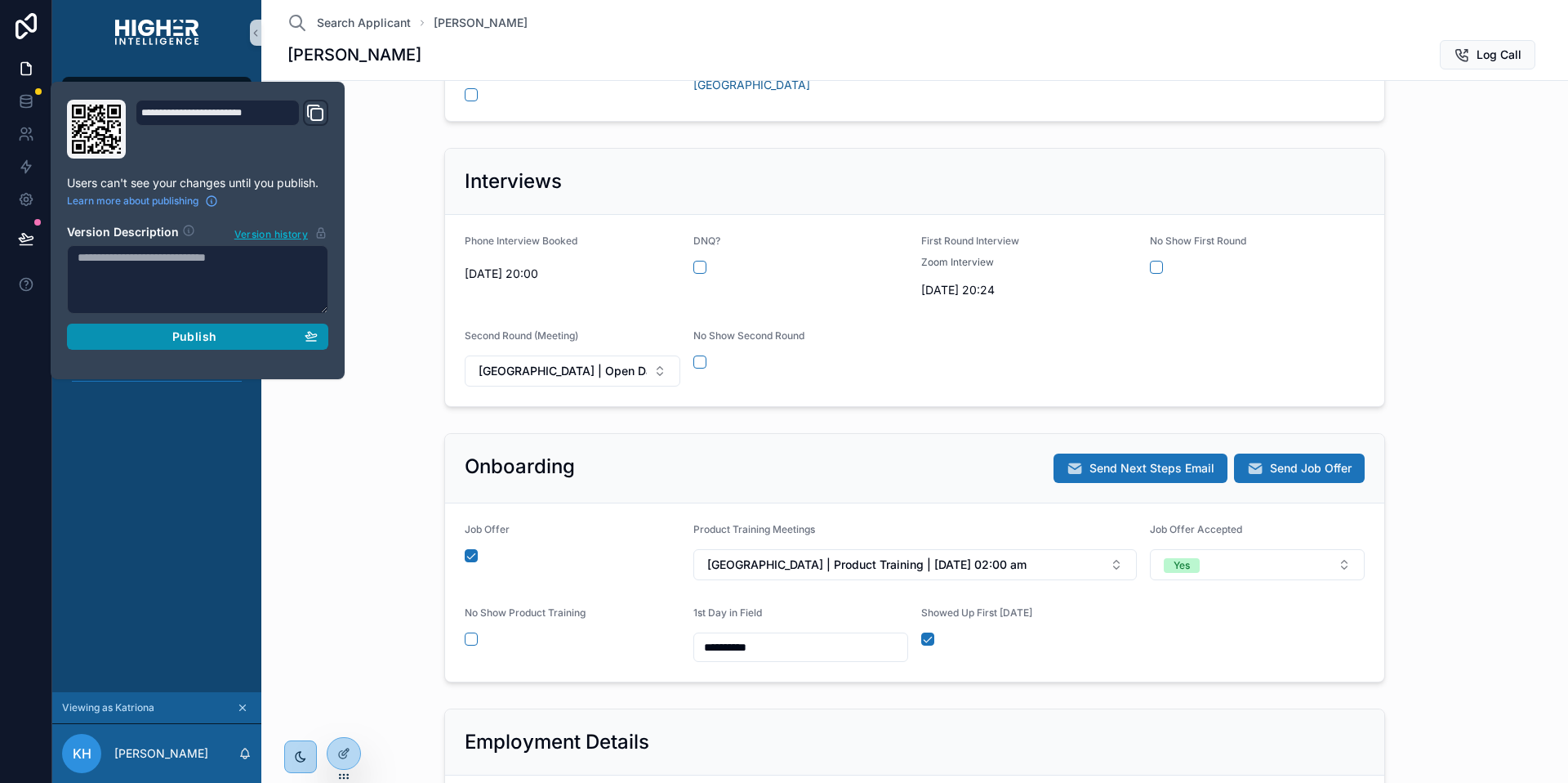
click at [192, 337] on span "Publish" at bounding box center [194, 337] width 44 height 15
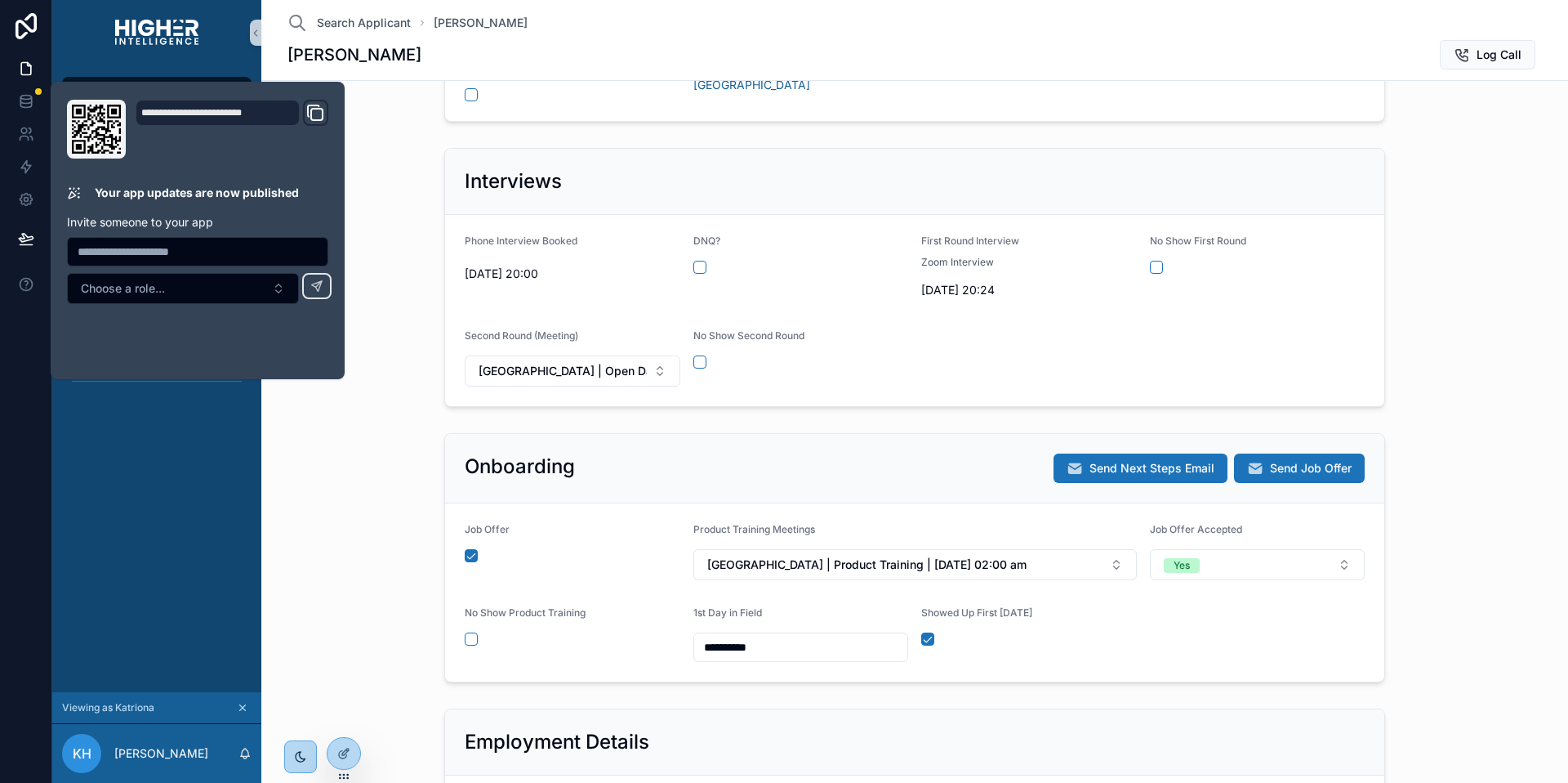
click at [310, 430] on div "**********" at bounding box center [914, 557] width 1294 height 262
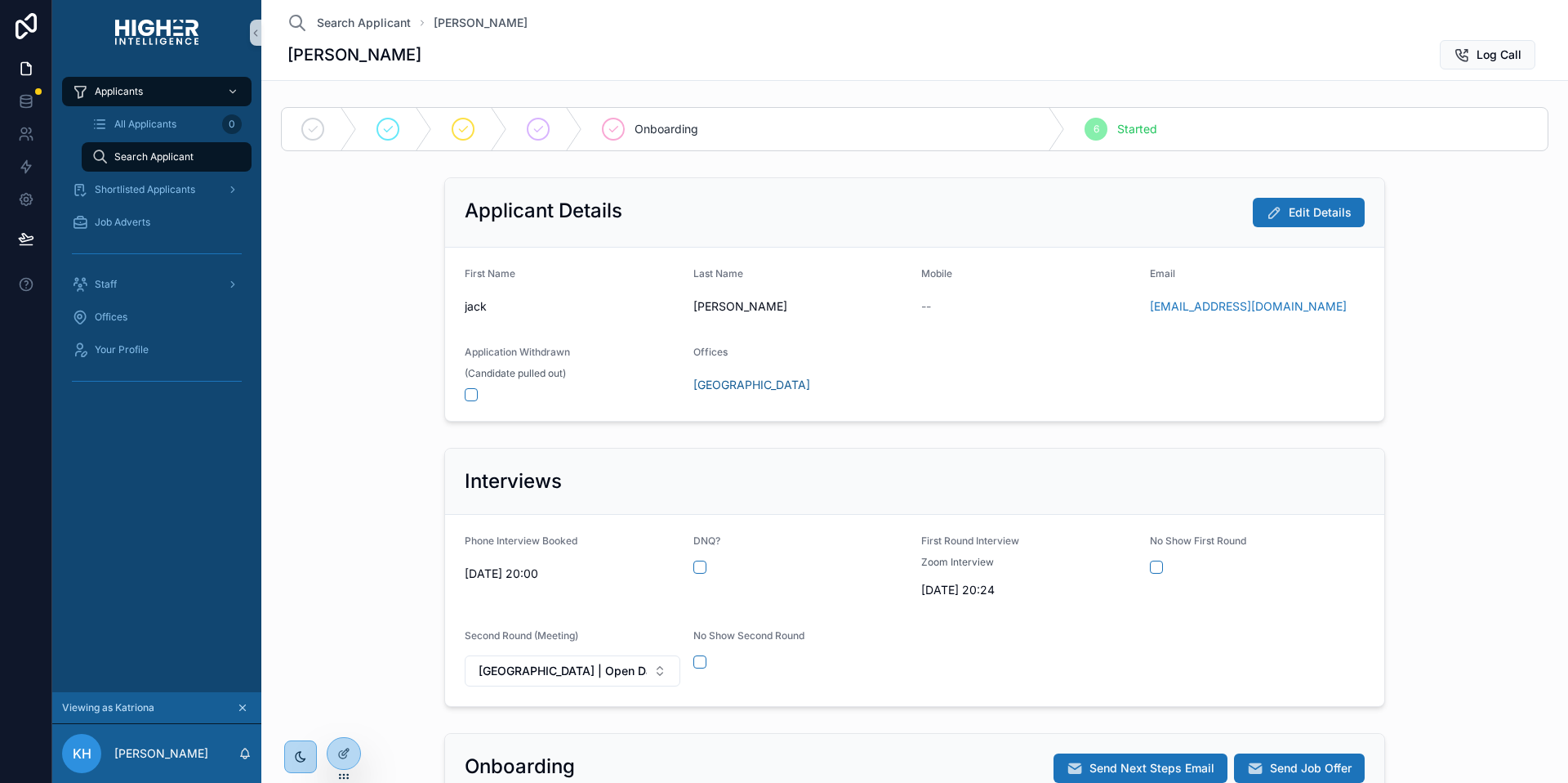
click at [1464, 70] on div "Search Applicant [PERSON_NAME] [PERSON_NAME] Log Call" at bounding box center [914, 39] width 1254 height 80
click at [1465, 60] on button "Log Call" at bounding box center [1487, 55] width 96 height 29
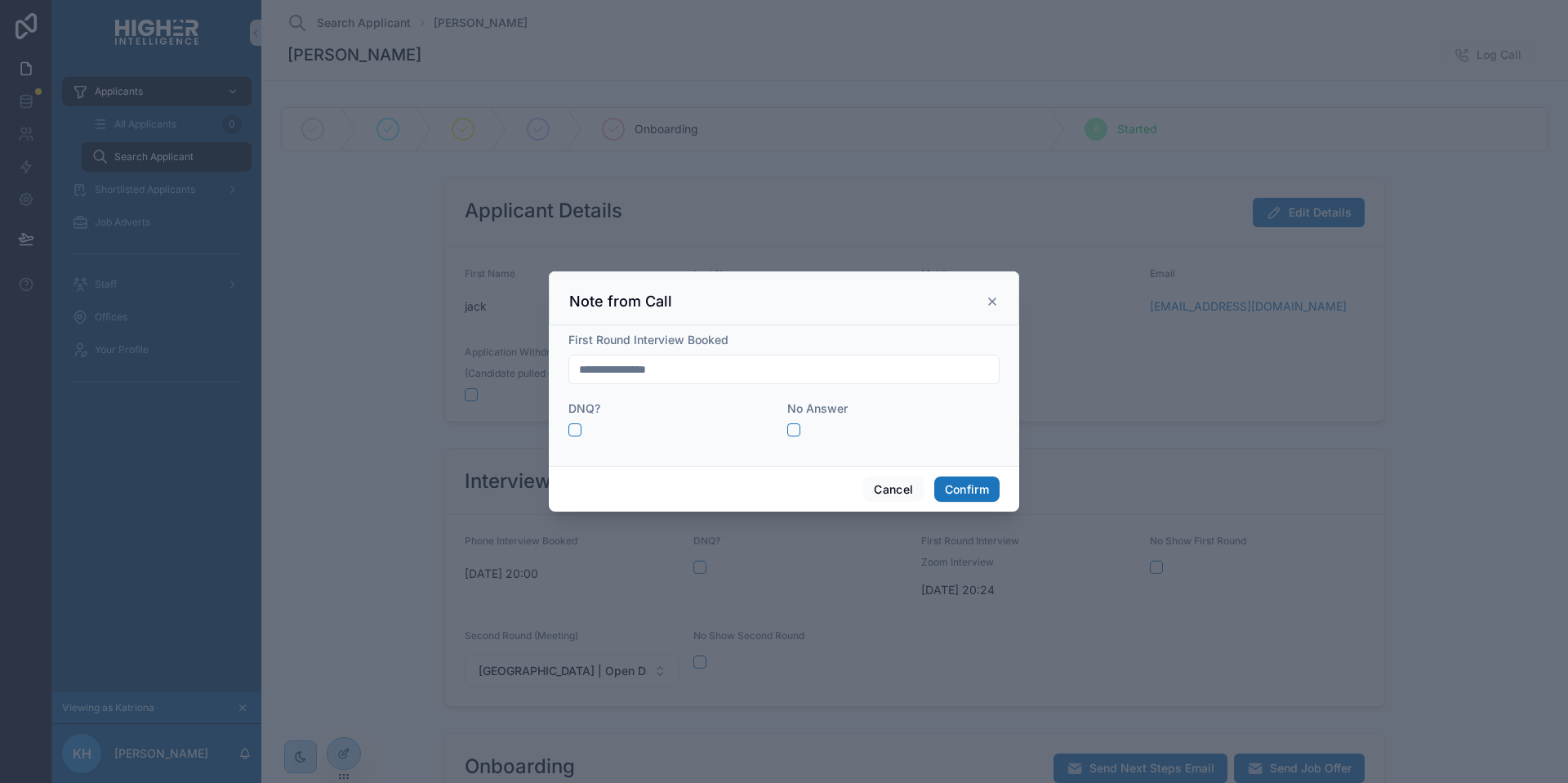
click at [796, 422] on div "No Answer" at bounding box center [893, 418] width 212 height 36
click at [793, 431] on button "button" at bounding box center [794, 430] width 13 height 13
click at [969, 481] on button "Confirm" at bounding box center [967, 490] width 66 height 26
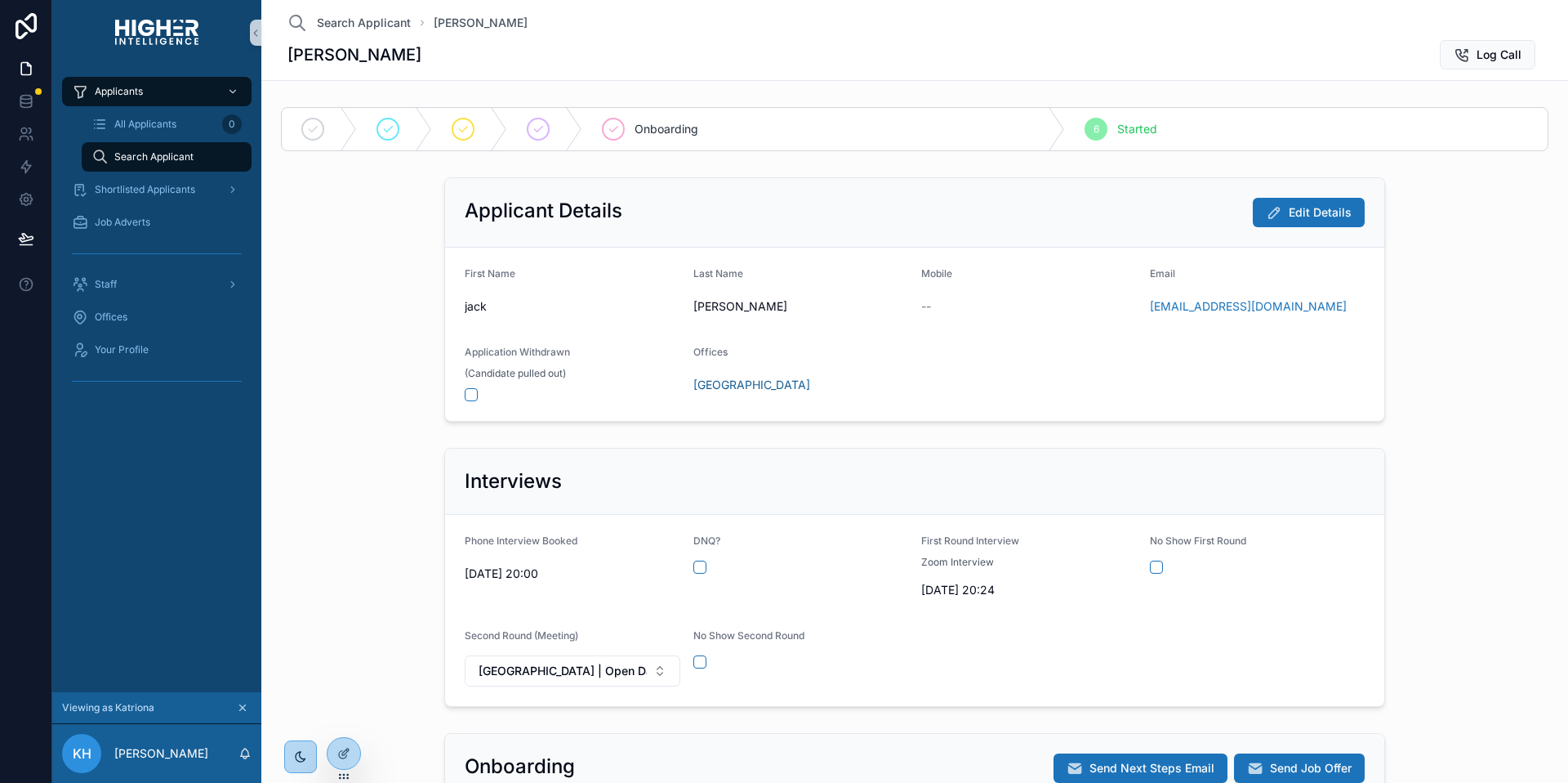
click at [1400, 415] on div "Applicant Details Edit Details First Name [PERSON_NAME] Last Name [PERSON_NAME]…" at bounding box center [914, 300] width 1294 height 258
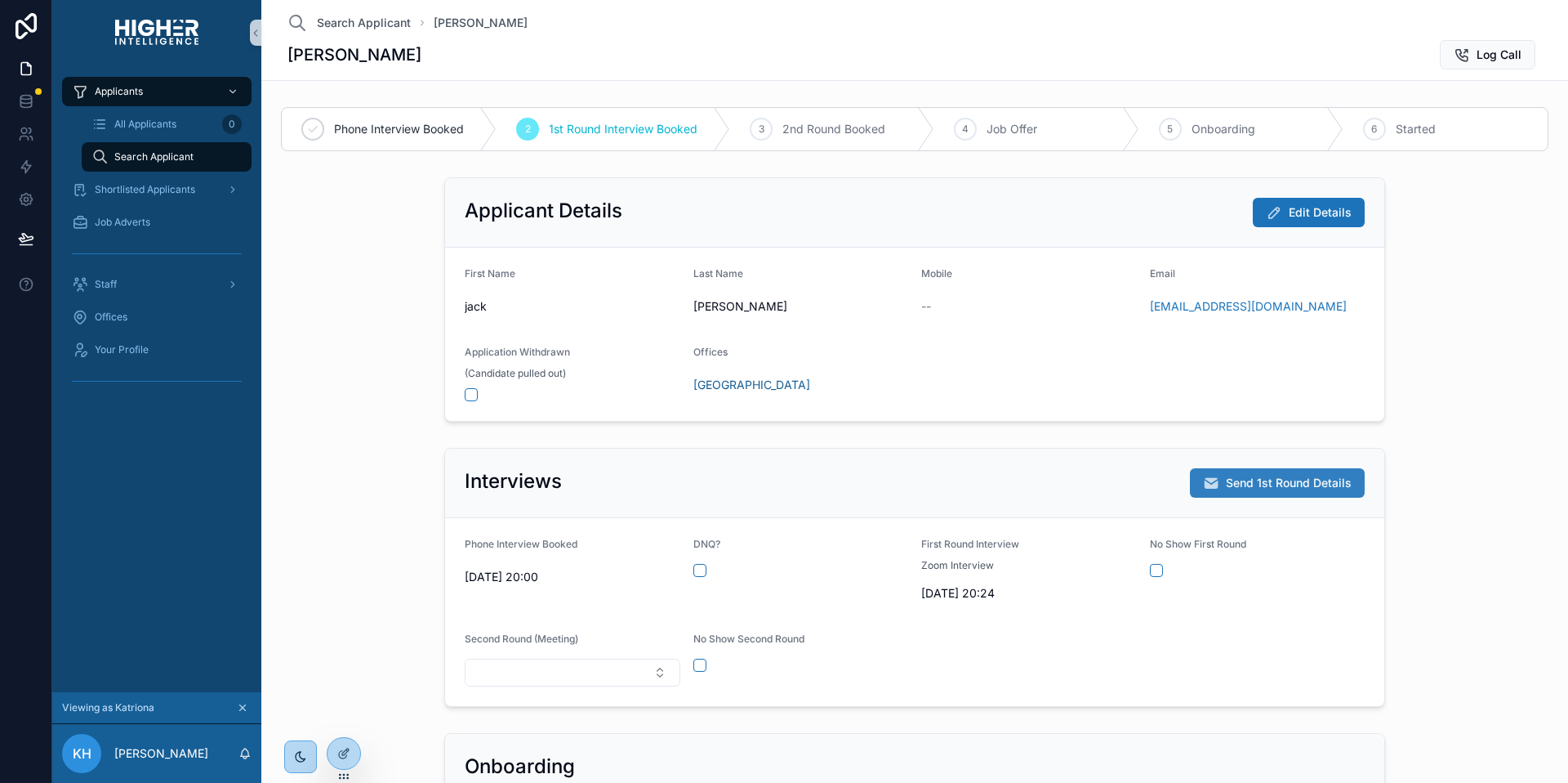
click at [1226, 488] on span "Send 1st Round Details" at bounding box center [1289, 482] width 126 height 16
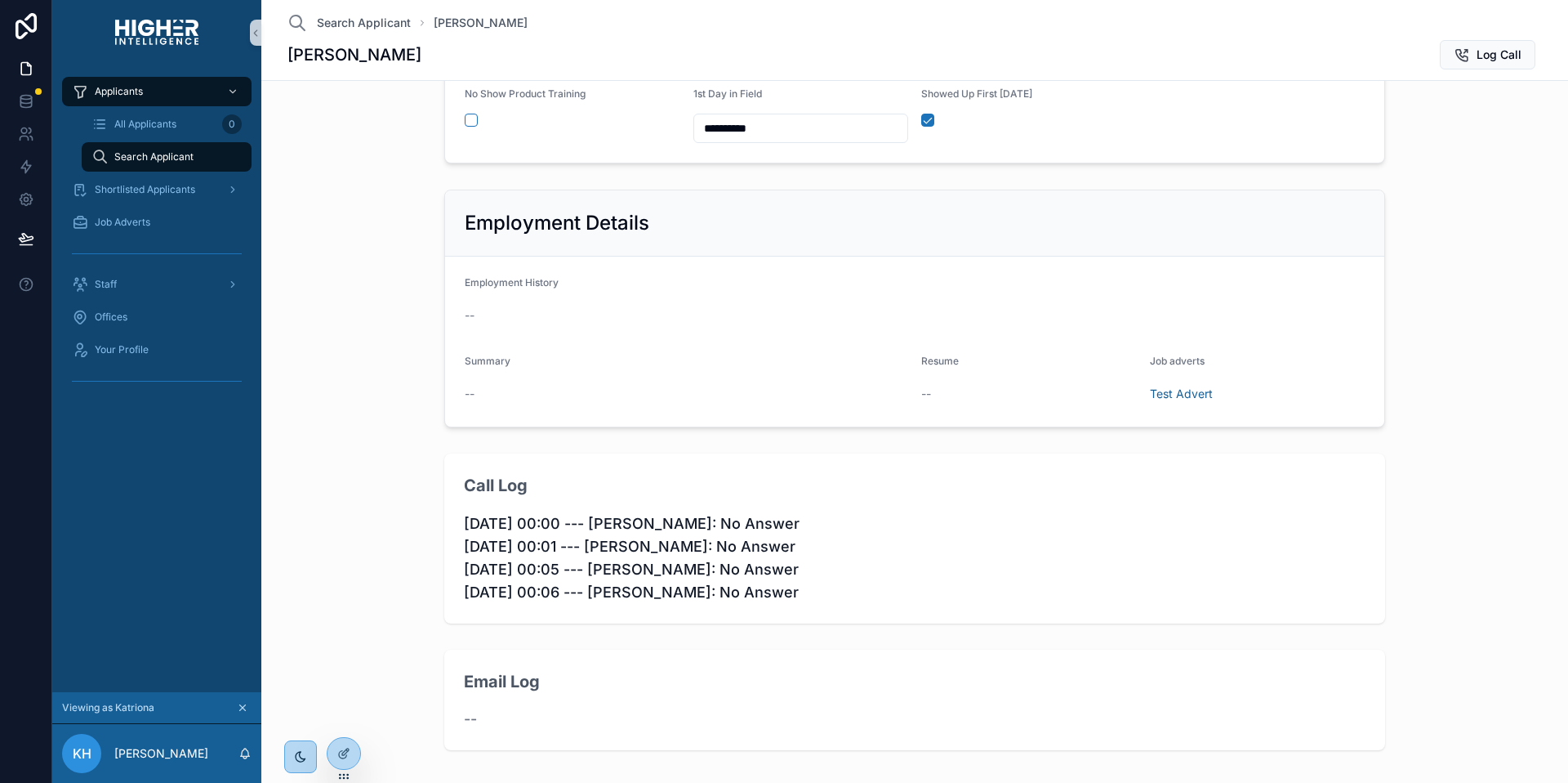
scroll to position [890, 0]
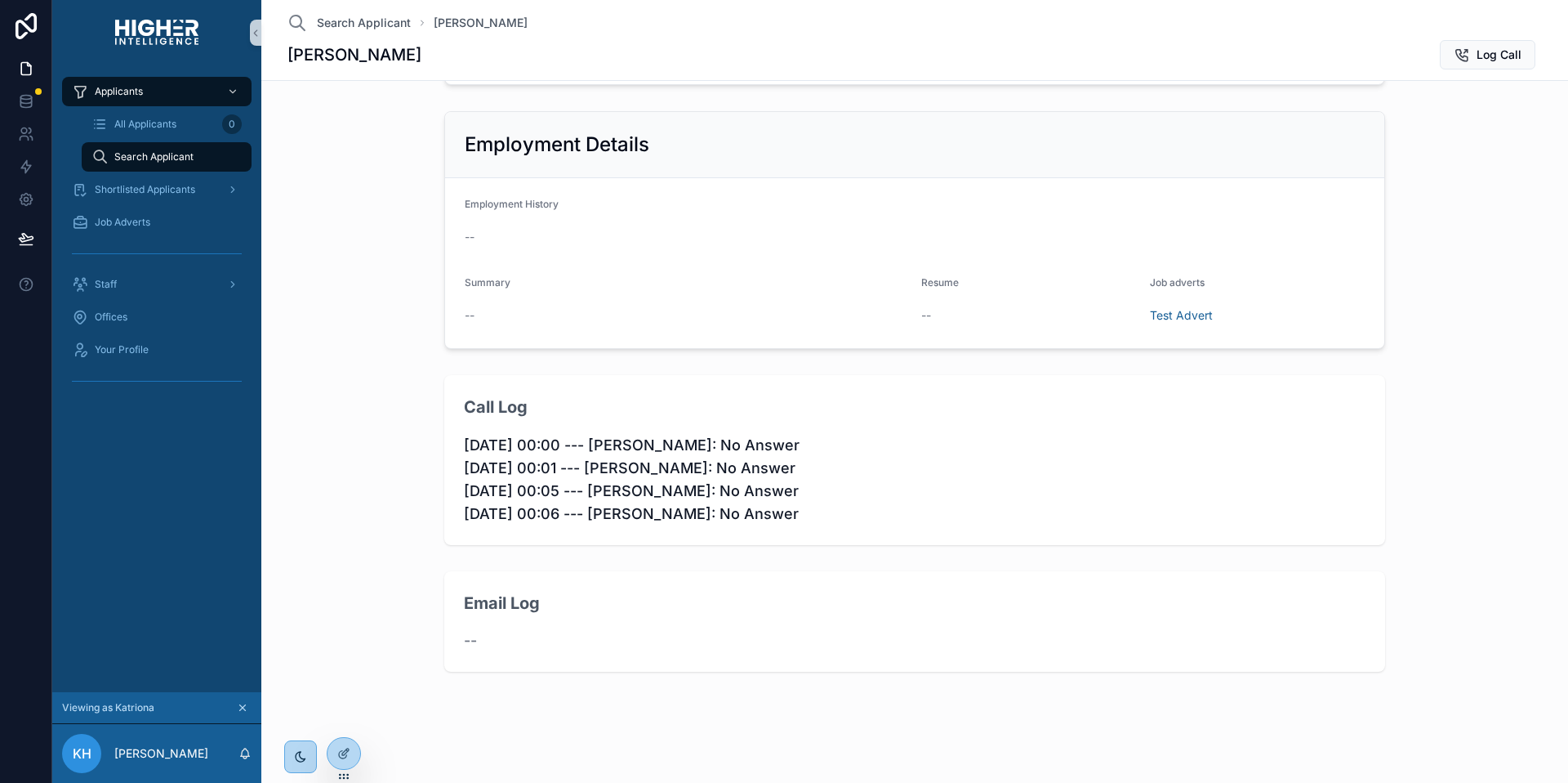
click at [381, 568] on div "Email Log --" at bounding box center [914, 622] width 1294 height 115
